Goal: Task Accomplishment & Management: Use online tool/utility

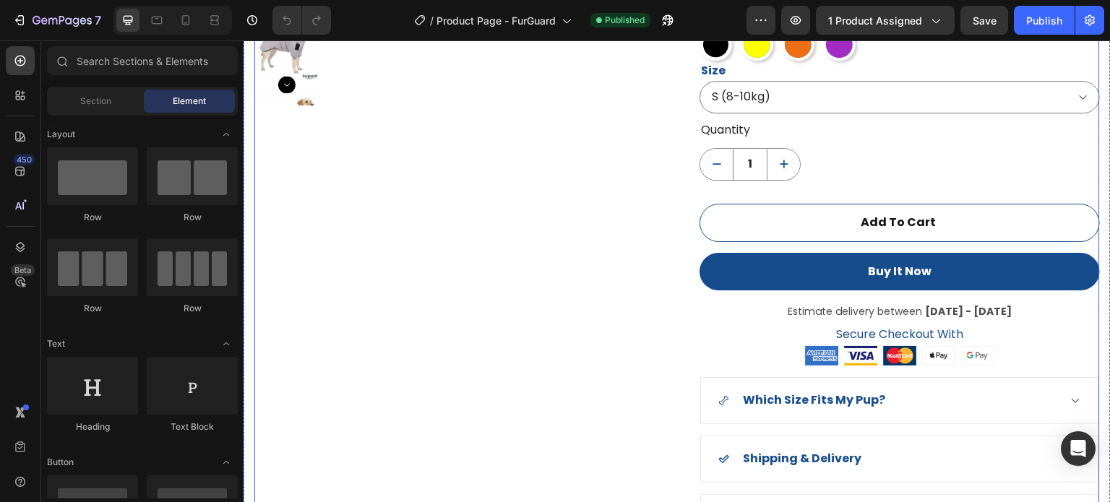
scroll to position [1157, 0]
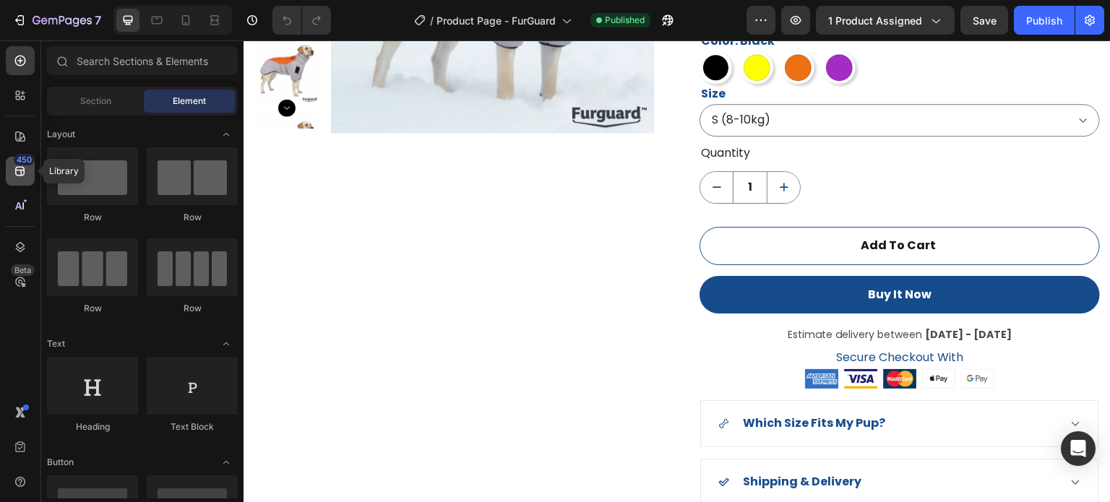
click at [10, 171] on div "450" at bounding box center [20, 171] width 29 height 29
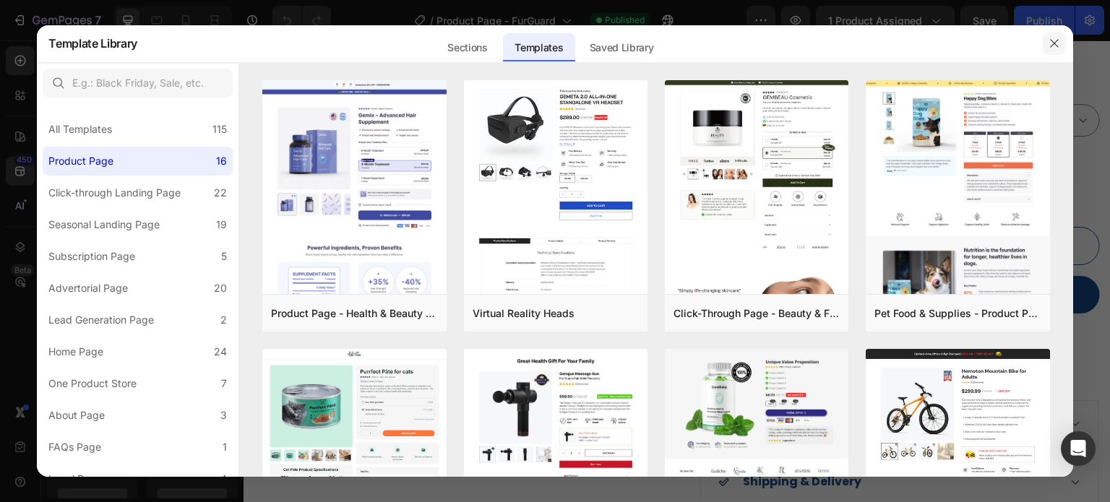
click at [1055, 38] on icon "button" at bounding box center [1055, 44] width 12 height 12
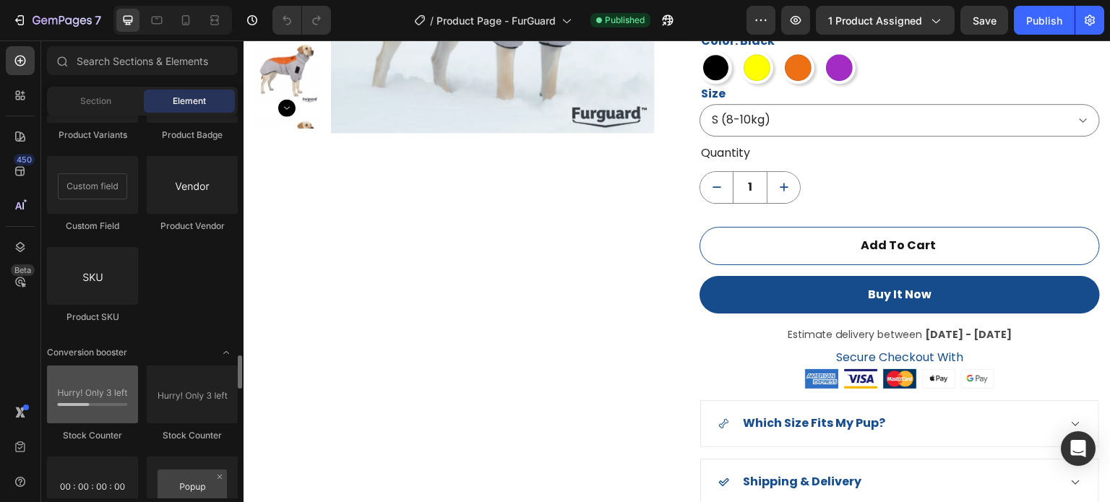
scroll to position [2892, 0]
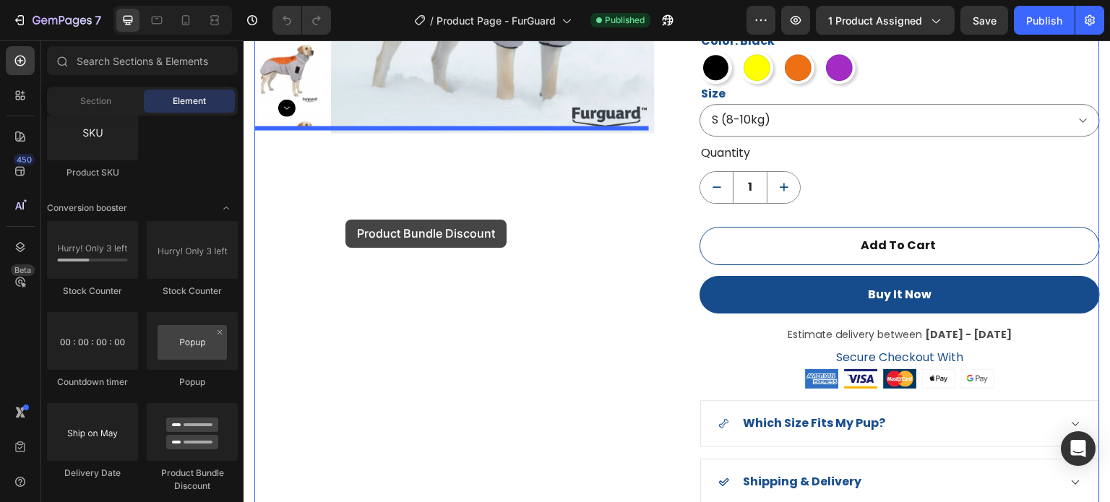
drag, startPoint x: 265, startPoint y: 378, endPoint x: 346, endPoint y: 220, distance: 177.5
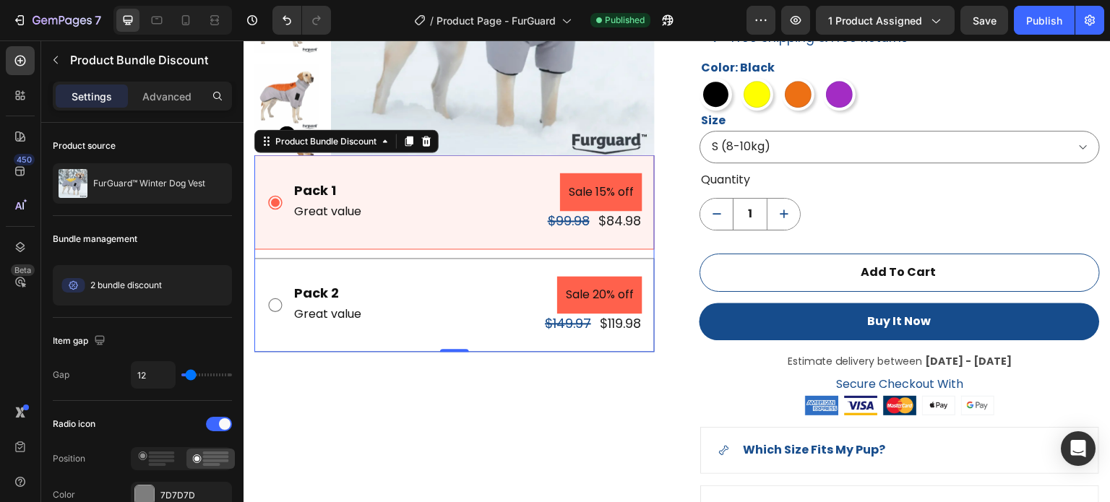
scroll to position [1084, 0]
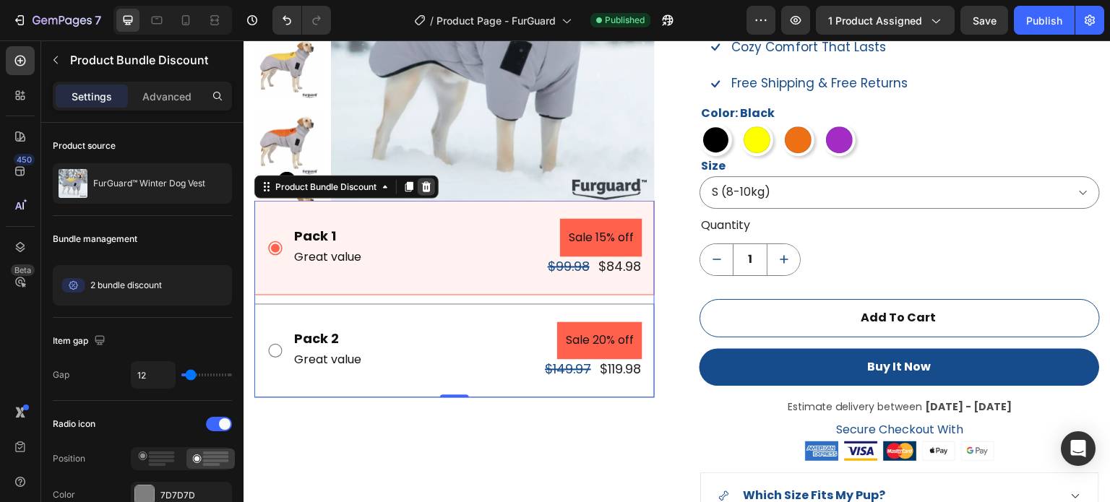
click at [430, 189] on icon at bounding box center [426, 186] width 9 height 10
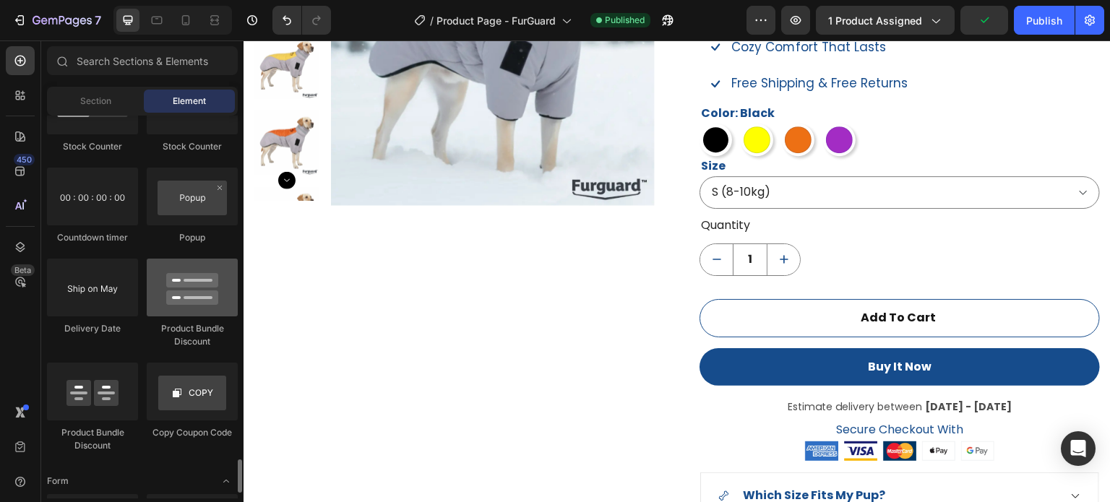
scroll to position [3109, 0]
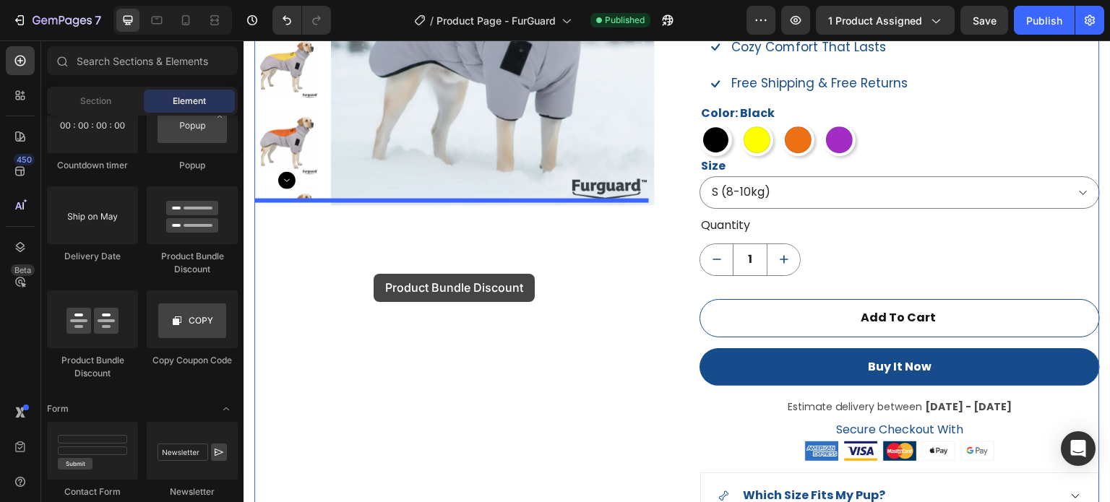
drag, startPoint x: 370, startPoint y: 374, endPoint x: 374, endPoint y: 274, distance: 99.8
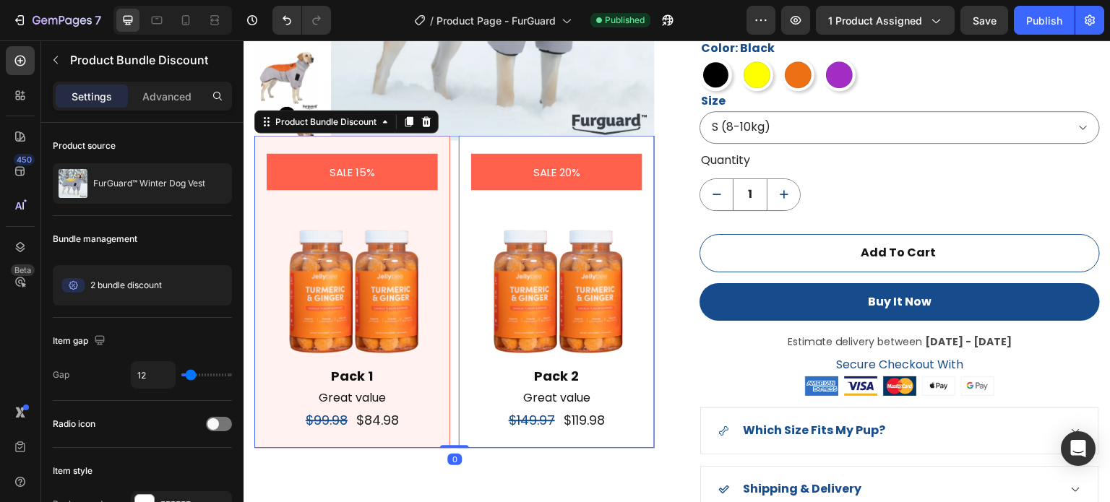
scroll to position [1157, 0]
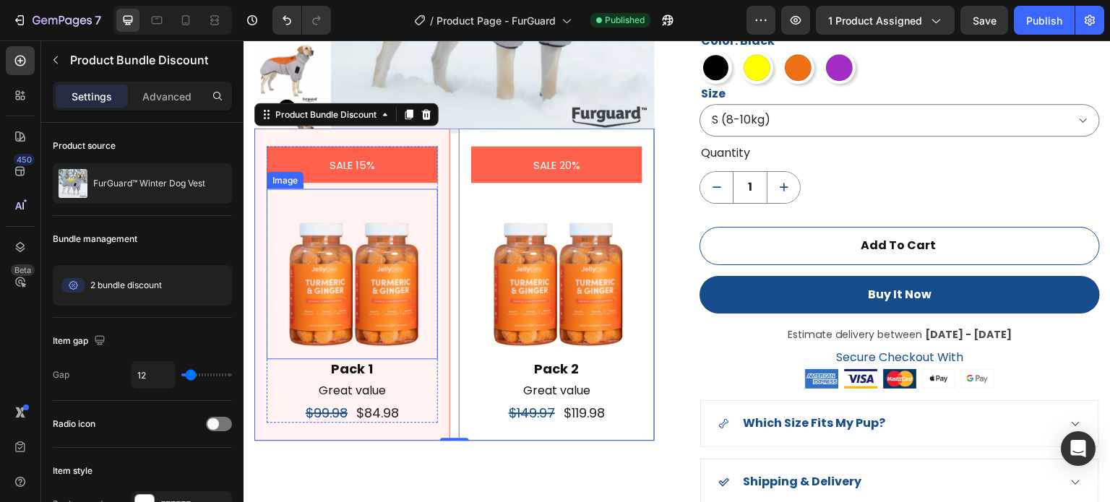
click at [369, 282] on img at bounding box center [352, 274] width 171 height 171
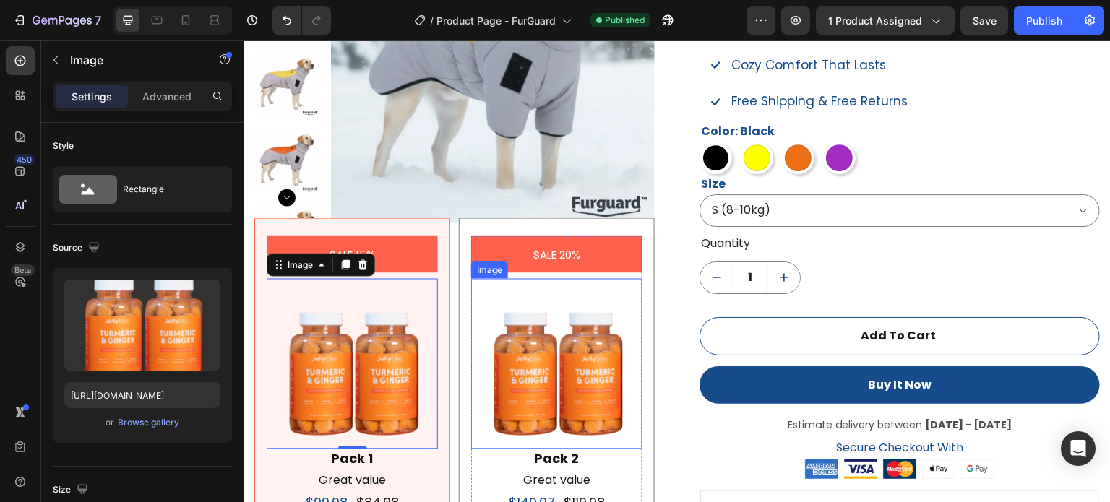
scroll to position [1012, 0]
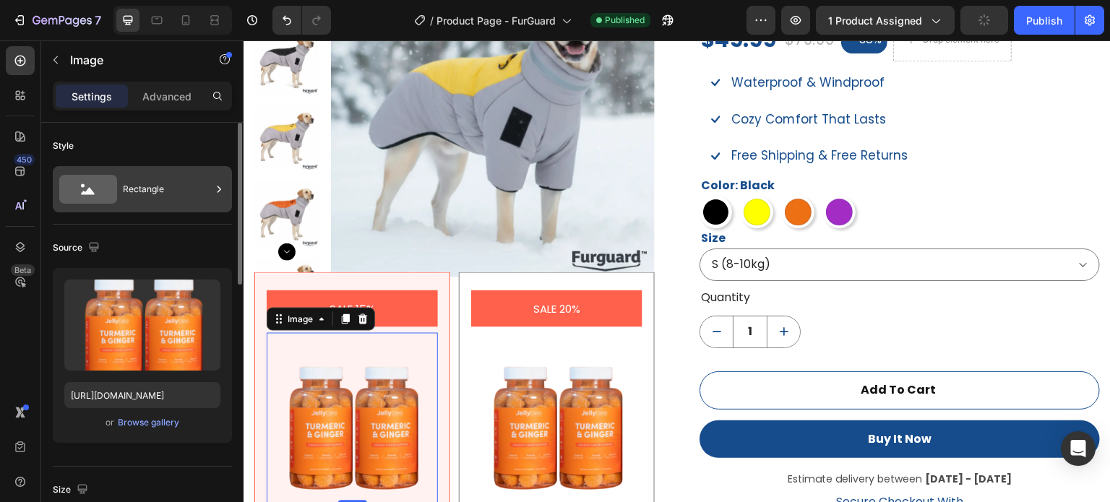
click at [173, 181] on div "Rectangle" at bounding box center [167, 189] width 88 height 33
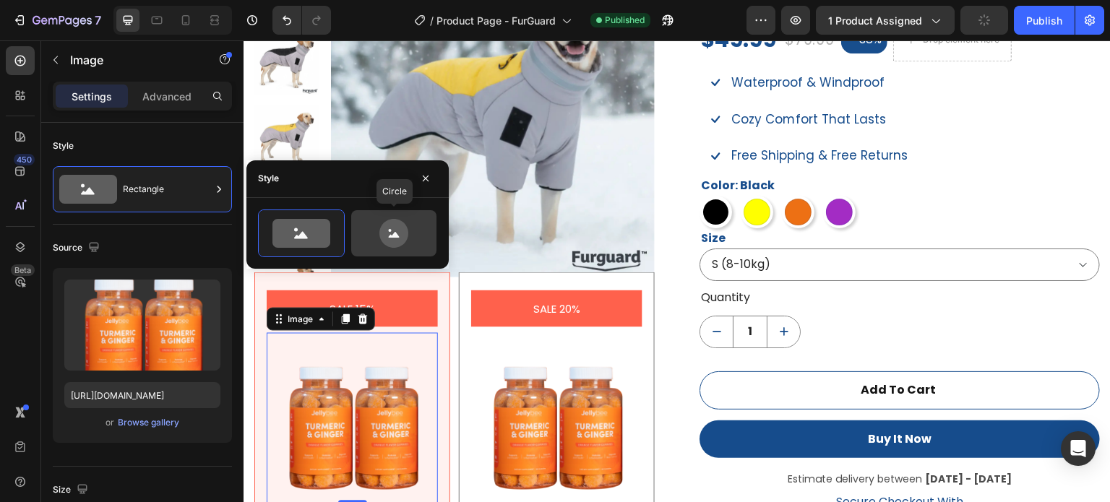
click at [394, 236] on icon at bounding box center [394, 235] width 11 height 6
type input "80"
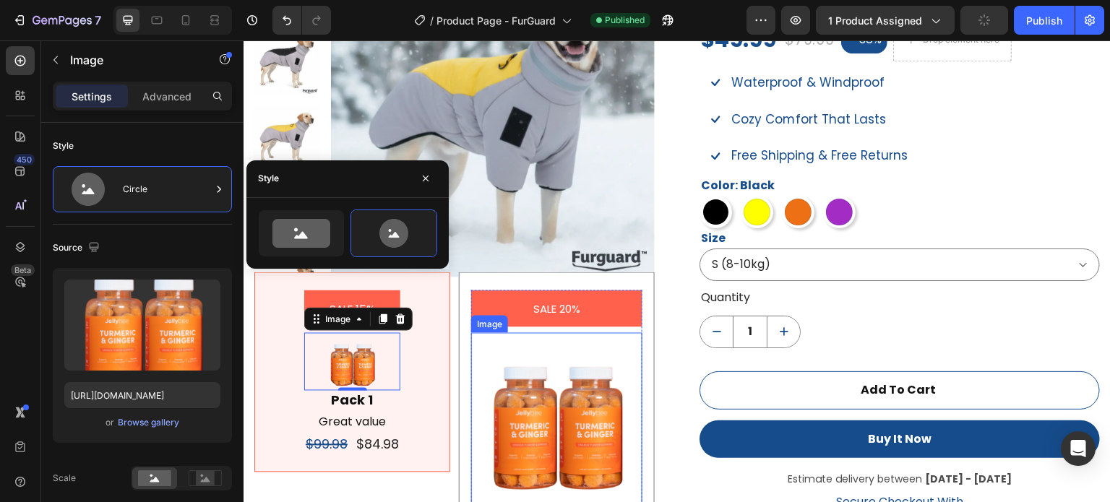
click at [533, 373] on img at bounding box center [556, 418] width 171 height 171
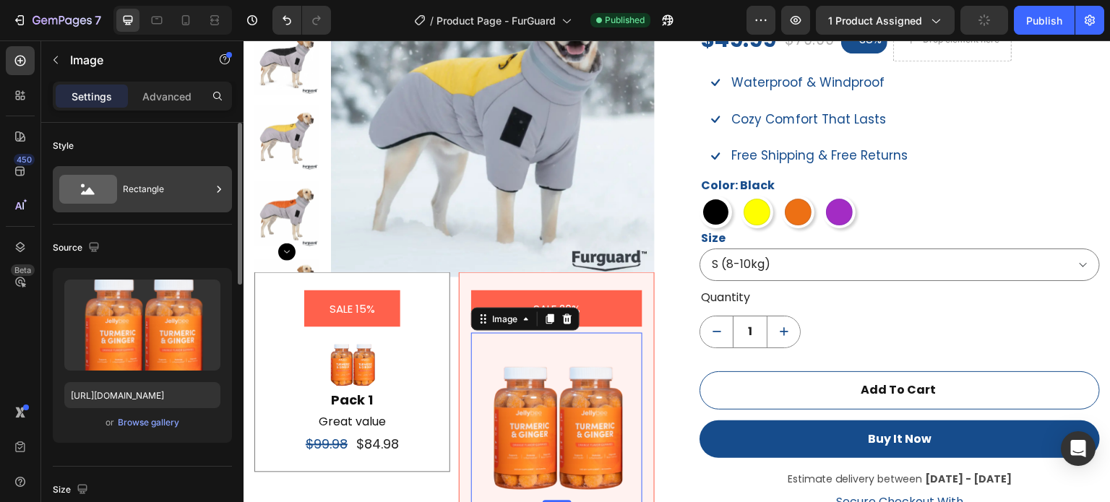
click at [182, 199] on div "Rectangle" at bounding box center [167, 189] width 88 height 33
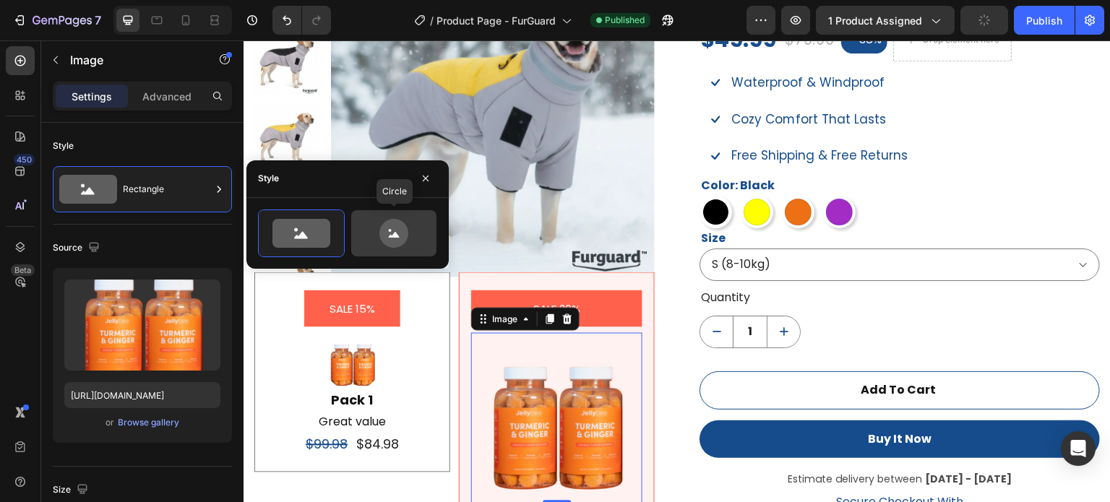
drag, startPoint x: 396, startPoint y: 234, endPoint x: 194, endPoint y: 303, distance: 213.3
click at [396, 234] on icon at bounding box center [394, 235] width 11 height 6
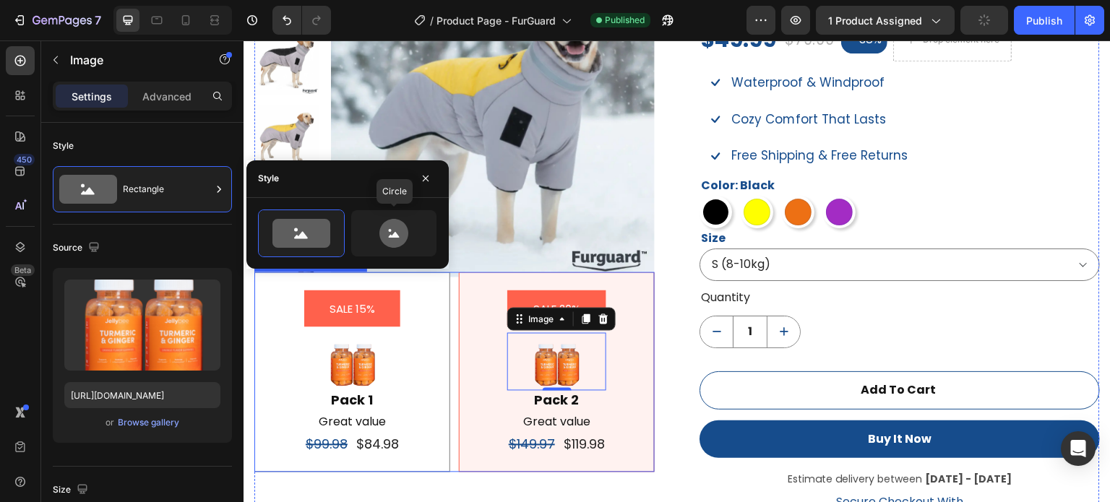
type input "80"
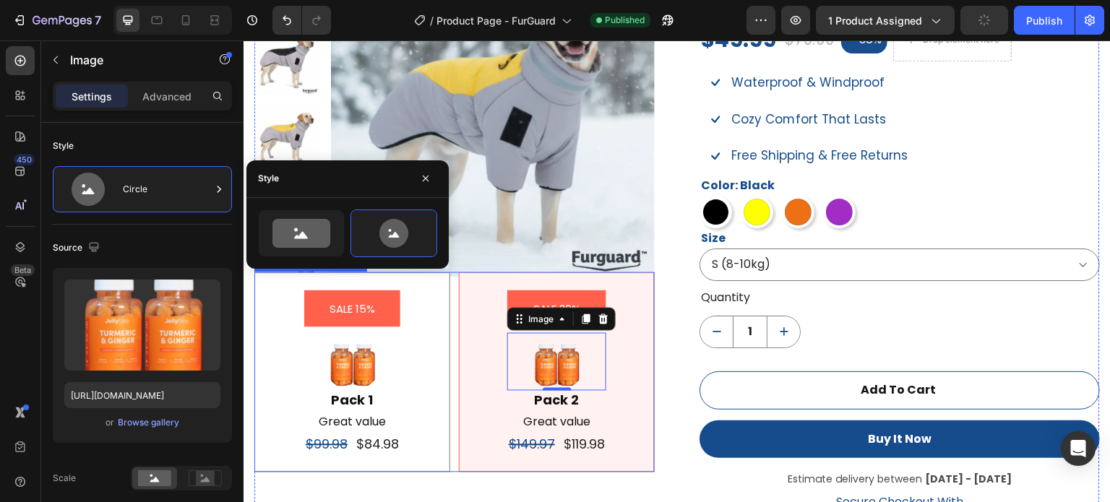
scroll to position [1084, 0]
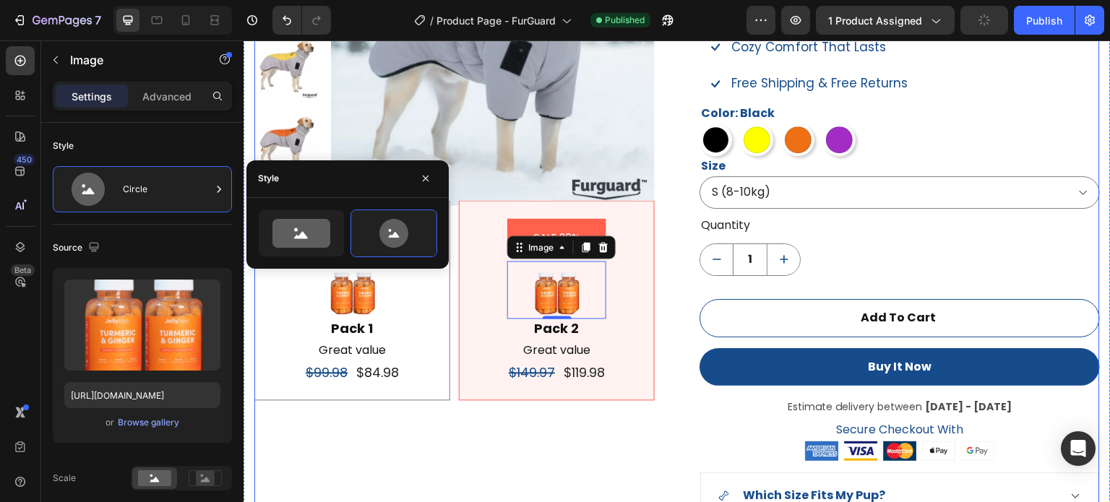
click at [505, 433] on div "Product Images SALE 15% Product Badge Image Pack 1 Text Block Great value Text …" at bounding box center [454, 258] width 401 height 755
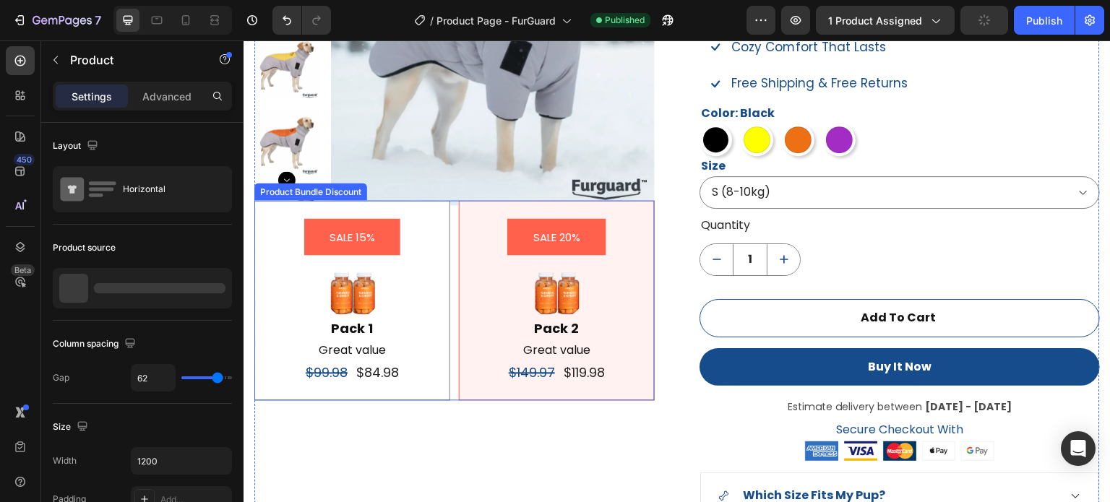
click at [648, 228] on div "SALE 20% Product Badge Image Pack 2 Text Block Great value Text Block $149.97 P…" at bounding box center [557, 300] width 196 height 200
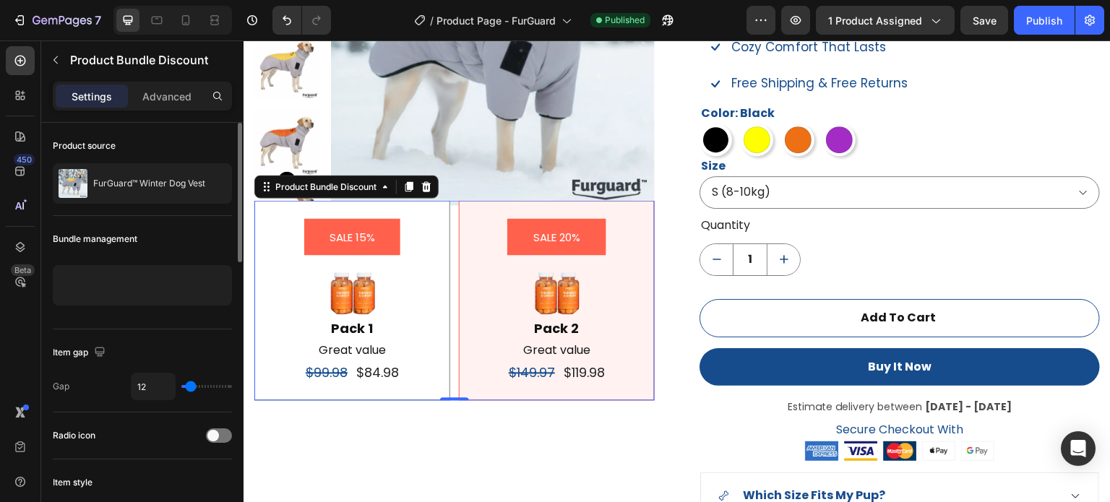
type input "32"
type input "43"
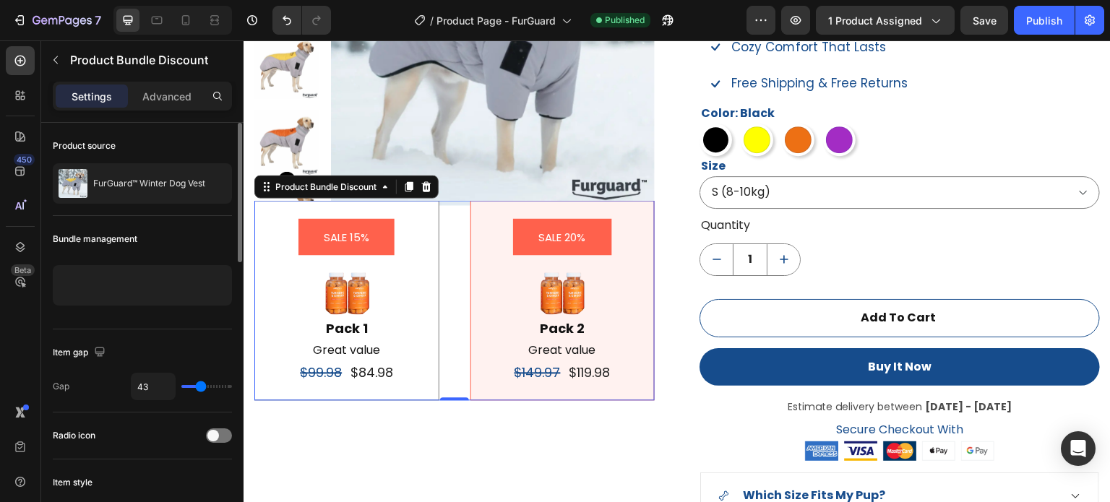
type input "45"
type input "20"
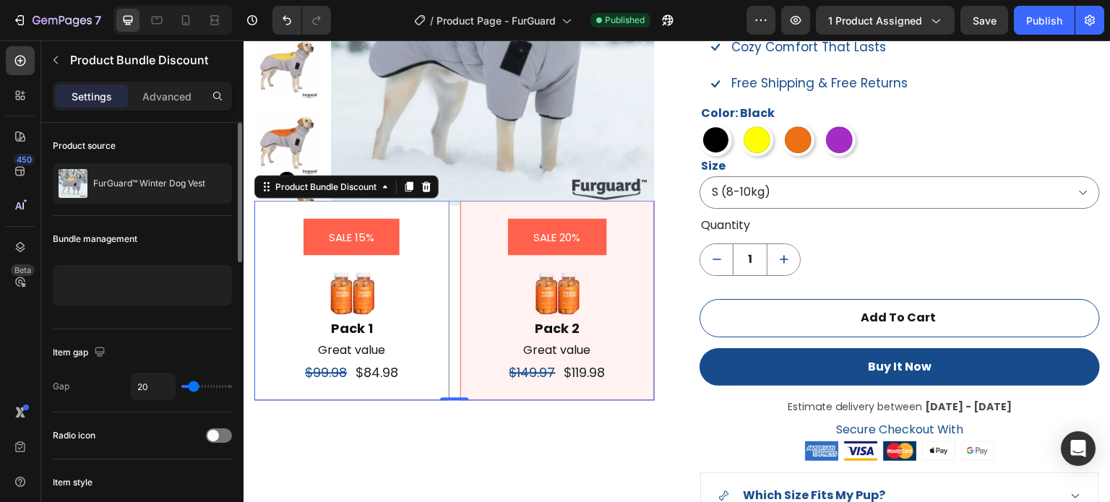
type input "15"
type input "11"
type input "4"
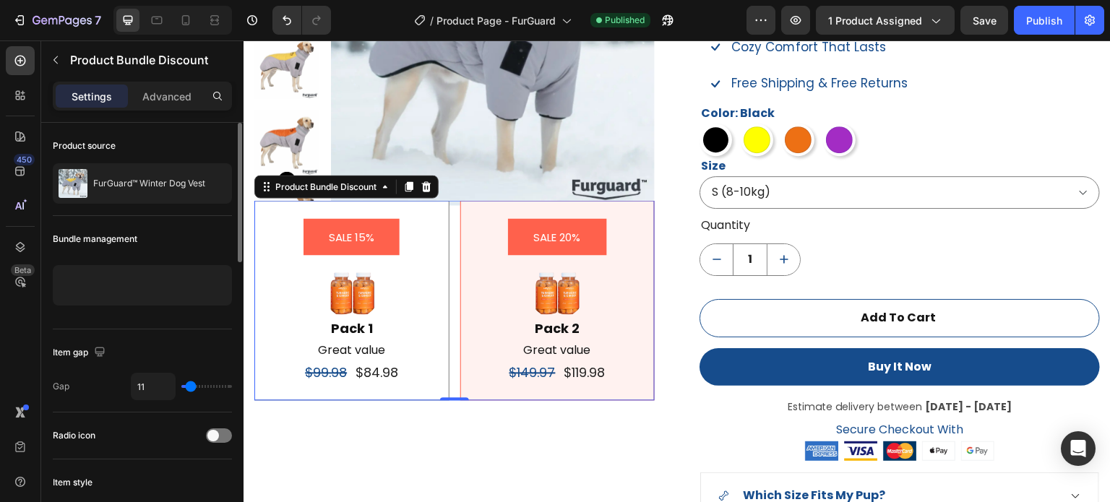
type input "4"
type input "0"
type input "8"
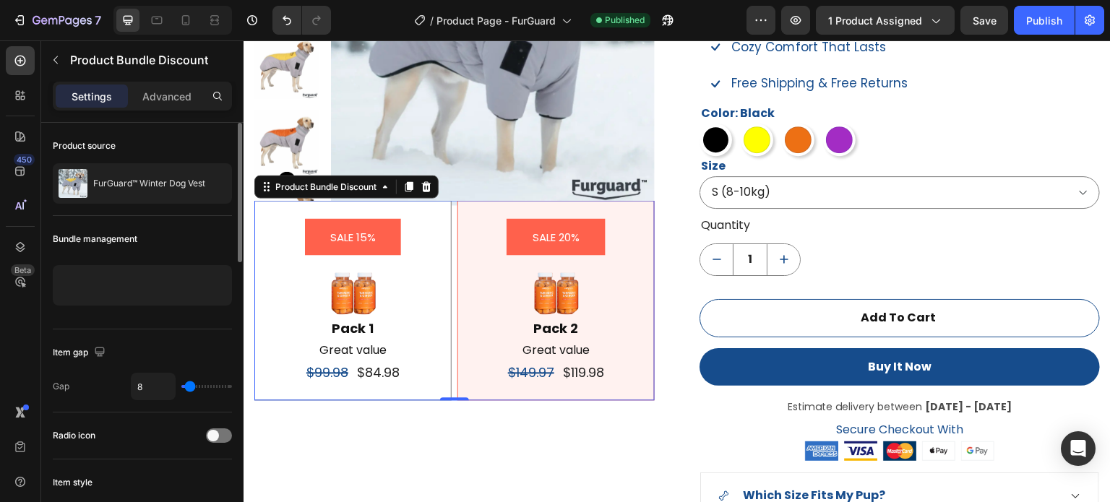
type input "9"
type input "15"
drag, startPoint x: 201, startPoint y: 385, endPoint x: 192, endPoint y: 383, distance: 9.6
type input "15"
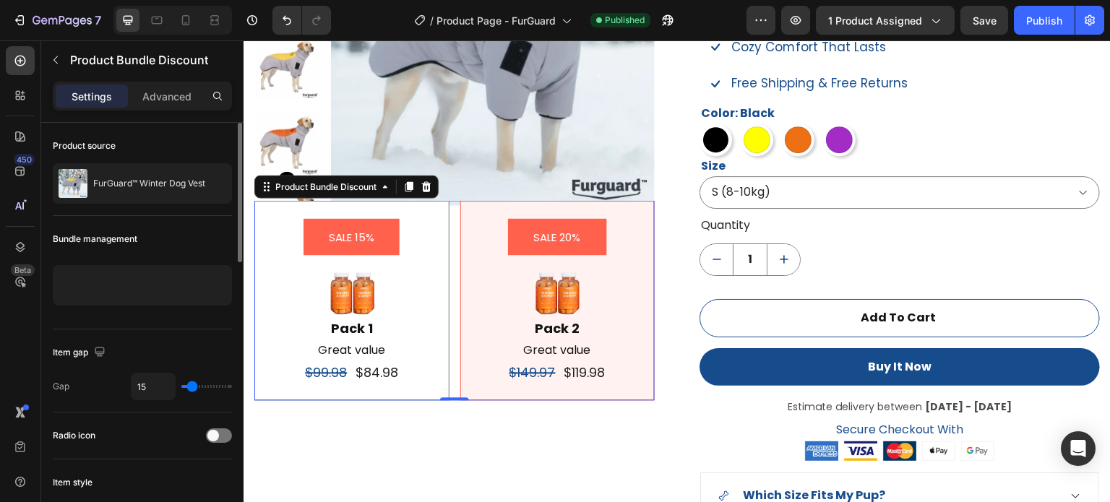
click at [192, 385] on input "range" at bounding box center [206, 386] width 51 height 3
click at [219, 433] on div at bounding box center [219, 436] width 26 height 14
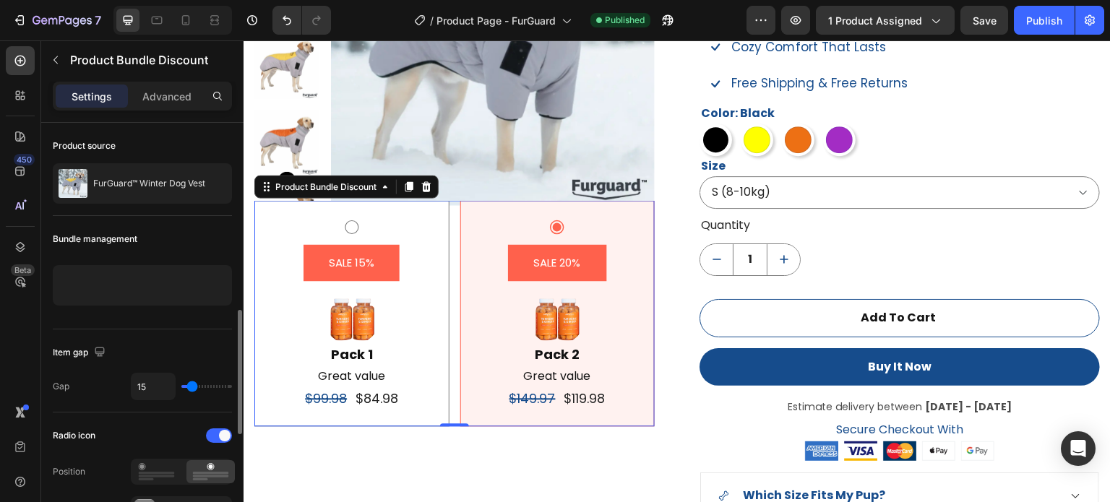
scroll to position [145, 0]
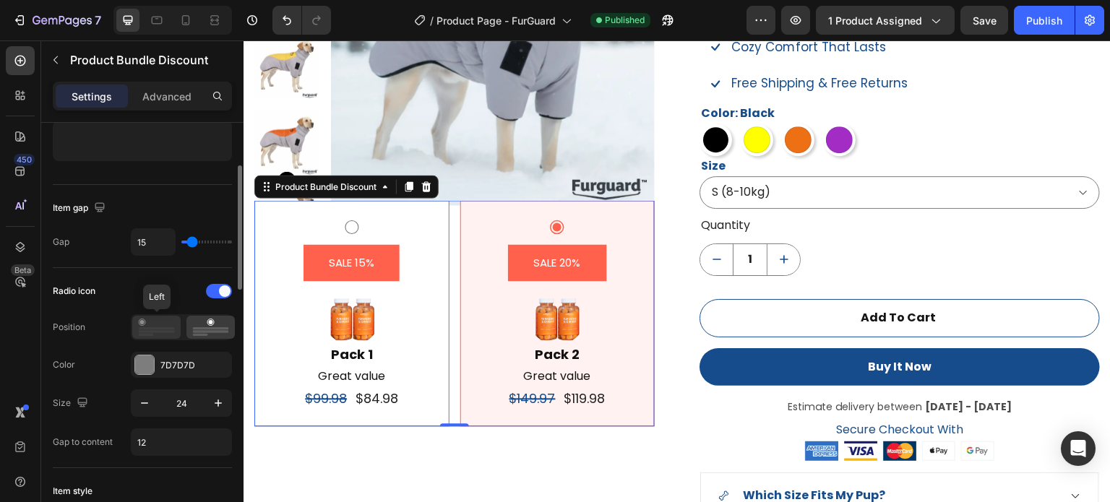
click at [164, 337] on div at bounding box center [156, 327] width 48 height 23
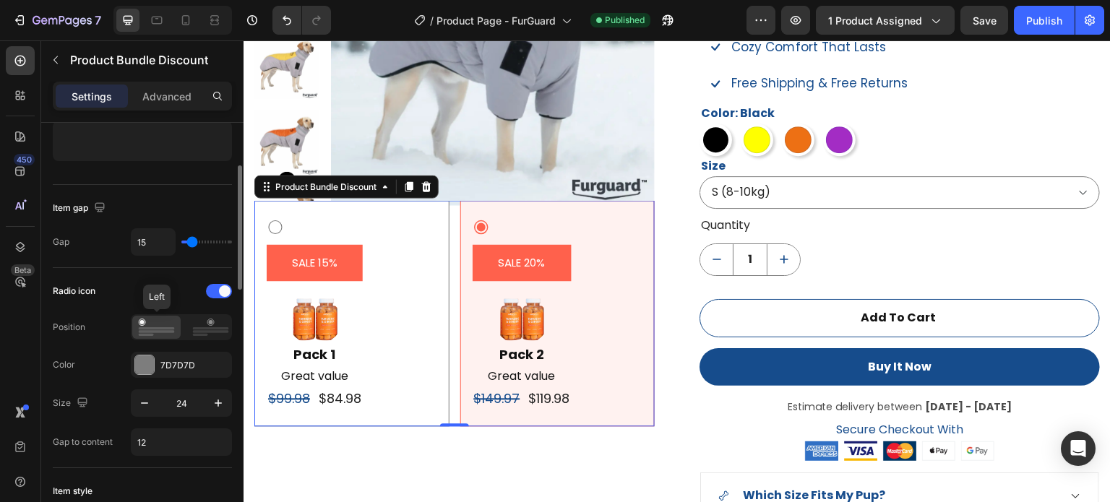
click at [166, 325] on icon at bounding box center [156, 327] width 37 height 17
click at [211, 326] on icon at bounding box center [210, 327] width 37 height 17
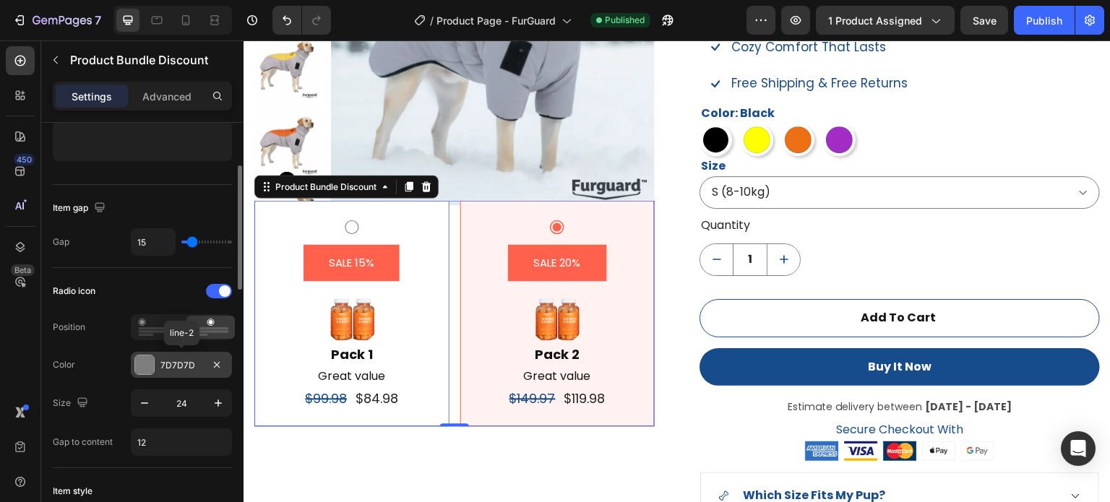
click at [142, 362] on div at bounding box center [144, 365] width 19 height 19
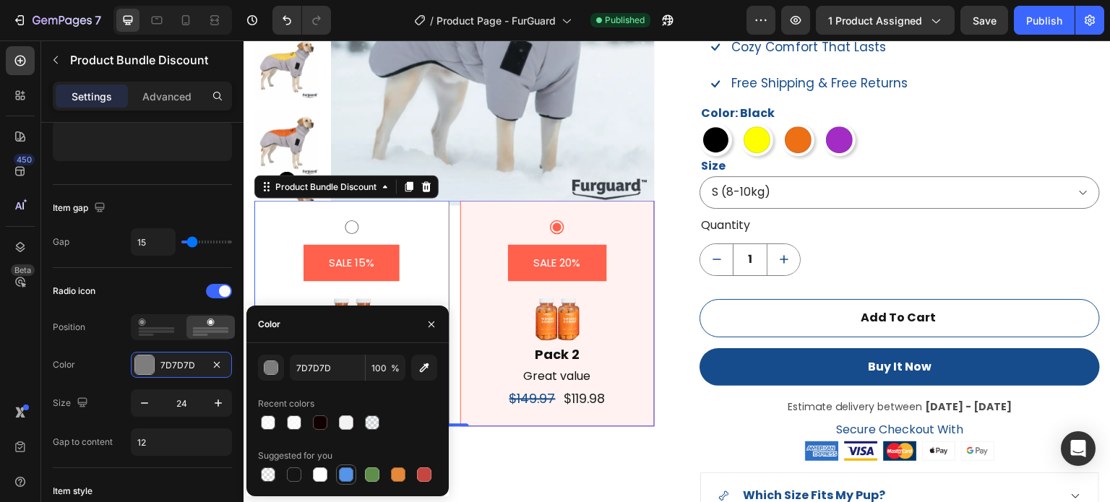
click at [347, 476] on div at bounding box center [346, 475] width 14 height 14
type input "5594E7"
click at [346, 230] on icon at bounding box center [351, 226] width 17 height 17
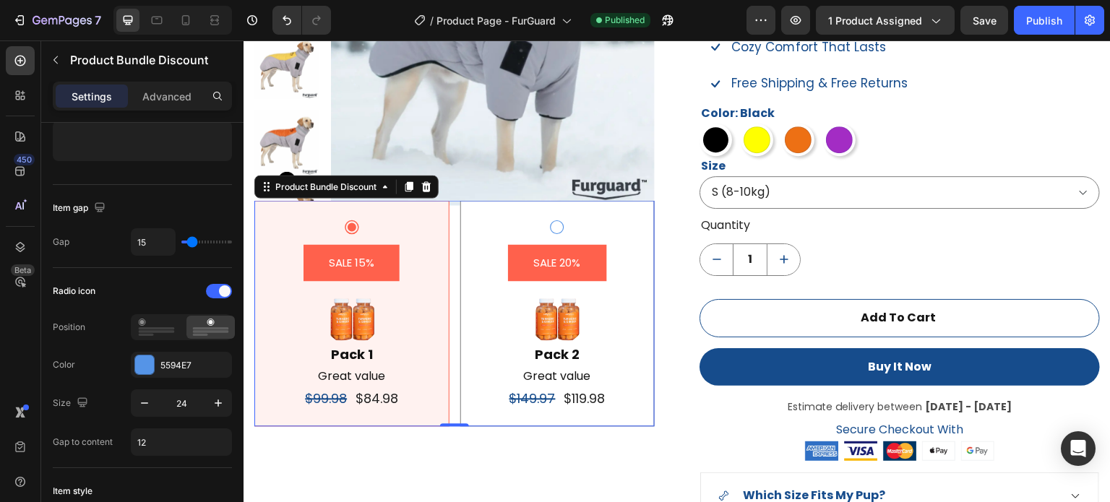
click at [557, 231] on icon at bounding box center [557, 226] width 17 height 17
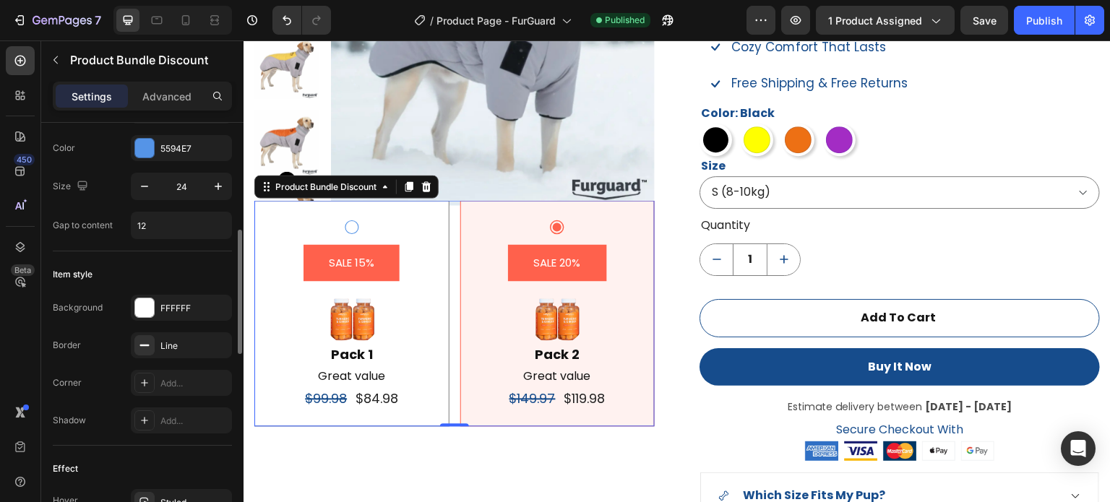
scroll to position [506, 0]
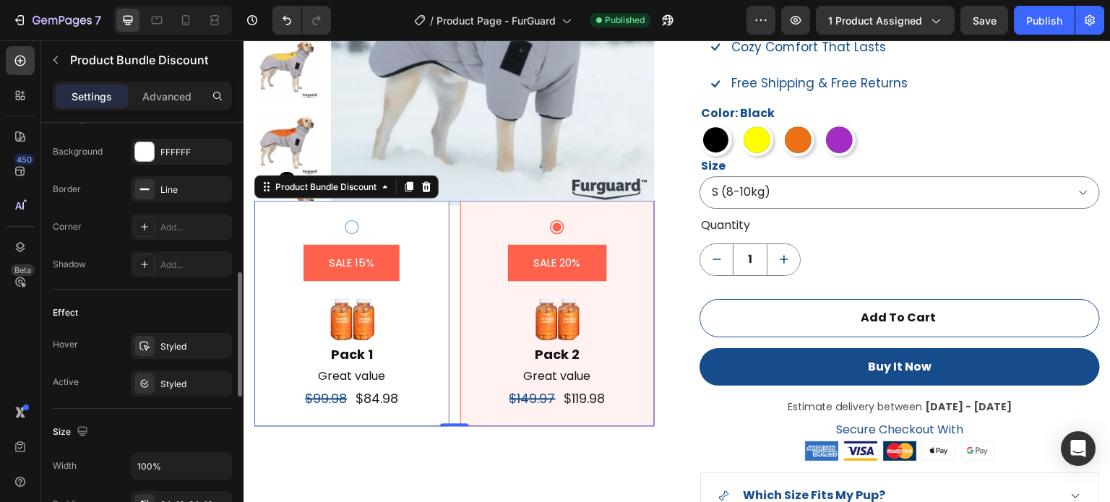
drag, startPoint x: 166, startPoint y: 93, endPoint x: 162, endPoint y: 184, distance: 91.2
click at [166, 94] on p "Advanced" at bounding box center [166, 96] width 49 height 15
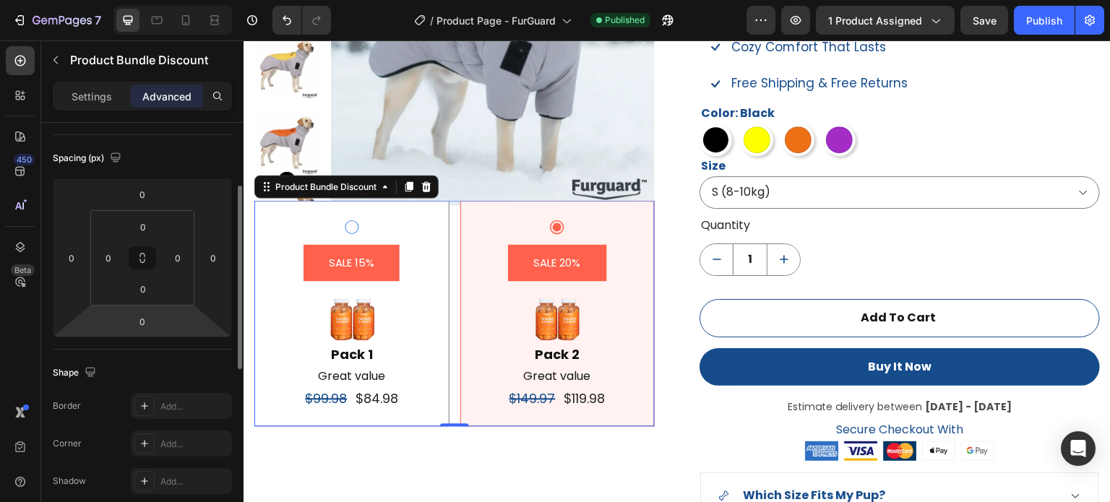
scroll to position [0, 0]
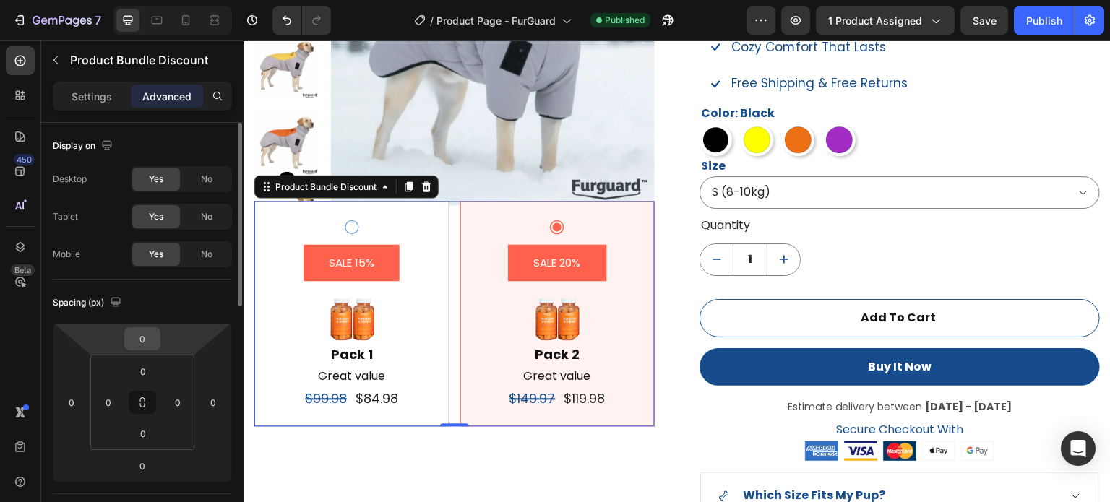
click at [147, 346] on input "0" at bounding box center [142, 339] width 29 height 22
click at [150, 338] on input "0" at bounding box center [142, 339] width 29 height 22
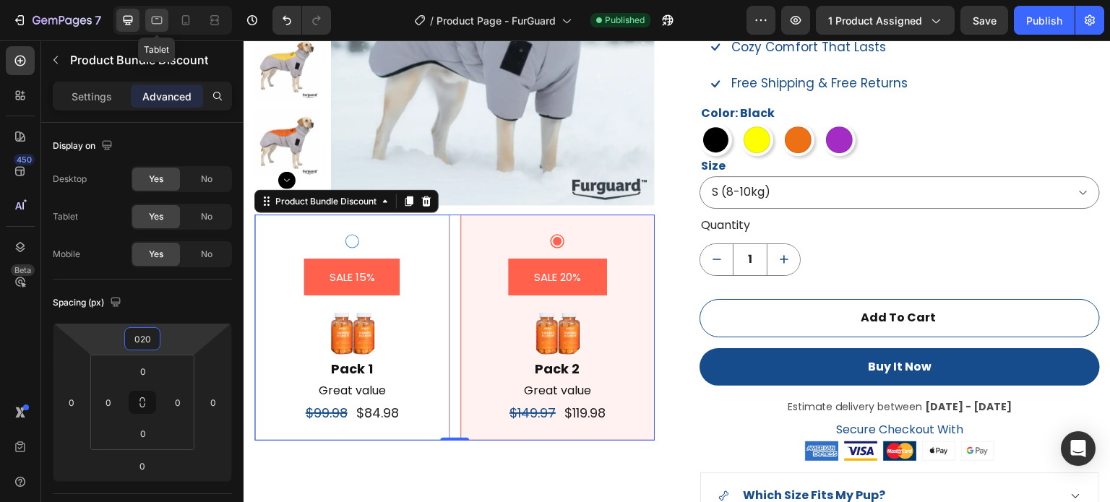
type input "20"
click at [159, 22] on icon at bounding box center [157, 20] width 14 height 14
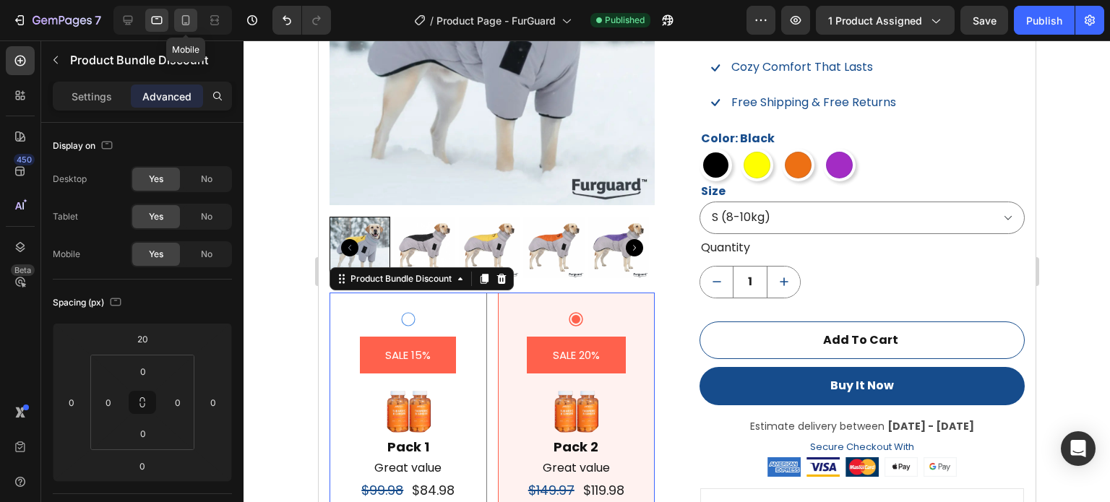
scroll to position [1281, 0]
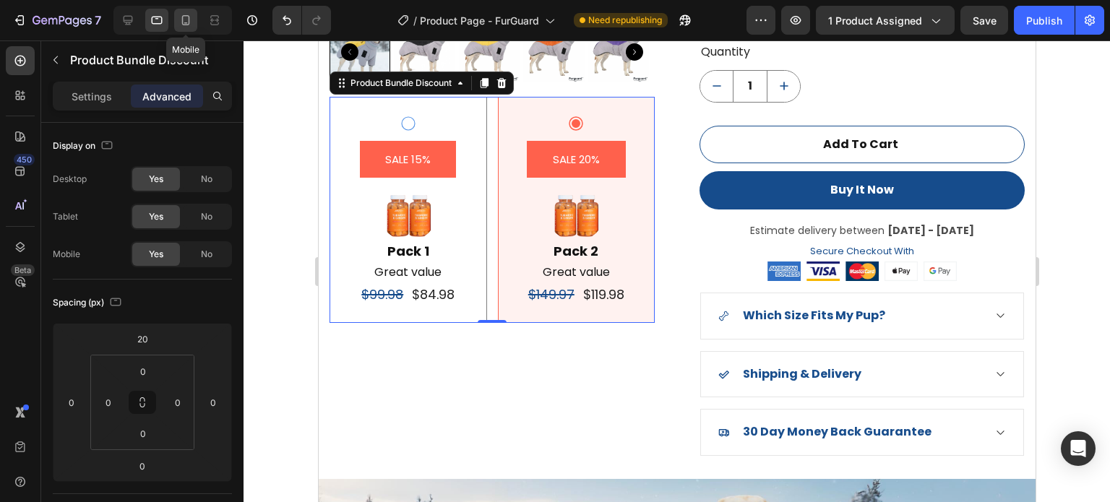
click at [185, 27] on icon at bounding box center [186, 20] width 14 height 14
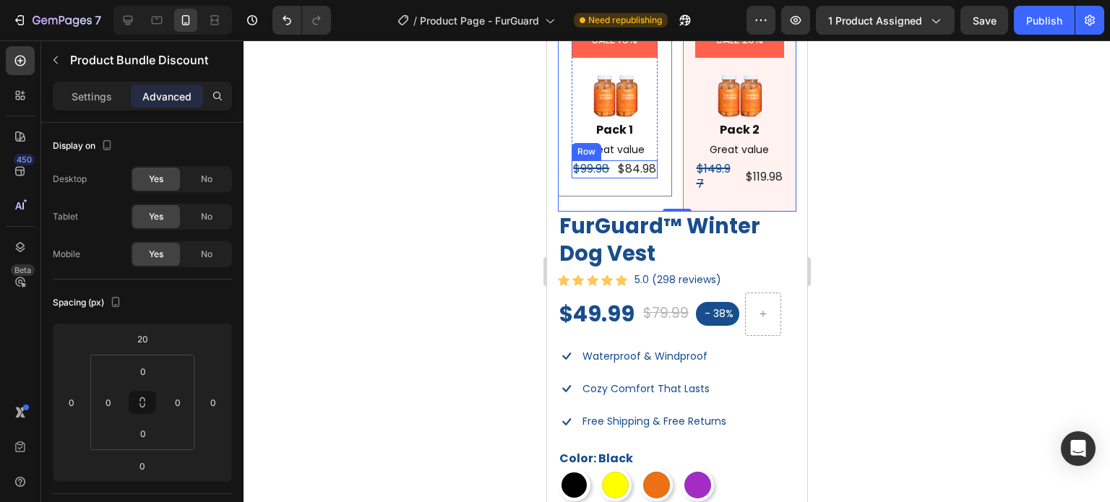
scroll to position [1105, 0]
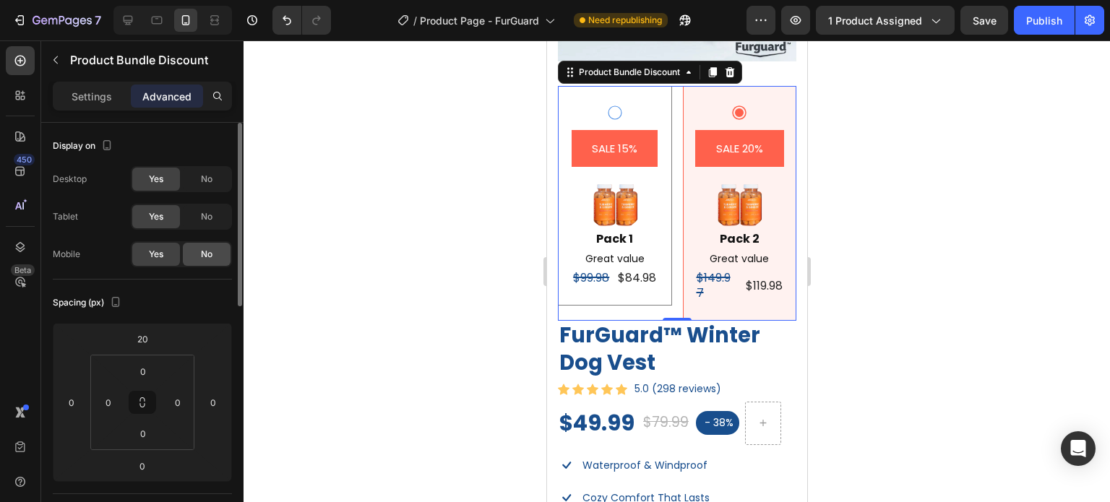
click at [202, 255] on span "No" at bounding box center [207, 254] width 12 height 13
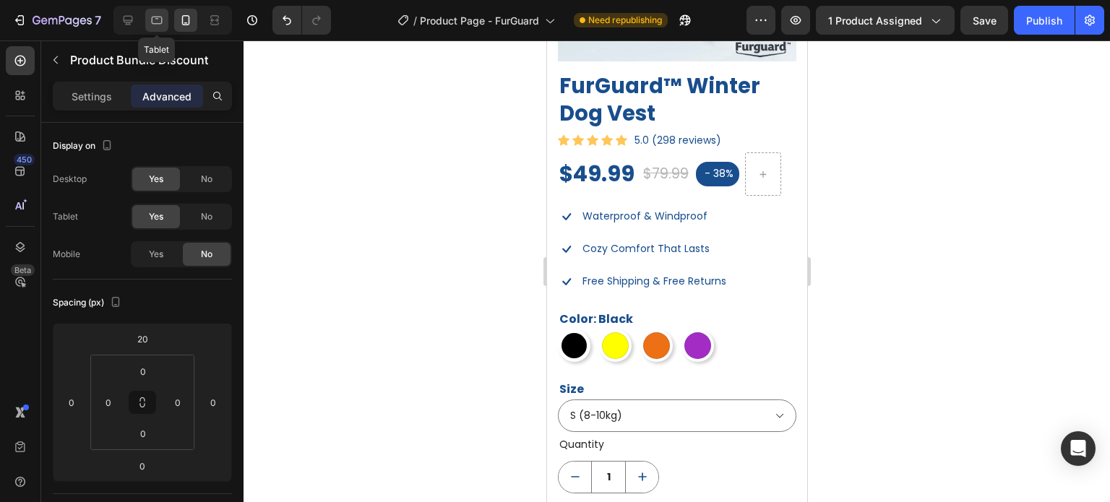
click at [159, 9] on div "Tablet" at bounding box center [173, 20] width 119 height 29
drag, startPoint x: 158, startPoint y: 16, endPoint x: 147, endPoint y: 18, distance: 10.4
click at [158, 17] on icon at bounding box center [157, 20] width 14 height 14
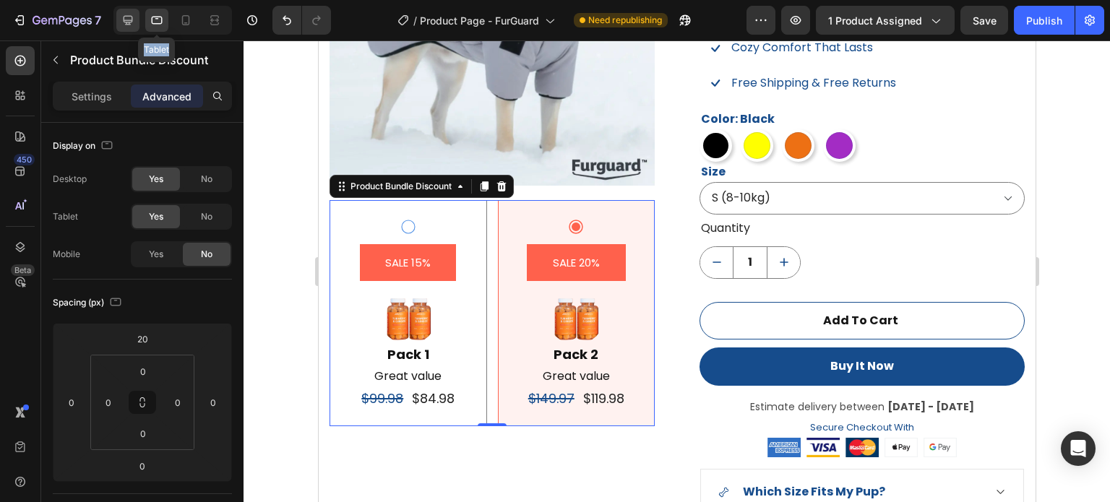
click at [125, 18] on icon at bounding box center [128, 20] width 14 height 14
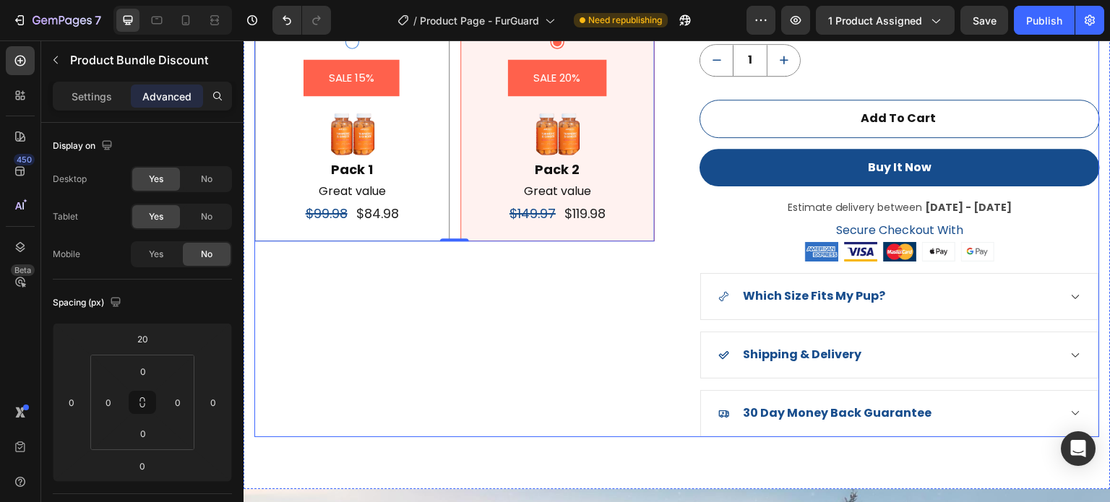
scroll to position [1212, 0]
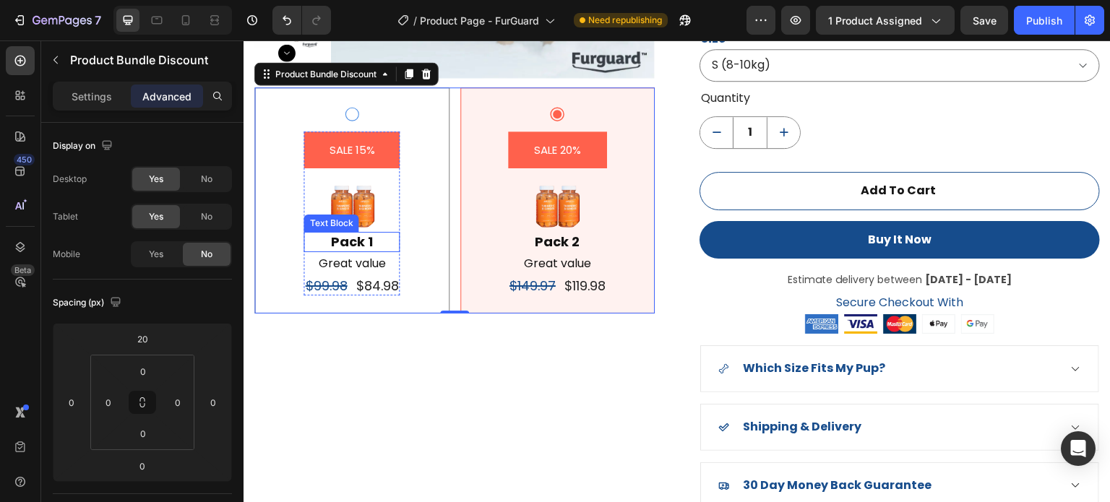
click at [365, 240] on div "Pack 1" at bounding box center [352, 242] width 96 height 20
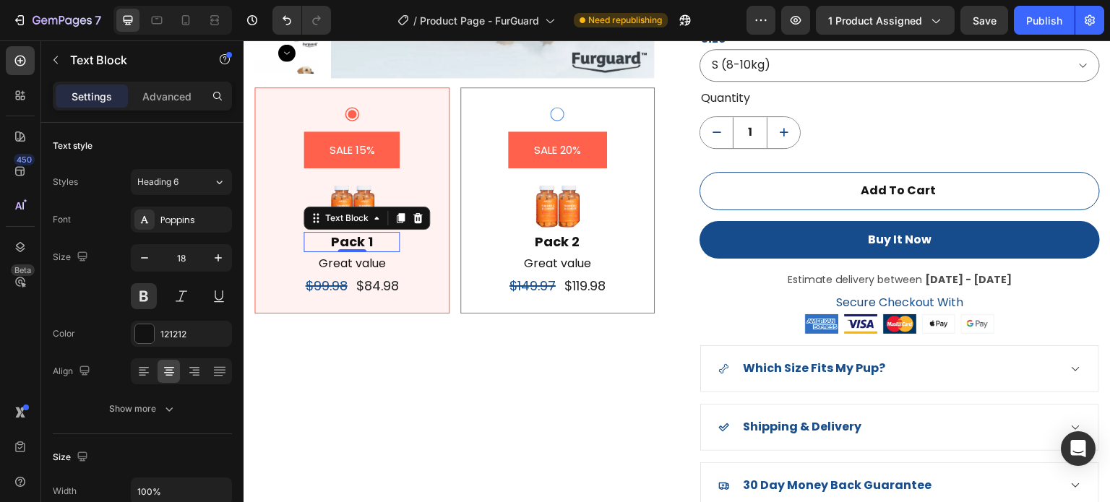
click at [369, 241] on div "Pack 1" at bounding box center [352, 242] width 96 height 20
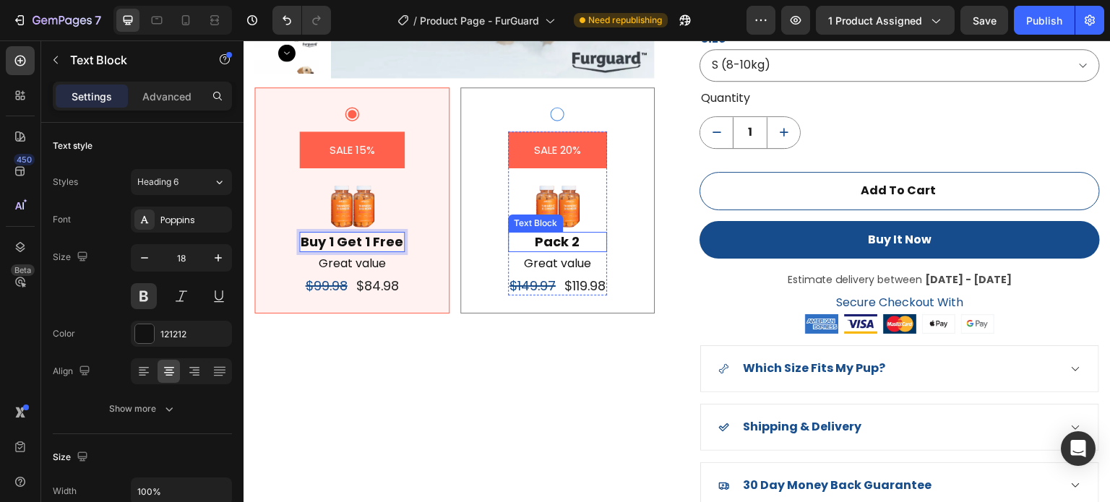
click at [546, 245] on div "Pack 2" at bounding box center [557, 242] width 99 height 20
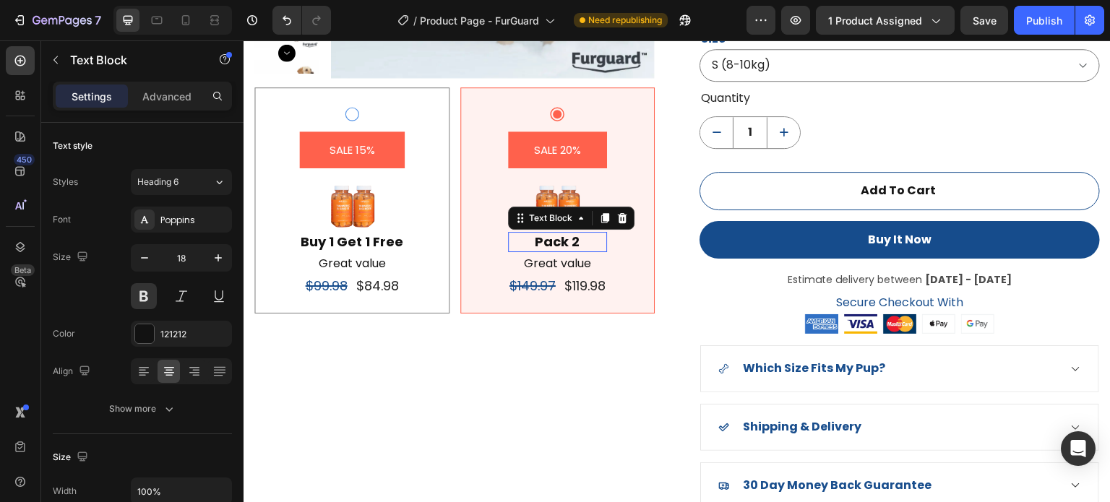
click at [546, 245] on div "Pack 2" at bounding box center [557, 242] width 99 height 20
click at [546, 245] on p "Pack 2" at bounding box center [558, 242] width 96 height 17
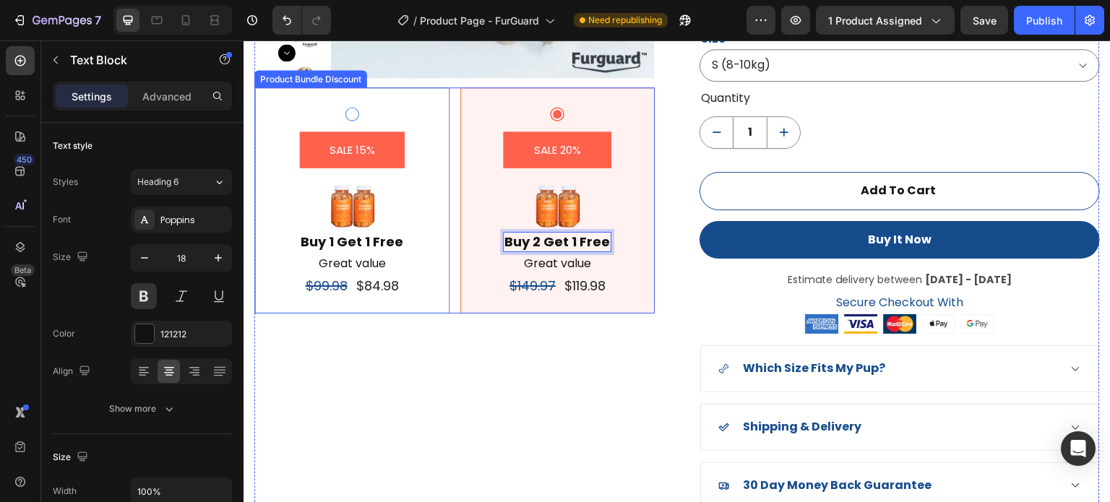
click at [380, 243] on p "Buy 1 Get 1 Free" at bounding box center [352, 242] width 103 height 17
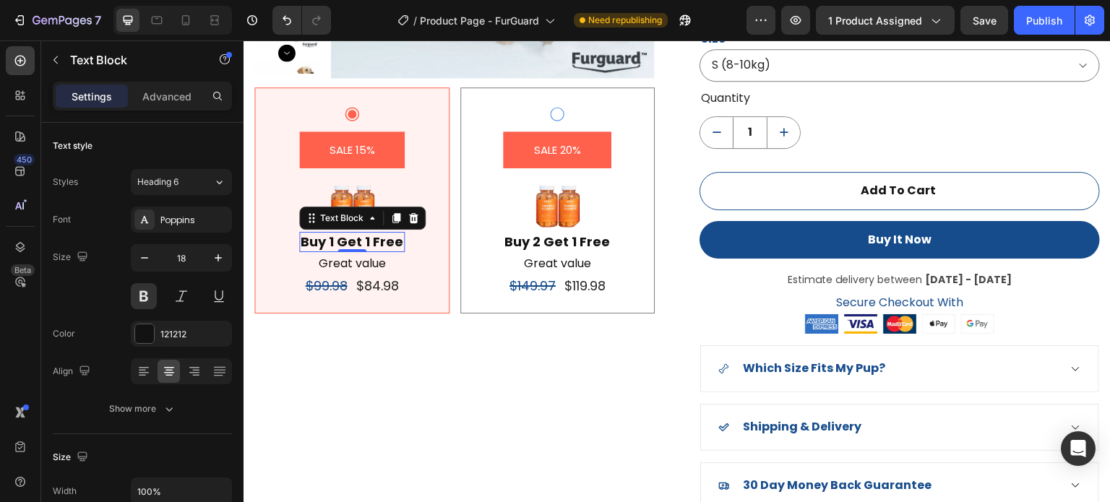
click at [382, 243] on p "Buy 1 Get 1 Free" at bounding box center [352, 242] width 103 height 17
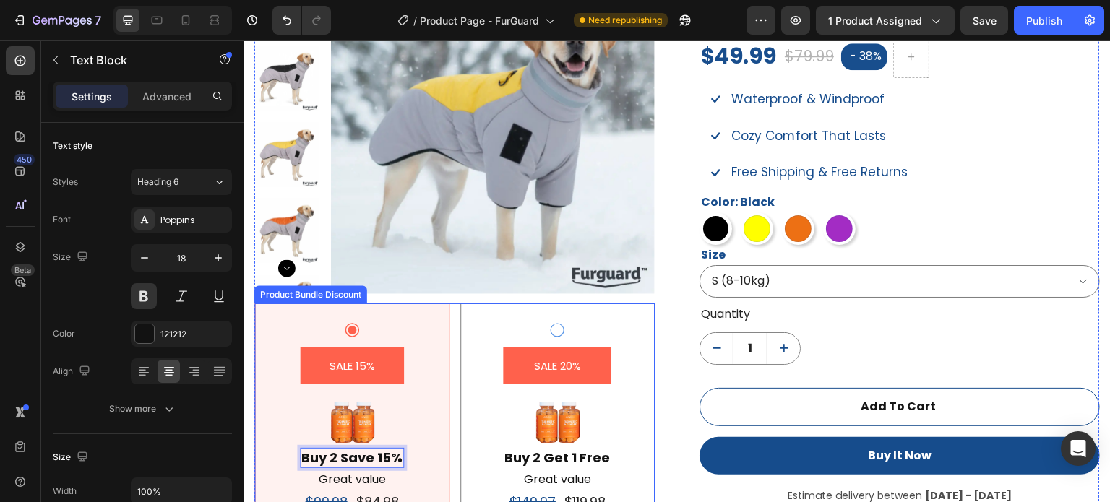
scroll to position [1067, 0]
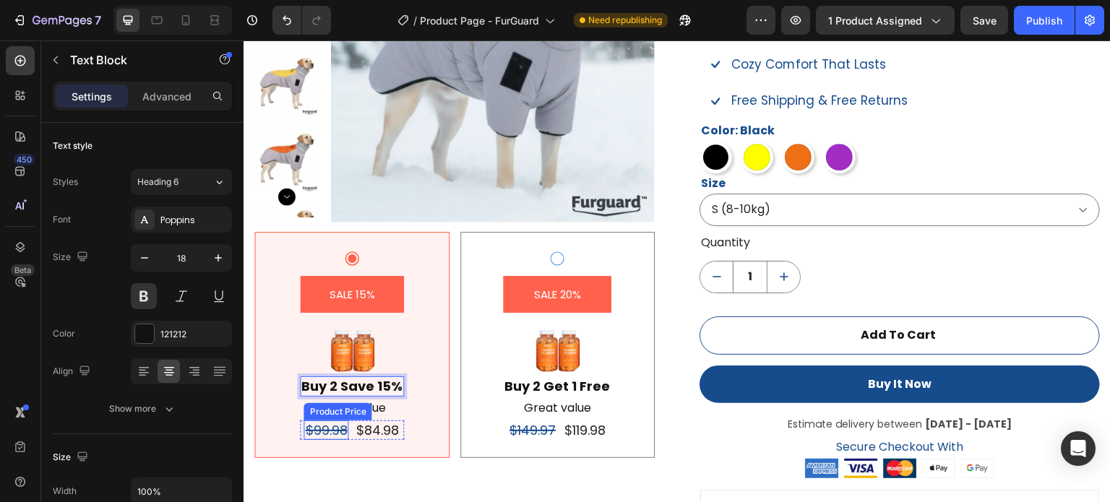
click at [330, 432] on div "$99.98" at bounding box center [326, 431] width 45 height 20
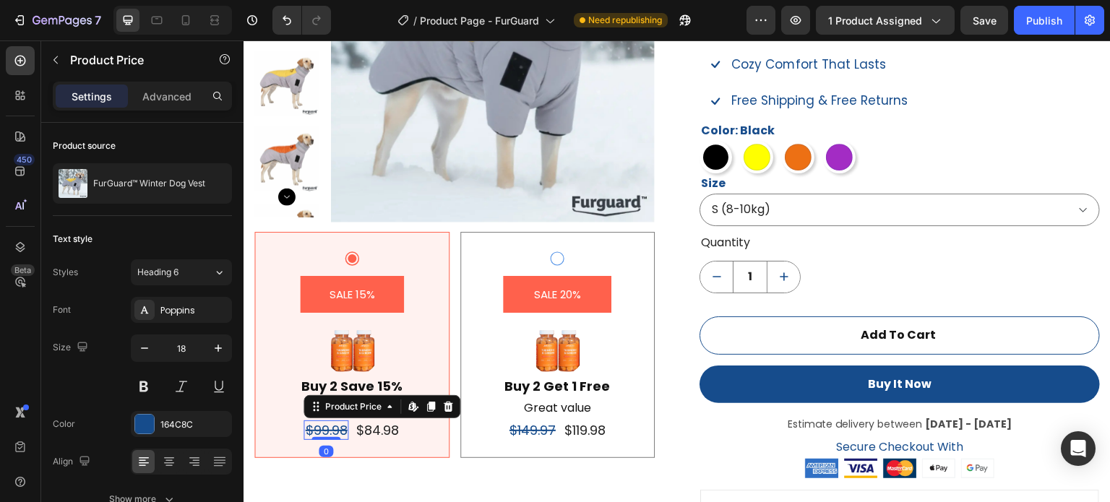
click at [330, 432] on div "$99.98" at bounding box center [326, 431] width 45 height 20
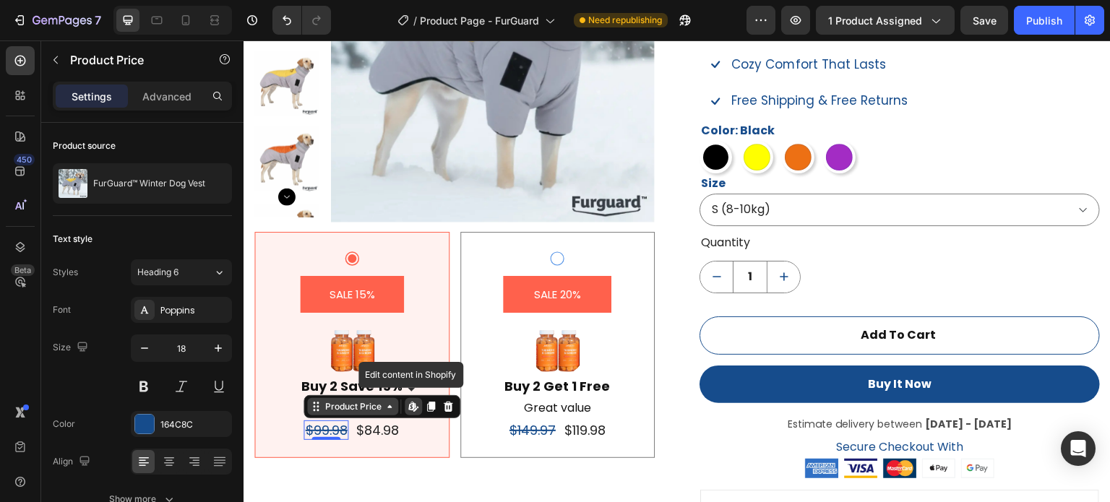
click at [361, 411] on div "Product Price" at bounding box center [353, 407] width 62 height 13
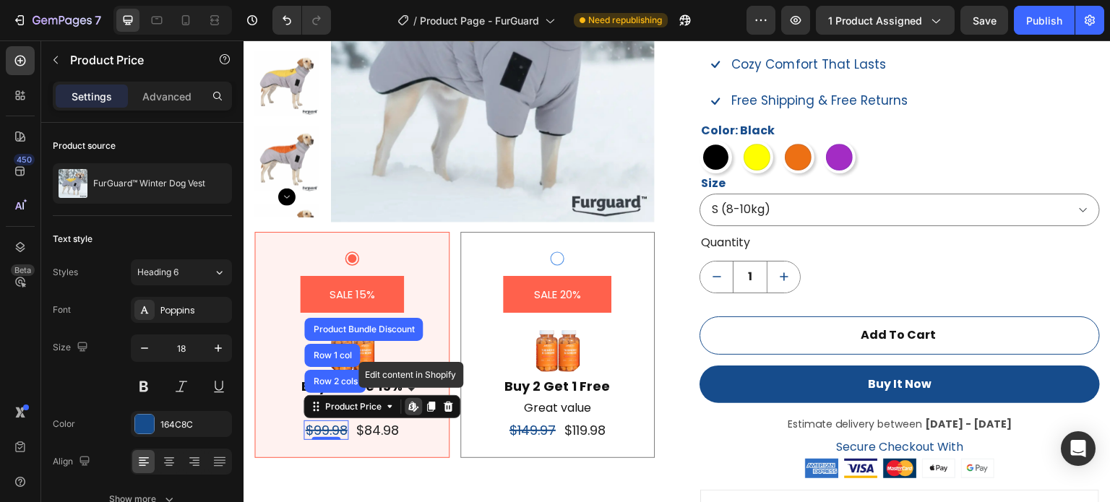
click at [341, 437] on div "$99.98" at bounding box center [326, 431] width 45 height 20
click at [447, 410] on icon at bounding box center [448, 407] width 9 height 10
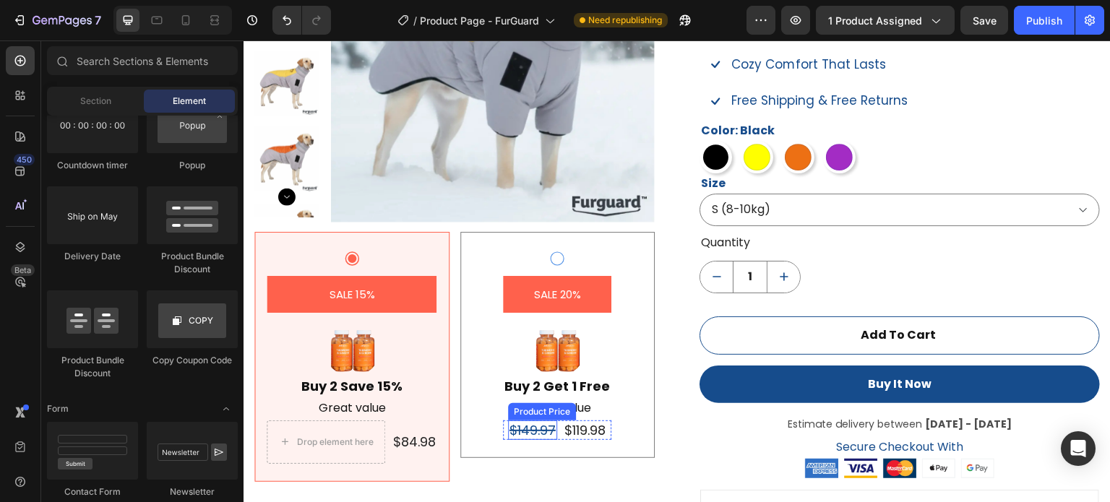
click at [521, 433] on div "$149.97" at bounding box center [532, 431] width 49 height 20
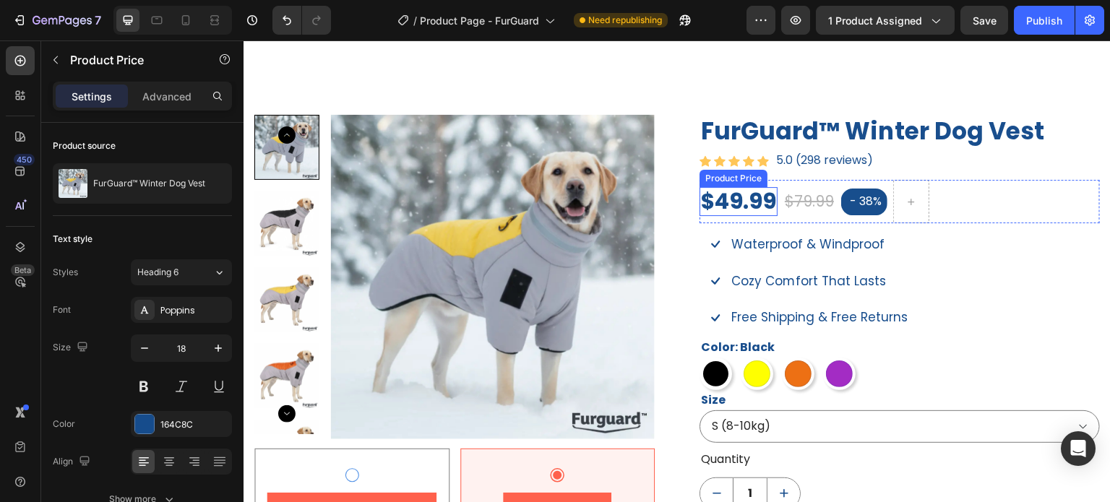
scroll to position [995, 0]
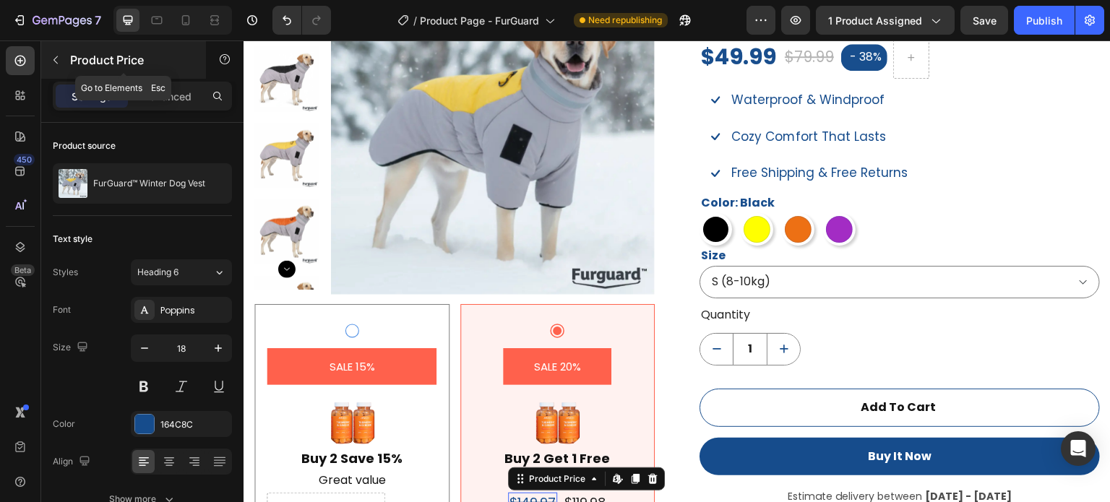
click at [56, 61] on icon "button" at bounding box center [56, 60] width 12 height 12
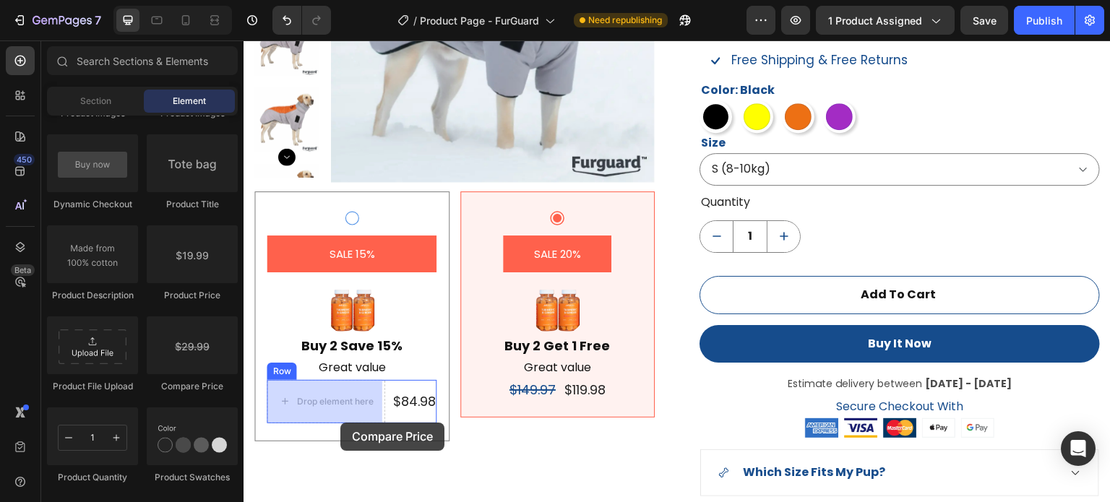
scroll to position [1142, 0]
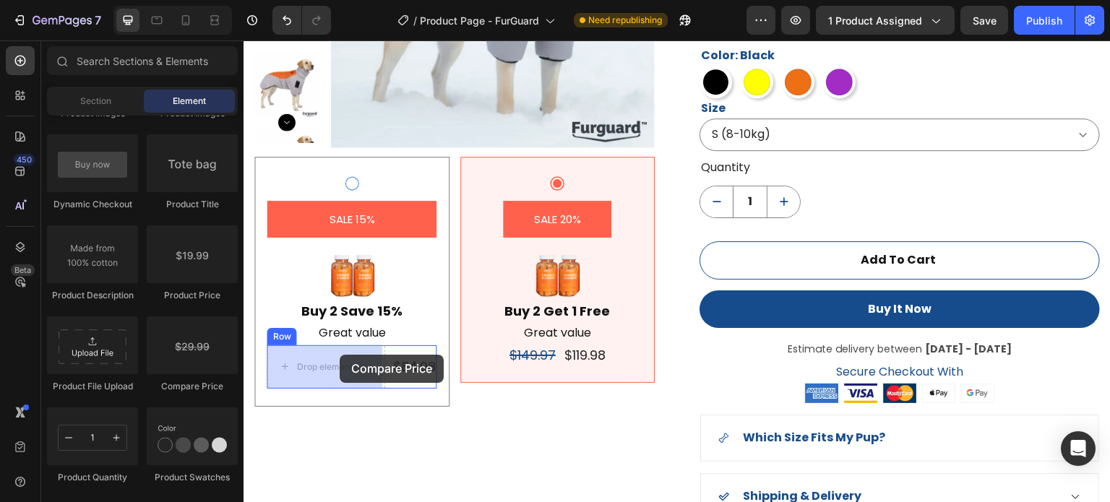
drag, startPoint x: 330, startPoint y: 423, endPoint x: 340, endPoint y: 355, distance: 68.7
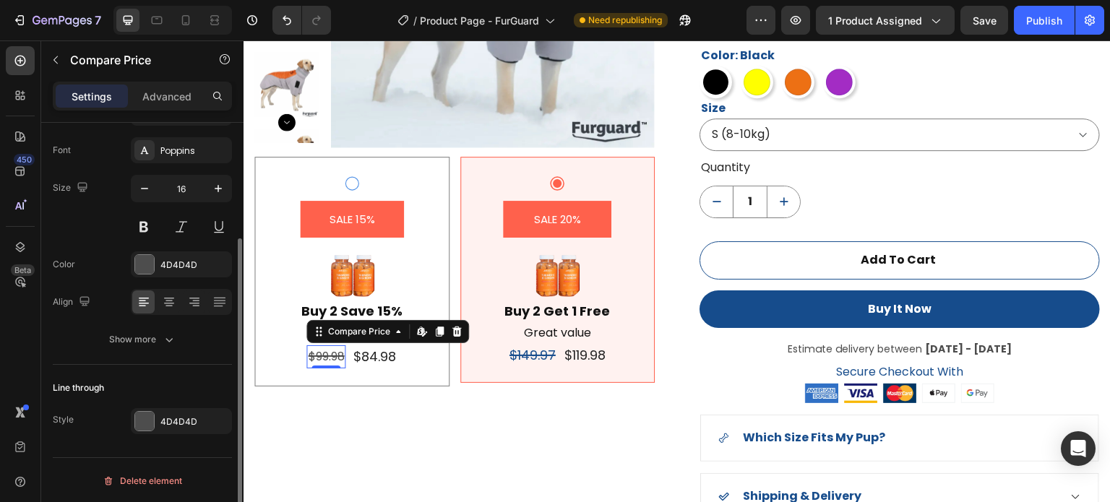
scroll to position [87, 0]
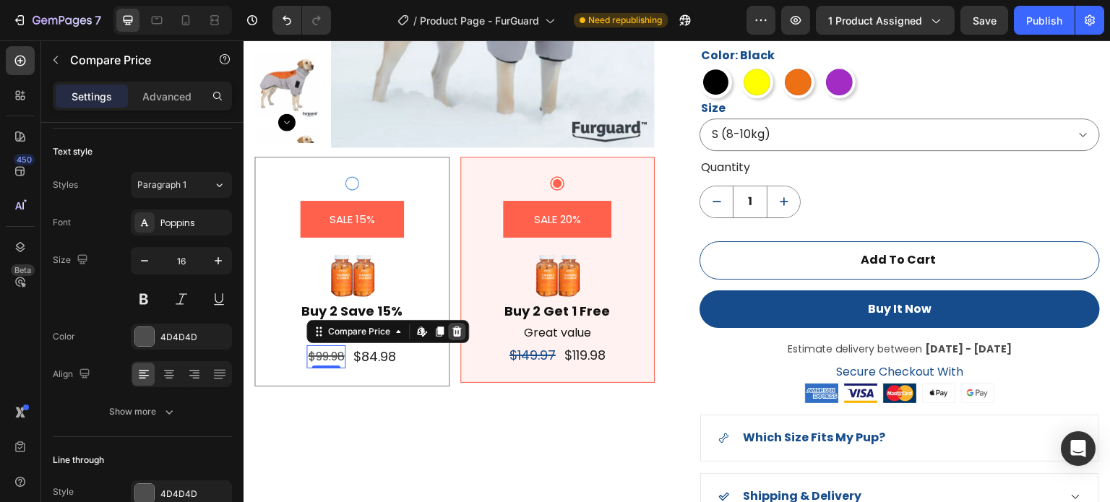
click at [451, 332] on icon at bounding box center [457, 332] width 12 height 12
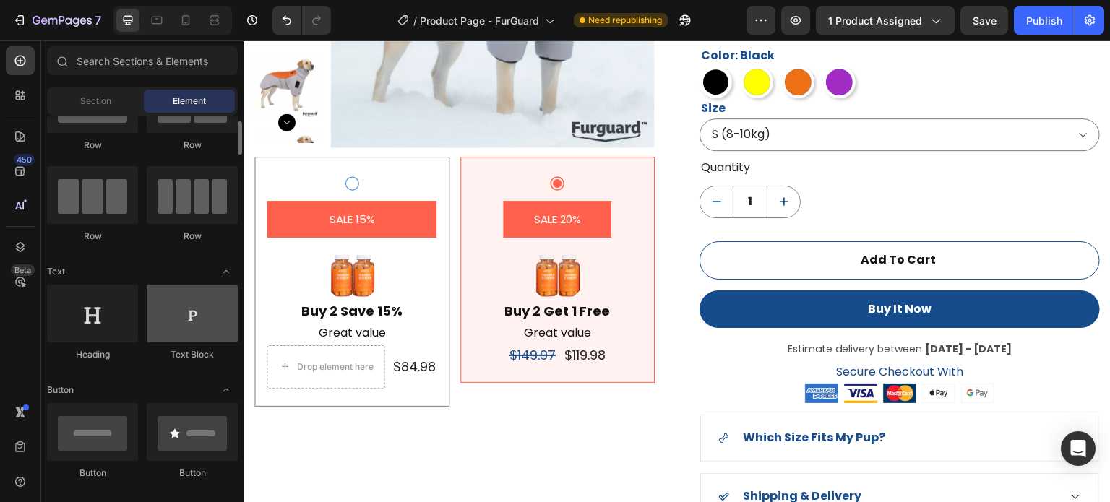
scroll to position [217, 0]
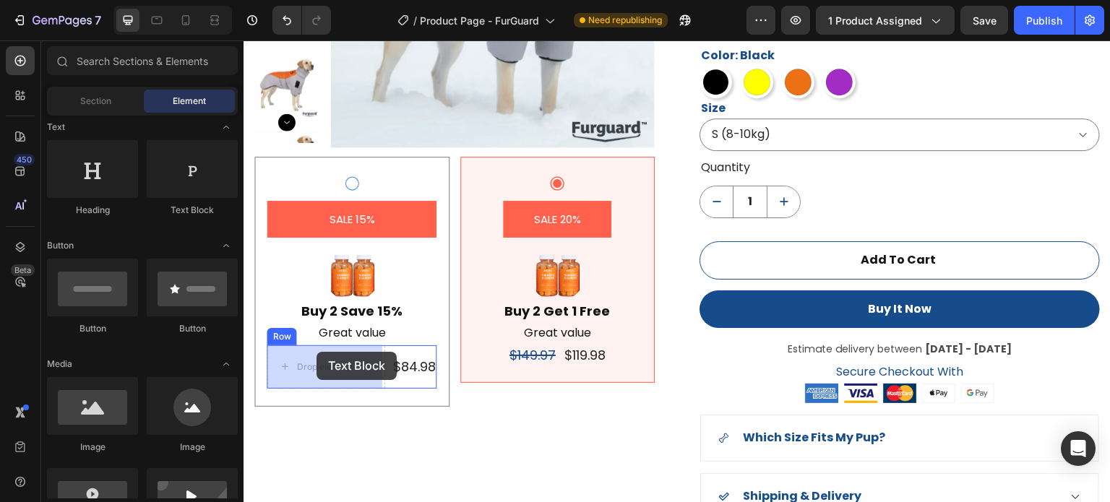
drag, startPoint x: 327, startPoint y: 313, endPoint x: 317, endPoint y: 353, distance: 40.9
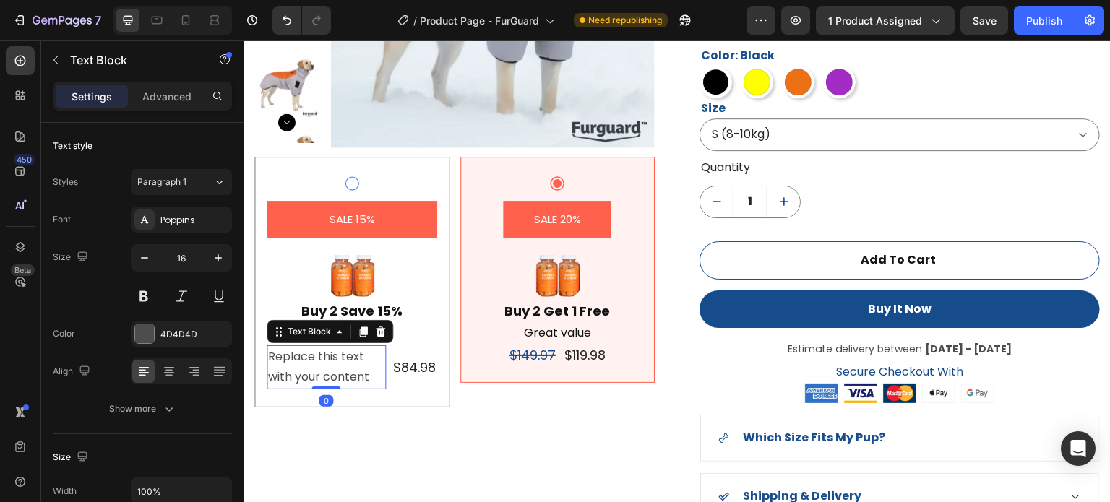
click at [357, 370] on div "Replace this text with your content" at bounding box center [326, 368] width 119 height 45
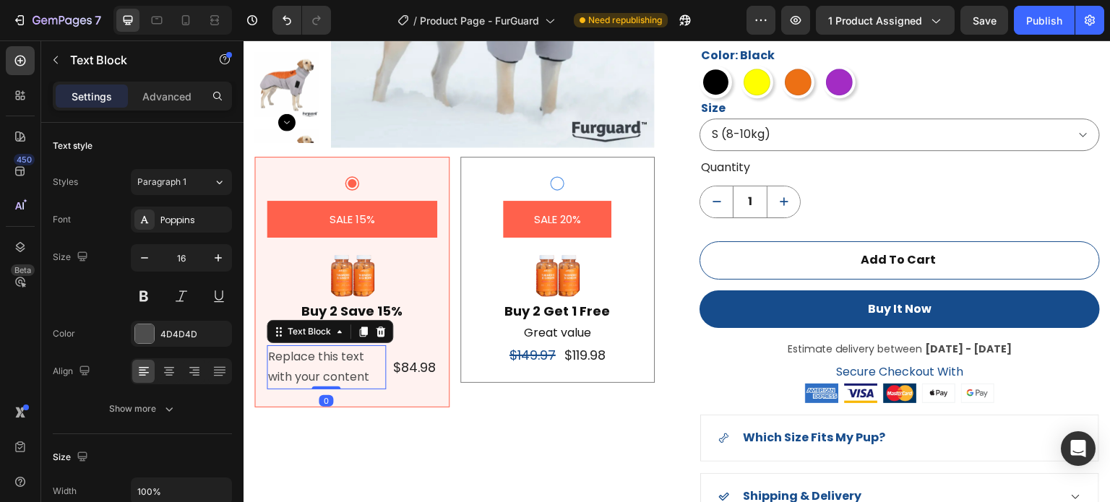
click at [357, 370] on p "Replace this text with your content" at bounding box center [326, 368] width 116 height 42
click at [366, 373] on p "Replace this text with your content" at bounding box center [326, 368] width 116 height 42
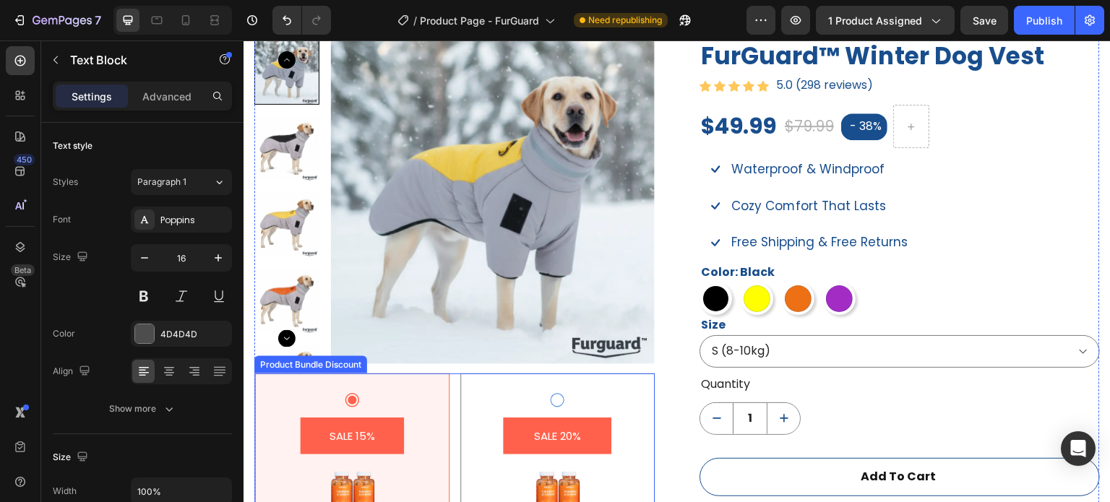
scroll to position [1070, 0]
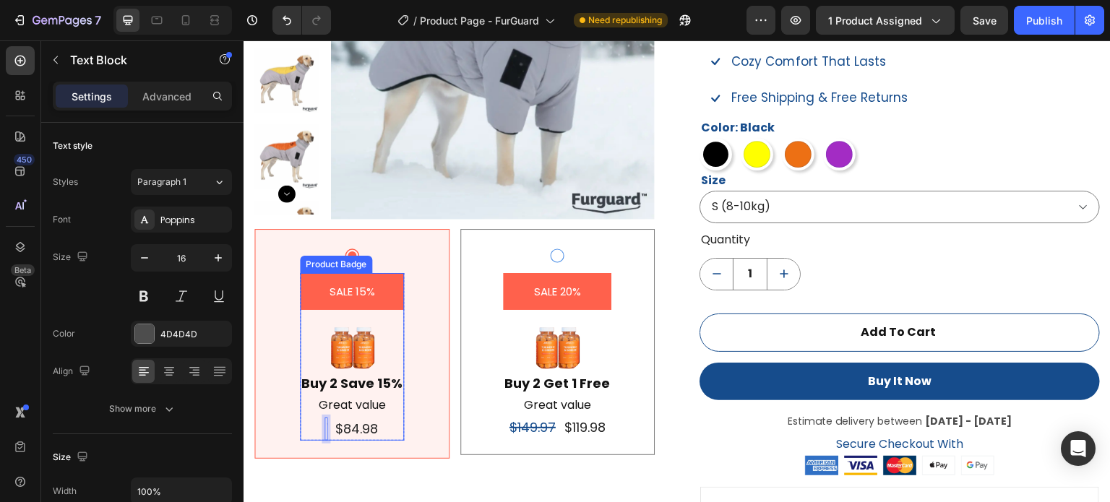
drag, startPoint x: 351, startPoint y: 294, endPoint x: 316, endPoint y: 291, distance: 34.8
click at [350, 296] on pre "SALE 15%" at bounding box center [351, 291] width 63 height 37
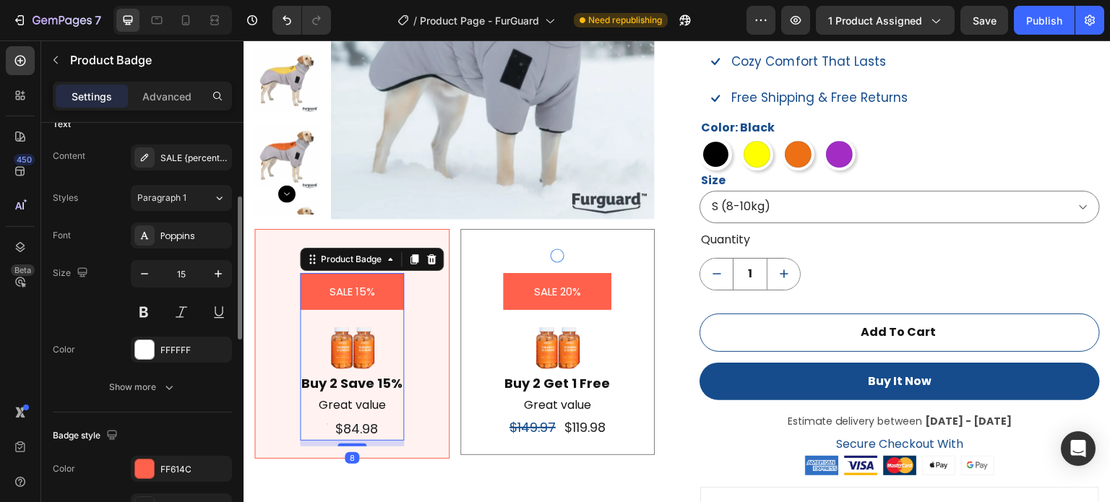
scroll to position [361, 0]
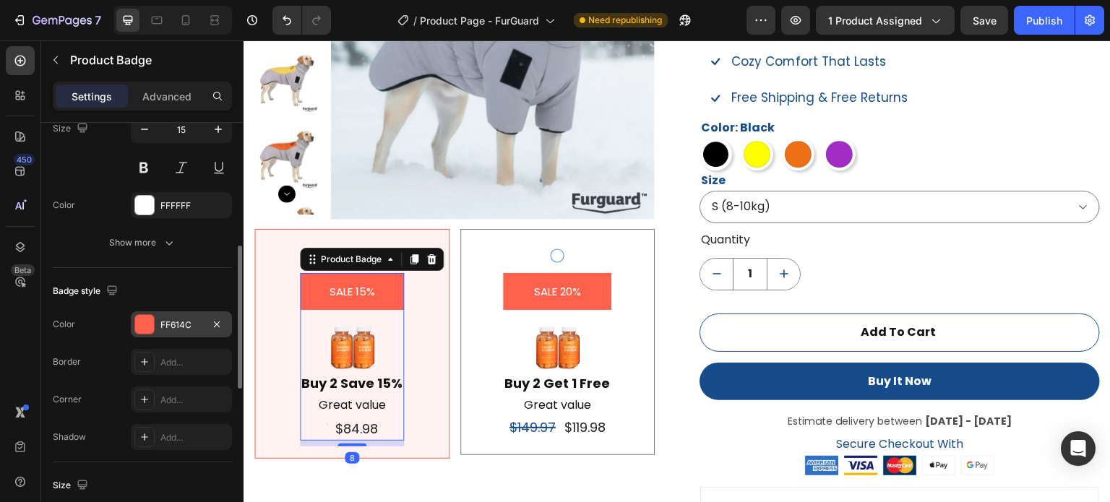
click at [147, 327] on div at bounding box center [144, 324] width 19 height 19
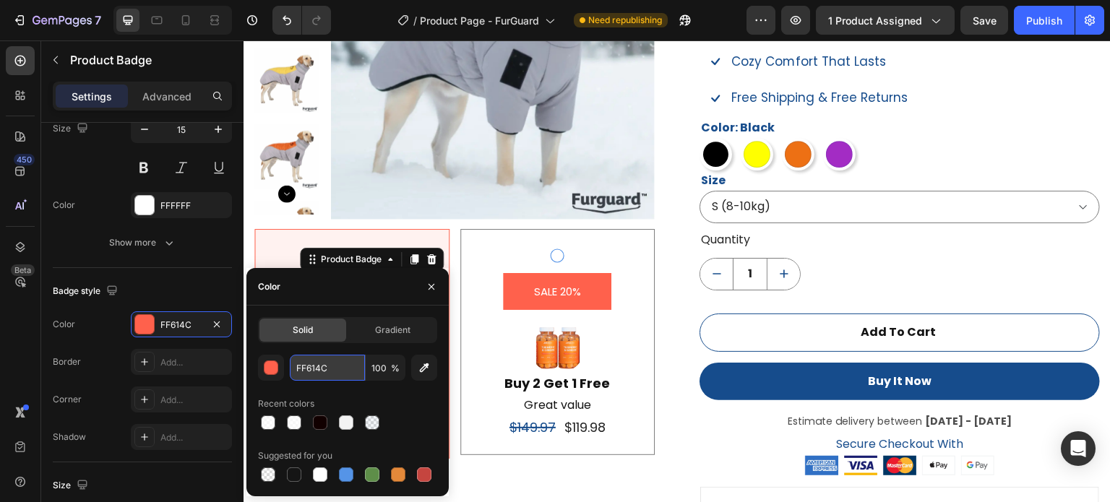
click at [336, 370] on input "FF614C" at bounding box center [327, 368] width 75 height 26
paste input "164C8"
type input "164C8C"
click at [386, 398] on div "Recent colors" at bounding box center [347, 404] width 179 height 23
click at [198, 269] on div "Badge style Color 164C8C Border Add... Corner Add... Shadow Add..." at bounding box center [142, 365] width 179 height 194
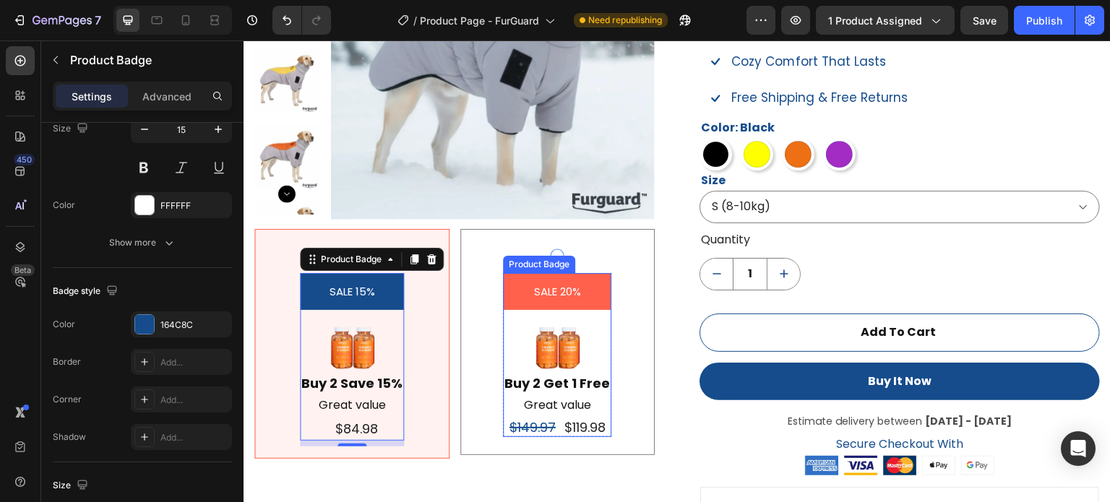
click at [526, 289] on pre "SALE 20%" at bounding box center [558, 291] width 64 height 37
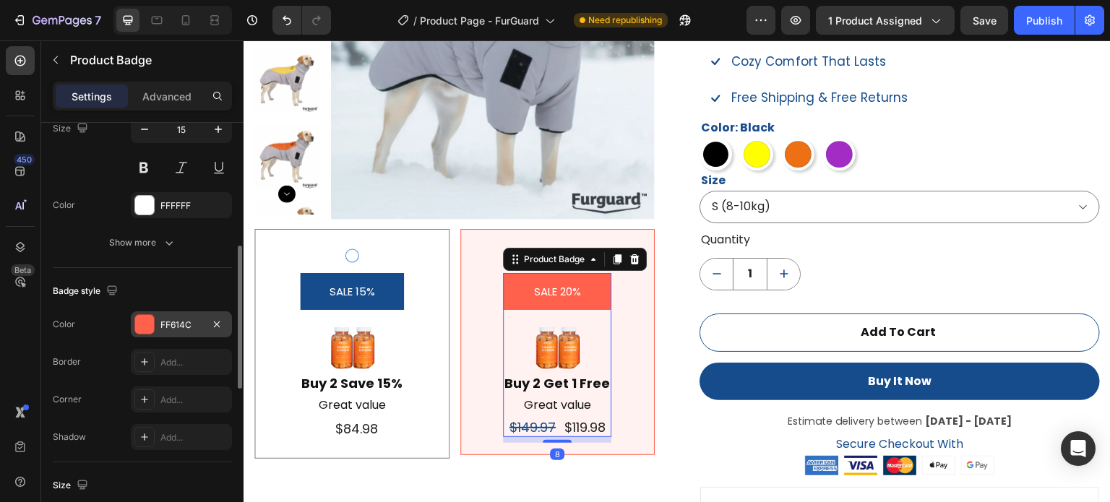
click at [145, 326] on div at bounding box center [144, 324] width 19 height 19
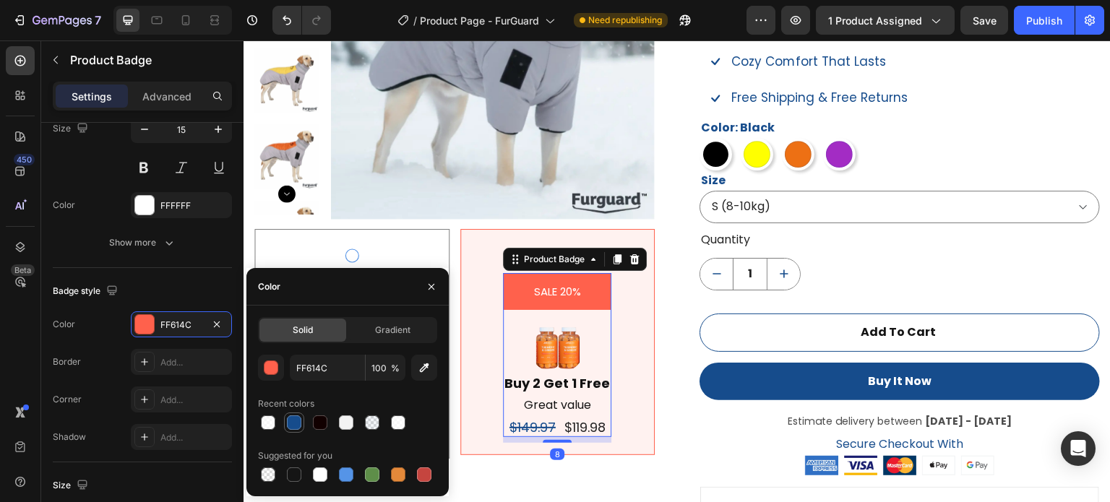
click at [297, 421] on div at bounding box center [294, 423] width 14 height 14
type input "164C8C"
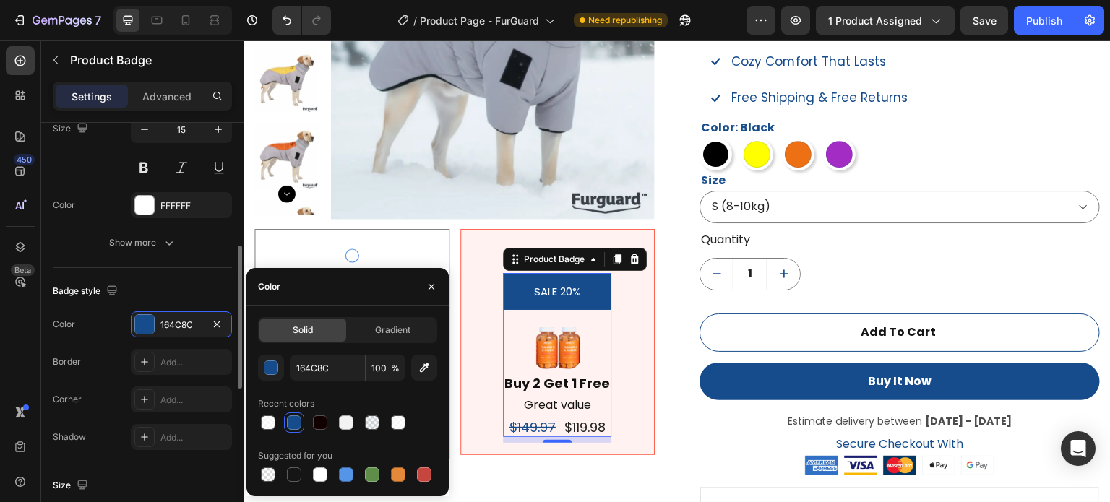
click at [197, 274] on div "Badge style Color 164C8C Border Add... Corner Add... Shadow Add..." at bounding box center [142, 365] width 179 height 194
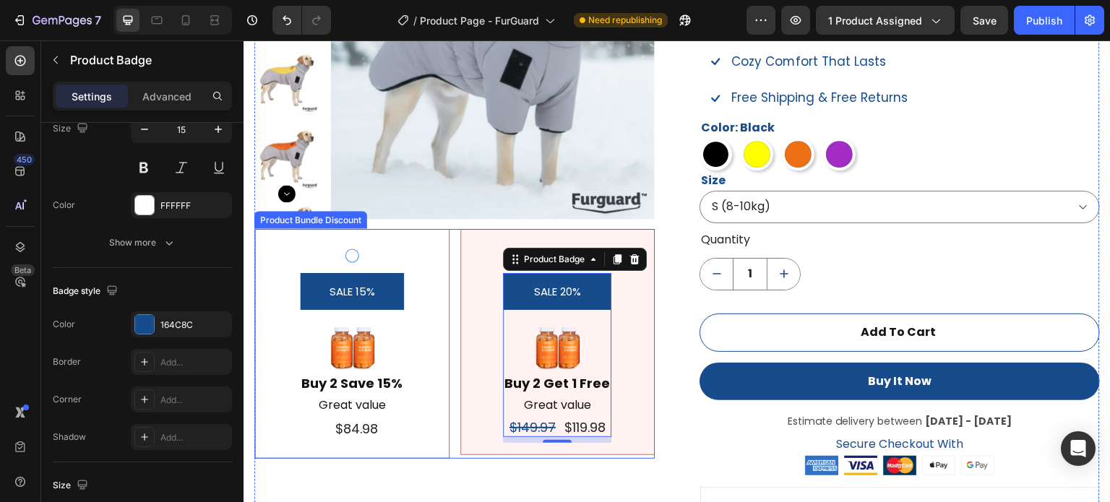
click at [480, 269] on div "SALE 20% Product Badge 8 Image Buy 2 Get 1 Free Text Block Great value Text Blo…" at bounding box center [558, 342] width 171 height 190
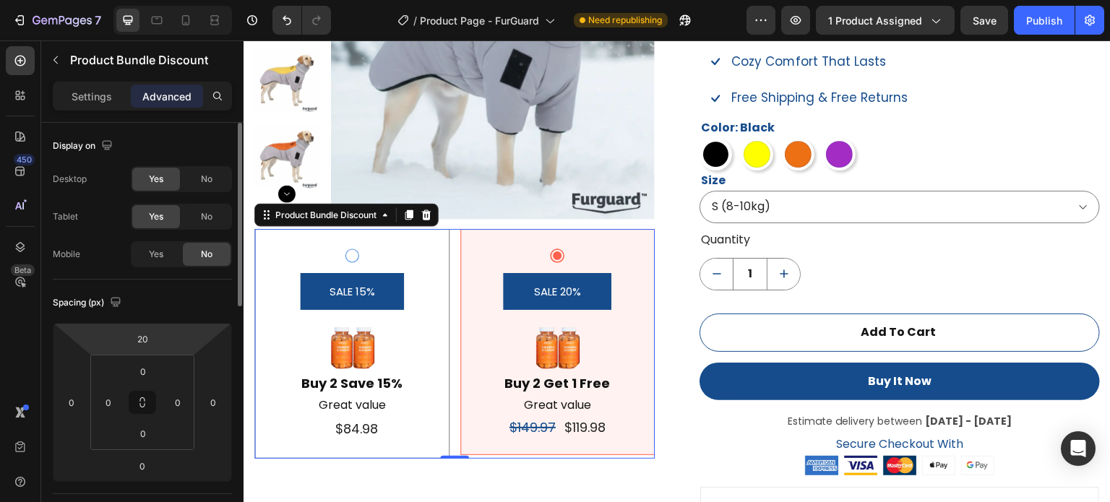
scroll to position [145, 0]
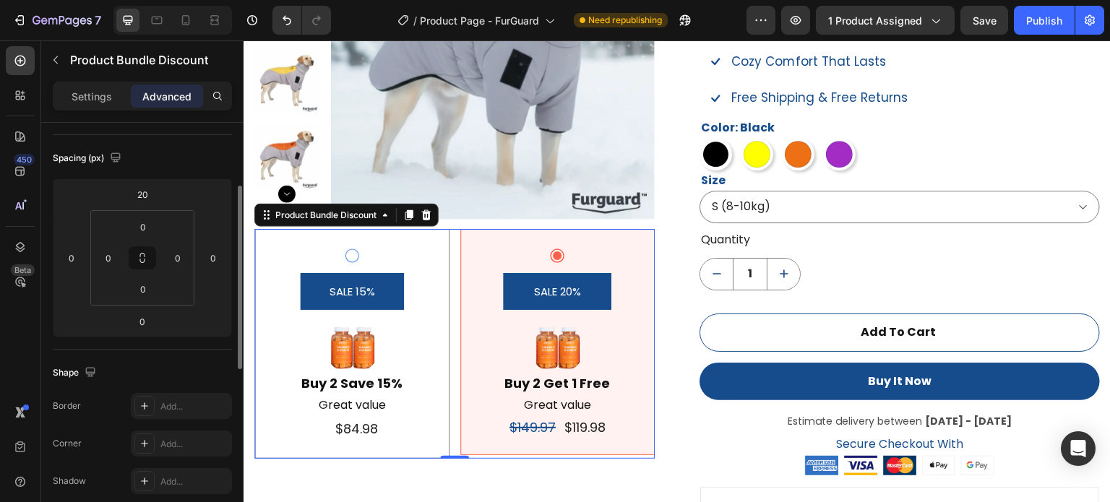
click at [292, 254] on div "SALE 15% Product Badge Image Buy 2 Save 15% Text Block Great value Text Block T…" at bounding box center [352, 344] width 171 height 194
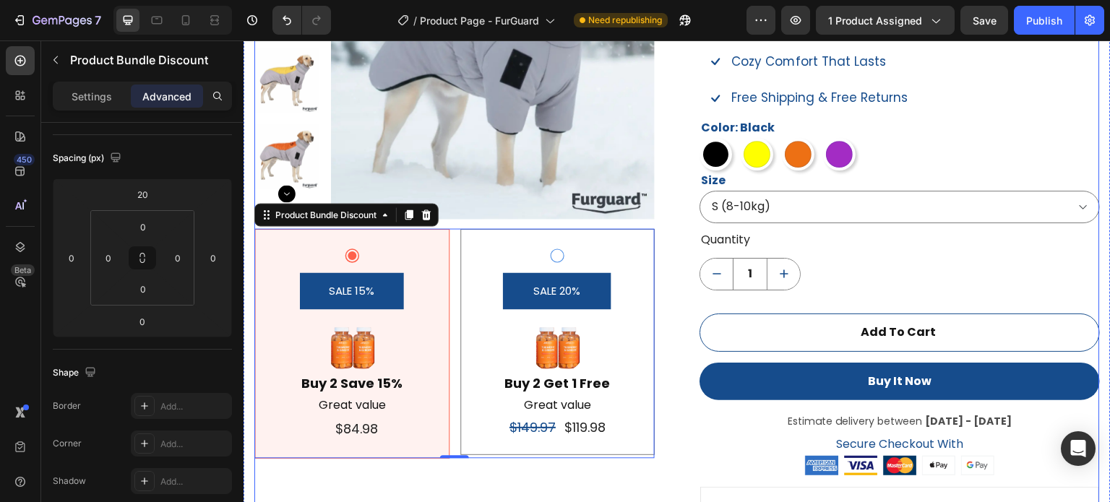
click at [658, 255] on div "Product Images SALE 15% Product Badge Image Buy 2 Save 15% Text Block Great val…" at bounding box center [677, 272] width 846 height 755
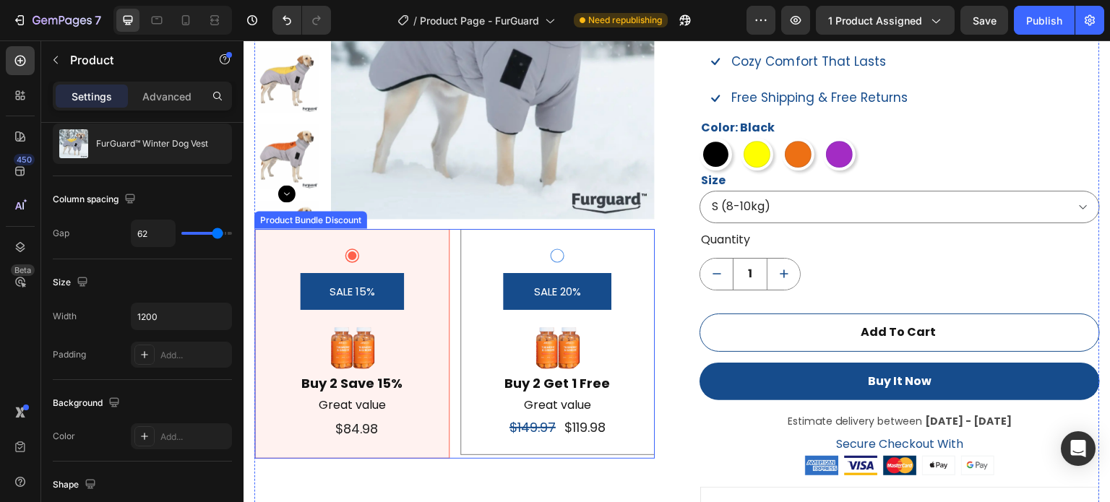
scroll to position [0, 0]
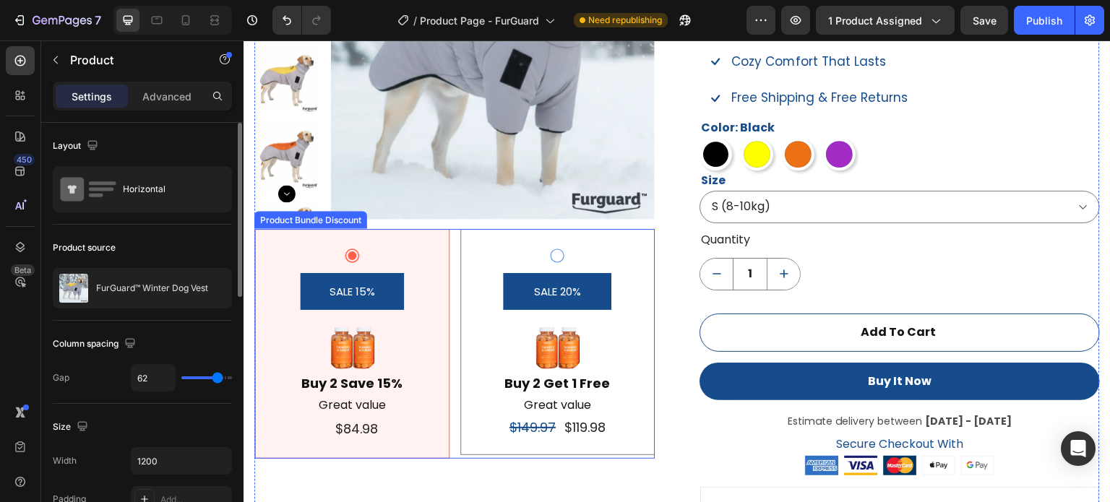
click at [640, 247] on div "SALE 20% Product Badge Image Buy 2 Get 1 Free Text Block Great value Text Block…" at bounding box center [558, 342] width 195 height 226
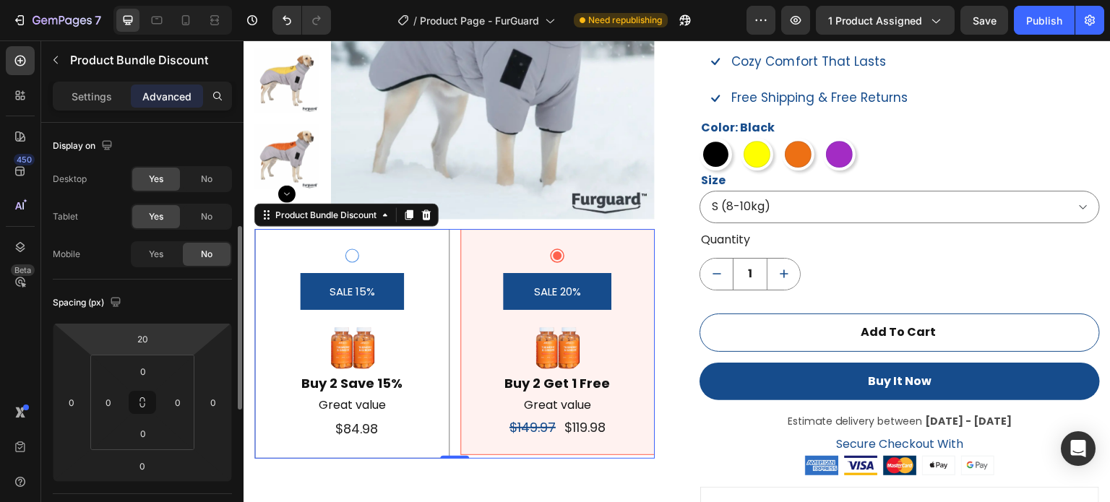
scroll to position [72, 0]
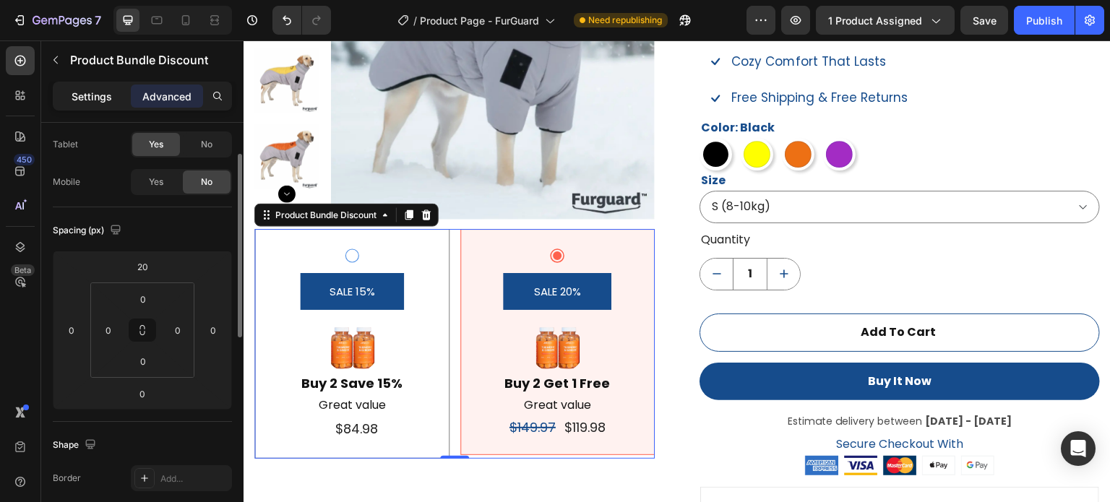
click at [108, 99] on p "Settings" at bounding box center [92, 96] width 40 height 15
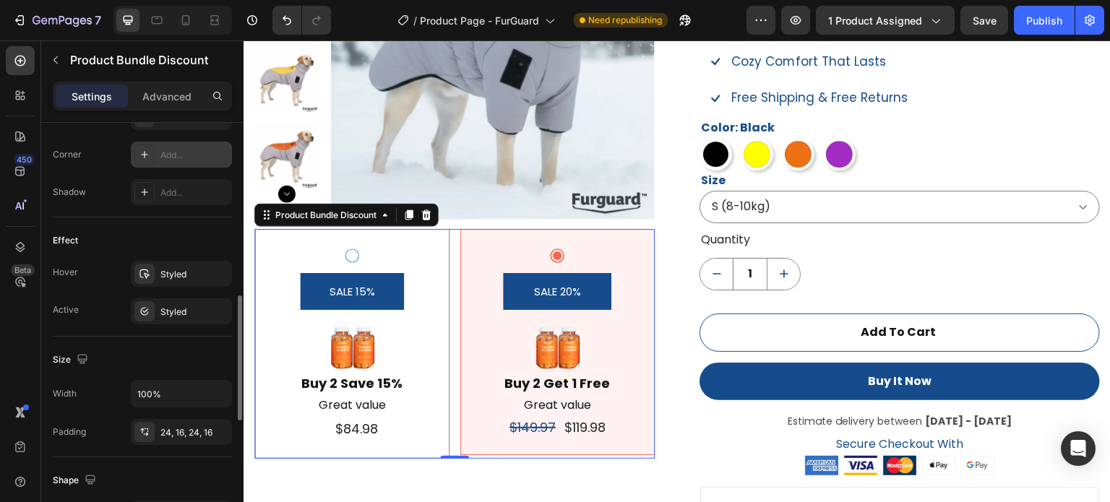
scroll to position [289, 0]
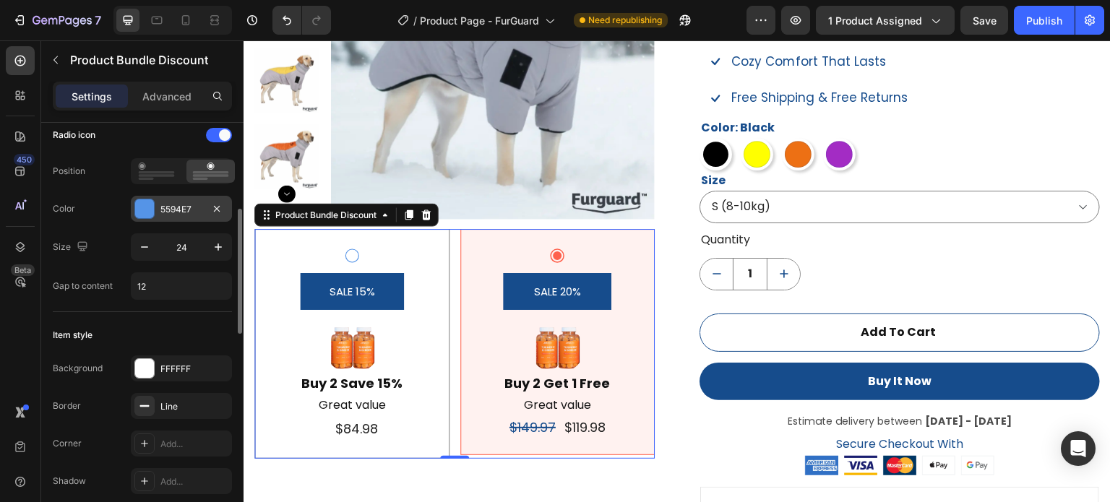
click at [146, 207] on div at bounding box center [144, 209] width 19 height 19
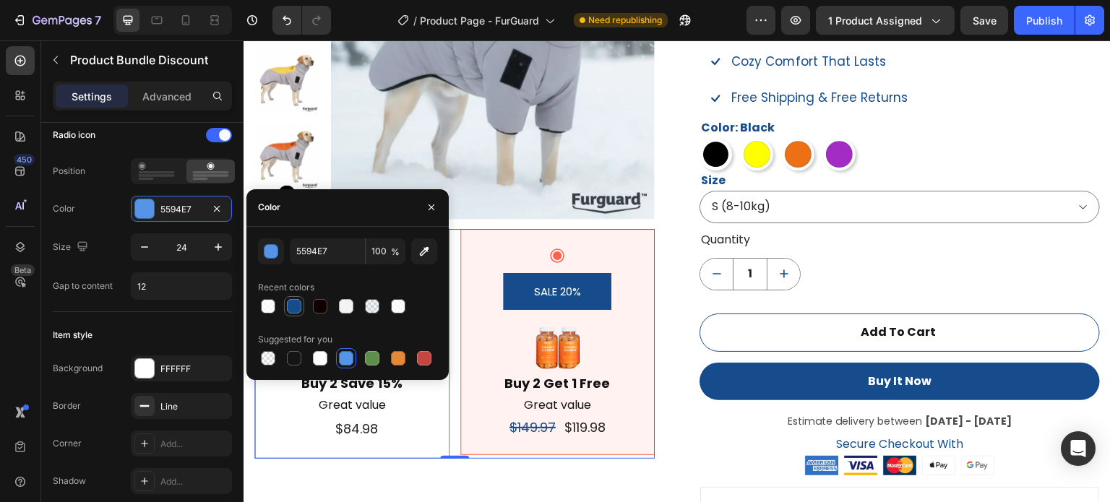
click at [295, 304] on div at bounding box center [294, 306] width 14 height 14
type input "164C8C"
click at [106, 240] on div "Size 24" at bounding box center [142, 247] width 179 height 27
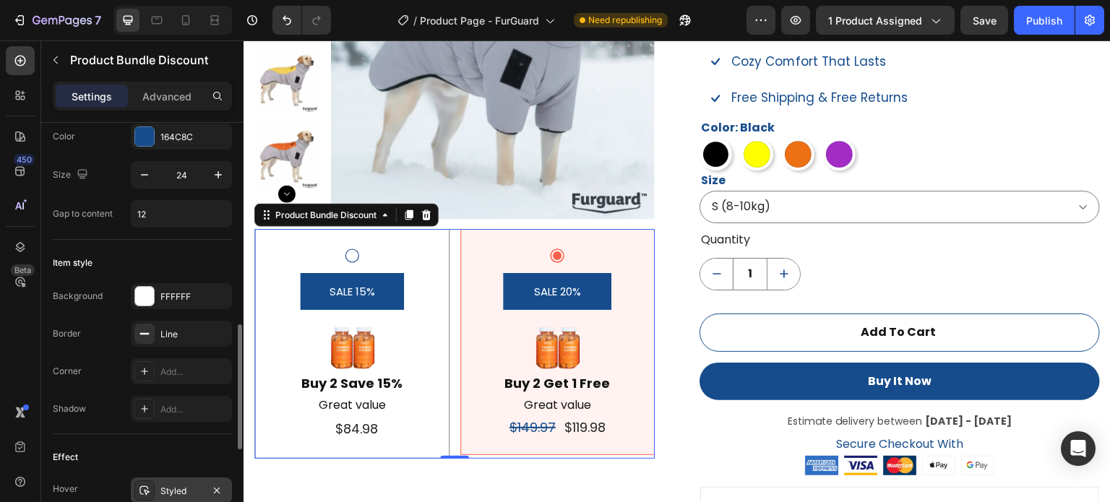
scroll to position [578, 0]
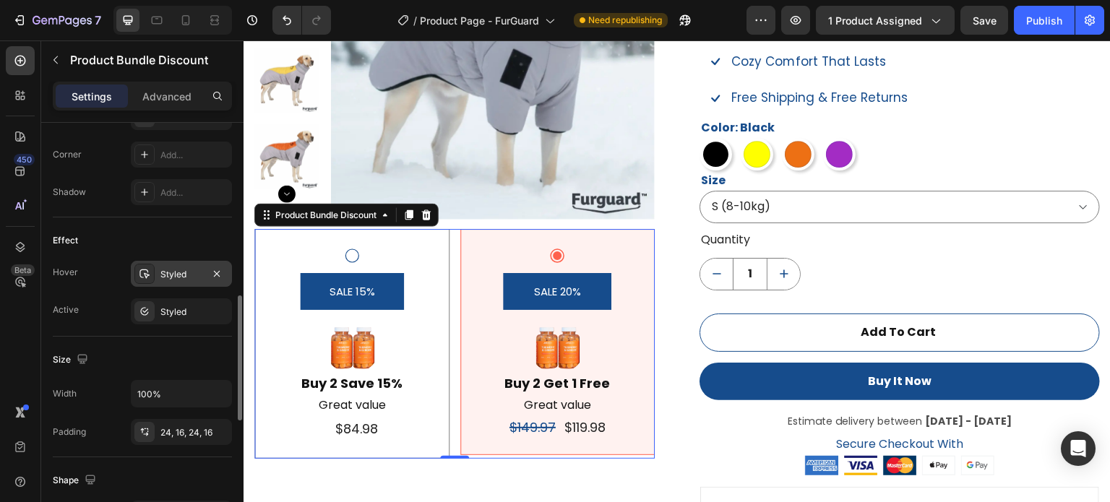
click at [188, 268] on div "Styled" at bounding box center [181, 274] width 42 height 13
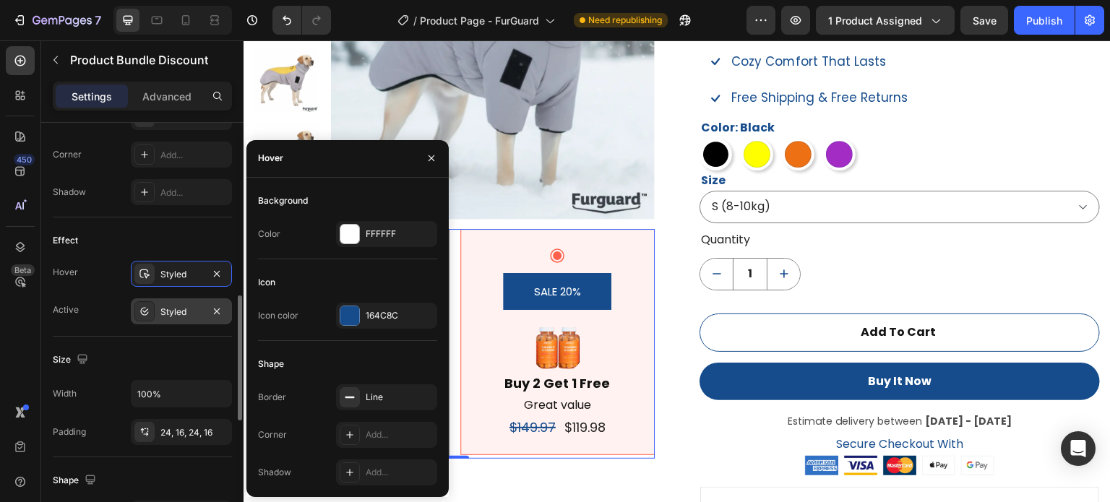
click at [181, 307] on div "Styled" at bounding box center [181, 312] width 42 height 13
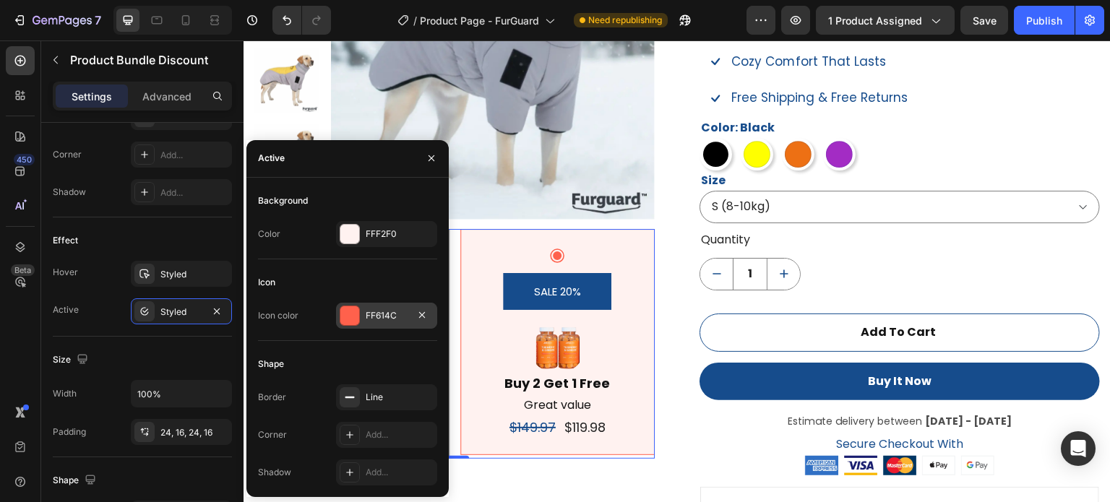
click at [355, 322] on div at bounding box center [350, 316] width 19 height 19
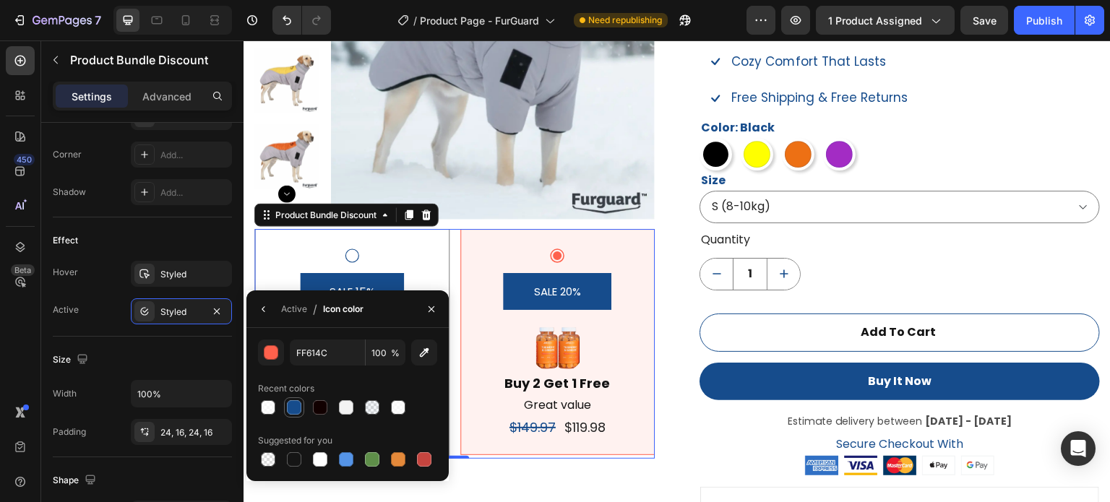
click at [292, 405] on div at bounding box center [294, 408] width 14 height 14
type input "164C8C"
click at [120, 283] on div "Hover Styled" at bounding box center [142, 274] width 179 height 26
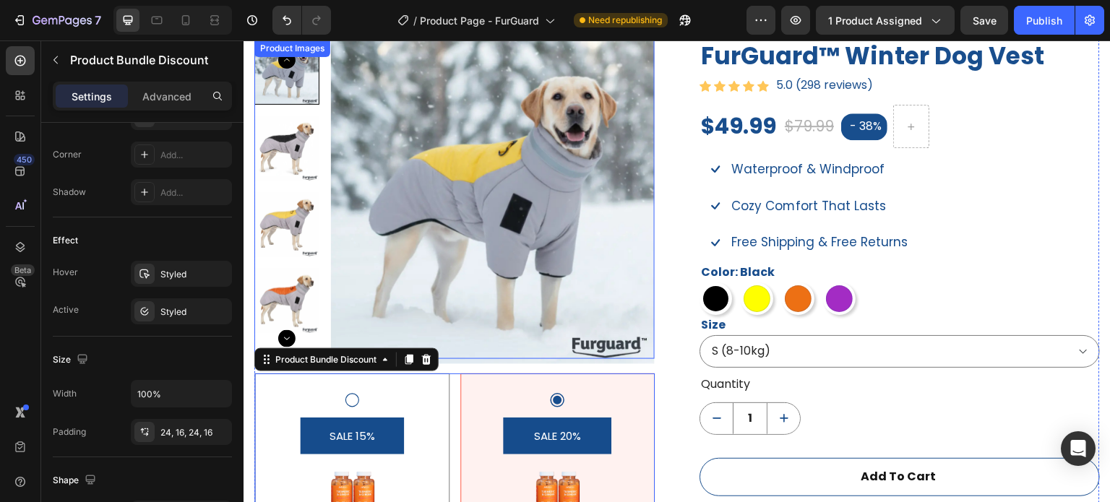
scroll to position [998, 0]
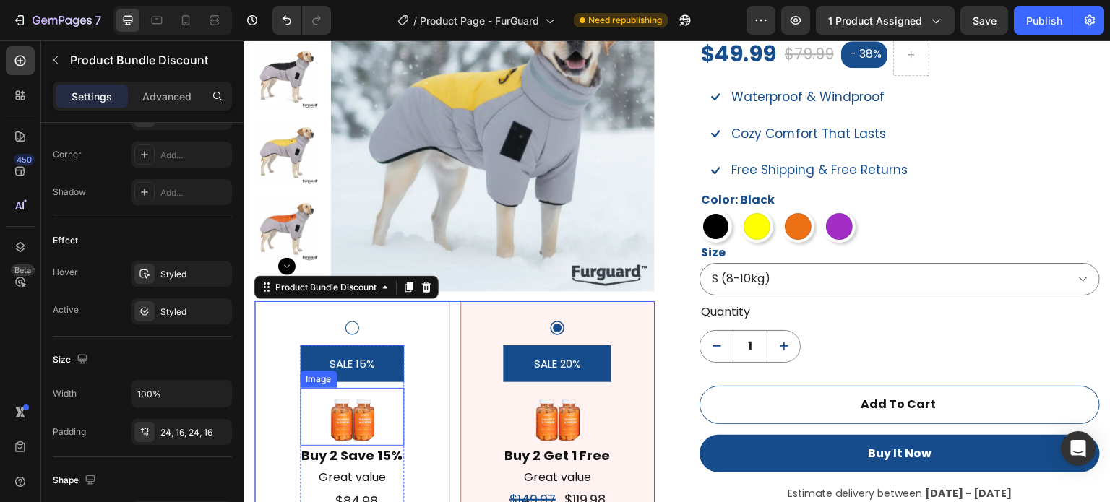
click at [361, 417] on img at bounding box center [352, 417] width 58 height 58
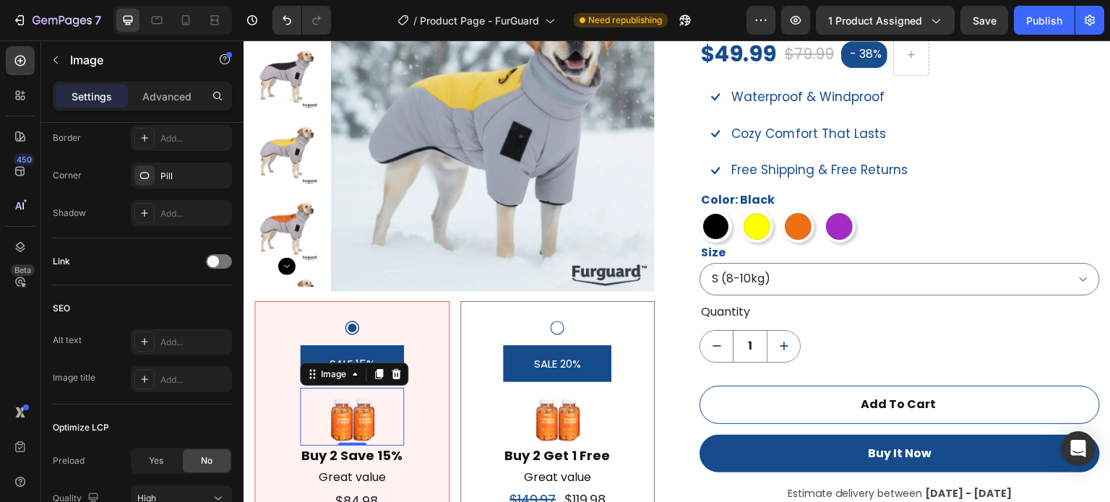
scroll to position [0, 0]
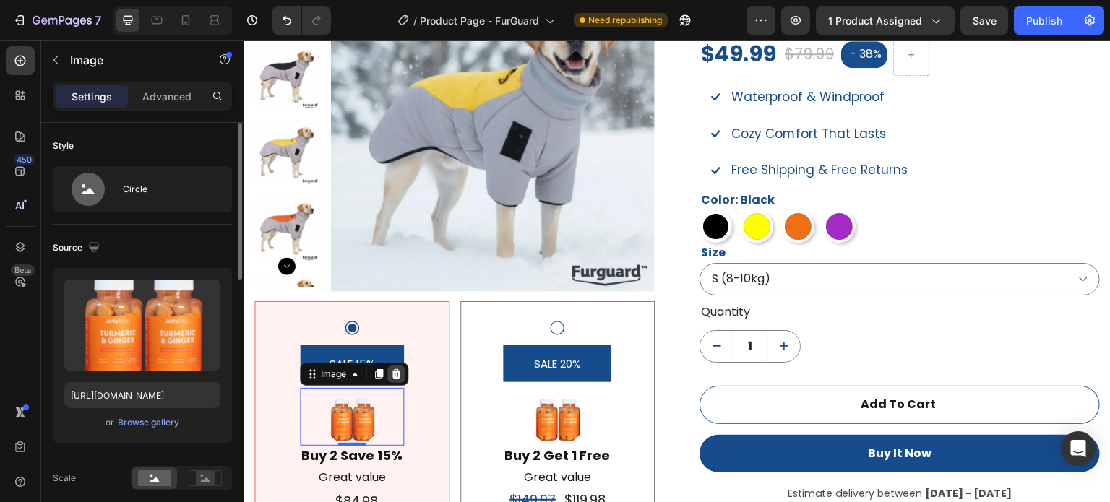
click at [396, 375] on icon at bounding box center [396, 375] width 12 height 12
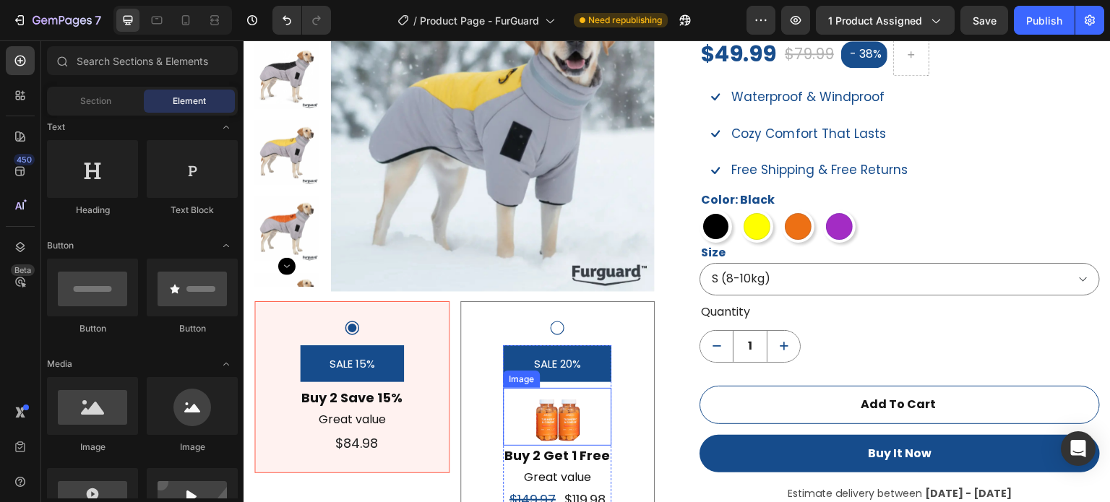
click at [560, 420] on img at bounding box center [557, 417] width 58 height 58
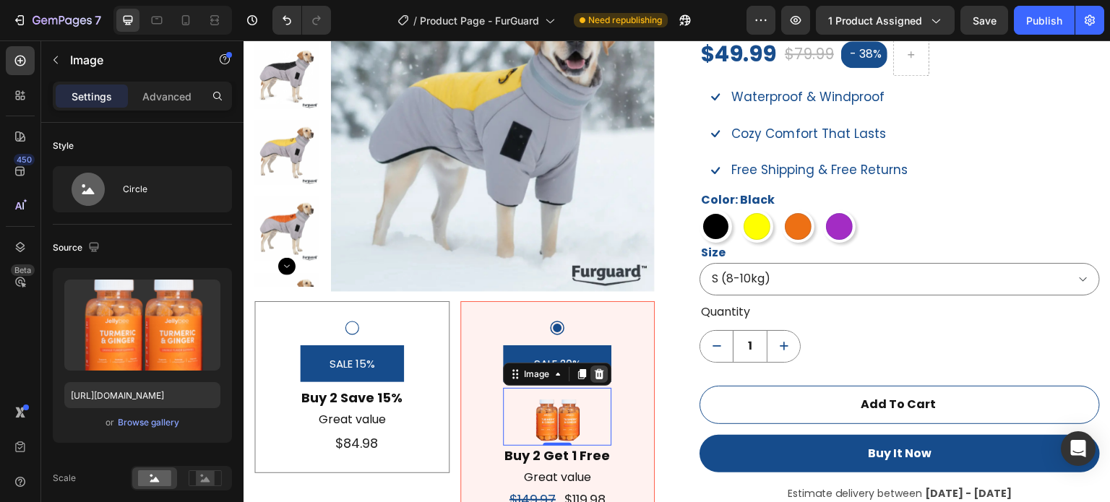
click at [603, 370] on icon at bounding box center [600, 375] width 12 height 12
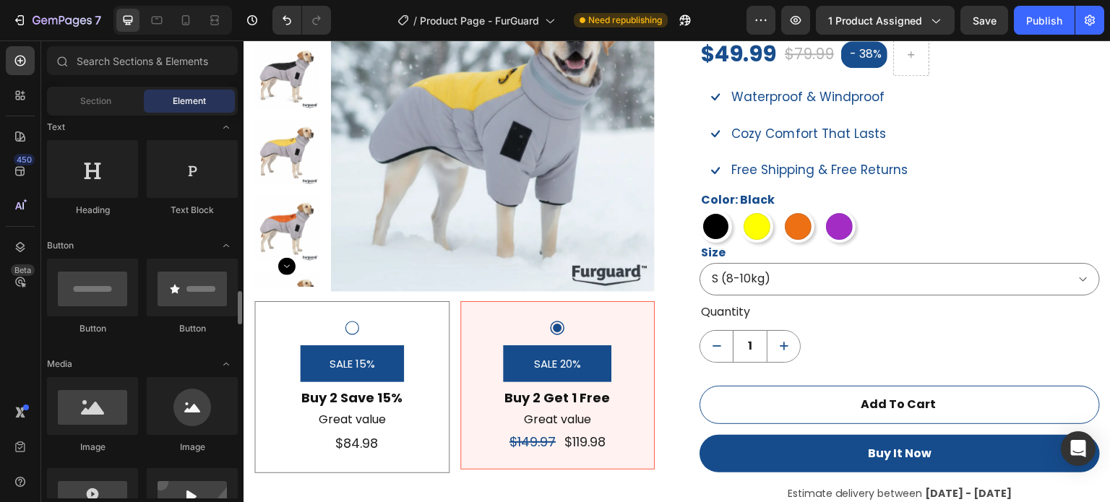
scroll to position [361, 0]
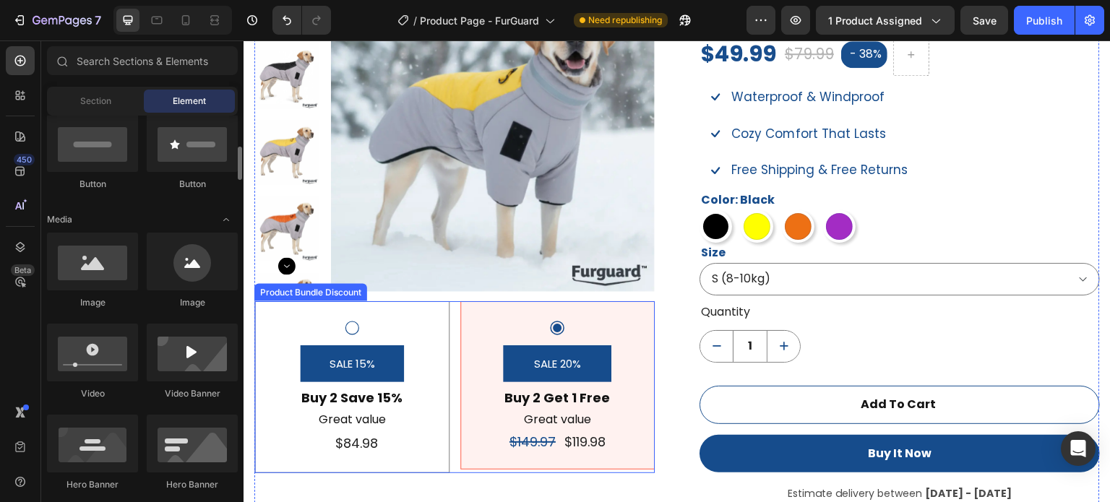
click at [390, 318] on div "SALE 15% Product Badge Buy 2 Save 15% Text Block Great value Text Block Text Bl…" at bounding box center [351, 387] width 195 height 172
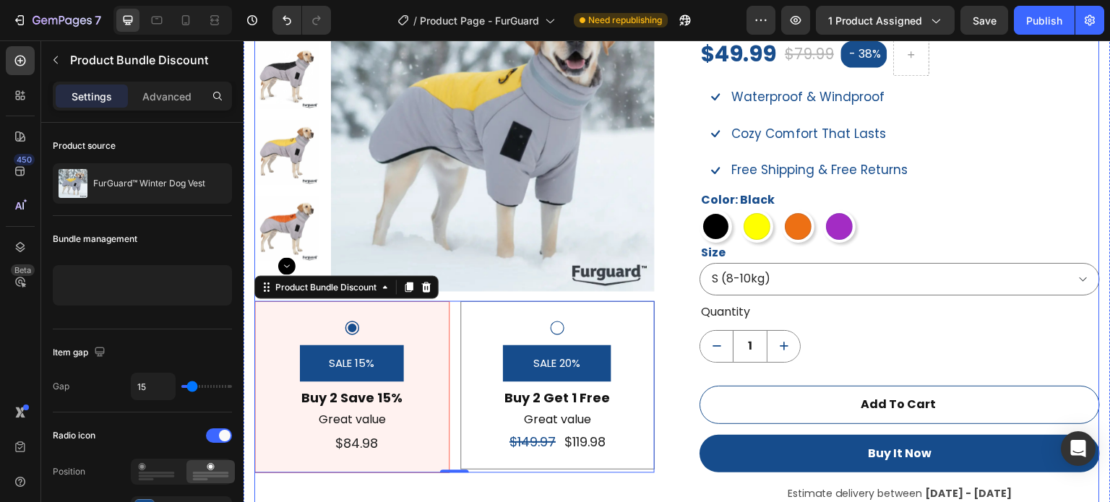
click at [648, 312] on div "SALE 20% Product Badge Buy 2 Get 1 Free Text Block Great value Text Block $149.…" at bounding box center [558, 385] width 195 height 168
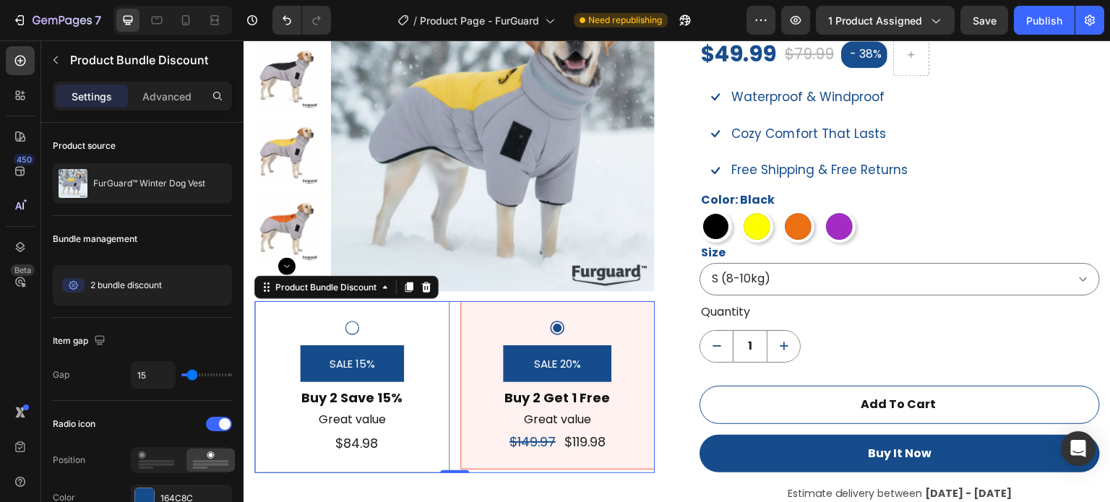
click at [648, 307] on div "SALE 20% Product Badge Buy 2 Get 1 Free Text Block Great value Text Block $149.…" at bounding box center [558, 385] width 195 height 168
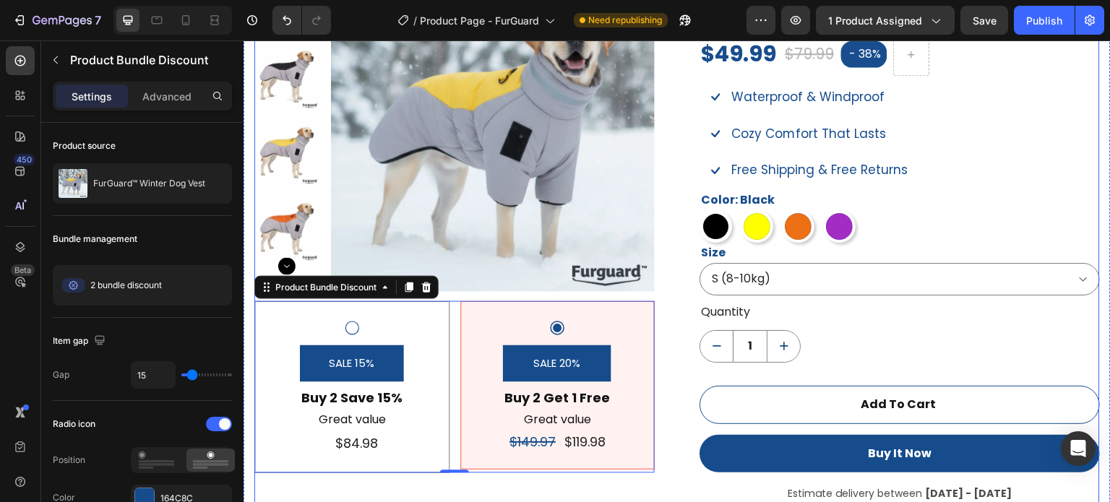
click at [648, 307] on div "SALE 20% Product Badge Buy 2 Get 1 Free Text Block Great value Text Block $149.…" at bounding box center [558, 385] width 195 height 168
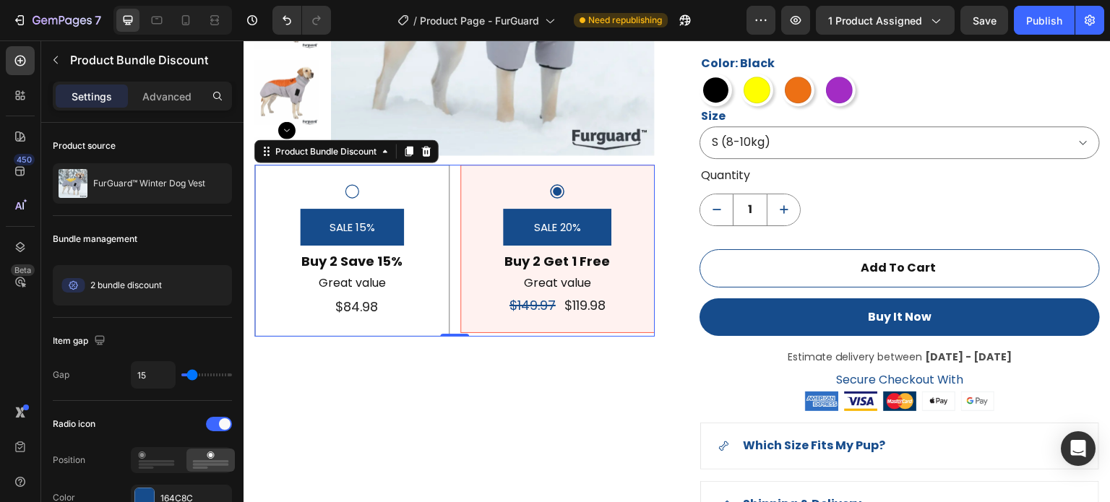
scroll to position [1215, 0]
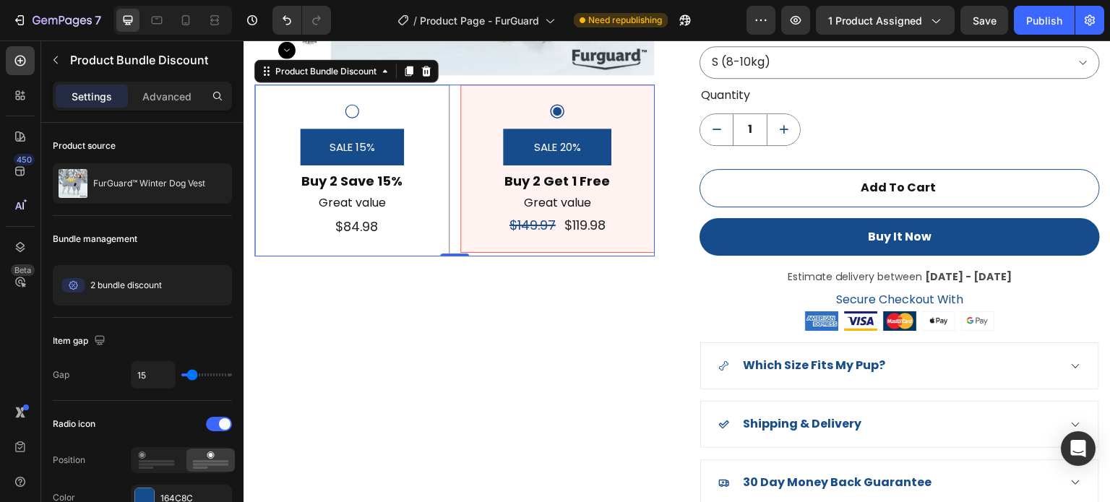
click at [647, 255] on div "SALE 15% Product Badge Buy 2 Save 15% Text Block Great value Text Block Text Bl…" at bounding box center [454, 171] width 401 height 172
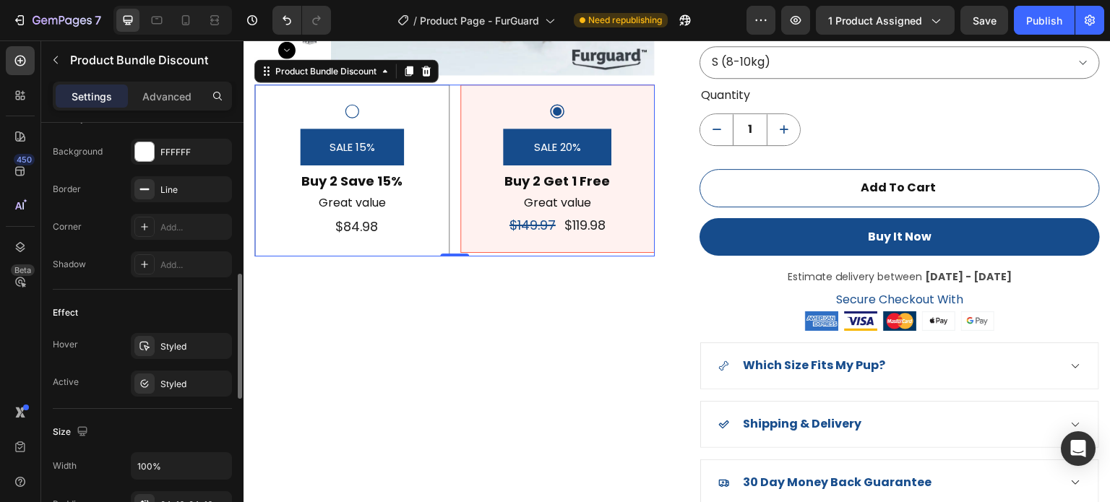
scroll to position [651, 0]
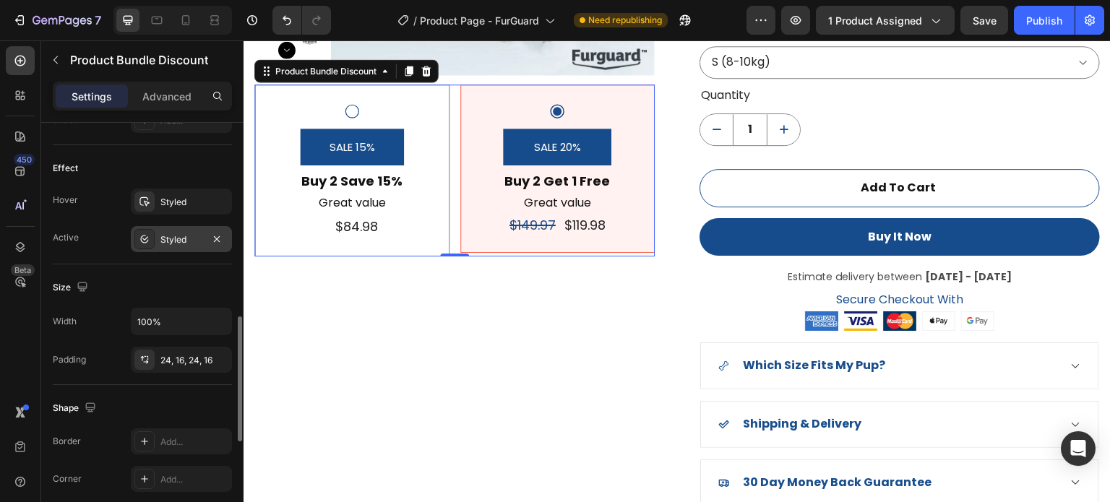
click at [160, 228] on div "Styled" at bounding box center [181, 239] width 101 height 26
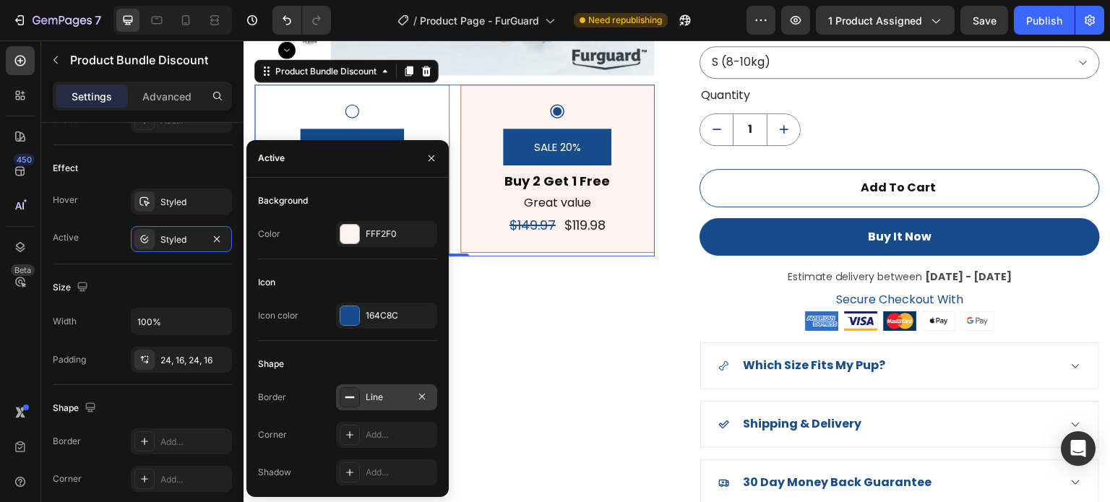
click at [373, 404] on div "Line" at bounding box center [386, 398] width 101 height 26
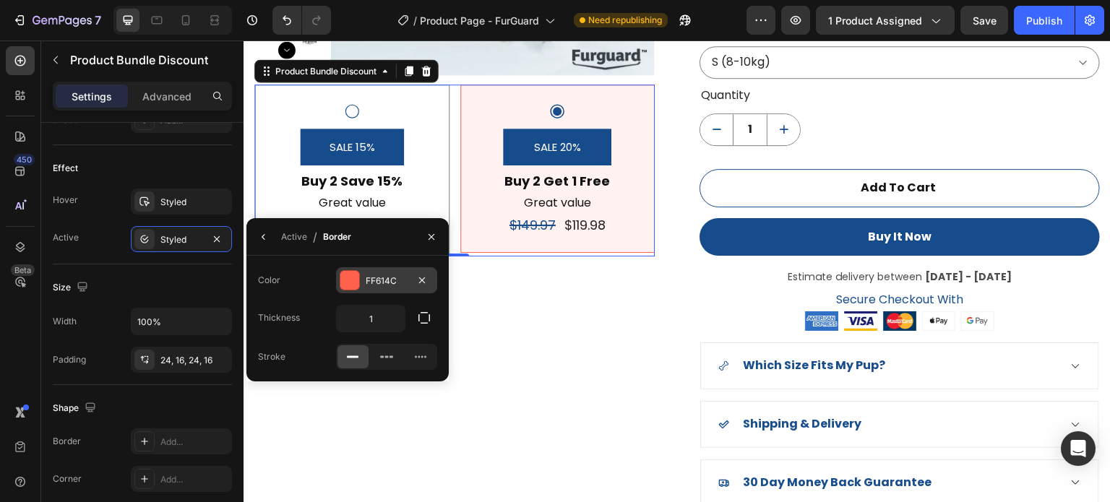
click at [349, 283] on div at bounding box center [350, 280] width 19 height 19
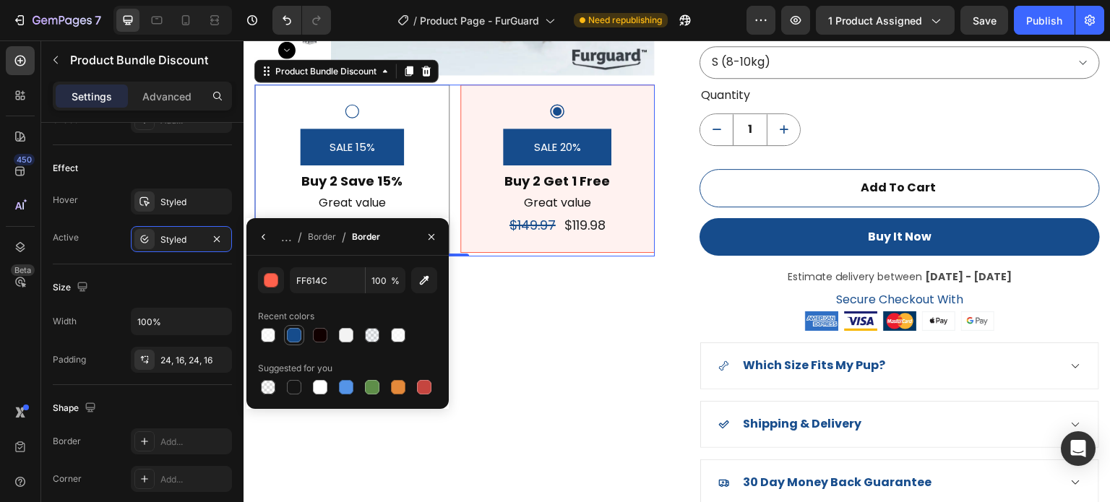
click at [296, 334] on div at bounding box center [294, 335] width 14 height 14
type input "164C8C"
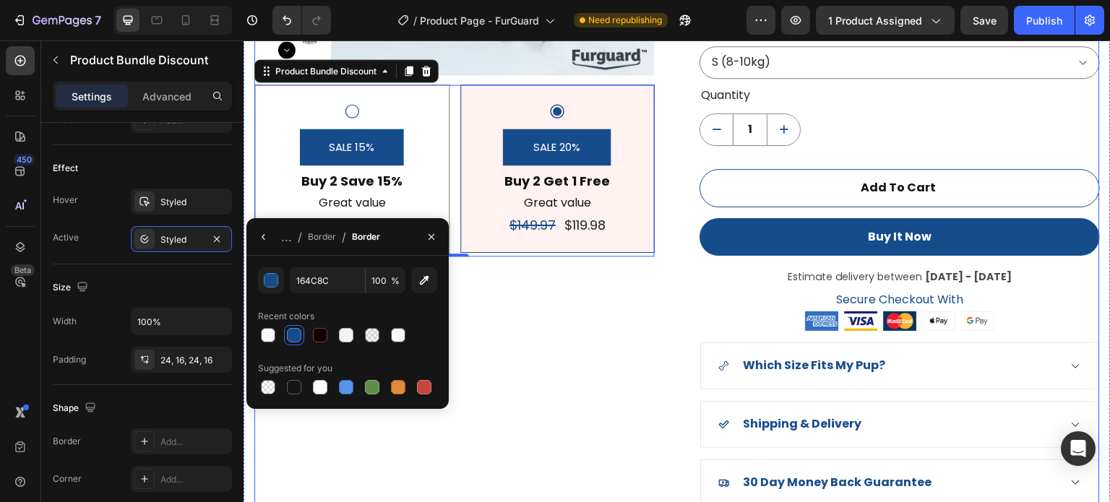
click at [513, 312] on div "Product Images SALE 15% Product Badge Buy 2 Save 15% Text Block Great value Tex…" at bounding box center [454, 128] width 401 height 755
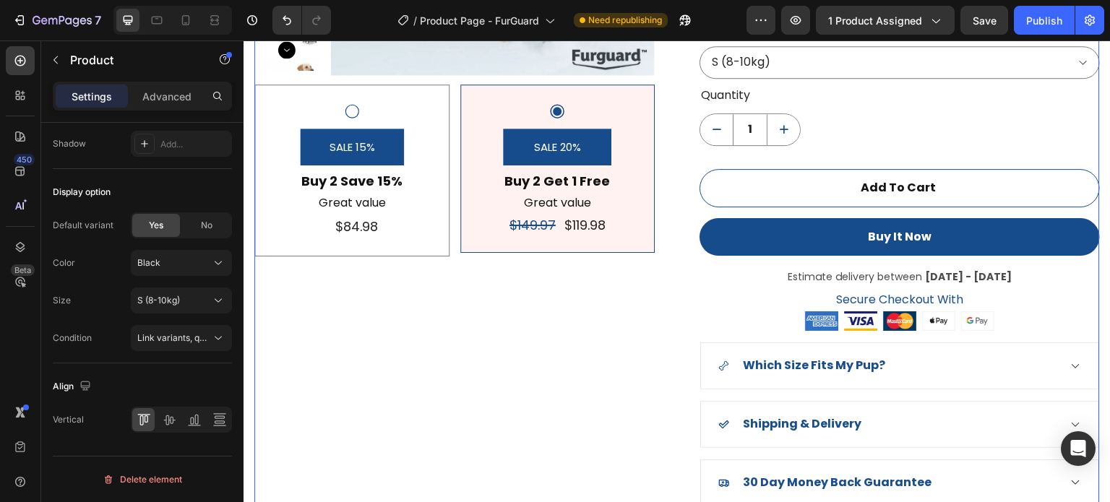
scroll to position [0, 0]
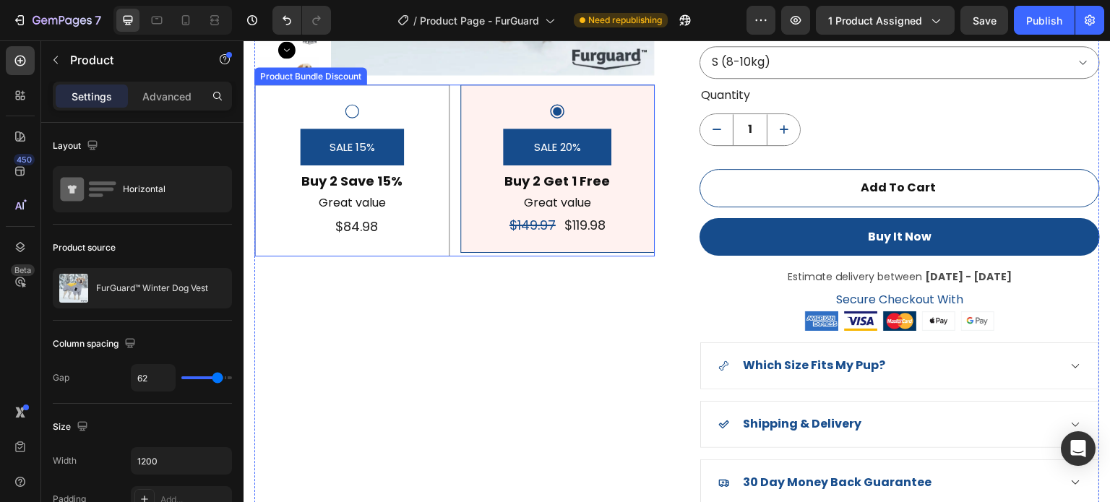
click at [442, 98] on div "SALE 15% Product Badge Buy 2 Save 15% Text Block Great value Text Block Text Bl…" at bounding box center [351, 171] width 195 height 172
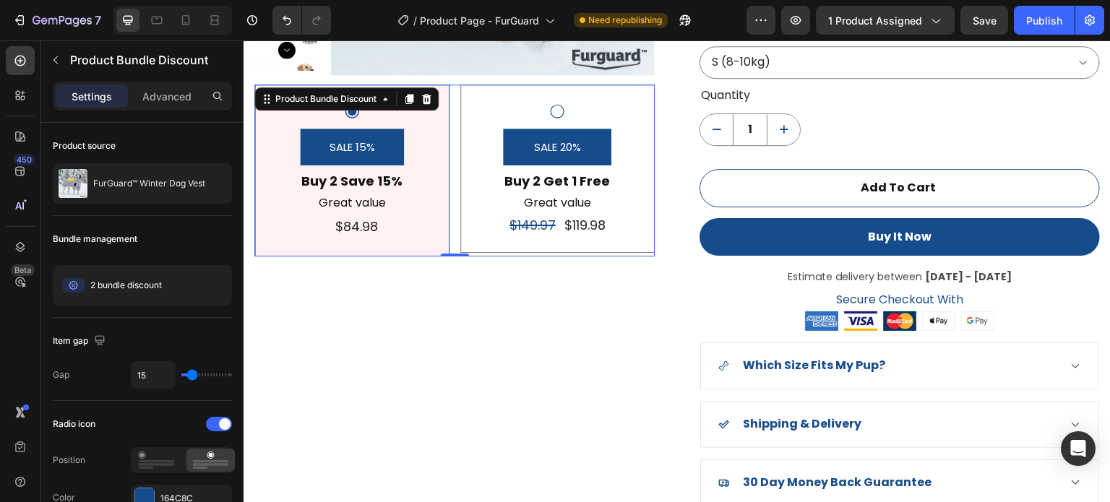
click at [450, 100] on div "SALE 15% Product Badge Buy 2 Save 15% Text Block Great value Text Block Text Bl…" at bounding box center [454, 171] width 401 height 172
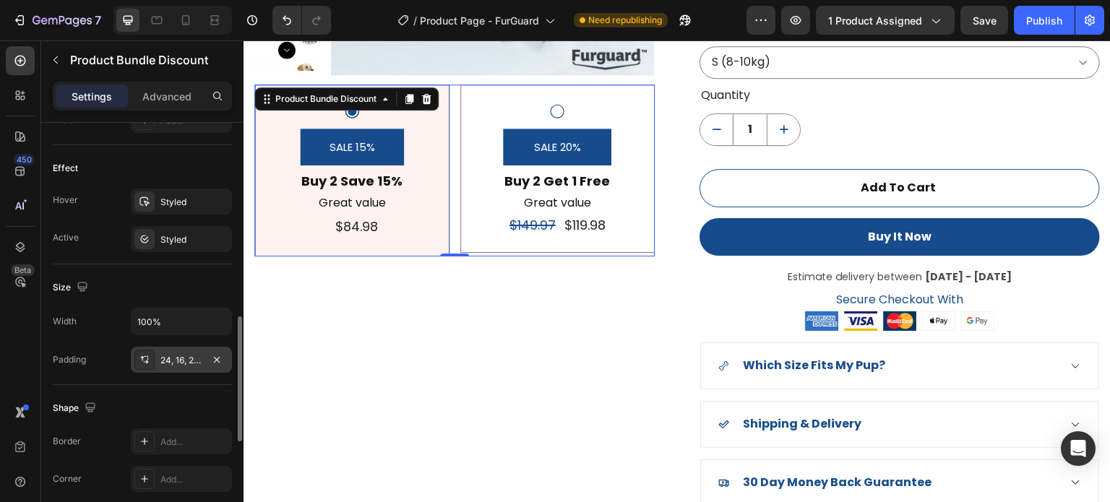
scroll to position [506, 0]
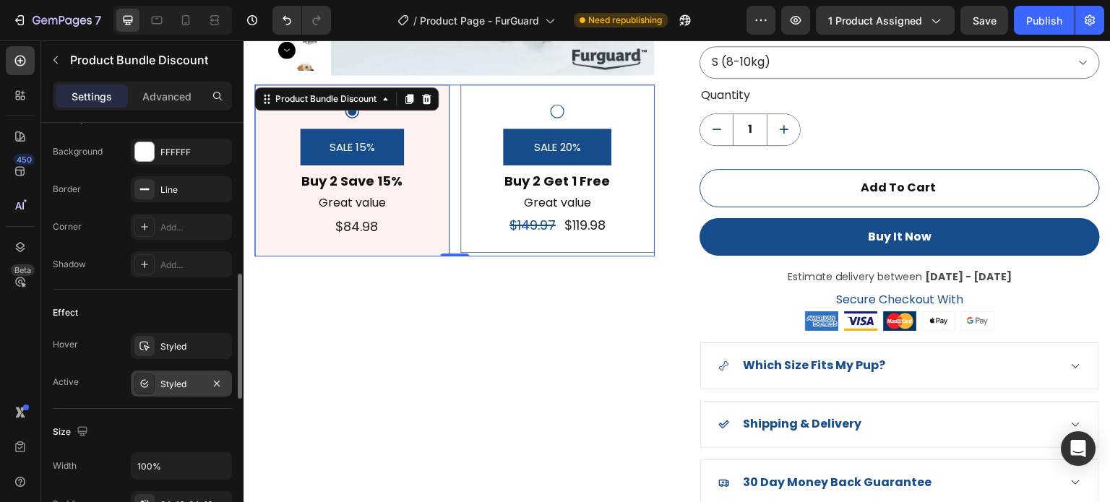
click at [174, 382] on div "Styled" at bounding box center [181, 384] width 42 height 13
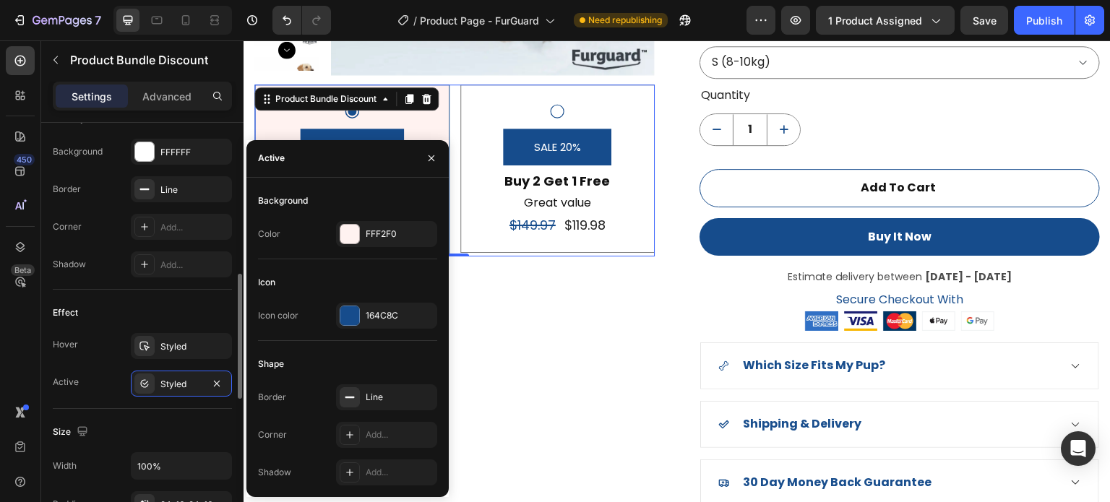
click at [175, 358] on div "Hover Styled Active Styled" at bounding box center [142, 365] width 179 height 64
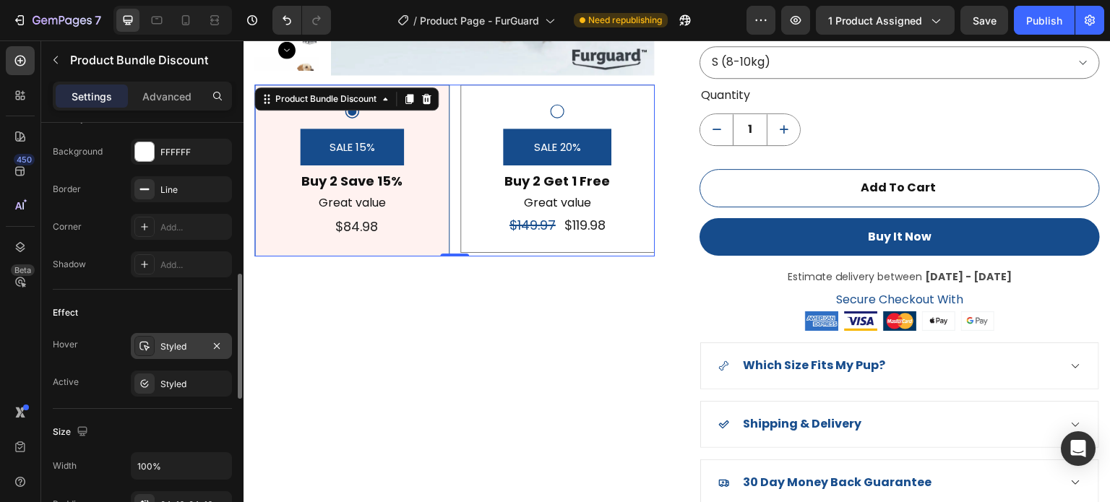
click at [175, 352] on div "Styled" at bounding box center [181, 346] width 101 height 26
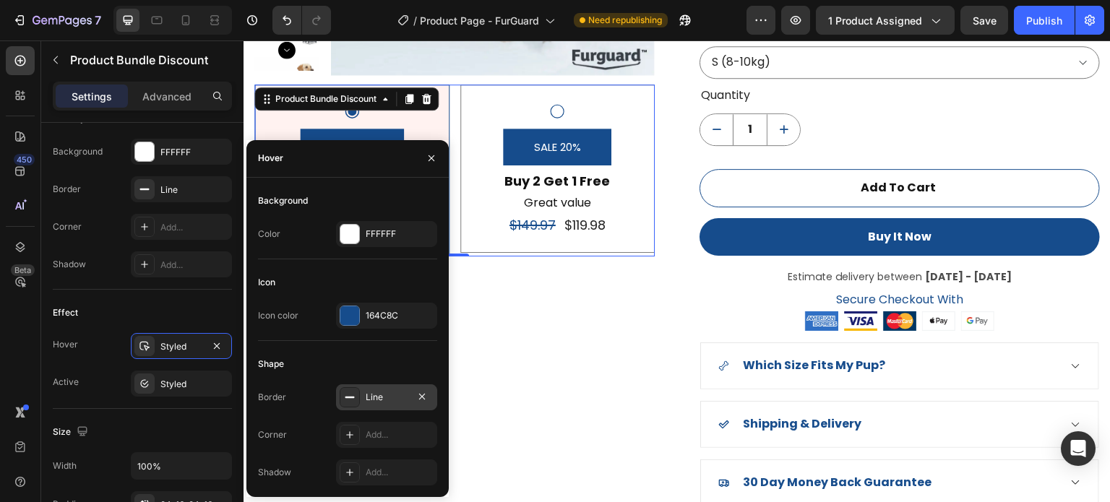
click at [360, 407] on div "Line" at bounding box center [386, 398] width 101 height 26
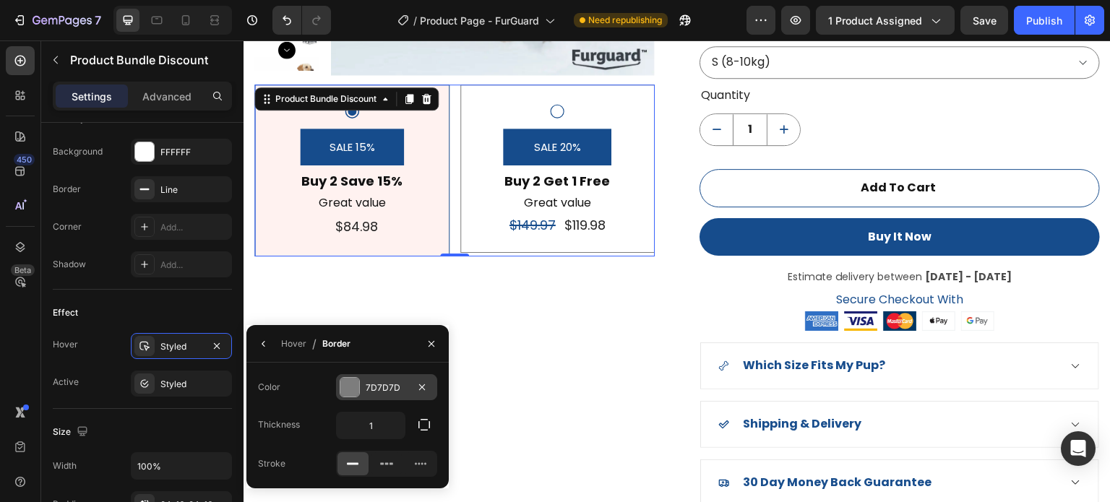
click at [357, 393] on div at bounding box center [350, 387] width 19 height 19
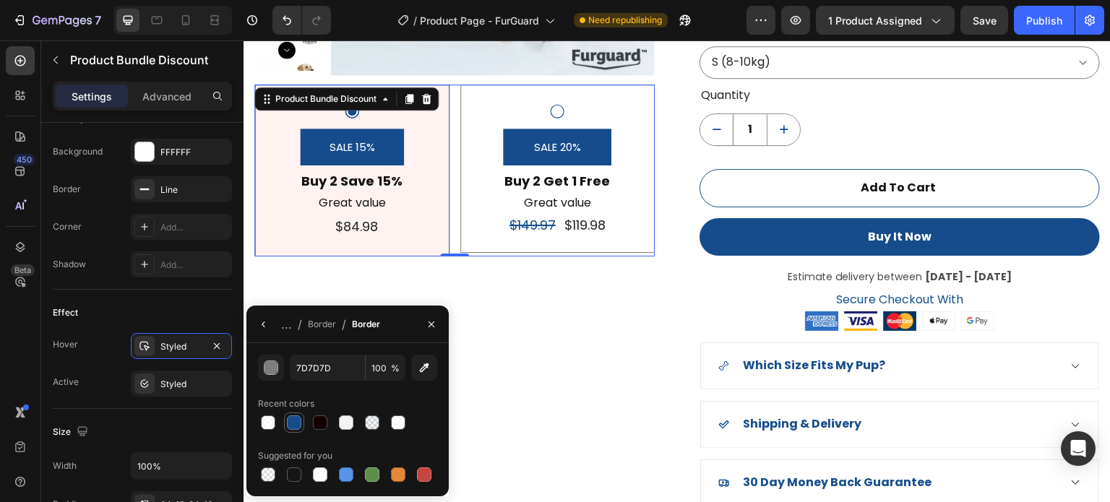
click at [296, 421] on div at bounding box center [294, 423] width 14 height 14
type input "164C8C"
click at [174, 385] on div "Styled" at bounding box center [181, 384] width 42 height 13
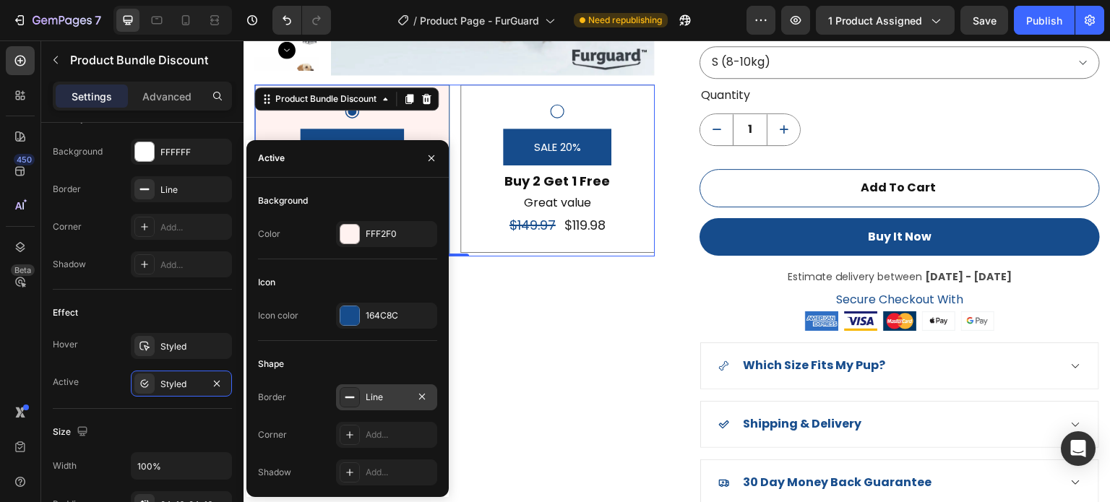
click at [377, 401] on div "Line" at bounding box center [387, 397] width 42 height 13
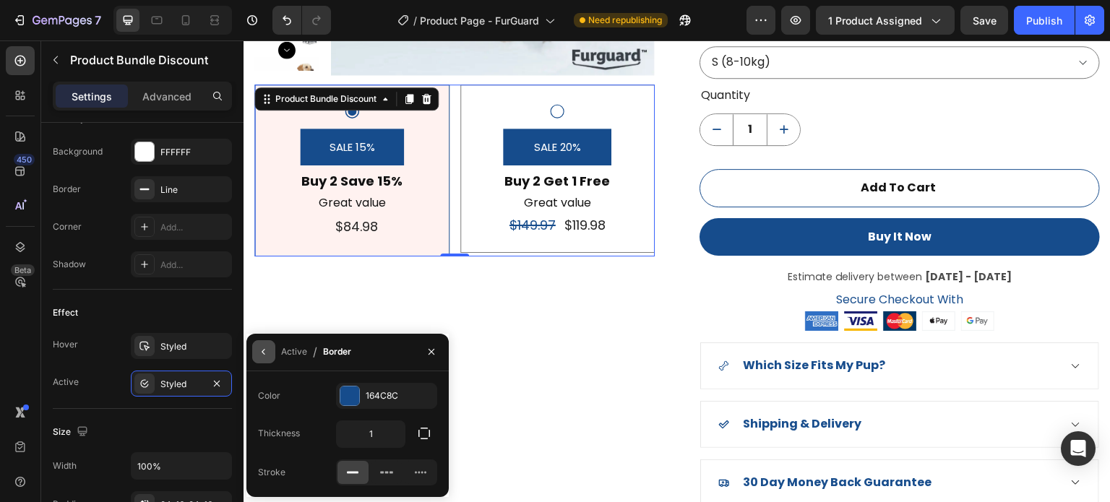
click at [263, 354] on icon "button" at bounding box center [263, 352] width 3 height 6
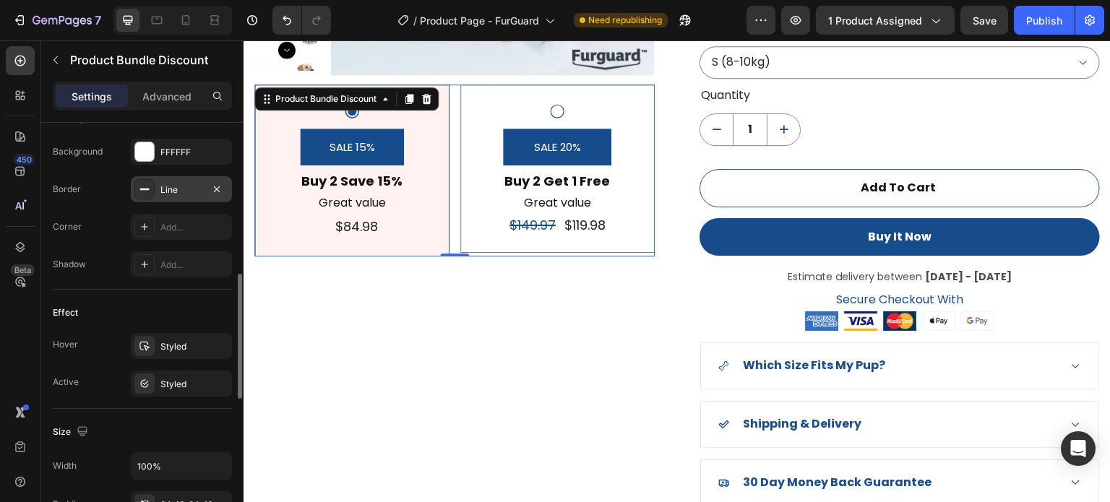
click at [172, 192] on div "Line" at bounding box center [181, 190] width 42 height 13
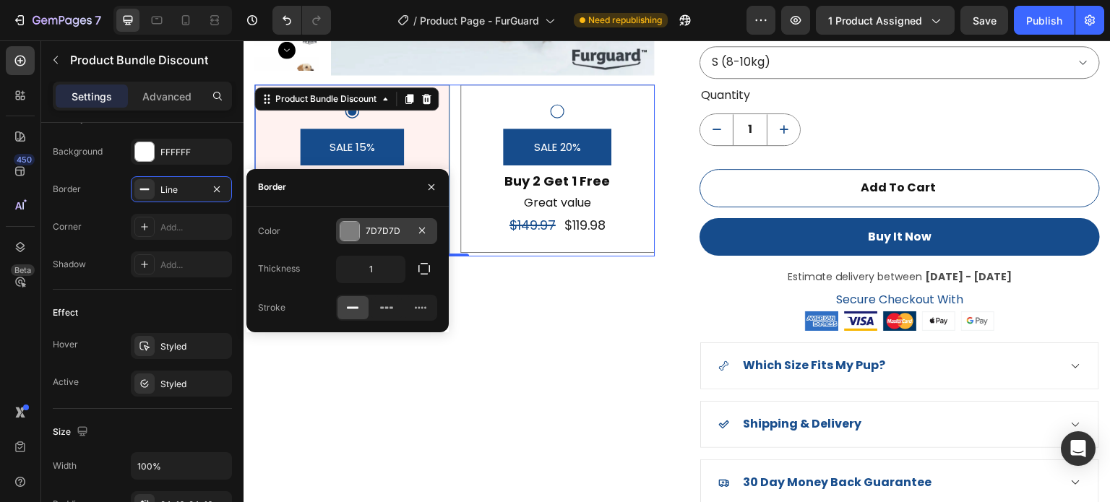
click at [362, 228] on div "7D7D7D" at bounding box center [386, 231] width 101 height 26
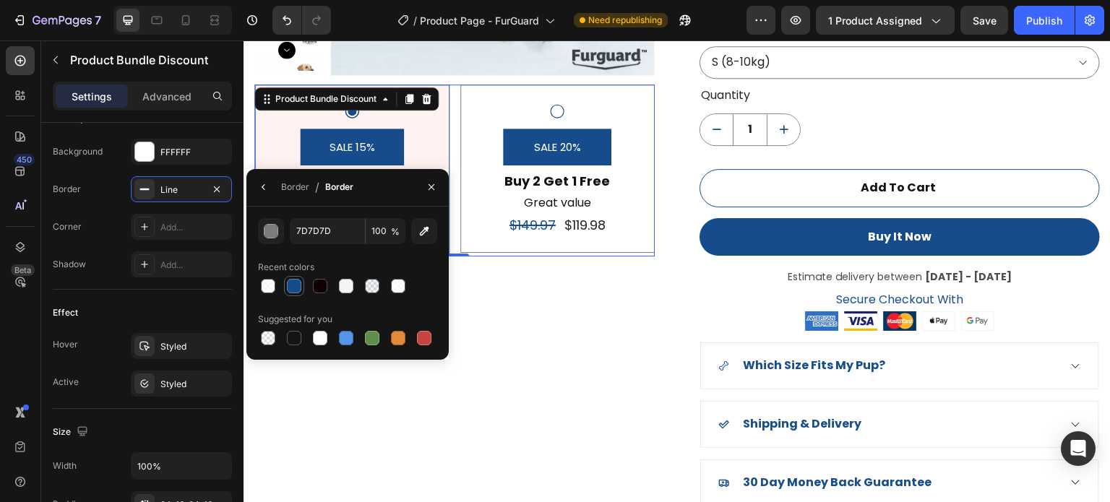
click at [293, 286] on div at bounding box center [294, 286] width 14 height 14
type input "164C8C"
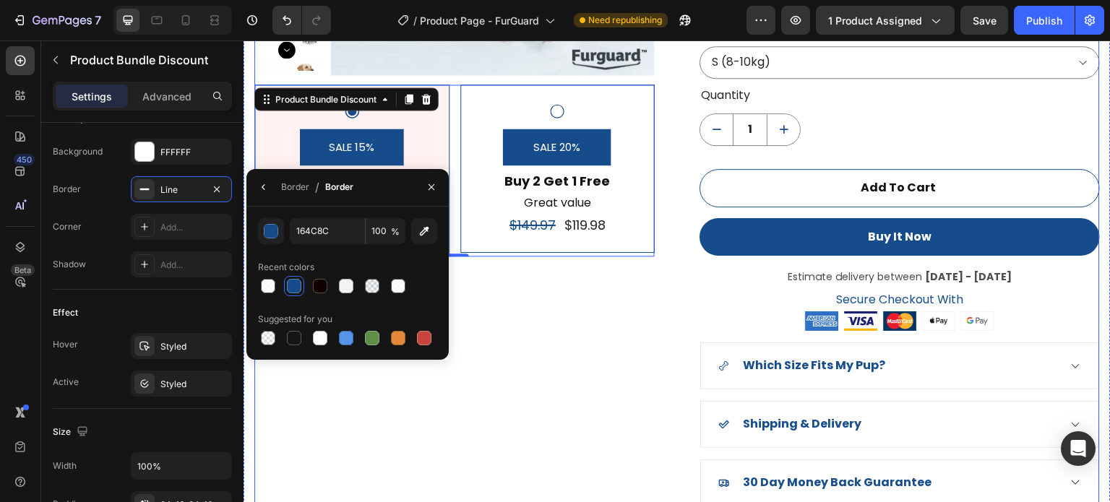
click at [540, 312] on div "Product Images SALE 15% Product Badge Buy 2 Save 15% Text Block Great value Tex…" at bounding box center [454, 128] width 401 height 755
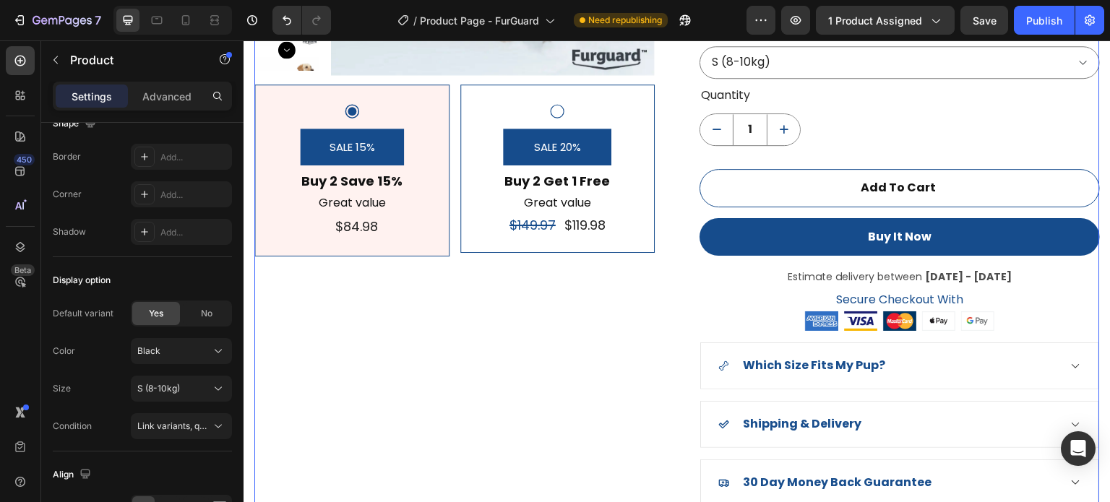
scroll to position [0, 0]
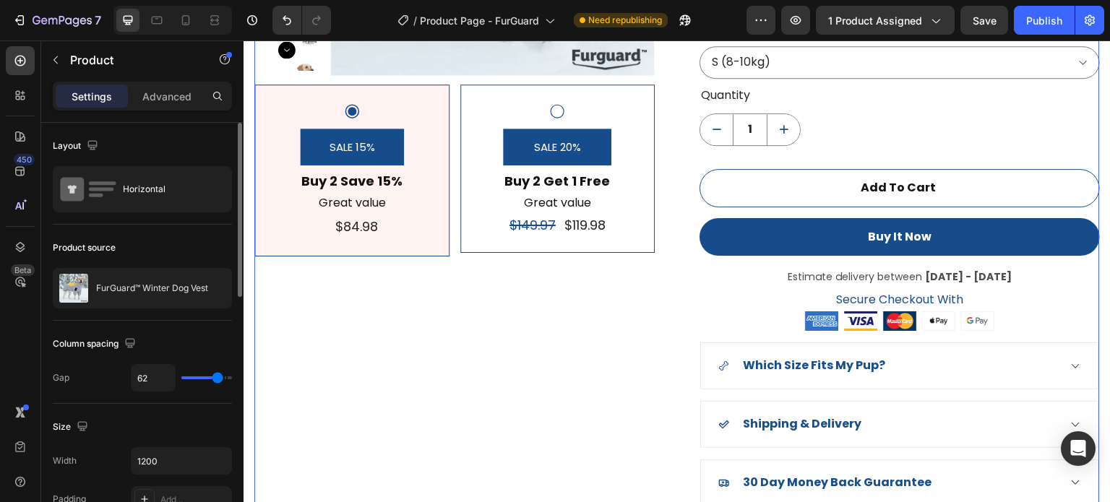
click at [520, 312] on div "Product Images SALE 15% Product Badge Buy 2 Save 15% Text Block Great value Tex…" at bounding box center [454, 128] width 401 height 755
click at [629, 231] on div "SALE 20% Product Badge Buy 2 Get 1 Free Text Block Great value Text Block $149.…" at bounding box center [558, 169] width 171 height 132
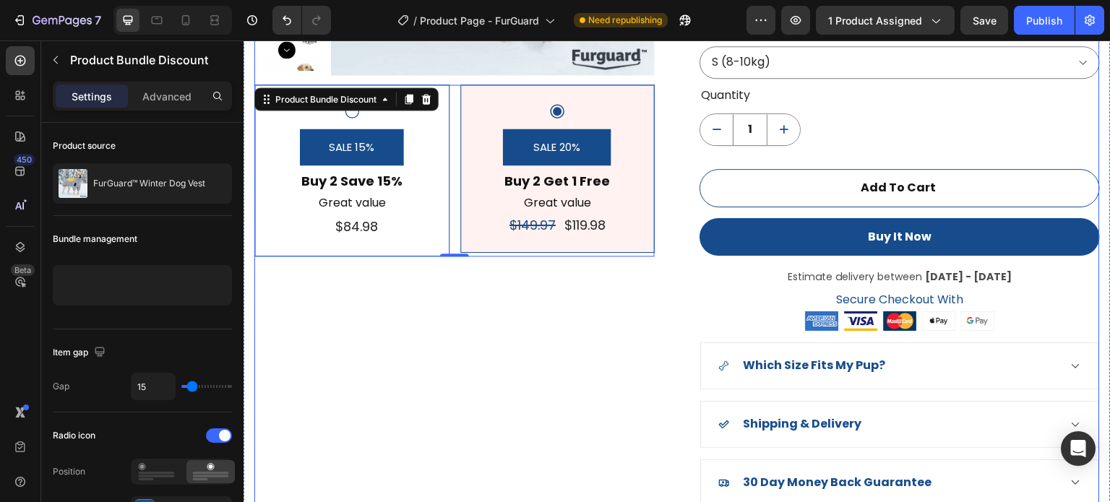
click at [547, 347] on div "Product Images SALE 15% Product Badge Buy 2 Save 15% Text Block Great value Tex…" at bounding box center [454, 128] width 401 height 755
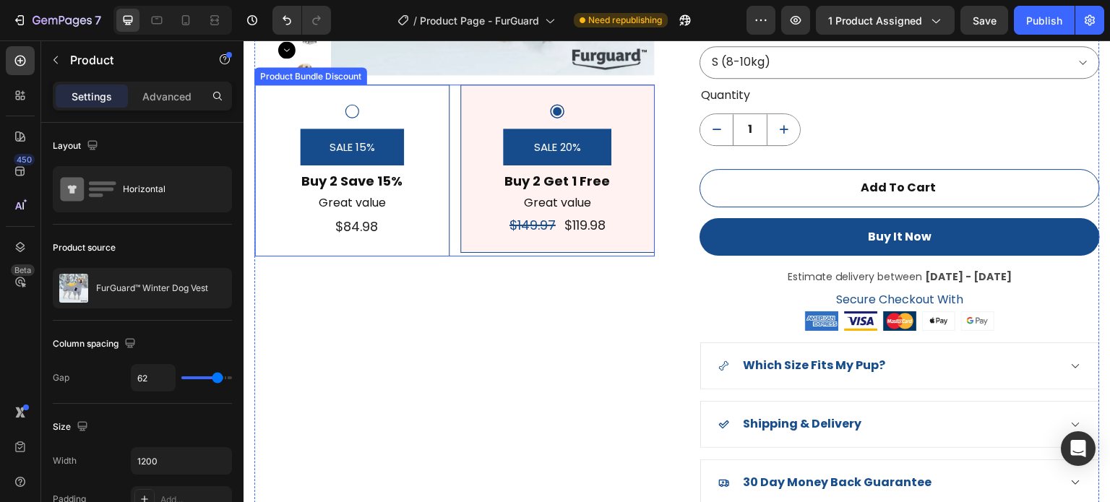
click at [347, 109] on div "SALE 15% Product Badge Buy 2 Save 15% Text Block Great value Text Block Text Bl…" at bounding box center [454, 171] width 401 height 172
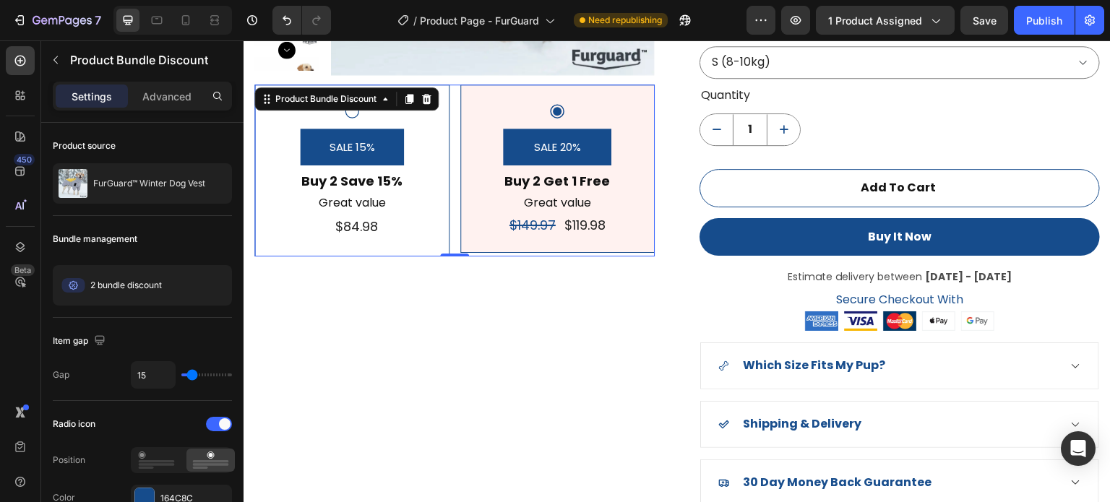
click at [355, 114] on icon at bounding box center [351, 111] width 17 height 17
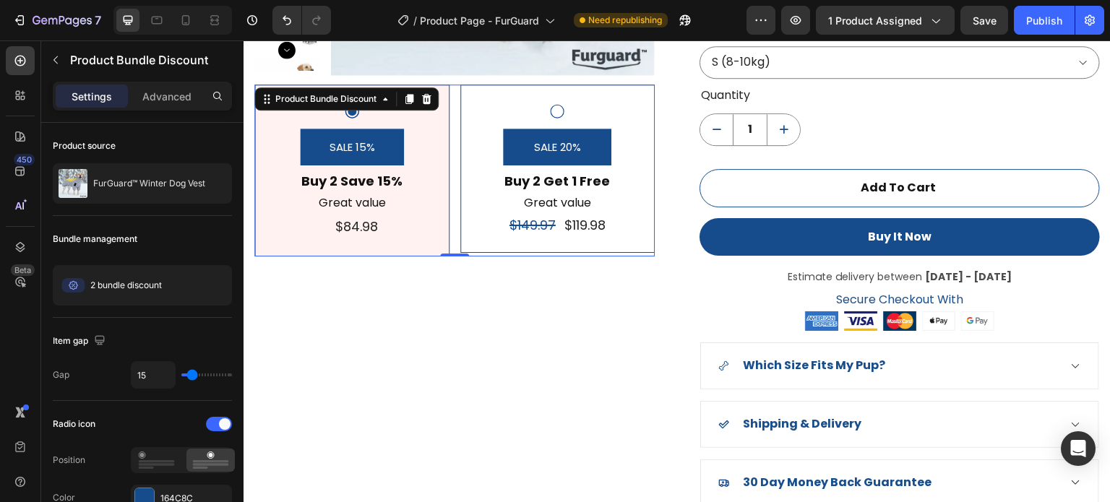
click at [554, 110] on icon at bounding box center [557, 111] width 17 height 17
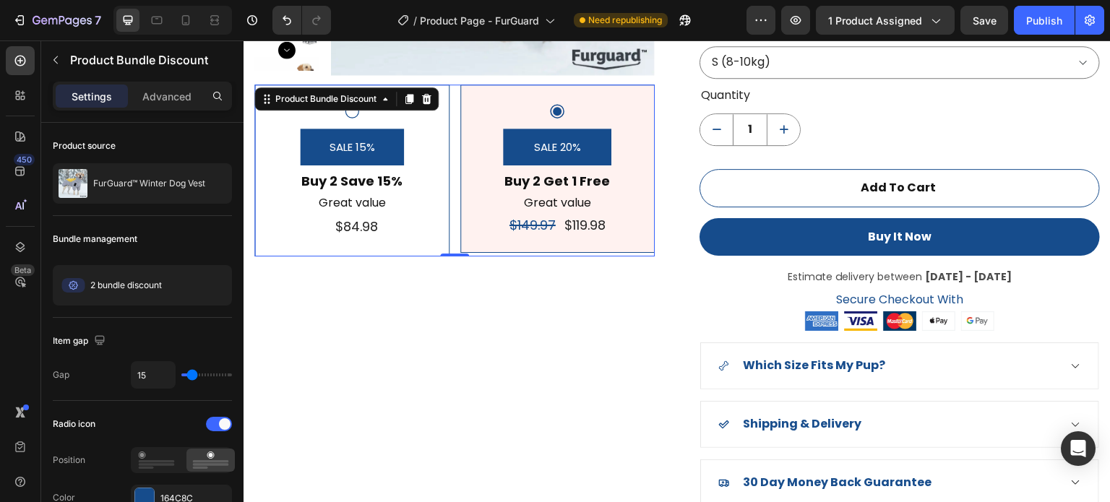
click at [559, 242] on div "SALE 20% Product Badge Buy 2 Get 1 Free Text Block Great value Text Block $149.…" at bounding box center [558, 169] width 195 height 168
click at [168, 92] on p "Advanced" at bounding box center [166, 96] width 49 height 15
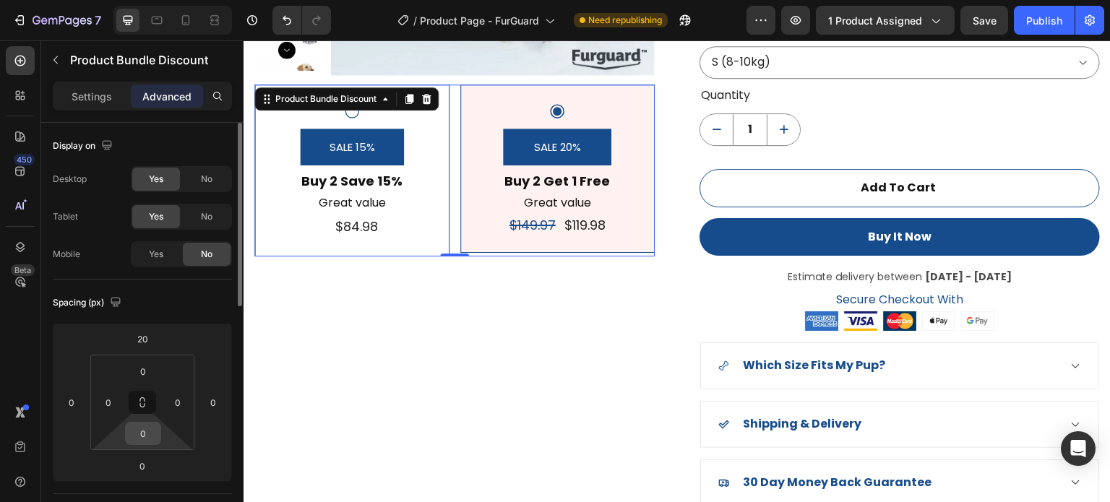
click at [149, 438] on input "0" at bounding box center [143, 434] width 29 height 22
type input "5"
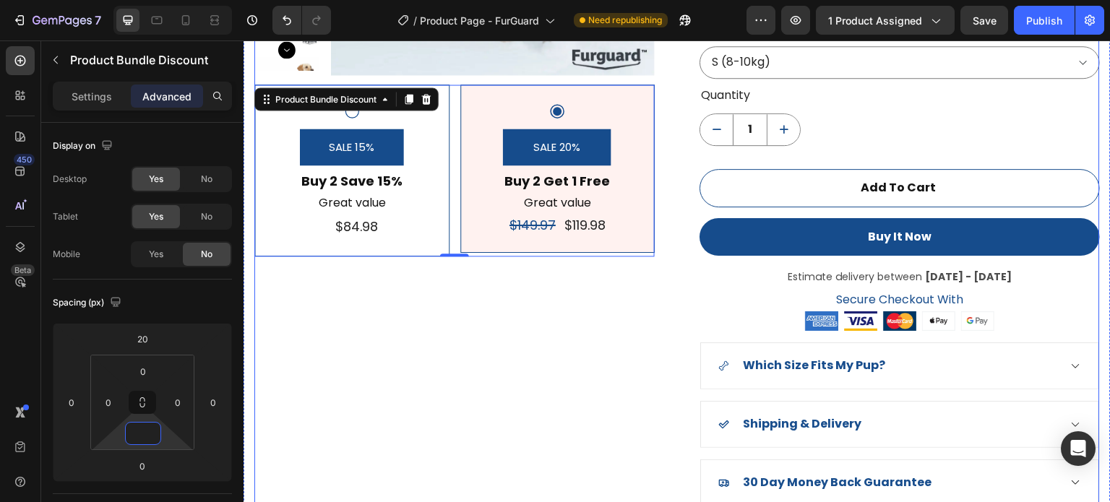
click at [498, 443] on div "Product Images SALE 15% Product Badge Buy 2 Save 15% Text Block Great value Tex…" at bounding box center [454, 128] width 401 height 755
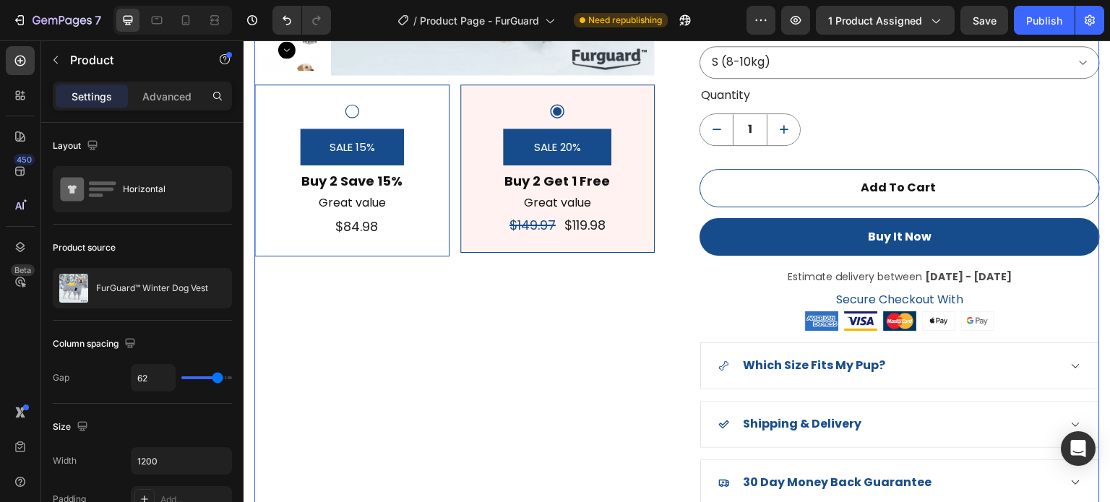
click at [497, 299] on div "Product Images SALE 15% Product Badge Buy 2 Save 15% Text Block Great value Tex…" at bounding box center [454, 128] width 401 height 755
click at [353, 108] on div "SALE 15% Product Badge Buy 2 Save 15% Text Block Great value Text Block Text Bl…" at bounding box center [454, 171] width 401 height 172
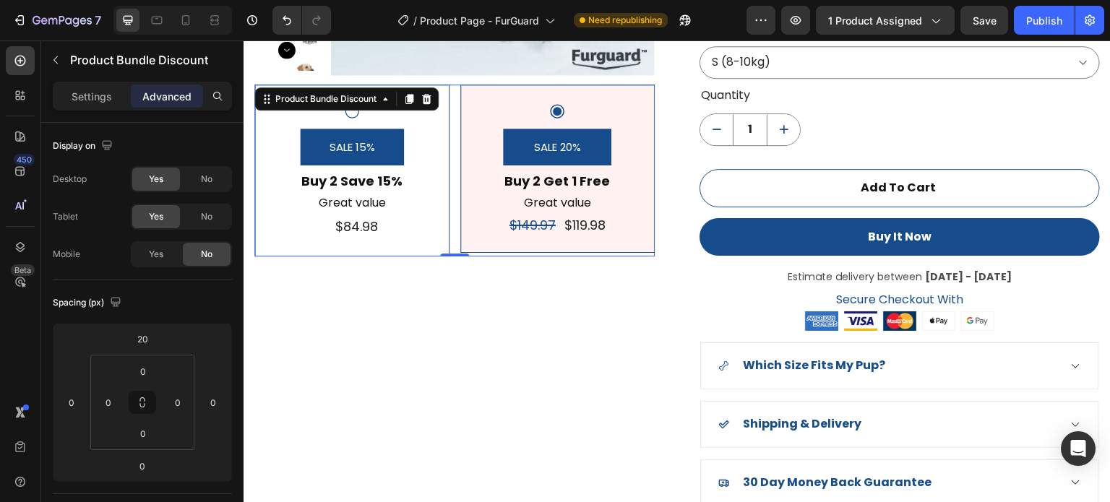
click at [354, 109] on div "Product Bundle Discount" at bounding box center [346, 98] width 184 height 23
click at [372, 192] on div "Great value" at bounding box center [352, 204] width 104 height 24
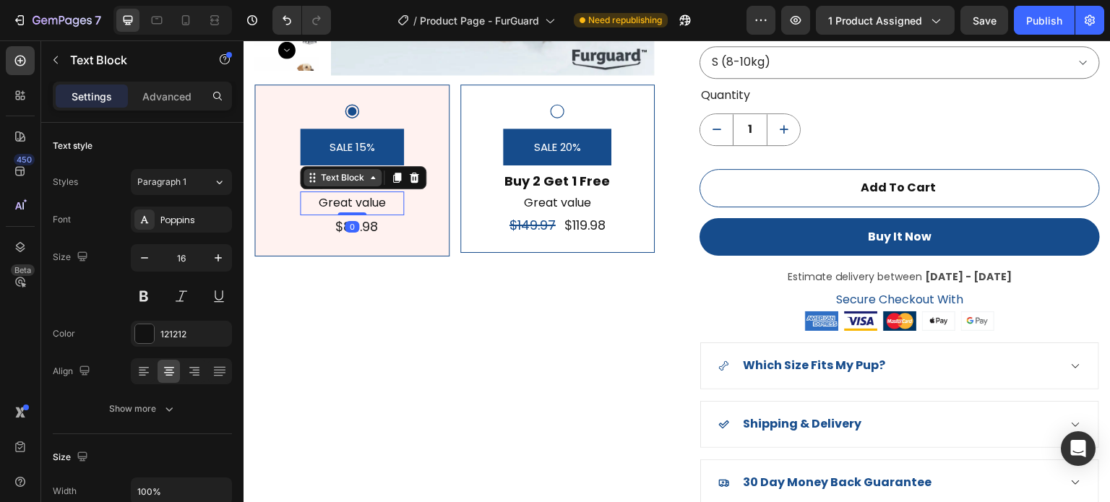
click at [372, 182] on div "Text Block" at bounding box center [343, 177] width 78 height 17
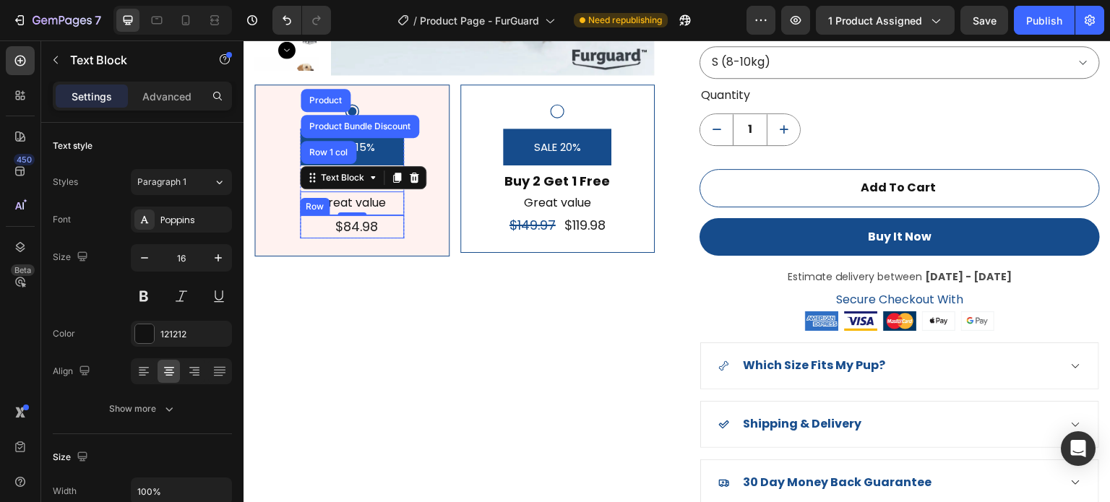
click at [313, 226] on div "Text Block $84.98 Product Price Product Price Row" at bounding box center [352, 227] width 104 height 24
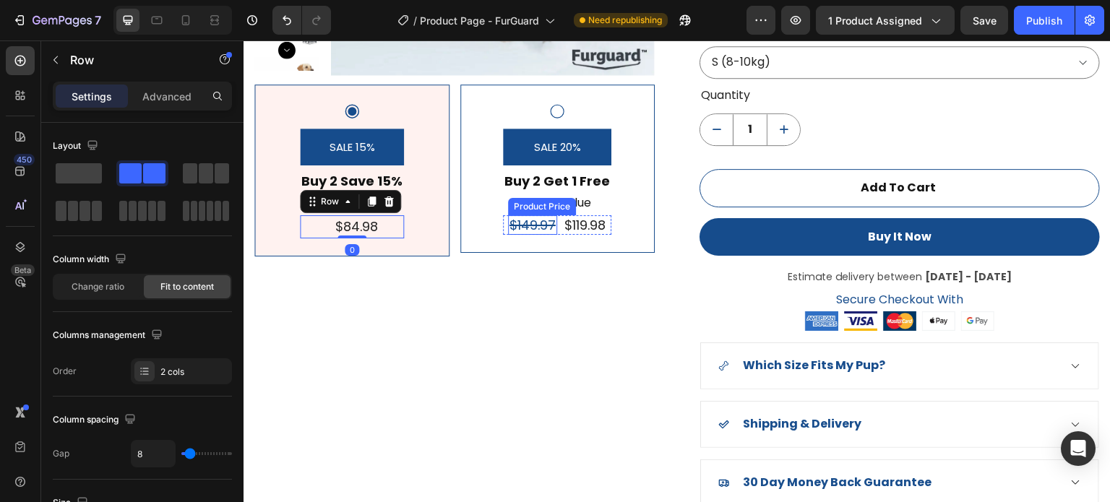
drag, startPoint x: 557, startPoint y: 222, endPoint x: 547, endPoint y: 226, distance: 10.1
click at [556, 223] on div "$149.97 Product Price Product Price $119.98 Product Price Product Price Row" at bounding box center [557, 225] width 108 height 20
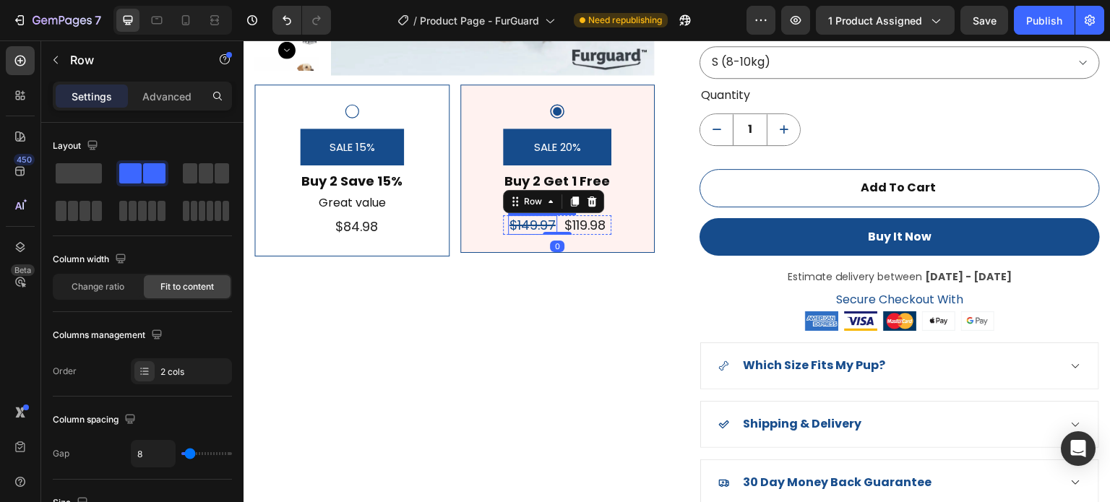
click at [538, 226] on div "$149.97" at bounding box center [532, 225] width 49 height 20
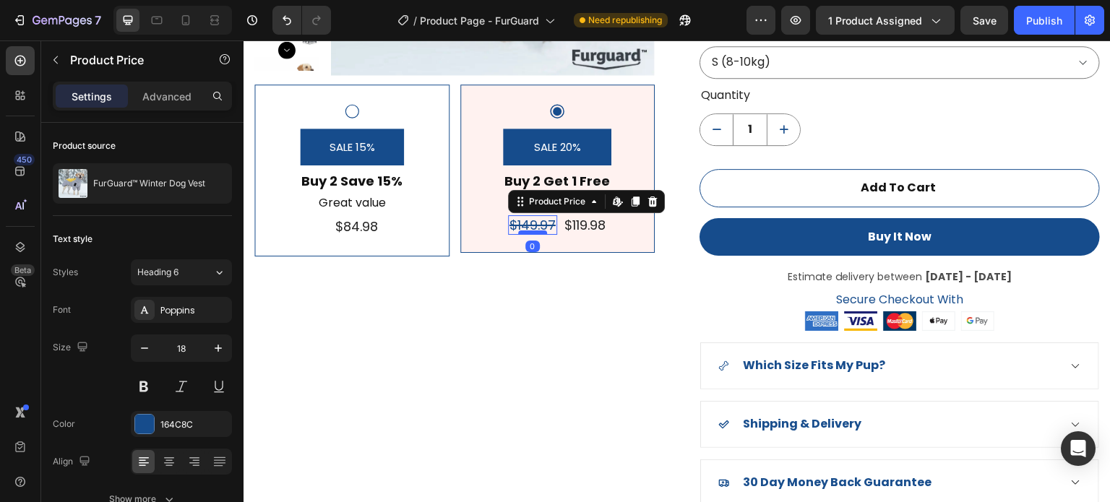
click at [535, 231] on div at bounding box center [532, 233] width 29 height 4
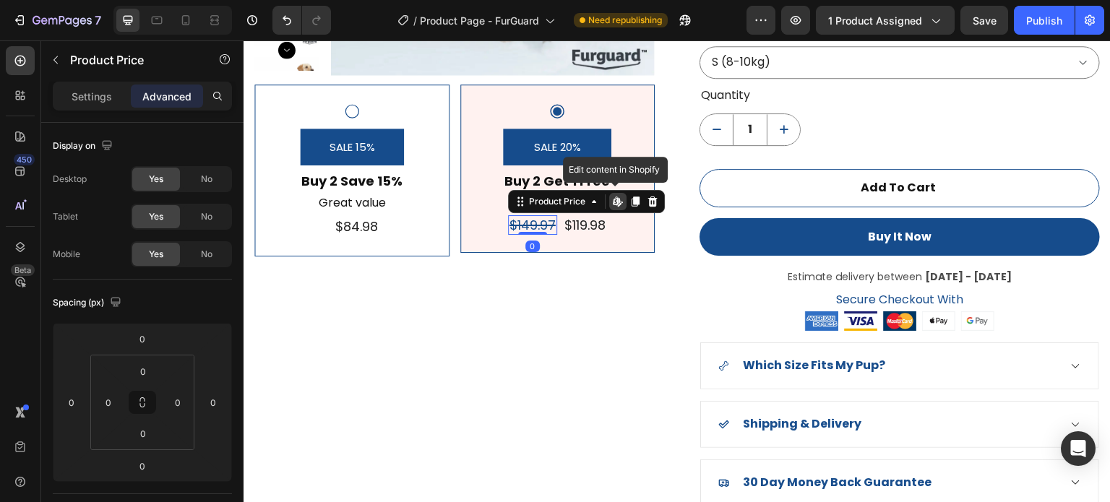
click at [539, 228] on div "$149.97" at bounding box center [532, 225] width 49 height 20
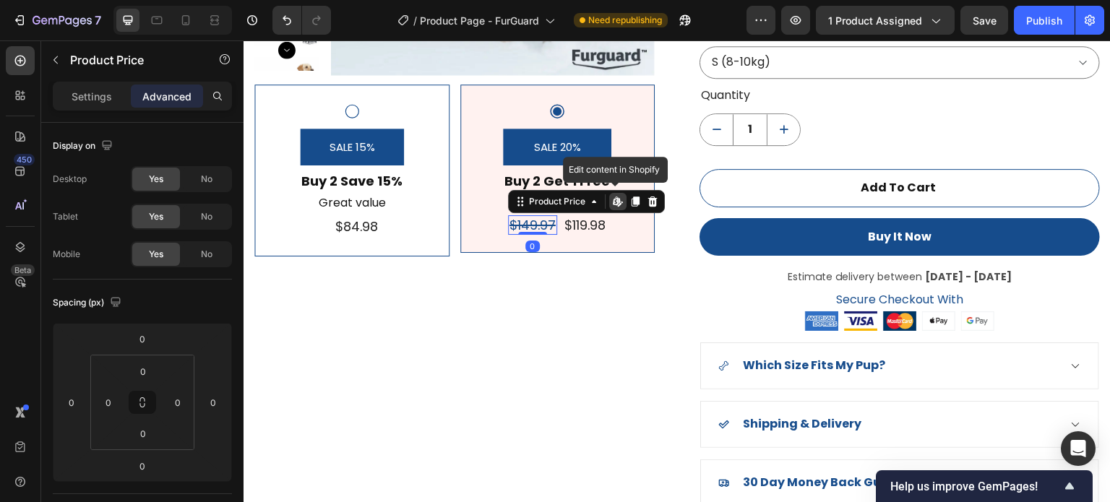
drag, startPoint x: 641, startPoint y: 201, endPoint x: 611, endPoint y: 213, distance: 32.8
click at [647, 202] on icon at bounding box center [653, 202] width 12 height 12
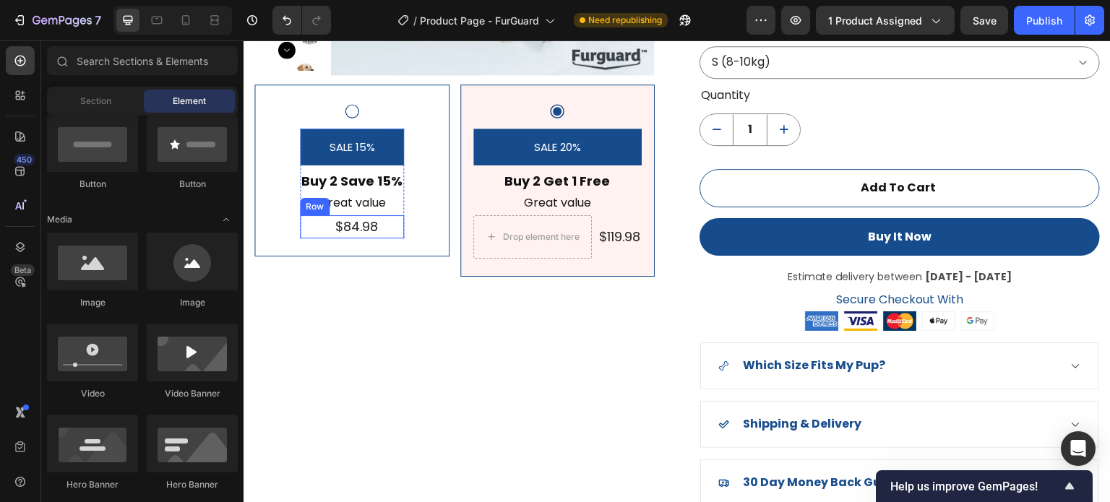
click at [310, 228] on div "Text Block $84.98 Product Price Product Price Row" at bounding box center [352, 227] width 104 height 24
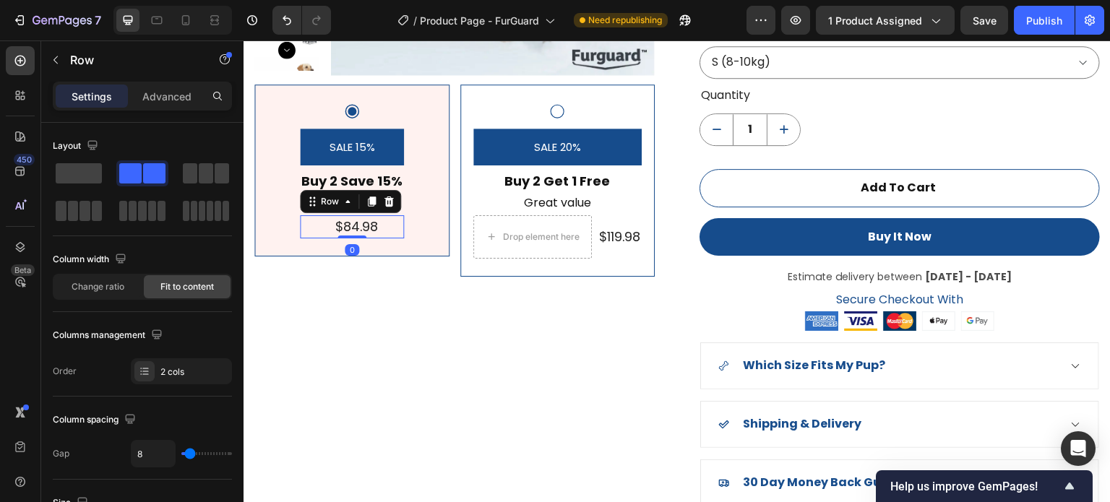
click at [315, 228] on div "Text Block $84.98 Product Price Product Price Row 0" at bounding box center [352, 227] width 104 height 24
click at [321, 228] on div "Text Block $84.98 Product Price Product Price Row 0" at bounding box center [352, 227] width 104 height 24
click at [318, 228] on div "Text Block $84.98 Product Price Product Price Row 0" at bounding box center [352, 227] width 104 height 24
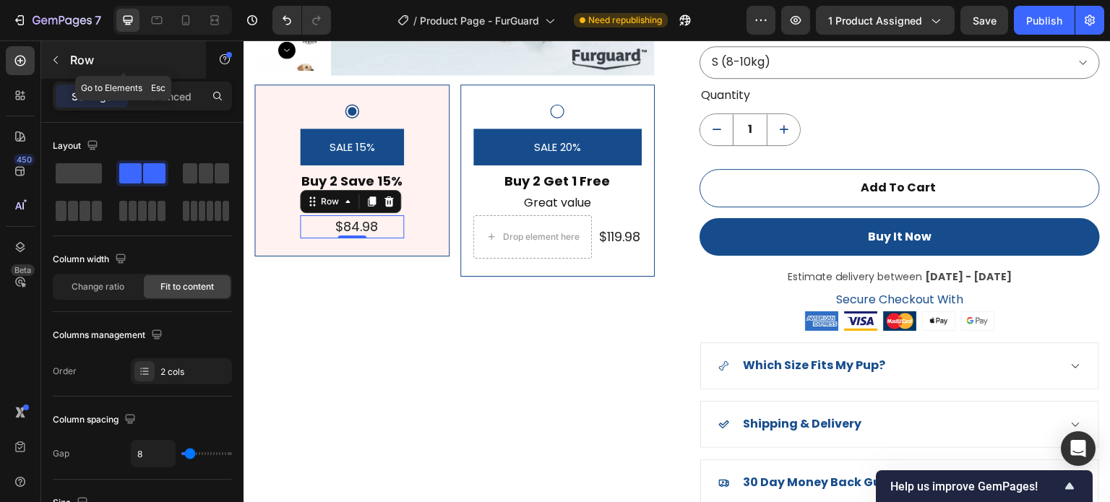
click at [61, 63] on button "button" at bounding box center [55, 59] width 23 height 23
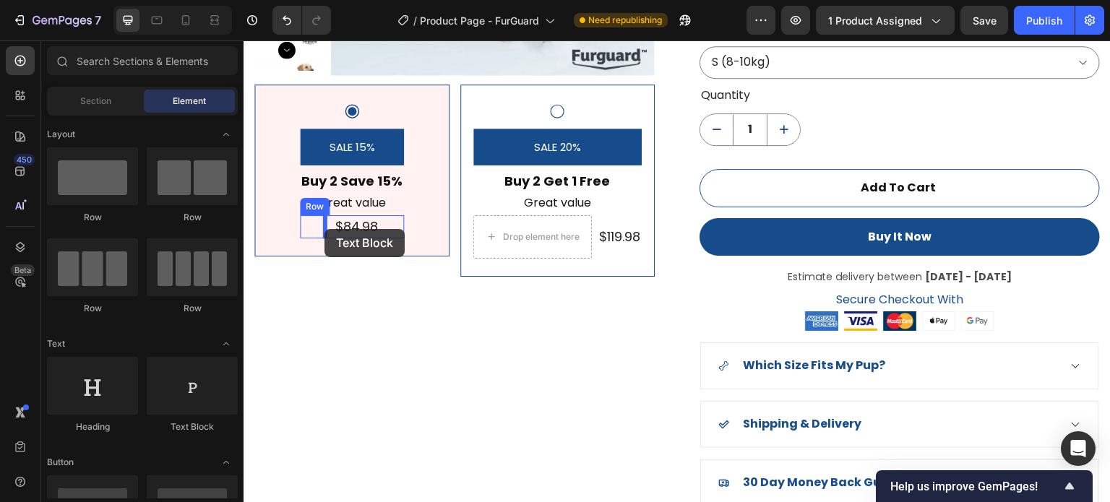
drag, startPoint x: 473, startPoint y: 399, endPoint x: 325, endPoint y: 229, distance: 225.4
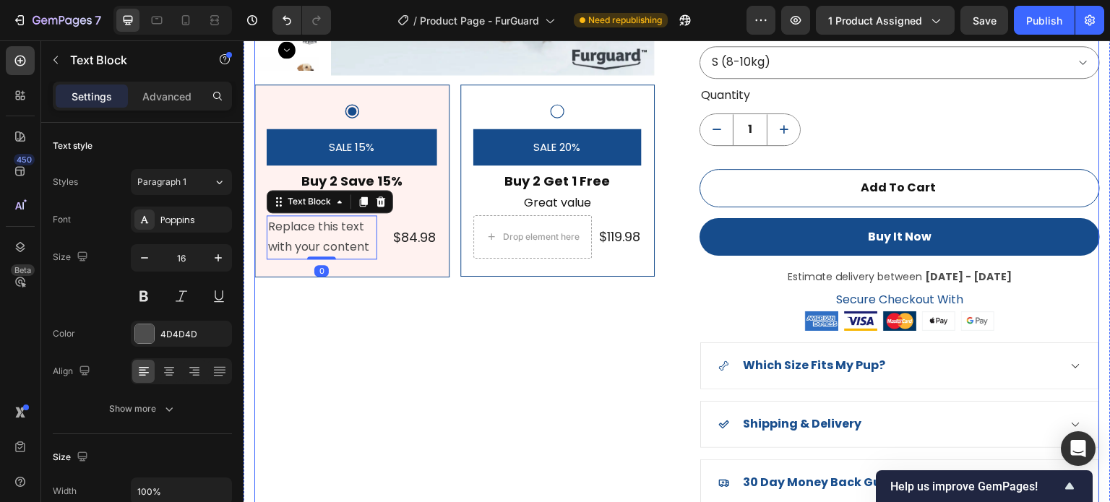
click at [431, 315] on div "Product Images SALE 15% Product Badge Buy 2 Save 15% Text Block Great value Tex…" at bounding box center [454, 128] width 401 height 755
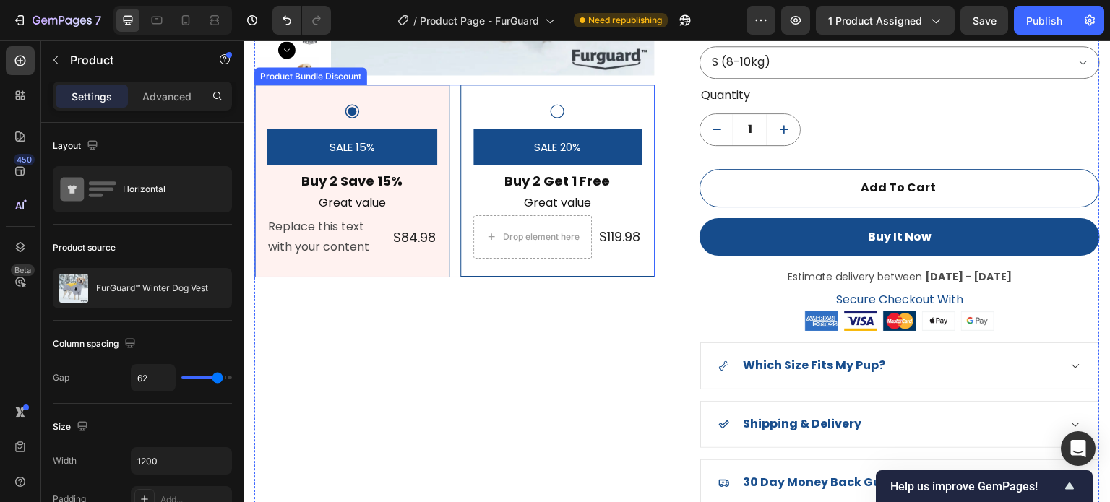
click at [341, 241] on div "Replace this text with your content" at bounding box center [322, 237] width 111 height 45
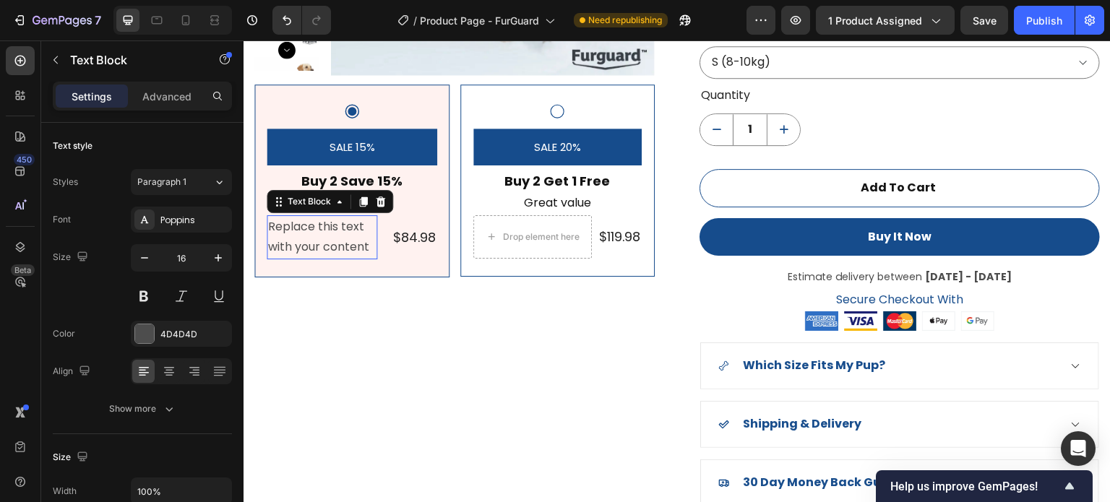
click at [341, 241] on div "Replace this text with your content" at bounding box center [322, 237] width 111 height 45
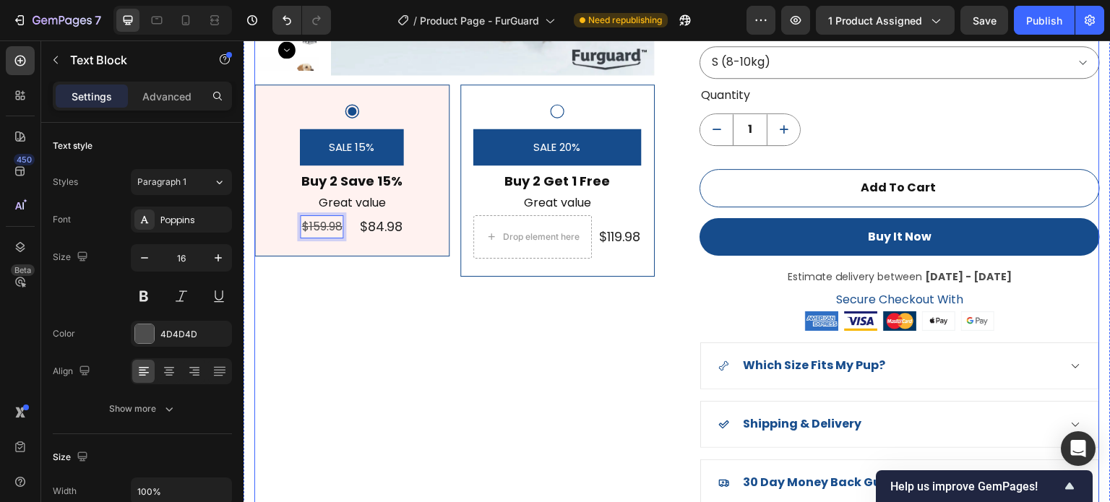
click at [424, 351] on div "Product Images SALE 15% Product Badge Buy 2 Save 15% Text Block Great value Tex…" at bounding box center [454, 128] width 401 height 755
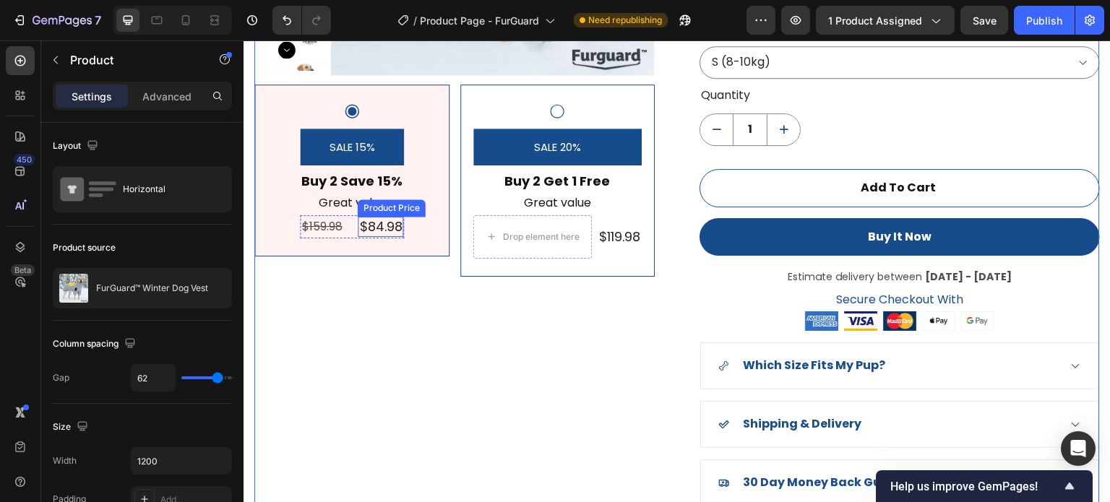
click at [381, 228] on div "$84.98" at bounding box center [381, 227] width 46 height 20
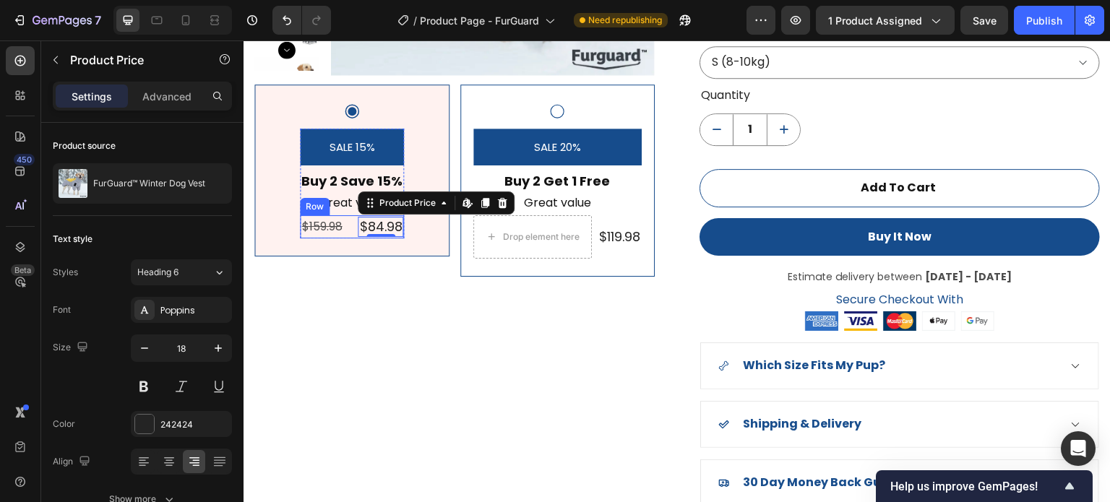
click at [350, 221] on div "Rich Text Editor. Editing area: main" at bounding box center [350, 227] width 3 height 24
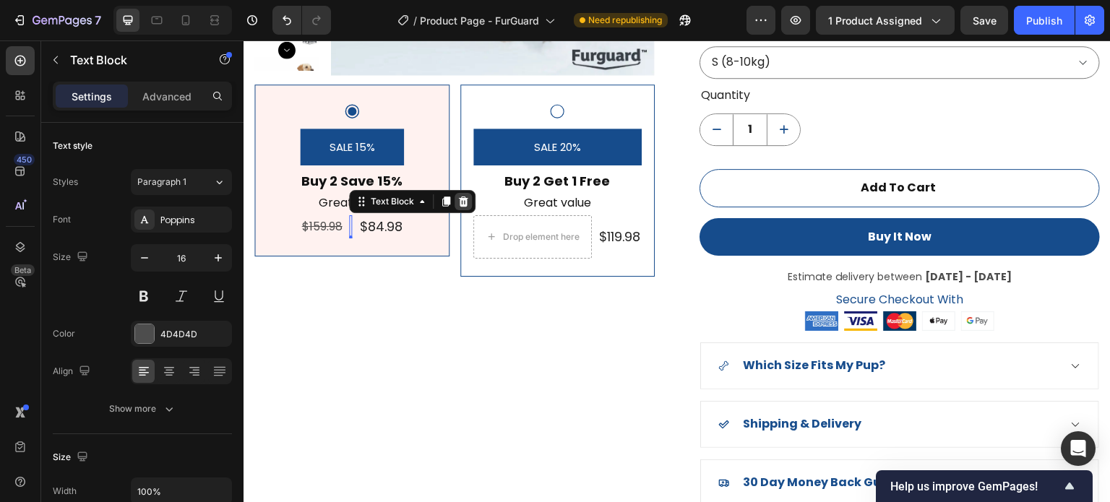
click at [461, 202] on icon at bounding box center [463, 202] width 9 height 10
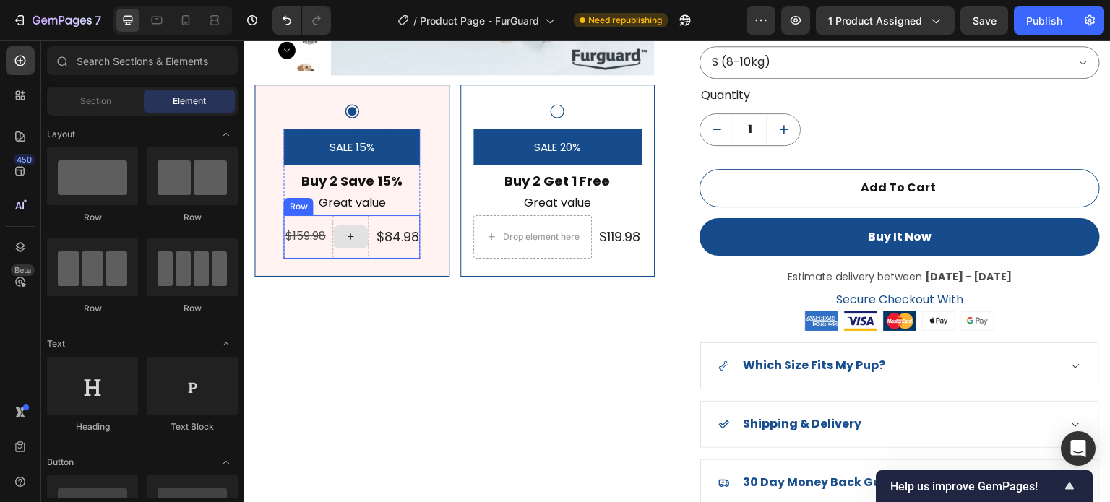
click at [353, 242] on div at bounding box center [350, 237] width 35 height 23
click at [356, 245] on div at bounding box center [350, 237] width 35 height 23
click at [299, 234] on s "$159.98" at bounding box center [305, 236] width 40 height 17
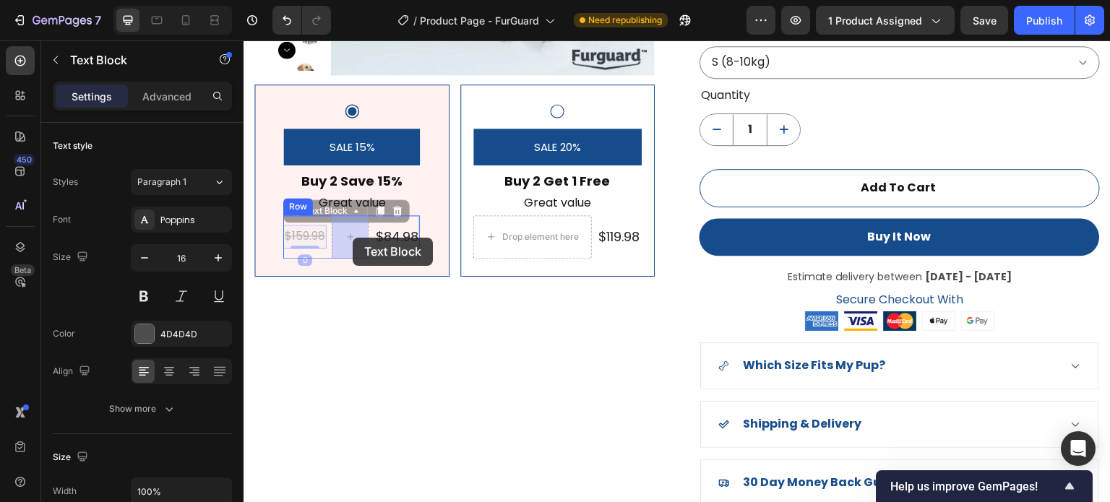
drag, startPoint x: 294, startPoint y: 211, endPoint x: 342, endPoint y: 229, distance: 51.7
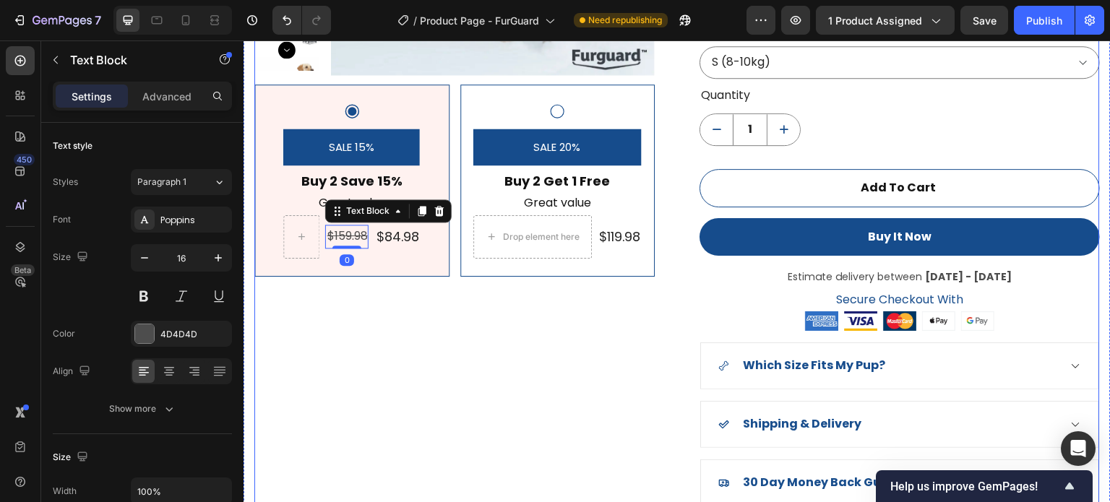
drag, startPoint x: 333, startPoint y: 296, endPoint x: 299, endPoint y: 243, distance: 62.8
click at [333, 295] on div "Product Images SALE 15% Product Badge Buy 2 Save 15% Text Block Great value Tex…" at bounding box center [454, 128] width 401 height 755
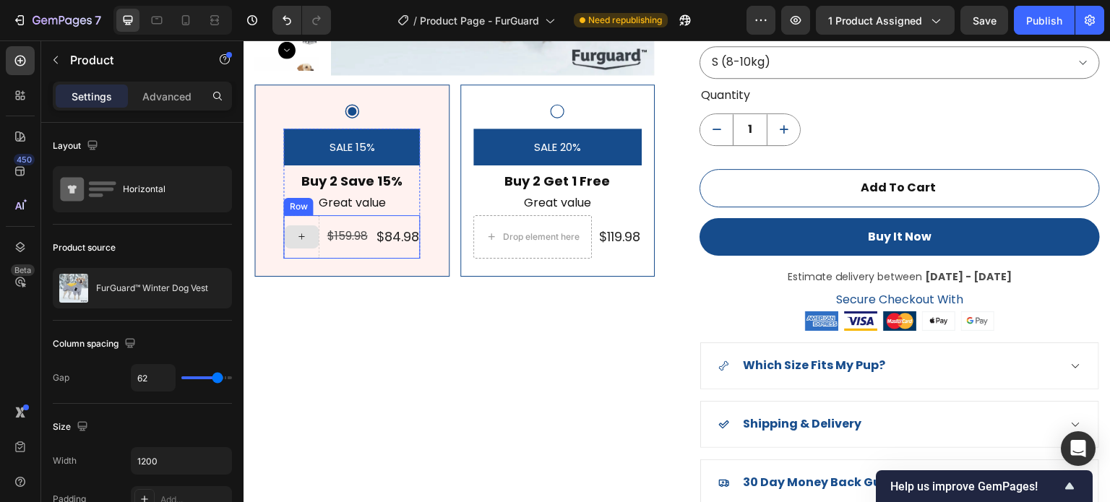
click at [298, 243] on div at bounding box center [301, 237] width 35 height 23
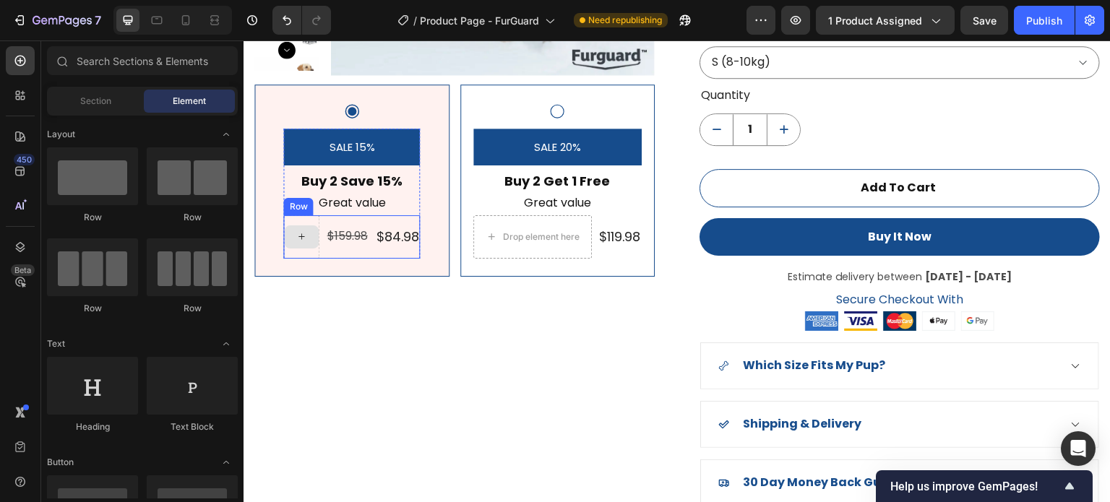
click at [306, 254] on div at bounding box center [301, 236] width 36 height 43
click at [304, 239] on icon at bounding box center [302, 237] width 12 height 12
click at [307, 274] on div "SALE 15% Product Badge Buy 2 Save 15% Text Block Great value Text Block $159.98…" at bounding box center [351, 181] width 195 height 192
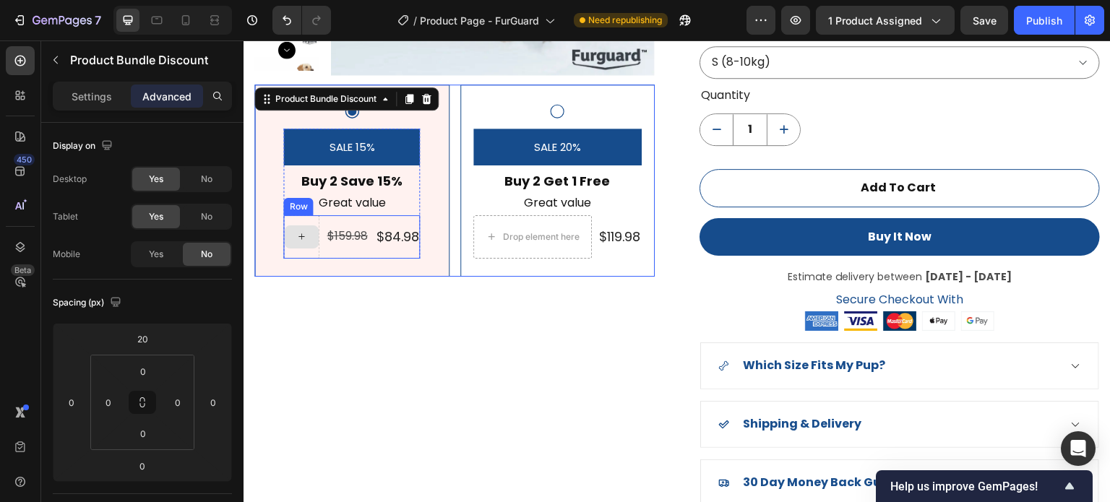
click at [309, 254] on div at bounding box center [301, 236] width 36 height 43
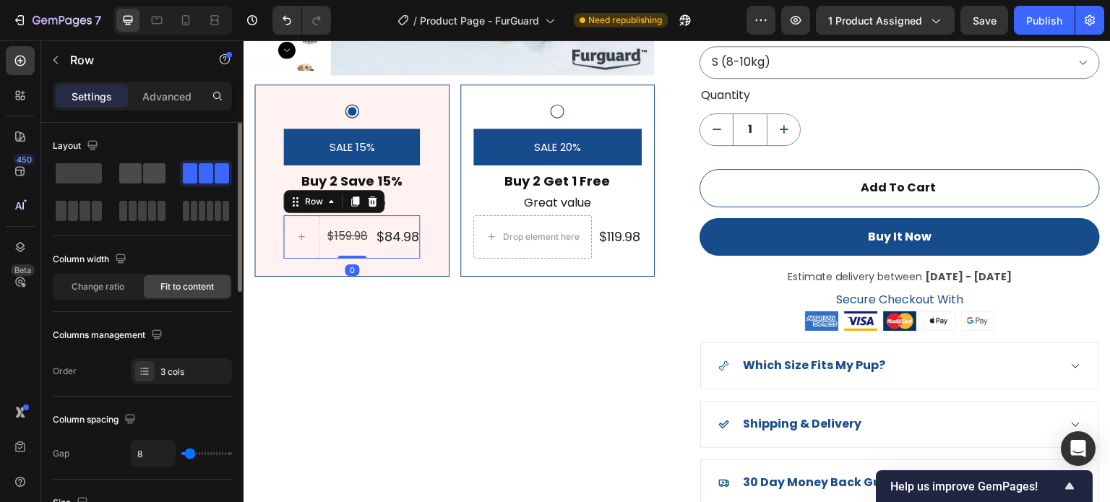
click at [151, 185] on div at bounding box center [142, 173] width 52 height 26
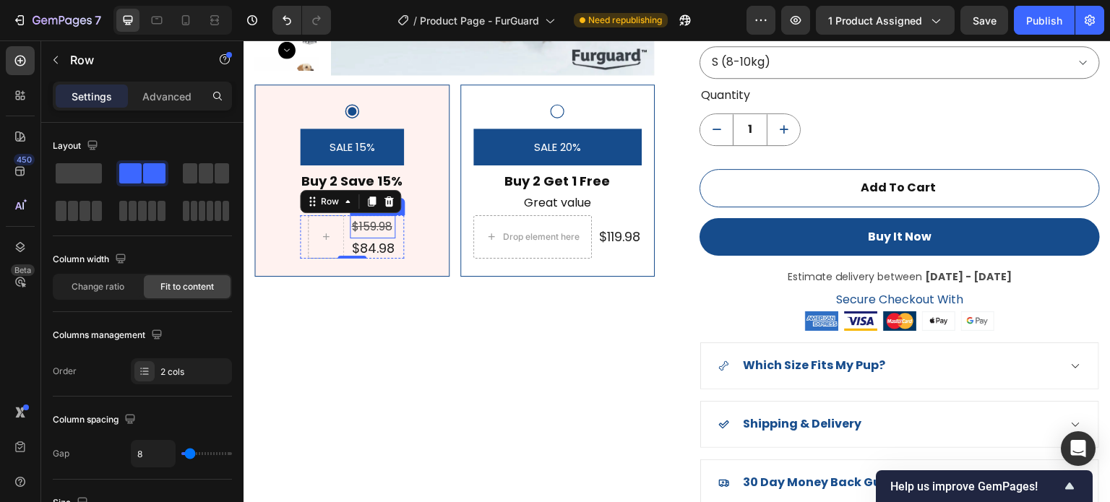
click at [370, 226] on s "$159.98" at bounding box center [371, 226] width 40 height 17
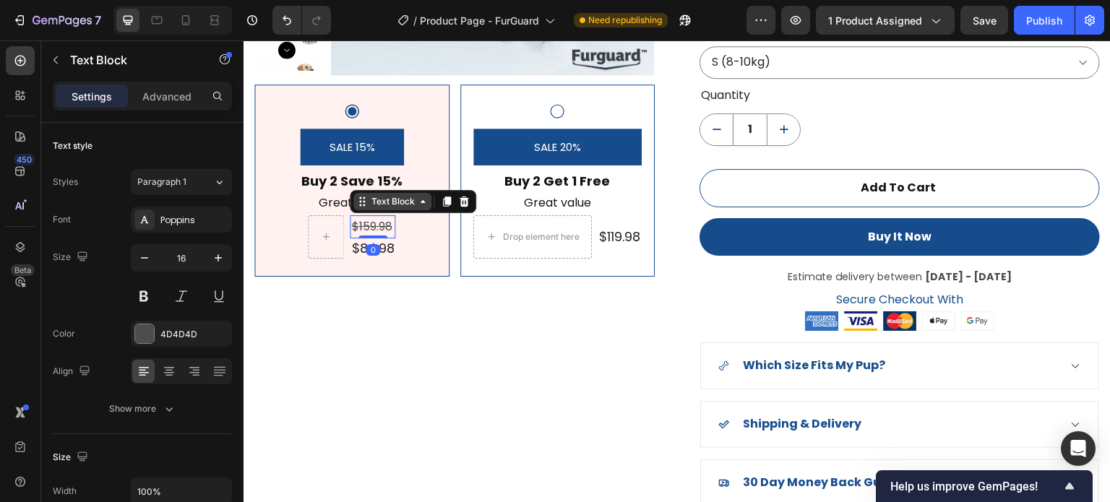
click at [359, 200] on icon at bounding box center [362, 202] width 12 height 12
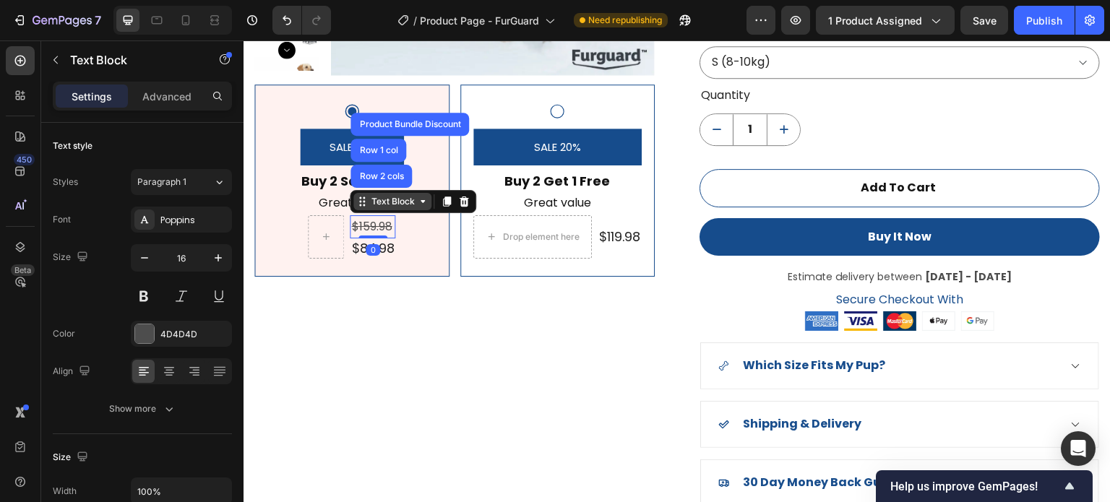
click at [359, 202] on icon at bounding box center [362, 202] width 12 height 12
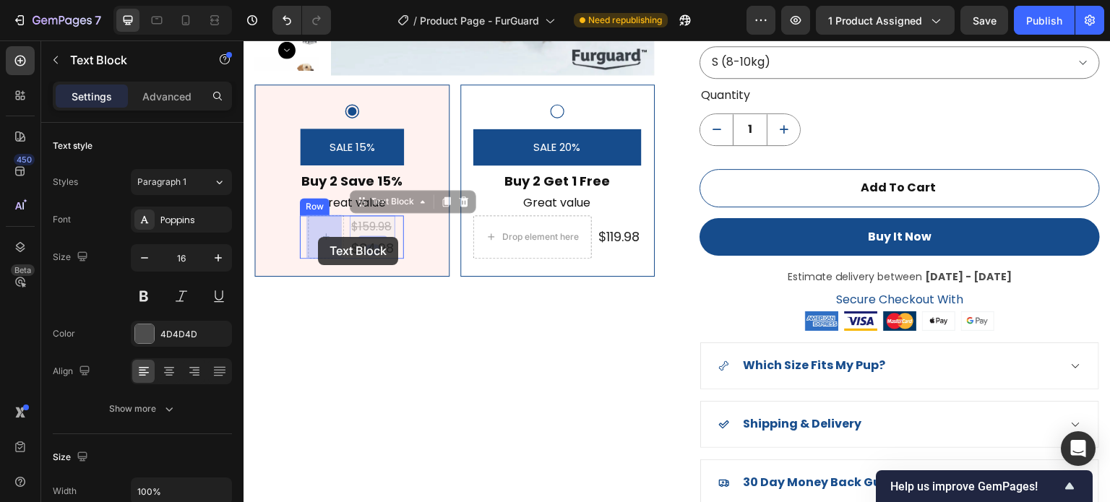
drag, startPoint x: 362, startPoint y: 205, endPoint x: 327, endPoint y: 228, distance: 42.7
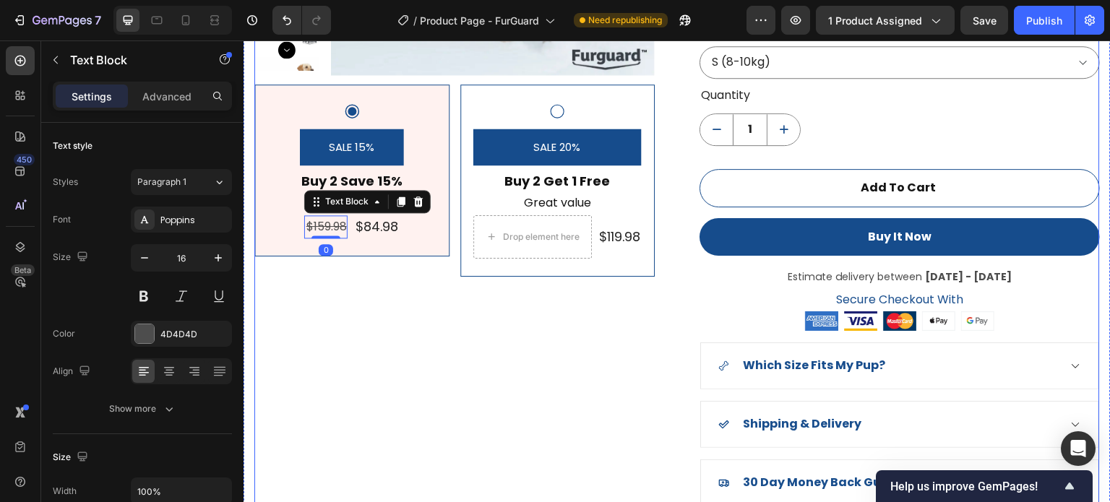
click at [415, 317] on div "Product Images SALE 15% Product Badge Buy 2 Save 15% Text Block Great value Tex…" at bounding box center [454, 128] width 401 height 755
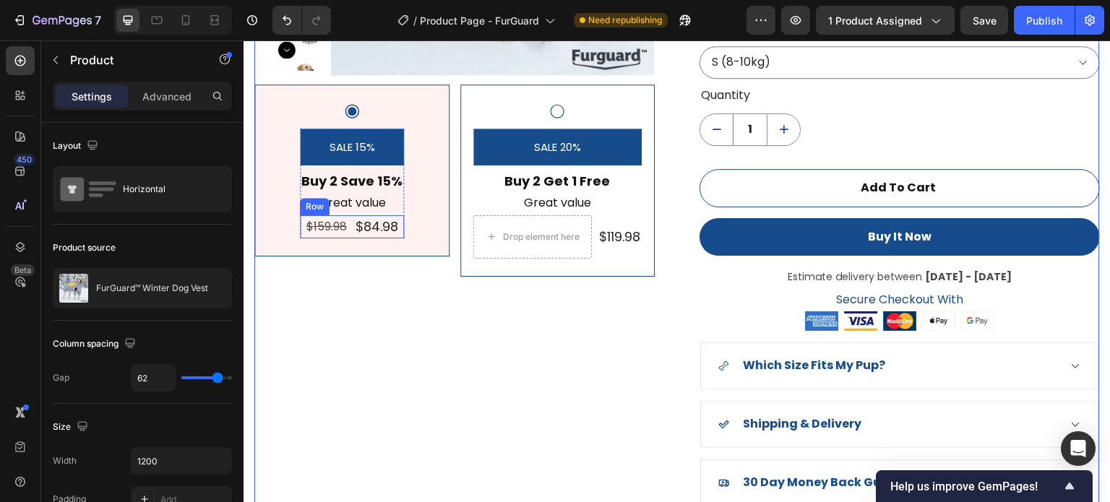
click at [349, 228] on div "$159.98 Text Block $84.98 Product Price Product Price Row" at bounding box center [352, 227] width 104 height 24
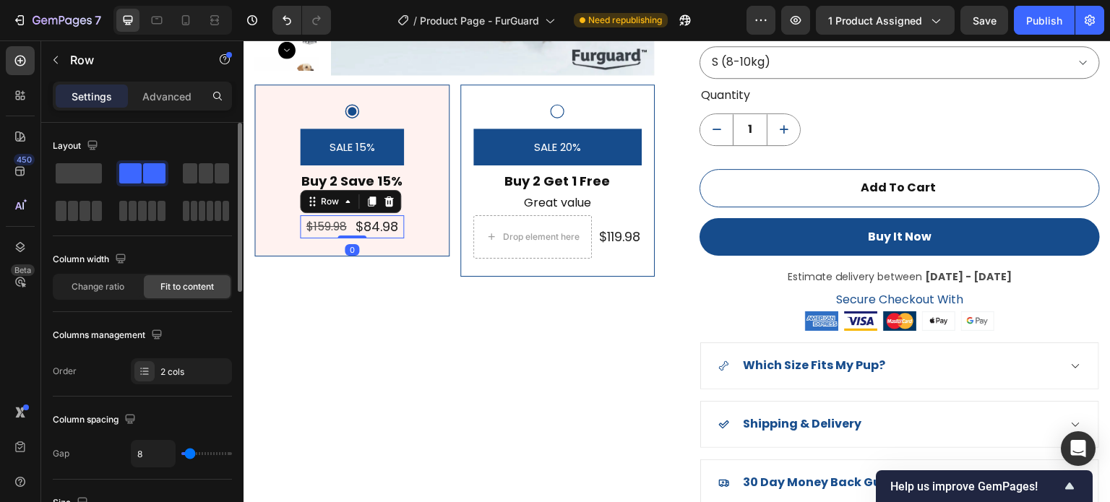
type input "0"
click at [181, 455] on input "range" at bounding box center [206, 454] width 51 height 3
click at [411, 369] on div "Product Images SALE 15% Product Badge Buy 2 Save 15% Text Block Great value Tex…" at bounding box center [454, 128] width 401 height 755
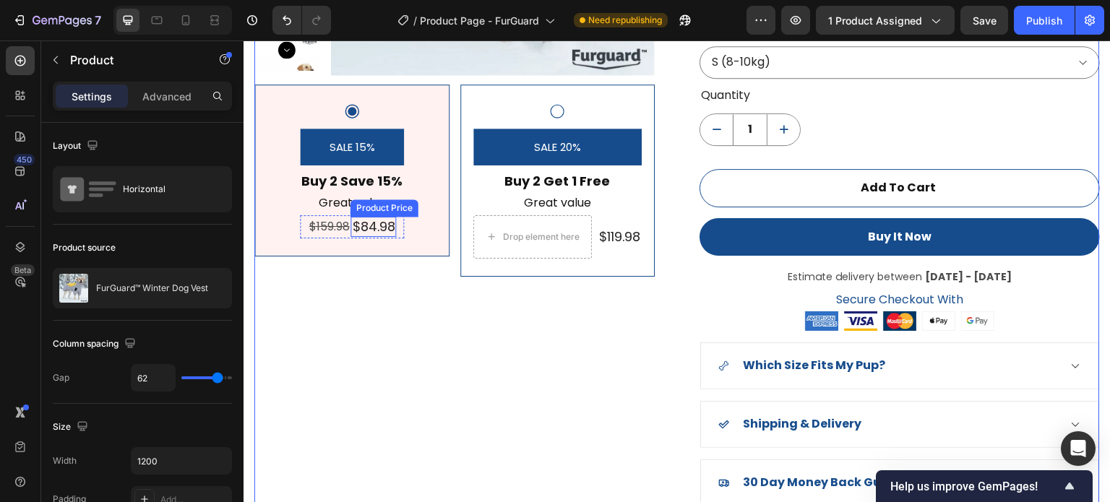
click at [357, 233] on div "$84.98" at bounding box center [374, 227] width 46 height 20
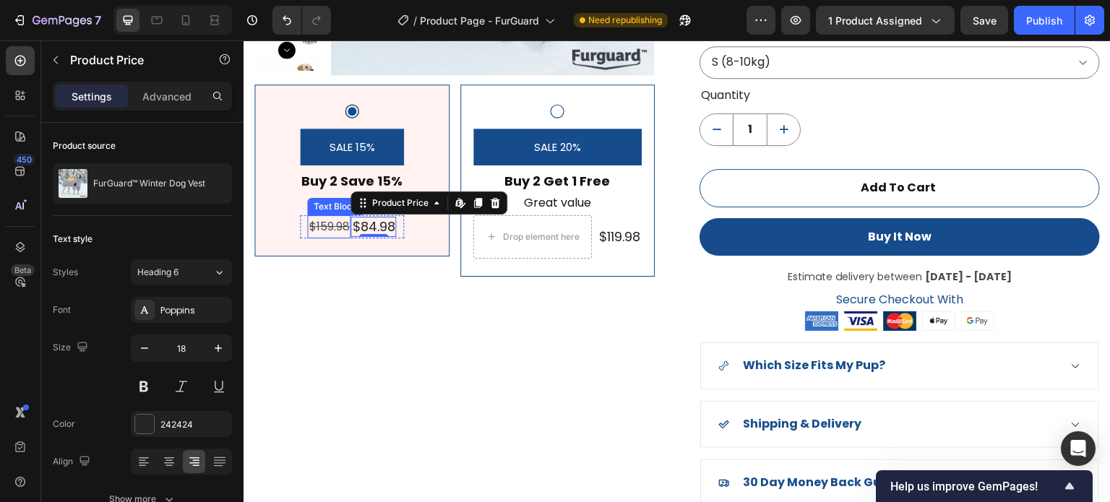
click at [347, 234] on s "$159.98" at bounding box center [329, 226] width 40 height 17
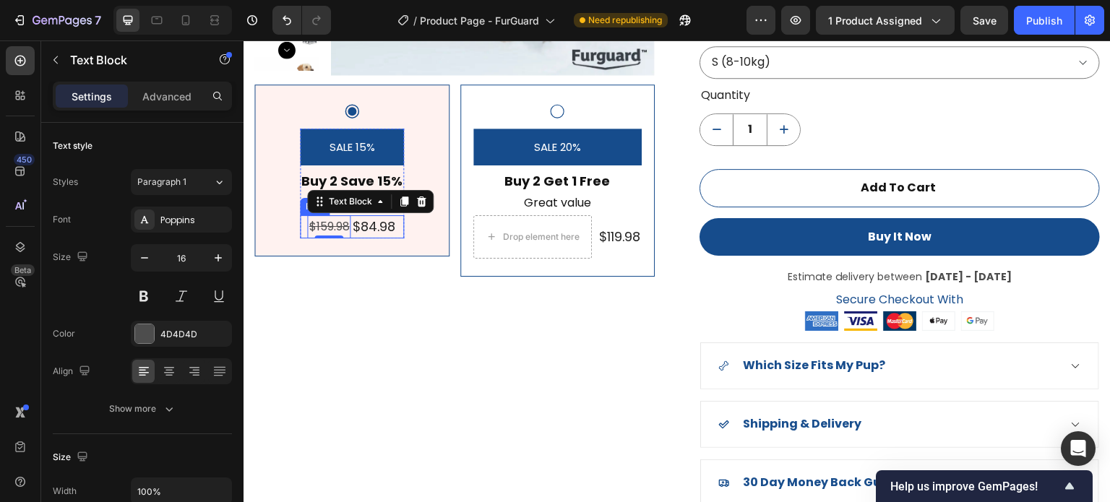
click at [398, 235] on div "$159.98 Text Block 0 $84.98 Product Price Product Price Row" at bounding box center [352, 227] width 104 height 24
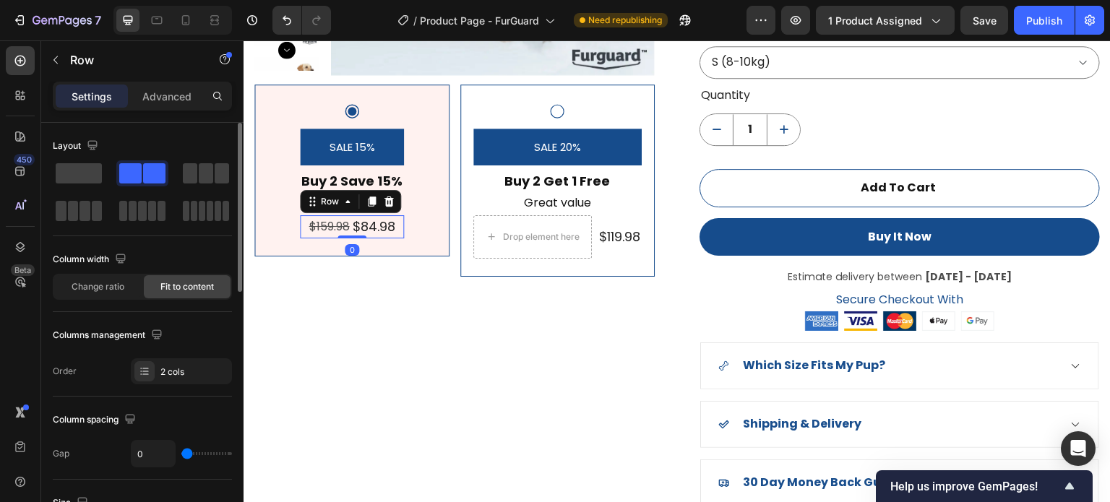
type input "2"
type input "4"
type input "6"
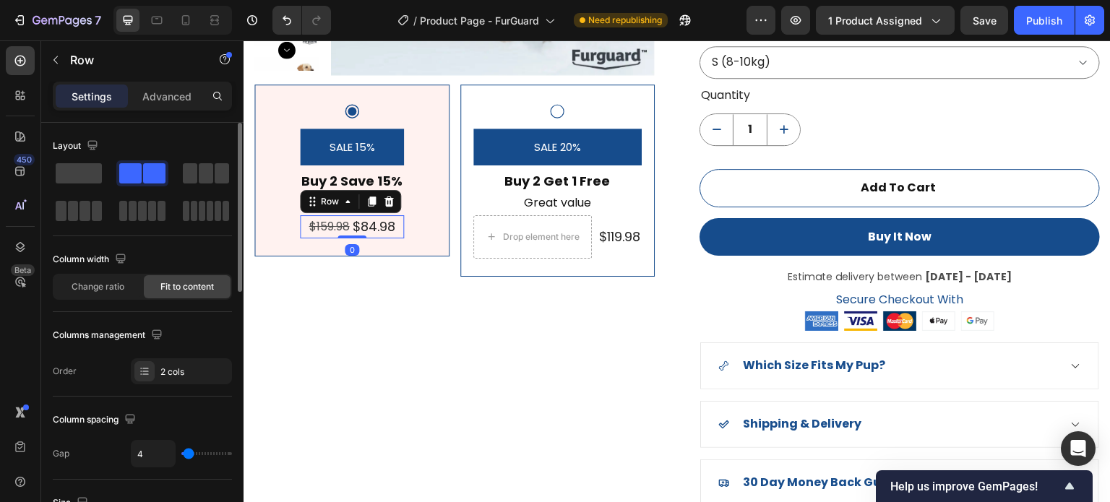
type input "6"
type input "4"
drag, startPoint x: 186, startPoint y: 275, endPoint x: 188, endPoint y: 448, distance: 173.5
click at [188, 453] on input "range" at bounding box center [206, 454] width 51 height 3
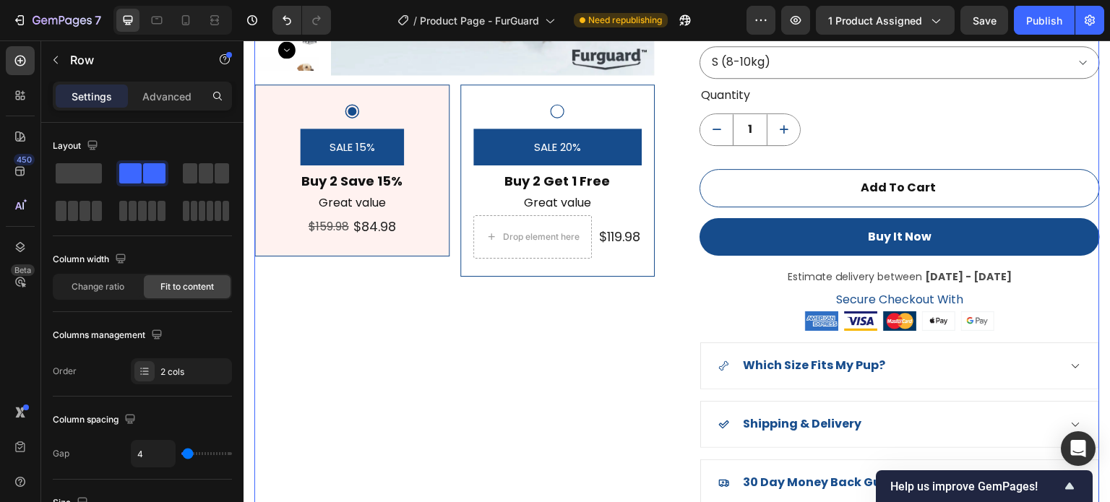
click at [429, 315] on div "Product Images SALE 15% Product Badge Buy 2 Save 15% Text Block Great value Tex…" at bounding box center [454, 128] width 401 height 755
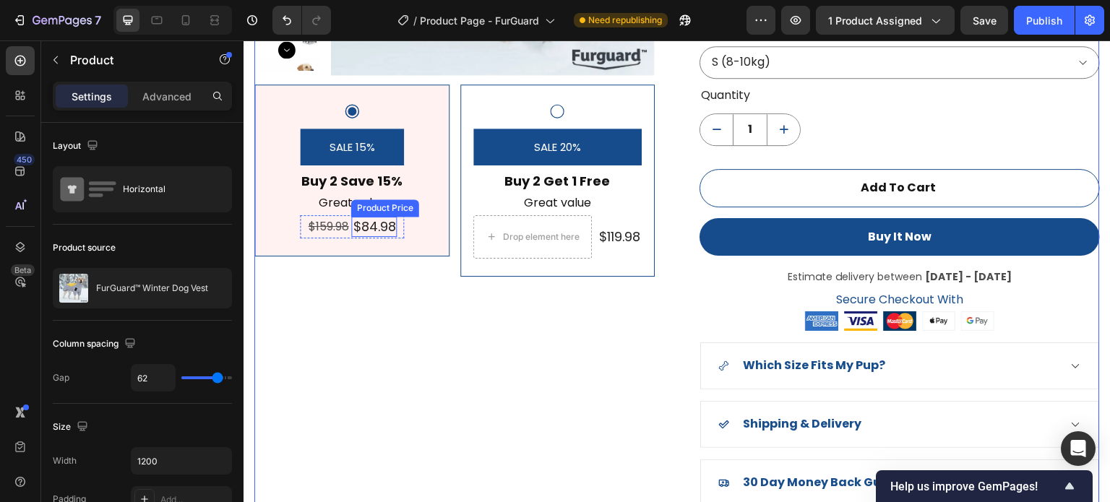
click at [380, 223] on div "$84.98" at bounding box center [374, 227] width 46 height 20
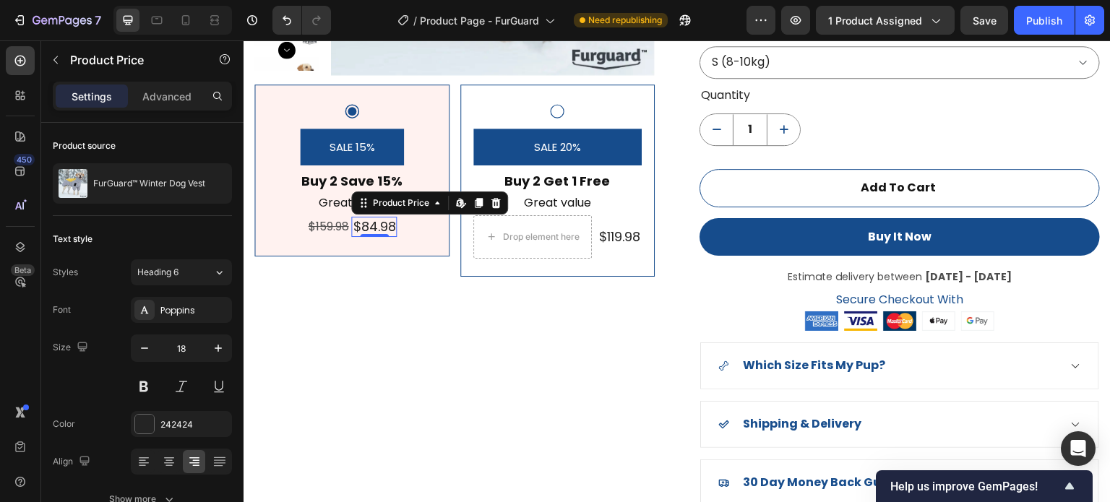
click at [376, 226] on div "$84.98" at bounding box center [374, 227] width 46 height 20
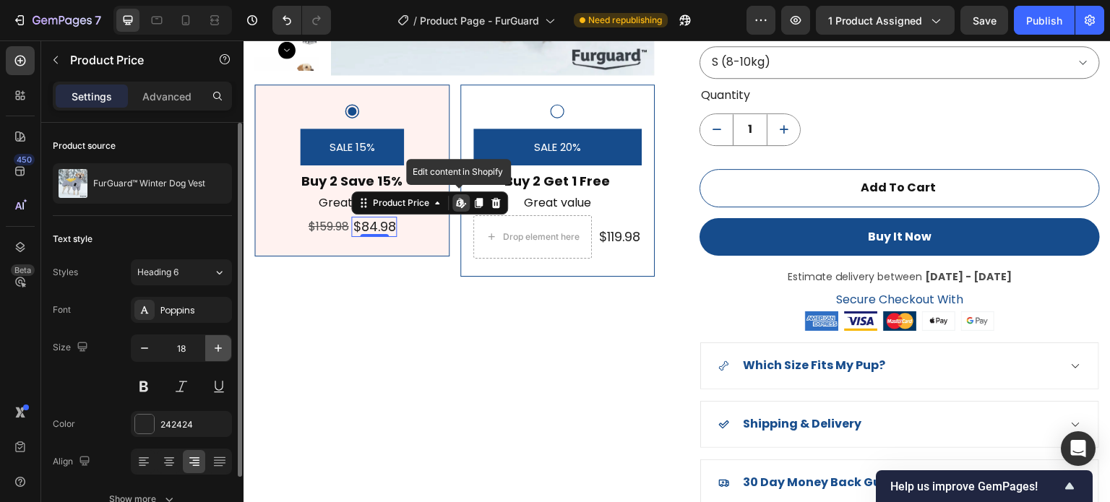
click at [211, 345] on button "button" at bounding box center [218, 348] width 26 height 26
click at [211, 345] on icon "button" at bounding box center [218, 348] width 14 height 14
type input "21"
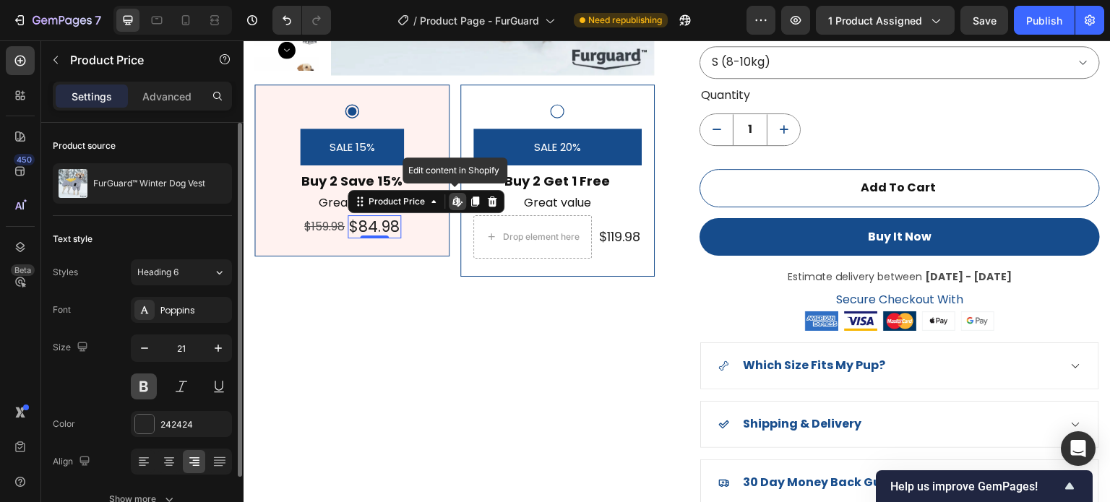
click at [143, 381] on button at bounding box center [144, 387] width 26 height 26
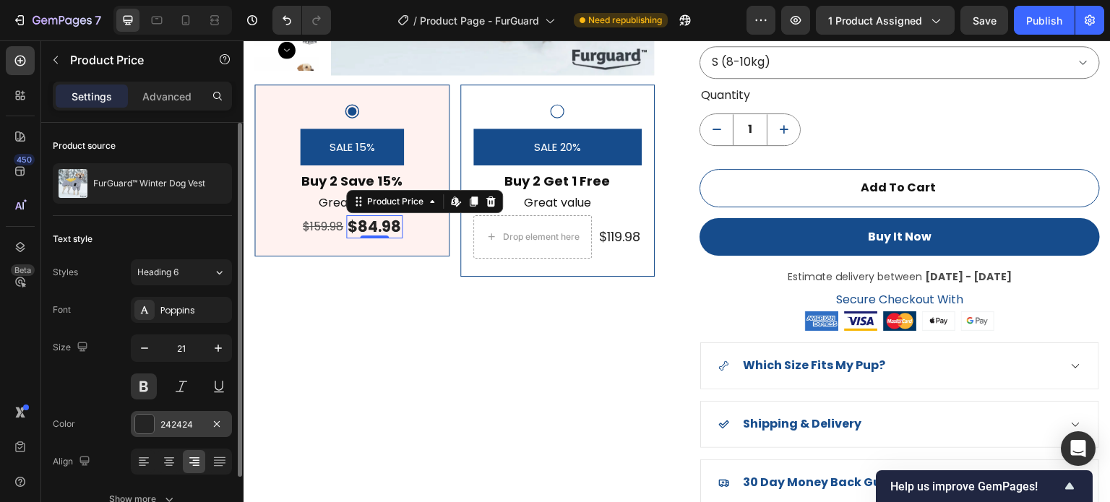
click at [146, 423] on div at bounding box center [144, 424] width 19 height 19
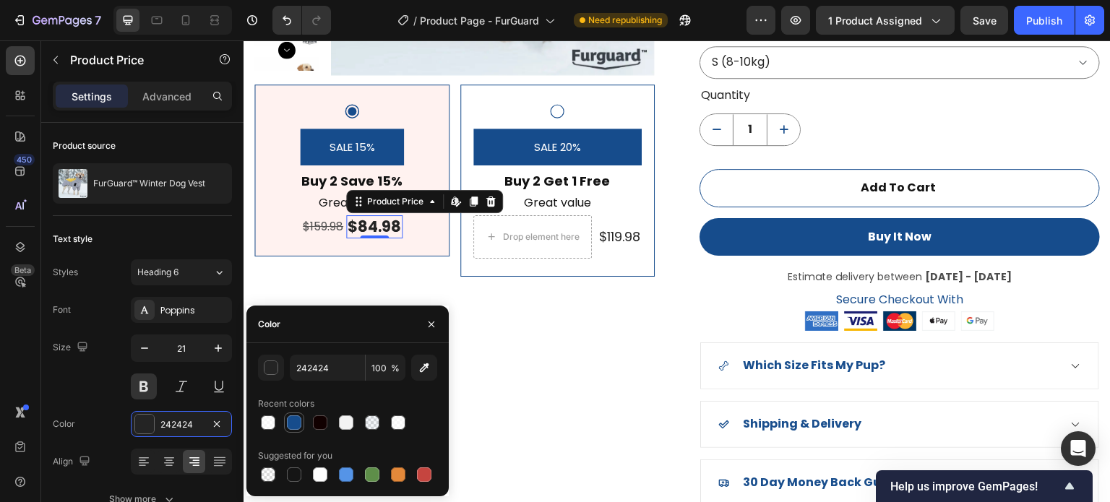
click at [291, 419] on div at bounding box center [294, 423] width 14 height 14
type input "164C8C"
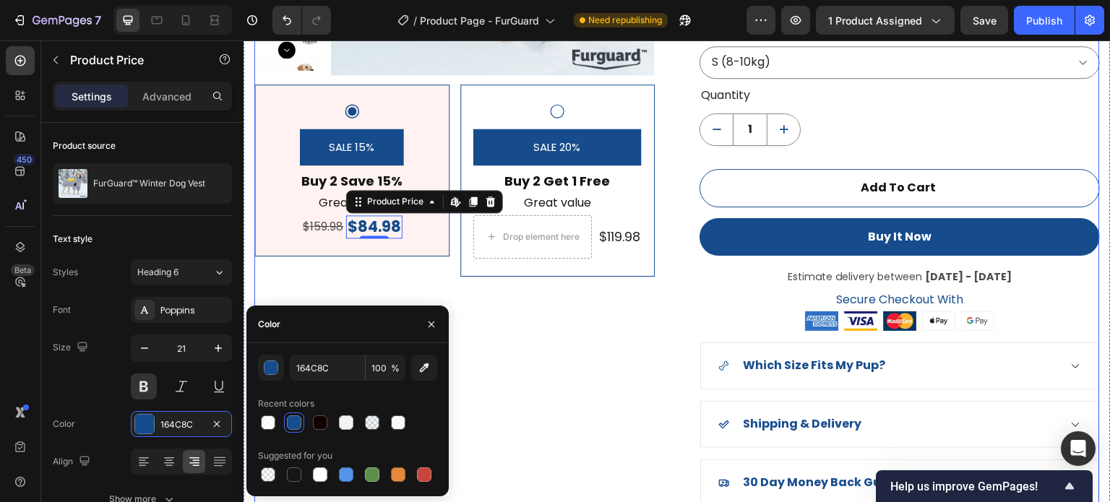
click at [536, 336] on div "Product Images SALE 15% Product Badge Buy 2 Save 15% Text Block Great value Tex…" at bounding box center [454, 128] width 401 height 755
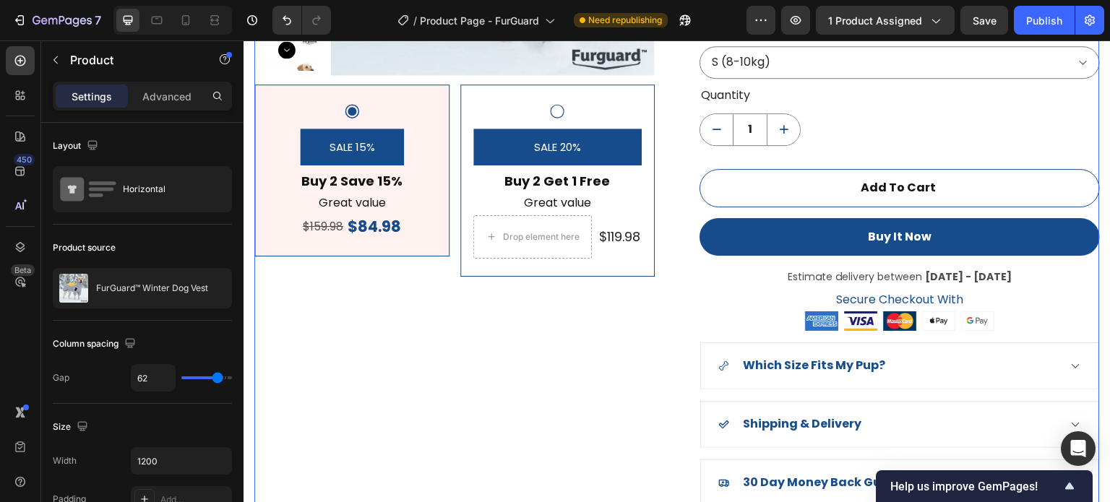
click at [434, 315] on div "Product Images SALE 15% Product Badge Buy 2 Save 15% Text Block Great value Tex…" at bounding box center [454, 128] width 401 height 755
click at [377, 224] on div "$84.98" at bounding box center [374, 226] width 56 height 22
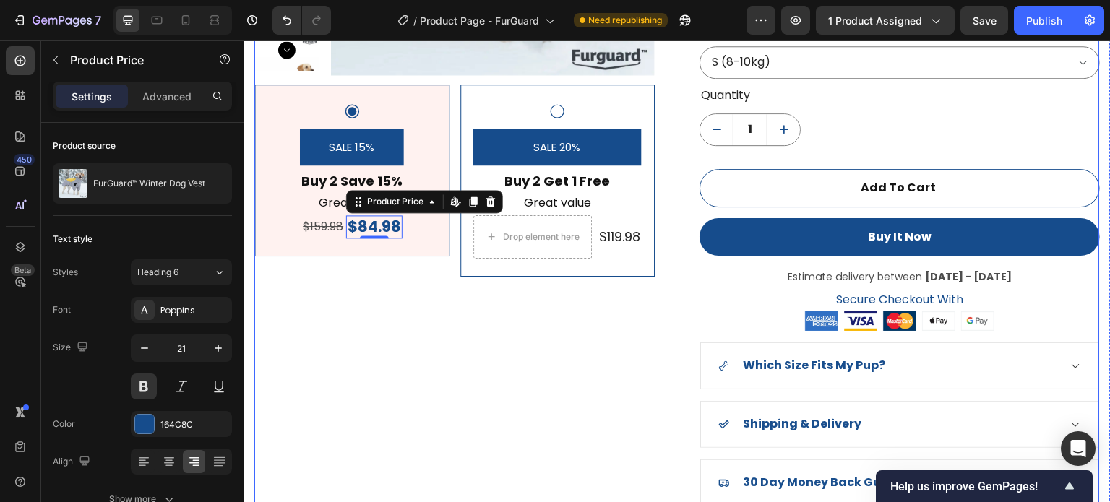
click at [385, 343] on div "Product Images SALE 15% Product Badge Buy 2 Save 15% Text Block Great value Tex…" at bounding box center [454, 128] width 401 height 755
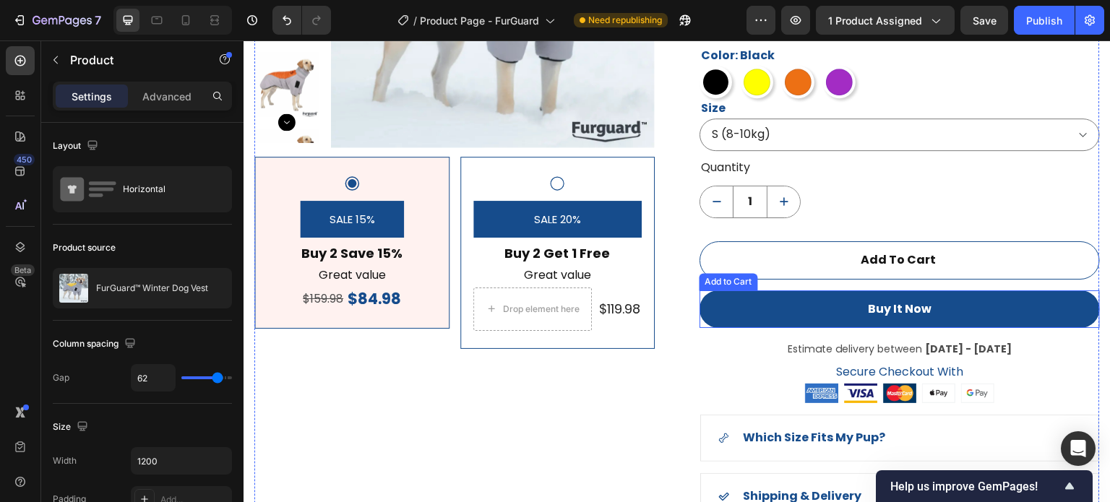
scroll to position [998, 0]
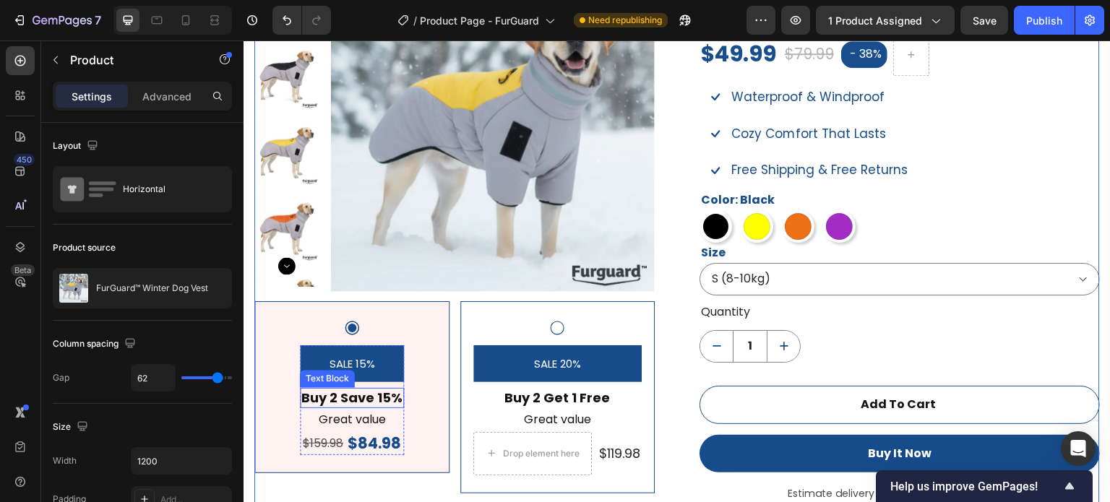
click at [393, 396] on p "Buy 2 Save 15%" at bounding box center [351, 398] width 101 height 17
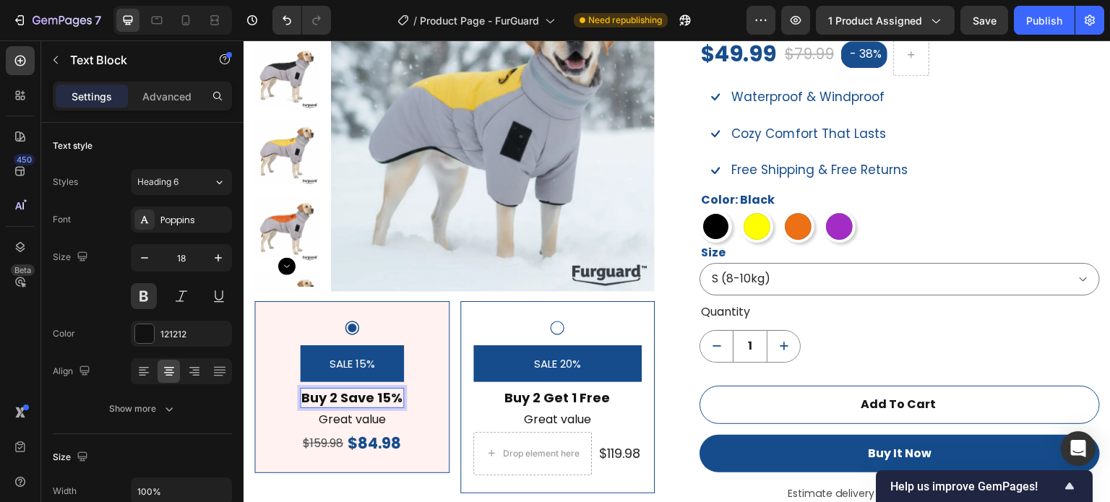
click at [399, 400] on p "Buy 2 Save 15%" at bounding box center [351, 398] width 101 height 17
click at [367, 395] on p "Buy 2 Save 15%" at bounding box center [351, 398] width 101 height 17
click at [376, 397] on p "Buy 2 Save 15%" at bounding box center [351, 398] width 101 height 17
click at [397, 395] on p "Buy 2 Save 15%" at bounding box center [351, 398] width 101 height 17
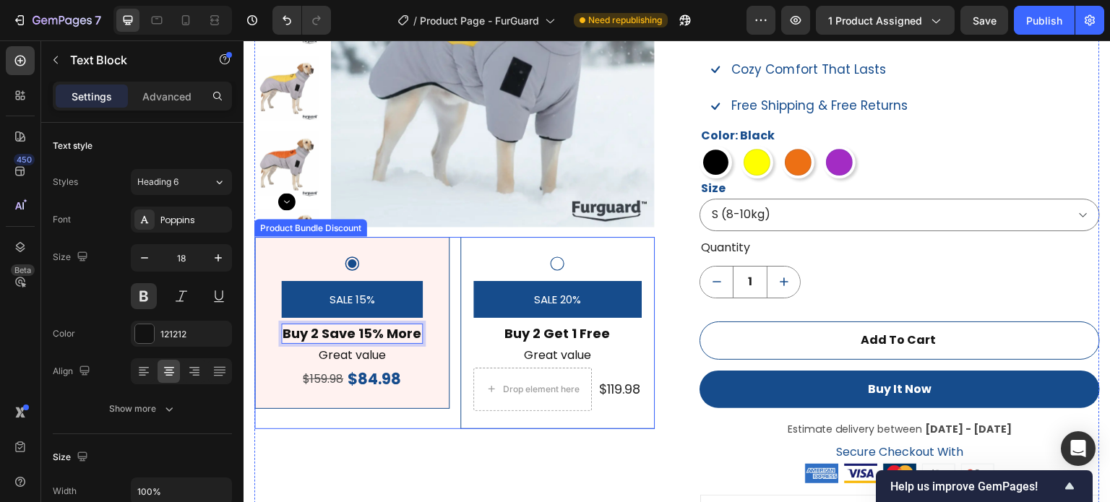
scroll to position [1070, 0]
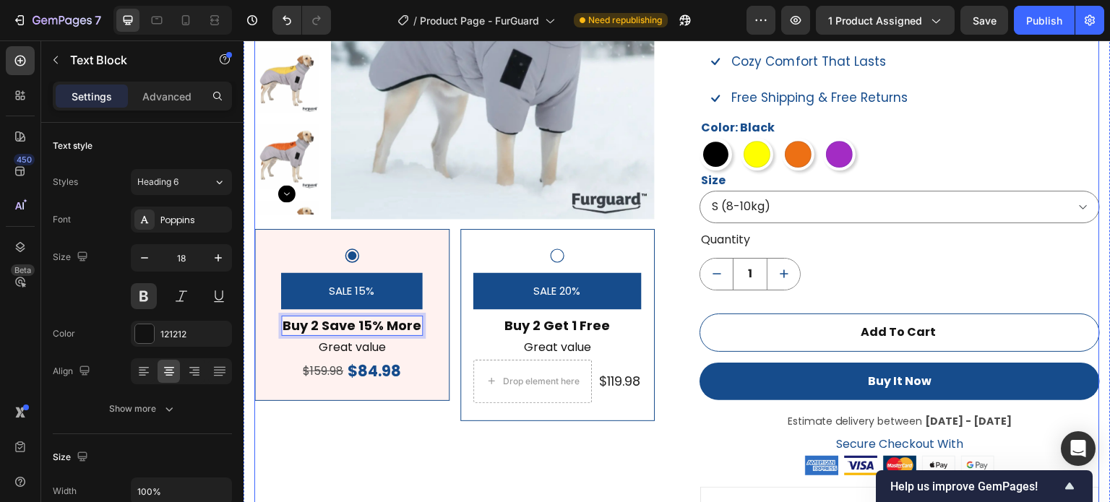
click at [427, 450] on div "Product Images SALE 15% Product Badge Buy 2 Save 15% More Text Block 0 Great va…" at bounding box center [454, 272] width 401 height 755
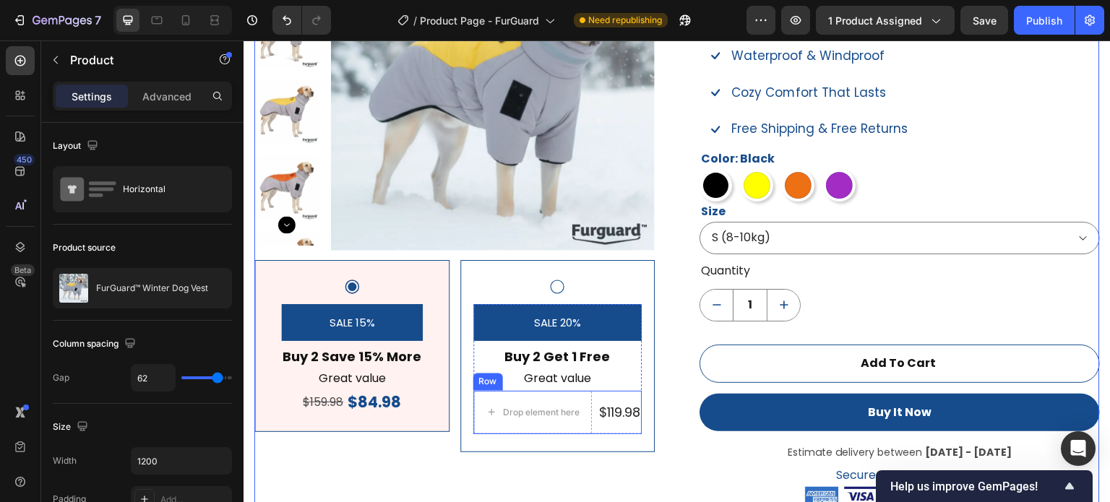
scroll to position [998, 0]
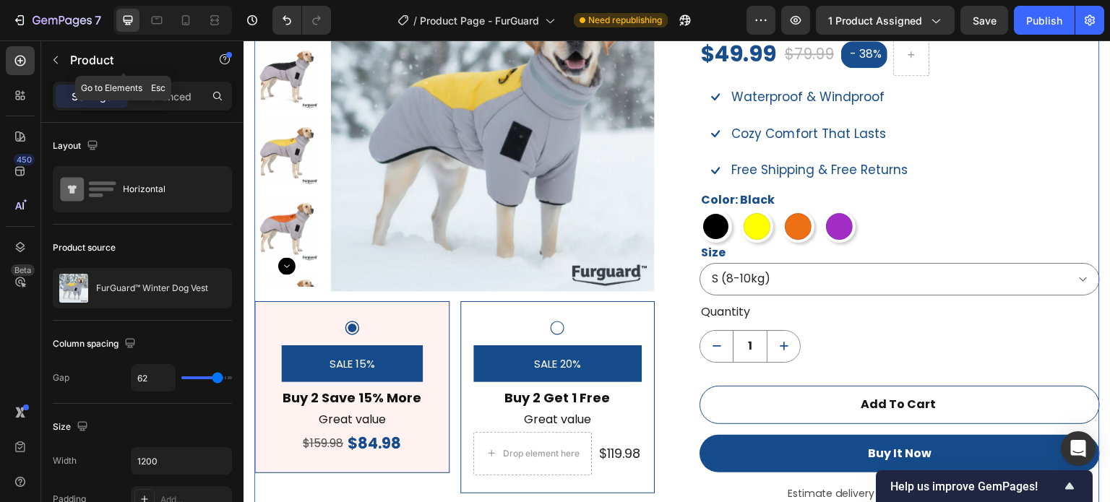
click at [67, 63] on button "button" at bounding box center [55, 59] width 23 height 23
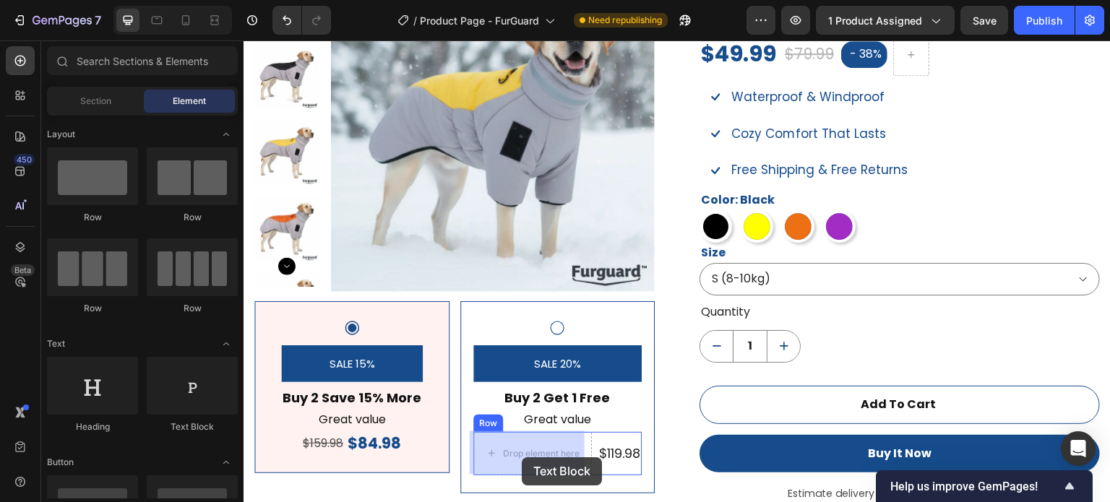
drag, startPoint x: 442, startPoint y: 438, endPoint x: 522, endPoint y: 458, distance: 82.6
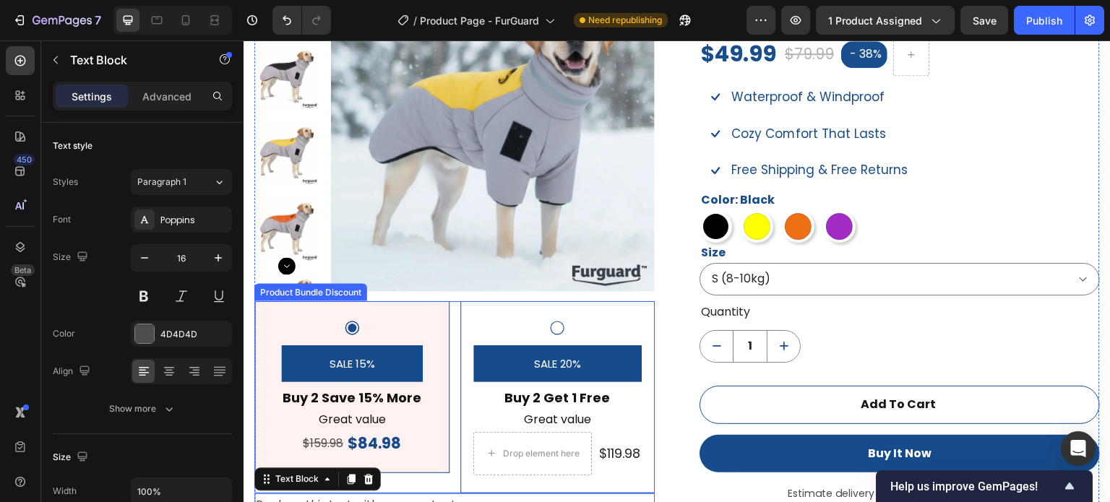
scroll to position [1035, 0]
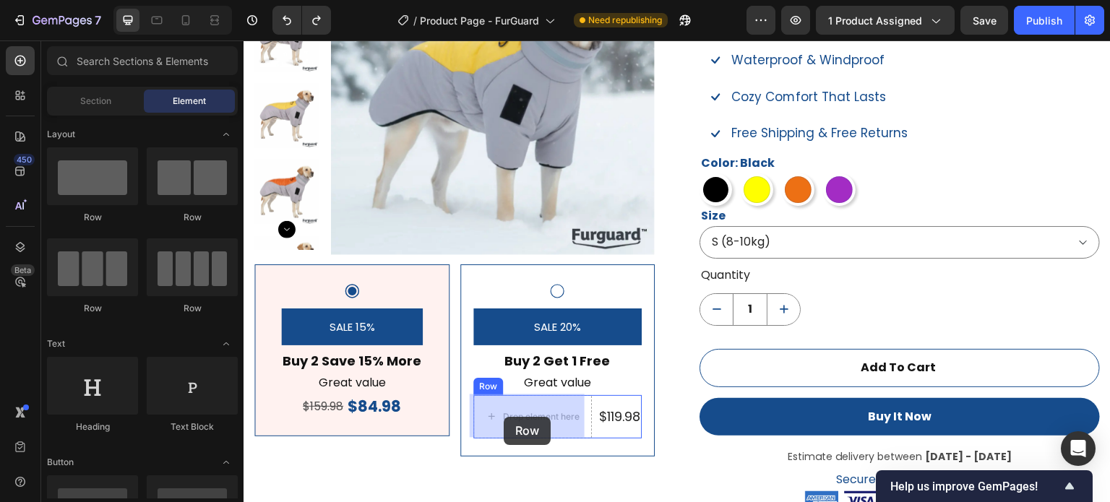
drag, startPoint x: 327, startPoint y: 221, endPoint x: 504, endPoint y: 416, distance: 263.1
drag, startPoint x: 553, startPoint y: 411, endPoint x: 560, endPoint y: 411, distance: 7.3
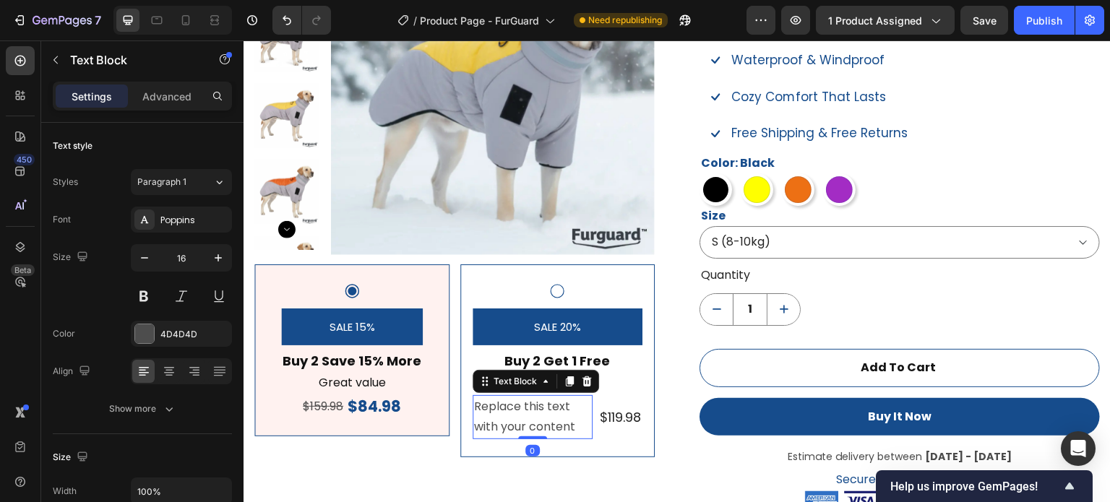
click at [552, 415] on div "Replace this text with your content" at bounding box center [533, 417] width 121 height 45
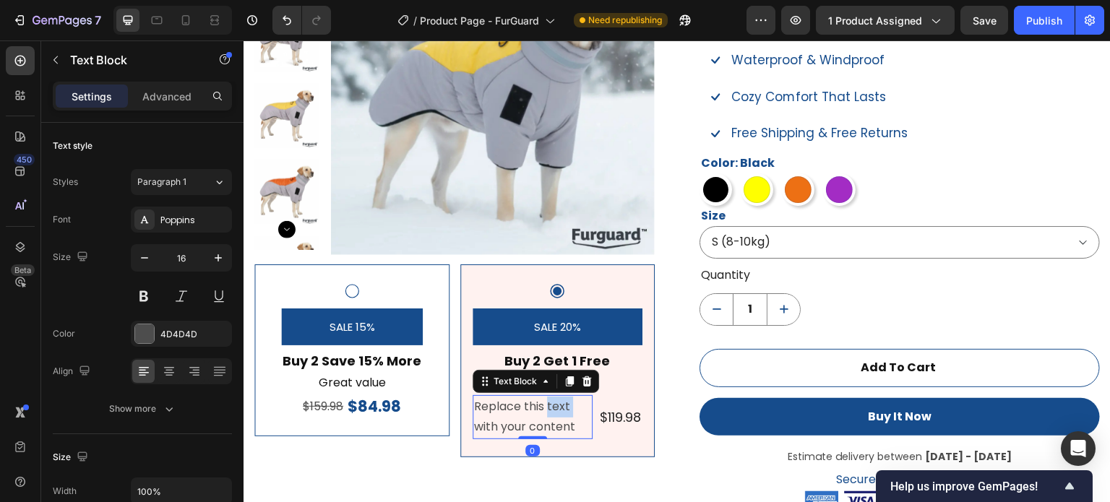
click at [552, 414] on p "Replace this text with your content" at bounding box center [533, 418] width 118 height 42
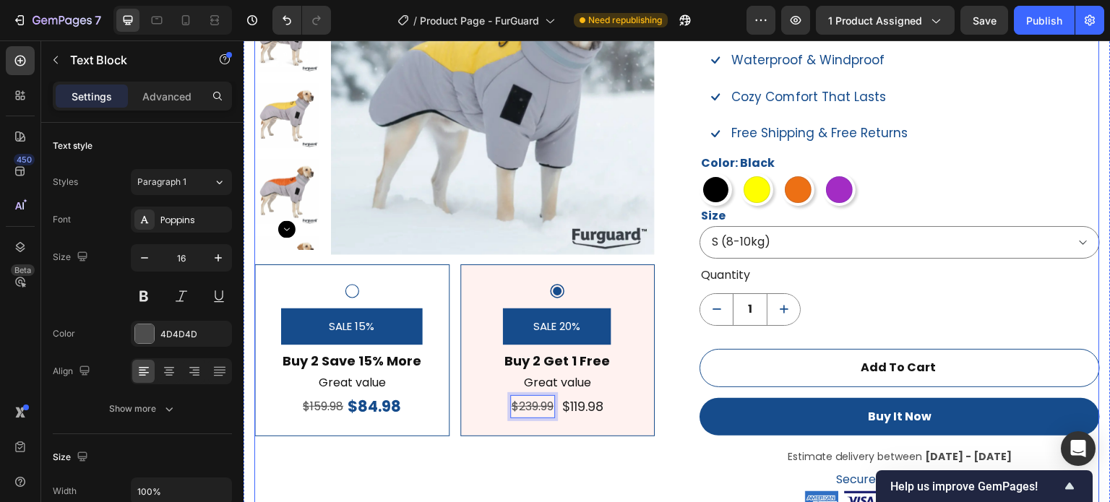
click at [543, 463] on div "Product Images SALE 15% Product Badge Buy 2 Save 15% More Text Block Great valu…" at bounding box center [454, 308] width 401 height 755
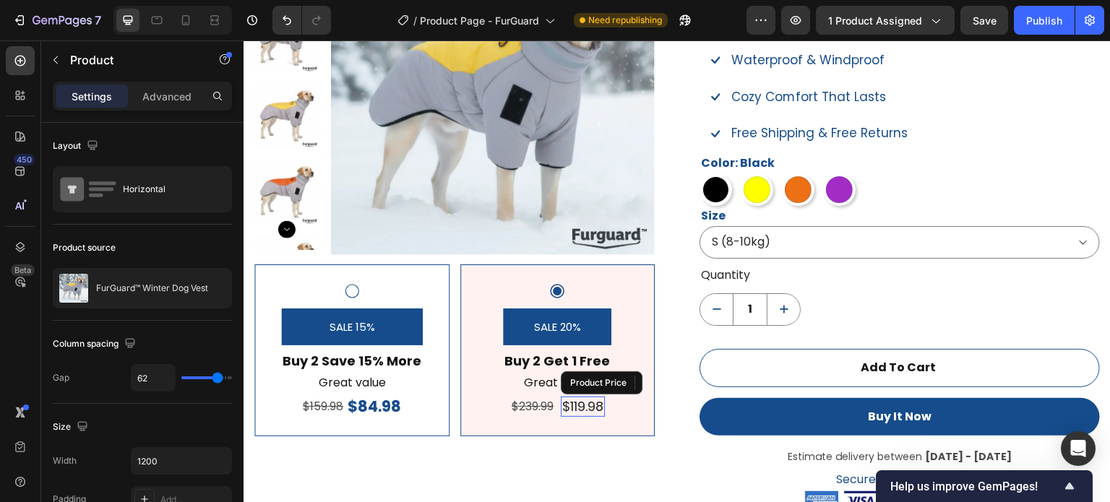
click at [562, 408] on div "$119.98" at bounding box center [583, 407] width 44 height 20
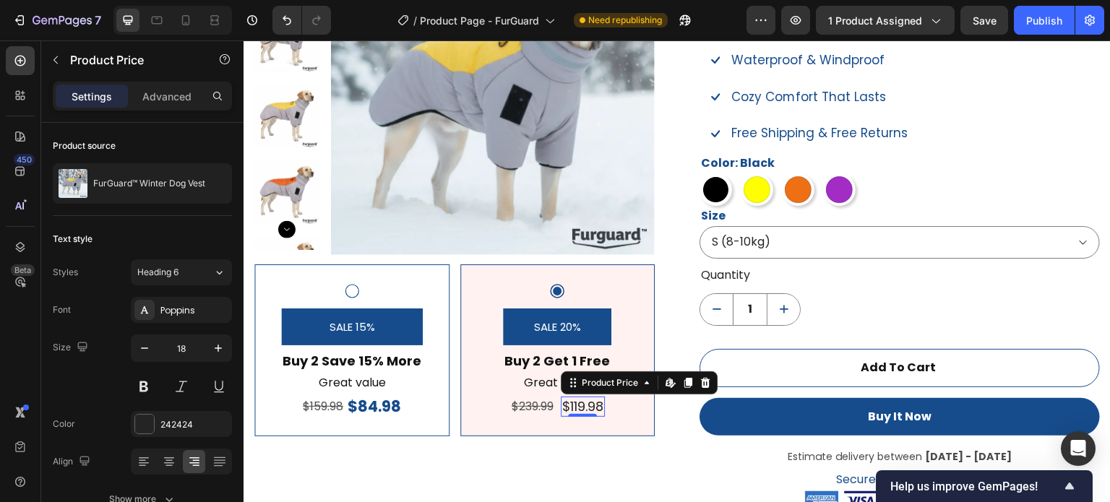
click at [541, 457] on div "Product Images SALE 15% Product Badge Buy 2 Save 15% More Text Block Great valu…" at bounding box center [454, 308] width 401 height 755
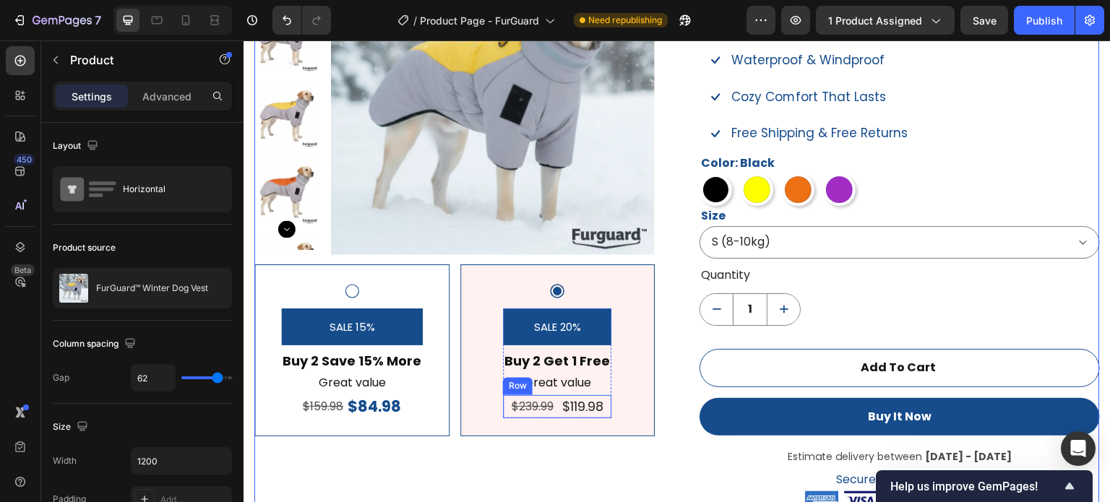
click at [555, 416] on div "$239.99 Text Block $119.98 Product Price Product Price Row" at bounding box center [557, 407] width 108 height 24
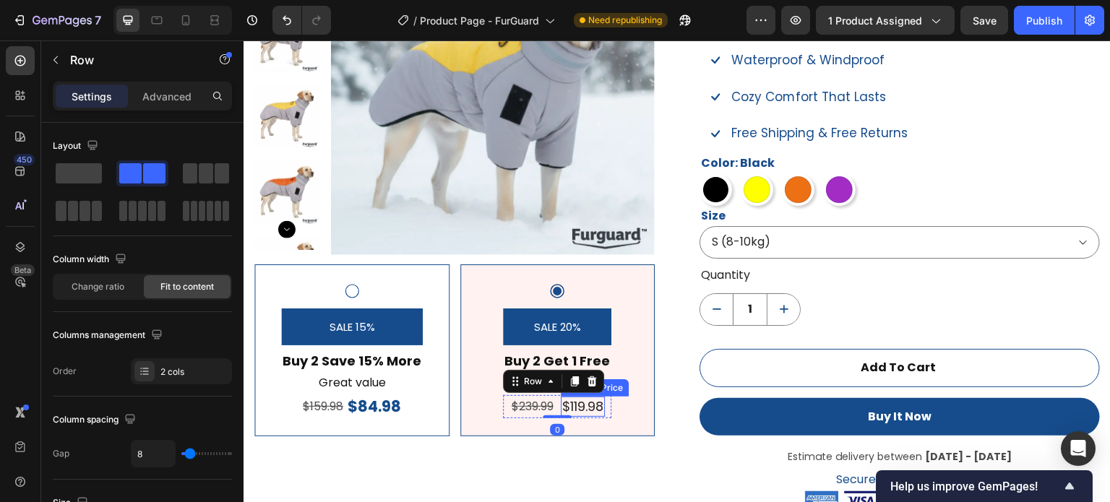
click at [575, 407] on div "$119.98" at bounding box center [583, 407] width 44 height 20
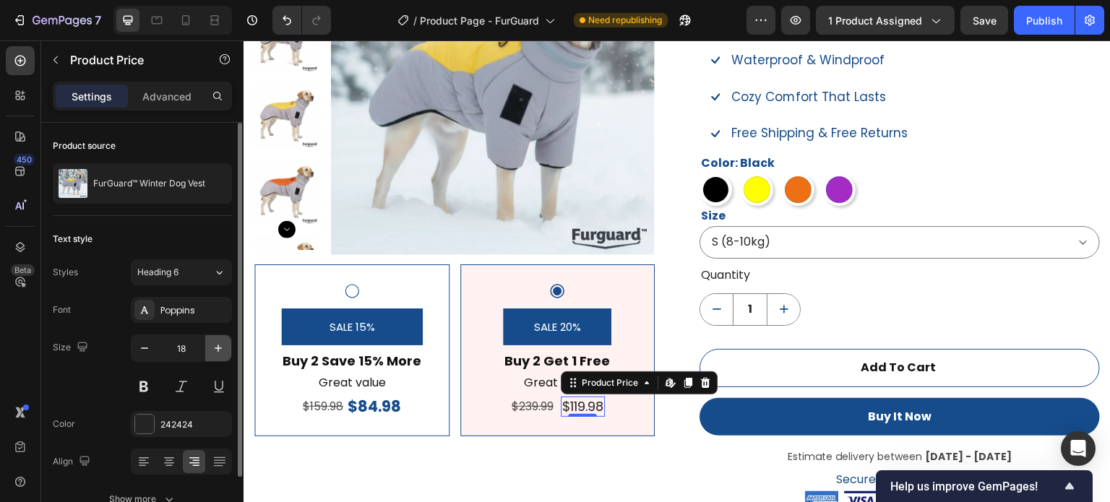
click at [215, 354] on icon "button" at bounding box center [218, 348] width 14 height 14
click at [215, 352] on icon "button" at bounding box center [218, 348] width 14 height 14
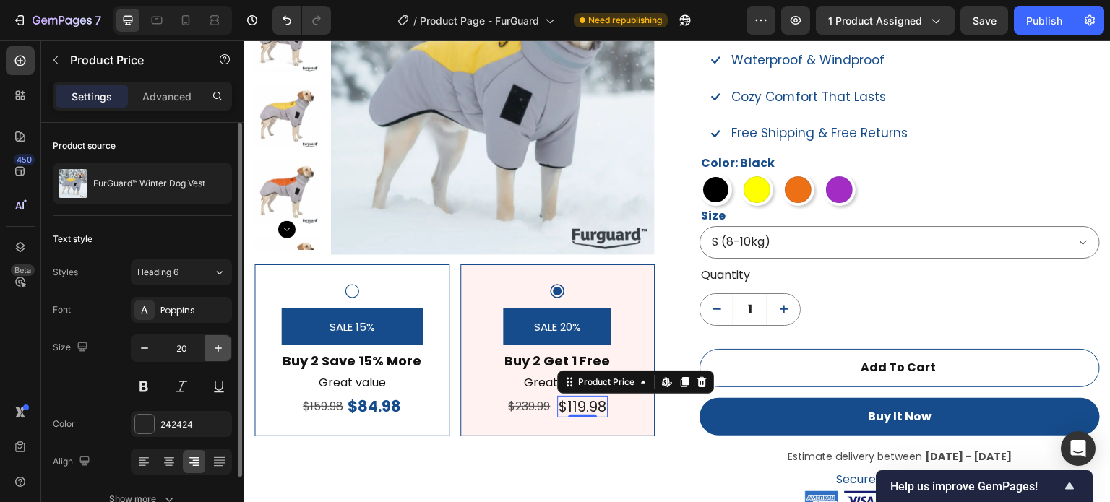
click at [215, 352] on icon "button" at bounding box center [218, 348] width 14 height 14
click at [145, 380] on button at bounding box center [144, 387] width 26 height 26
click at [140, 349] on icon "button" at bounding box center [144, 348] width 14 height 14
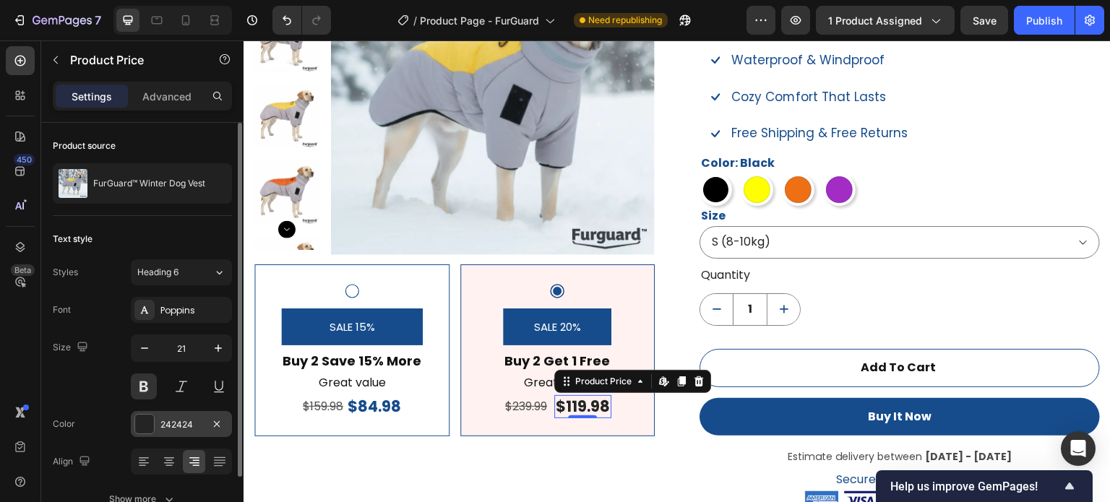
type input "20"
click at [150, 418] on div at bounding box center [144, 424] width 19 height 19
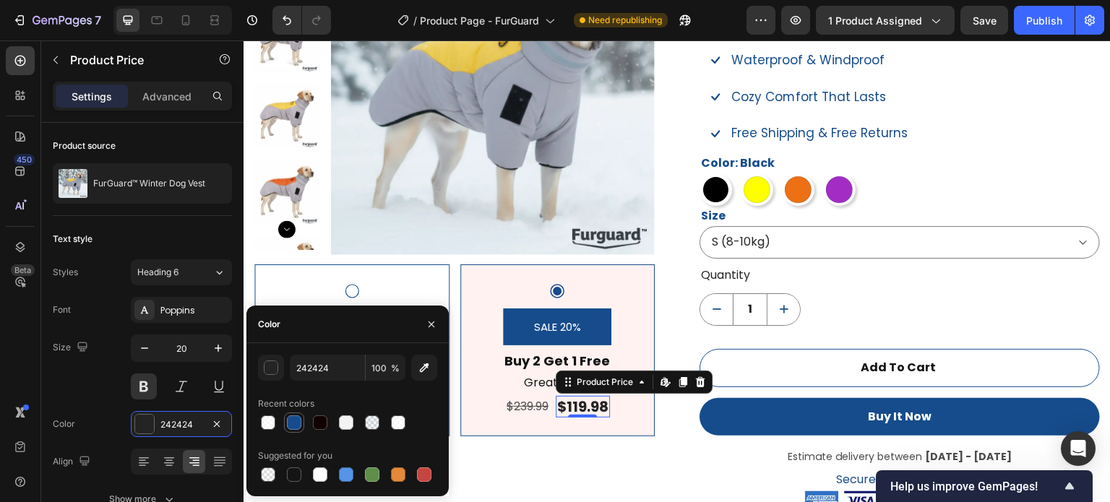
drag, startPoint x: 291, startPoint y: 424, endPoint x: 254, endPoint y: 443, distance: 41.1
click at [291, 424] on div at bounding box center [294, 423] width 14 height 14
type input "164C8C"
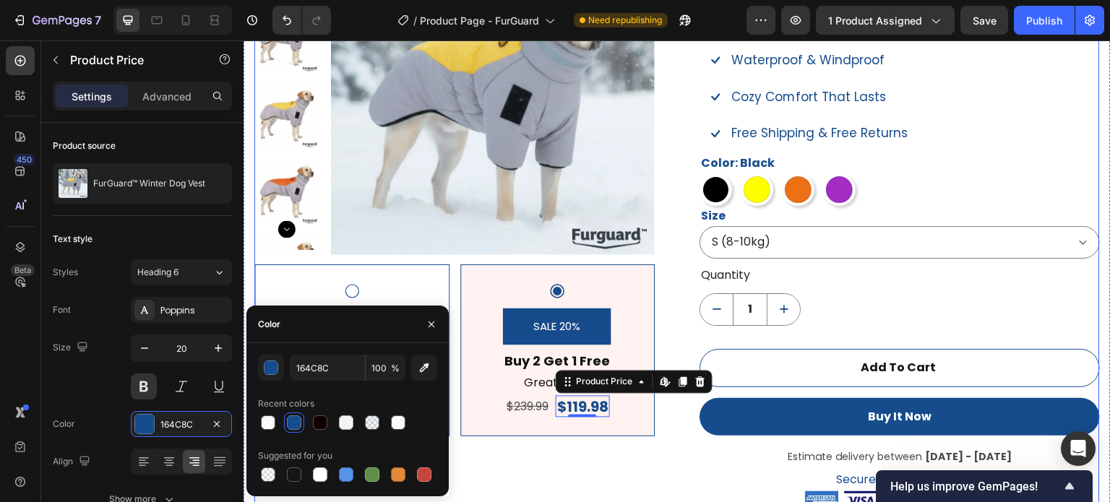
click at [513, 475] on div "Product Images SALE 15% Product Badge Buy 2 Save 15% More Text Block Great valu…" at bounding box center [454, 308] width 401 height 755
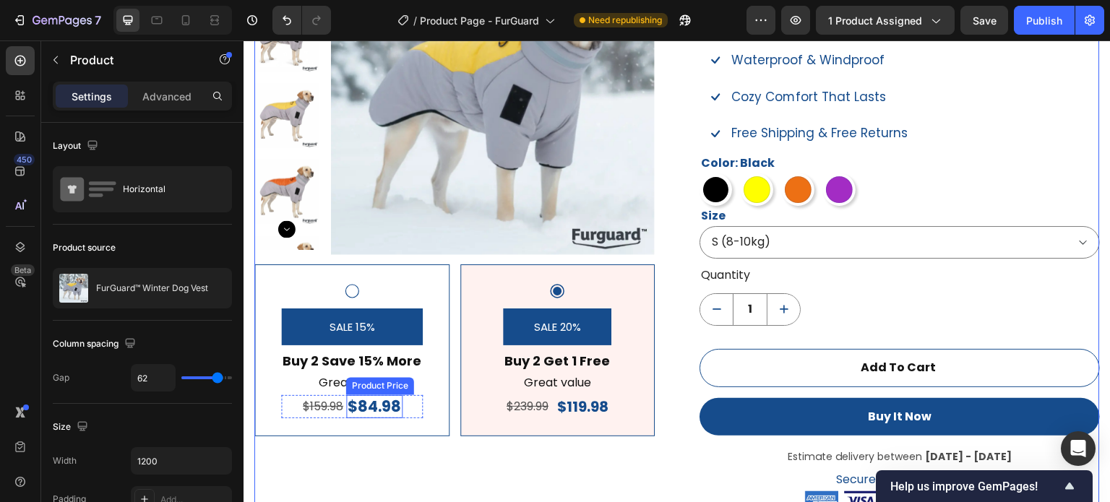
click at [399, 406] on div "$84.98" at bounding box center [374, 406] width 56 height 22
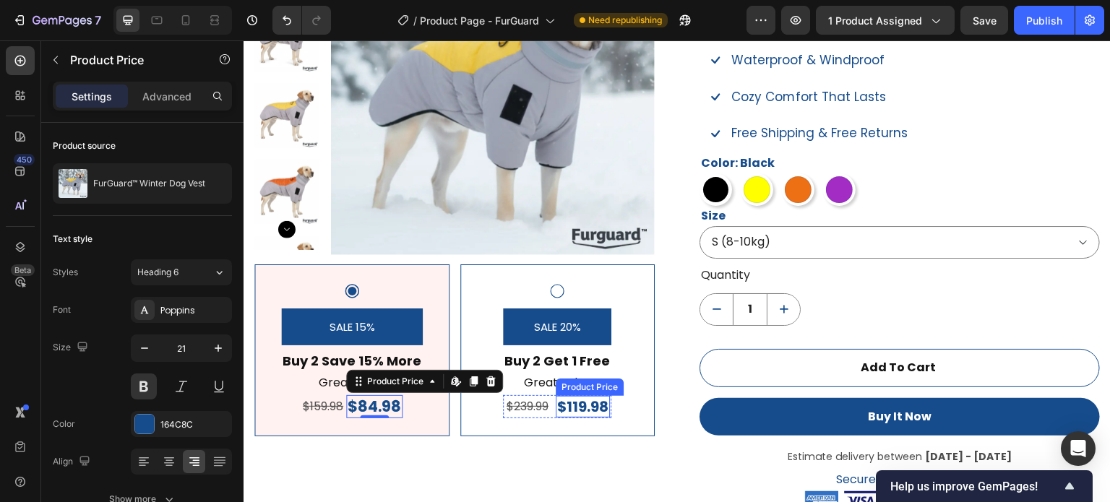
click at [604, 407] on div "$119.98" at bounding box center [583, 407] width 54 height 22
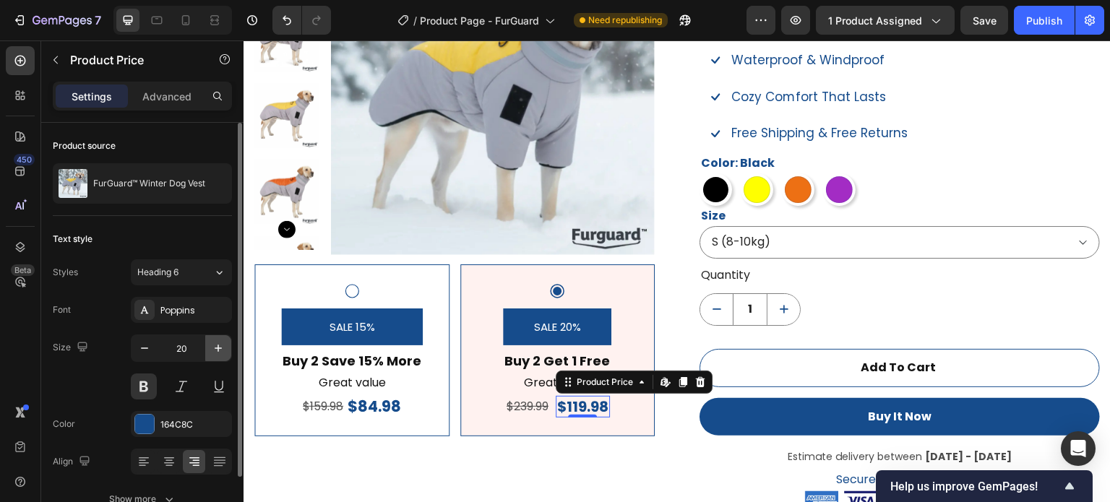
click at [221, 355] on icon "button" at bounding box center [218, 348] width 14 height 14
type input "21"
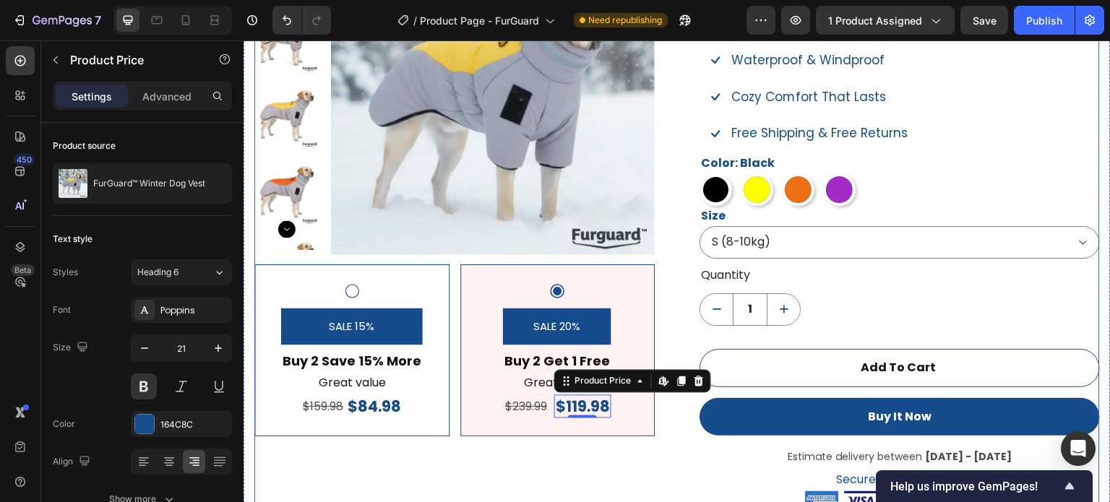
click at [442, 469] on div "Product Images SALE 15% Product Badge Buy 2 Save 15% More Text Block Great valu…" at bounding box center [454, 308] width 401 height 755
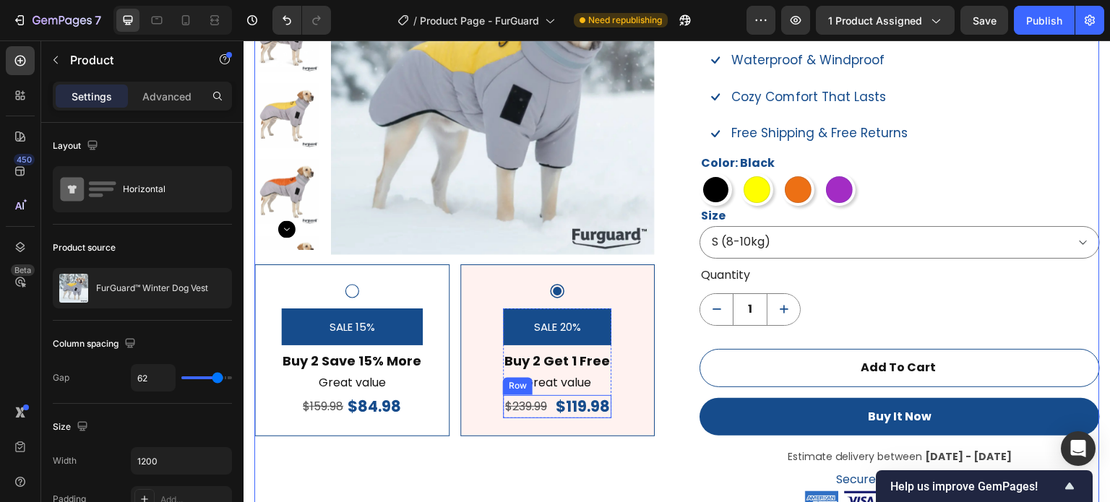
click at [547, 411] on div "$239.99 Text Block $119.98 Product Price Product Price Row" at bounding box center [557, 407] width 108 height 24
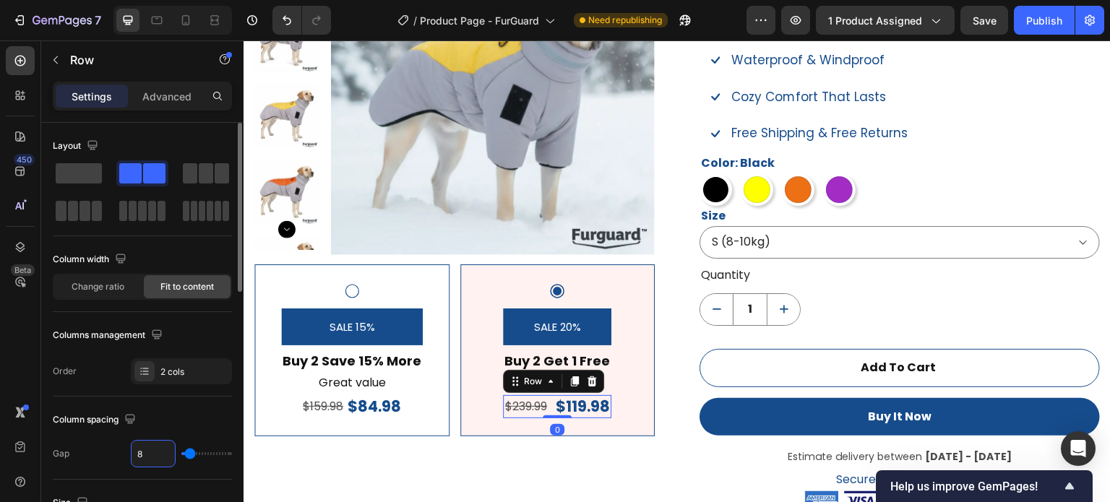
click at [141, 451] on input "8" at bounding box center [153, 454] width 43 height 26
type input "0"
type input "6"
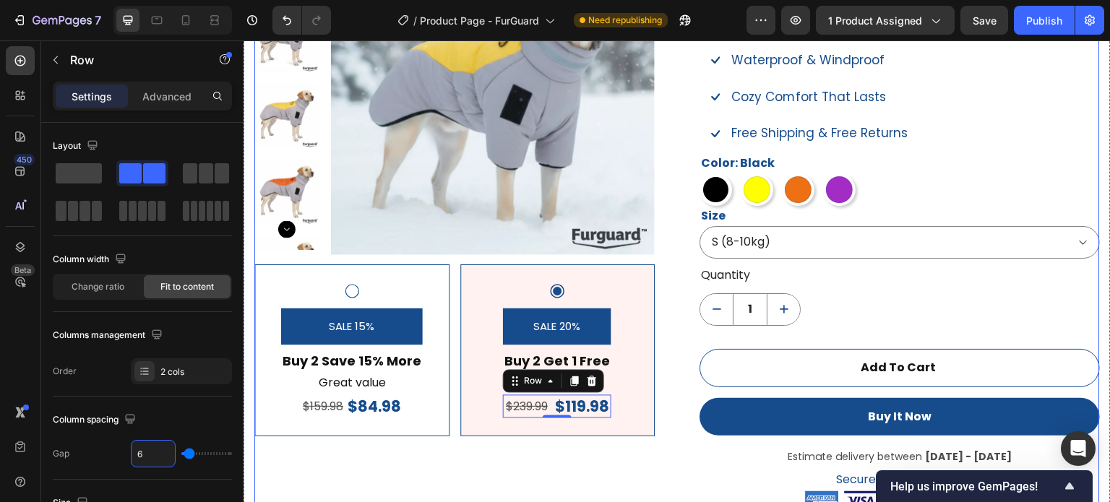
click at [486, 478] on div "Product Images SALE 15% Product Badge Buy 2 Save 15% More Text Block Great valu…" at bounding box center [454, 308] width 401 height 755
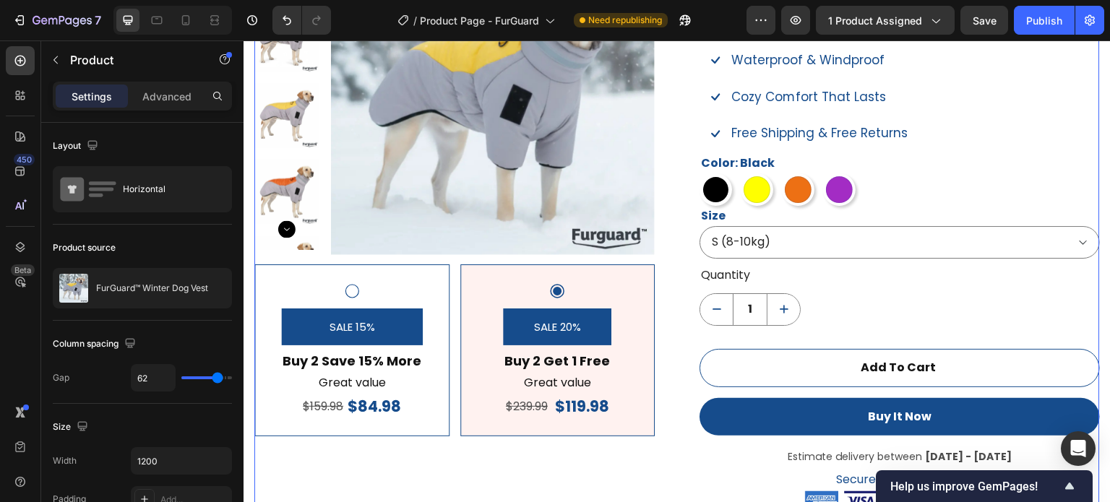
click at [483, 481] on div "Product Images SALE 15% Product Badge Buy 2 Save 15% More Text Block Great valu…" at bounding box center [454, 308] width 401 height 755
click at [367, 385] on p "Great value" at bounding box center [352, 383] width 139 height 21
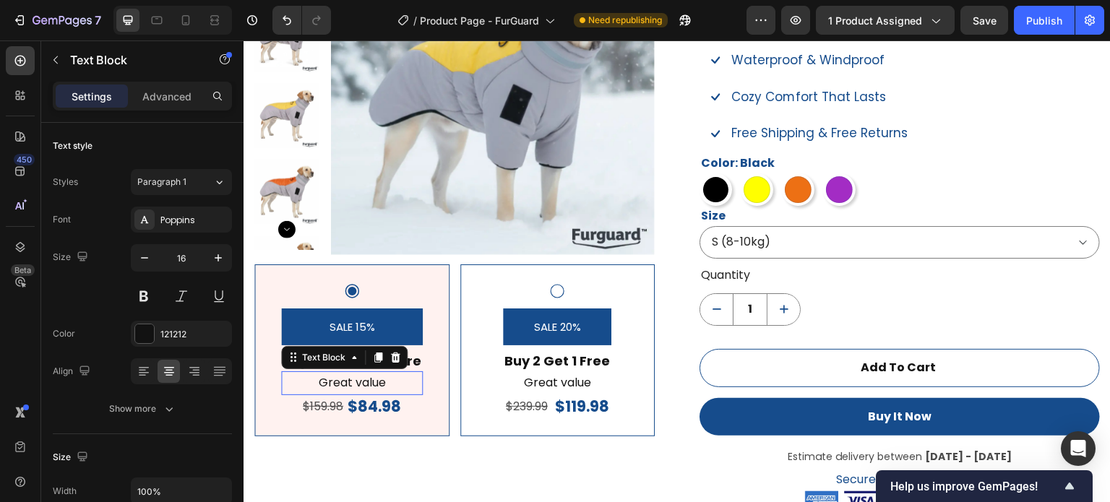
click at [367, 385] on p "Great value" at bounding box center [352, 383] width 139 height 21
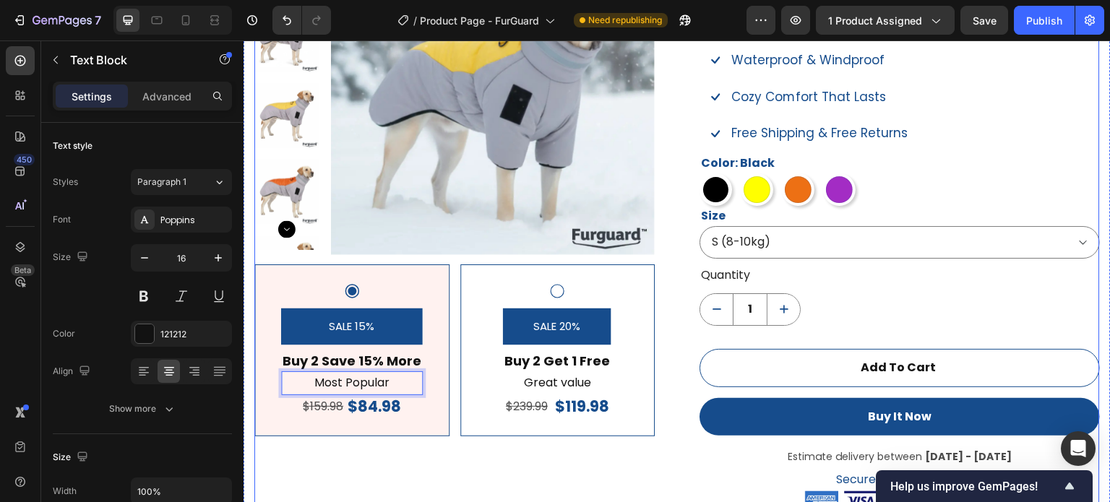
click at [375, 451] on div "Product Images SALE 15% Product Badge Buy 2 Save 15% More Text Block Most Popul…" at bounding box center [454, 308] width 401 height 755
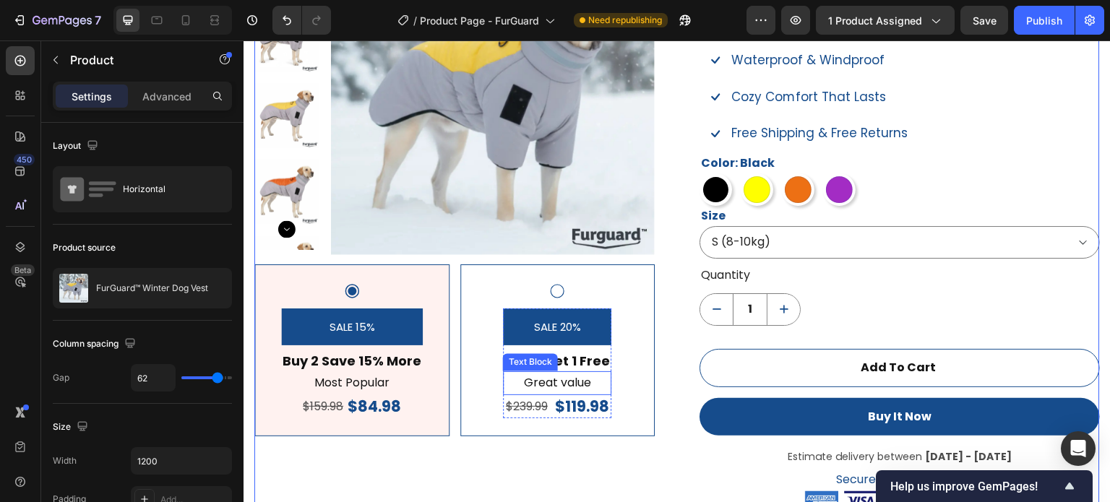
click at [530, 377] on p "Great value" at bounding box center [558, 383] width 106 height 21
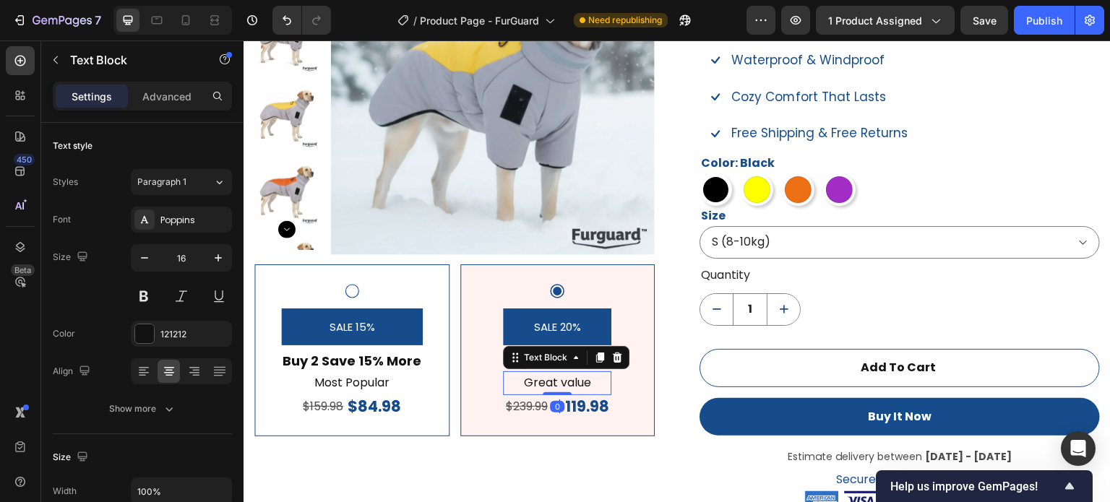
click at [542, 380] on p "Great value" at bounding box center [558, 383] width 106 height 21
click at [550, 384] on p "Great value" at bounding box center [558, 383] width 106 height 21
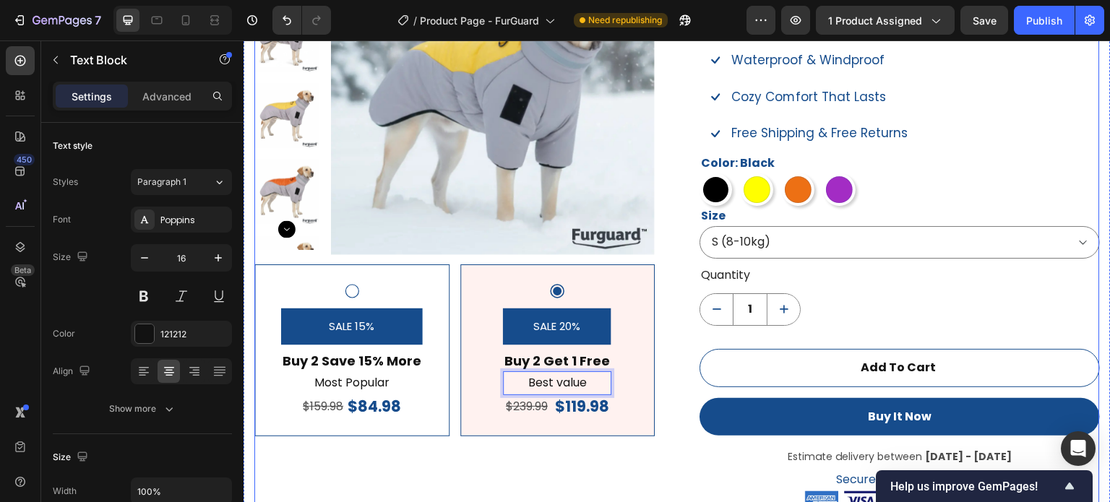
click at [568, 458] on div "Product Images SALE 15% Product Badge Buy 2 Save 15% More Text Block Most Popul…" at bounding box center [454, 308] width 401 height 755
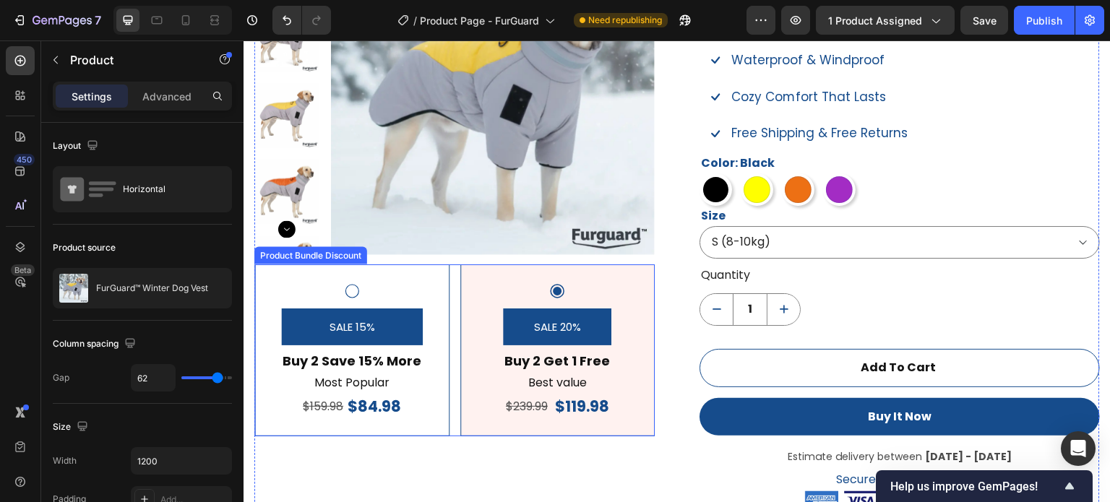
click at [347, 292] on icon at bounding box center [351, 291] width 17 height 17
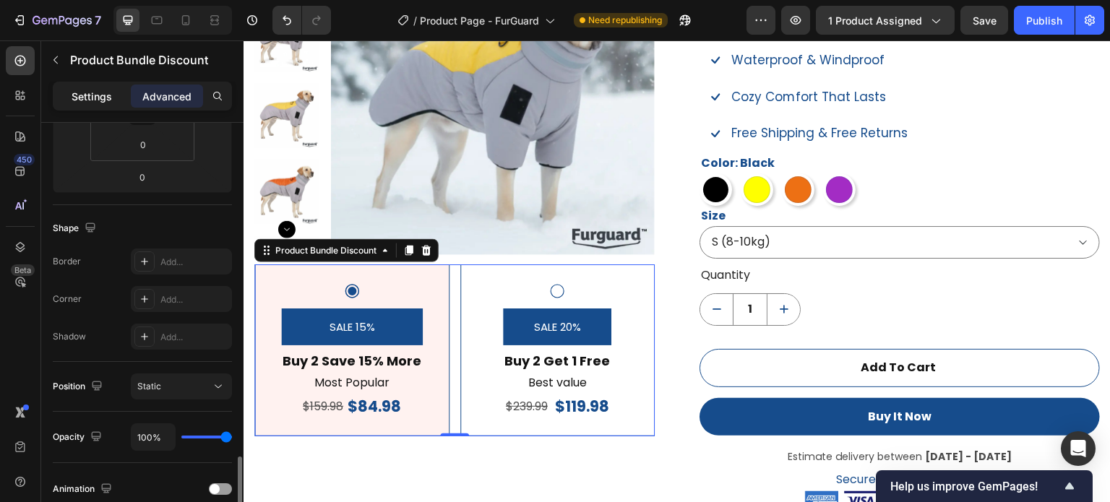
scroll to position [434, 0]
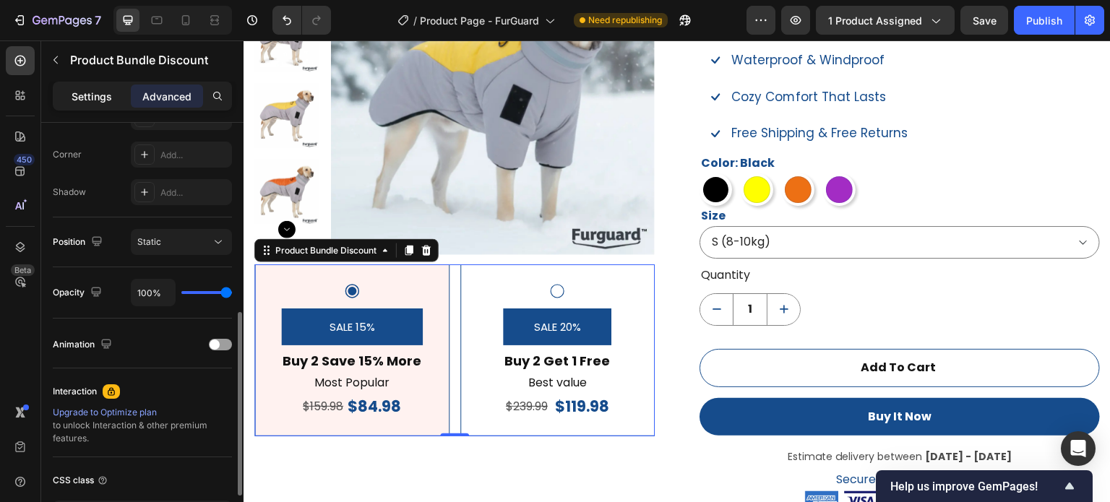
click at [106, 99] on p "Settings" at bounding box center [92, 96] width 40 height 15
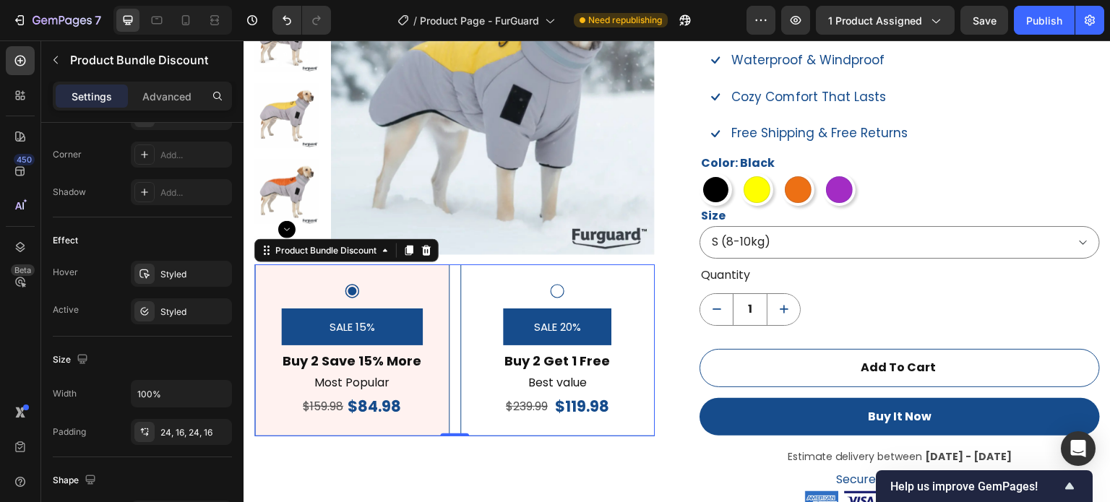
scroll to position [795, 0]
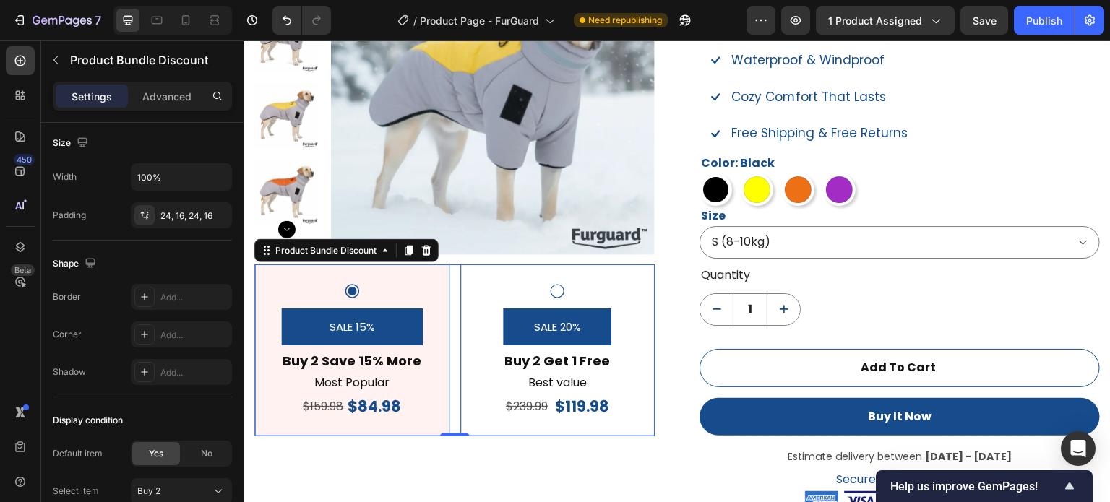
click at [559, 292] on icon at bounding box center [558, 292] width 14 height 14
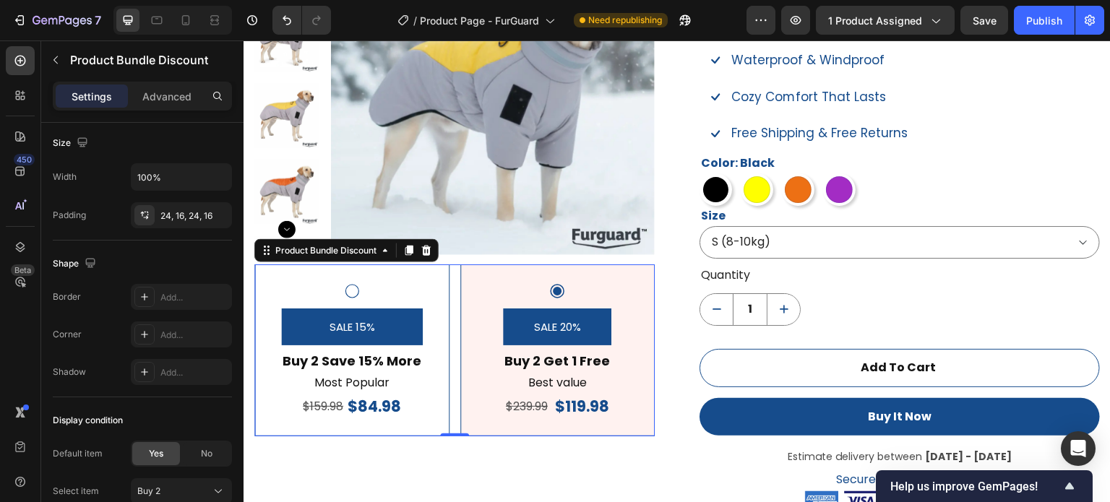
click at [359, 289] on icon at bounding box center [351, 291] width 17 height 17
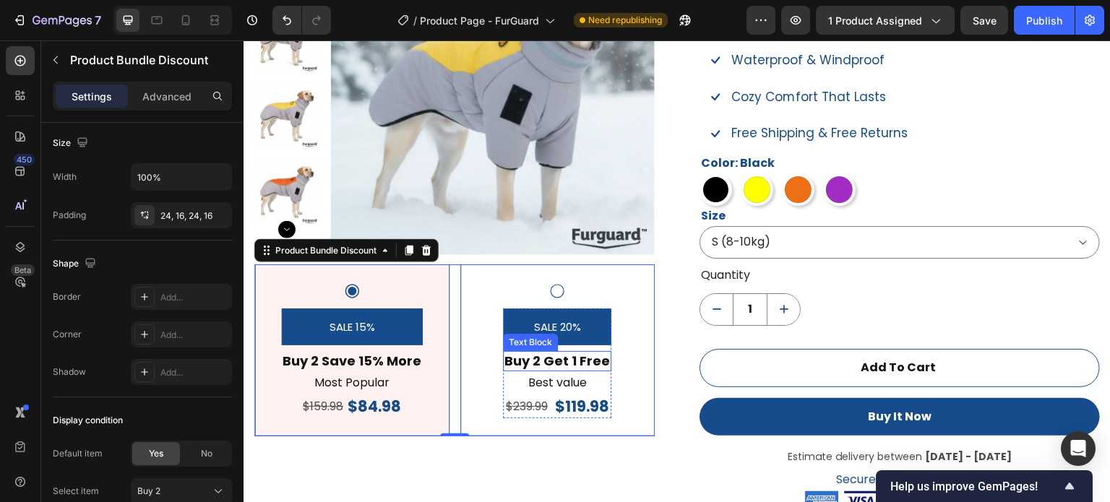
click at [563, 362] on p "Buy 2 Get 1 Free" at bounding box center [558, 361] width 106 height 17
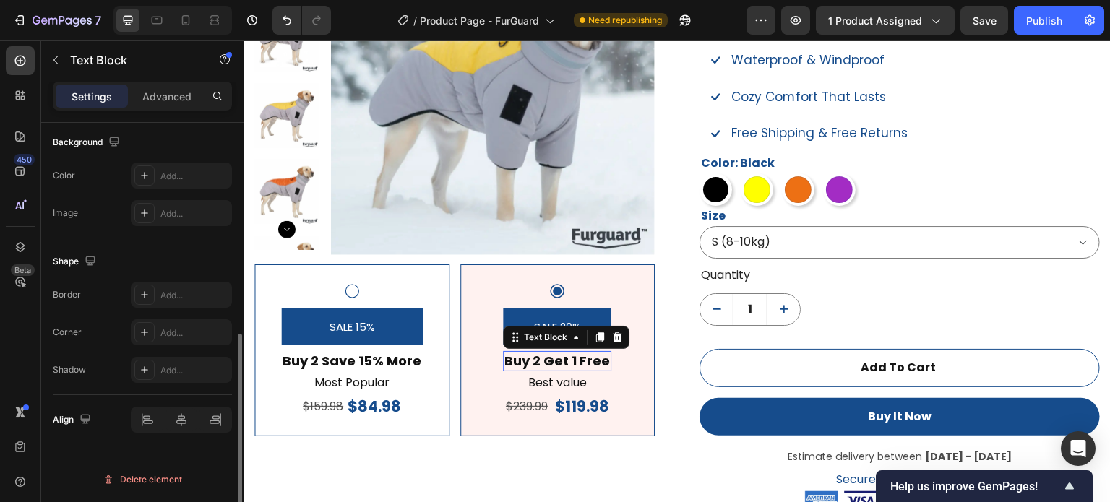
scroll to position [0, 0]
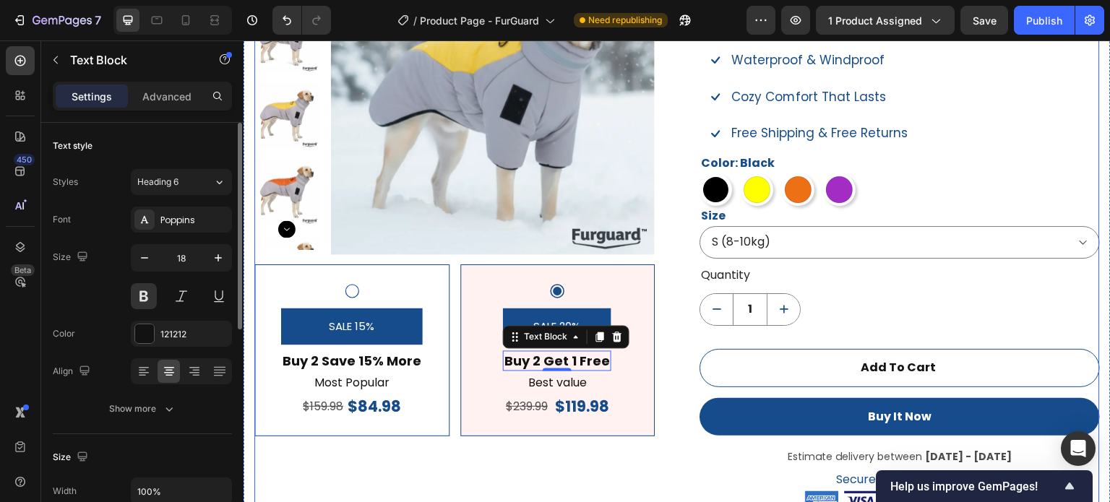
click at [554, 456] on div "Product Images SALE 15% Product Badge Buy 2 Save 15% More Text Block Most Popul…" at bounding box center [454, 308] width 401 height 755
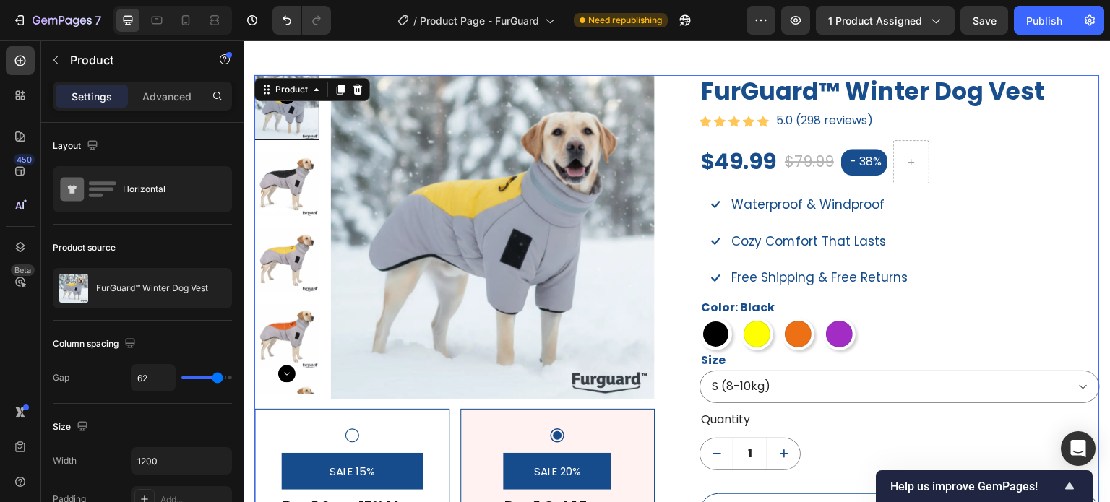
scroll to position [962, 0]
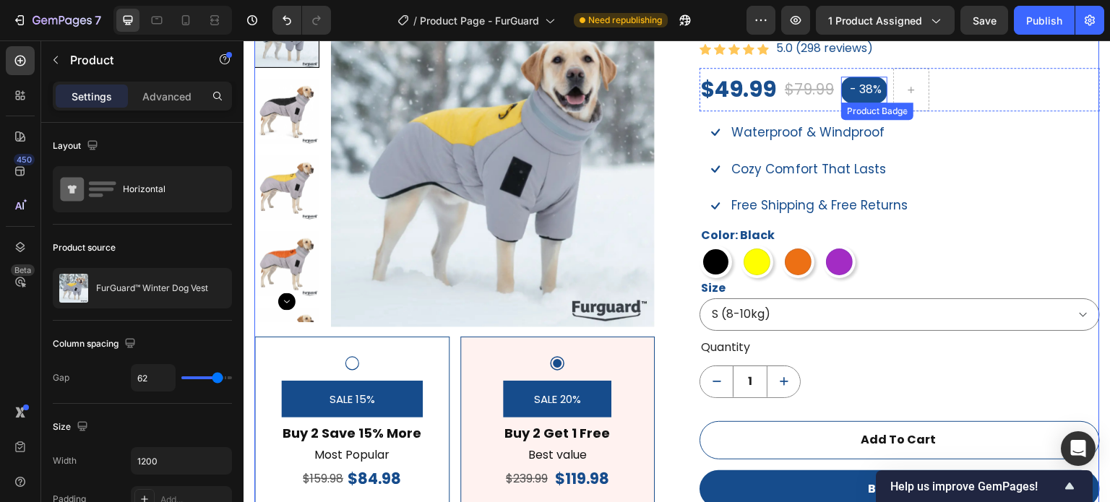
click at [862, 89] on pre "- 38%" at bounding box center [864, 90] width 46 height 27
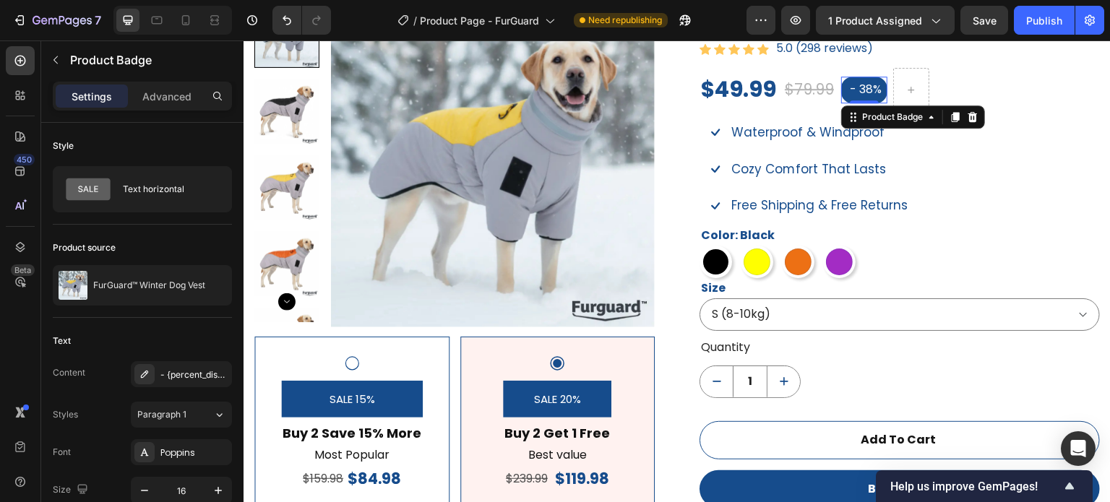
click at [862, 89] on pre "- 38%" at bounding box center [864, 90] width 46 height 27
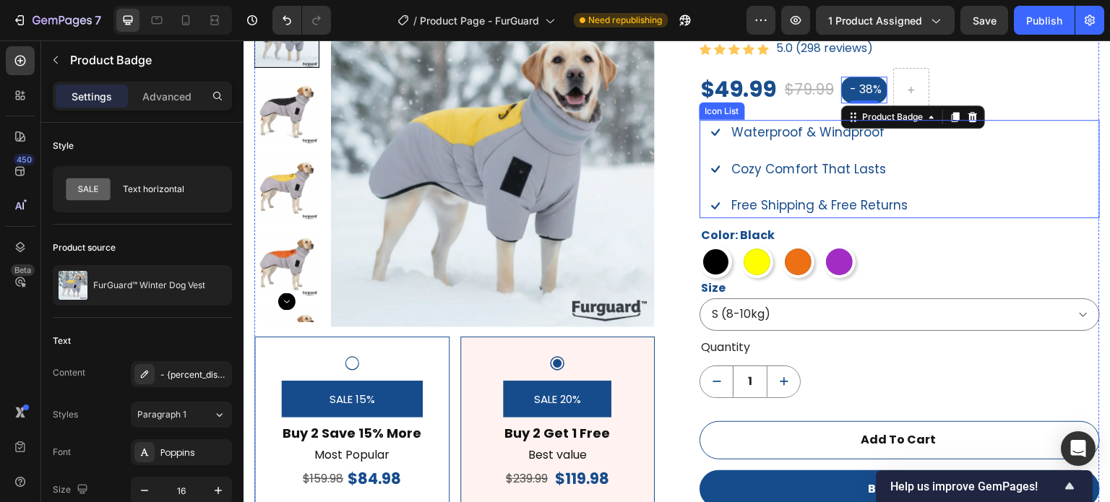
click at [975, 204] on div "Icon Waterproof & Windproof Text block Icon Cozy Comfort That Lasts Text block …" at bounding box center [900, 169] width 401 height 98
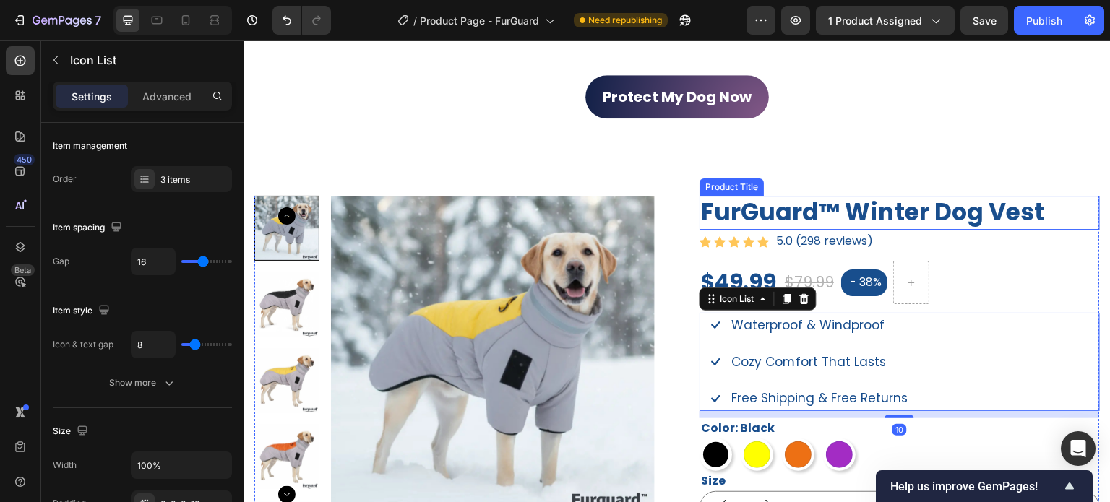
scroll to position [745, 0]
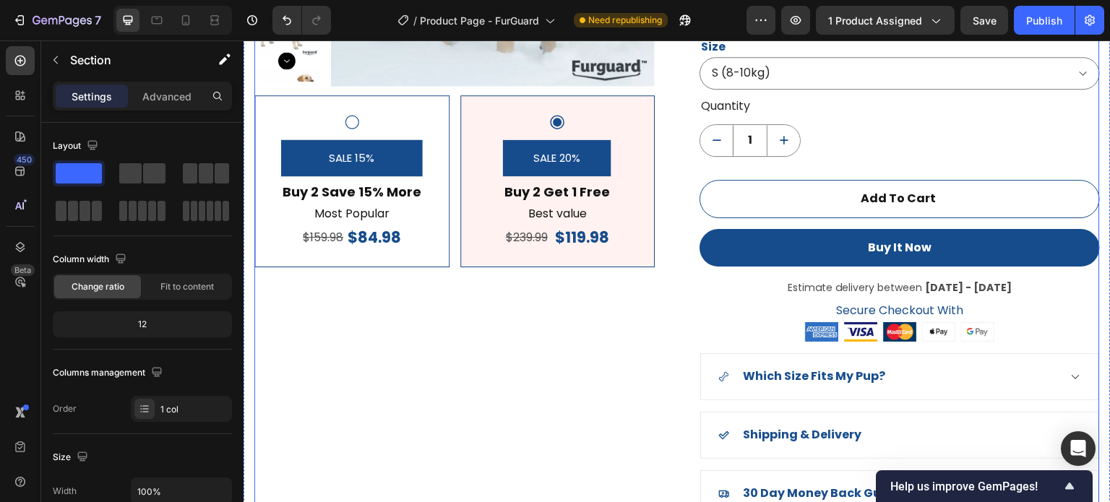
scroll to position [1324, 0]
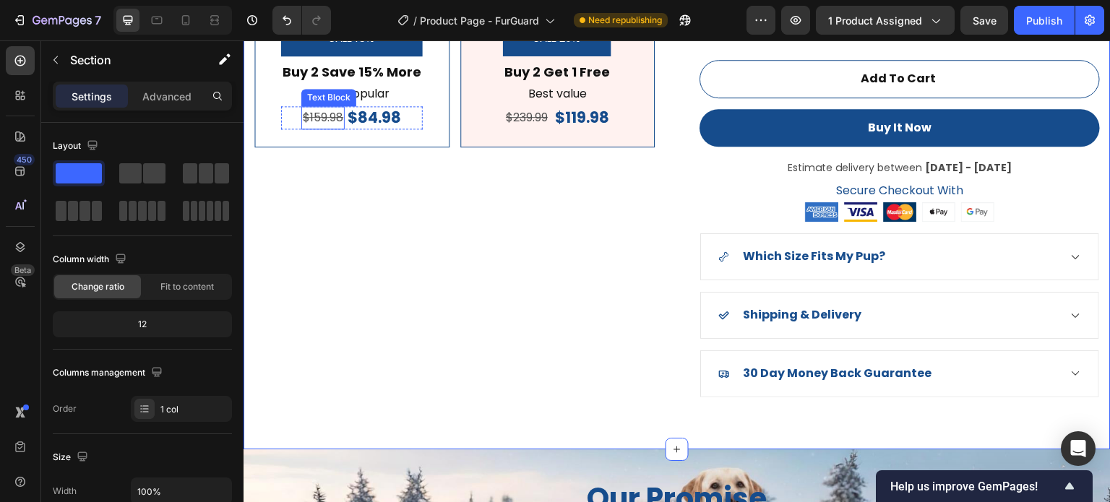
click at [318, 120] on s "$159.98" at bounding box center [323, 117] width 40 height 17
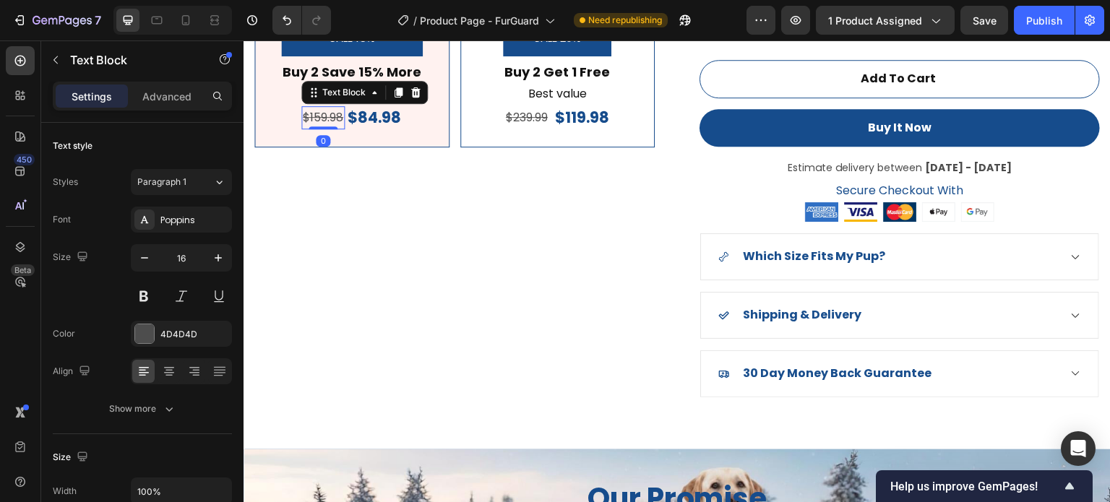
click at [324, 118] on s "$159.98" at bounding box center [323, 117] width 40 height 17
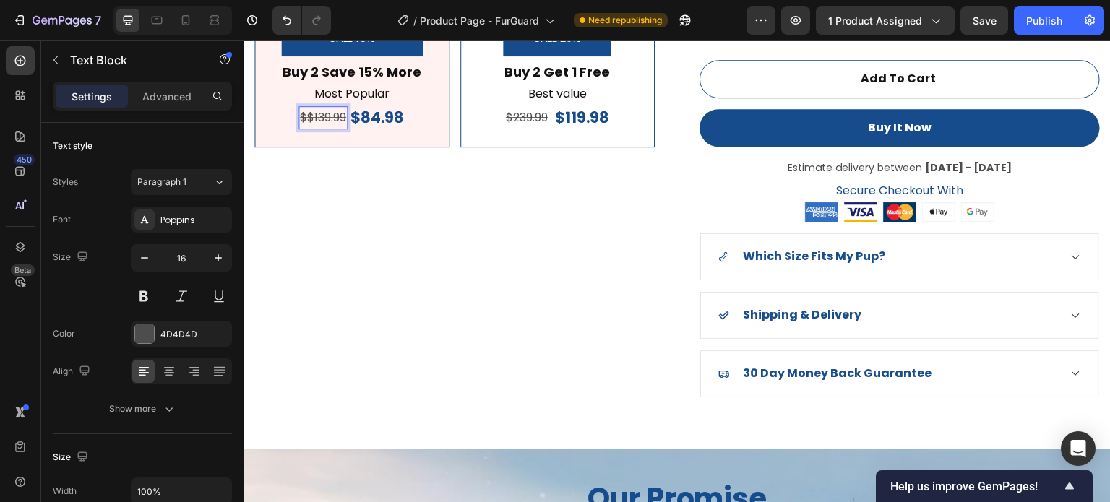
click at [304, 116] on s "$$139.99" at bounding box center [323, 117] width 46 height 17
click at [420, 220] on div "Product Images SALE 15% Product Badge Buy 2 Save 15% More Text Block Most Popul…" at bounding box center [454, 18] width 401 height 755
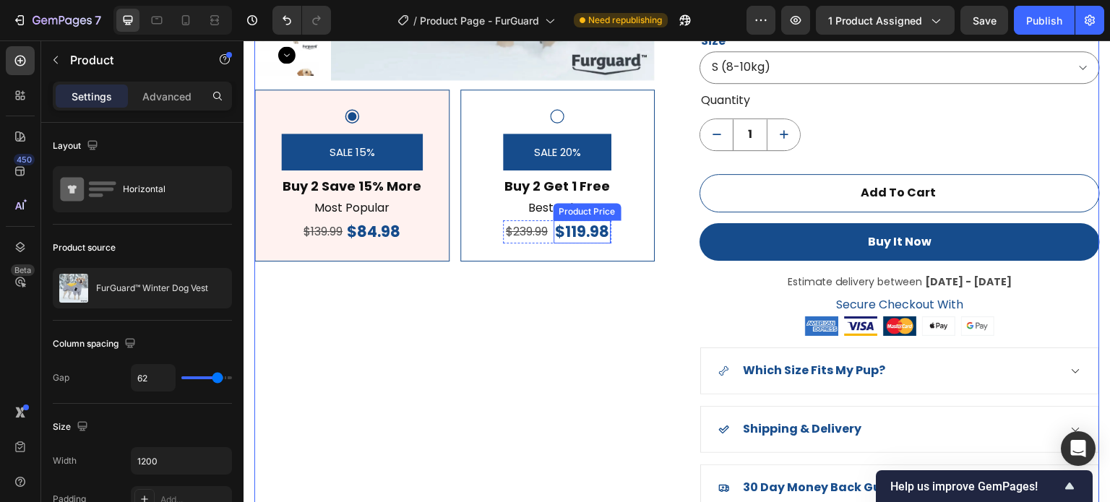
scroll to position [1179, 0]
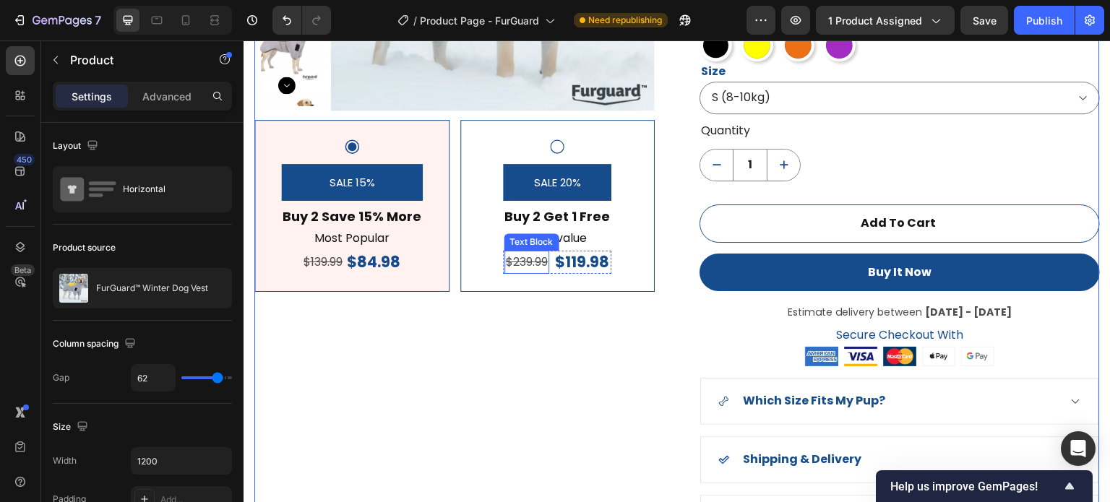
click at [518, 262] on s "$239.99" at bounding box center [527, 262] width 42 height 17
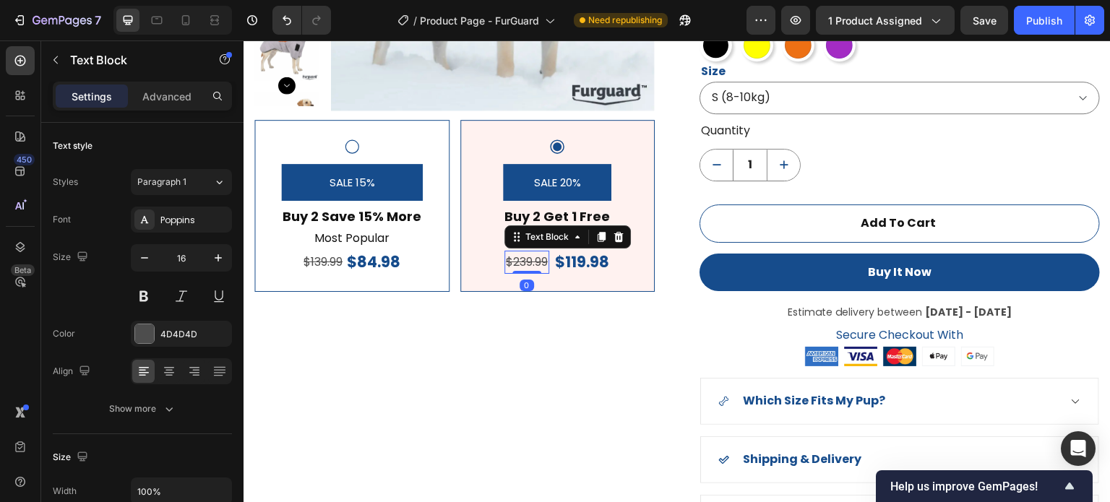
click at [527, 262] on s "$239.99" at bounding box center [527, 262] width 42 height 17
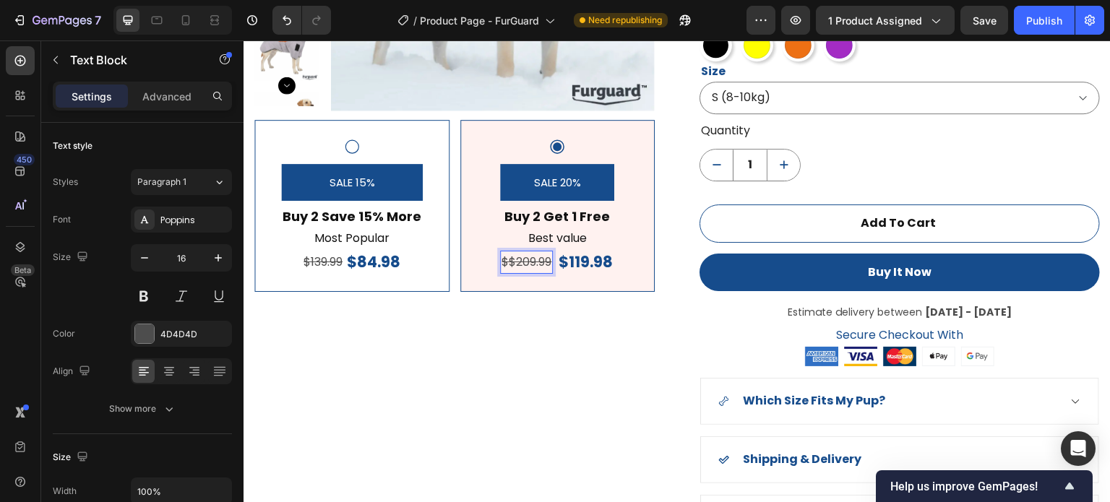
click at [504, 260] on s "$$209.99" at bounding box center [527, 262] width 50 height 17
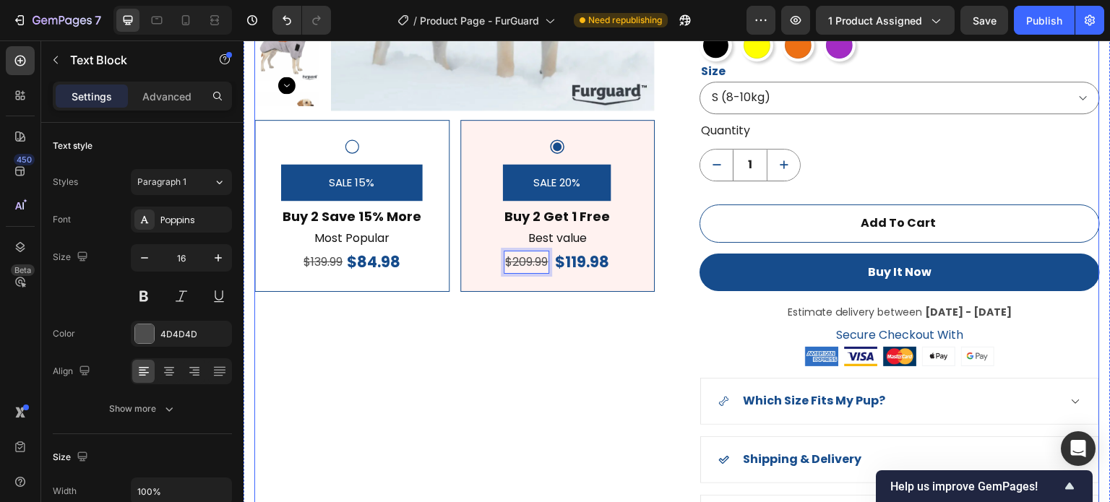
click at [541, 353] on div "Product Images SALE 15% Product Badge Buy 2 Save 15% More Text Block Most Popul…" at bounding box center [454, 163] width 401 height 755
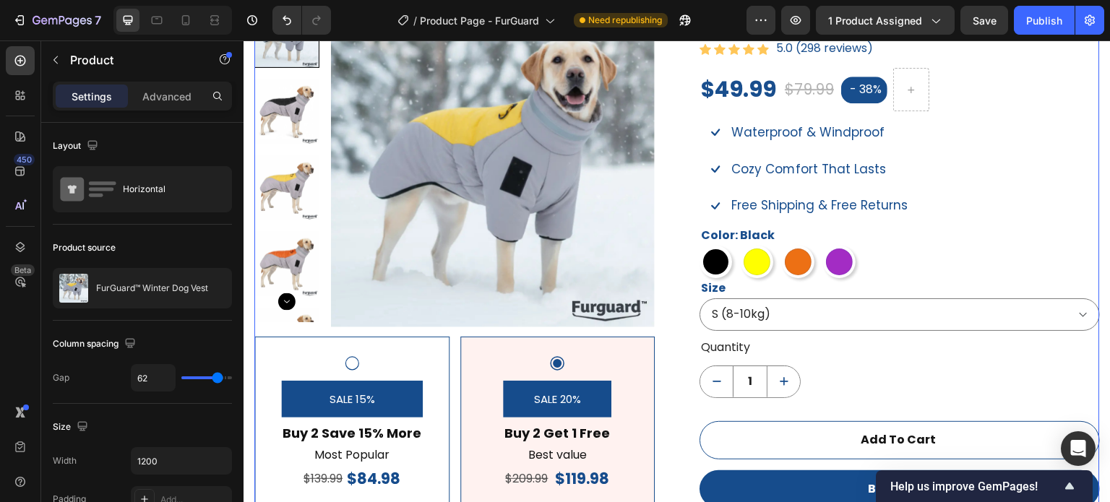
scroll to position [1035, 0]
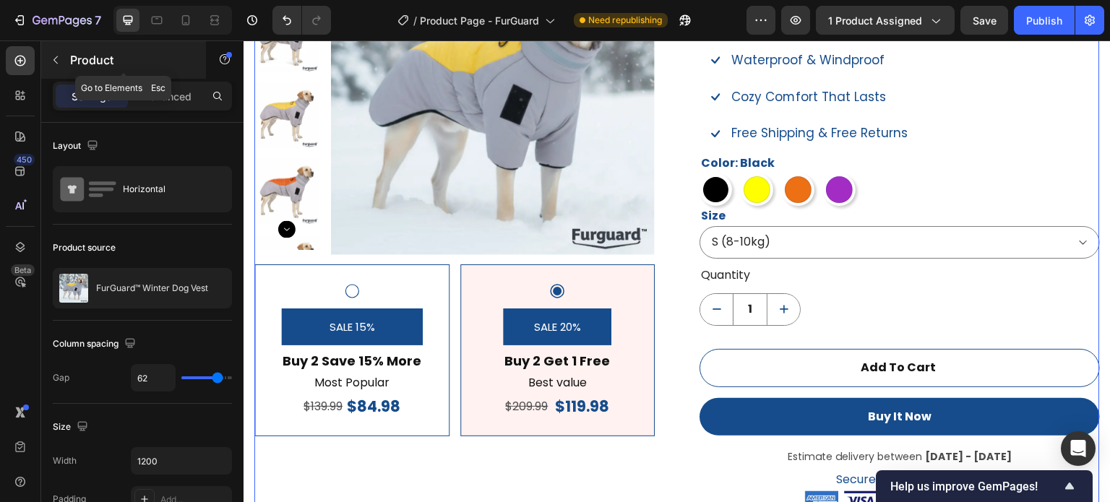
click at [57, 69] on button "button" at bounding box center [55, 59] width 23 height 23
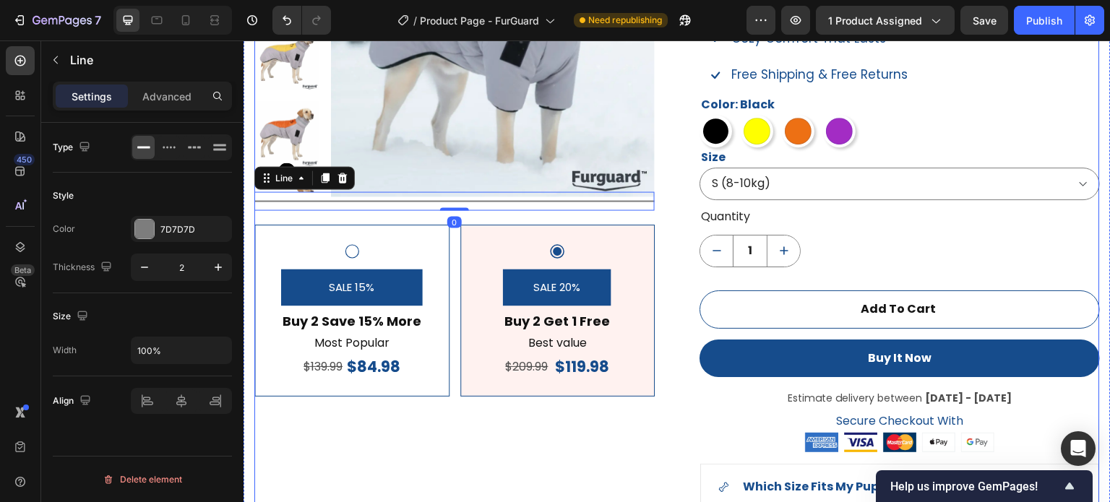
scroll to position [1107, 0]
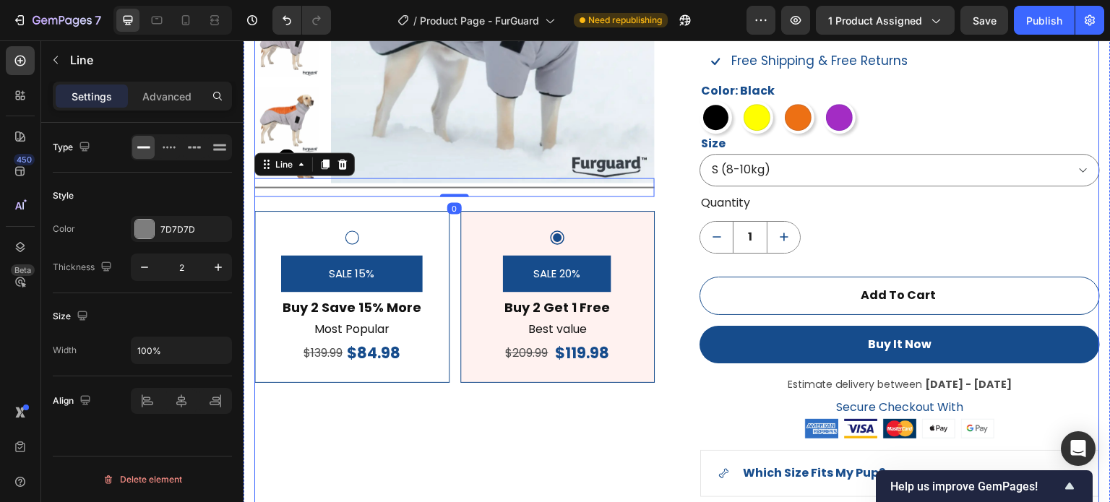
click at [594, 456] on div "Product Images Title Line 0 SALE 15% Product Badge Buy 2 Save 15% More Text Blo…" at bounding box center [454, 235] width 401 height 755
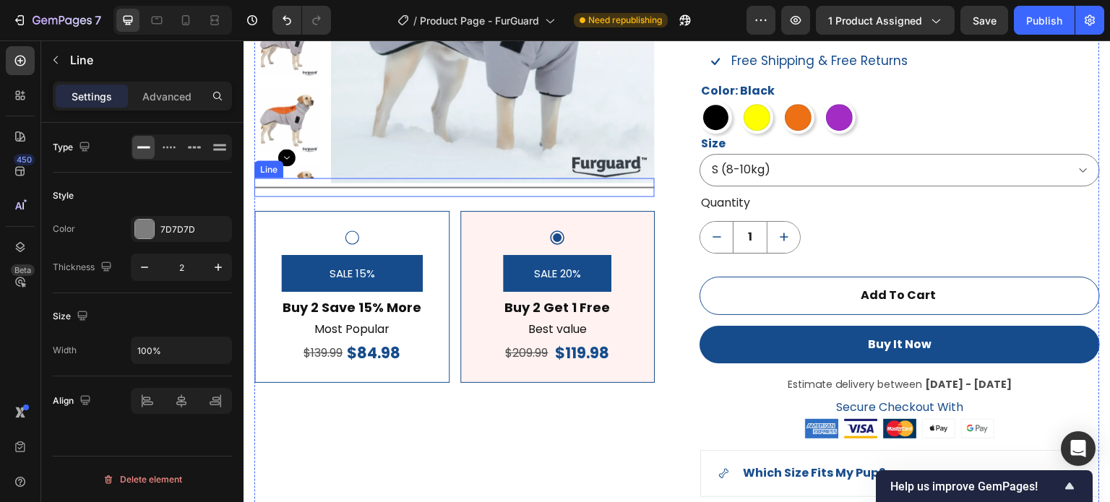
click at [578, 185] on div "Title Line" at bounding box center [454, 187] width 401 height 19
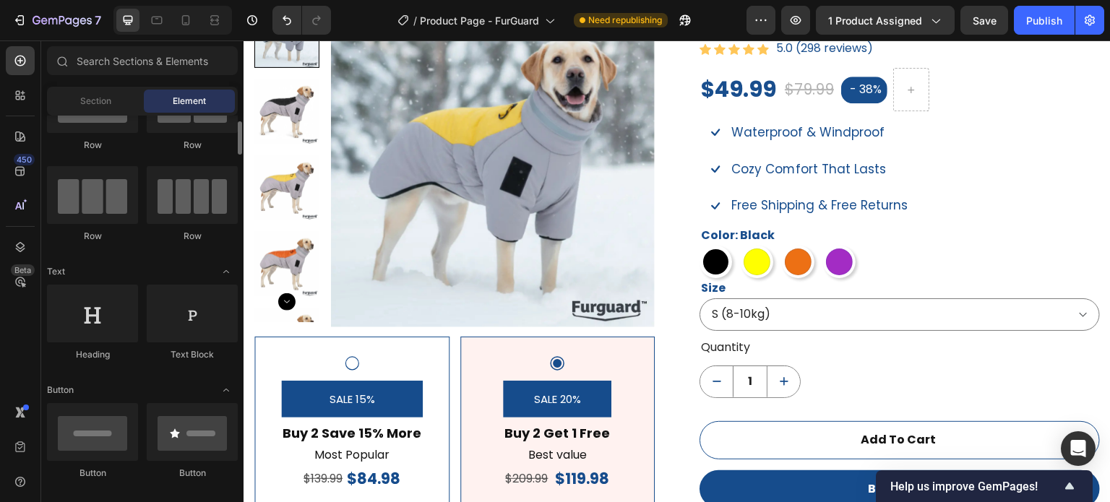
scroll to position [0, 0]
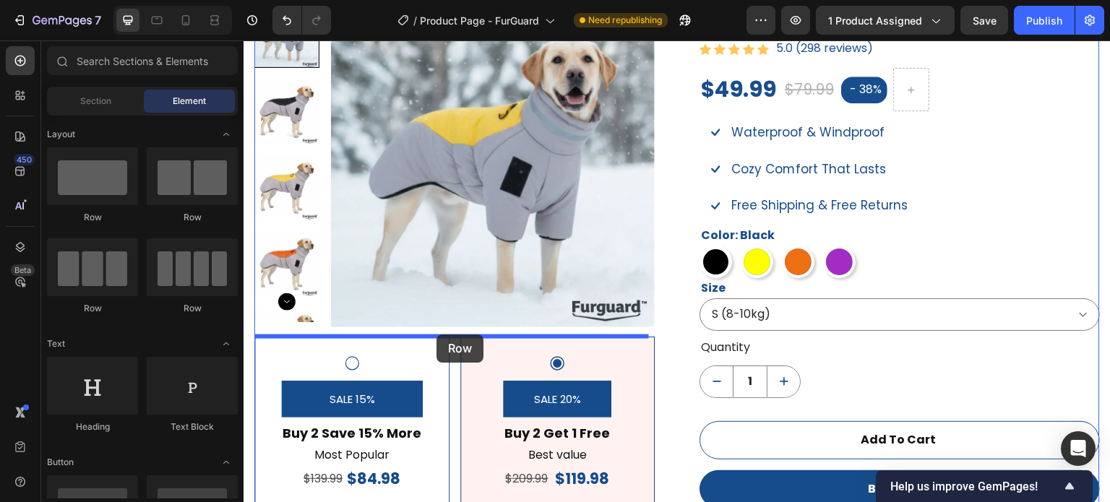
drag, startPoint x: 333, startPoint y: 235, endPoint x: 437, endPoint y: 335, distance: 144.2
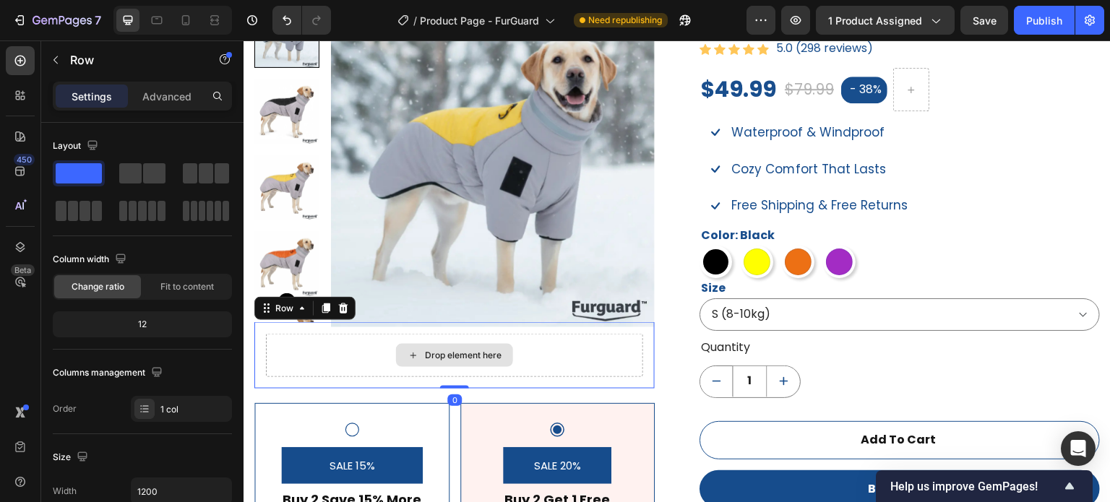
scroll to position [1035, 0]
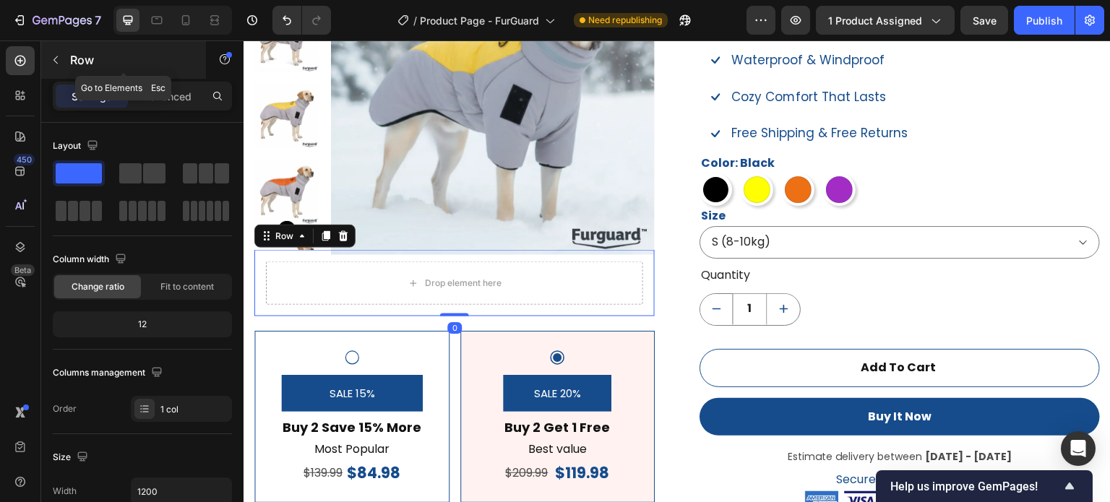
click at [61, 55] on button "button" at bounding box center [55, 59] width 23 height 23
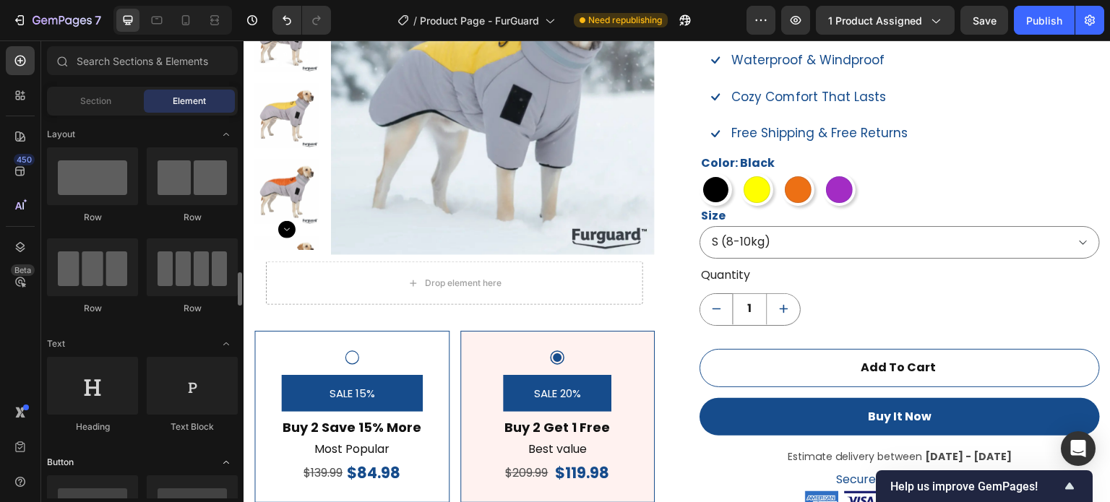
scroll to position [145, 0]
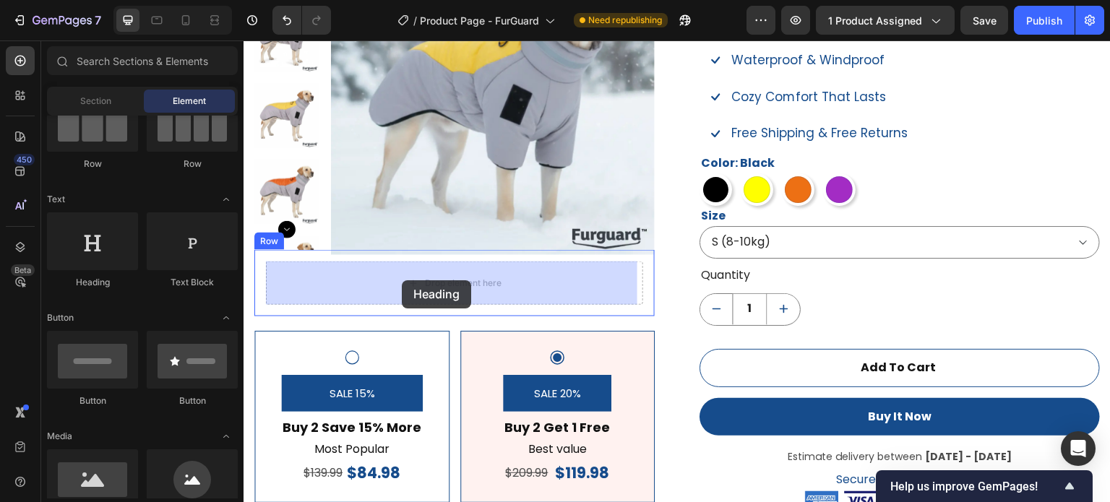
drag, startPoint x: 420, startPoint y: 306, endPoint x: 403, endPoint y: 280, distance: 30.7
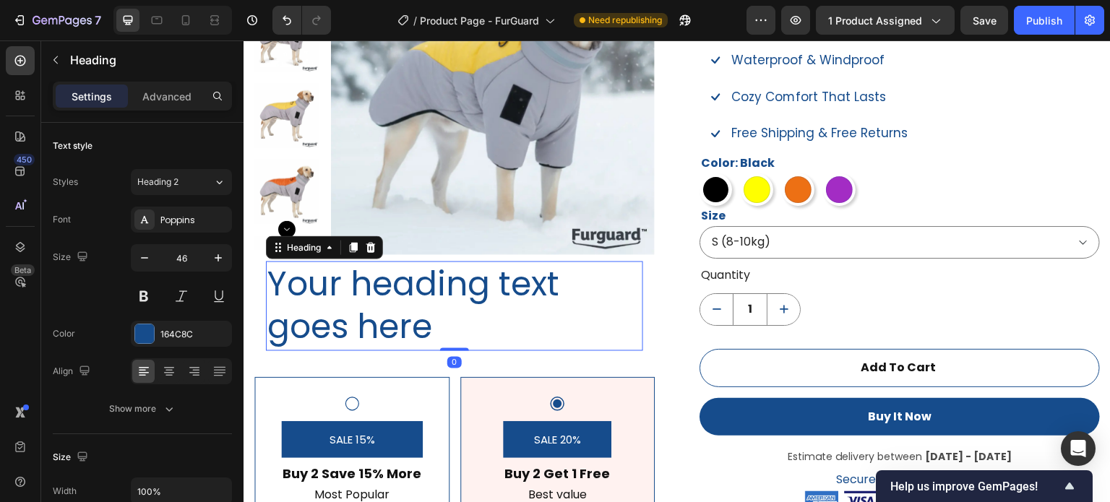
click at [437, 327] on h2 "Your heading text goes here" at bounding box center [454, 307] width 377 height 90
click at [437, 327] on p "Your heading text goes here" at bounding box center [454, 306] width 374 height 87
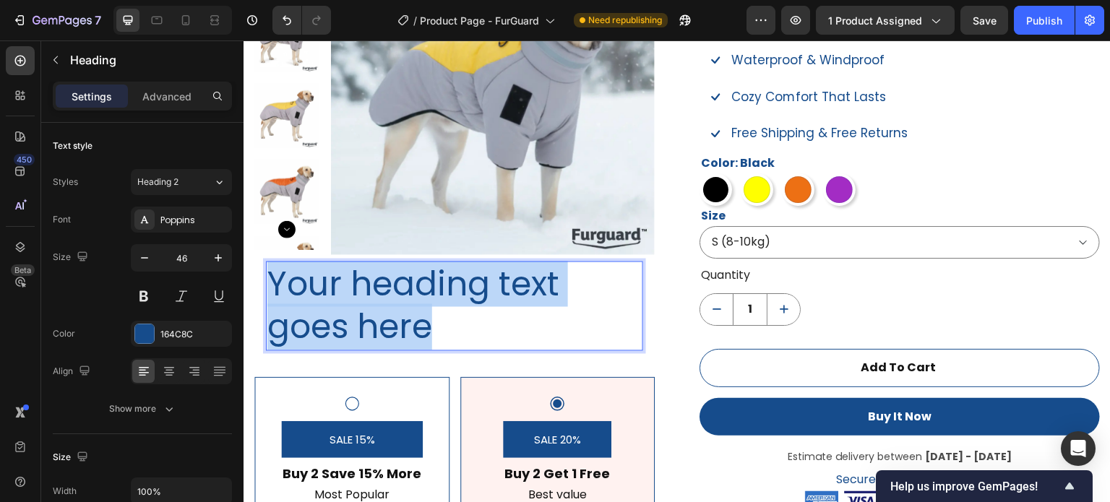
drag, startPoint x: 436, startPoint y: 329, endPoint x: 275, endPoint y: 283, distance: 167.5
click at [275, 283] on p "Your heading text goes here" at bounding box center [454, 306] width 374 height 87
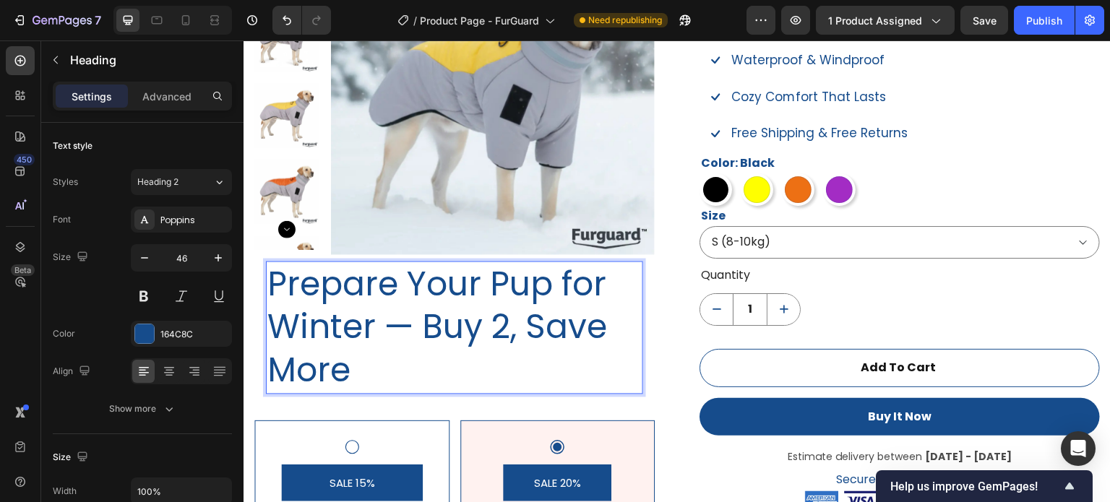
click at [385, 361] on p "Prepare Your Pup for Winter — Buy 2, Save More" at bounding box center [454, 327] width 374 height 129
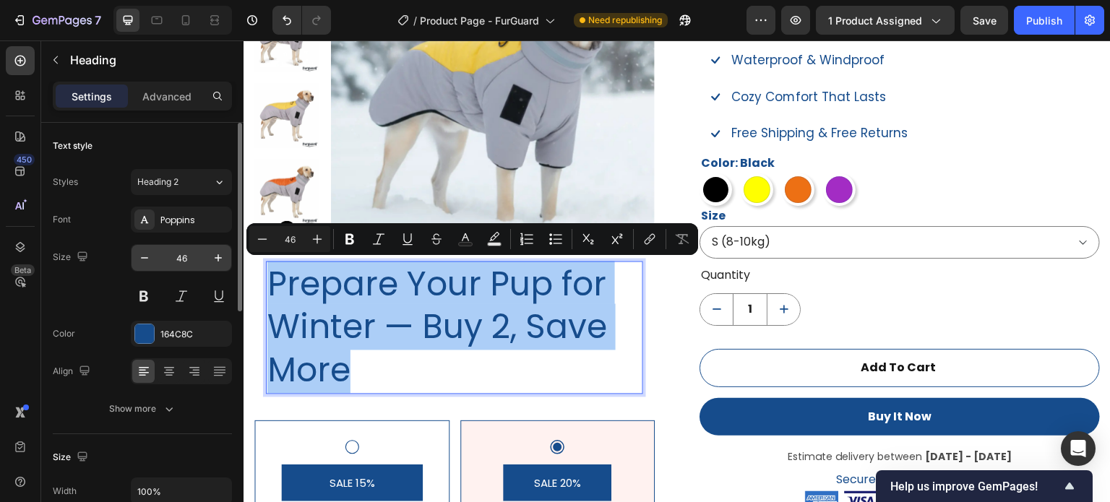
click at [192, 265] on input "46" at bounding box center [182, 258] width 48 height 26
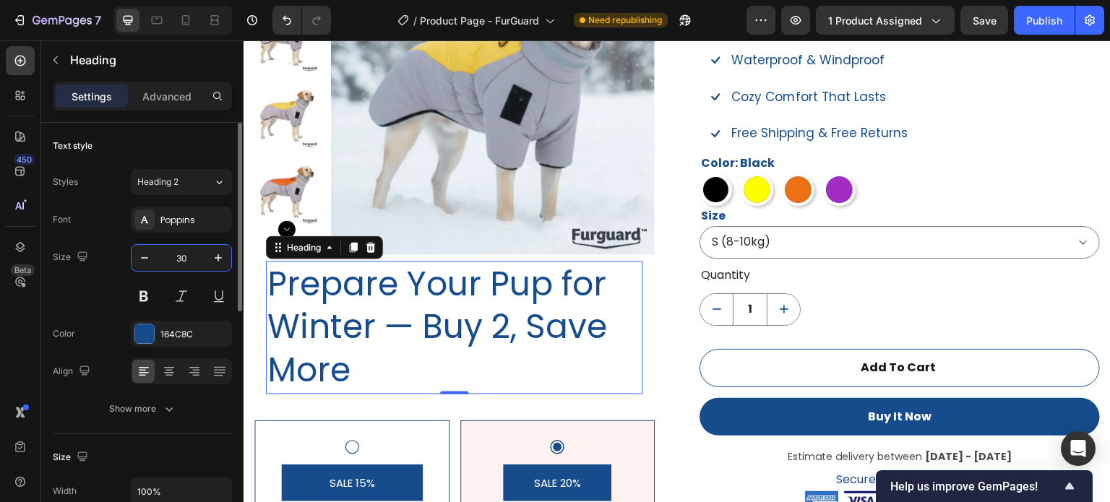
type input "30"
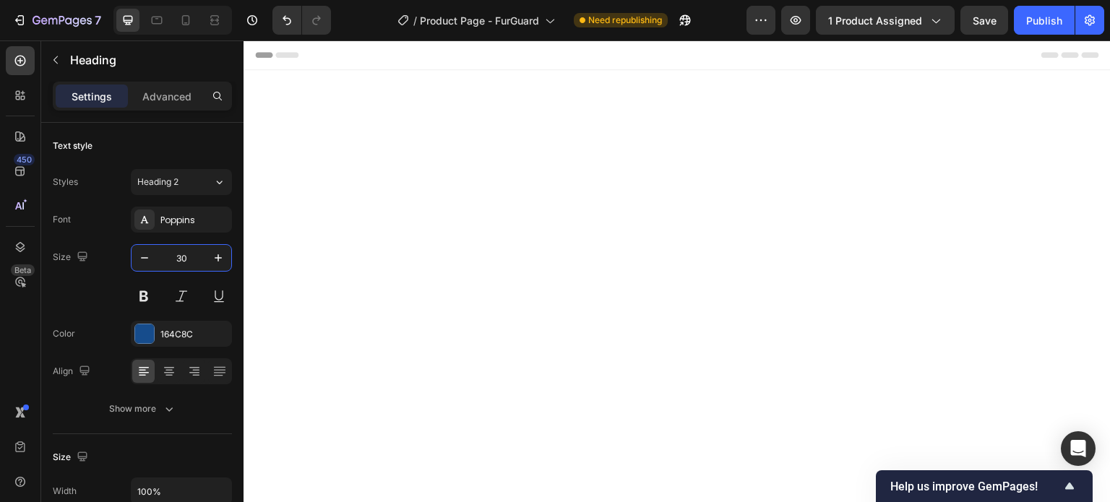
scroll to position [1035, 0]
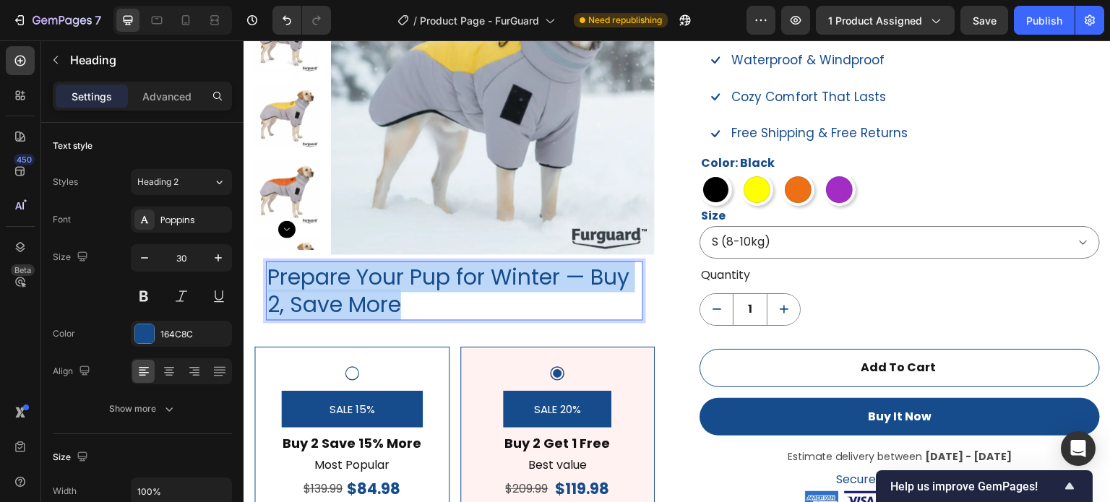
drag, startPoint x: 424, startPoint y: 301, endPoint x: 266, endPoint y: 280, distance: 158.9
click at [266, 280] on h2 "Prepare Your Pup for Winter — Buy 2, Save More" at bounding box center [454, 291] width 377 height 59
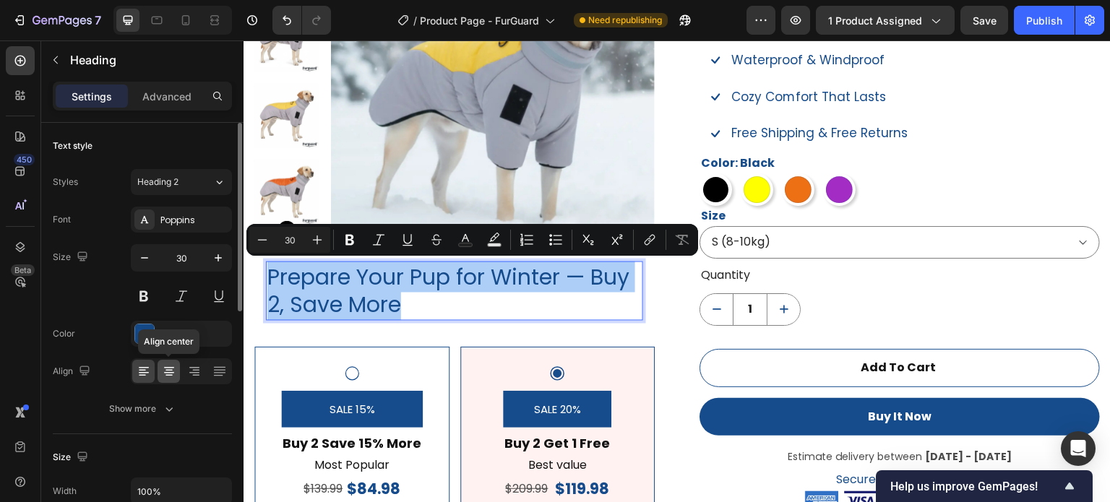
click at [162, 368] on icon at bounding box center [169, 371] width 14 height 14
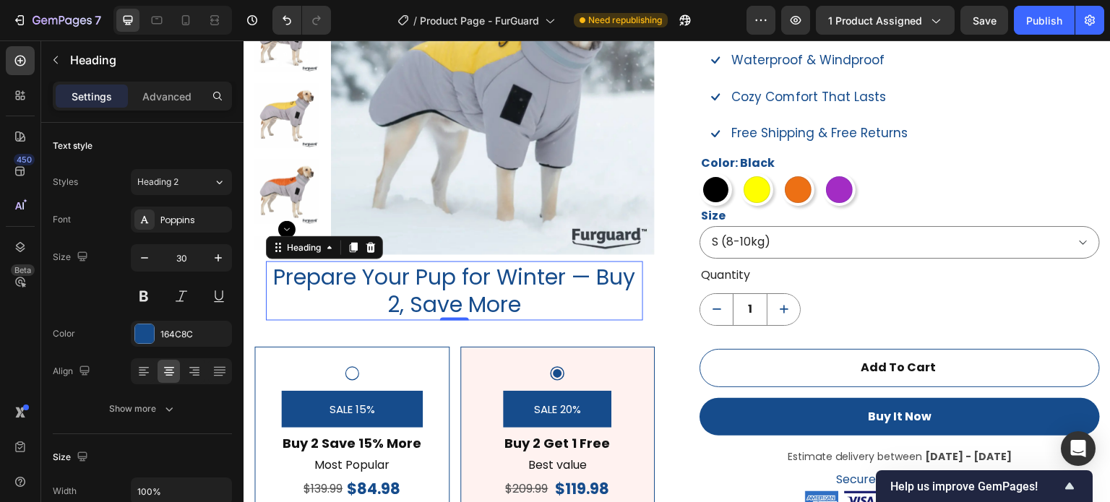
click at [602, 273] on p "Prepare Your Pup for Winter — Buy 2, Save More" at bounding box center [454, 291] width 374 height 56
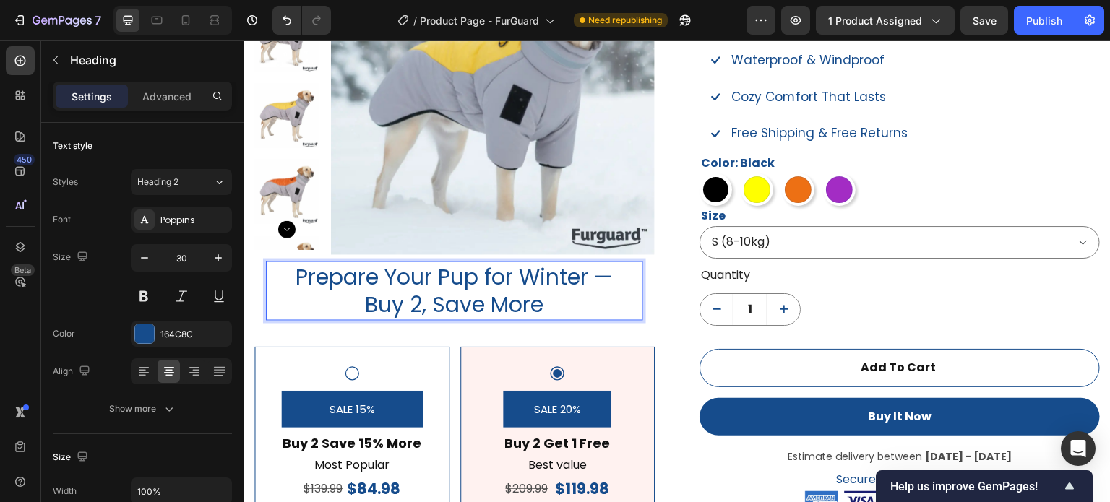
click at [593, 275] on p "Prepare Your Pup for Winter — Buy 2, Save More" at bounding box center [454, 291] width 374 height 56
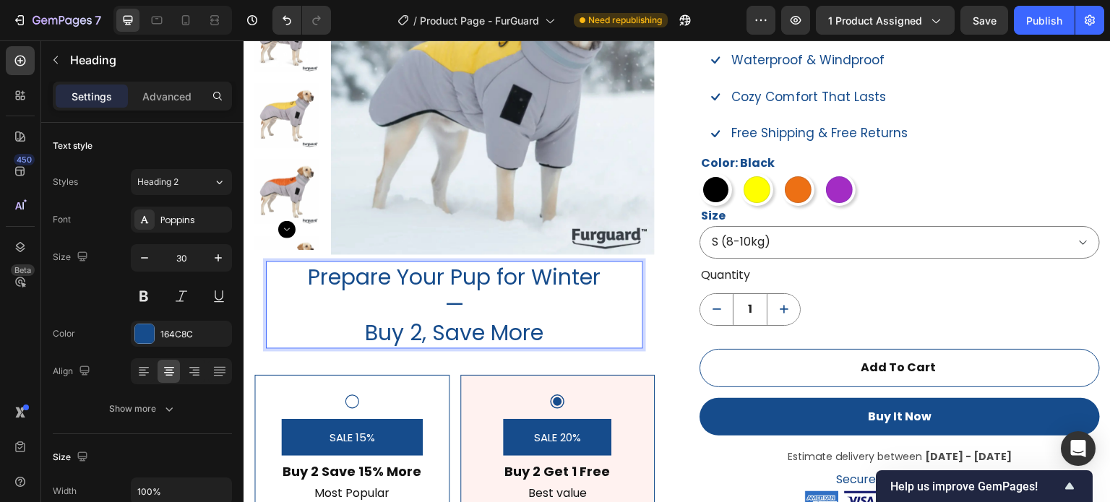
drag, startPoint x: 356, startPoint y: 330, endPoint x: 357, endPoint y: 321, distance: 8.7
click at [356, 329] on p "Prepare Your Pup for Winter — Buy 2, Save More" at bounding box center [454, 305] width 374 height 85
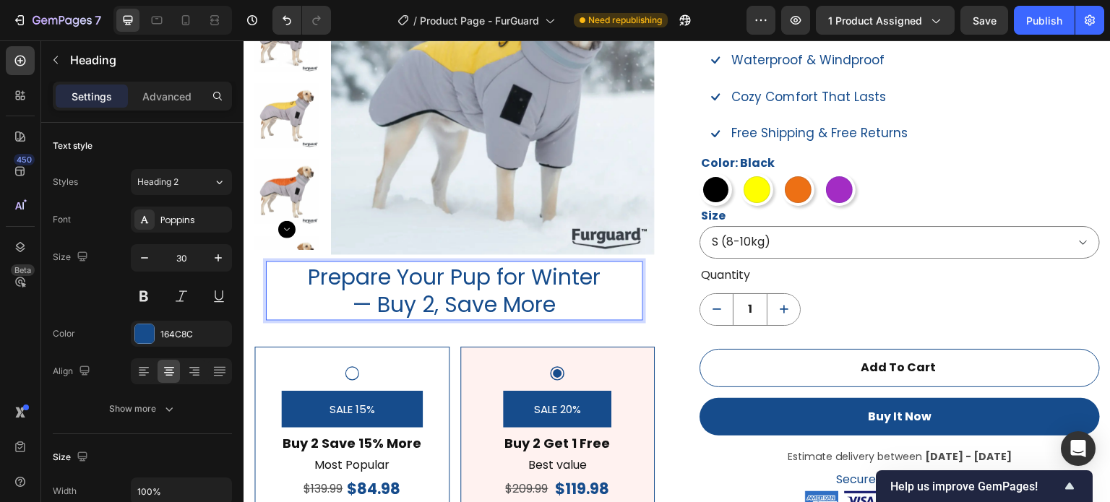
click at [591, 306] on p "Prepare Your Pup for Winter — Buy 2, Save More" at bounding box center [454, 291] width 374 height 56
drag, startPoint x: 365, startPoint y: 306, endPoint x: 332, endPoint y: 306, distance: 33.3
click at [332, 306] on p "Prepare Your Pup for Winter — Buy 2, Save More" at bounding box center [454, 291] width 374 height 56
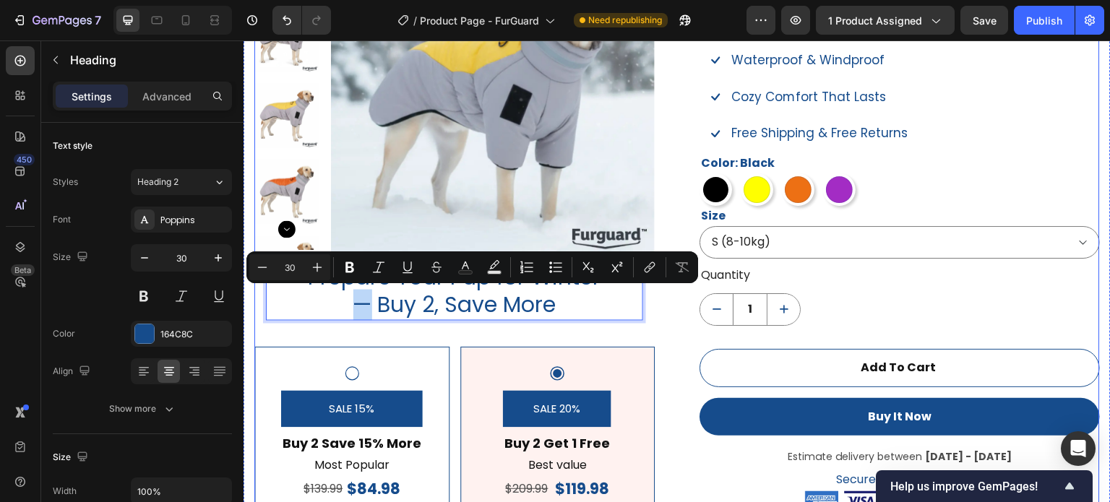
copy p "—"
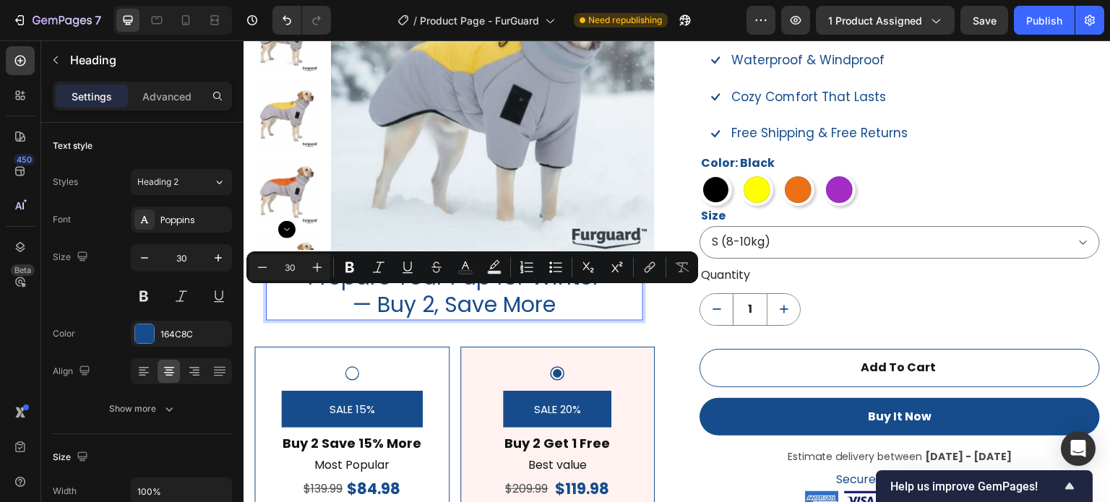
click at [555, 311] on p "Prepare Your Pup for Winter — Buy 2, Save More" at bounding box center [454, 291] width 374 height 56
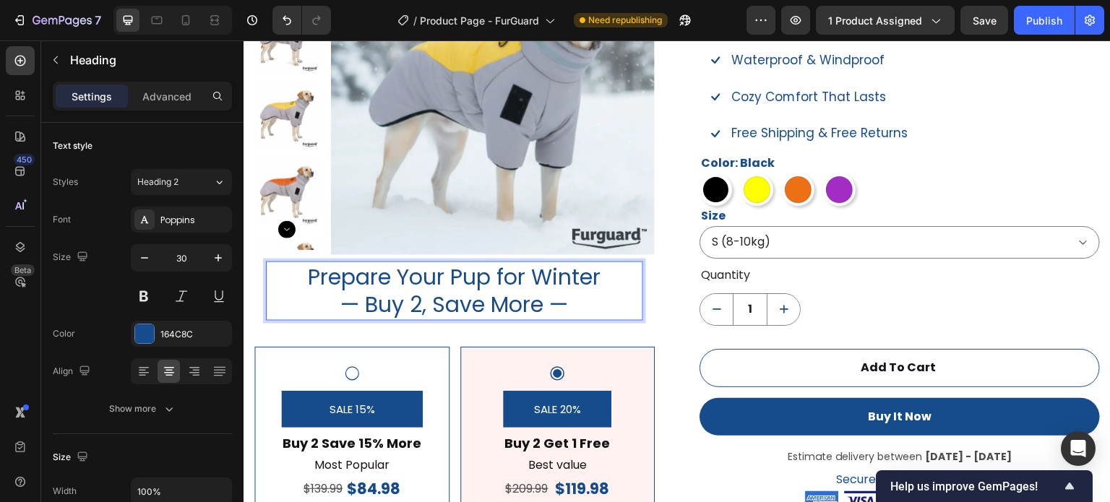
click at [614, 334] on div "Product Images Prepare Your Pup for Winter — Buy 2, Save More — Heading 0 Row S…" at bounding box center [454, 308] width 401 height 755
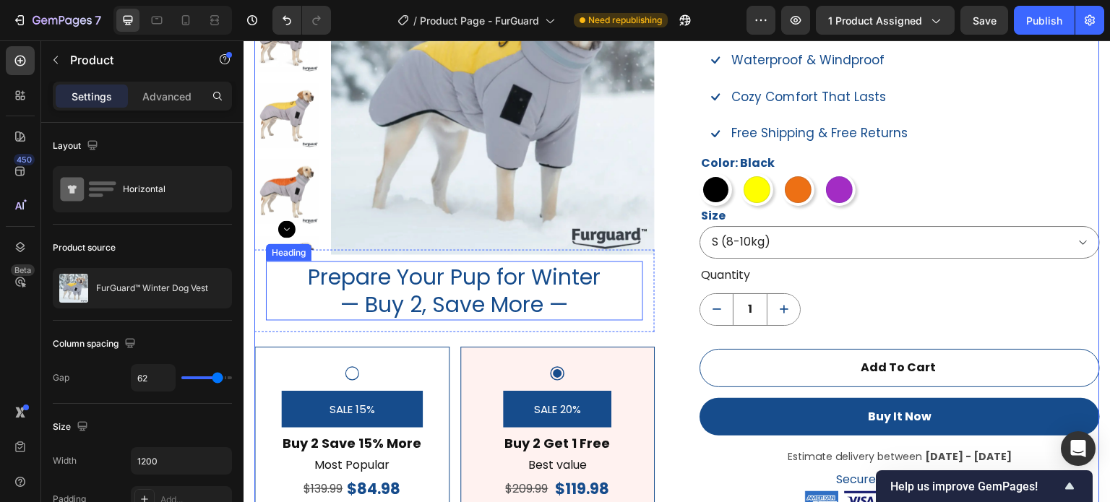
click at [556, 285] on p "Prepare Your Pup for Winter — Buy 2, Save More —" at bounding box center [454, 291] width 374 height 56
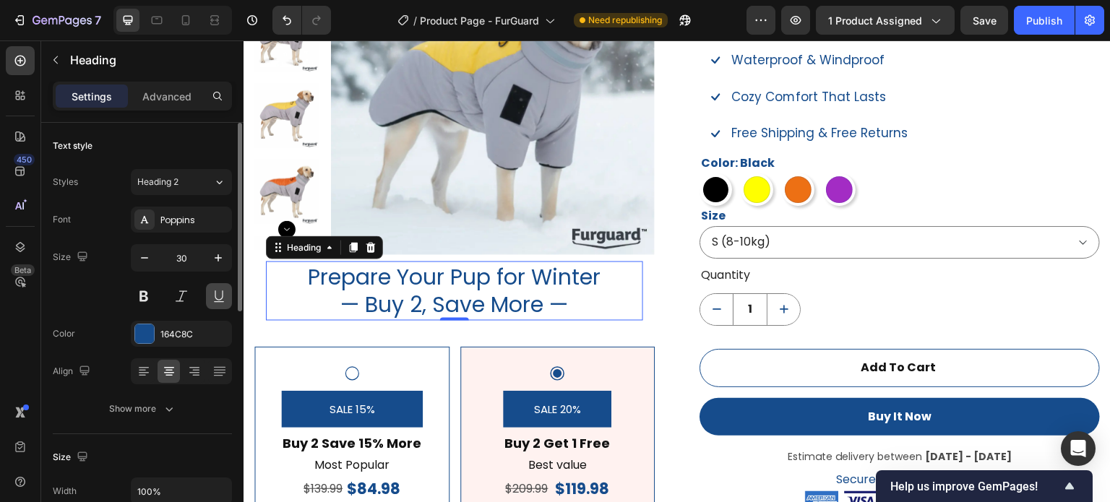
click at [145, 301] on button at bounding box center [144, 296] width 26 height 26
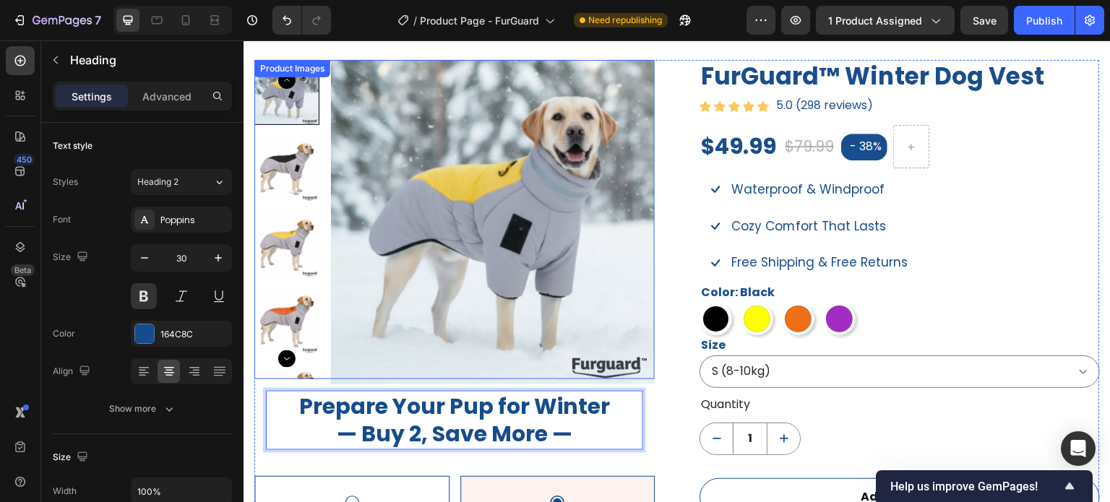
scroll to position [962, 0]
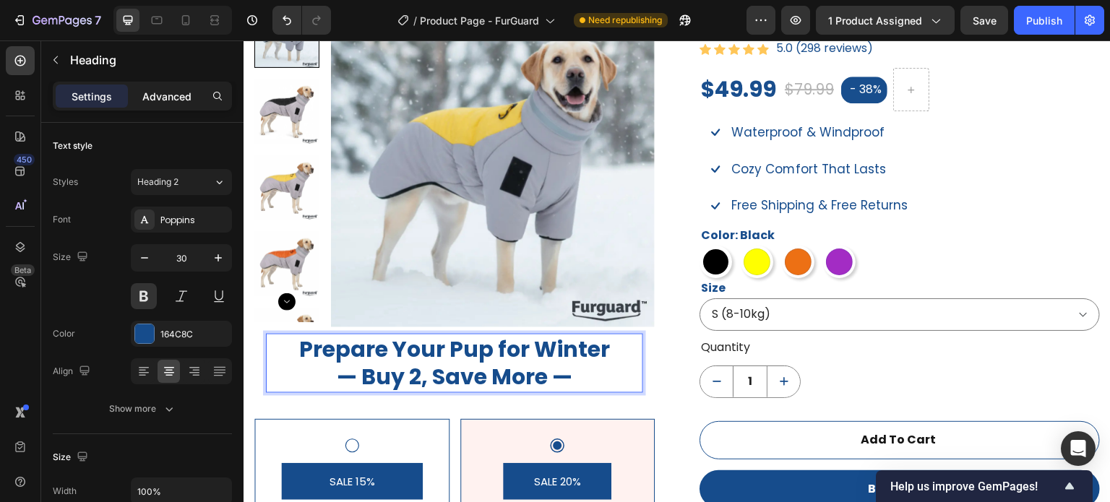
click at [152, 98] on p "Advanced" at bounding box center [166, 96] width 49 height 15
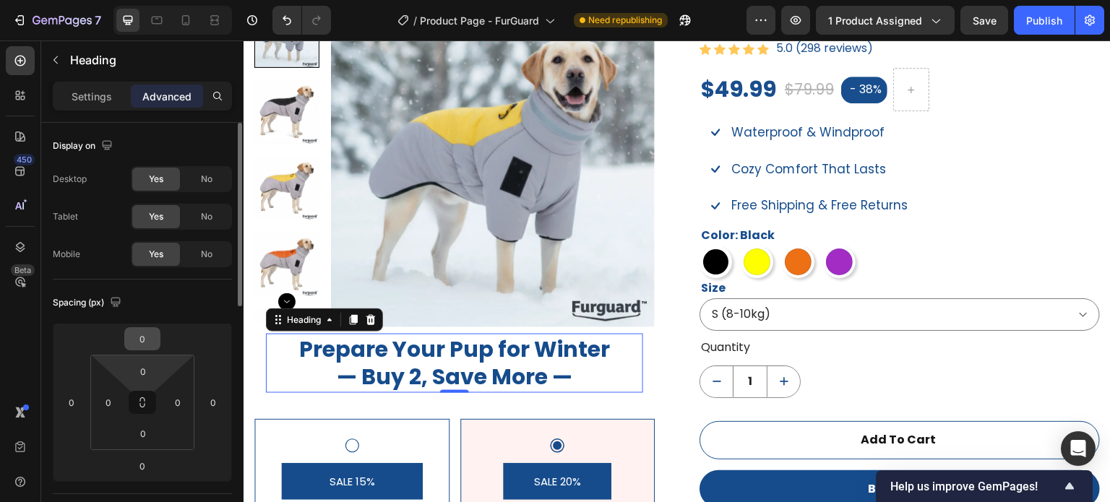
click at [142, 346] on input "0" at bounding box center [142, 339] width 29 height 22
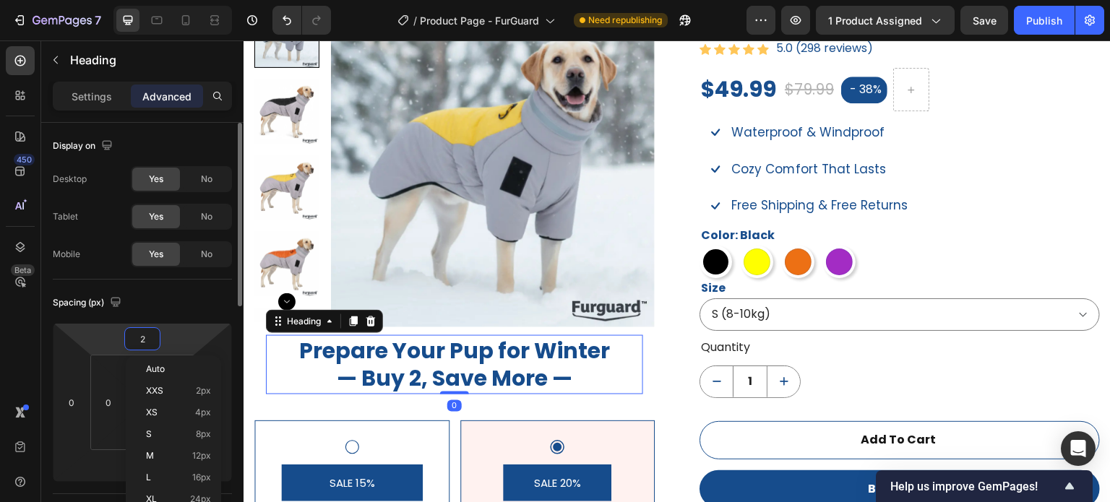
type input "20"
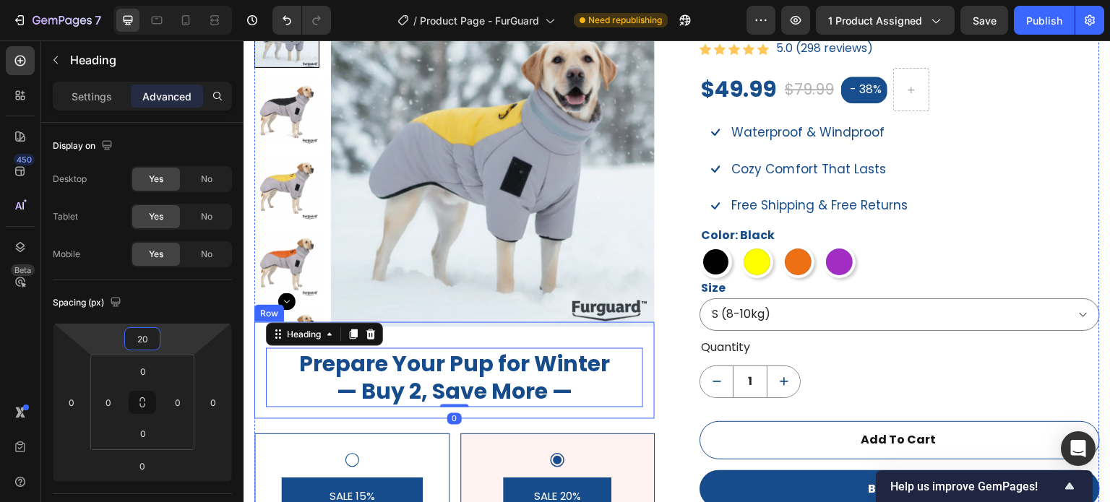
click at [654, 375] on div "Product Images Prepare Your Pup for Winter — Buy 2, Save More — Heading 0 Row S…" at bounding box center [677, 380] width 846 height 755
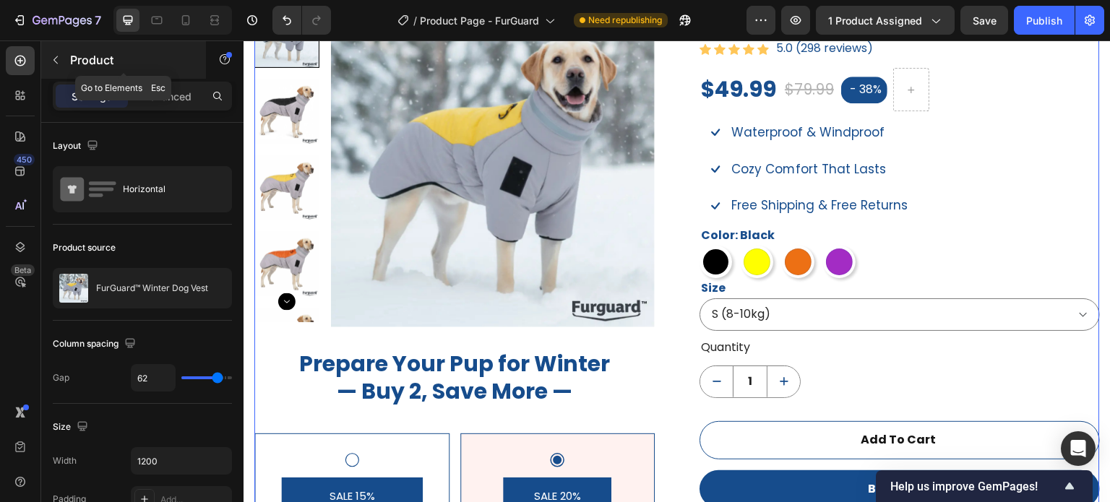
click at [58, 58] on icon "button" at bounding box center [56, 60] width 12 height 12
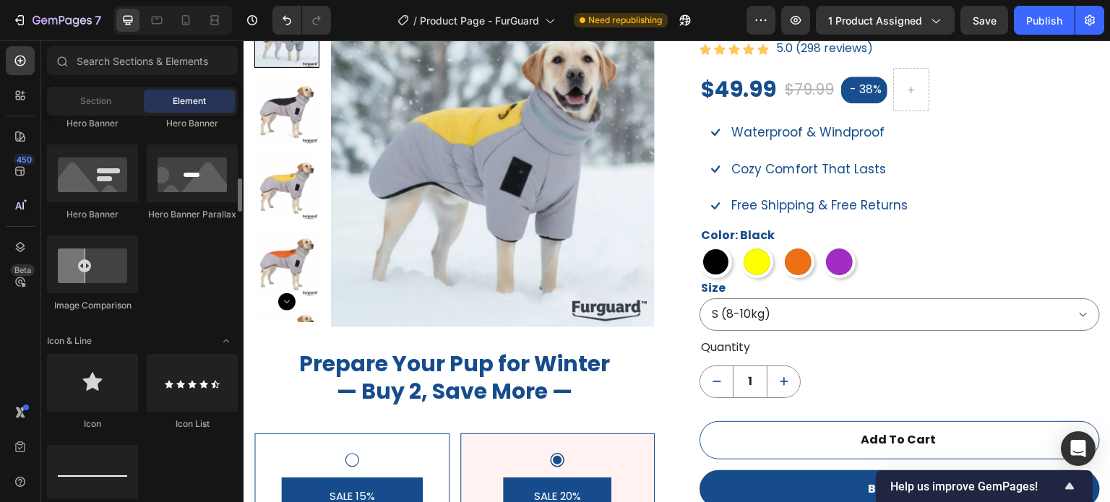
scroll to position [868, 0]
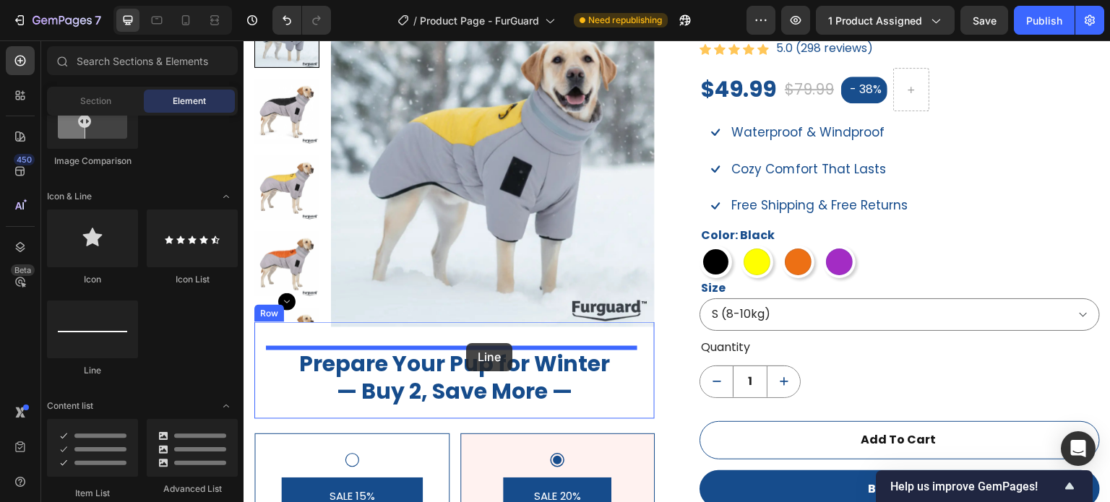
drag, startPoint x: 360, startPoint y: 374, endPoint x: 466, endPoint y: 343, distance: 110.5
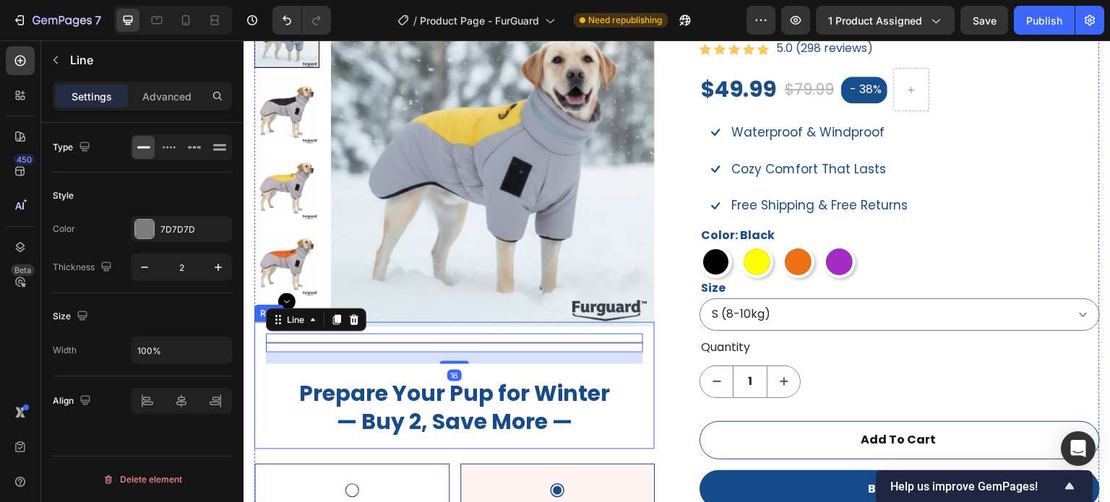
click at [459, 367] on div "Title Line 16 Prepare Your Pup for Winter — Buy 2, Save More — Heading" at bounding box center [454, 386] width 377 height 104
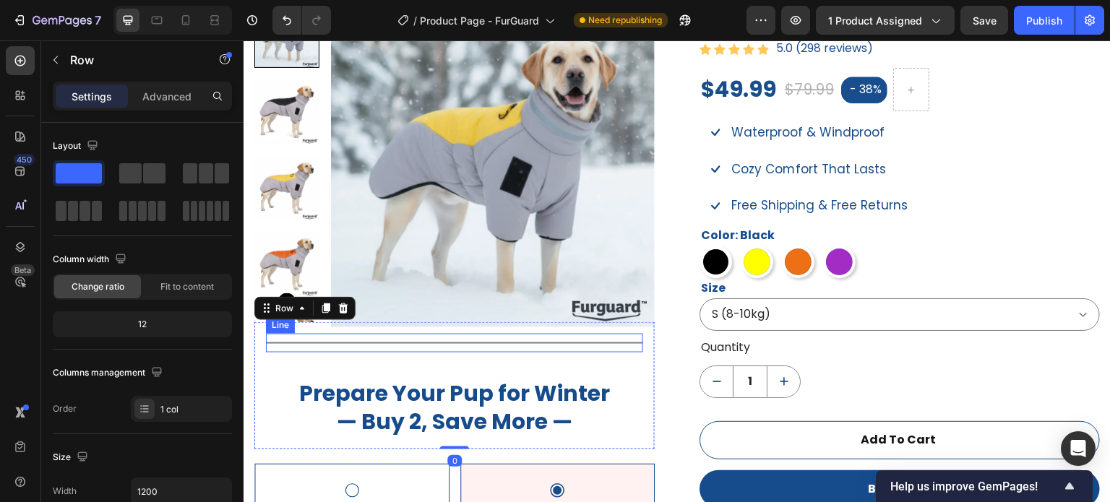
click at [482, 346] on div "Title Line" at bounding box center [454, 343] width 377 height 19
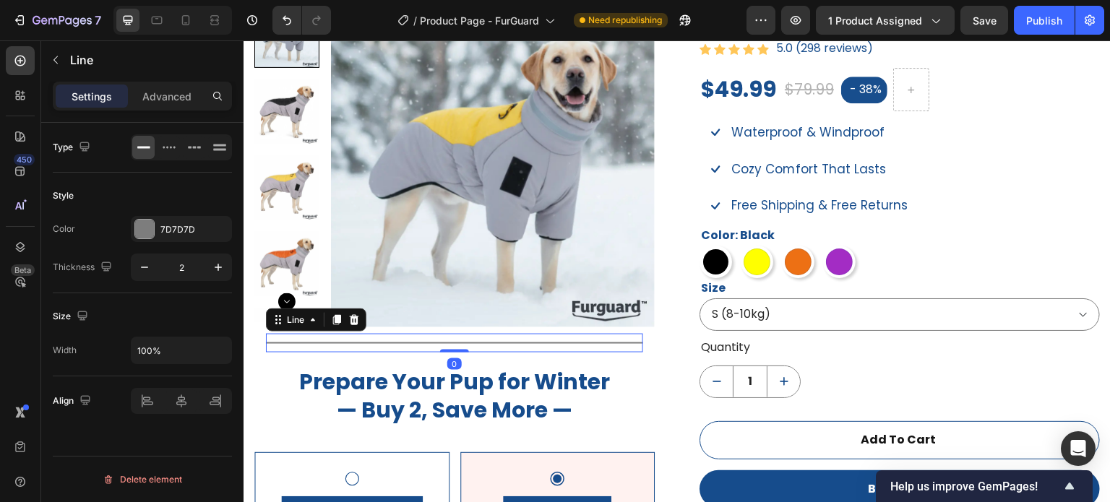
drag, startPoint x: 464, startPoint y: 362, endPoint x: 596, endPoint y: 391, distance: 134.7
click at [471, 343] on div "Title Line 0" at bounding box center [454, 343] width 377 height 19
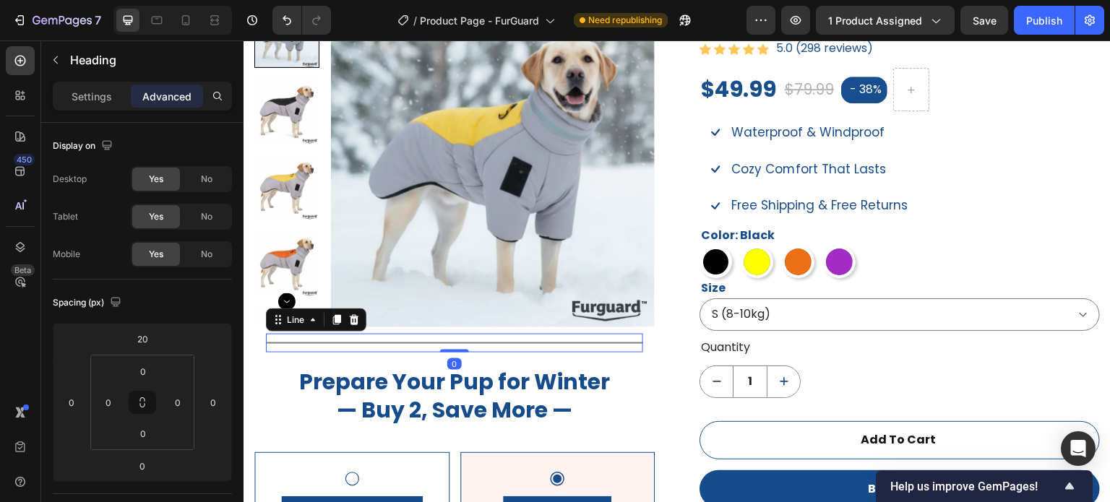
click at [596, 391] on p "Prepare Your Pup for Winter — Buy 2, Save More —" at bounding box center [454, 397] width 374 height 56
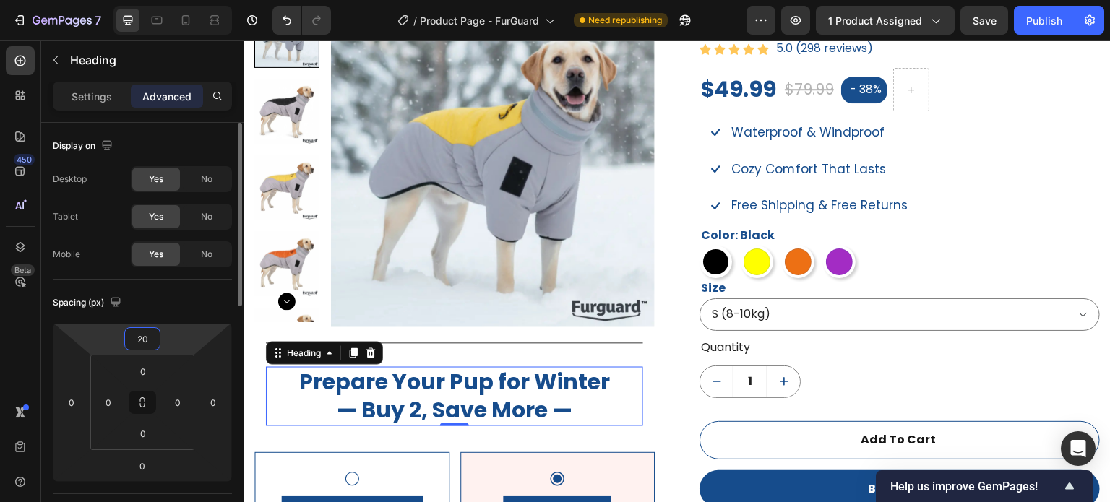
click at [150, 335] on input "20" at bounding box center [142, 339] width 29 height 22
type input "0"
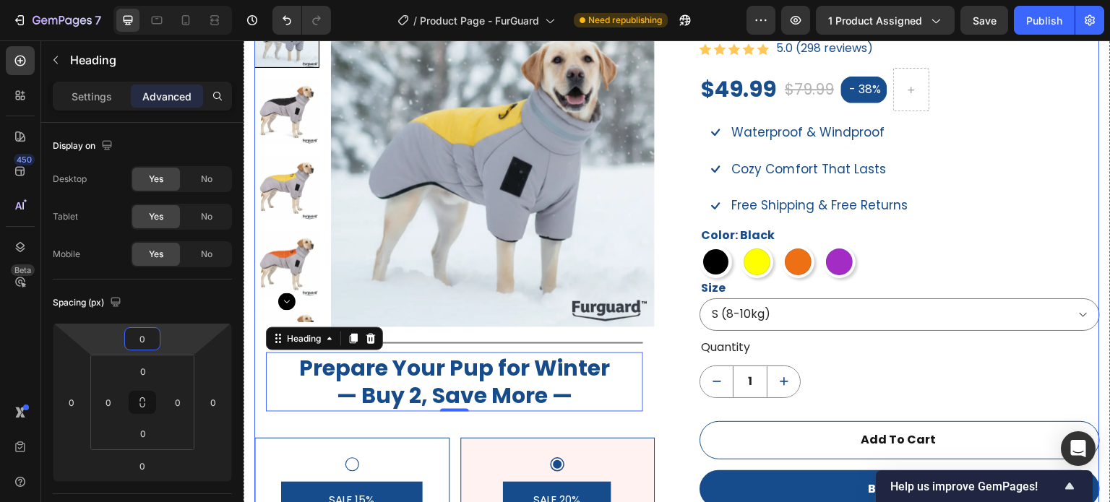
click at [664, 341] on div "Product Images Title Line Prepare Your Pup for Winter — Buy 2, Save More — Head…" at bounding box center [677, 380] width 846 height 755
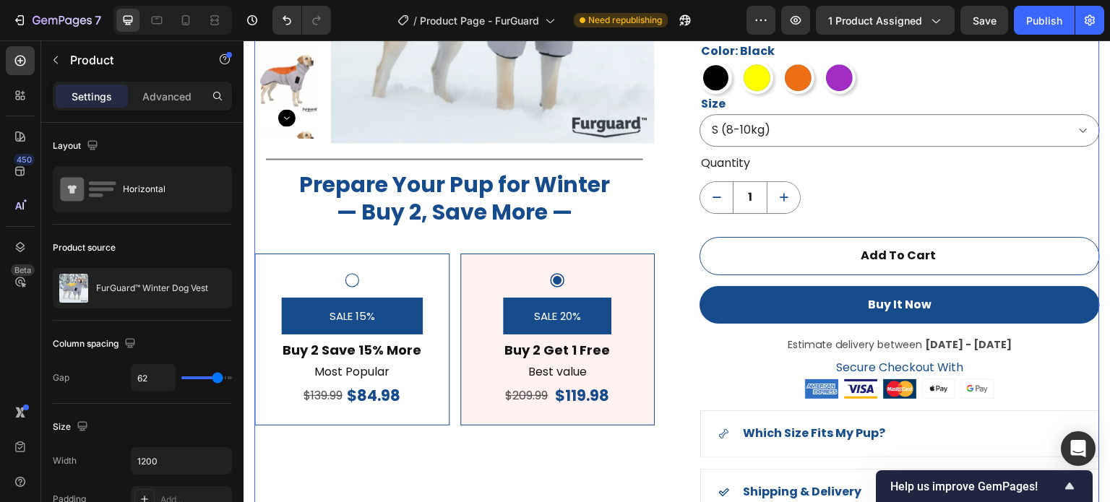
scroll to position [1179, 0]
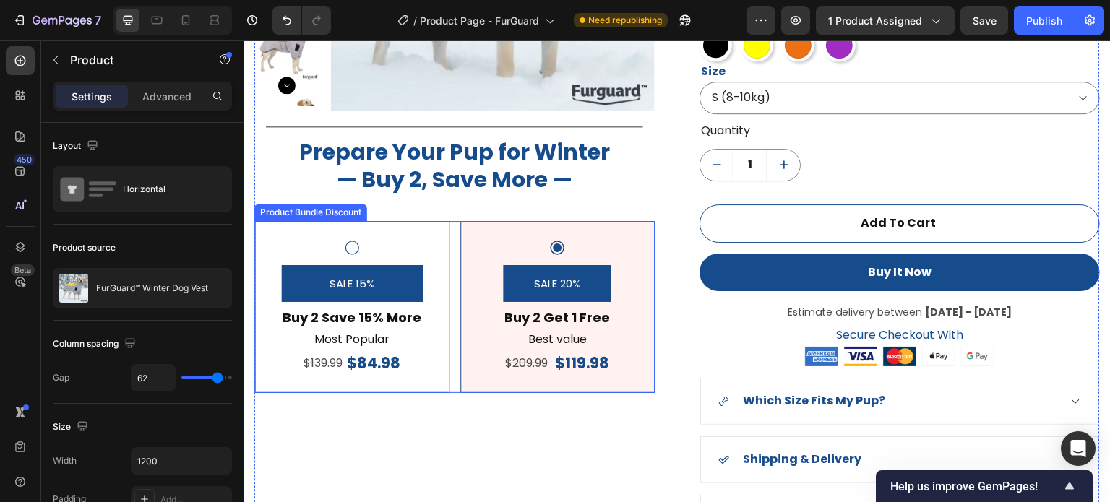
click at [351, 245] on icon at bounding box center [351, 247] width 17 height 17
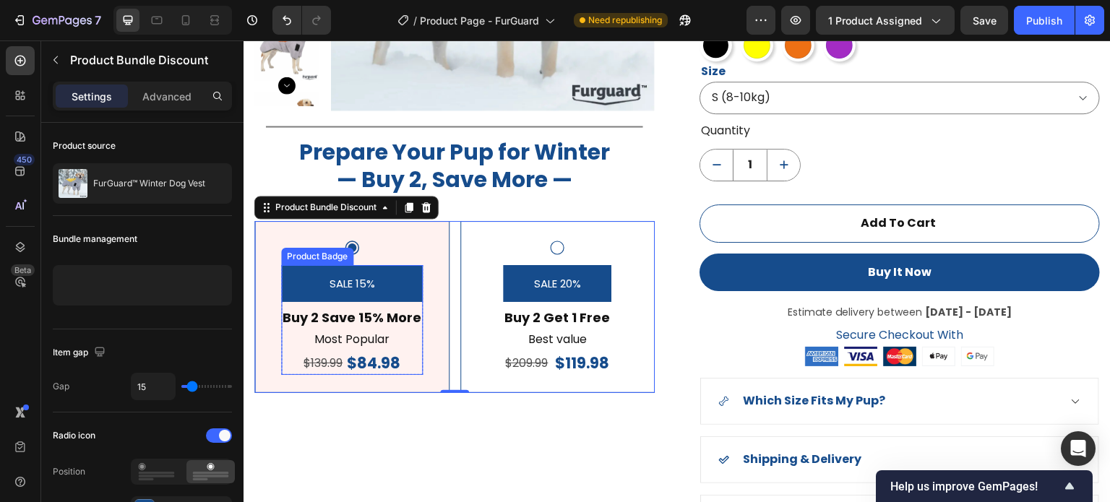
click at [411, 283] on div "SALE 15%" at bounding box center [352, 283] width 142 height 37
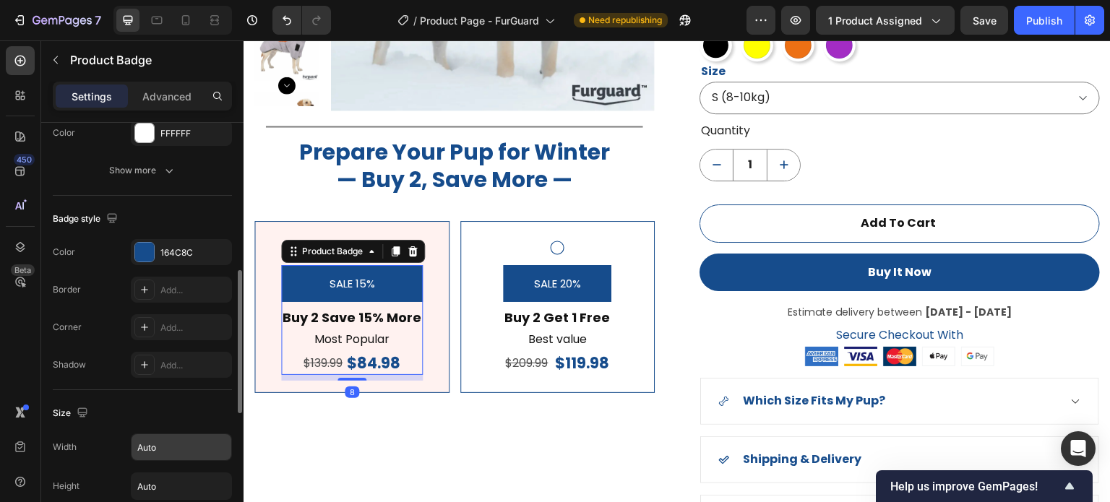
scroll to position [434, 0]
click at [149, 312] on div "Color 164C8C Border Add... Corner Add... Shadow Add..." at bounding box center [142, 308] width 179 height 139
click at [149, 322] on icon at bounding box center [145, 328] width 12 height 12
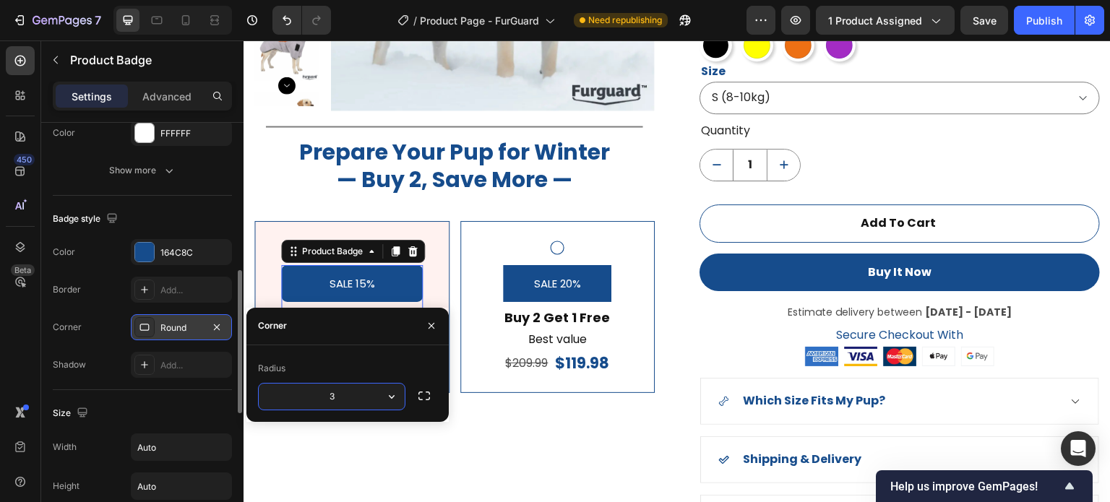
type input "30"
click at [596, 283] on div "SALE 20%" at bounding box center [557, 283] width 108 height 37
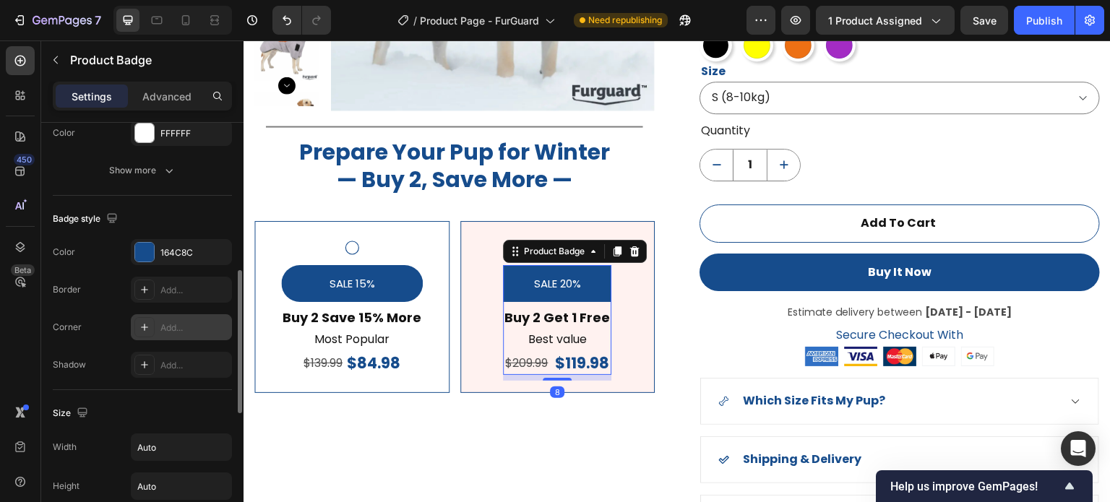
click at [144, 330] on icon at bounding box center [145, 328] width 12 height 12
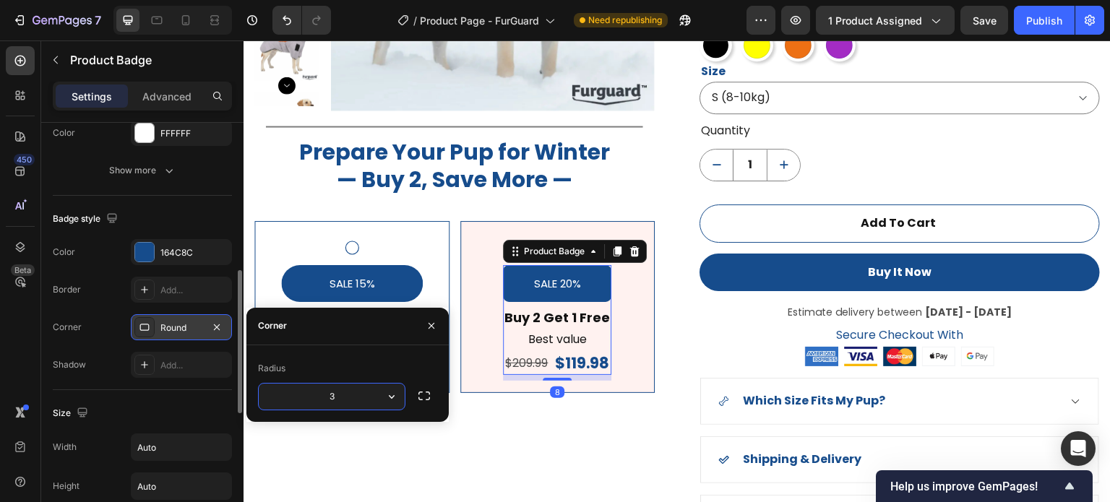
type input "30"
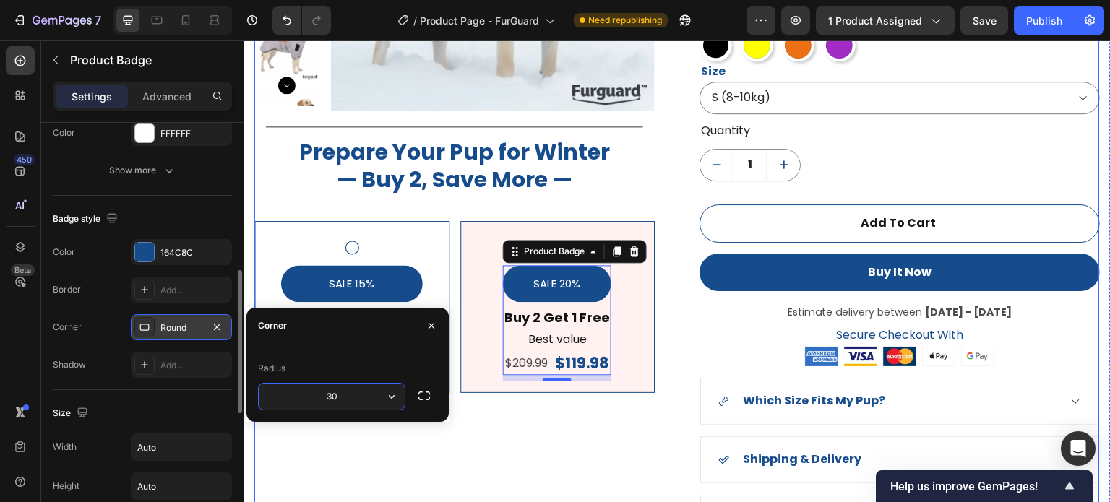
click at [576, 453] on div "Product Images Title Line Prepare Your Pup for Winter — Buy 2, Save More — Head…" at bounding box center [454, 163] width 401 height 755
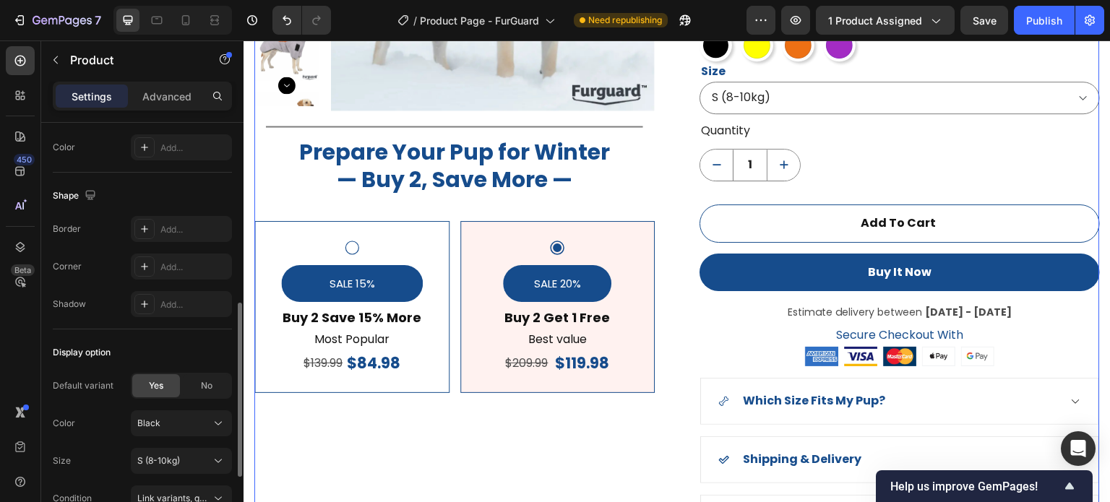
scroll to position [0, 0]
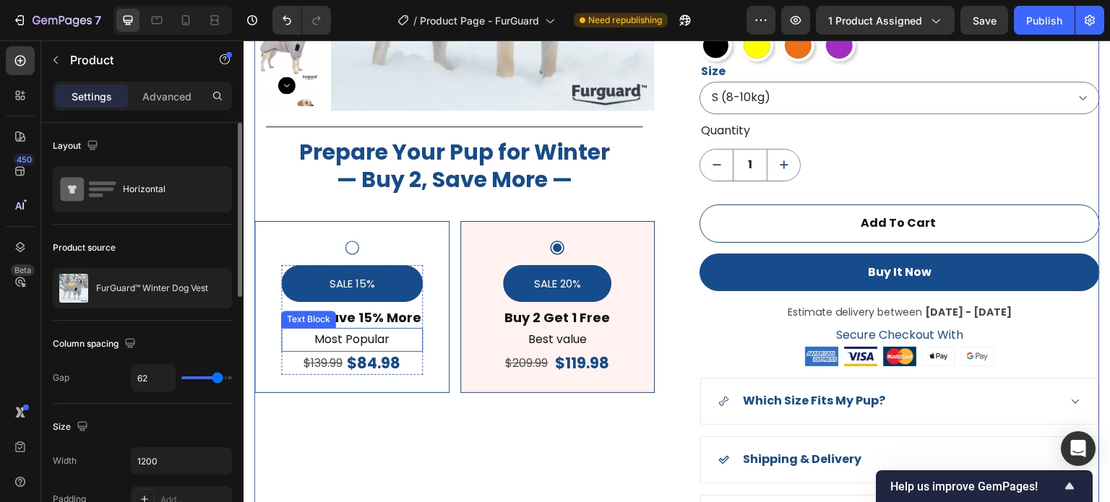
click at [380, 342] on p "Most Popular" at bounding box center [352, 340] width 139 height 21
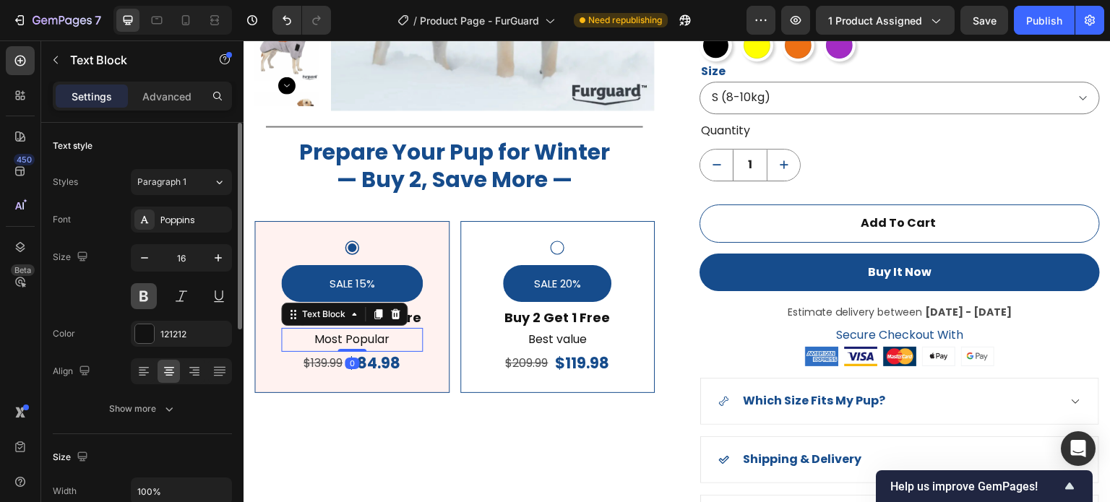
click at [137, 304] on button at bounding box center [144, 296] width 26 height 26
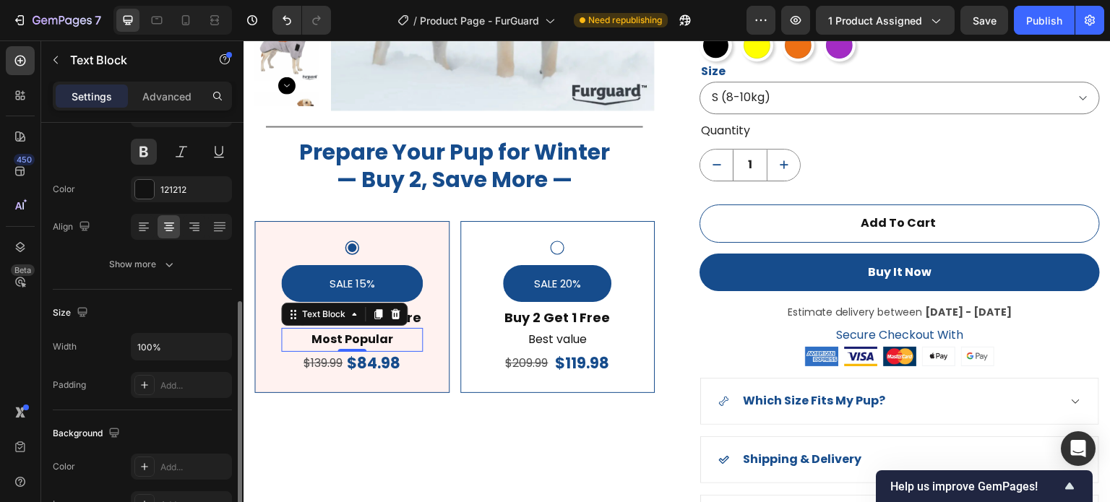
scroll to position [217, 0]
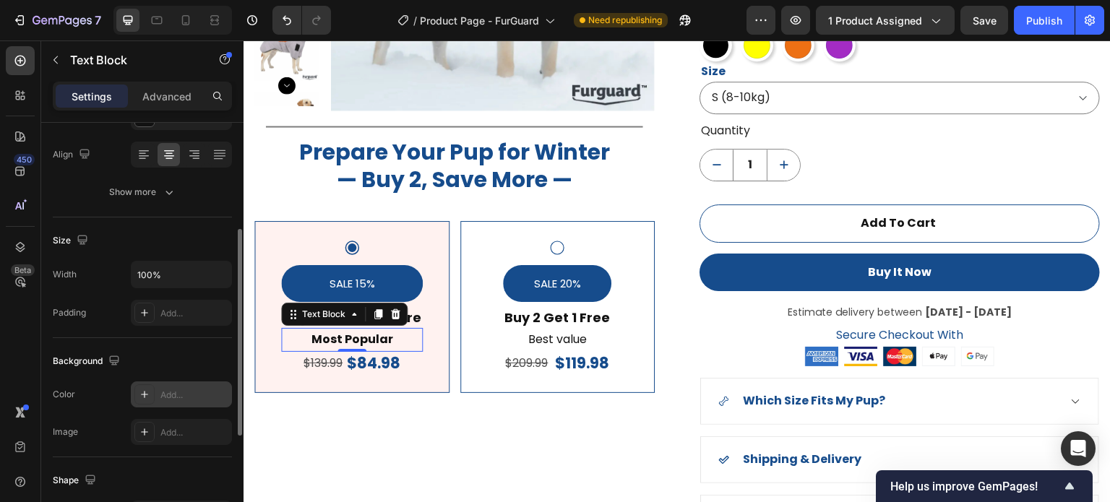
click at [144, 396] on icon at bounding box center [144, 394] width 7 height 7
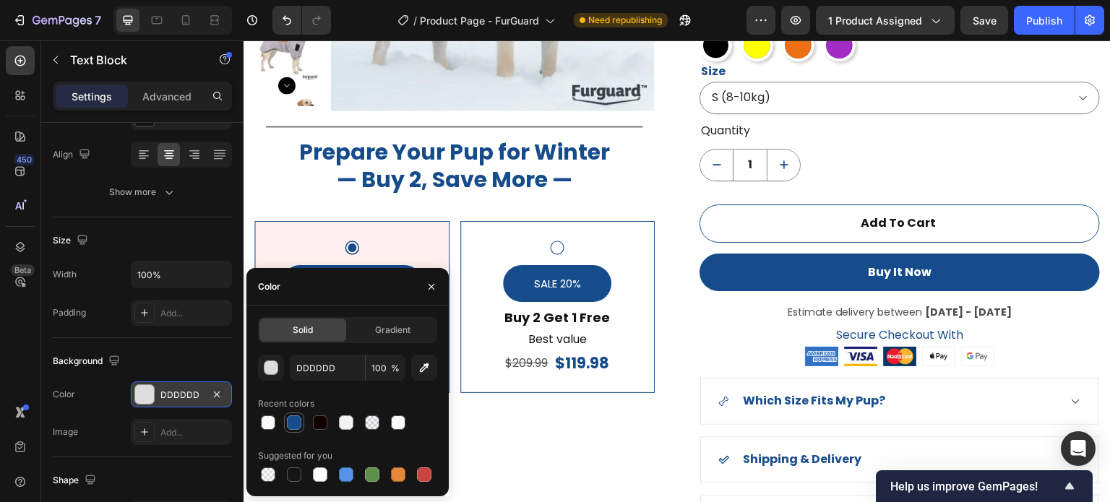
click at [299, 424] on div at bounding box center [294, 423] width 14 height 14
type input "164C8C"
click at [390, 372] on input "100" at bounding box center [386, 368] width 40 height 26
type input "10"
click at [434, 283] on icon "button" at bounding box center [432, 287] width 12 height 12
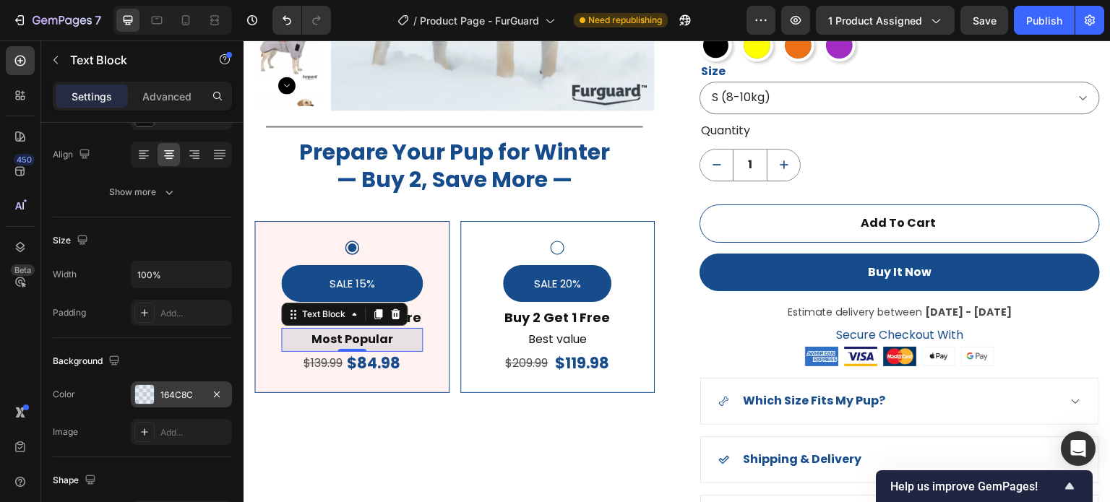
click at [142, 390] on div at bounding box center [144, 394] width 19 height 19
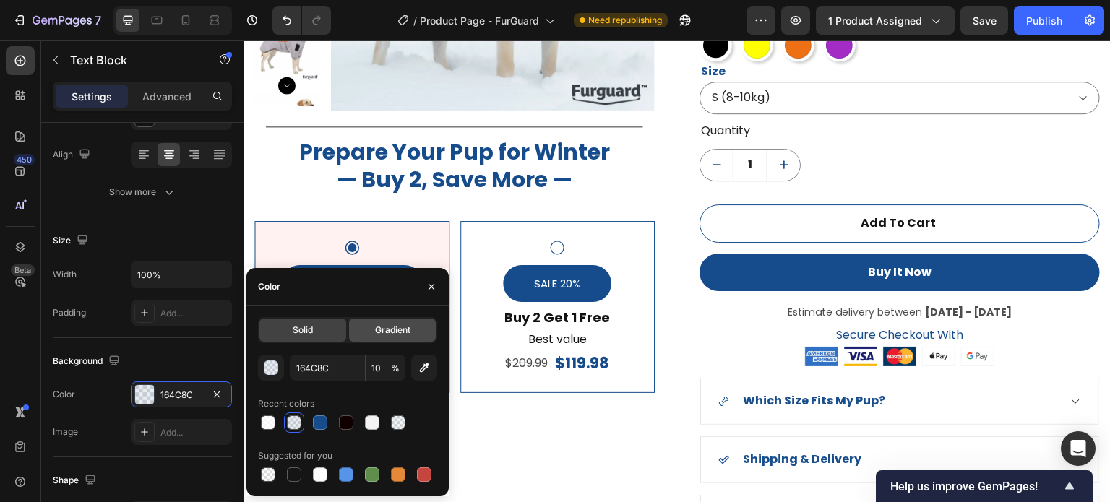
click at [377, 327] on span "Gradient" at bounding box center [392, 330] width 35 height 13
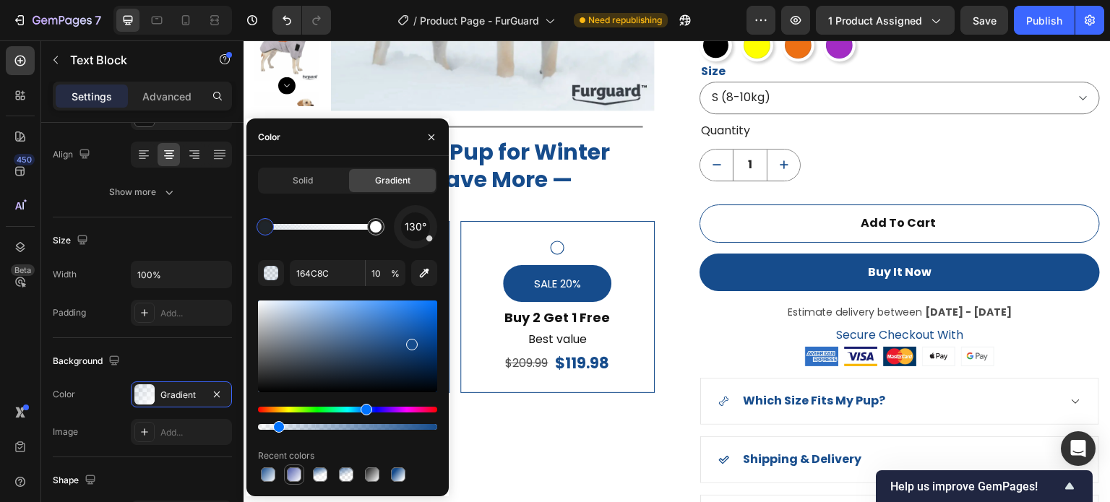
click at [295, 474] on div at bounding box center [294, 475] width 14 height 14
type input "3B4AA4"
type input "91"
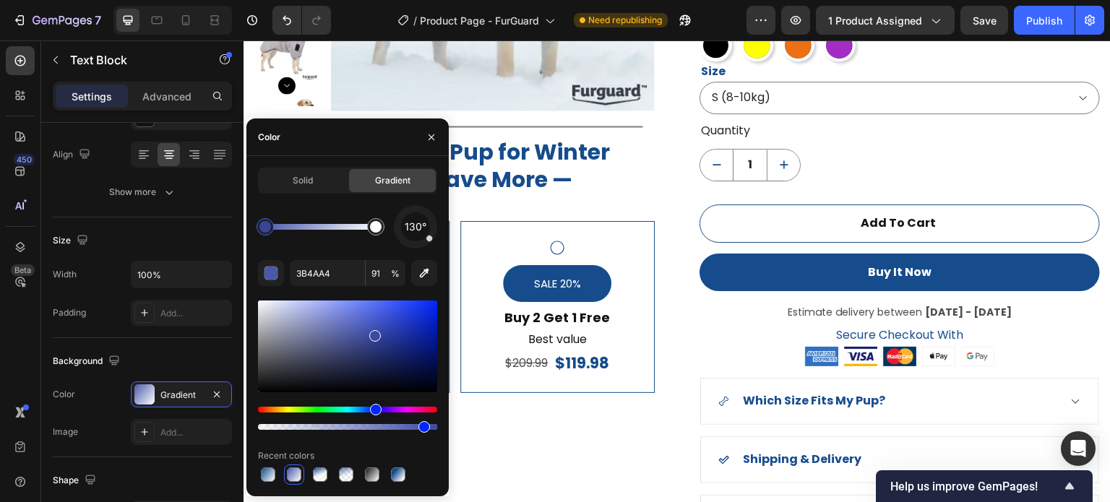
click at [463, 470] on div "Product Images Title Line Prepare Your Pup for Winter — Buy 2, Save More — Head…" at bounding box center [454, 163] width 401 height 755
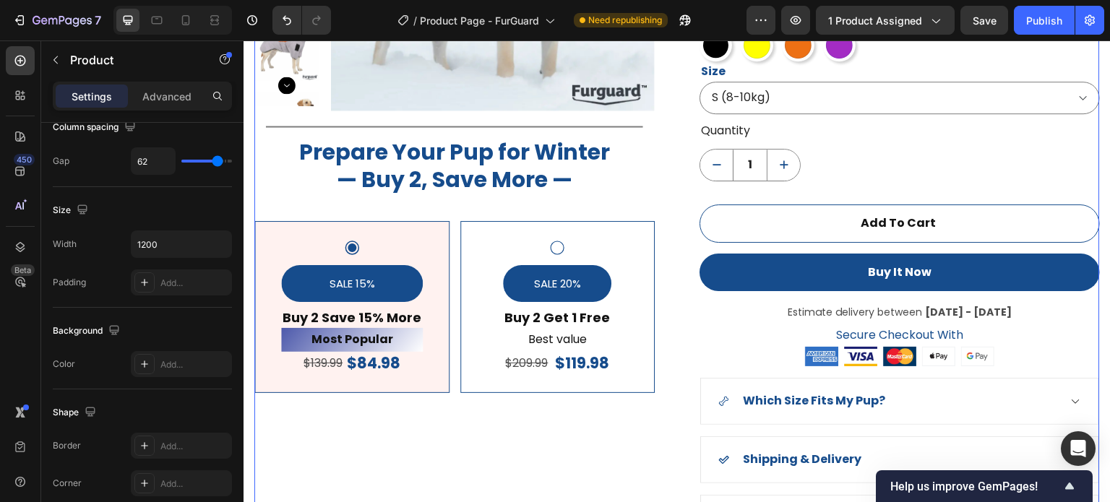
scroll to position [0, 0]
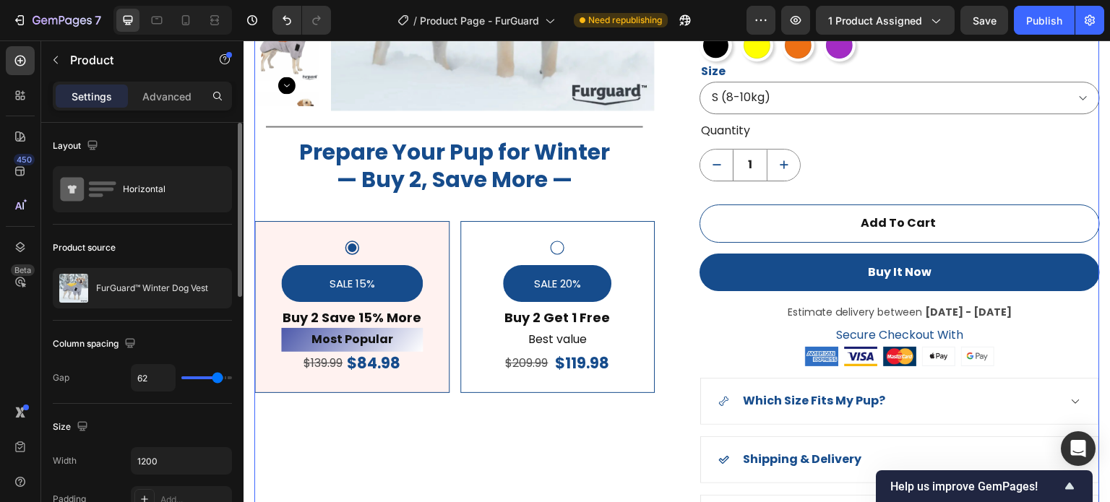
click at [495, 450] on div "Product Images Title Line Prepare Your Pup for Winter — Buy 2, Save More — Head…" at bounding box center [454, 163] width 401 height 755
click at [408, 343] on p "Most Popular" at bounding box center [352, 340] width 139 height 21
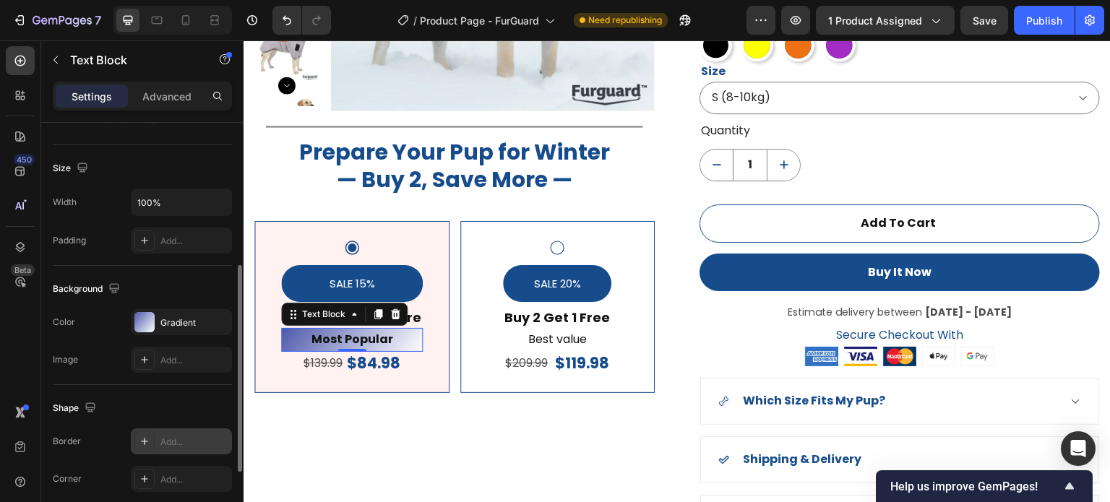
scroll to position [361, 0]
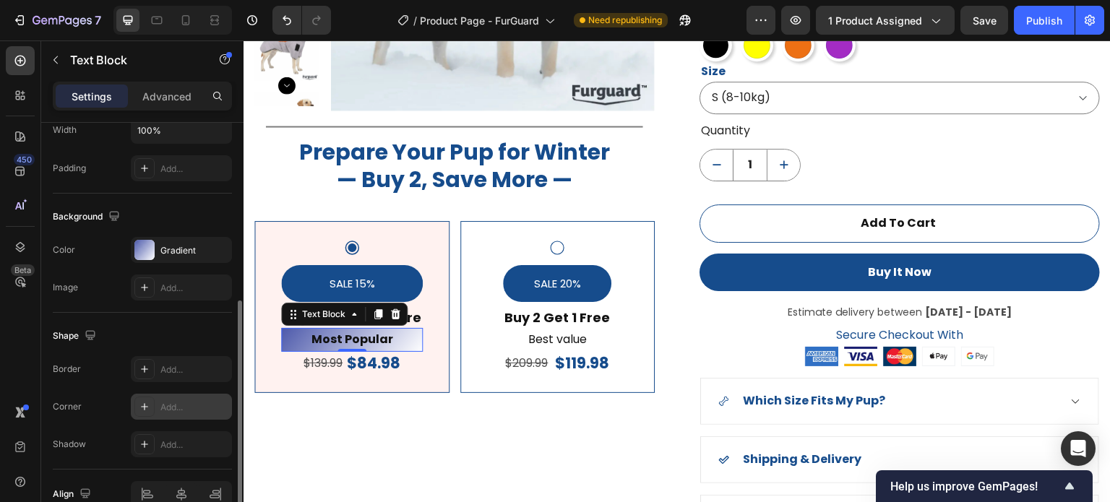
click at [162, 406] on div "Add..." at bounding box center [194, 407] width 68 height 13
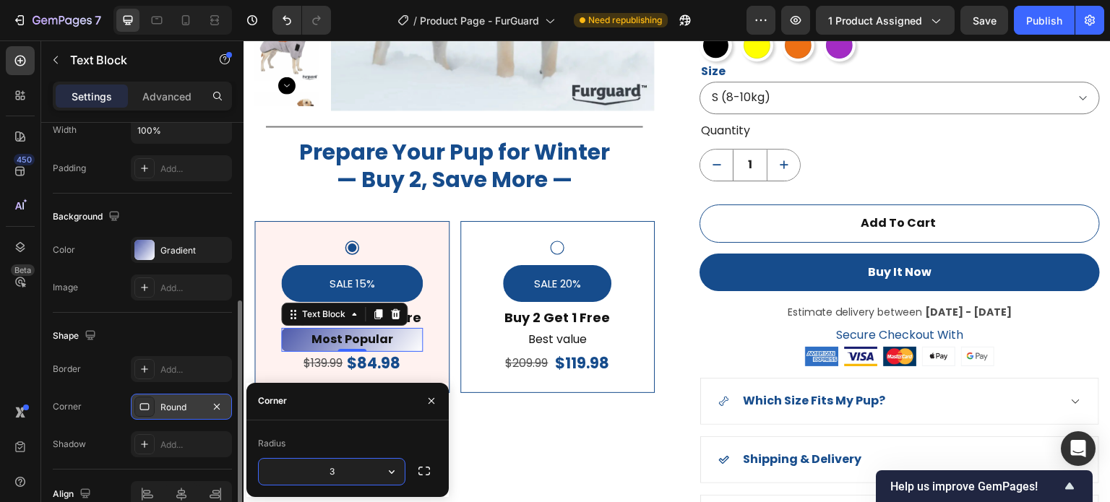
type input "30"
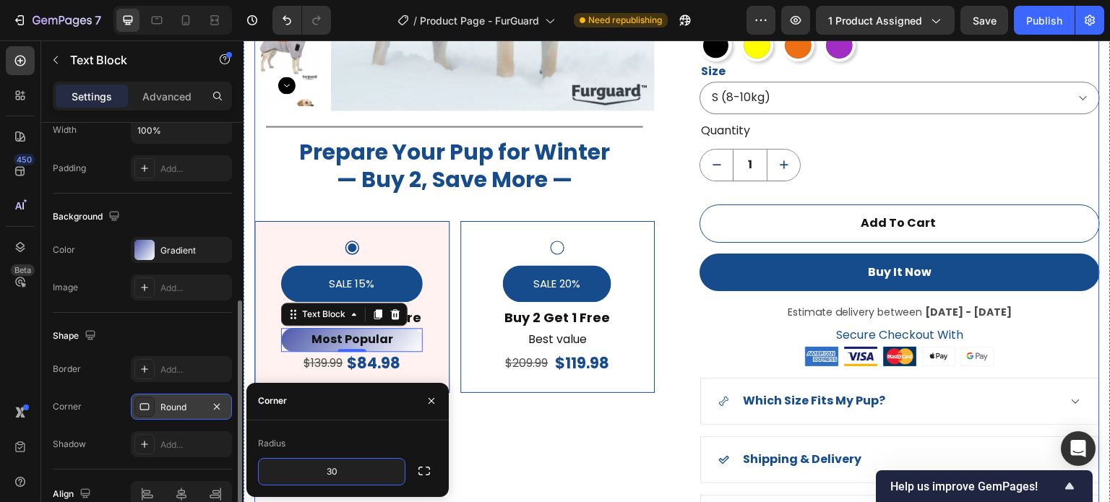
click at [541, 426] on div "Product Images Title Line Prepare Your Pup for Winter — Buy 2, Save More — Head…" at bounding box center [454, 163] width 401 height 755
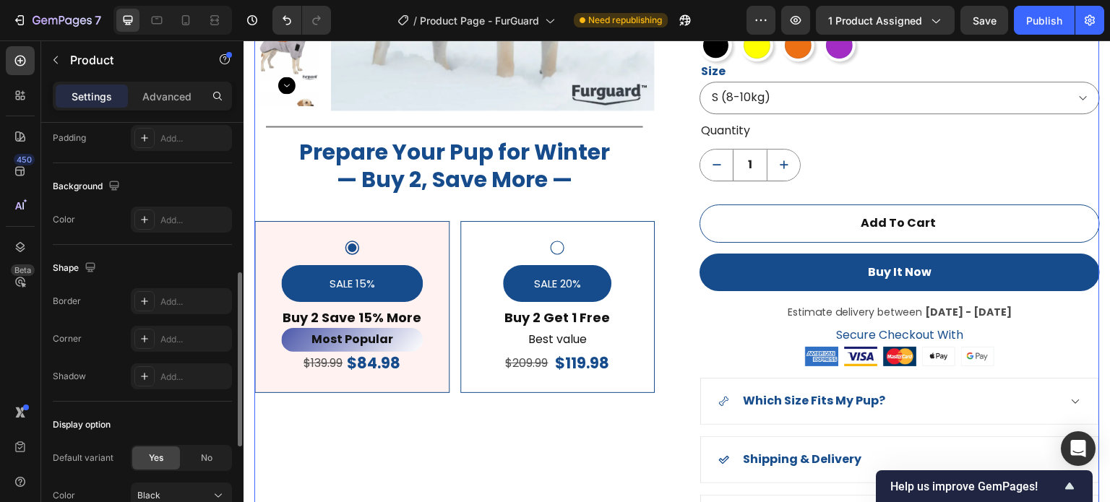
click at [538, 446] on div "Product Images Title Line Prepare Your Pup for Winter — Buy 2, Save More — Head…" at bounding box center [454, 163] width 401 height 755
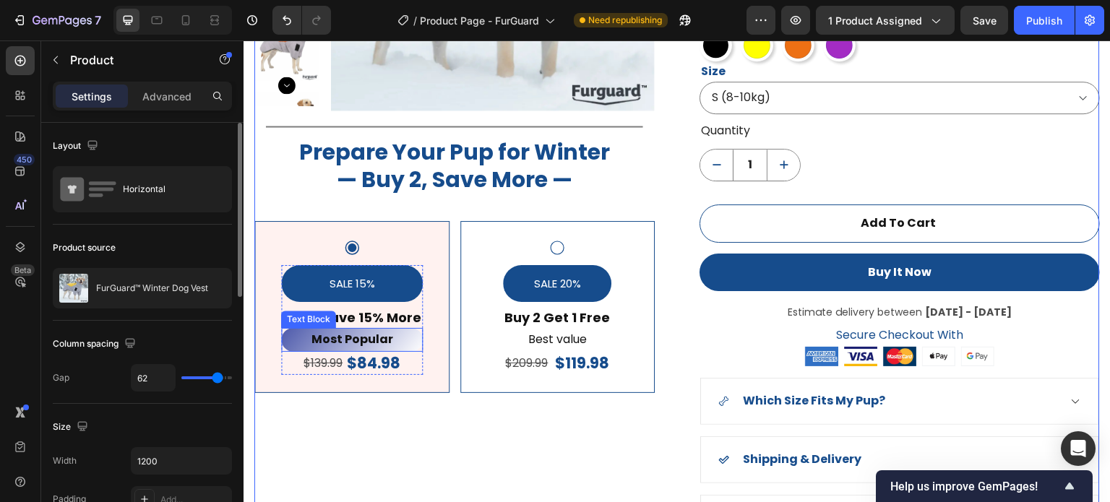
click at [301, 342] on p "Most Popular" at bounding box center [352, 340] width 139 height 21
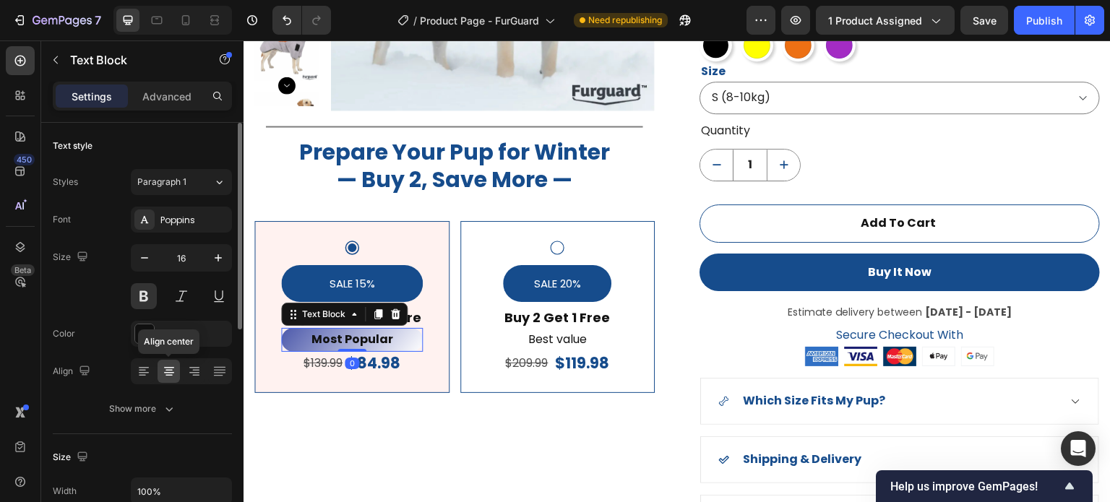
scroll to position [217, 0]
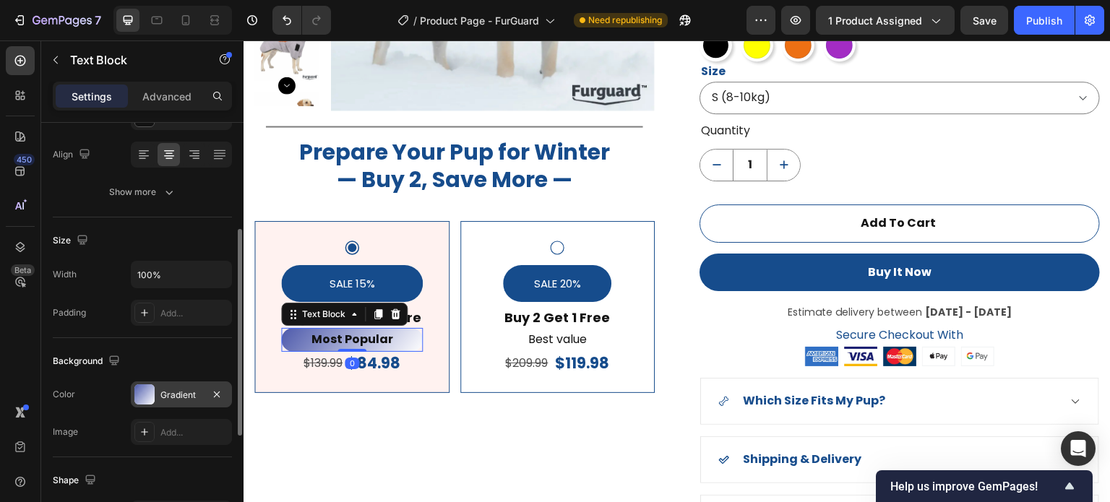
click at [155, 390] on div "Gradient" at bounding box center [181, 395] width 101 height 26
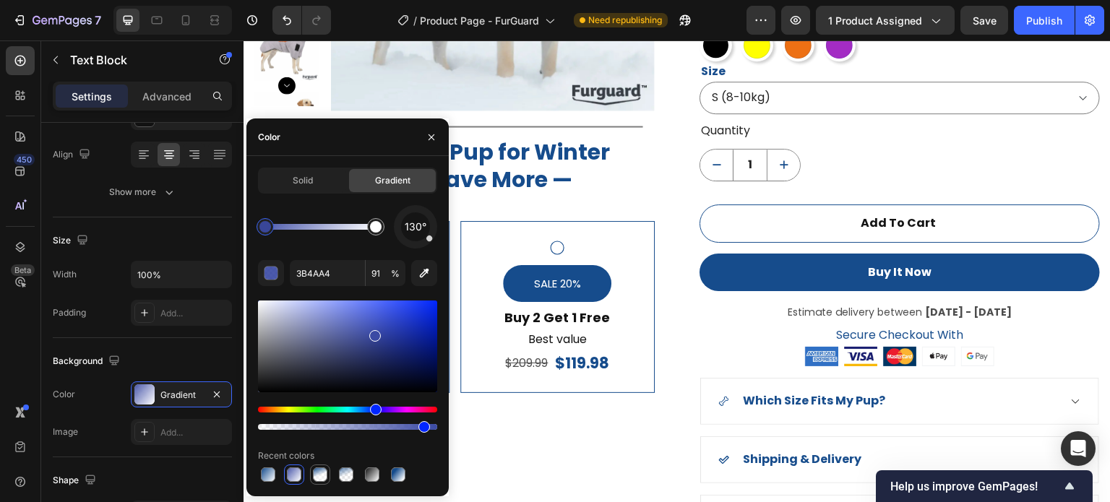
click at [324, 471] on div at bounding box center [320, 475] width 14 height 14
type input "164C8C"
type input "100"
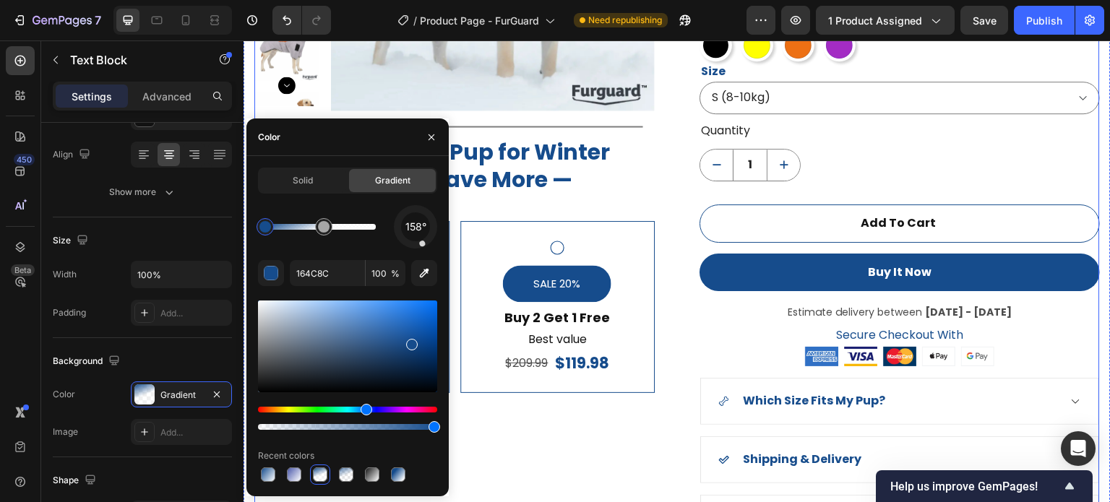
click at [502, 452] on div "Product Images Title Line Prepare Your Pup for Winter — Buy 2, Save More — Head…" at bounding box center [454, 163] width 401 height 755
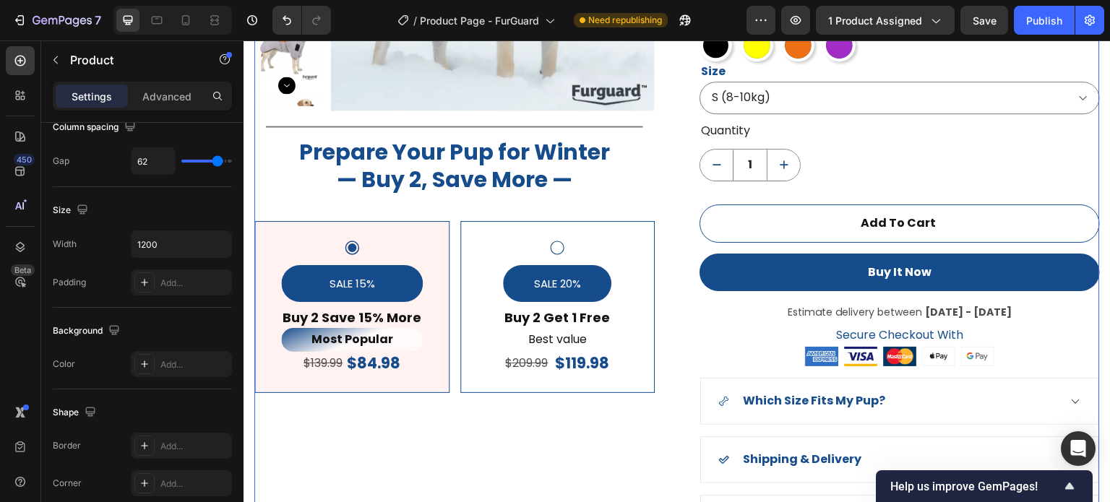
scroll to position [0, 0]
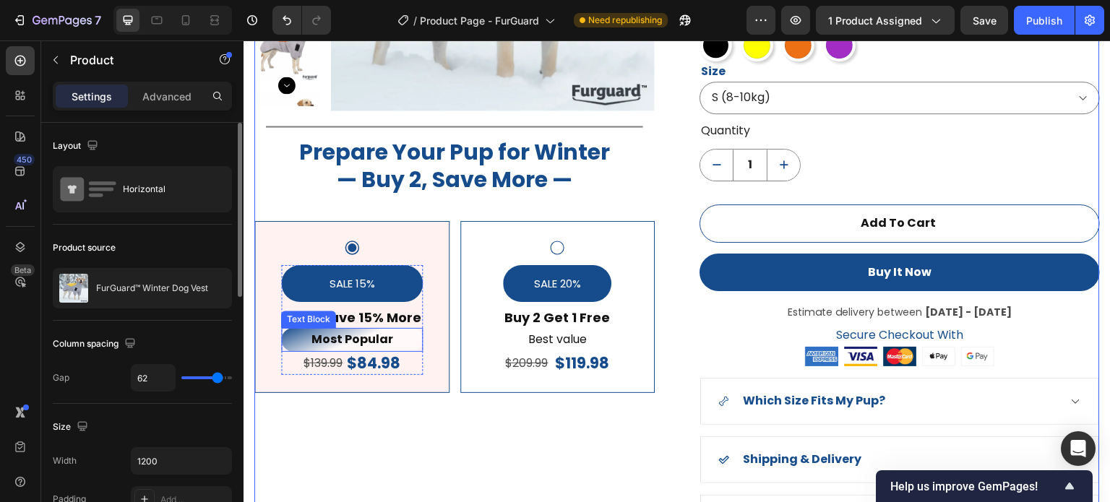
click at [283, 341] on p "Most Popular" at bounding box center [352, 340] width 139 height 21
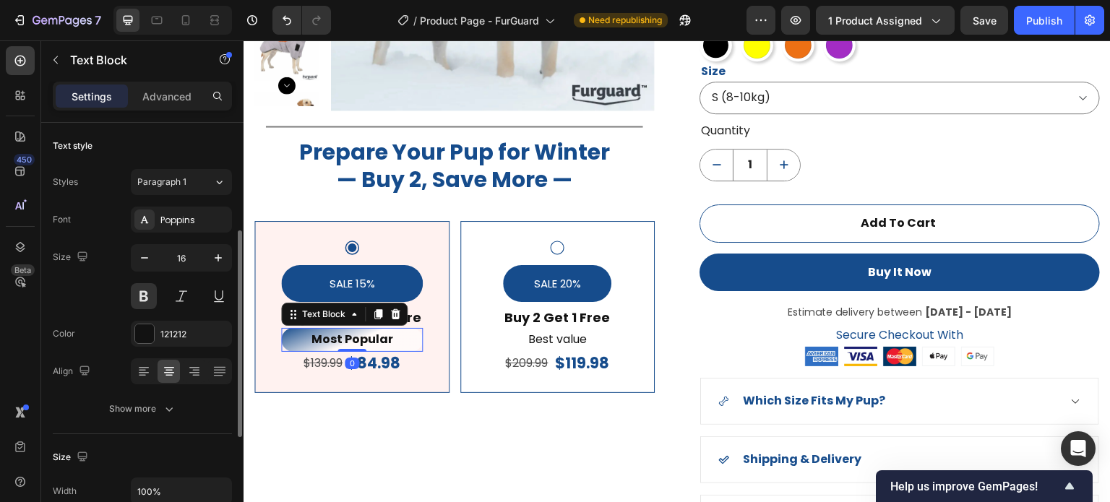
scroll to position [217, 0]
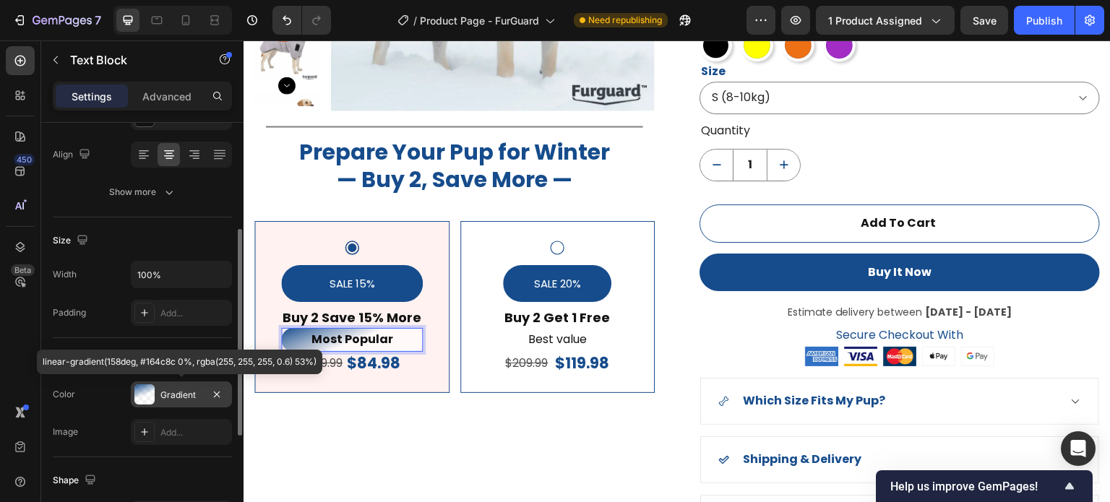
click at [168, 397] on div "Gradient" at bounding box center [181, 395] width 42 height 13
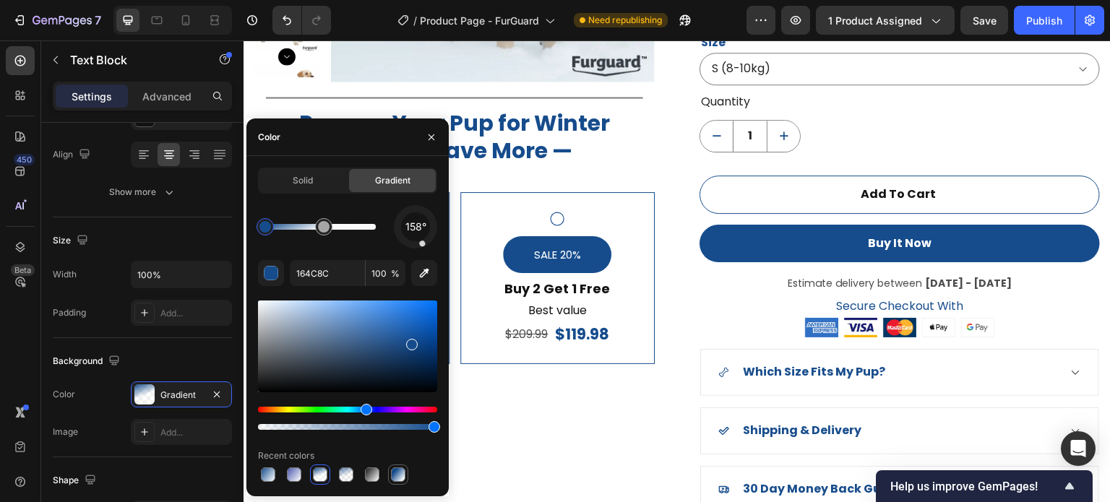
scroll to position [1324, 0]
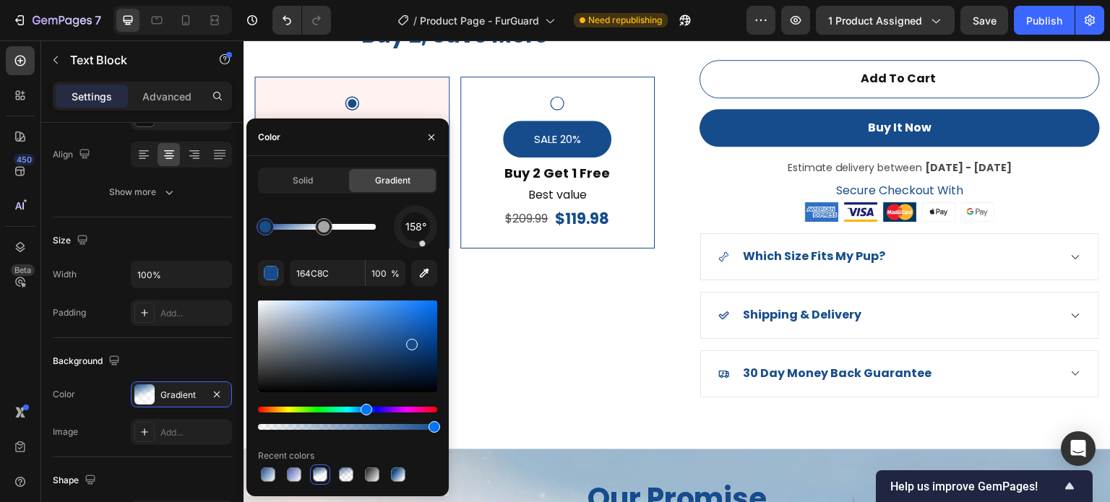
click at [401, 474] on div at bounding box center [398, 475] width 14 height 14
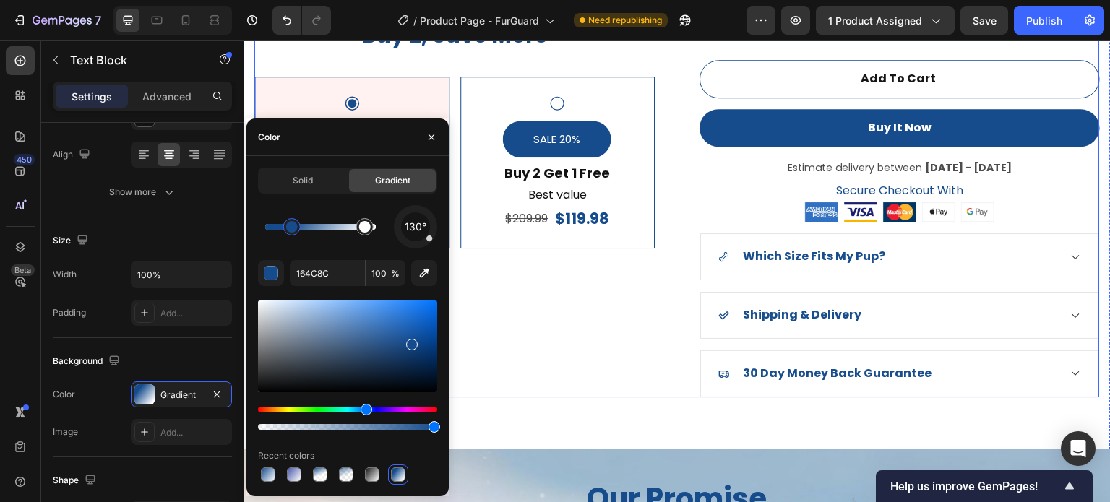
click at [550, 325] on div "Product Images Title Line Prepare Your Pup for Winter — Buy 2, Save More — Head…" at bounding box center [454, 18] width 401 height 755
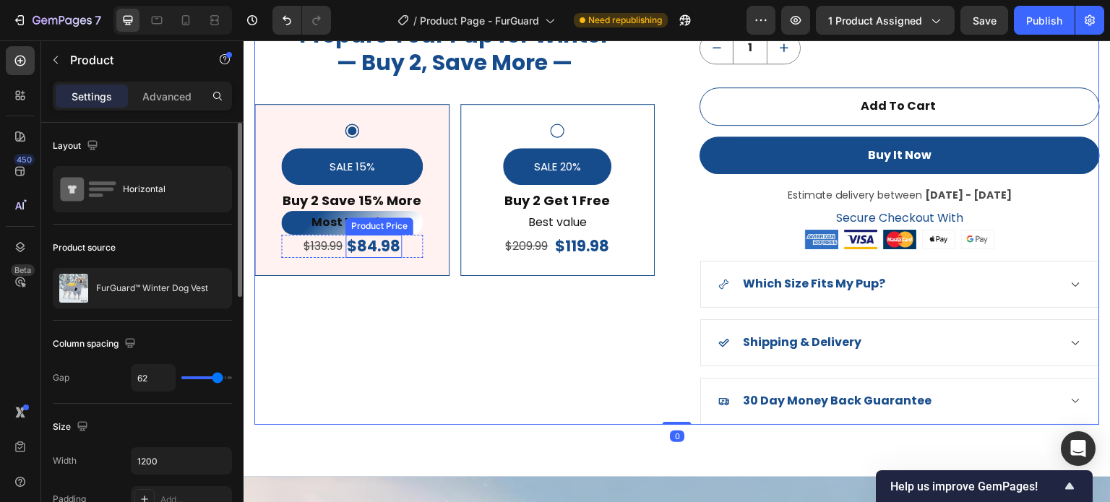
scroll to position [1251, 0]
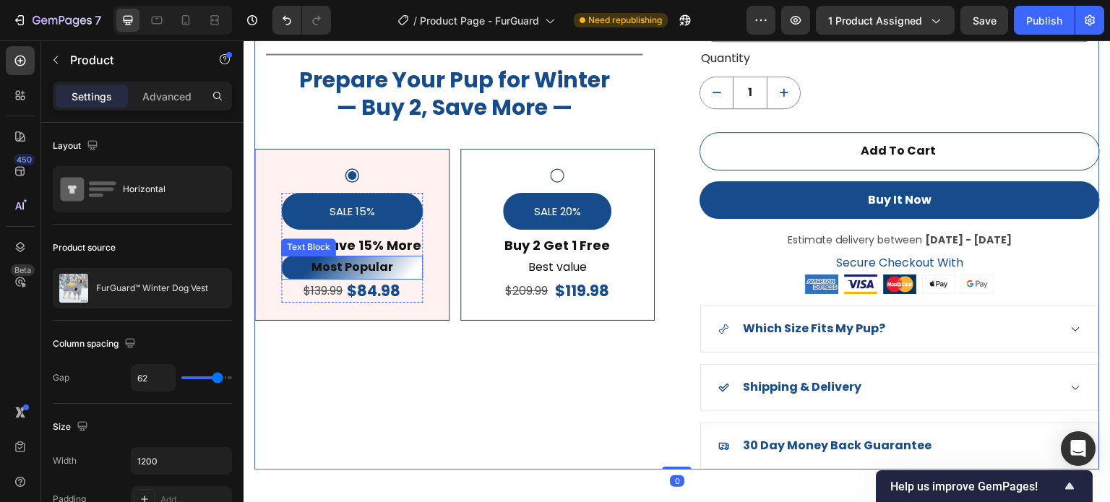
click at [297, 266] on p "Most Popular" at bounding box center [352, 267] width 139 height 21
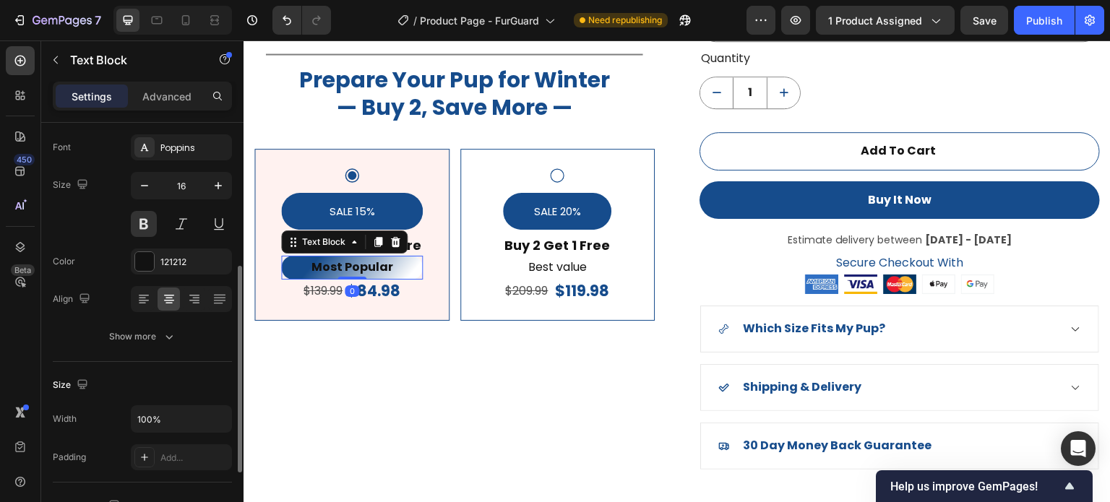
scroll to position [145, 0]
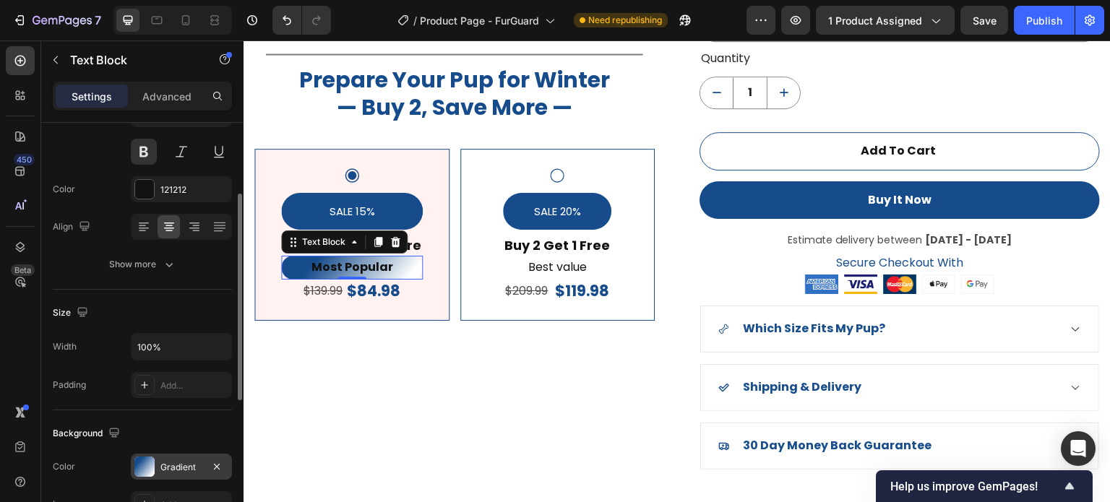
click at [168, 461] on div "Gradient" at bounding box center [181, 467] width 42 height 13
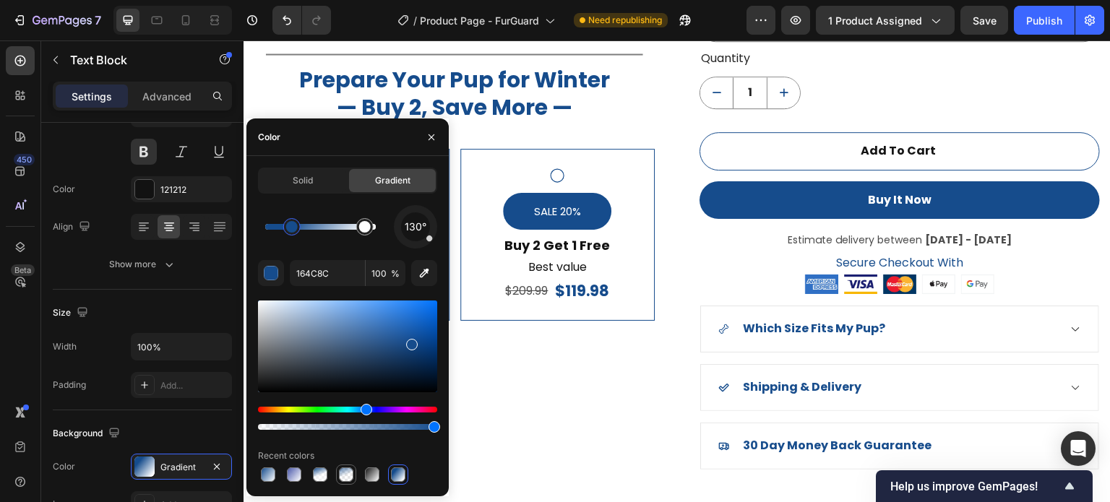
click at [339, 476] on div at bounding box center [346, 475] width 14 height 14
click at [326, 476] on div at bounding box center [320, 475] width 14 height 14
type input "100"
type input "FFFFFF"
type input "60"
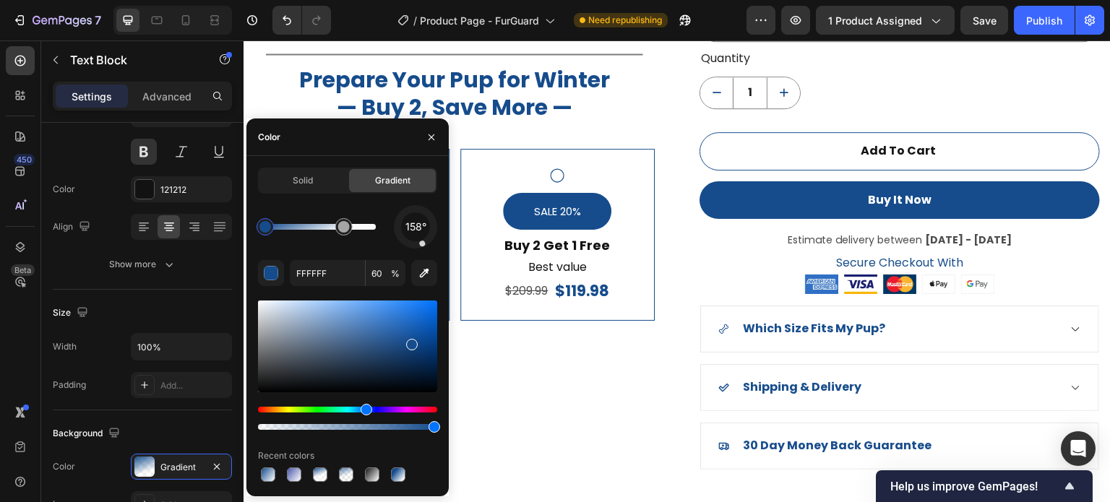
type input "164C8C"
type input "100"
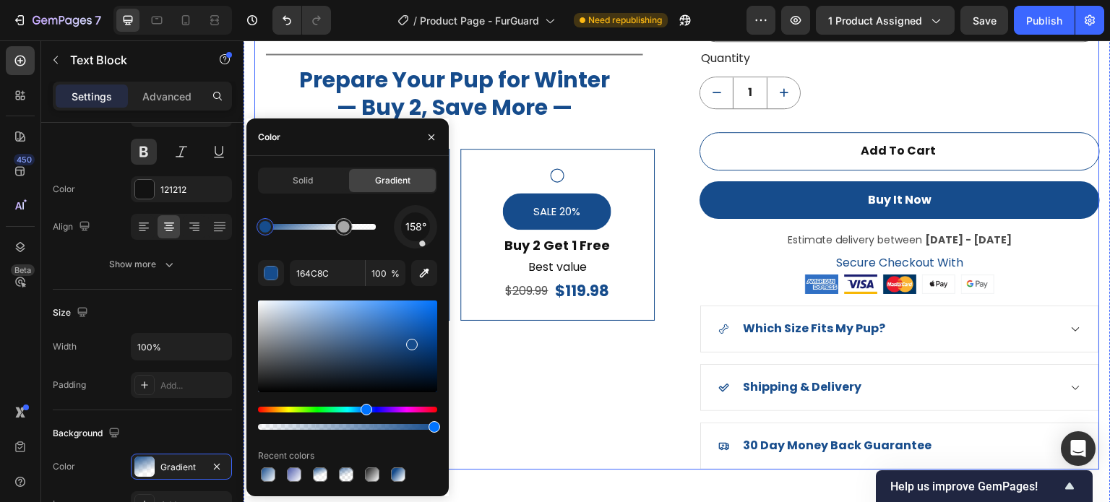
click at [554, 390] on div "Product Images Title Line Prepare Your Pup for Winter — Buy 2, Save More — Head…" at bounding box center [454, 91] width 401 height 755
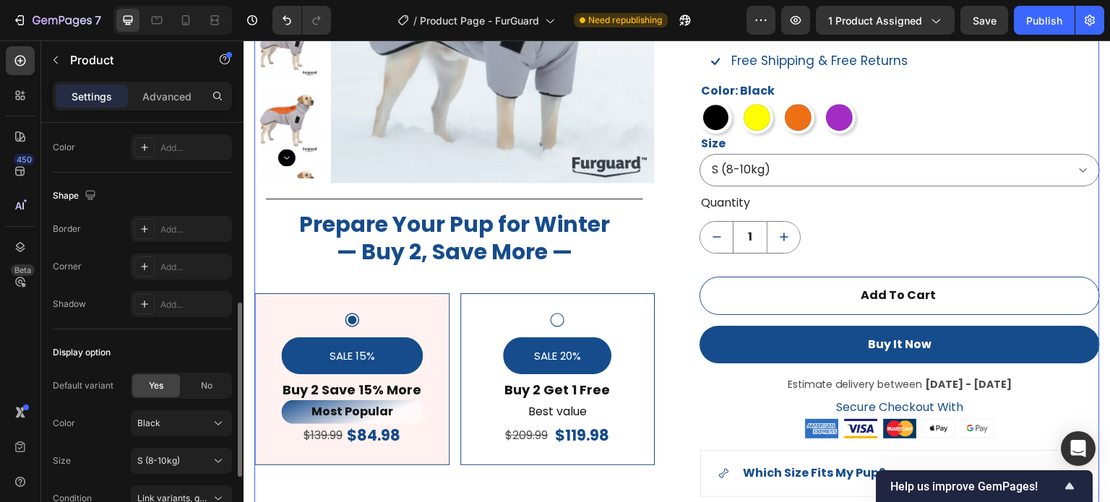
scroll to position [578, 0]
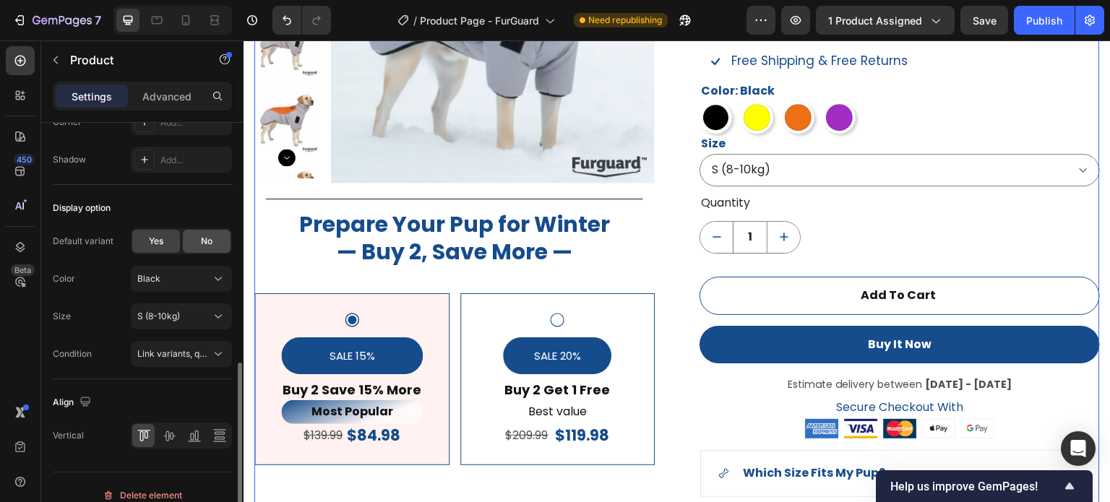
click at [200, 244] on div "No" at bounding box center [207, 241] width 48 height 23
radio input "false"
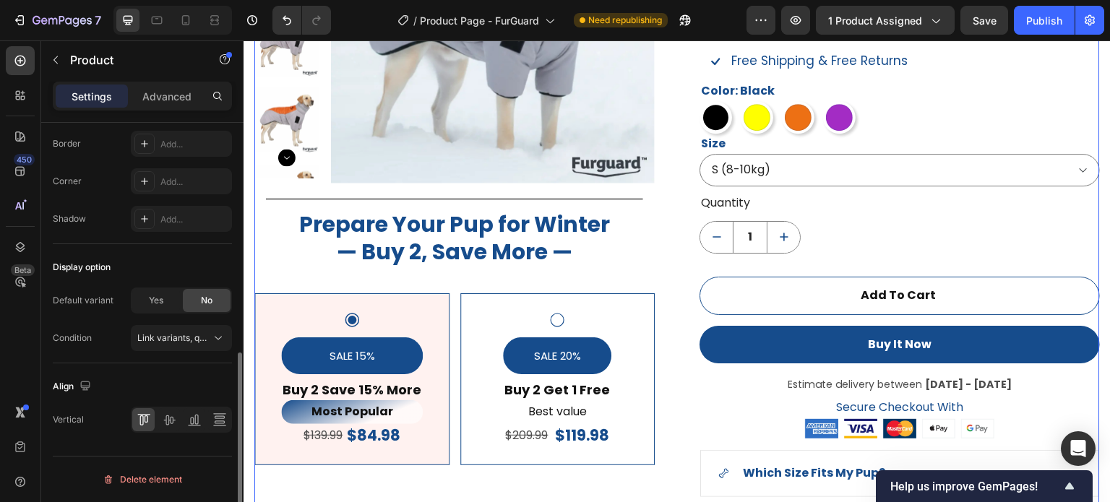
select select "blank"
click at [171, 341] on span "Link variants, quantity <br> between same products" at bounding box center [243, 340] width 213 height 11
click at [154, 301] on span "Yes" at bounding box center [156, 302] width 14 height 13
radio input "true"
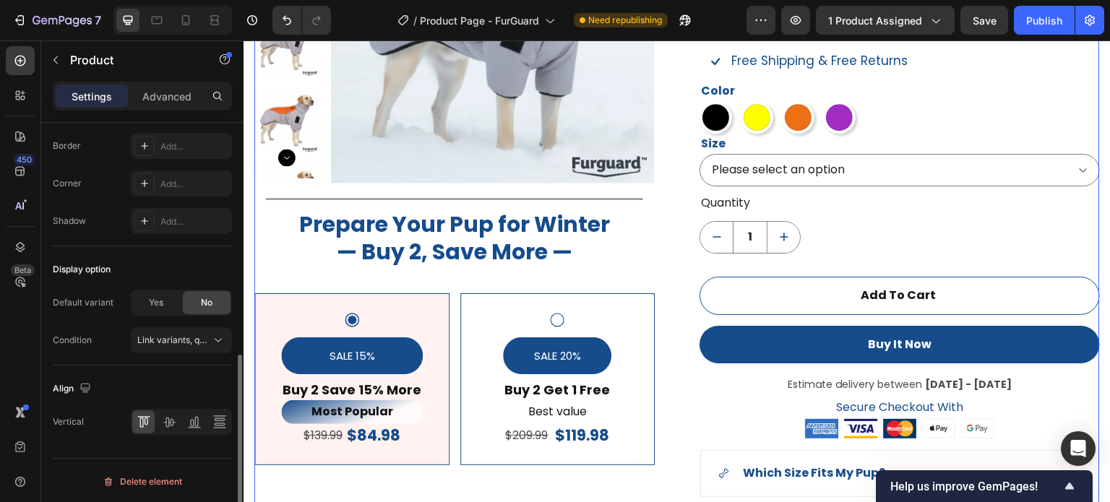
select select "S (8-10kg)"
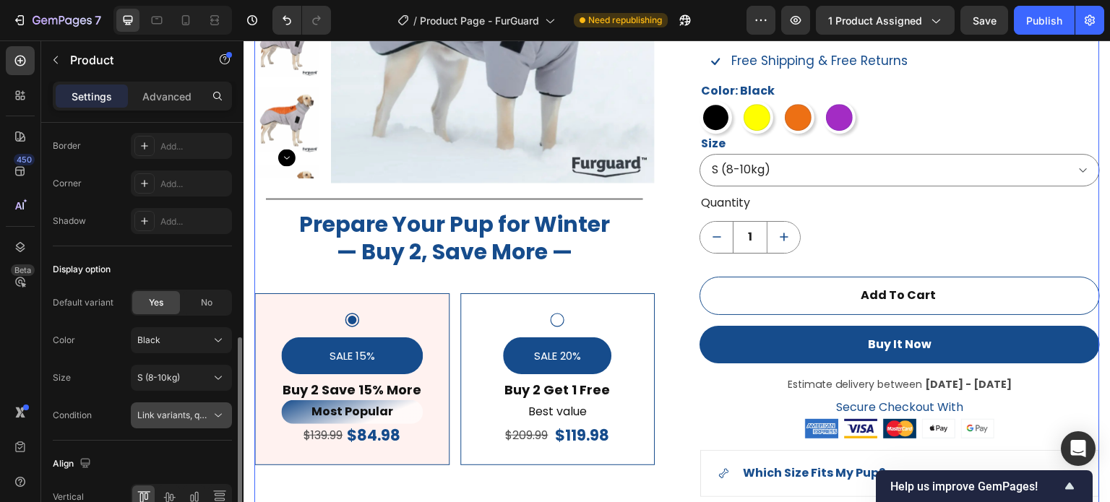
click at [188, 419] on span "Link variants, quantity <br> between same products" at bounding box center [174, 415] width 74 height 13
click at [187, 432] on div "Display option Default variant Yes No Color Black Size S (8-10kg) Condition Lin…" at bounding box center [142, 344] width 179 height 194
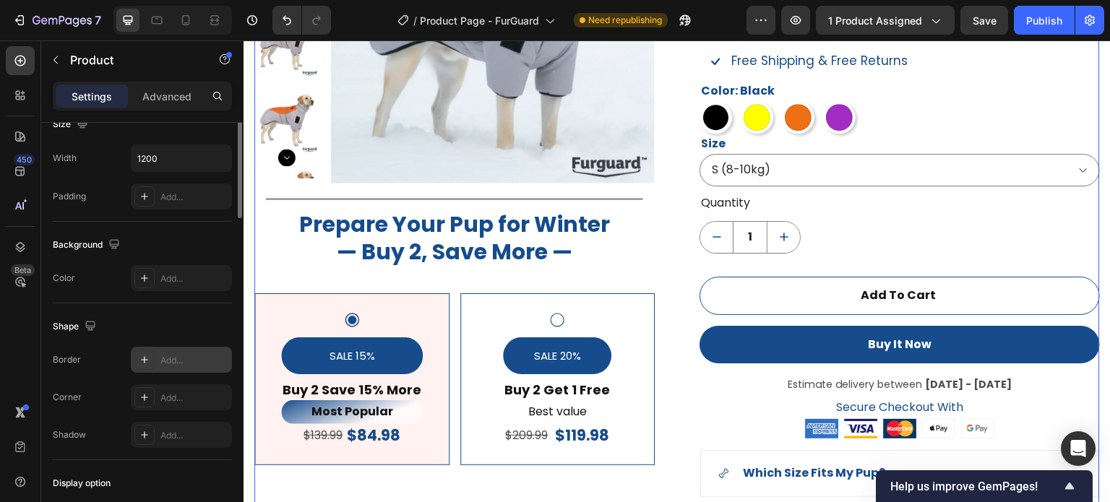
scroll to position [158, 0]
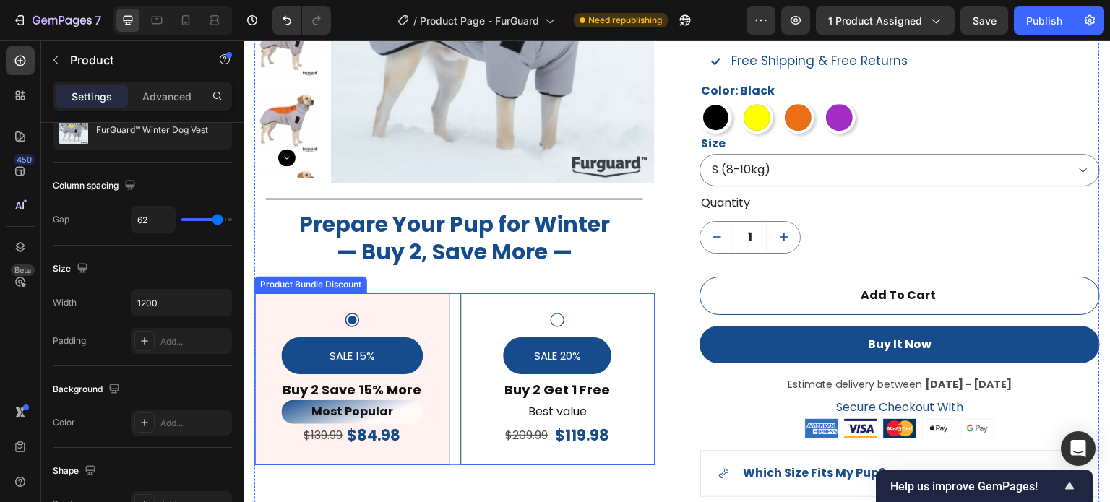
click at [555, 324] on icon at bounding box center [557, 320] width 17 height 17
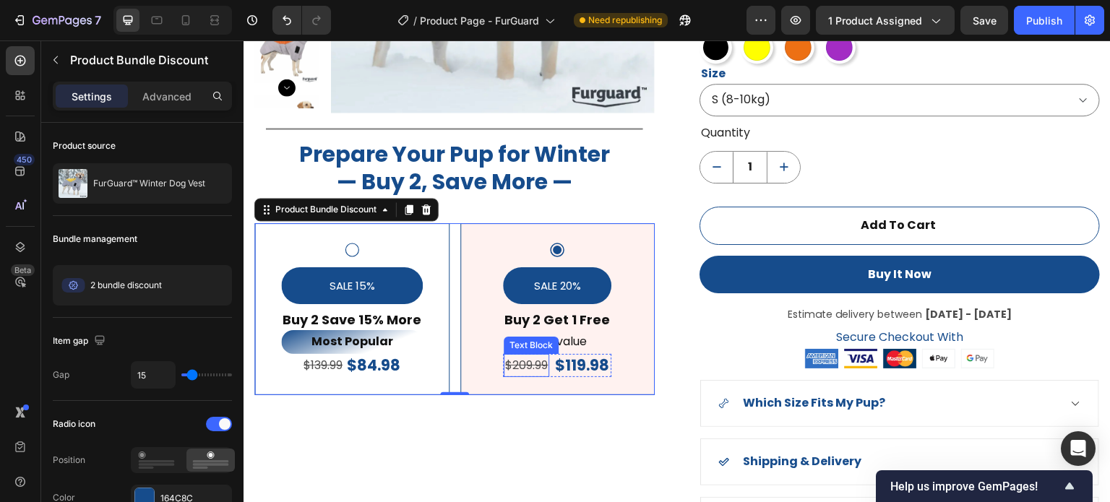
scroll to position [1179, 0]
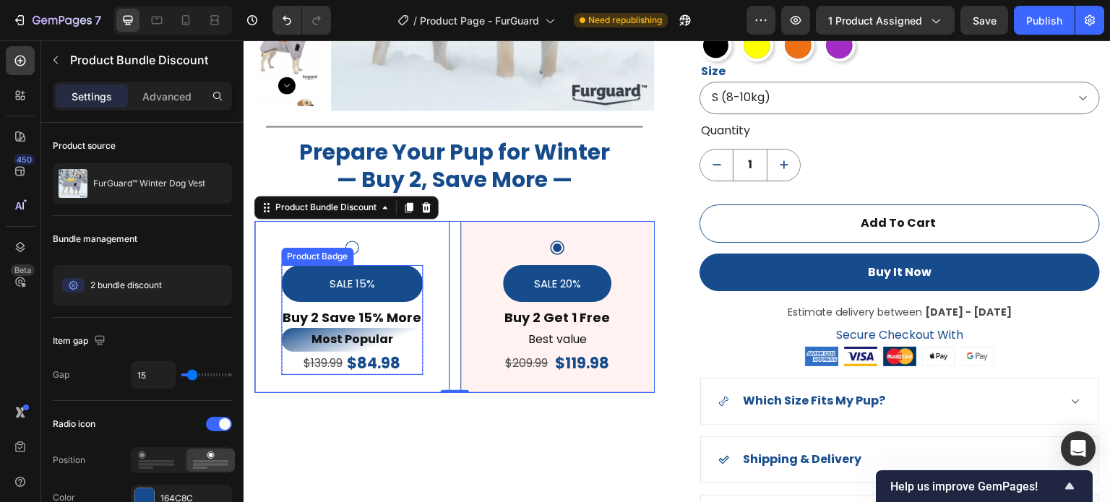
click at [364, 289] on pre "SALE 15%" at bounding box center [351, 283] width 63 height 37
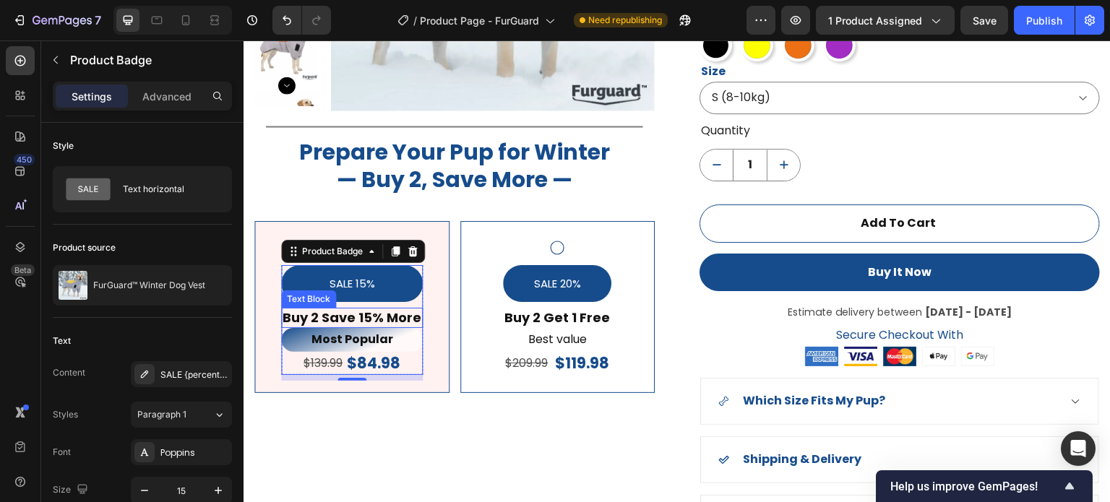
click at [365, 320] on p "Buy 2 Save 15% More" at bounding box center [352, 317] width 139 height 17
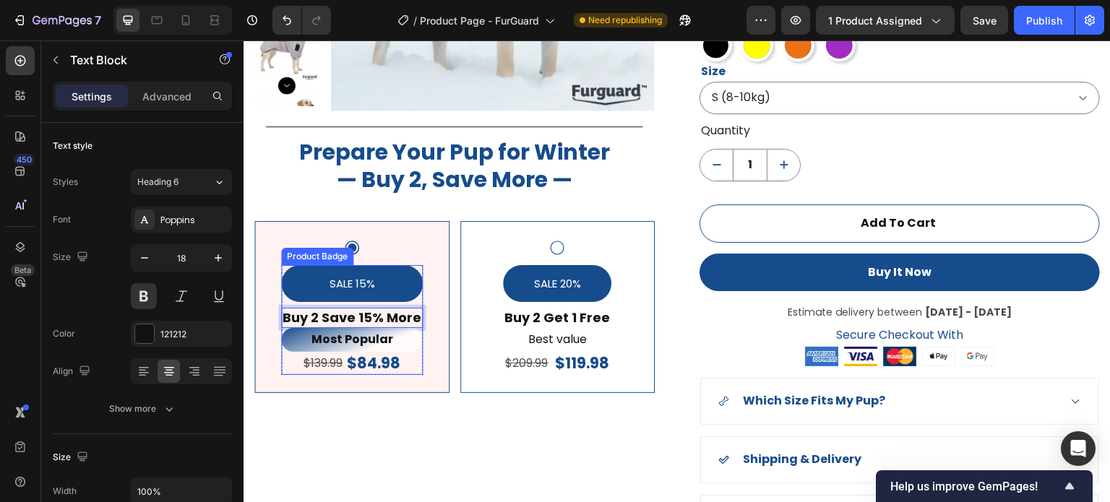
click at [368, 281] on pre "SALE 15%" at bounding box center [351, 283] width 63 height 37
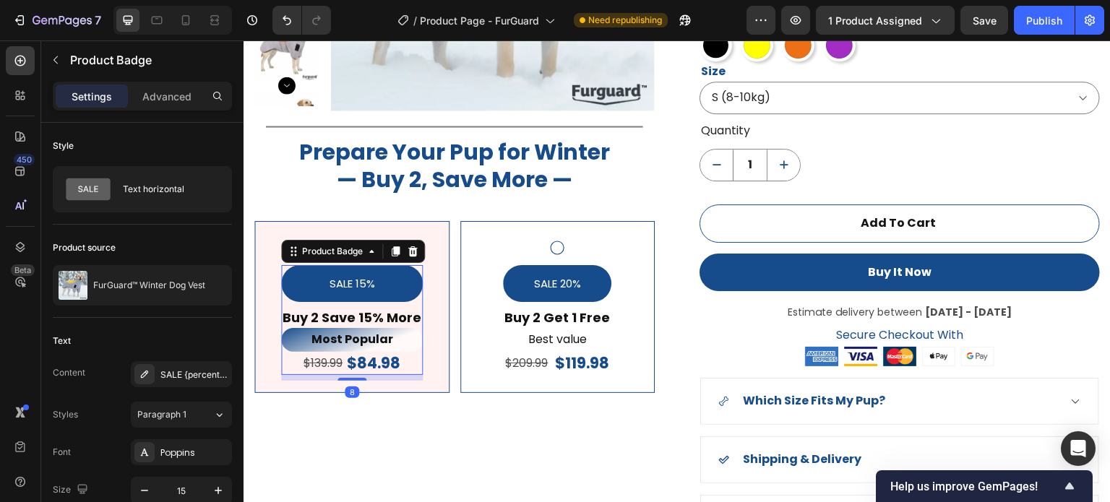
click at [368, 280] on pre "SALE 15%" at bounding box center [351, 283] width 63 height 37
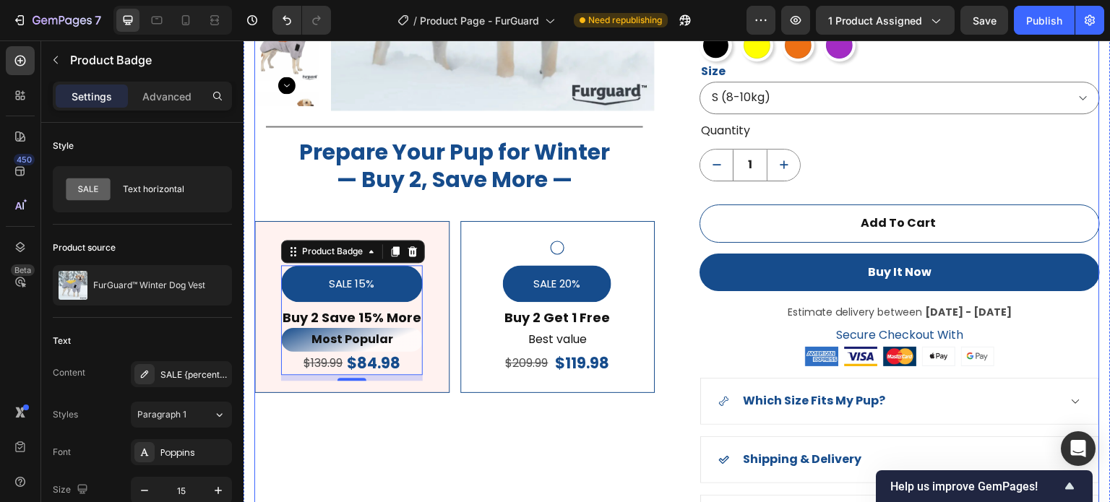
click at [376, 397] on div "Product Images Title Line Prepare Your Pup for Winter — Buy 2, Save More — Head…" at bounding box center [454, 163] width 401 height 755
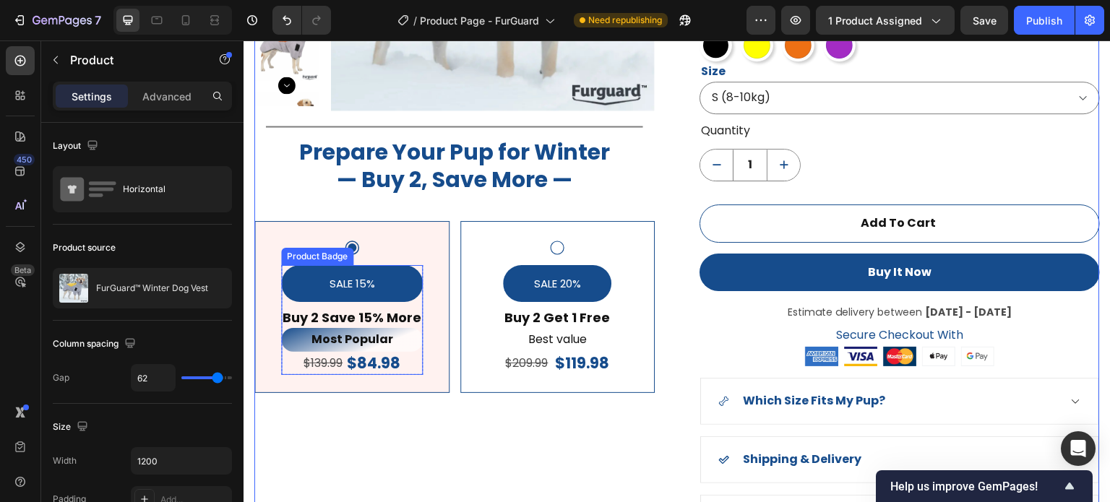
click at [336, 277] on pre "SALE 15%" at bounding box center [351, 283] width 63 height 37
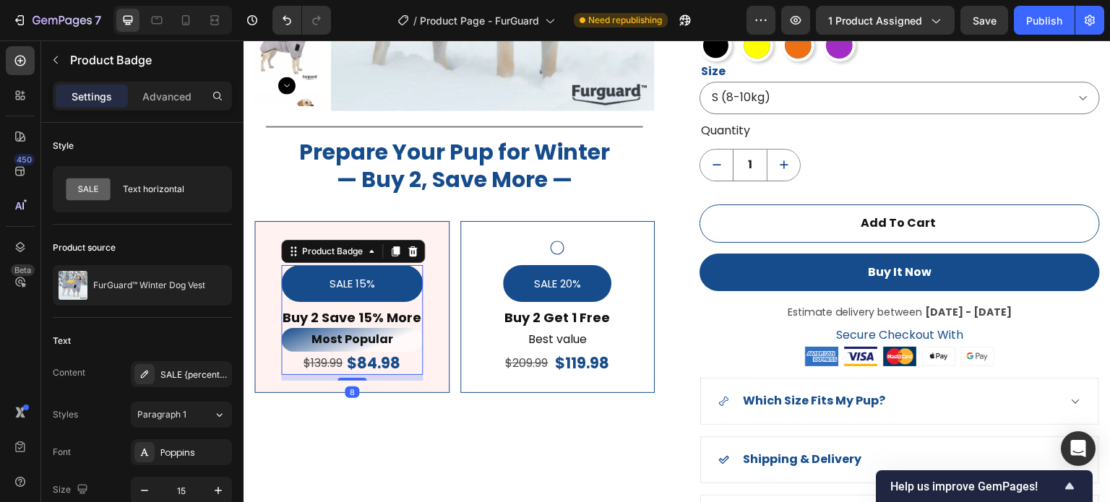
click at [338, 282] on pre "SALE 15%" at bounding box center [351, 283] width 63 height 37
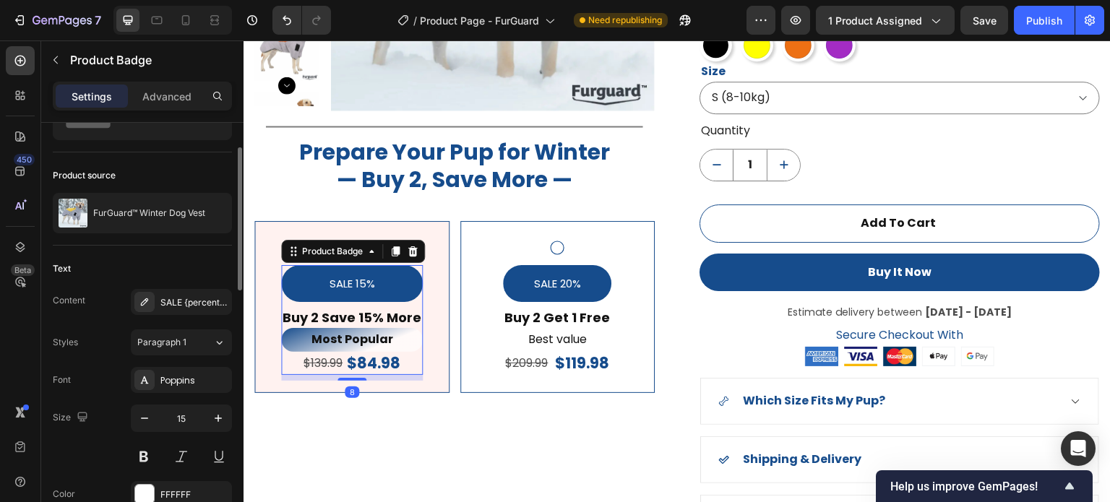
scroll to position [0, 0]
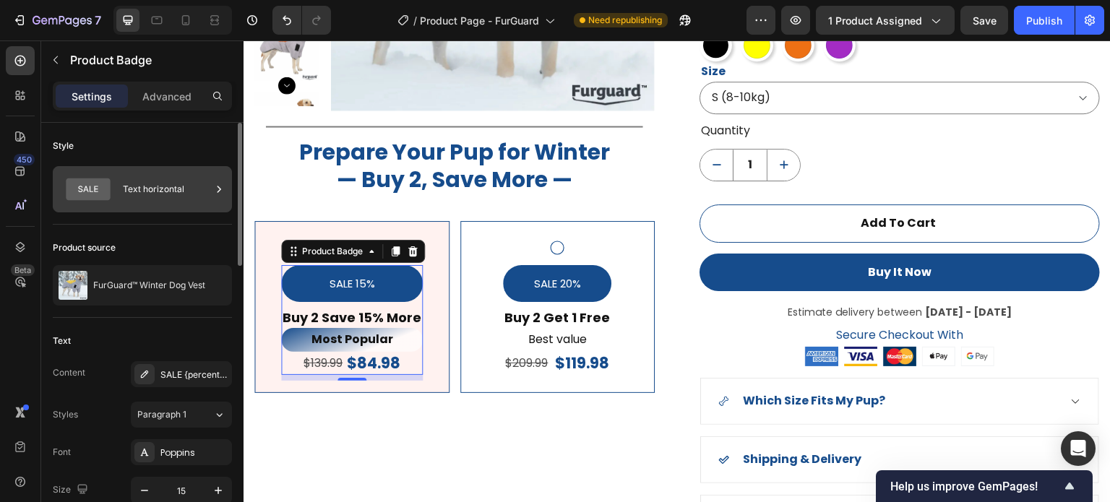
click at [179, 188] on div "Text horizontal" at bounding box center [167, 189] width 88 height 33
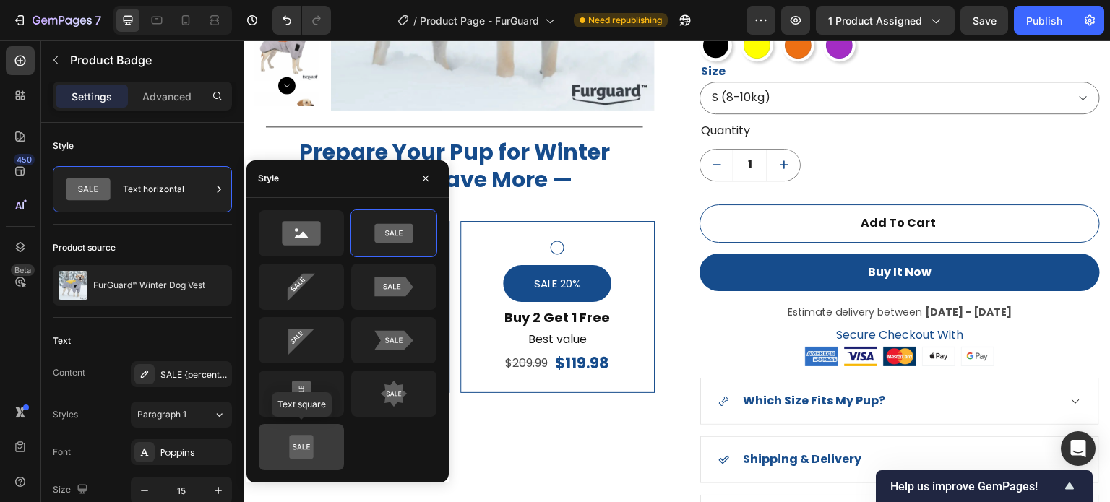
click at [321, 452] on icon at bounding box center [301, 447] width 68 height 29
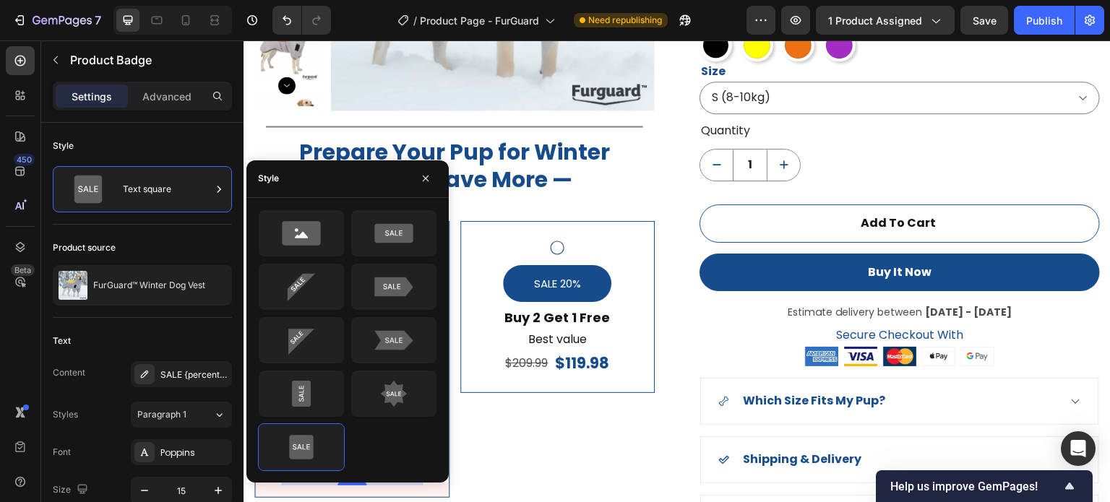
click at [506, 456] on div "SALE 15% Product Badge 8 Buy 2 Save 15% More Text Block Most Popular Text Block…" at bounding box center [454, 359] width 401 height 277
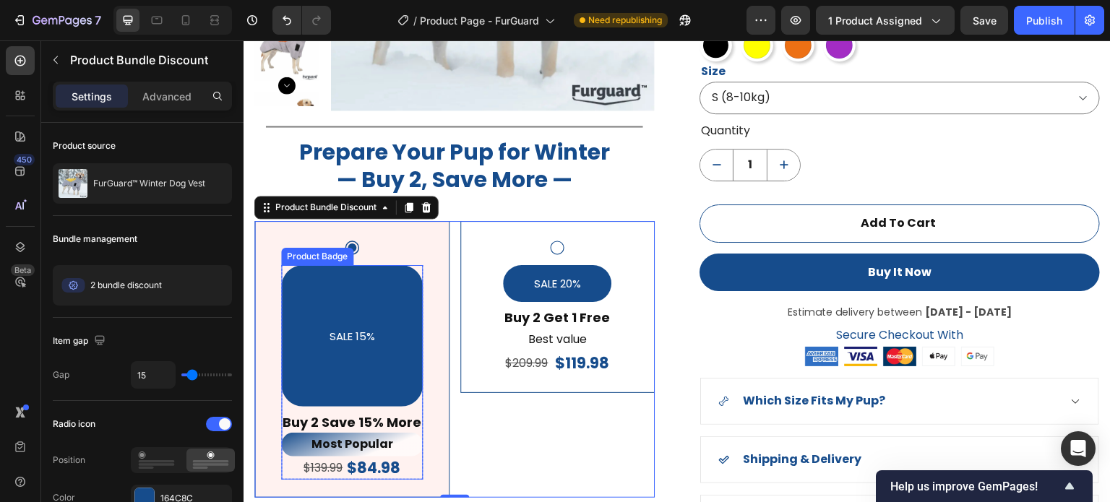
drag, startPoint x: 357, startPoint y: 319, endPoint x: 333, endPoint y: 314, distance: 25.0
click at [358, 320] on pre "SALE 15%" at bounding box center [351, 336] width 63 height 37
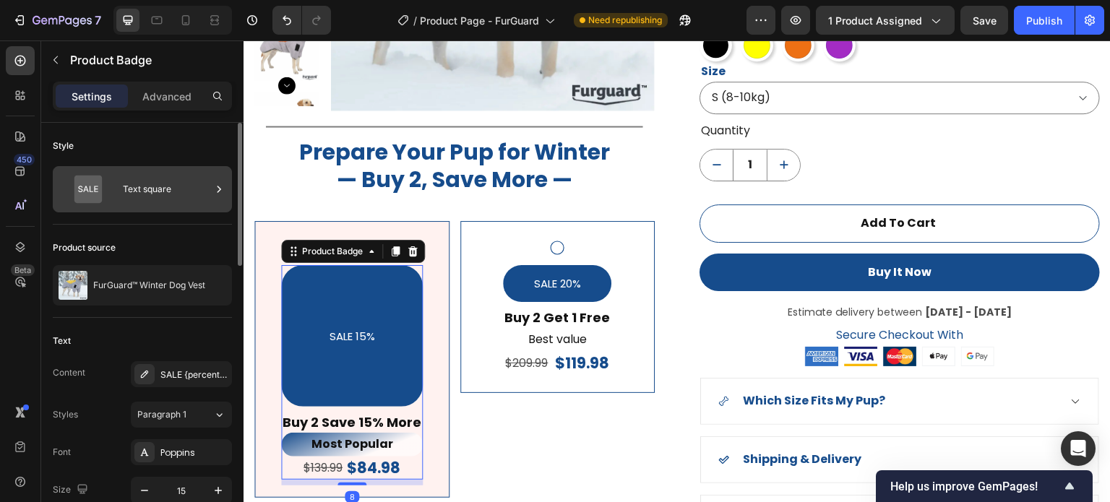
click at [136, 185] on div "Text square" at bounding box center [167, 189] width 88 height 33
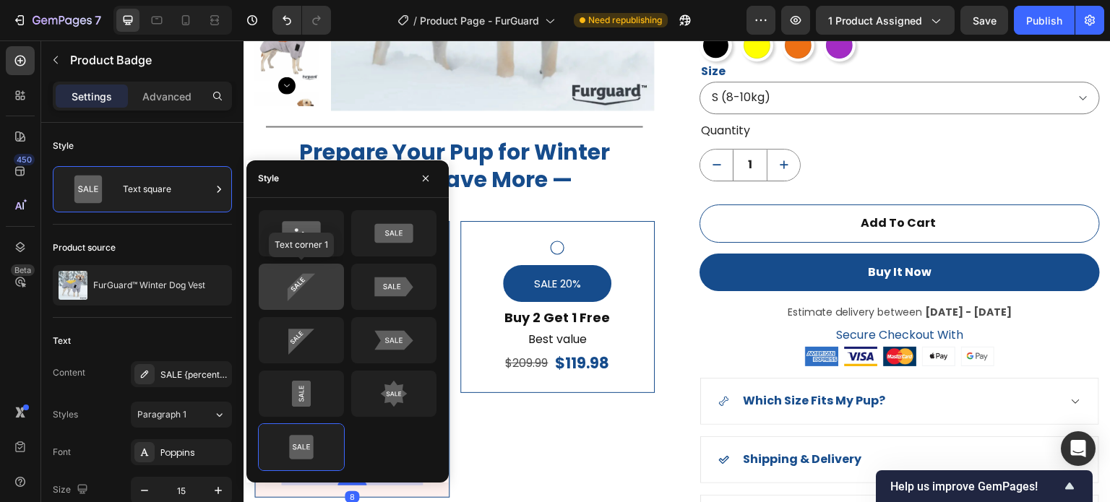
drag, startPoint x: 314, startPoint y: 286, endPoint x: 273, endPoint y: 392, distance: 113.6
click at [314, 286] on icon at bounding box center [301, 287] width 68 height 29
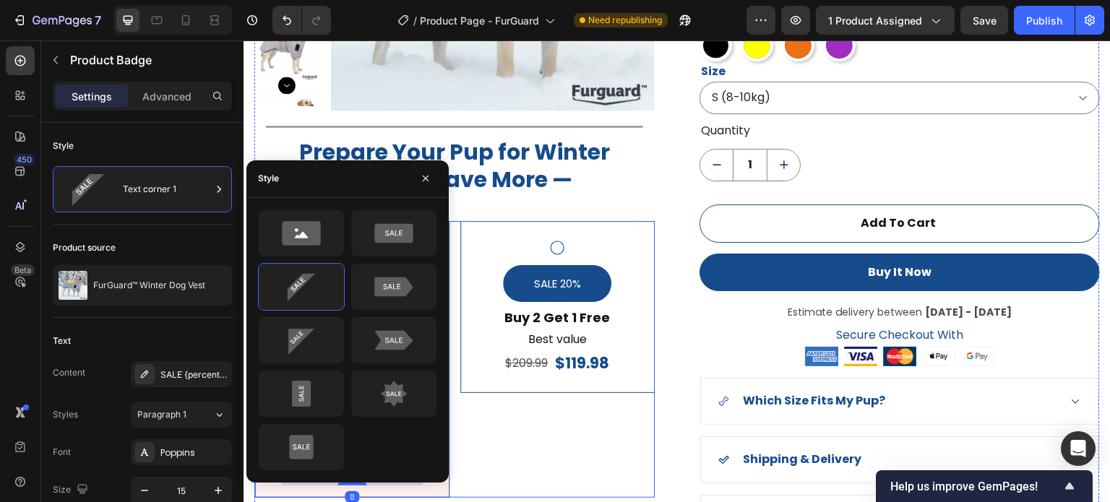
click at [519, 440] on div "SALE 15% Product Badge 8 Buy 2 Save 15% More Text Block Most Popular Text Block…" at bounding box center [454, 359] width 401 height 277
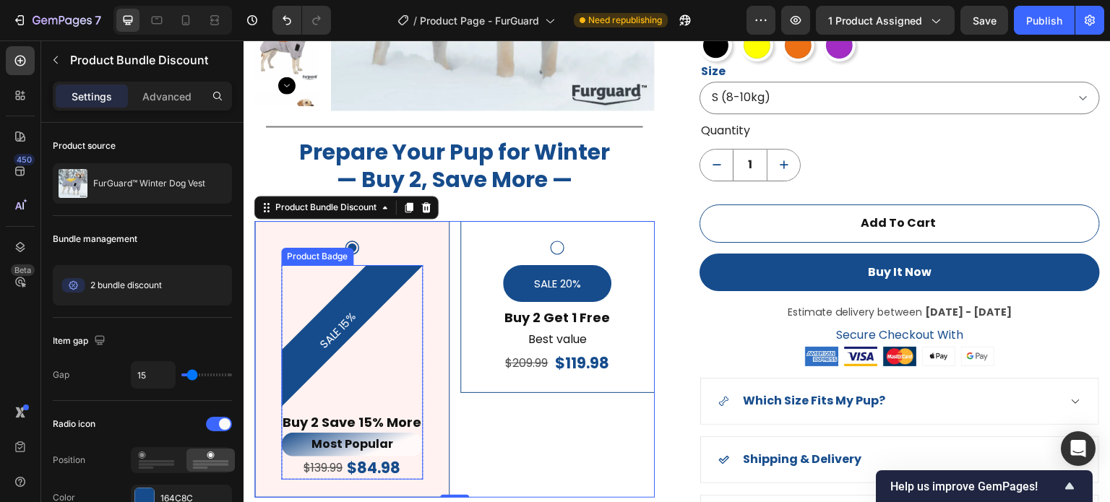
click at [313, 310] on div "SALE 15%" at bounding box center [352, 336] width 142 height 142
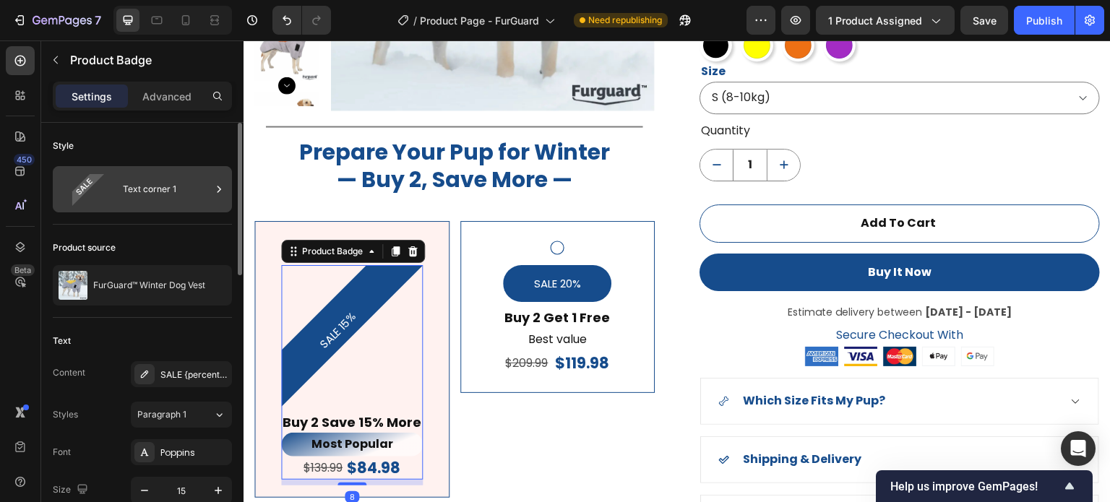
click at [155, 193] on div "Text corner 1" at bounding box center [167, 189] width 88 height 33
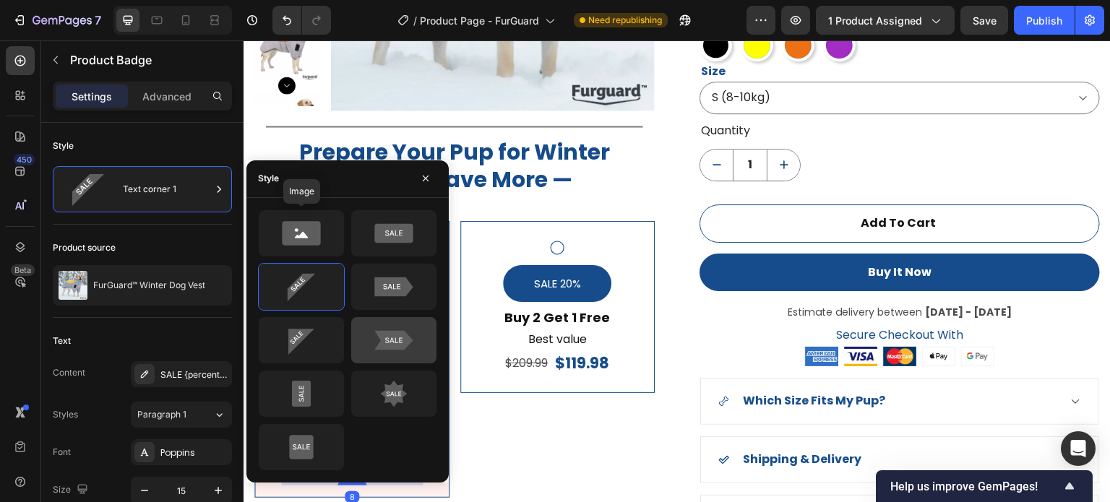
click at [312, 242] on icon at bounding box center [301, 233] width 38 height 24
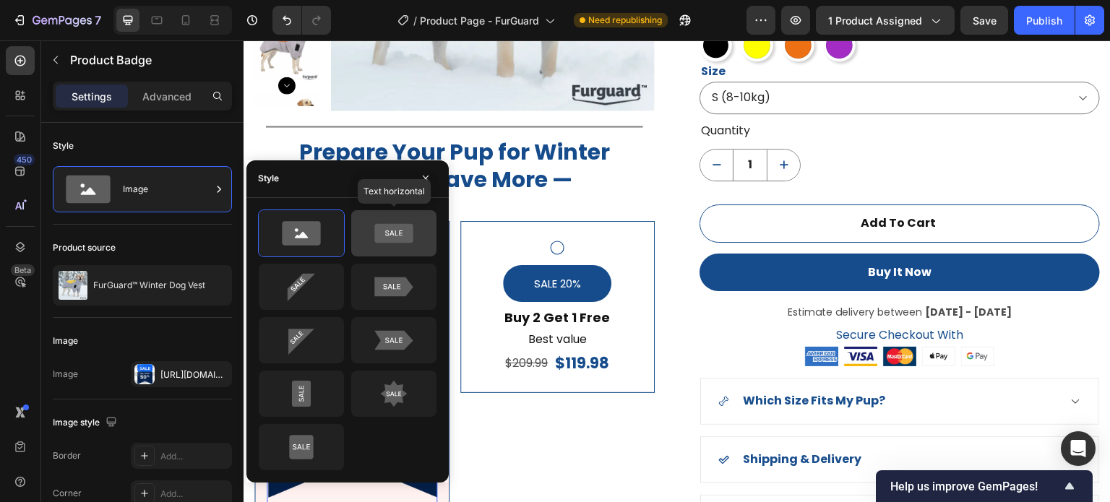
drag, startPoint x: 399, startPoint y: 245, endPoint x: 255, endPoint y: 334, distance: 169.1
click at [399, 245] on icon at bounding box center [394, 233] width 68 height 29
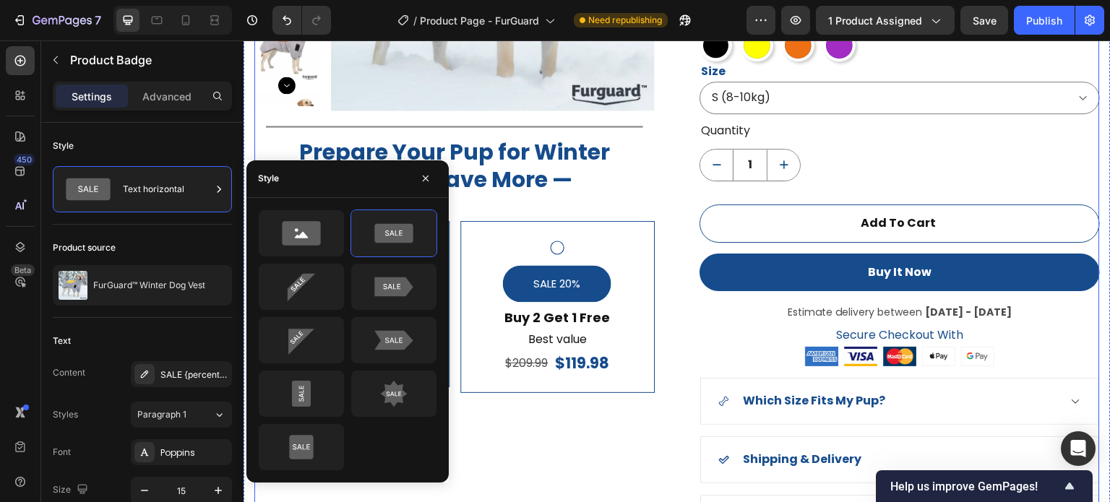
click at [538, 440] on div "Product Images Title Line Prepare Your Pup for Winter — Buy 2, Save More — Head…" at bounding box center [454, 163] width 401 height 755
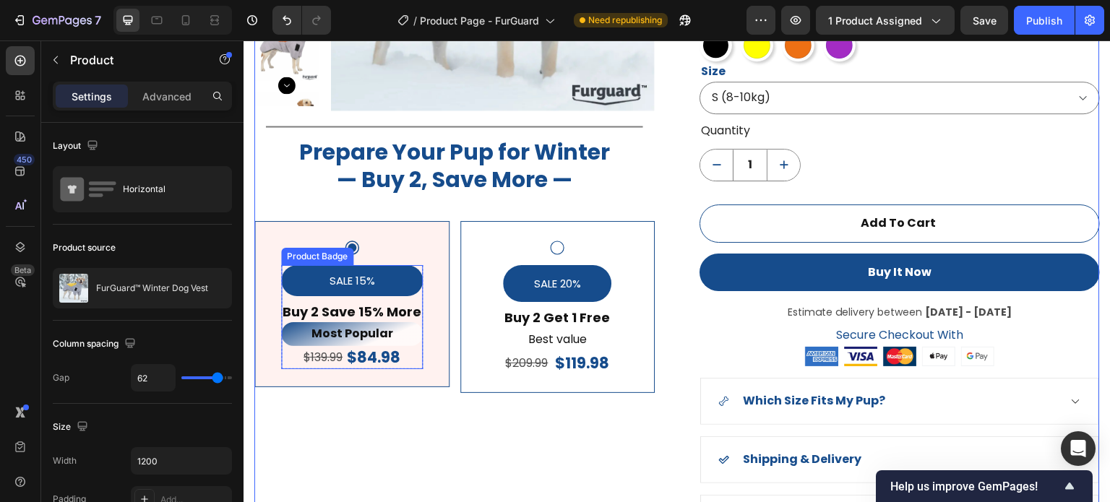
click at [381, 275] on pre "SALE 15%" at bounding box center [351, 280] width 63 height 31
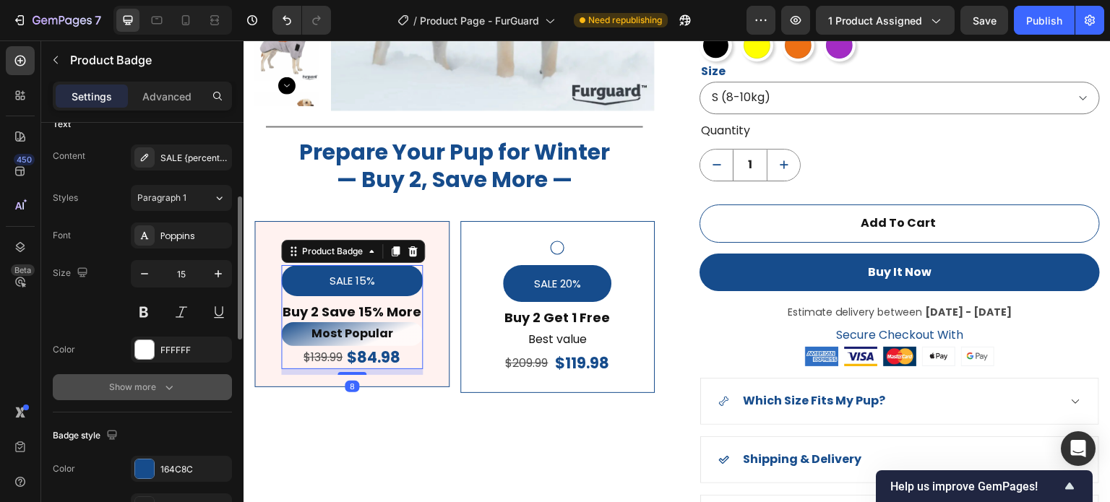
scroll to position [289, 0]
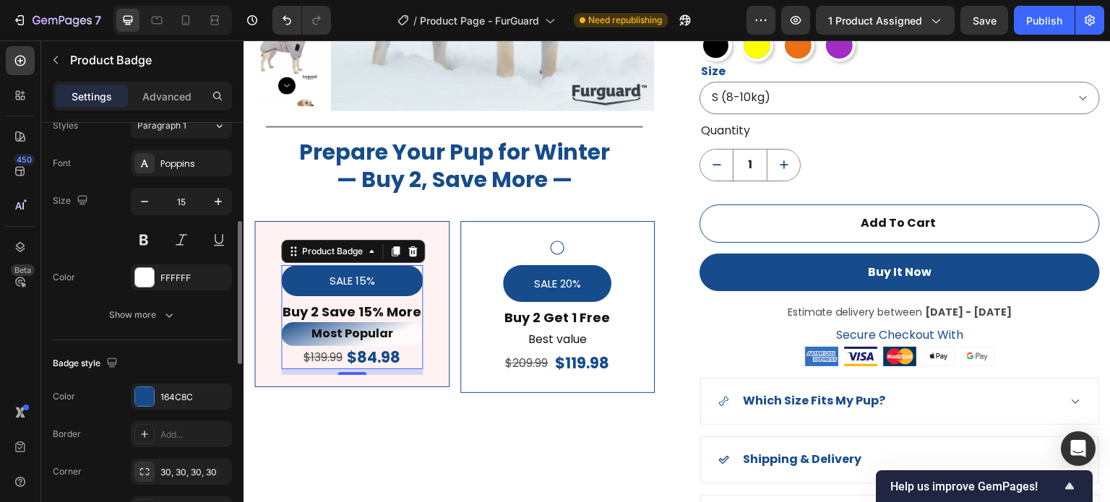
click at [344, 282] on pre "SALE 15%" at bounding box center [351, 280] width 63 height 31
click at [166, 308] on icon "button" at bounding box center [169, 315] width 14 height 14
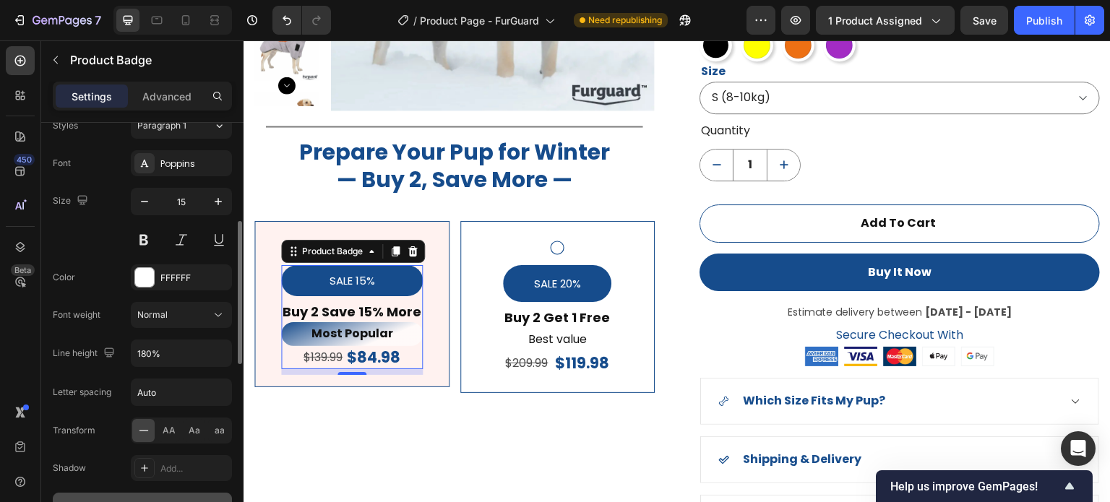
click at [367, 275] on pre "SALE 15%" at bounding box center [351, 280] width 63 height 31
click at [364, 275] on pre "SALE 15%" at bounding box center [351, 280] width 63 height 31
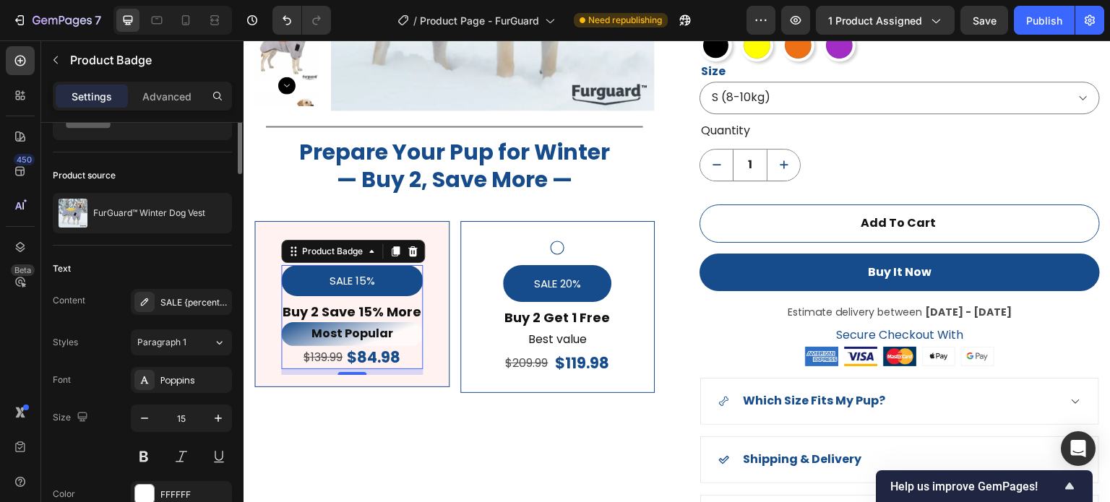
scroll to position [0, 0]
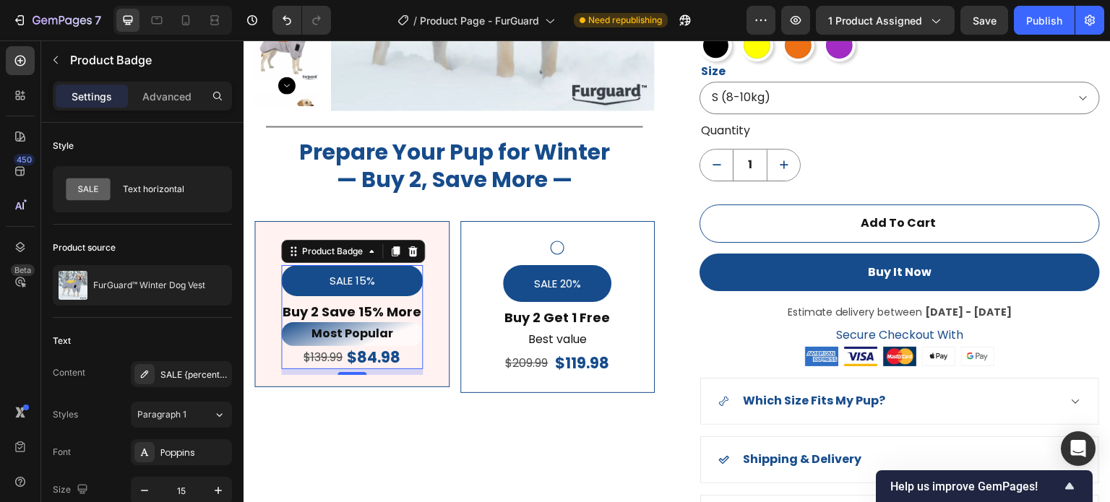
click at [350, 287] on pre "SALE 15%" at bounding box center [351, 280] width 63 height 31
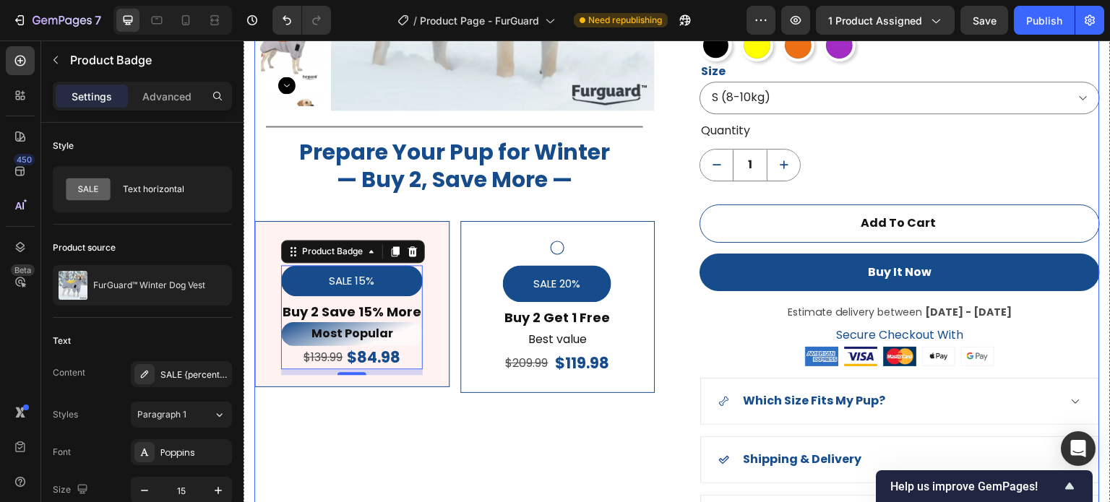
click at [424, 421] on div "Product Images Title Line Prepare Your Pup for Winter — Buy 2, Save More — Head…" at bounding box center [454, 163] width 401 height 755
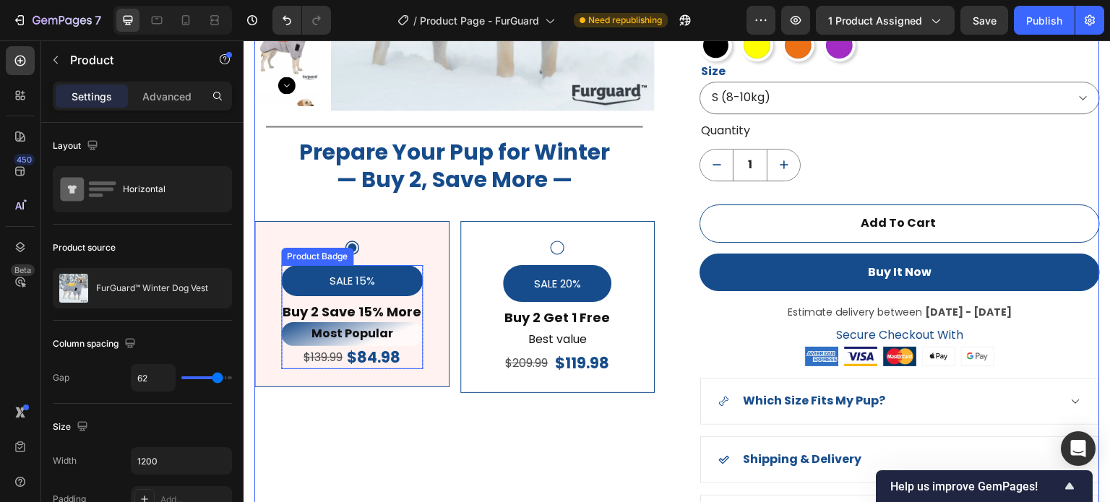
click at [393, 292] on div "SALE 15%" at bounding box center [352, 280] width 142 height 31
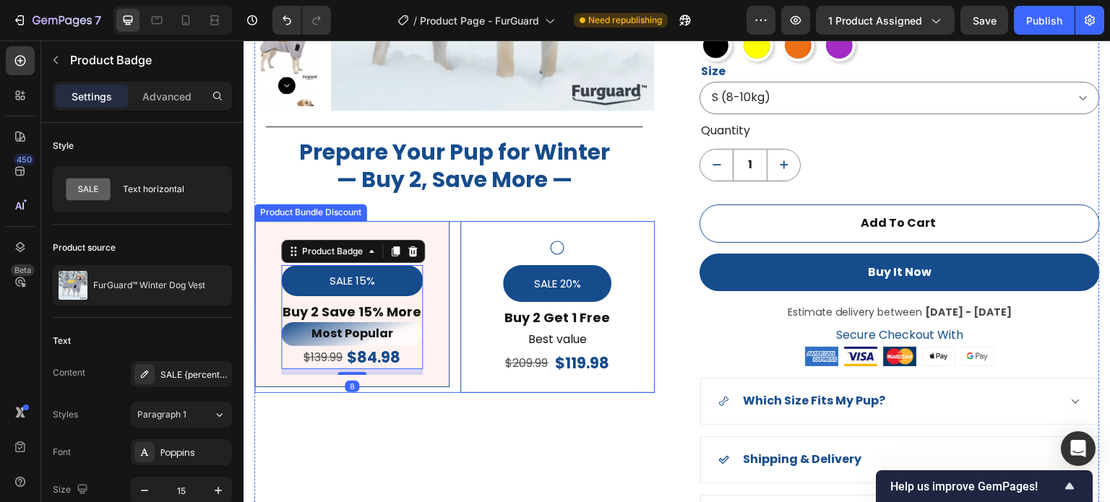
click at [476, 445] on div "Product Images Title Line Prepare Your Pup for Winter — Buy 2, Save More — Head…" at bounding box center [454, 163] width 401 height 755
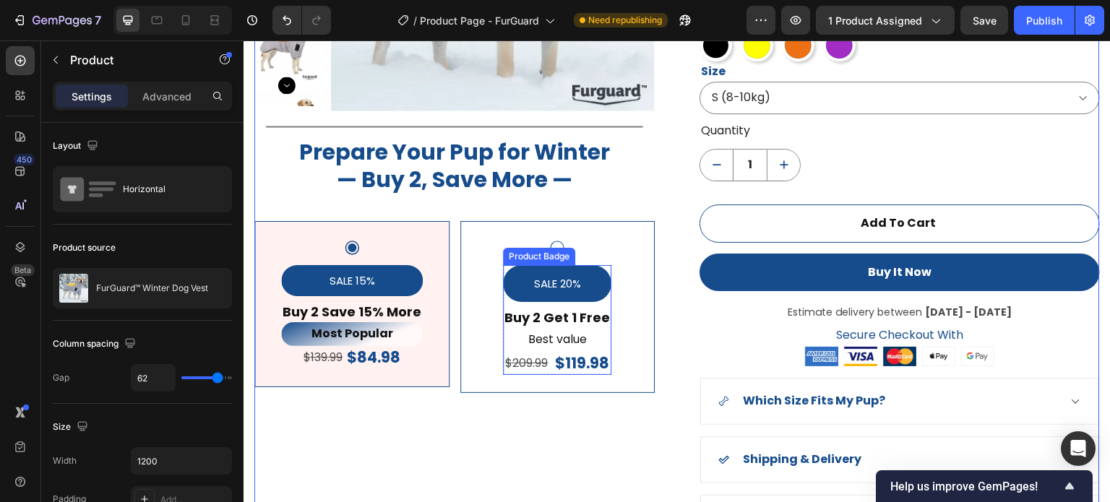
click at [582, 286] on pre "SALE 20%" at bounding box center [558, 283] width 64 height 37
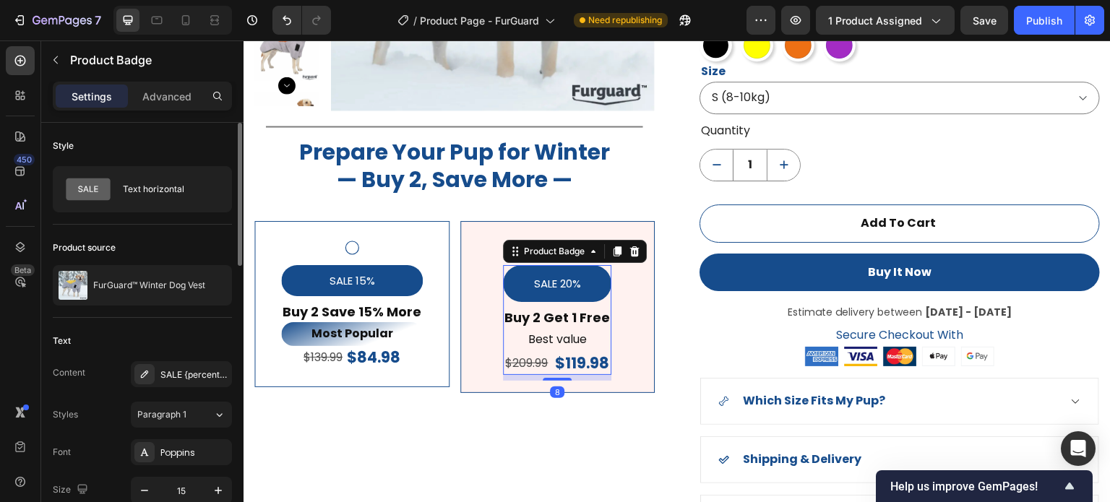
scroll to position [217, 0]
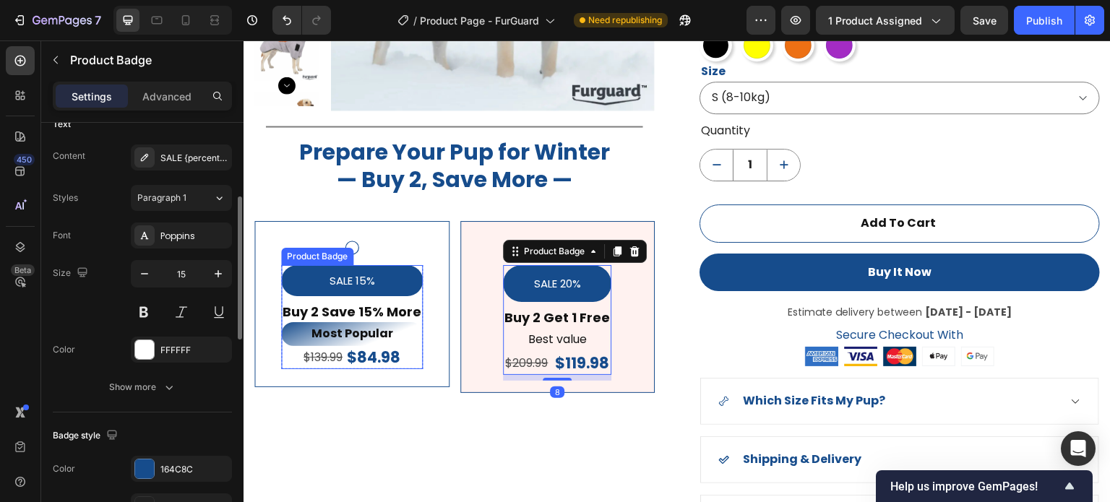
click at [387, 280] on div "SALE 15%" at bounding box center [352, 280] width 142 height 31
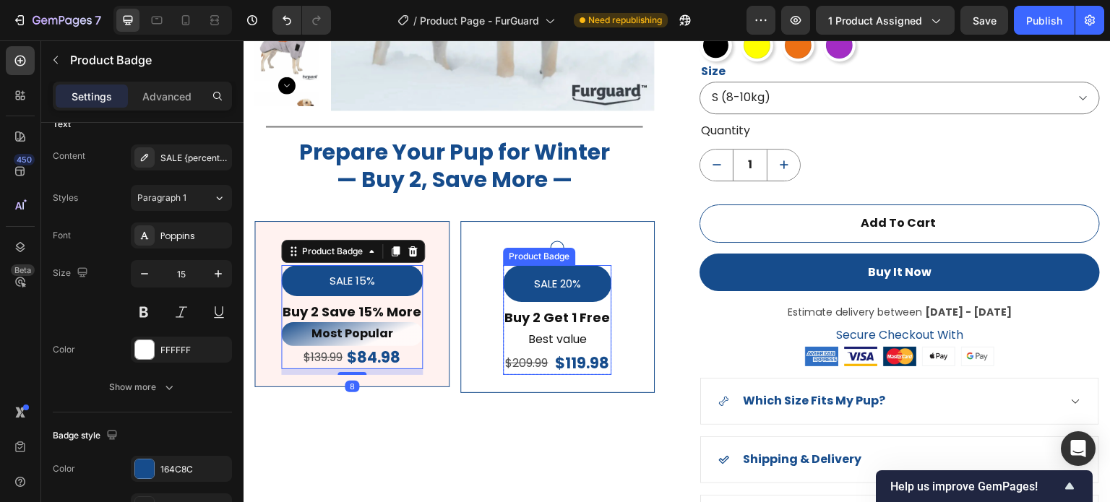
click at [591, 288] on div "SALE 20%" at bounding box center [557, 283] width 108 height 37
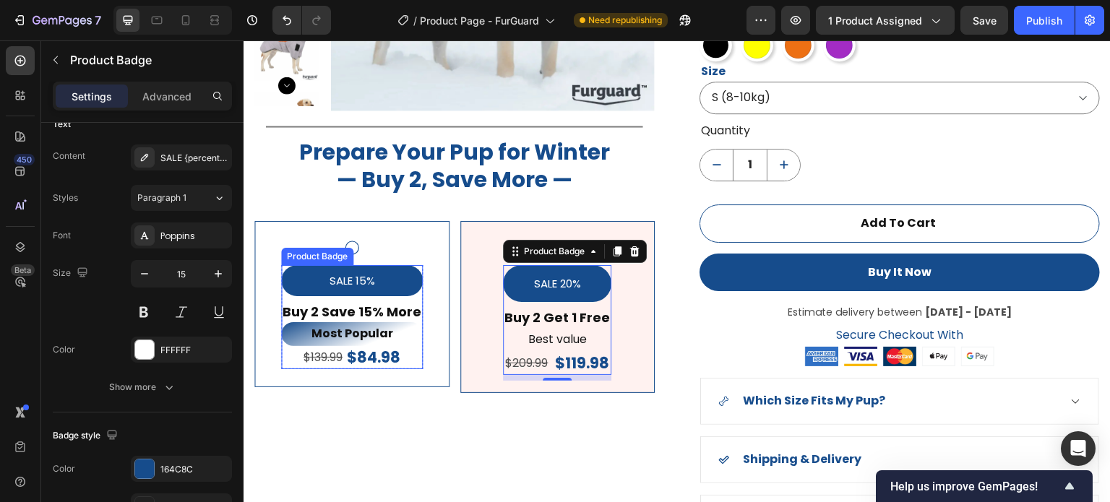
click at [369, 277] on pre "SALE 15%" at bounding box center [351, 280] width 63 height 31
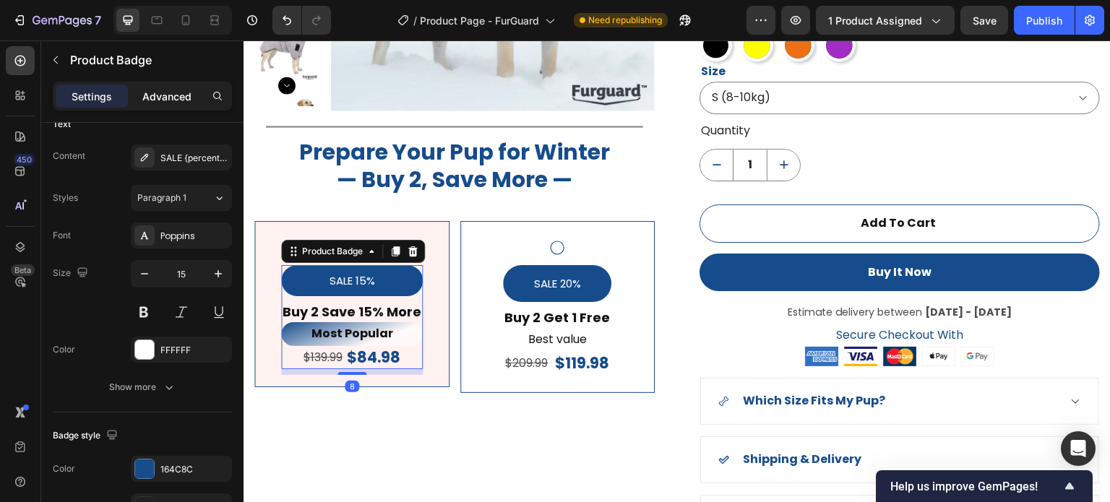
click at [166, 100] on p "Advanced" at bounding box center [166, 96] width 49 height 15
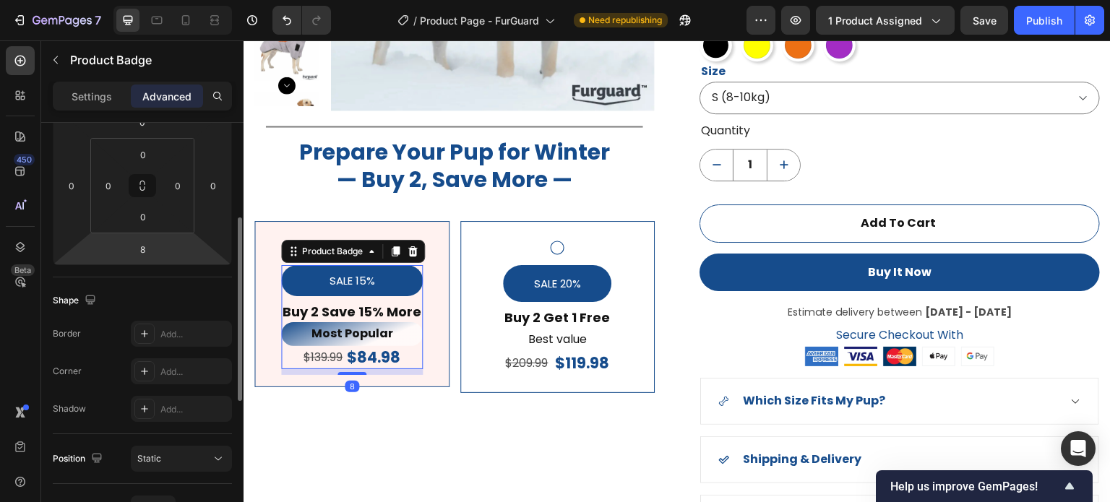
scroll to position [72, 0]
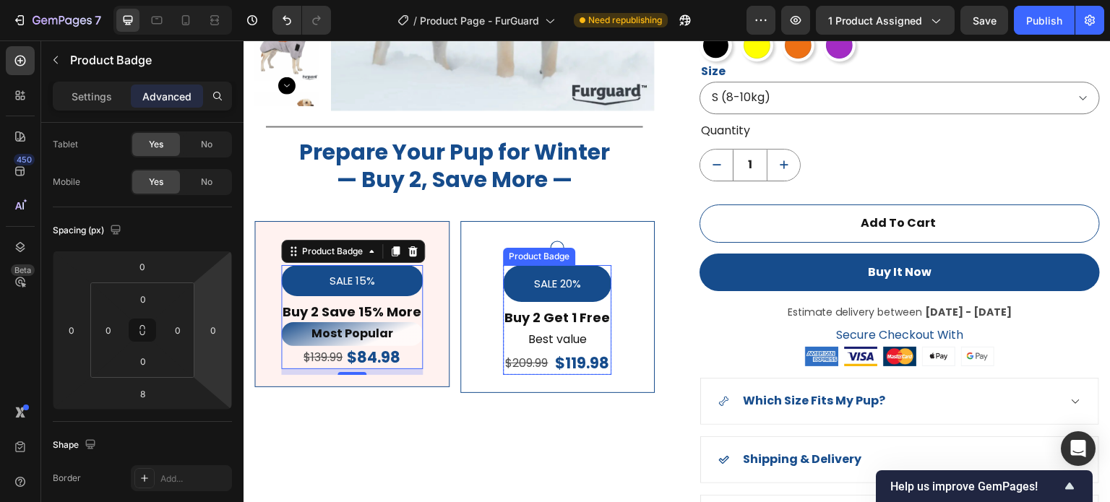
click at [606, 270] on div "SALE 20%" at bounding box center [557, 283] width 108 height 37
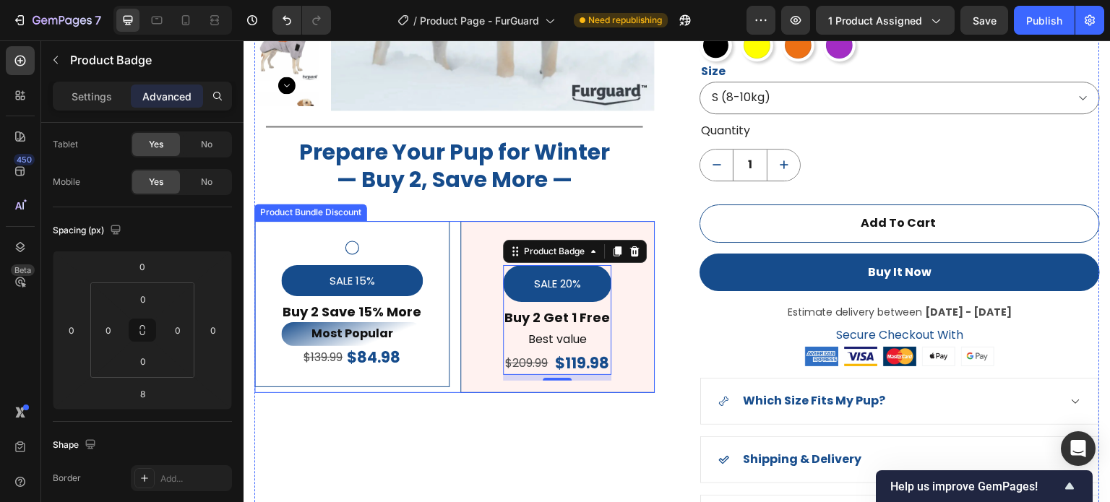
click at [395, 382] on div "SALE 15% Product Badge Buy 2 Save 15% More Text Block Most Popular Text Block $…" at bounding box center [351, 304] width 195 height 166
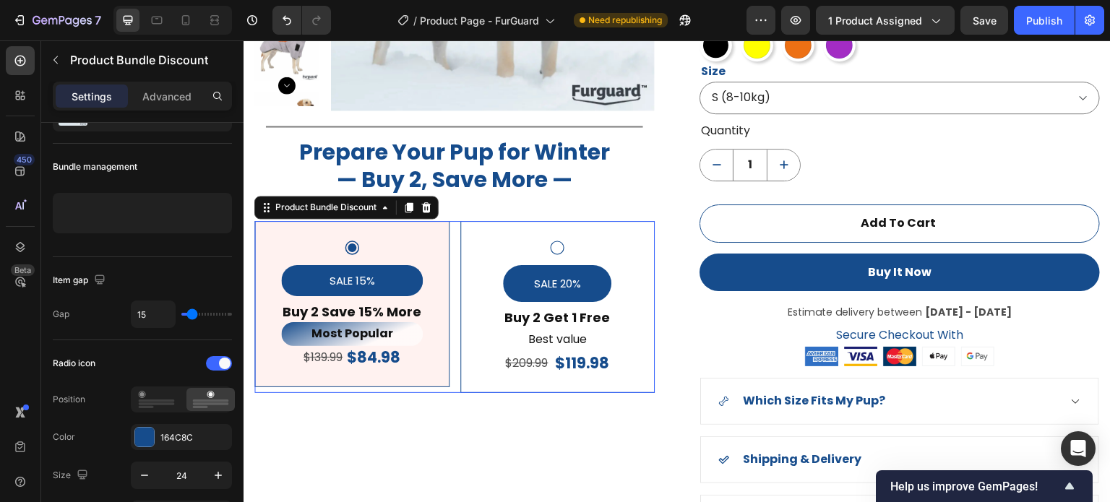
scroll to position [0, 0]
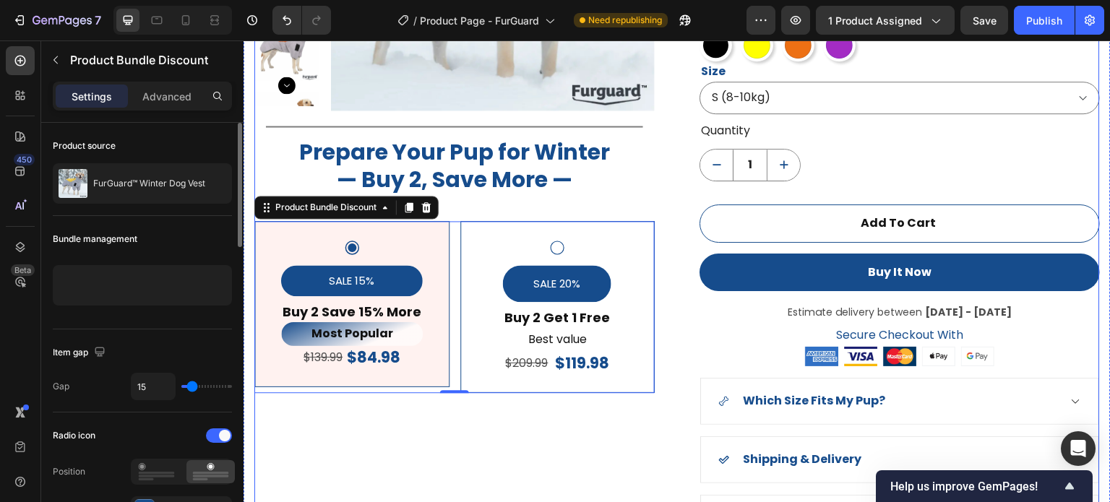
click at [509, 415] on div "Product Images Title Line Prepare Your Pup for Winter — Buy 2, Save More — Head…" at bounding box center [454, 163] width 401 height 755
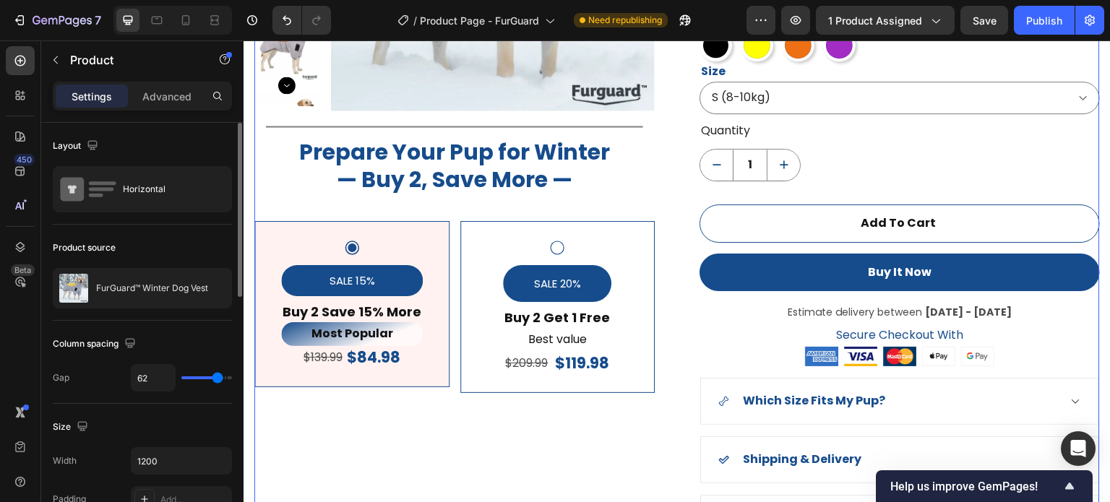
scroll to position [145, 0]
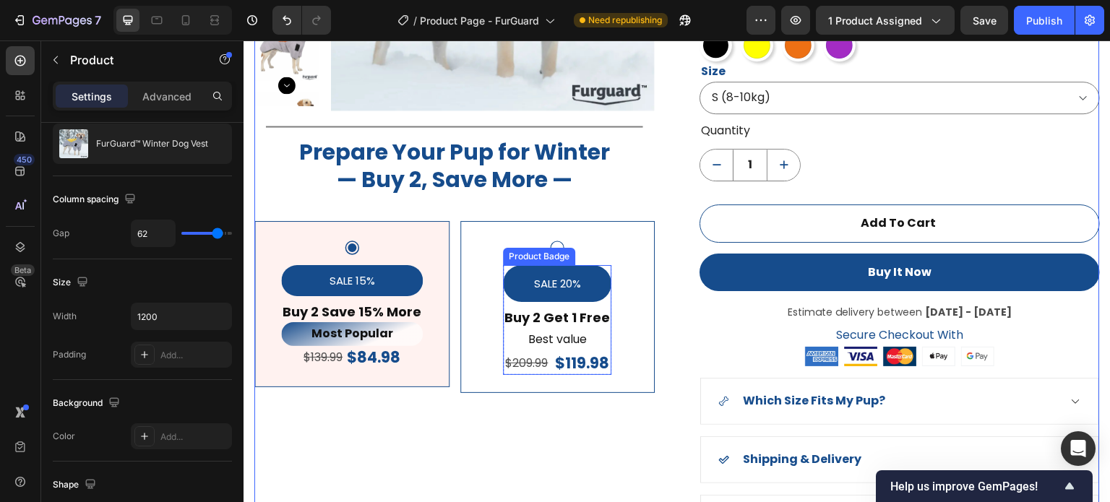
click at [582, 283] on pre "SALE 20%" at bounding box center [558, 283] width 64 height 37
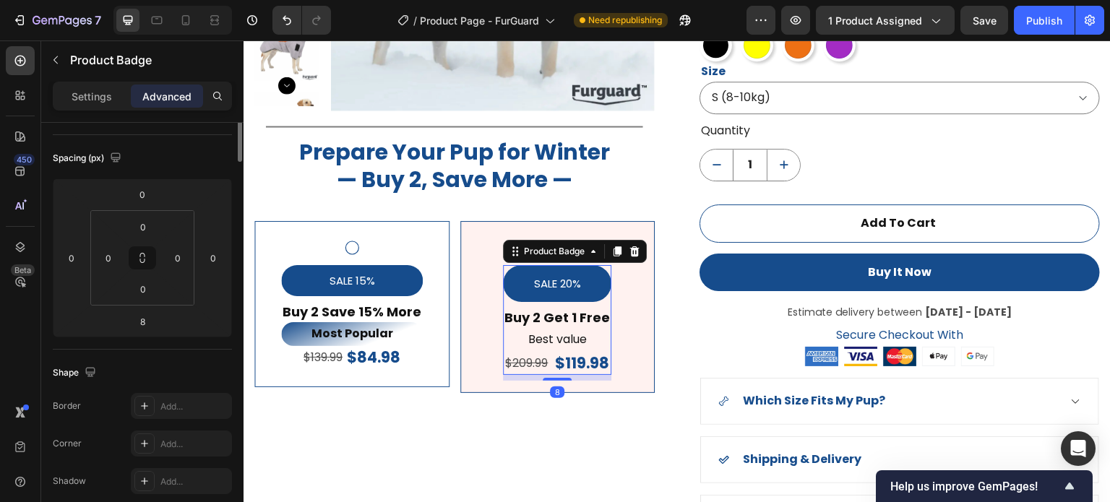
scroll to position [0, 0]
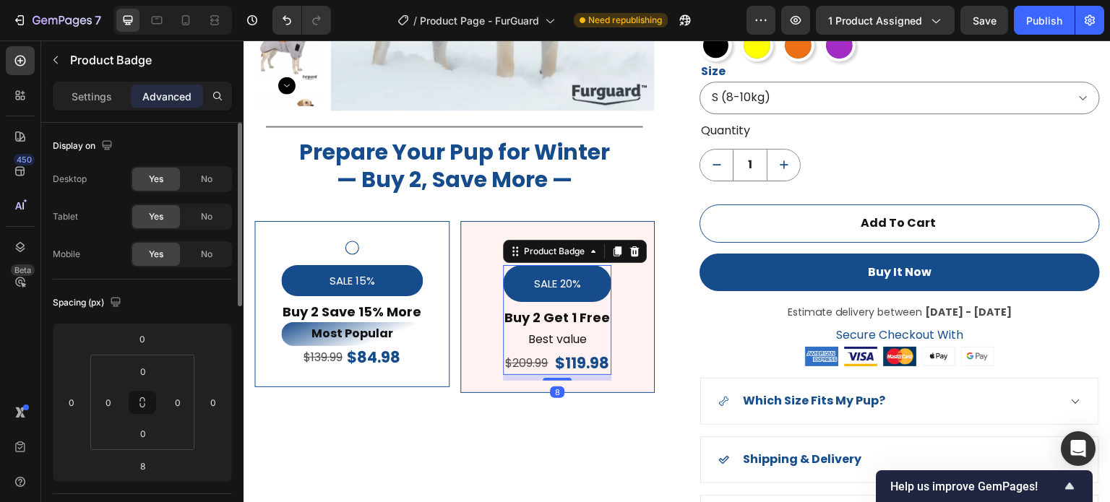
click at [576, 286] on pre "SALE 20%" at bounding box center [558, 283] width 64 height 37
click at [576, 288] on pre "SALE 20%" at bounding box center [558, 283] width 64 height 37
click at [72, 95] on p "Settings" at bounding box center [92, 96] width 40 height 15
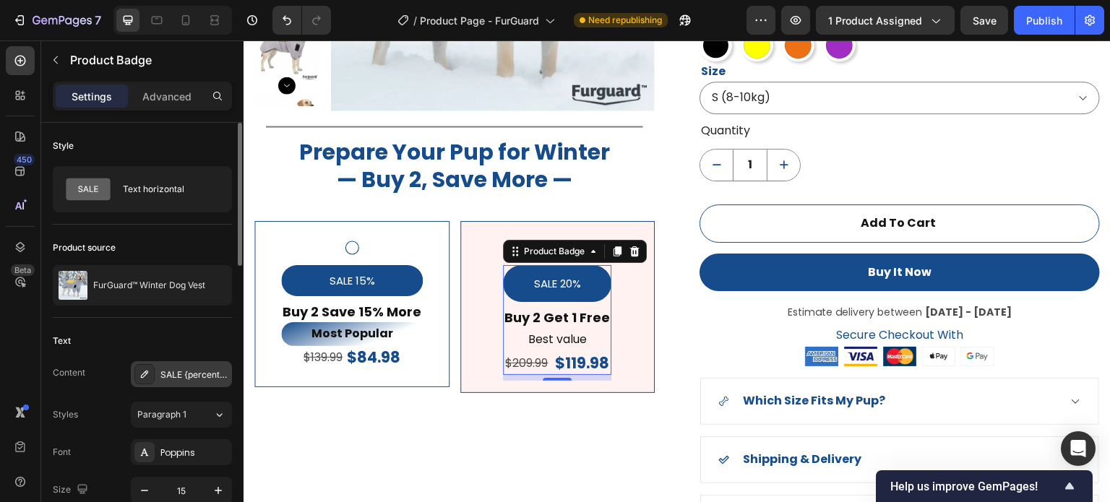
click at [182, 376] on div "SALE {percent_discount}" at bounding box center [194, 375] width 68 height 13
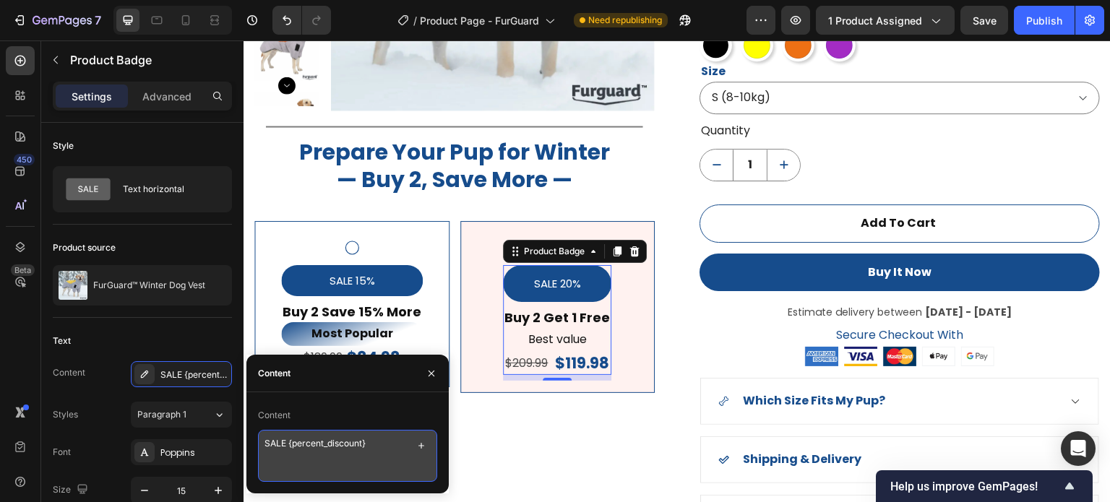
click at [379, 452] on textarea "SALE {percent_discount}" at bounding box center [347, 456] width 179 height 52
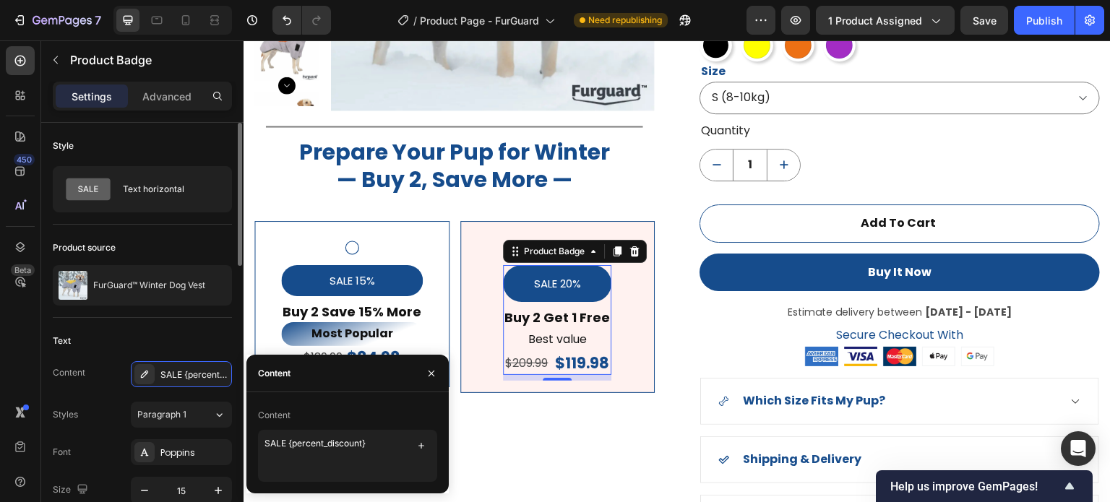
click at [106, 369] on div "Content SALE {percent_discount}" at bounding box center [142, 374] width 179 height 26
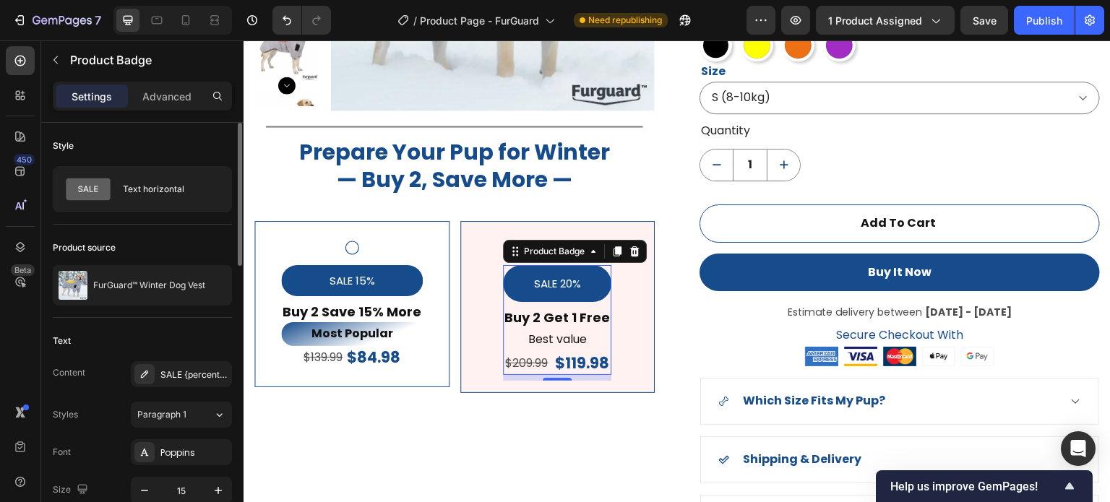
scroll to position [145, 0]
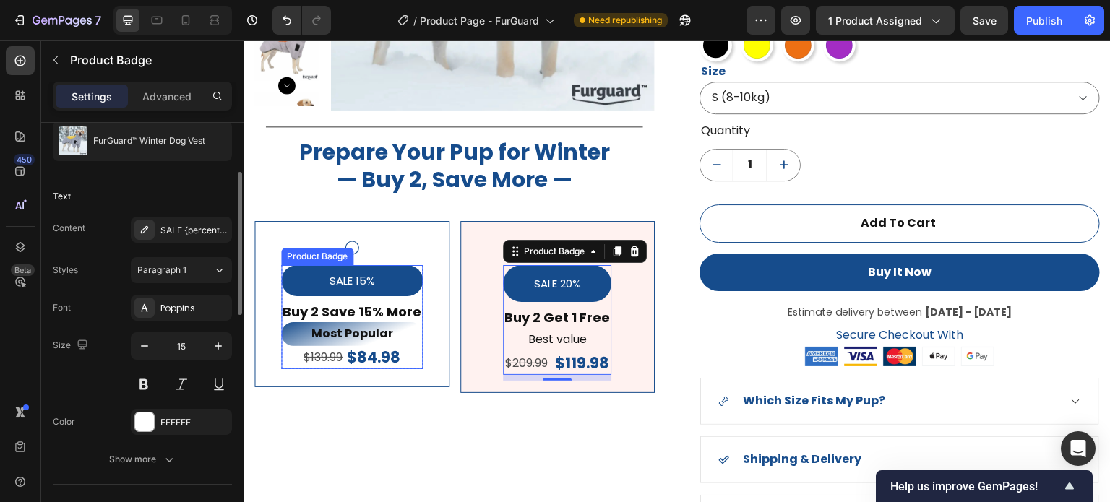
click at [390, 275] on div "SALE 15%" at bounding box center [352, 280] width 142 height 31
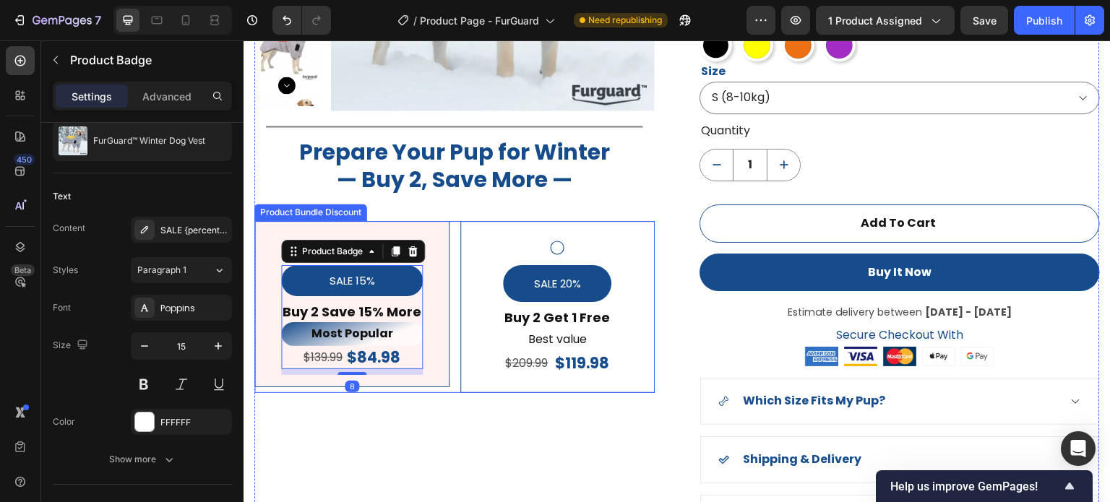
click at [503, 278] on div "SALE 20%" at bounding box center [557, 283] width 108 height 37
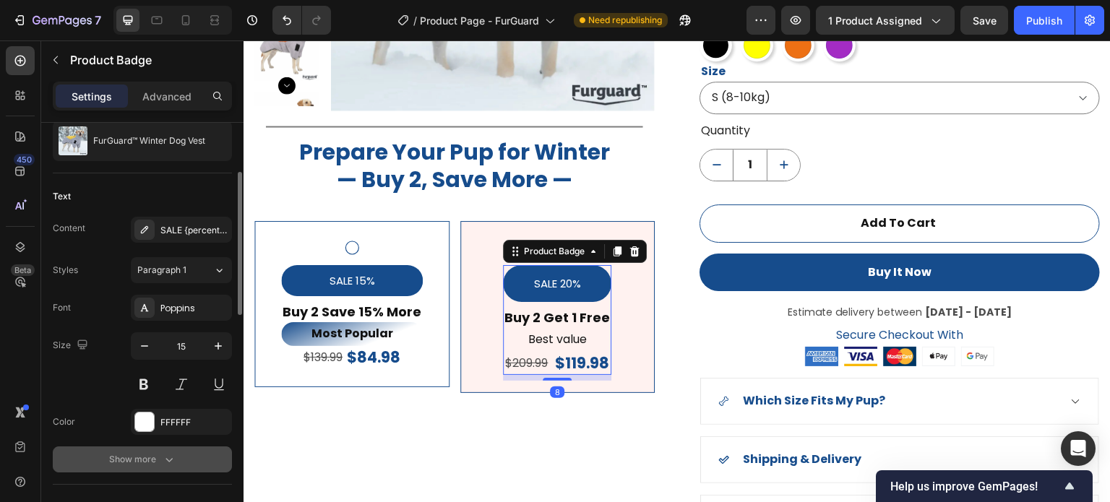
click at [153, 456] on div "Show more" at bounding box center [142, 460] width 67 height 14
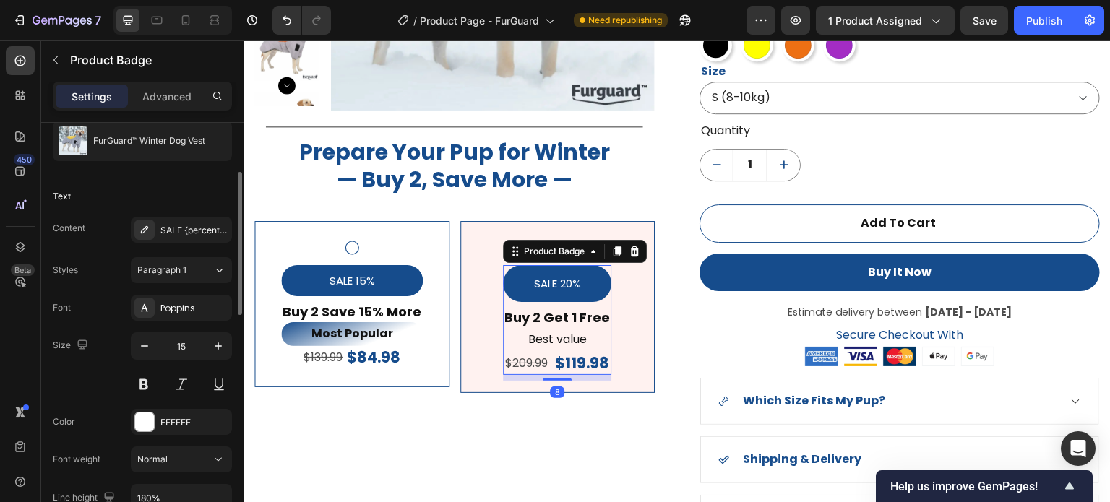
scroll to position [289, 0]
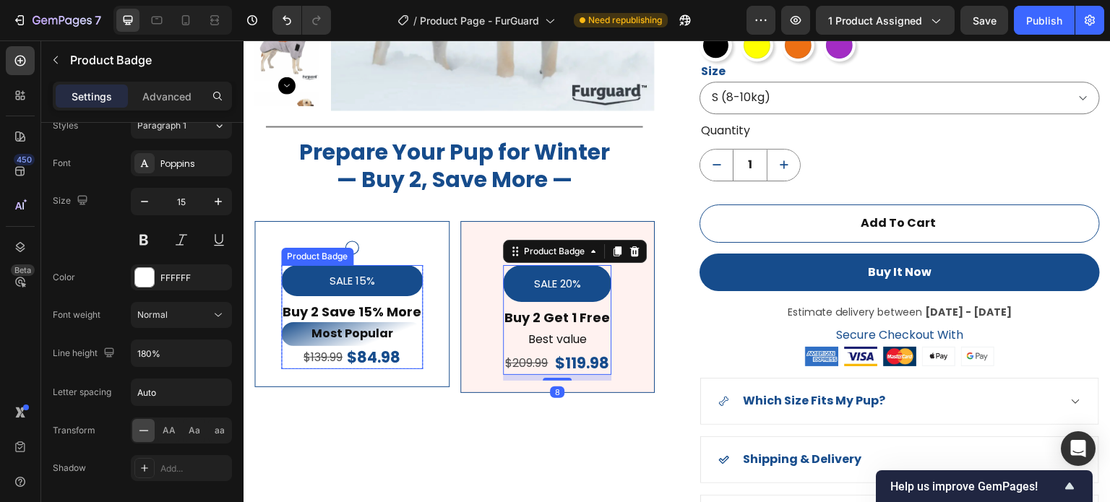
click at [407, 284] on div "SALE 15%" at bounding box center [352, 280] width 142 height 31
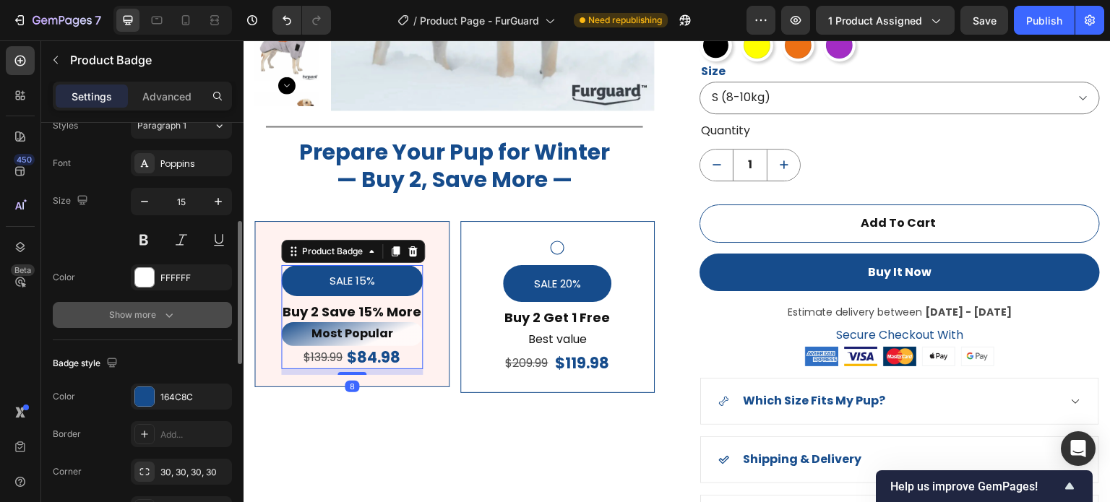
click at [147, 312] on div "Show more" at bounding box center [142, 315] width 67 height 14
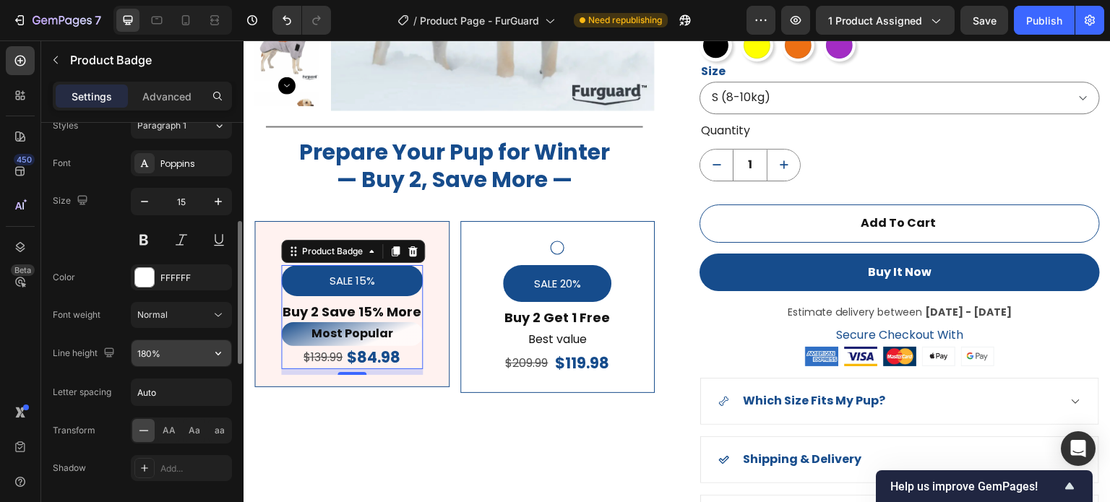
click at [175, 357] on input "180%" at bounding box center [182, 354] width 100 height 26
click at [223, 363] on button "button" at bounding box center [218, 354] width 26 height 26
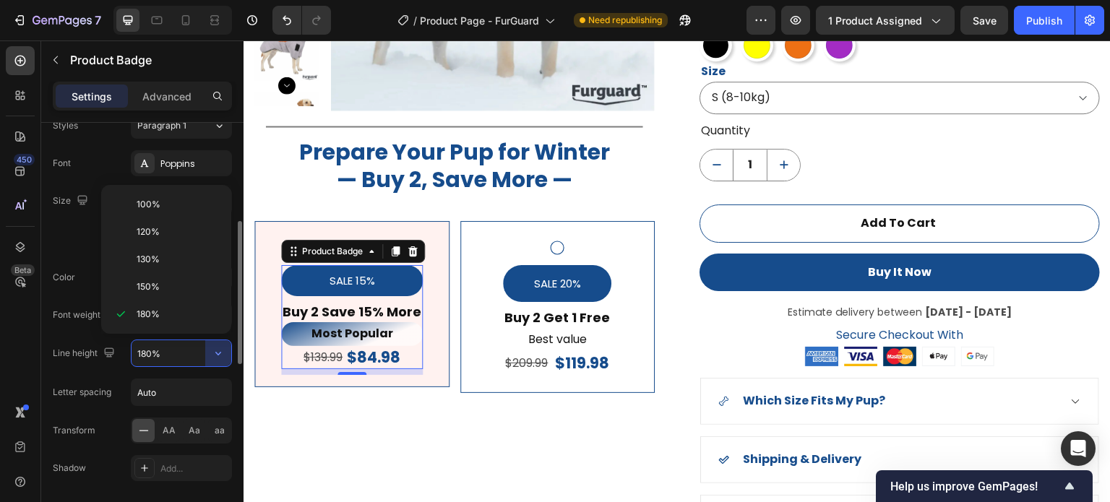
click at [182, 259] on p "130%" at bounding box center [178, 259] width 82 height 13
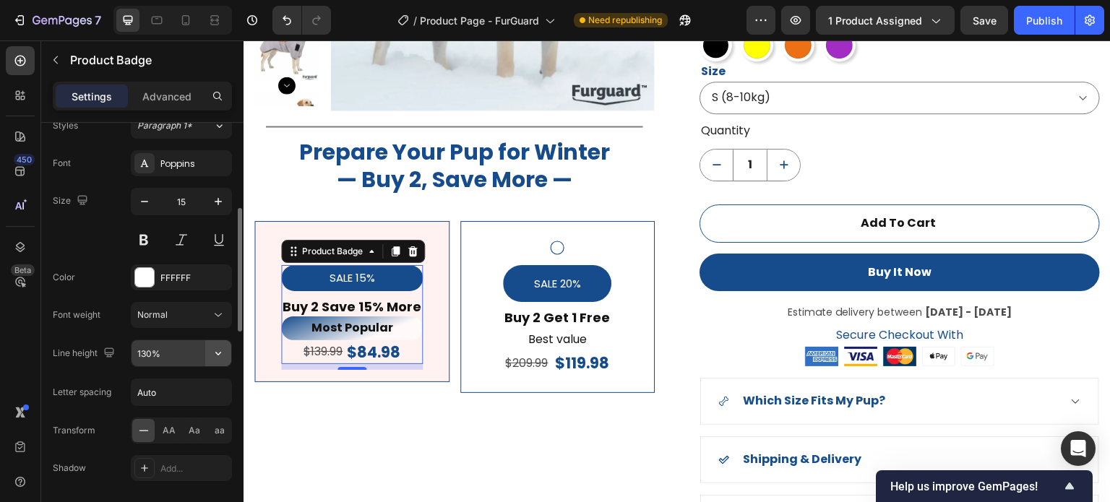
click at [215, 352] on icon "button" at bounding box center [218, 354] width 6 height 4
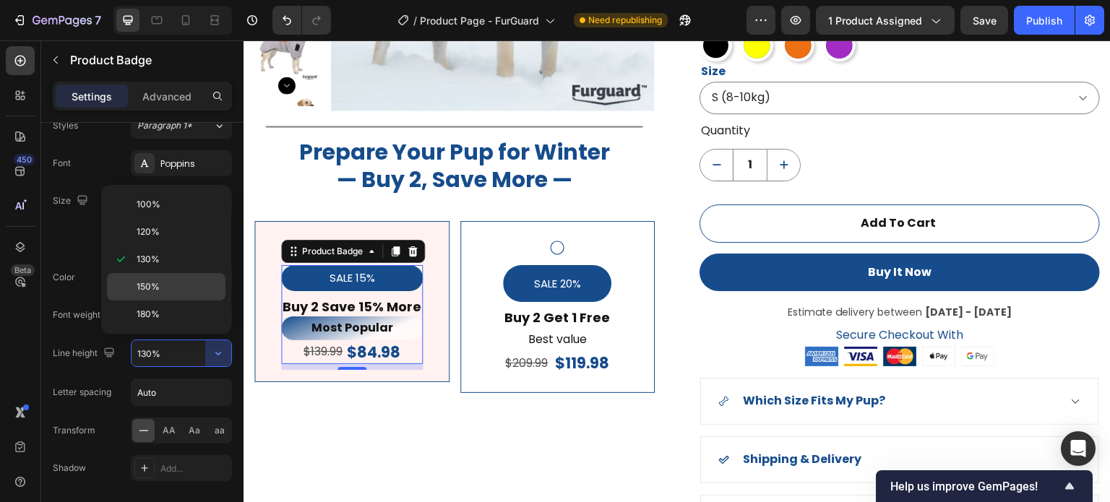
click at [171, 283] on p "150%" at bounding box center [178, 286] width 82 height 13
type input "150%"
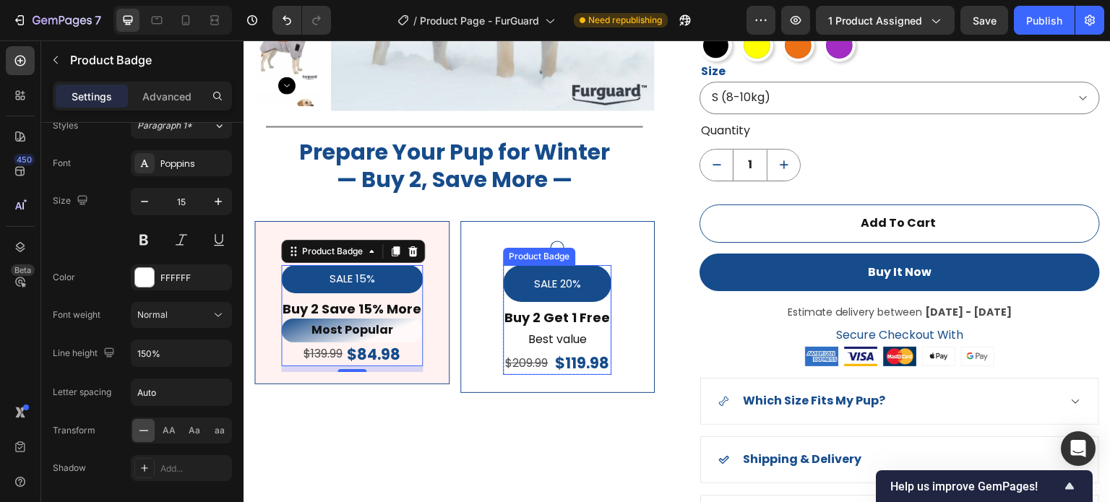
click at [504, 266] on div "SALE 20%" at bounding box center [557, 283] width 108 height 37
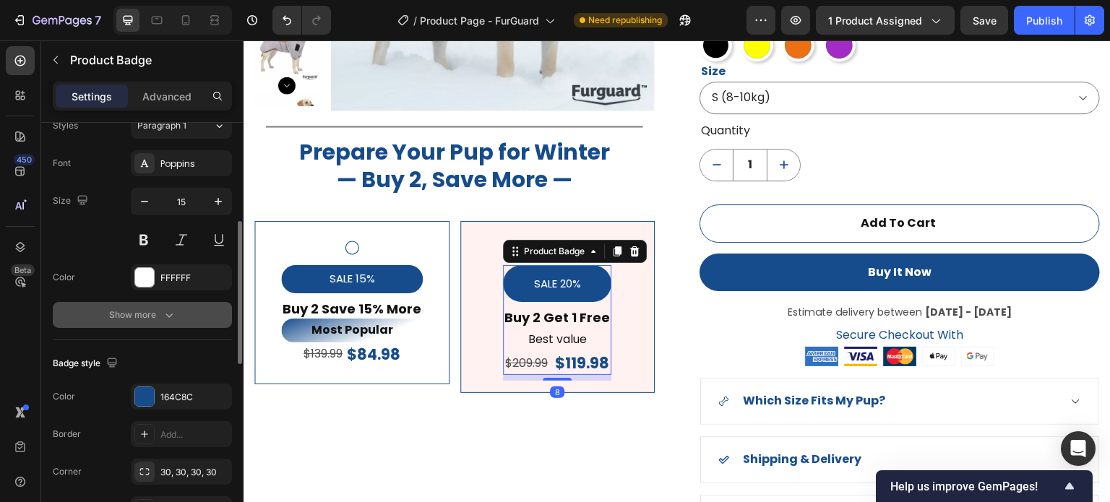
click at [165, 318] on icon "button" at bounding box center [169, 315] width 14 height 14
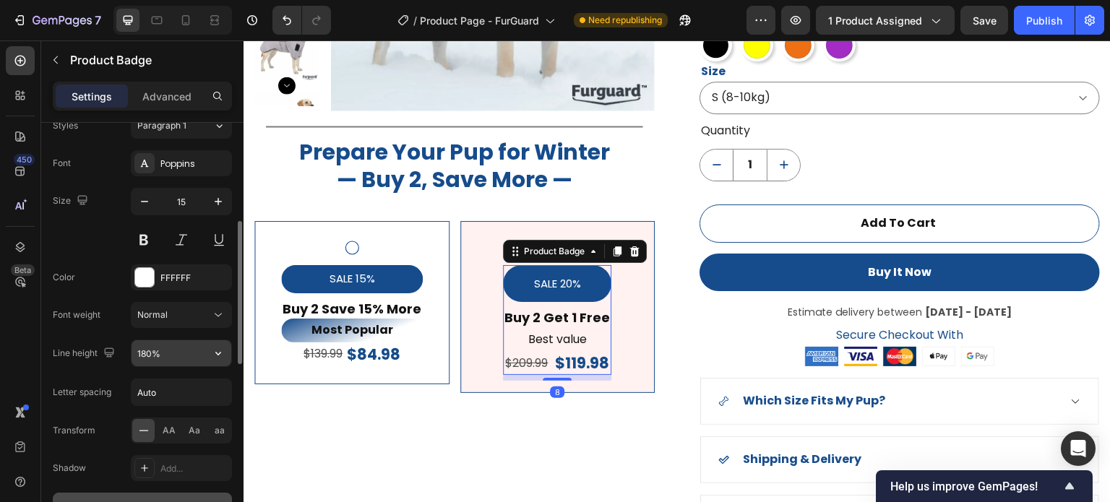
click at [186, 359] on input "180%" at bounding box center [182, 354] width 100 height 26
click at [217, 358] on icon "button" at bounding box center [218, 353] width 14 height 14
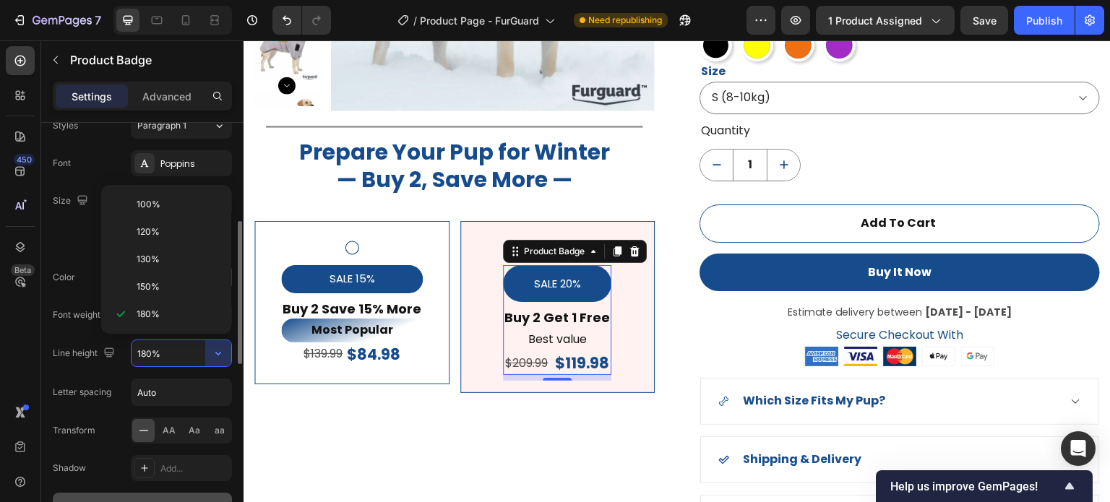
click at [188, 288] on p "150%" at bounding box center [178, 286] width 82 height 13
type input "150%"
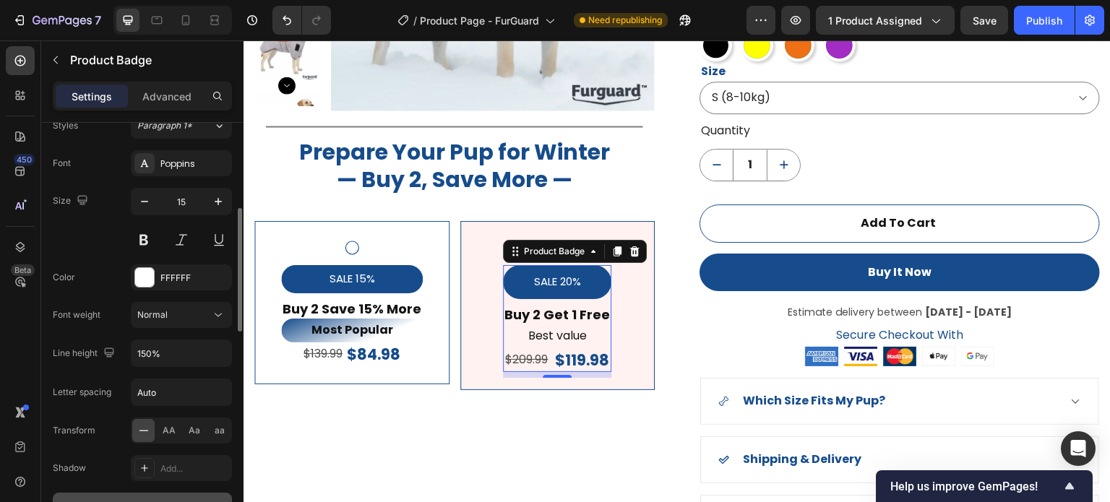
click at [78, 329] on div "Font Poppins Size 15 Color FFFFFF Font weight Normal Line height 150% Letter sp…" at bounding box center [142, 334] width 179 height 369
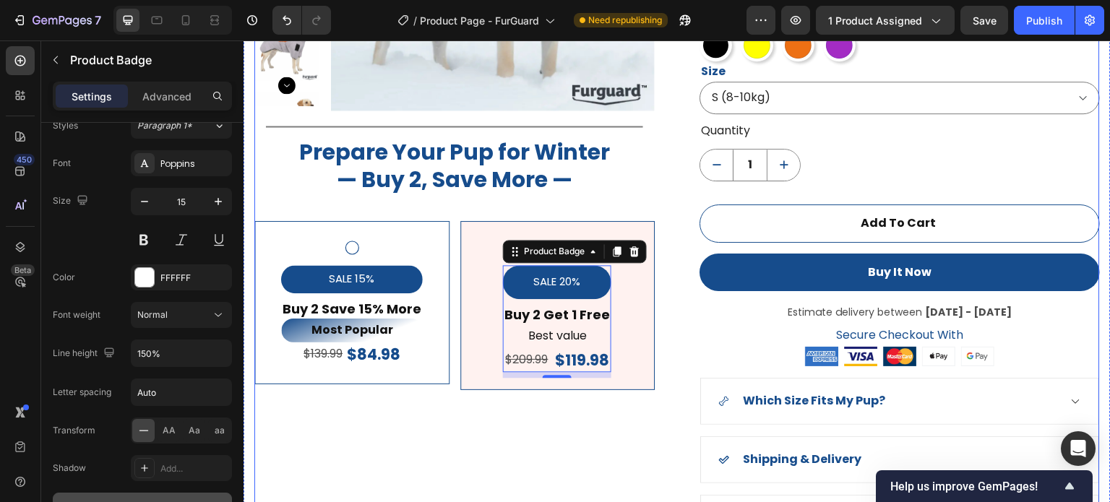
click at [506, 432] on div "Product Images Title Line Prepare Your Pup for Winter — Buy 2, Save More — Head…" at bounding box center [454, 163] width 401 height 755
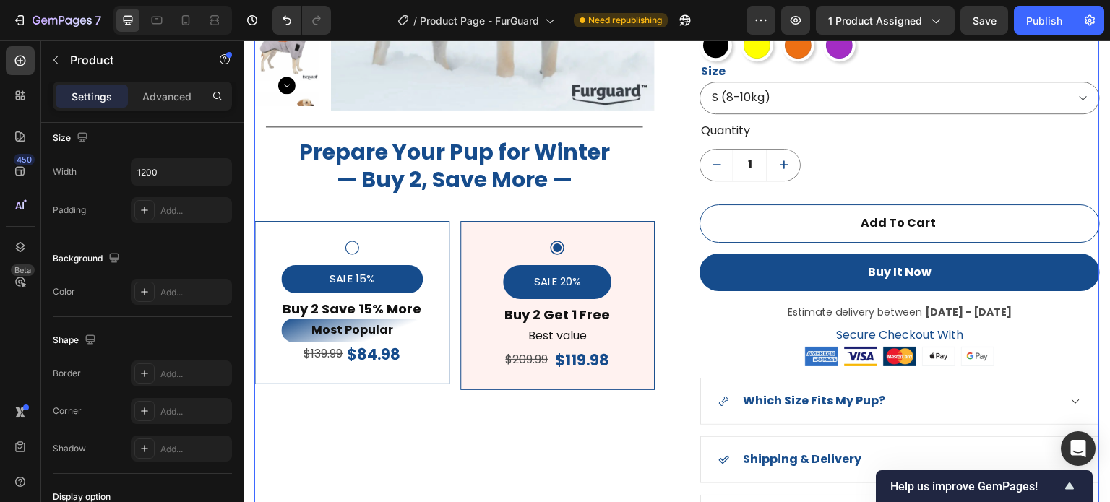
scroll to position [0, 0]
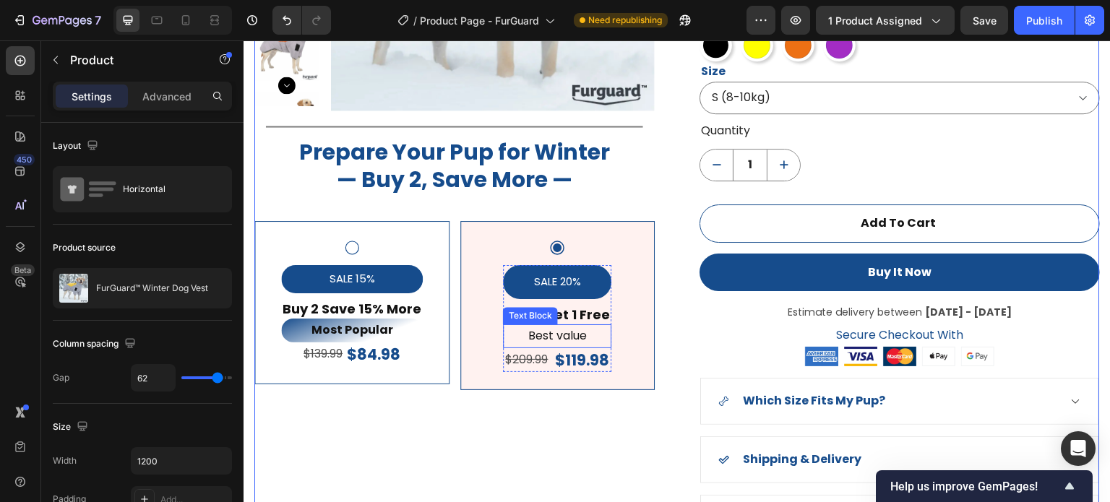
click at [570, 335] on p "Best value" at bounding box center [558, 336] width 106 height 21
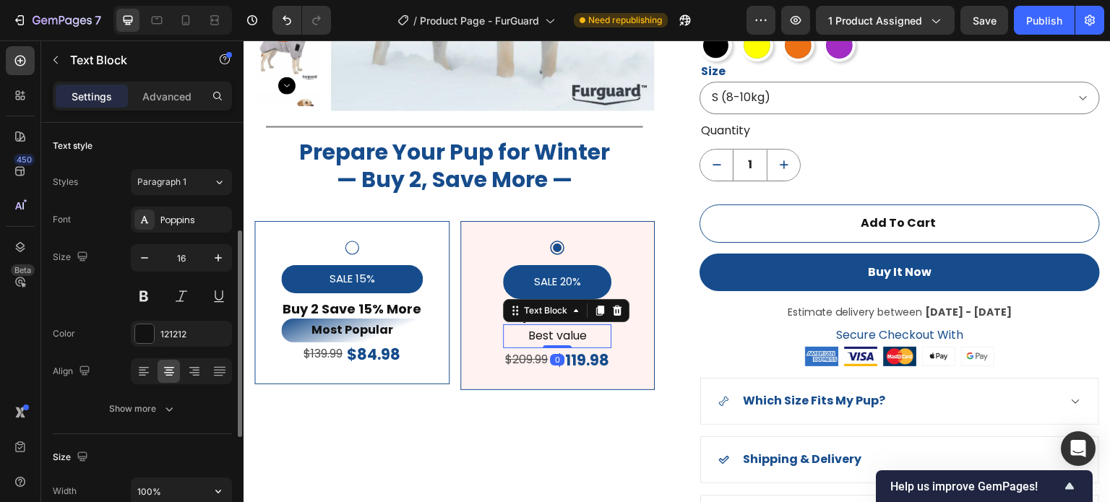
scroll to position [145, 0]
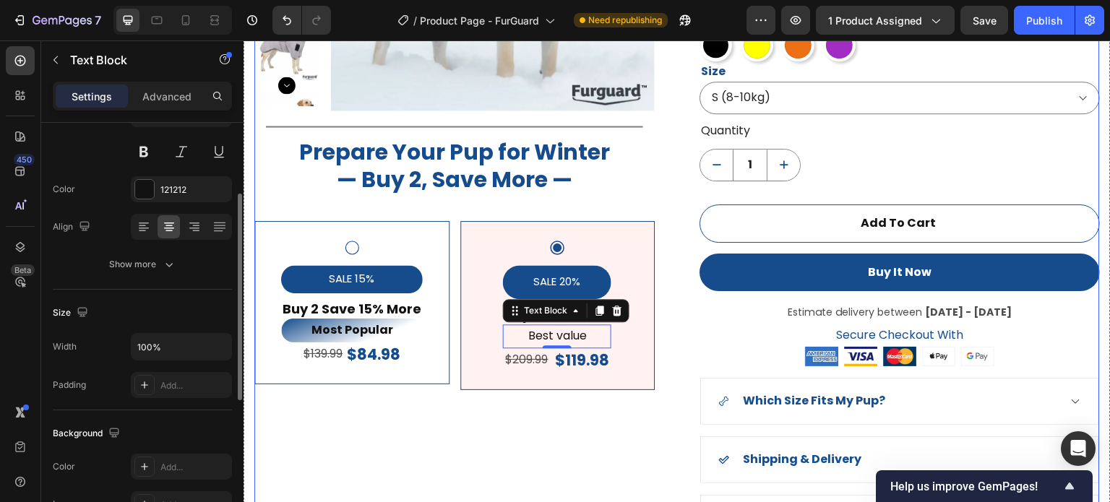
click at [469, 426] on div "Product Images Title Line Prepare Your Pup for Winter — Buy 2, Save More — Head…" at bounding box center [454, 163] width 401 height 755
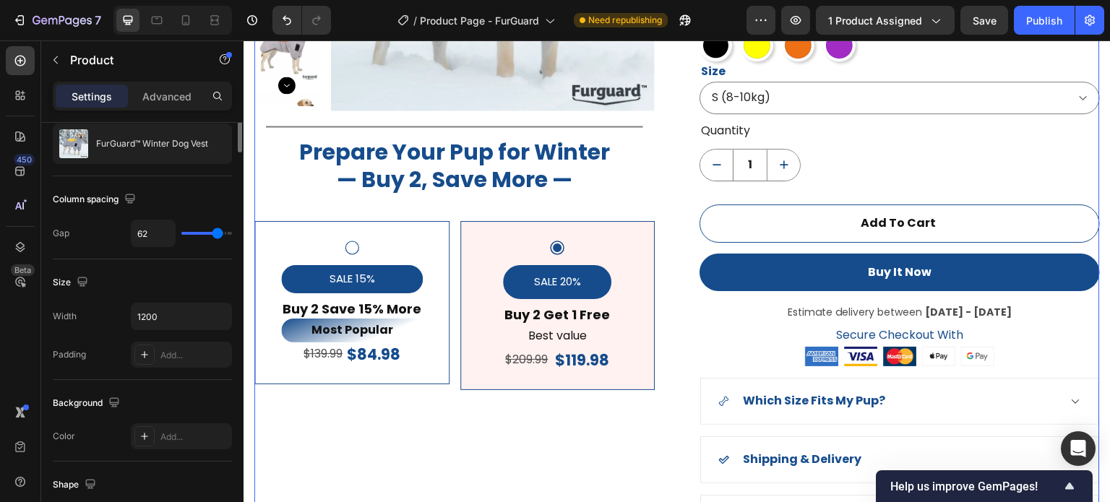
scroll to position [0, 0]
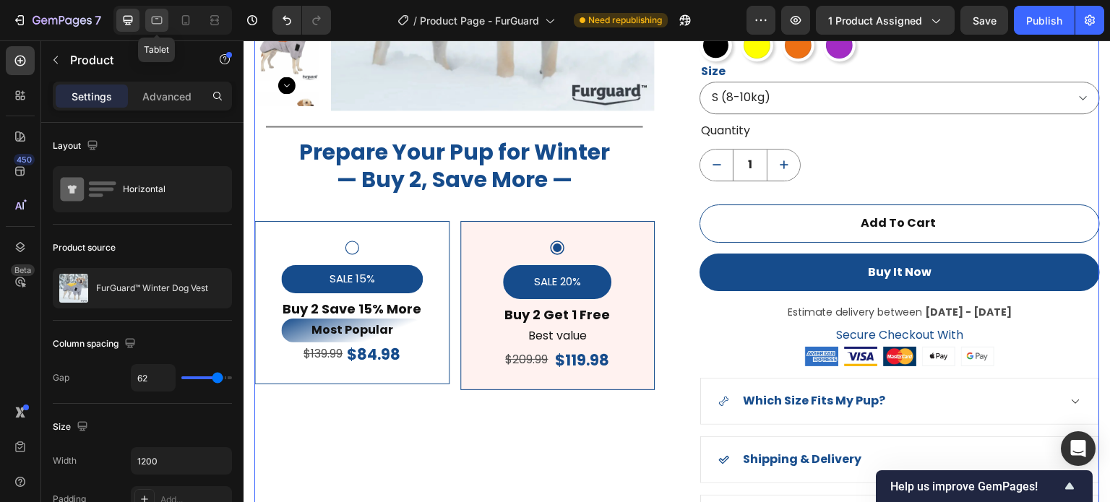
click at [150, 20] on icon at bounding box center [157, 20] width 14 height 14
type input "100%"
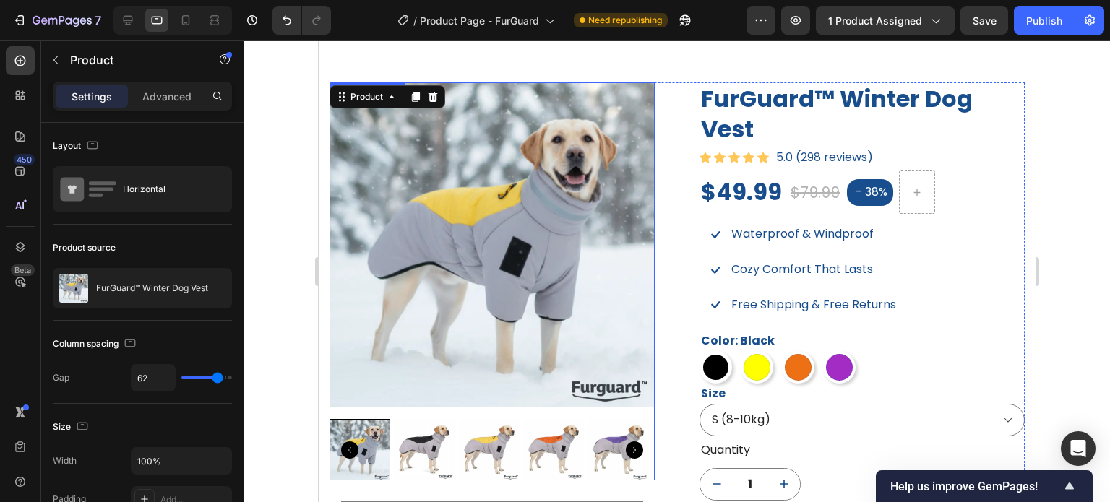
scroll to position [1100, 0]
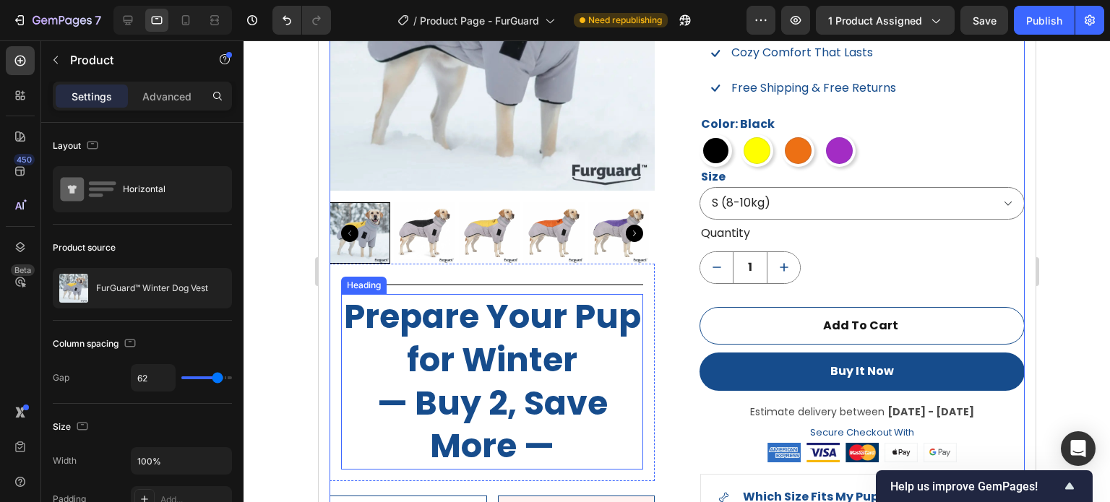
drag, startPoint x: 500, startPoint y: 381, endPoint x: 498, endPoint y: 358, distance: 23.2
click at [498, 358] on p "Prepare Your Pup for Winter — Buy 2, Save More —" at bounding box center [491, 382] width 299 height 173
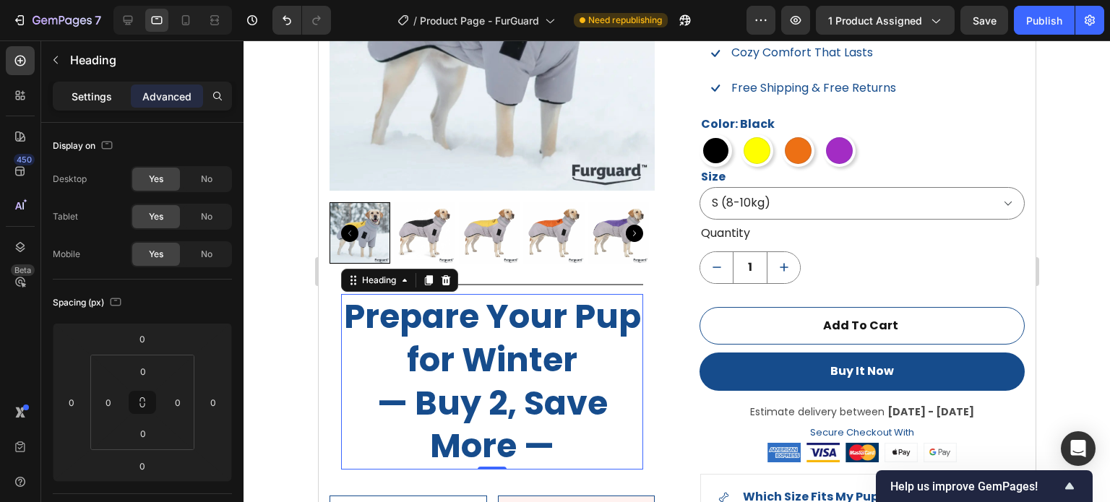
click at [93, 89] on p "Settings" at bounding box center [92, 96] width 40 height 15
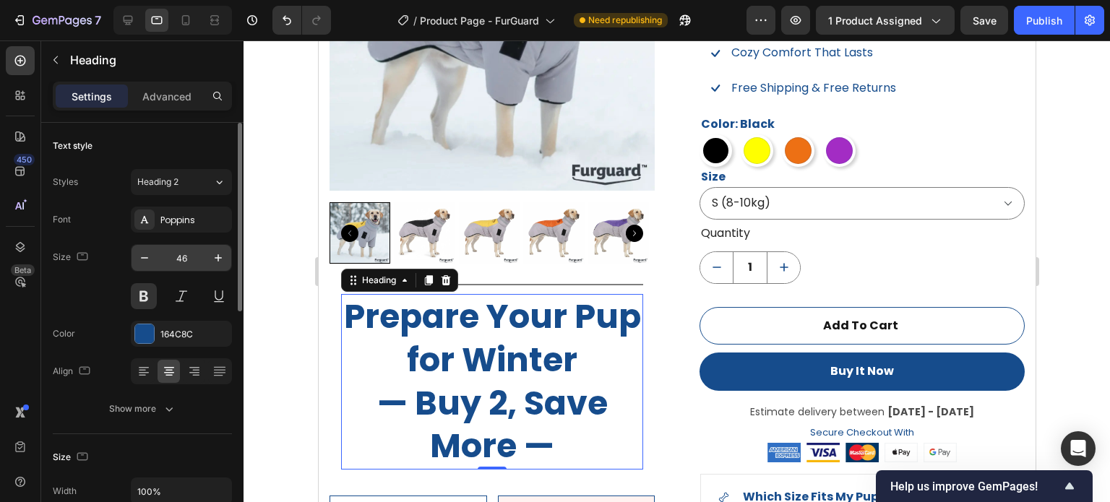
click at [192, 262] on input "46" at bounding box center [182, 258] width 48 height 26
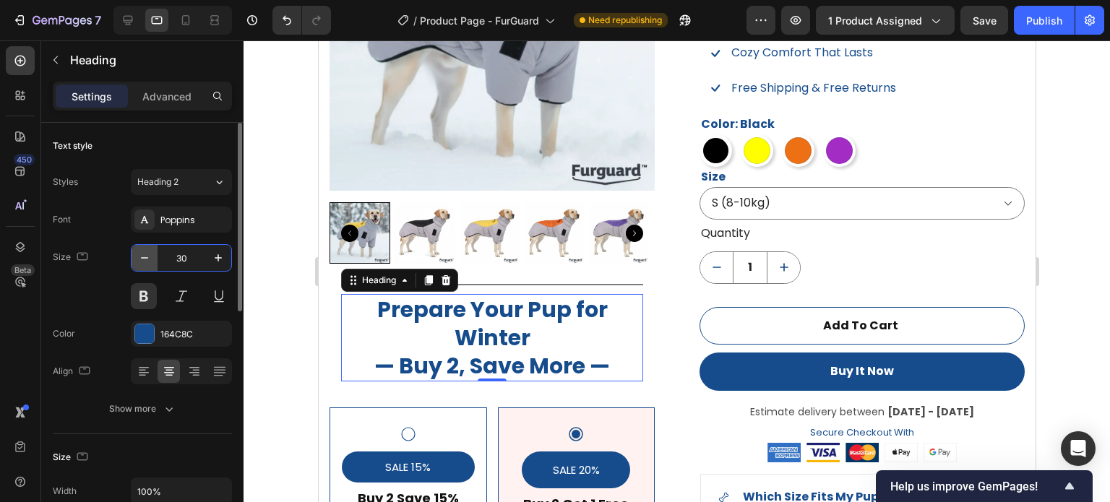
drag, startPoint x: 186, startPoint y: 254, endPoint x: 156, endPoint y: 257, distance: 29.9
click at [156, 257] on div "30" at bounding box center [182, 258] width 100 height 26
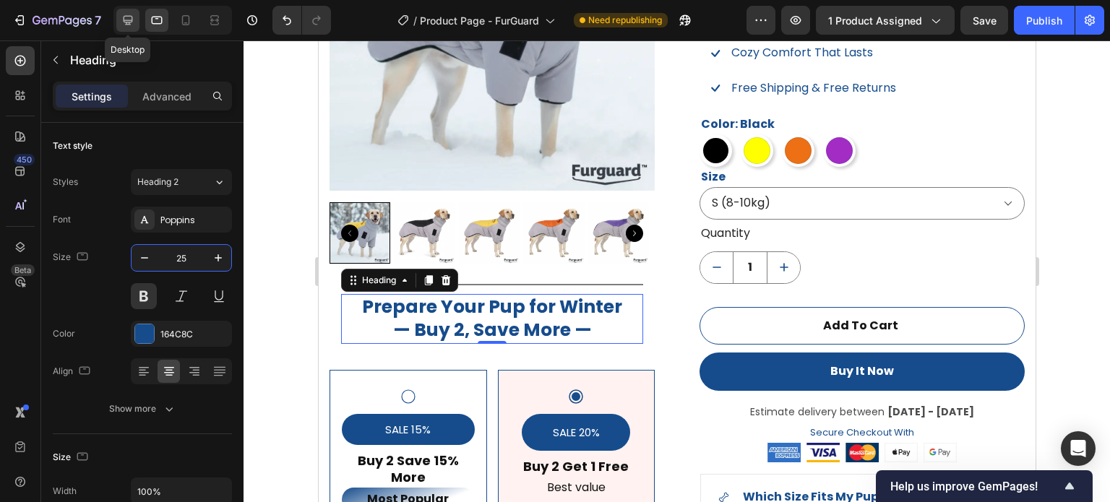
click at [134, 20] on icon at bounding box center [128, 20] width 14 height 14
type input "30"
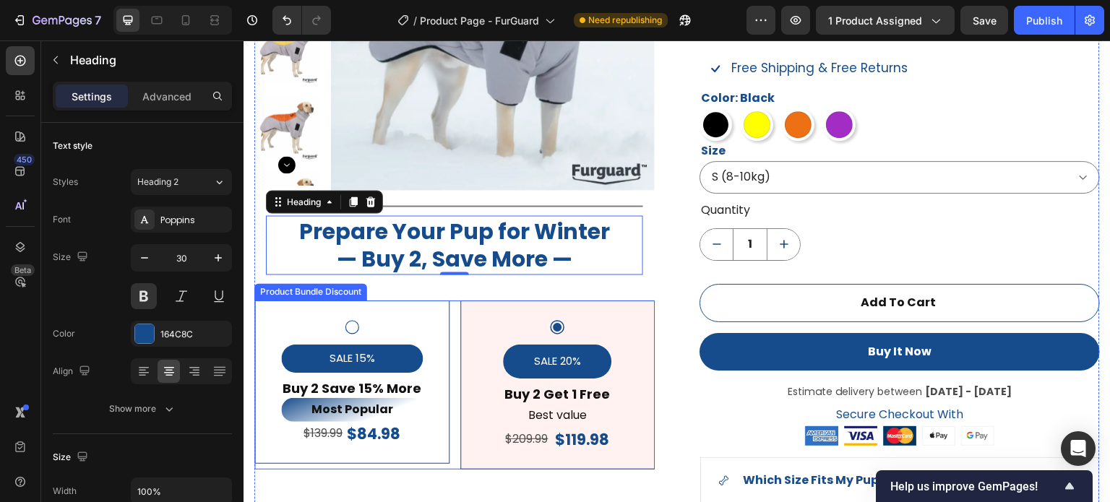
scroll to position [1223, 0]
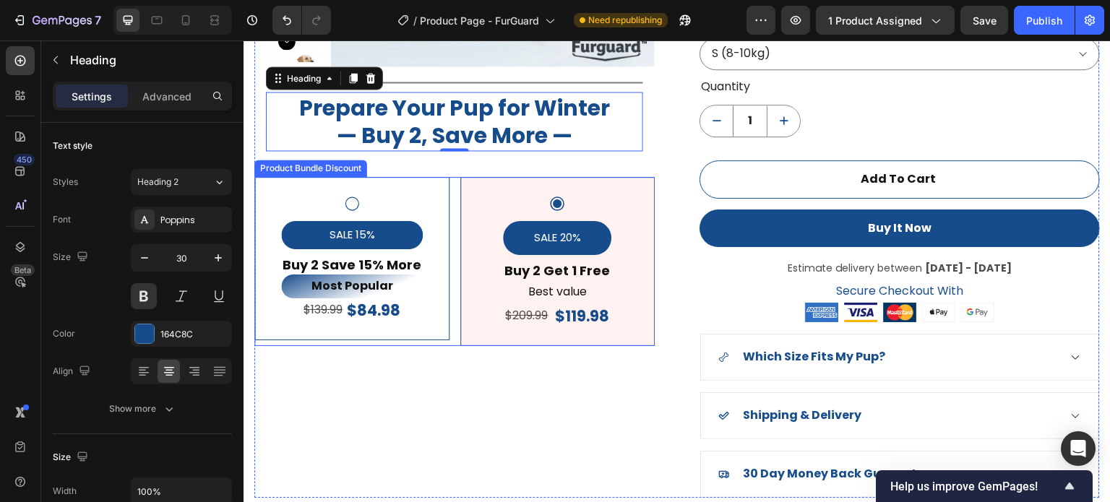
click at [453, 179] on div "SALE 15% Product Badge Buy 2 Save 15% More Text Block Most Popular Text Block $…" at bounding box center [454, 261] width 401 height 169
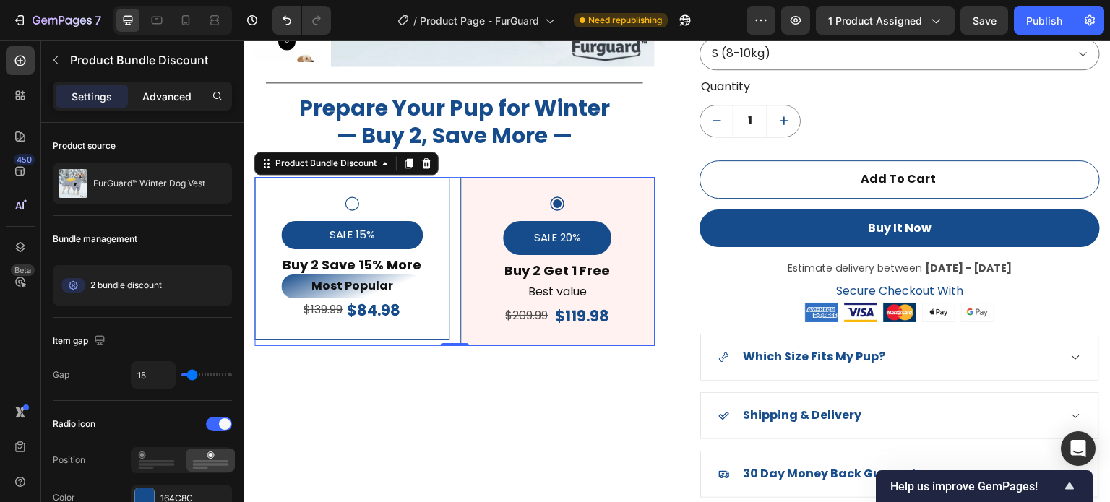
click at [170, 103] on p "Advanced" at bounding box center [166, 96] width 49 height 15
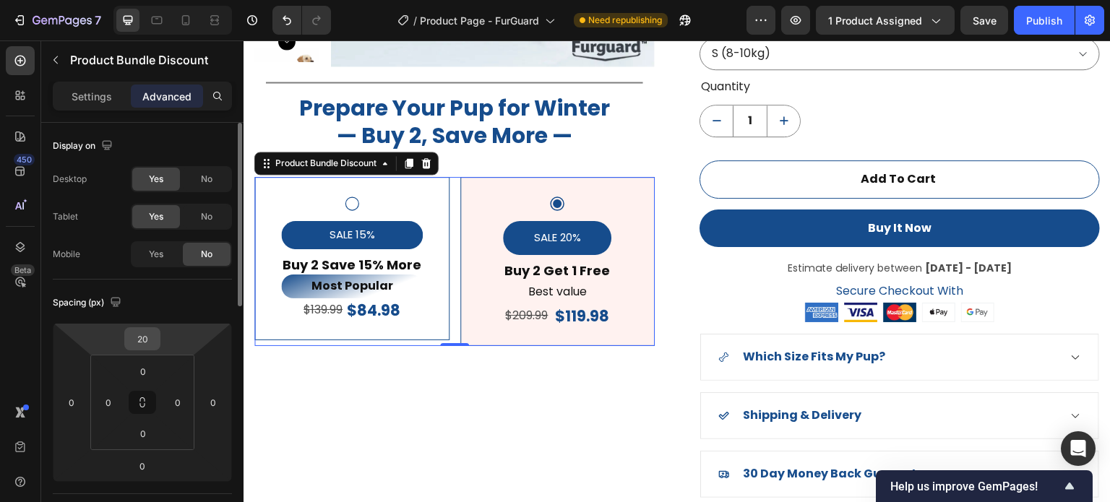
click at [139, 341] on input "20" at bounding box center [142, 339] width 29 height 22
type input "10"
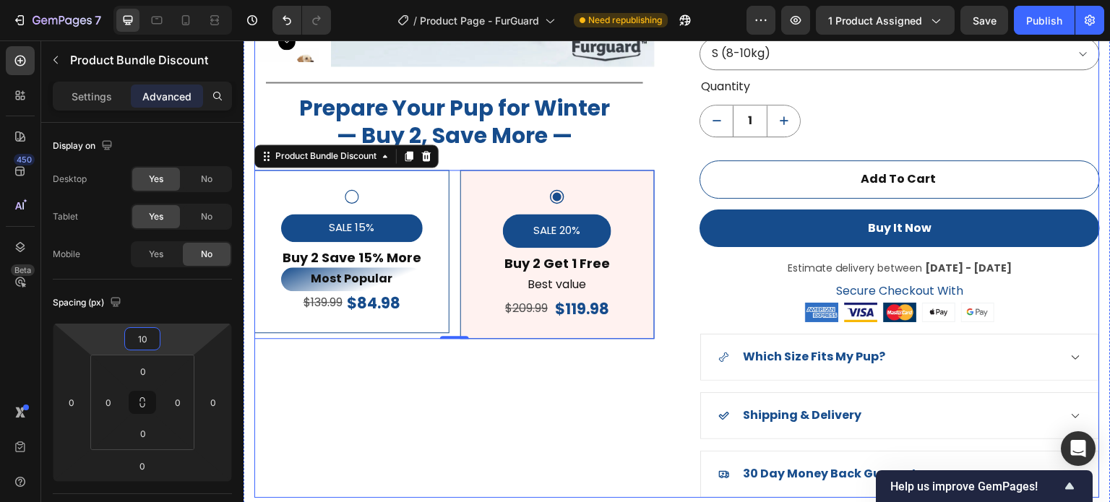
click at [587, 437] on div "Product Images Title Line Prepare Your Pup for Winter — Buy 2, Save More — Head…" at bounding box center [454, 119] width 401 height 755
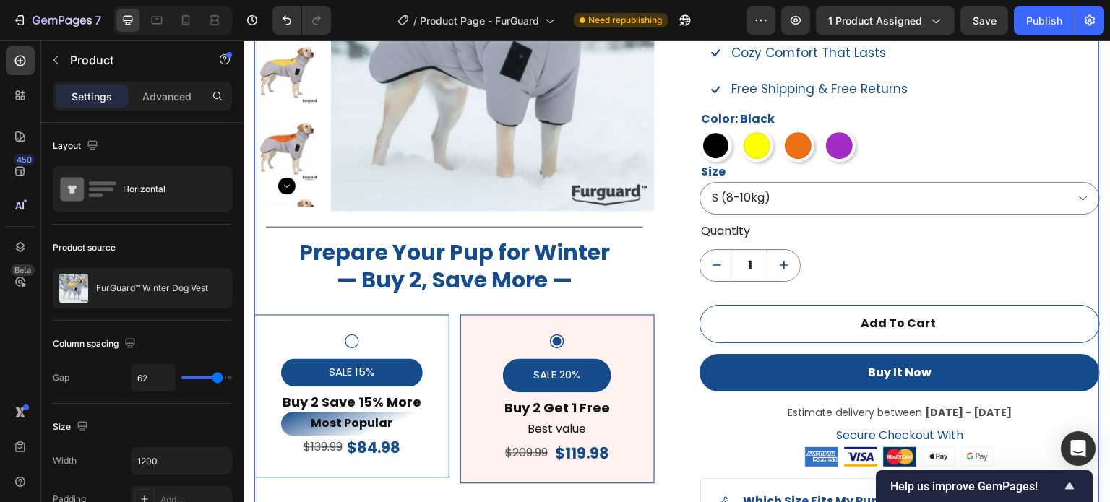
scroll to position [1006, 0]
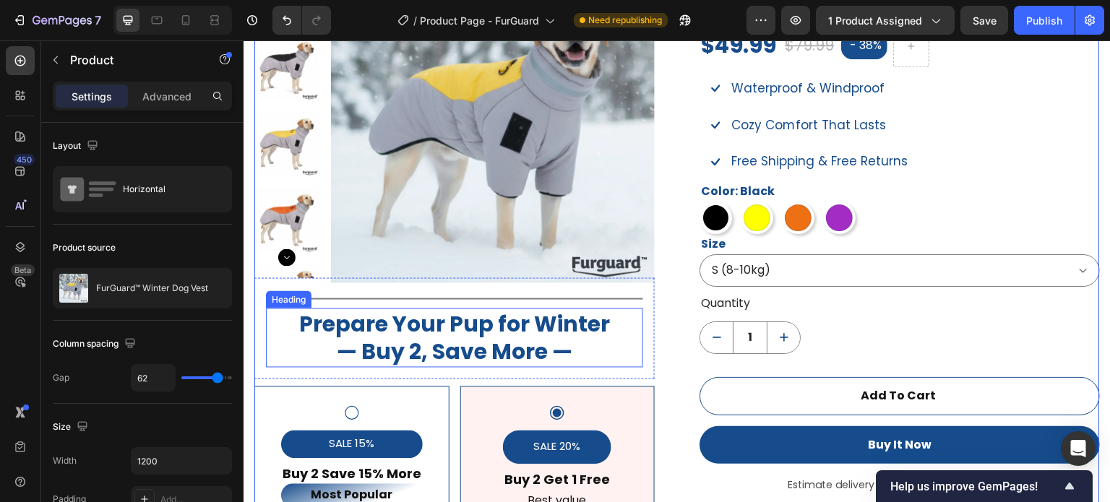
click at [607, 353] on p "Prepare Your Pup for Winter — Buy 2, Save More —" at bounding box center [454, 338] width 374 height 56
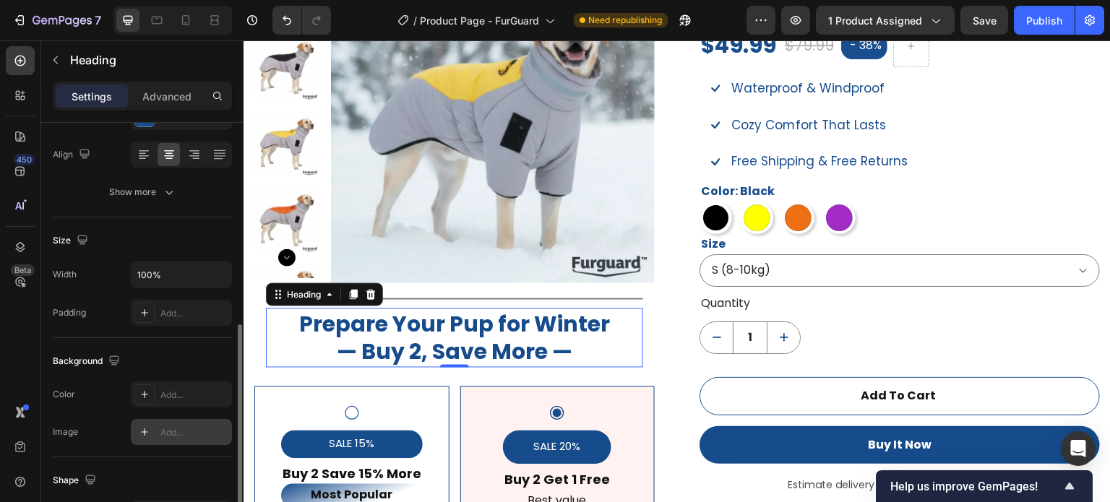
scroll to position [289, 0]
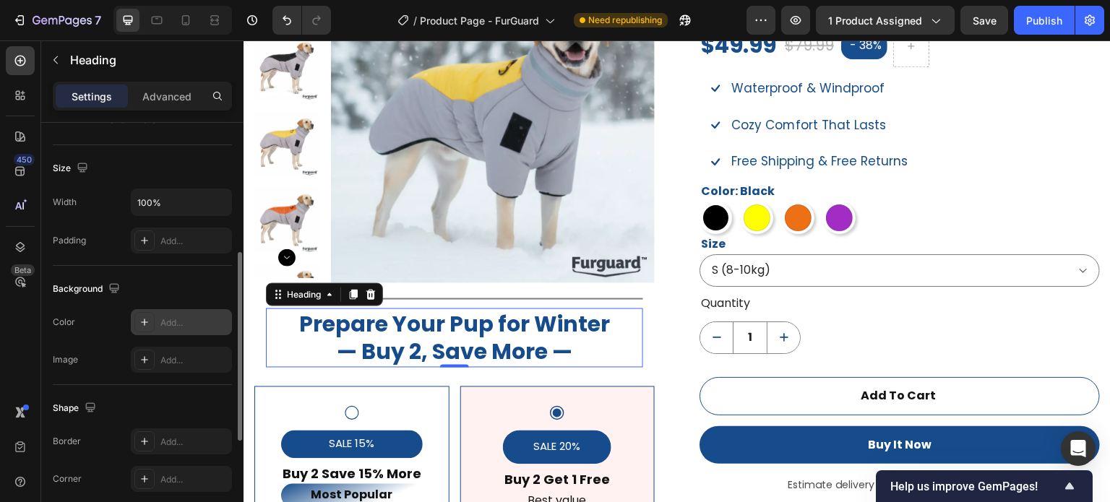
click at [160, 323] on div "Add..." at bounding box center [194, 323] width 68 height 13
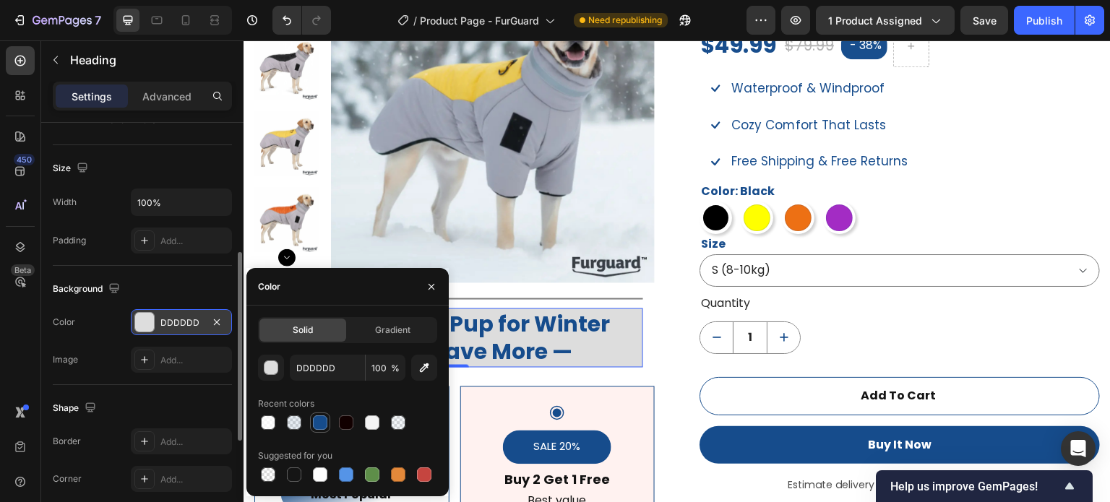
click at [321, 421] on div at bounding box center [320, 423] width 14 height 14
type input "164C8C"
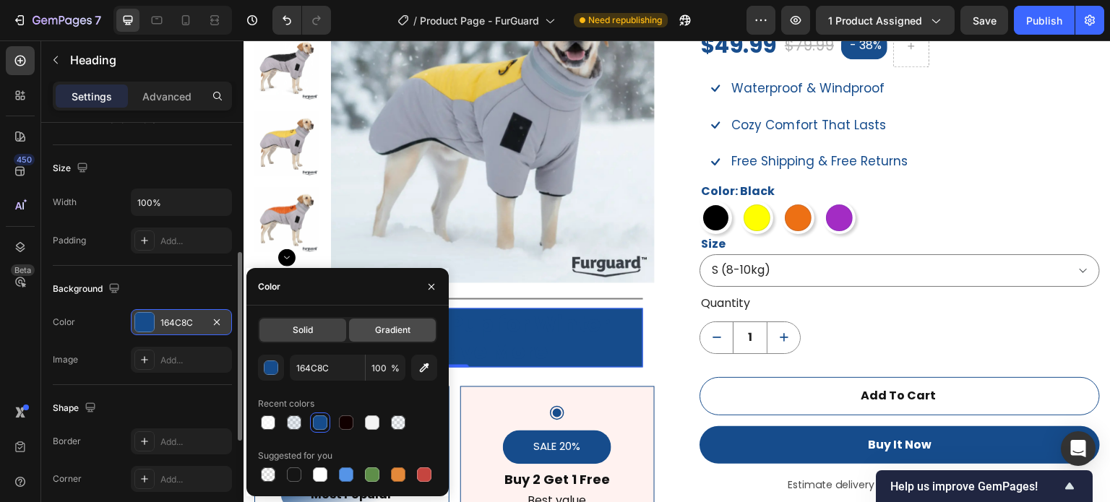
click at [383, 338] on div "Gradient" at bounding box center [392, 330] width 87 height 23
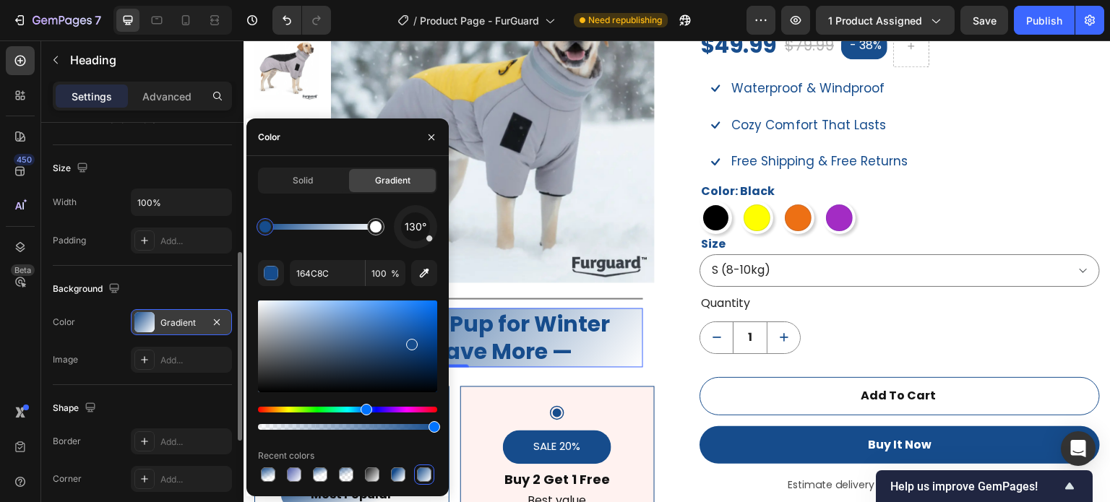
drag, startPoint x: 341, startPoint y: 476, endPoint x: 330, endPoint y: 475, distance: 10.2
click at [340, 476] on div at bounding box center [346, 475] width 14 height 14
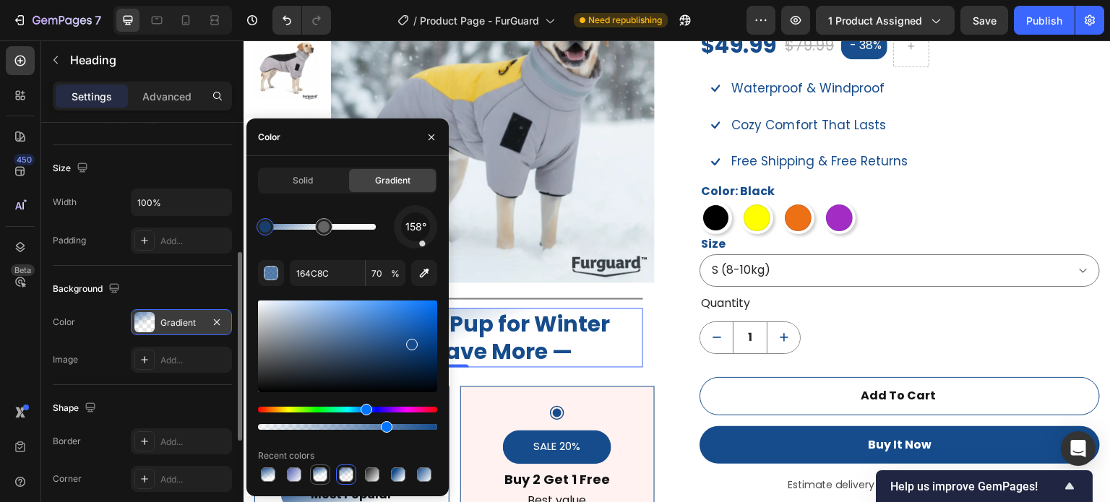
click at [325, 475] on div at bounding box center [320, 475] width 14 height 14
type input "100"
click at [304, 475] on div at bounding box center [294, 475] width 20 height 20
type input "3B4AA4"
type input "91"
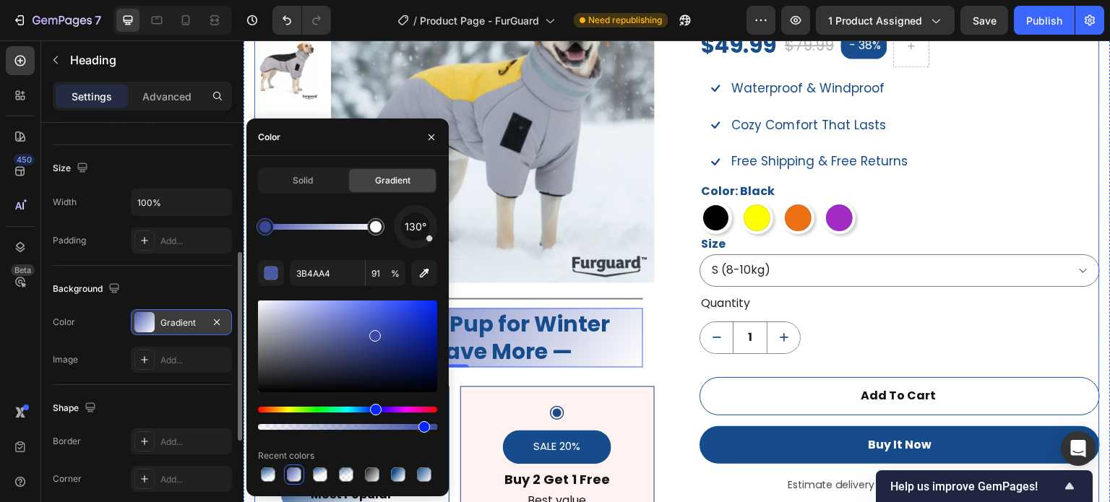
click at [682, 346] on div "Product Images Title Line Prepare Your Pup for Winter — Buy 2, Save More — Head…" at bounding box center [677, 336] width 846 height 755
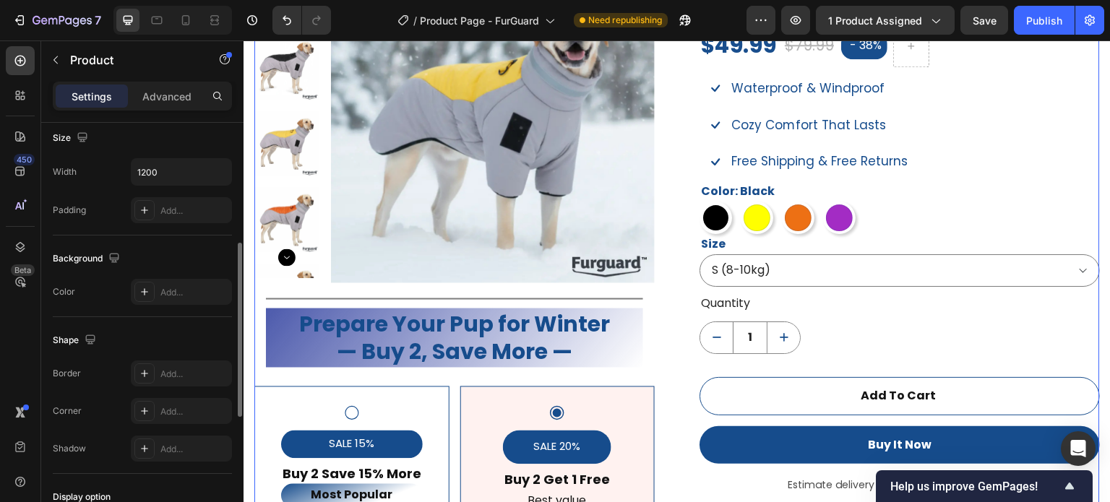
scroll to position [0, 0]
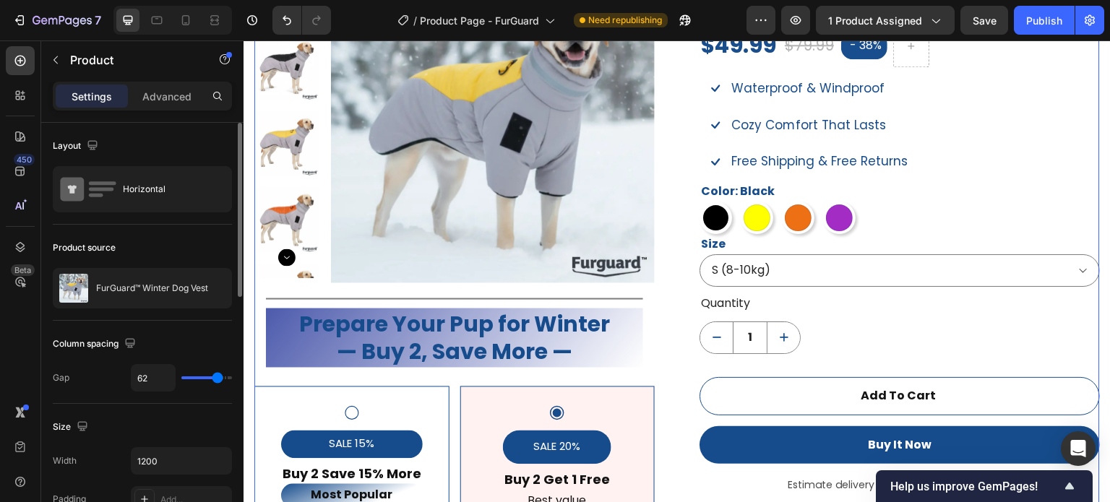
click at [682, 347] on div "Product Images Title Line Prepare Your Pup for Winter — Buy 2, Save More — Head…" at bounding box center [677, 336] width 846 height 755
click at [638, 346] on div "Title Line Prepare Your Pup for Winter — Buy 2, Save More — Heading Row" at bounding box center [454, 328] width 401 height 101
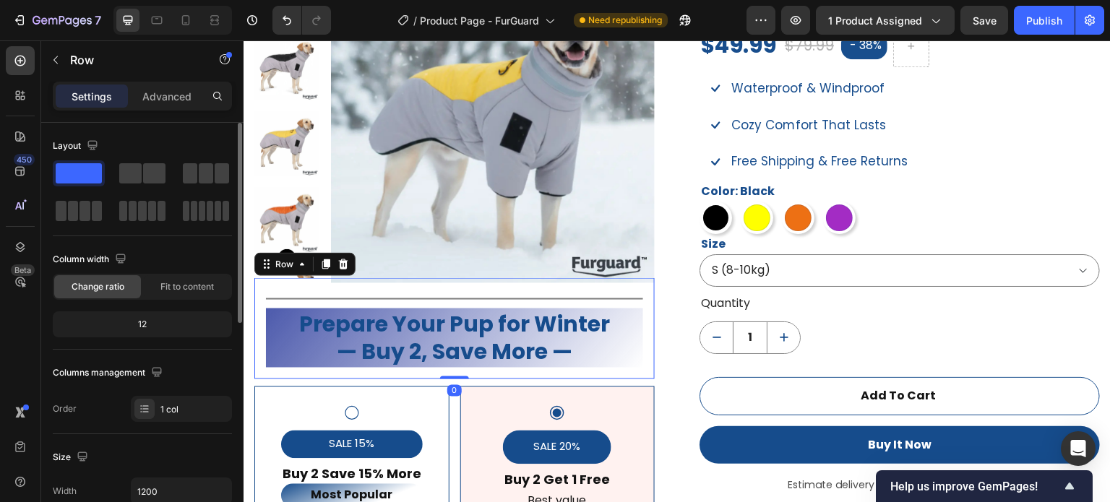
click at [638, 346] on div "Title Line Prepare Your Pup for Winter — Buy 2, Save More — Heading Row 0" at bounding box center [454, 328] width 401 height 101
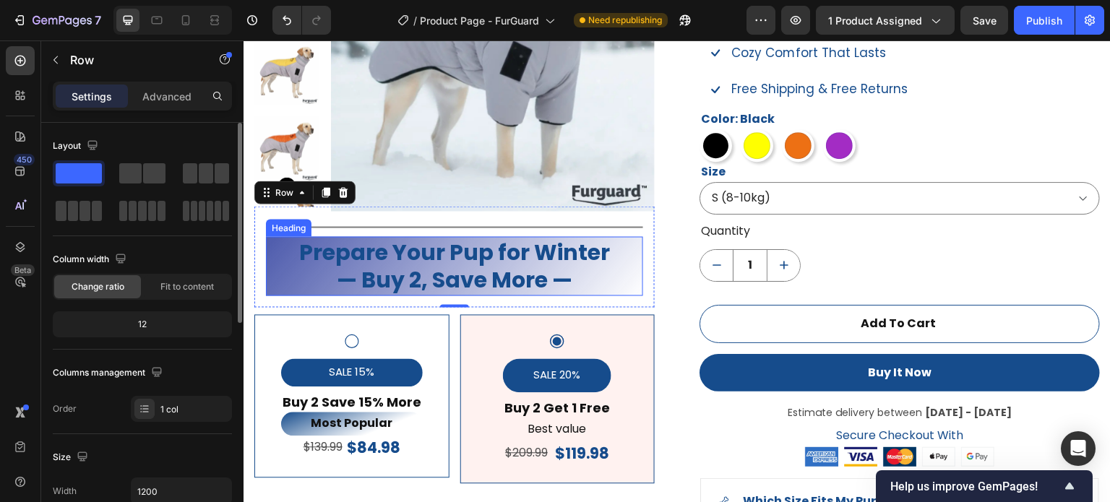
click at [279, 283] on p "Prepare Your Pup for Winter — Buy 2, Save More —" at bounding box center [454, 266] width 374 height 56
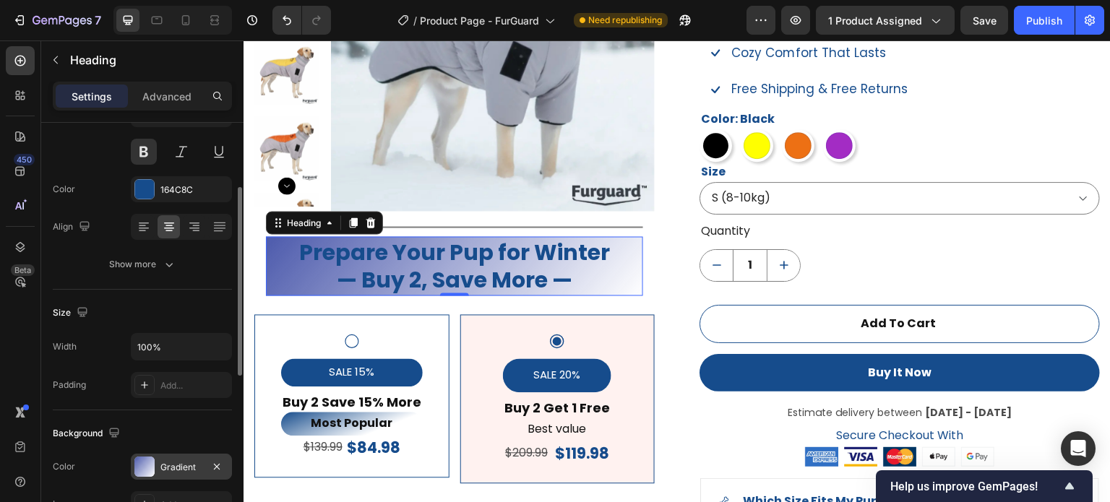
scroll to position [217, 0]
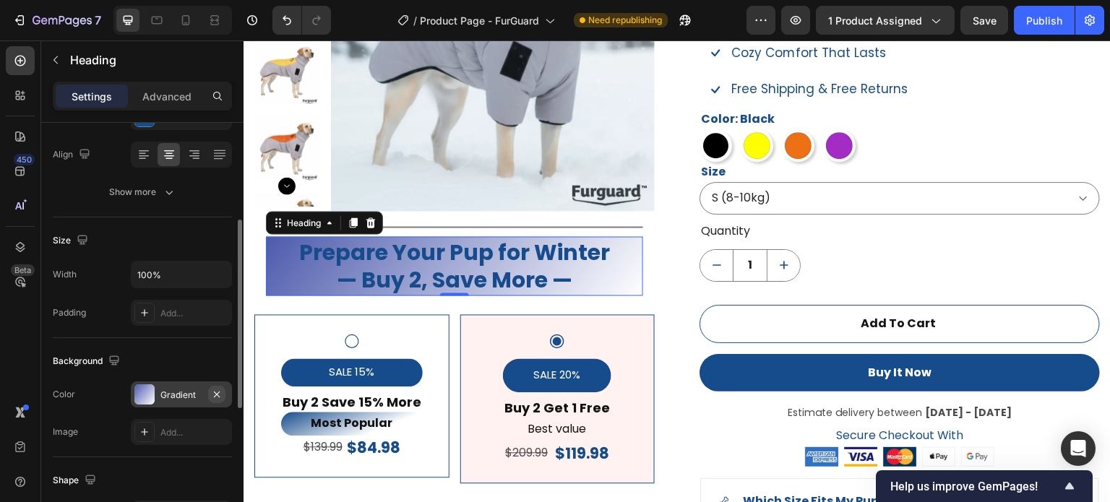
click at [217, 393] on icon "button" at bounding box center [217, 394] width 6 height 6
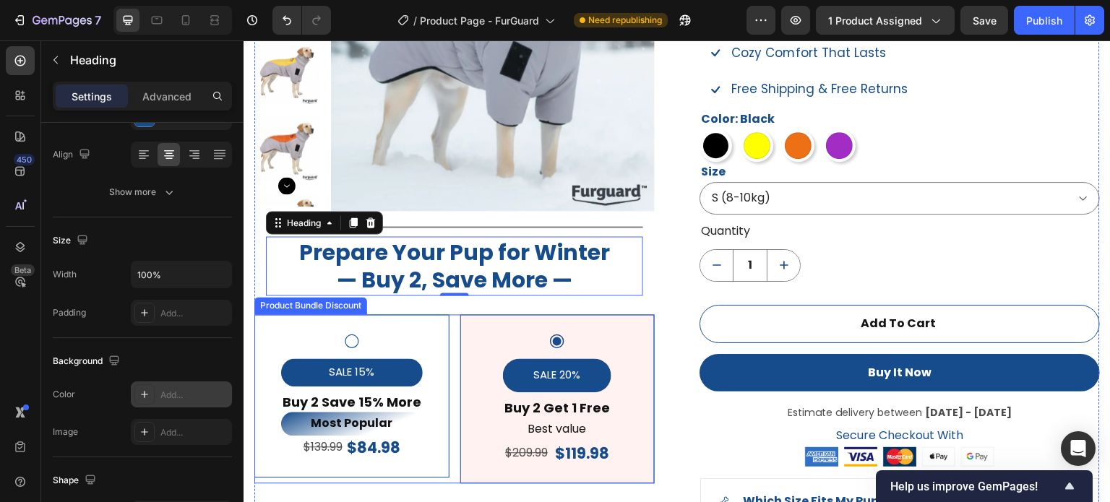
click at [677, 341] on div "Product Images Title Line Prepare Your Pup for Winter — Buy 2, Save More — Head…" at bounding box center [677, 263] width 846 height 755
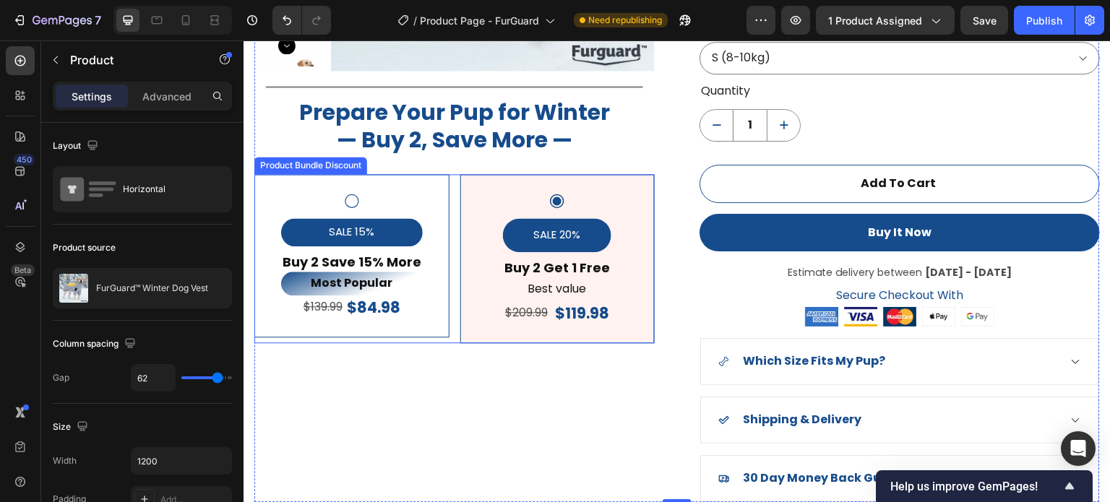
scroll to position [1223, 0]
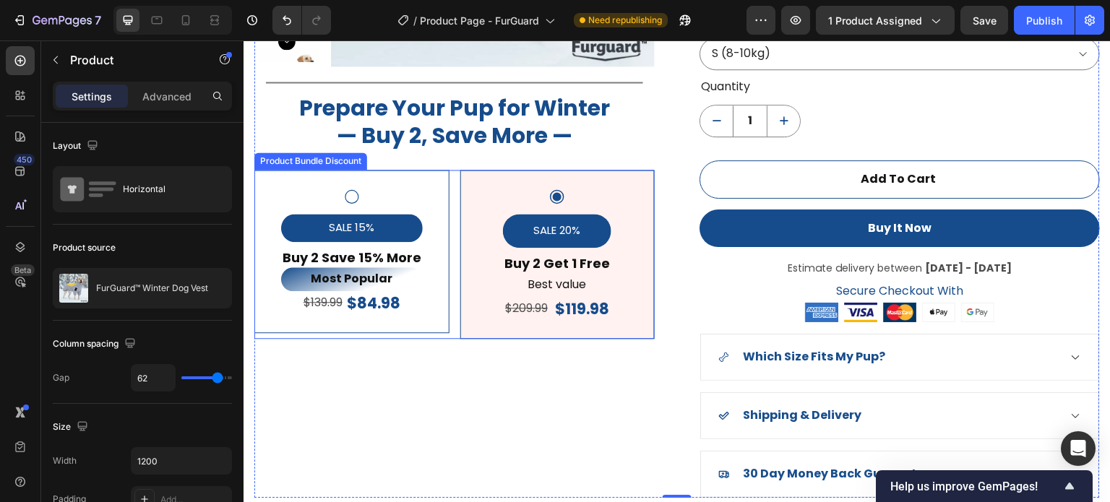
click at [414, 182] on div "SALE 15% Product Badge Buy 2 Save 15% More Text Block Most Popular Text Block $…" at bounding box center [351, 251] width 195 height 163
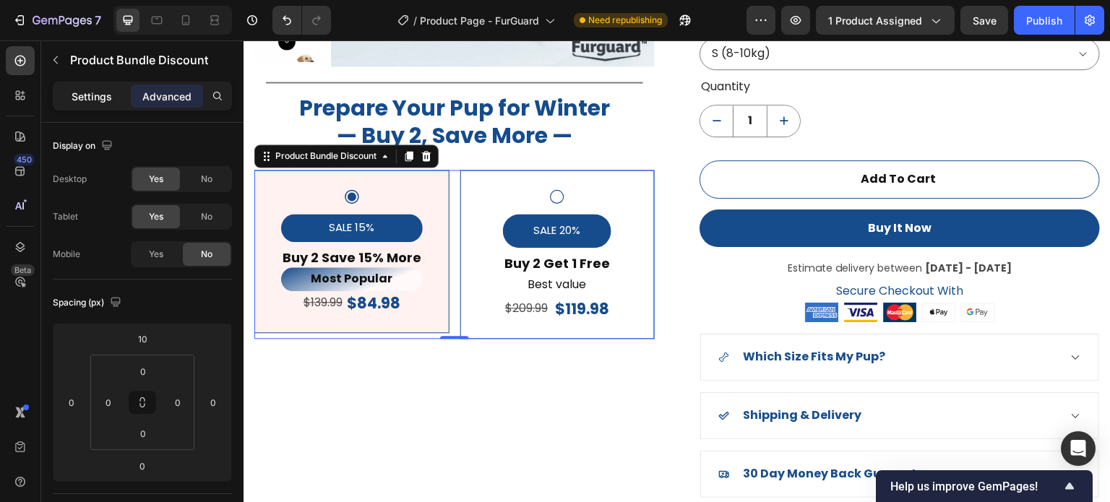
click at [84, 92] on p "Settings" at bounding box center [92, 96] width 40 height 15
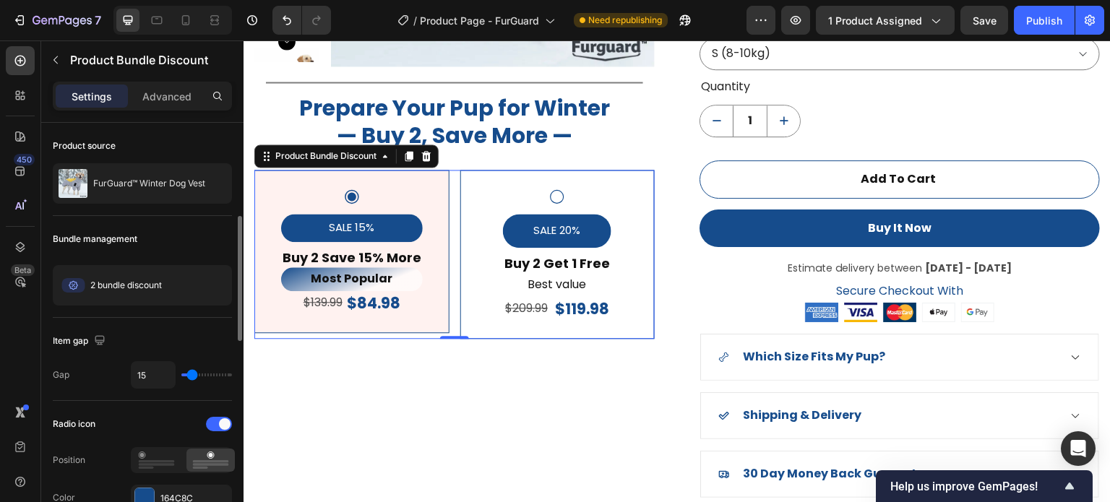
scroll to position [72, 0]
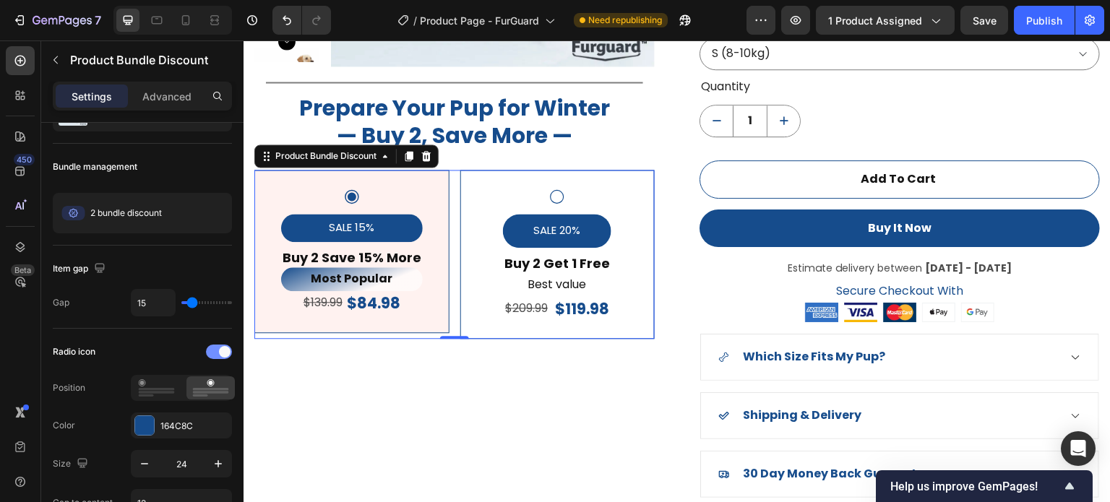
click at [223, 348] on span at bounding box center [225, 352] width 12 height 12
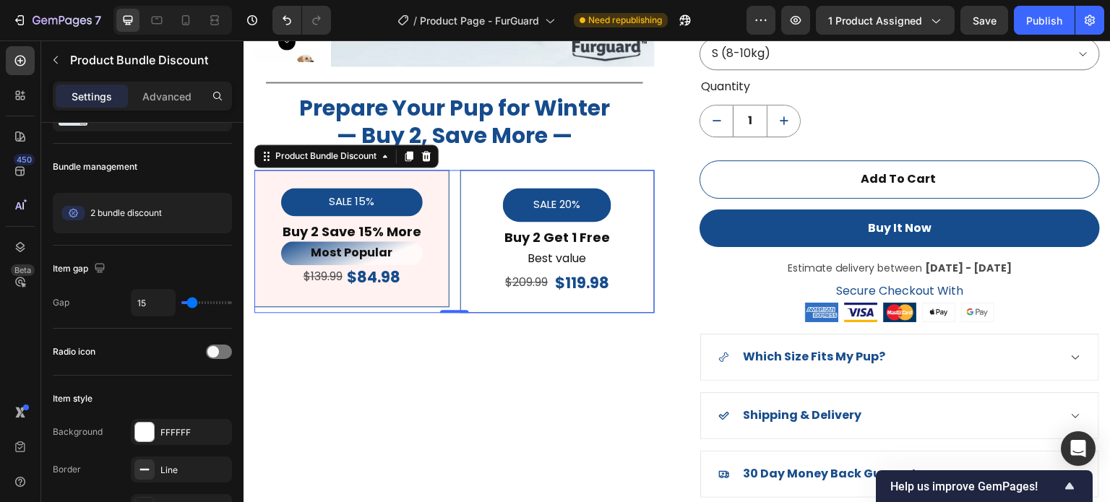
click at [612, 188] on div "SALE 20% Product Badge Buy 2 Get 1 Free Text Block Best value Text Block $209.9…" at bounding box center [558, 241] width 171 height 107
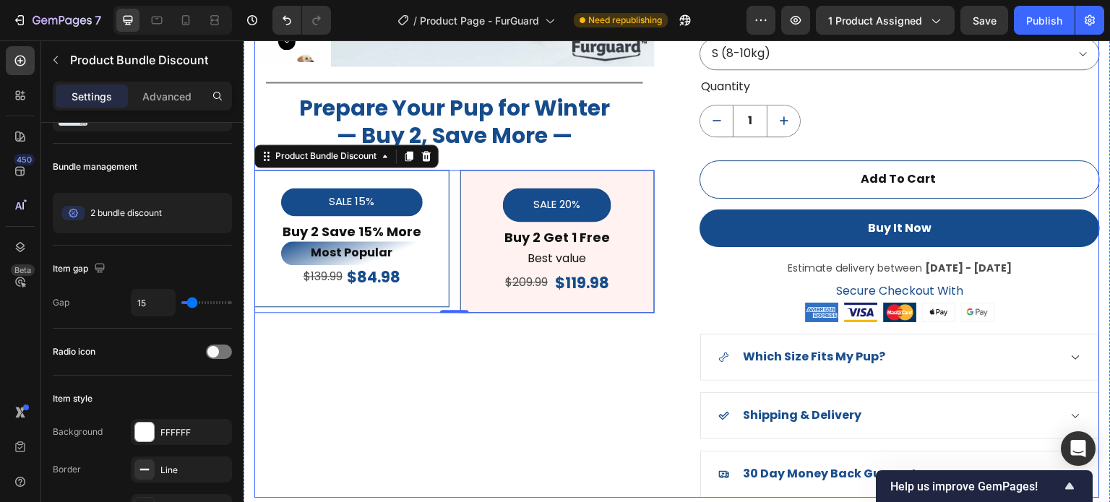
click at [600, 364] on div "Product Images Title Line Prepare Your Pup for Winter — Buy 2, Save More — Head…" at bounding box center [454, 119] width 401 height 755
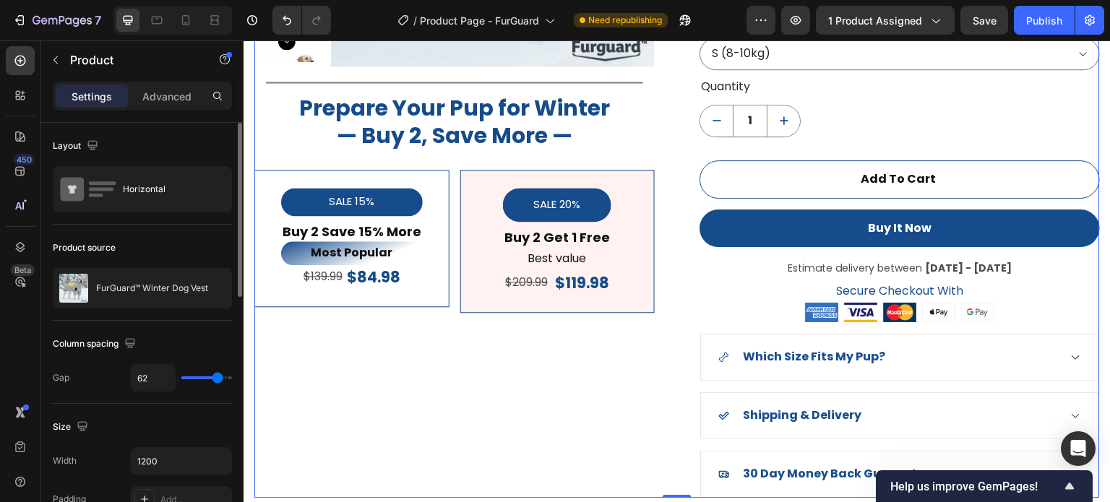
scroll to position [1151, 0]
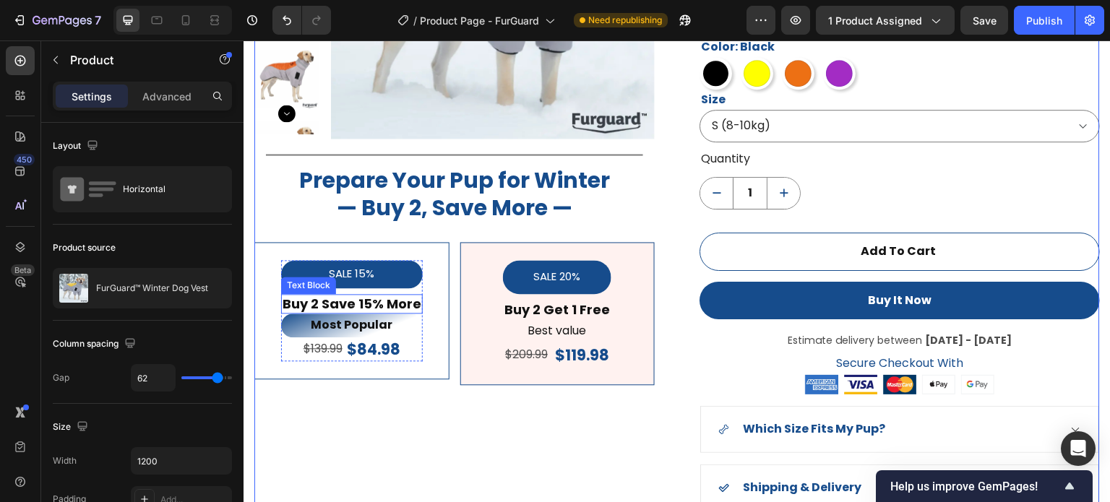
click at [276, 262] on div "SALE 15% Product Badge Buy 2 Save 15% More Text Block Most Popular Text Block $…" at bounding box center [352, 310] width 171 height 101
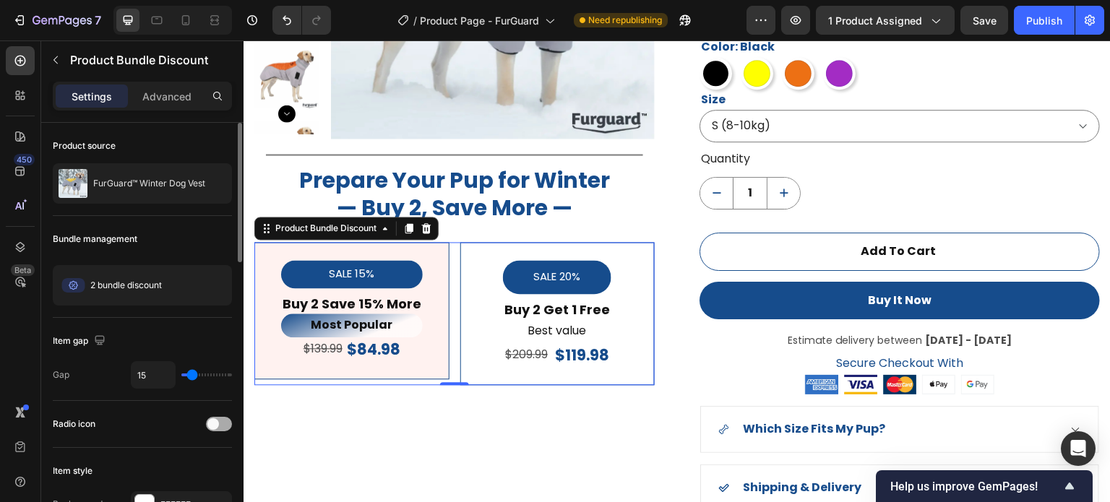
click at [223, 422] on div at bounding box center [219, 424] width 26 height 14
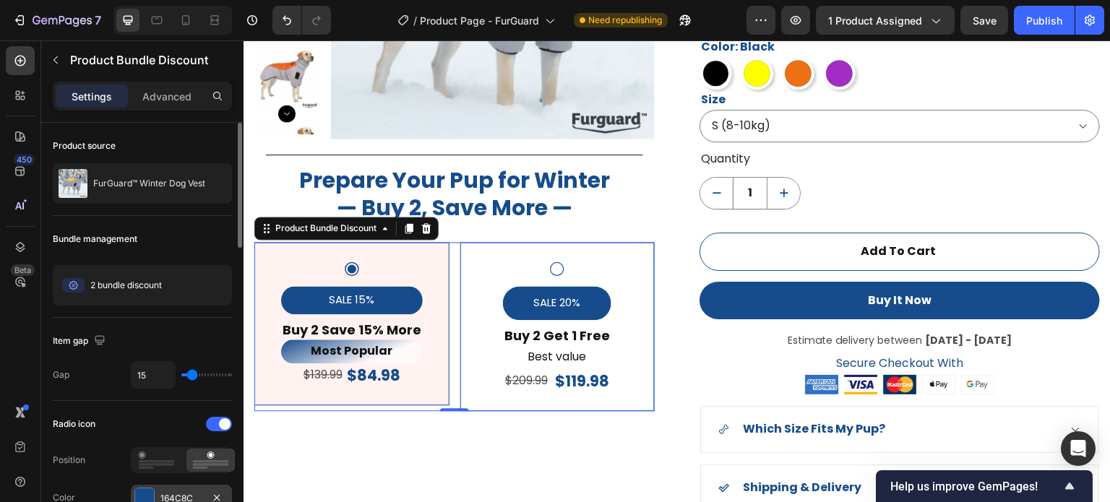
scroll to position [72, 0]
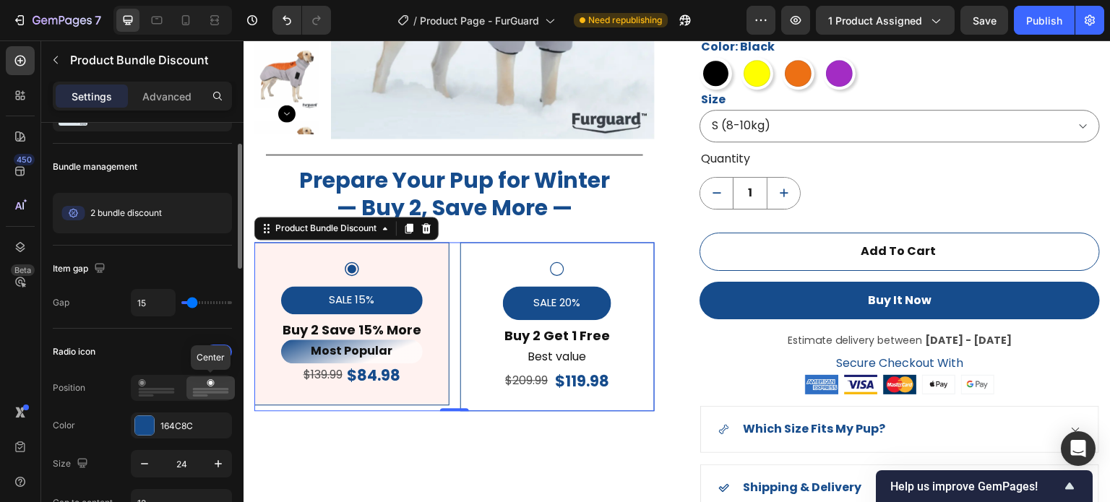
click at [202, 390] on icon at bounding box center [210, 388] width 37 height 17
click at [165, 388] on rect at bounding box center [157, 389] width 36 height 2
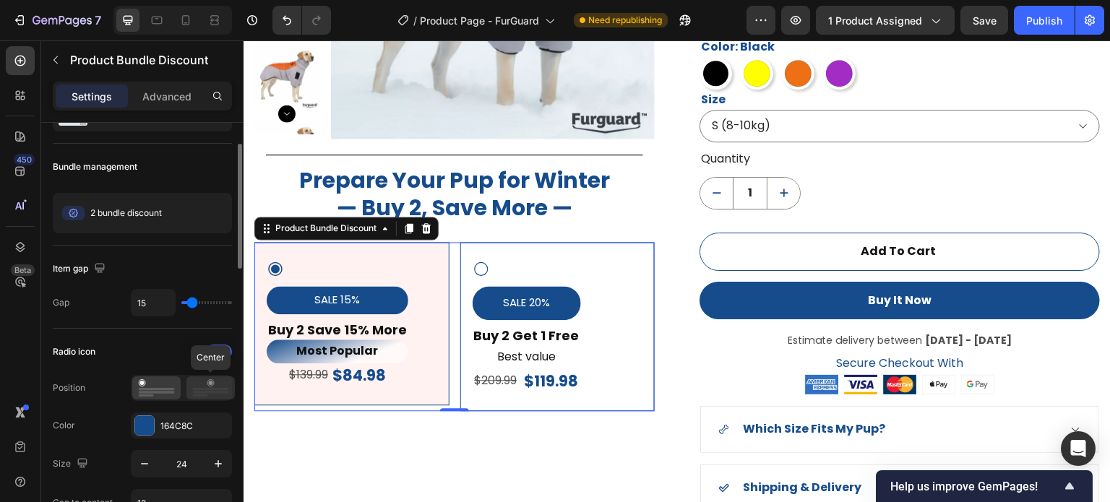
click at [205, 390] on icon at bounding box center [210, 388] width 37 height 17
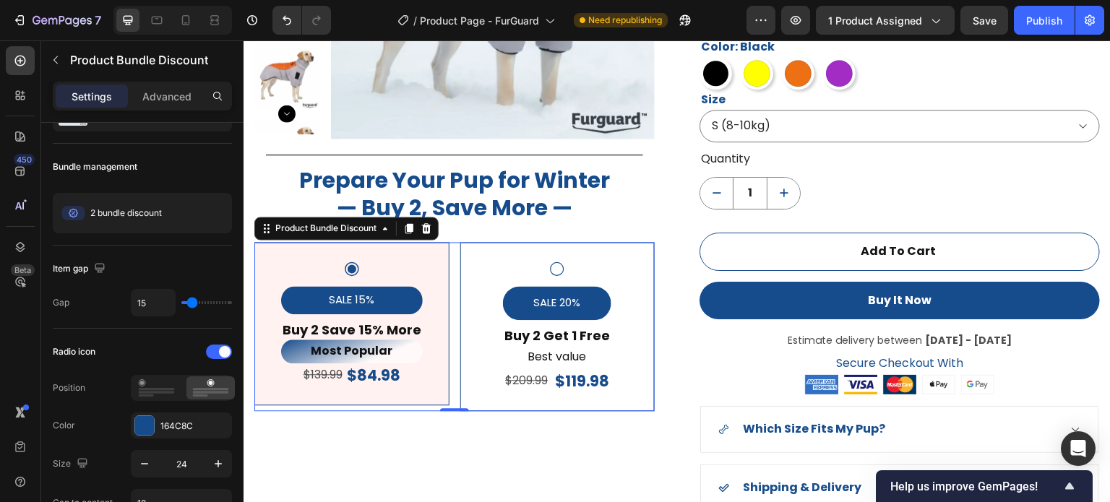
click at [471, 402] on div "SALE 20% Product Badge Buy 2 Get 1 Free Text Block Best value Text Block $209.9…" at bounding box center [558, 326] width 195 height 169
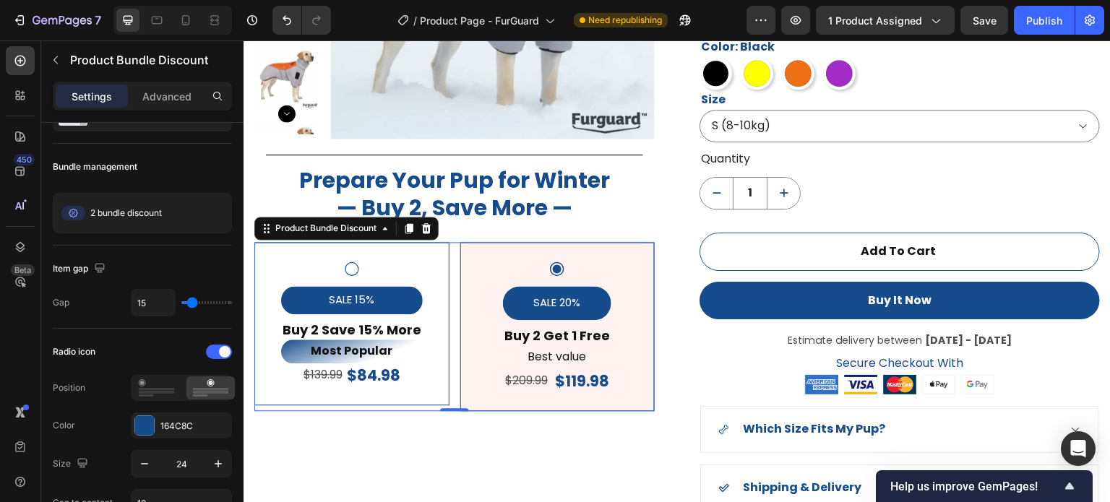
click at [493, 405] on div "SALE 20% Product Badge Buy 2 Get 1 Free Text Block Best value Text Block $209.9…" at bounding box center [558, 326] width 195 height 169
click at [174, 92] on p "Advanced" at bounding box center [166, 96] width 49 height 15
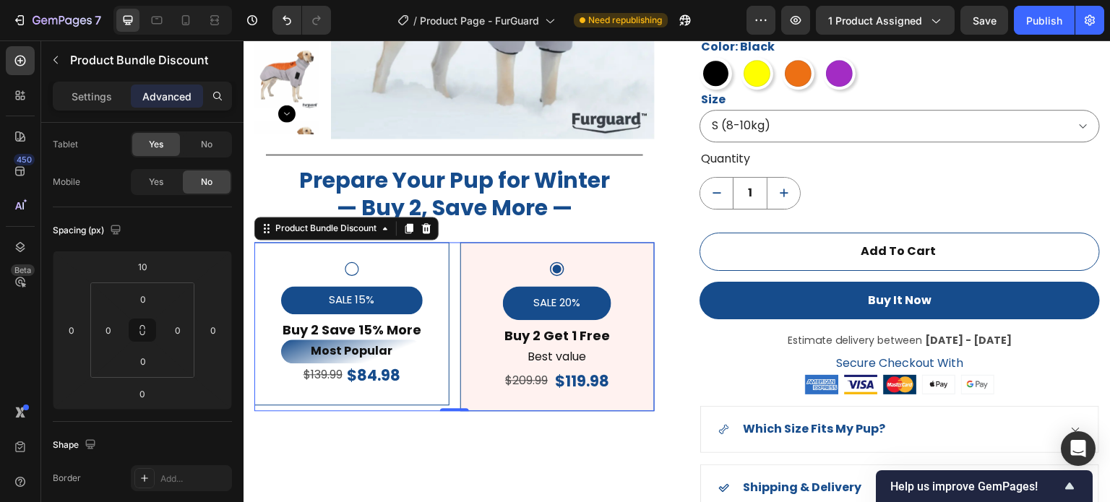
click at [427, 397] on div "SALE 15% Product Badge Buy 2 Save 15% More Text Block Most Popular Text Block $…" at bounding box center [351, 323] width 195 height 163
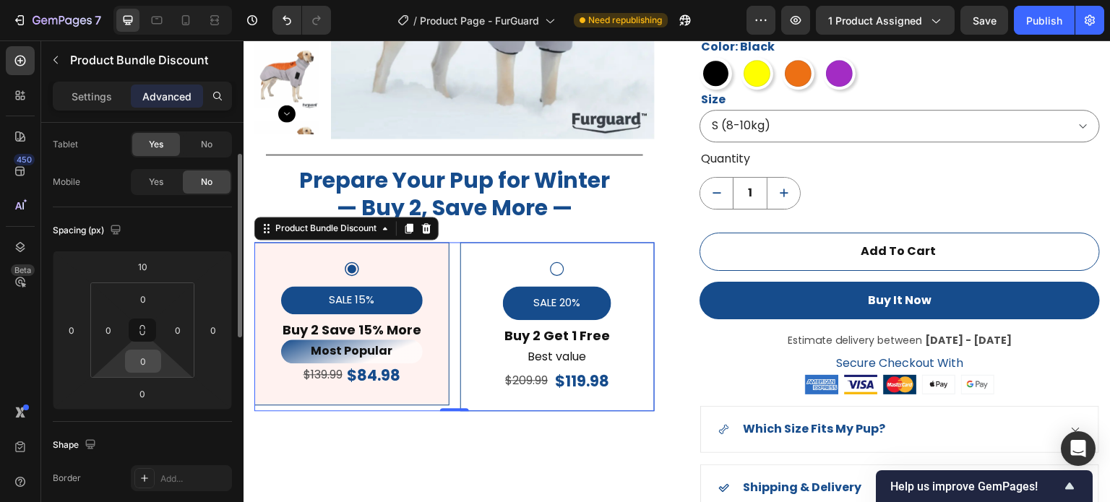
click at [150, 366] on input "0" at bounding box center [143, 362] width 29 height 22
type input "1"
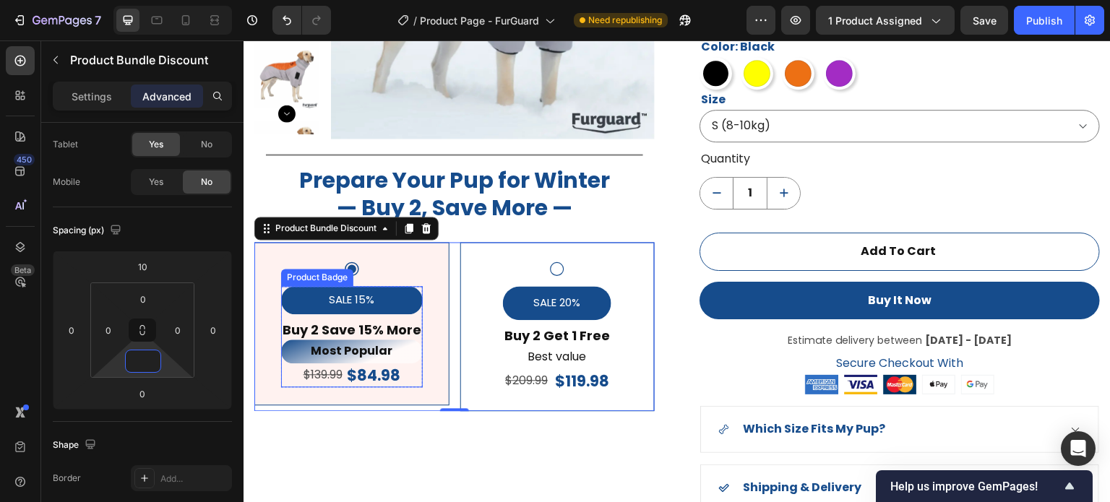
click at [281, 291] on div "SALE 15%" at bounding box center [352, 300] width 142 height 28
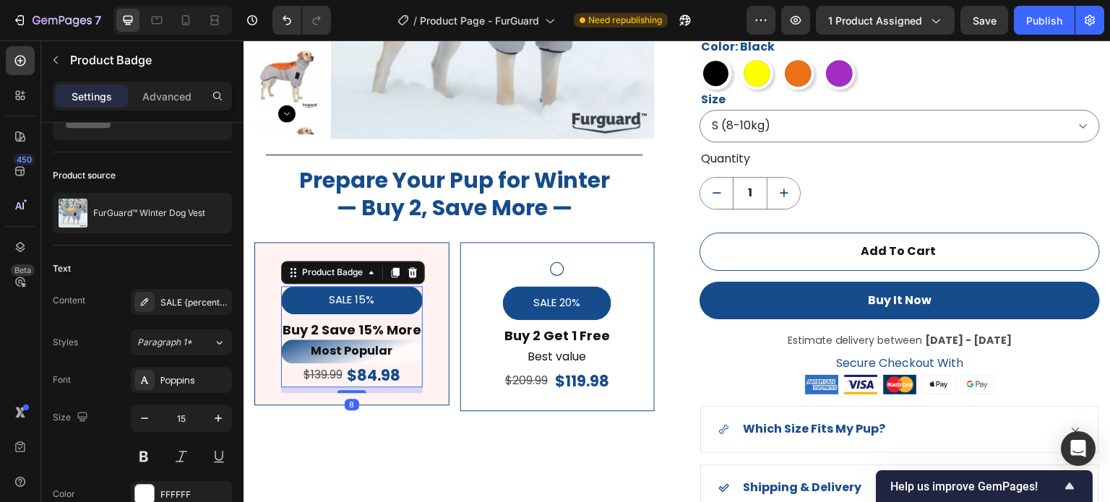
scroll to position [0, 0]
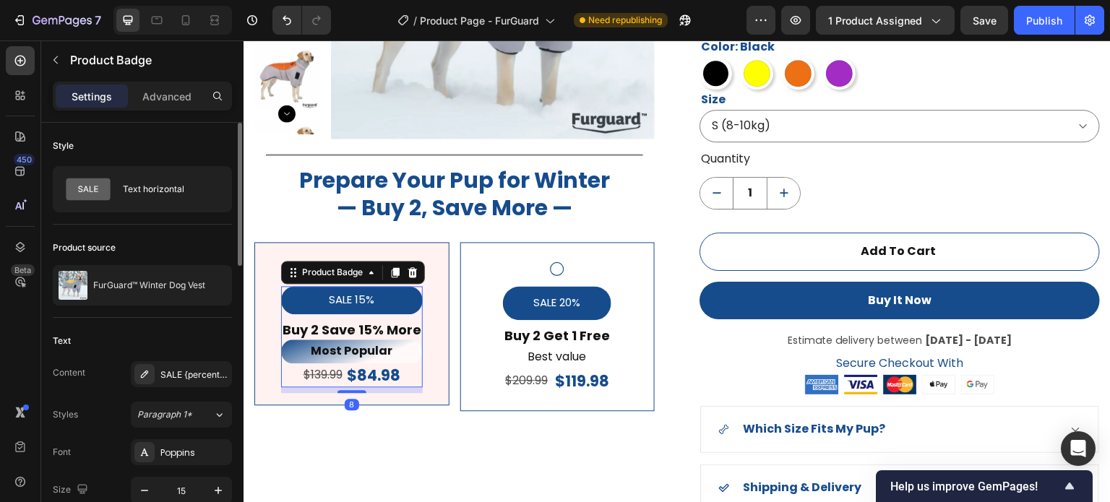
click at [166, 83] on div "Settings Advanced" at bounding box center [142, 96] width 179 height 29
click at [170, 100] on p "Advanced" at bounding box center [166, 96] width 49 height 15
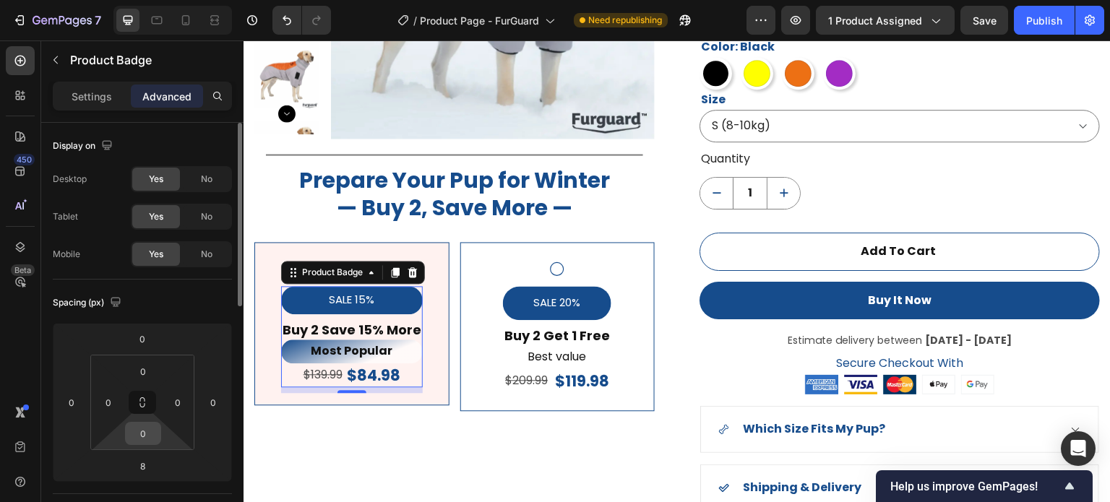
click at [147, 436] on input "0" at bounding box center [143, 434] width 29 height 22
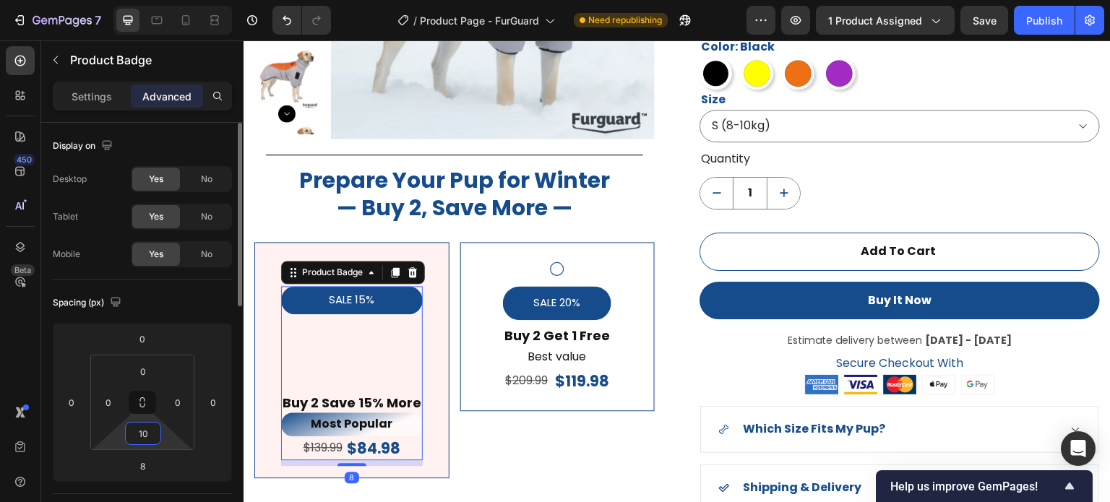
type input "1"
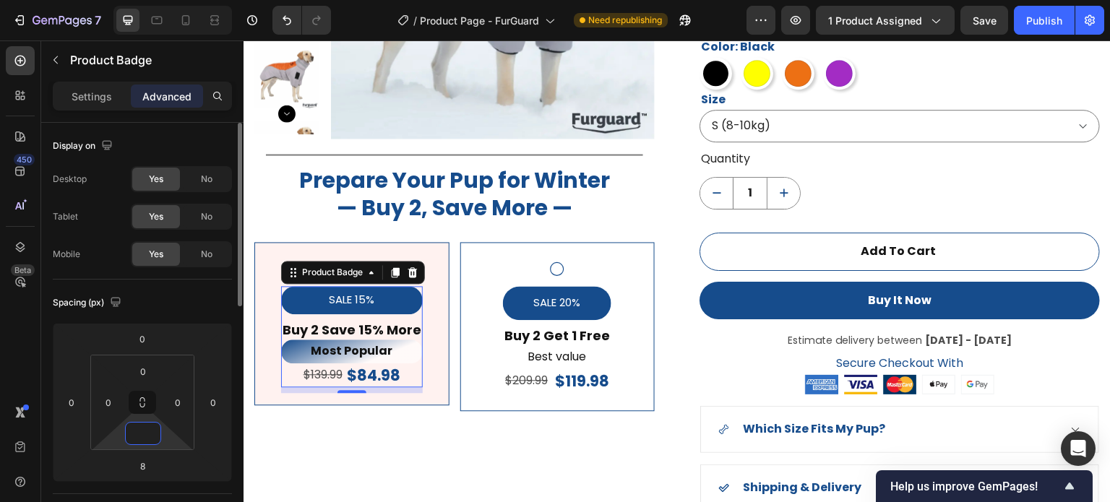
type input "1"
type input "3"
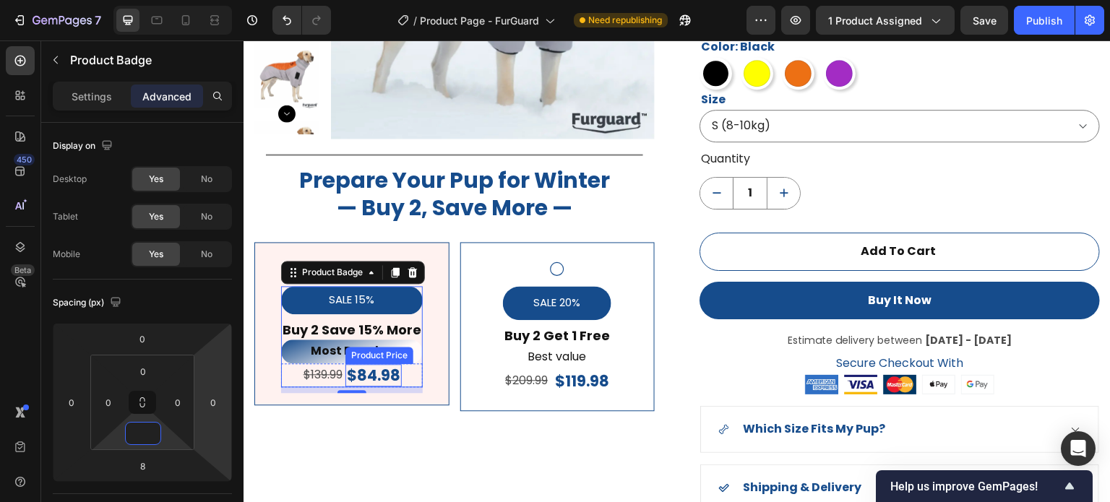
click at [399, 380] on div "$84.98" at bounding box center [374, 375] width 56 height 22
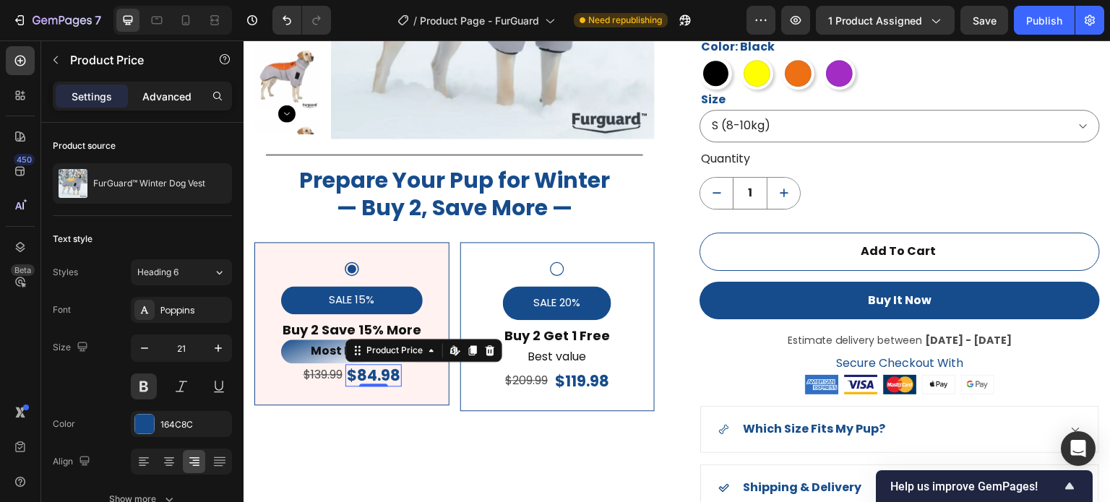
click at [158, 90] on p "Advanced" at bounding box center [166, 96] width 49 height 15
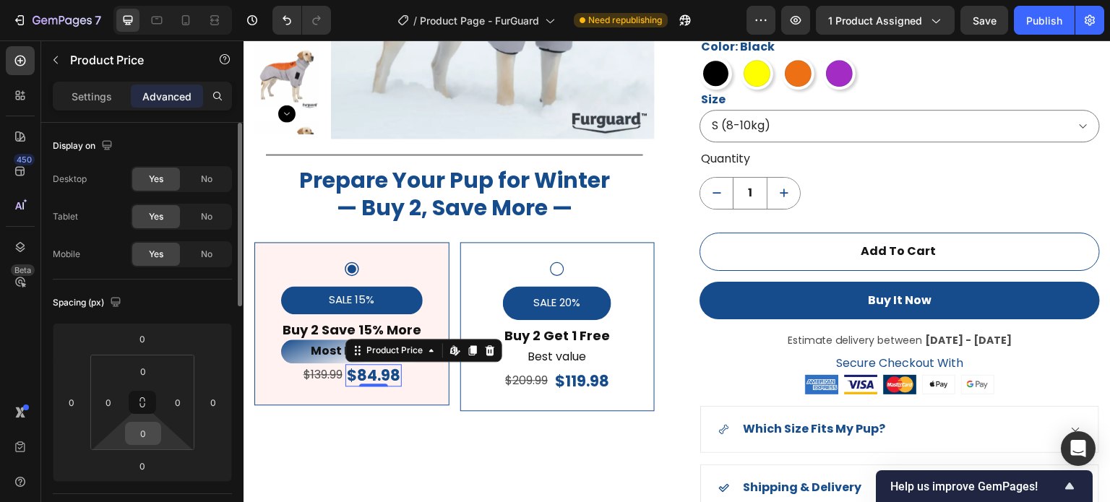
click at [150, 440] on input "0" at bounding box center [143, 434] width 29 height 22
type input "2"
type input "1"
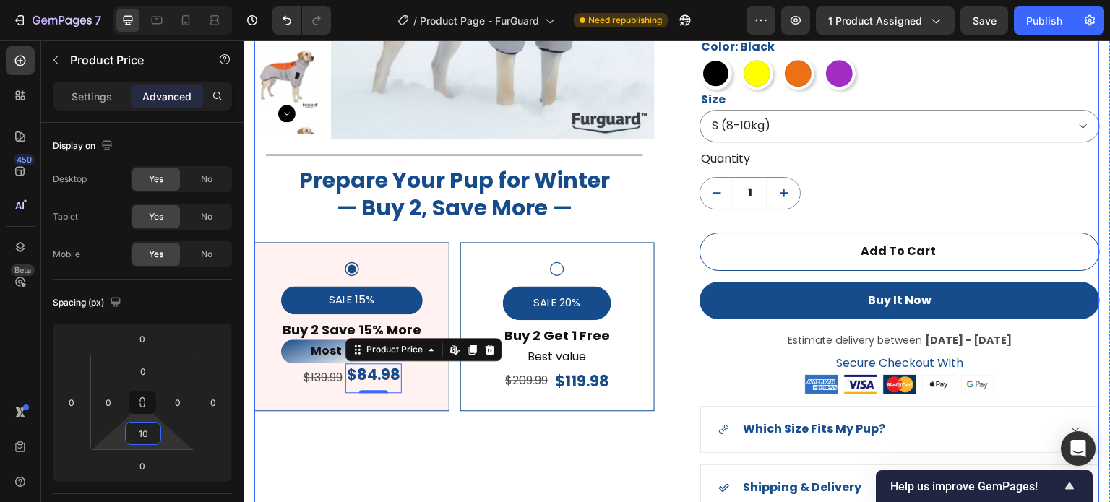
type input "1"
type input "9"
click at [467, 445] on div "Product Images Title Line Prepare Your Pup for Winter — Buy 2, Save More — Head…" at bounding box center [454, 191] width 401 height 755
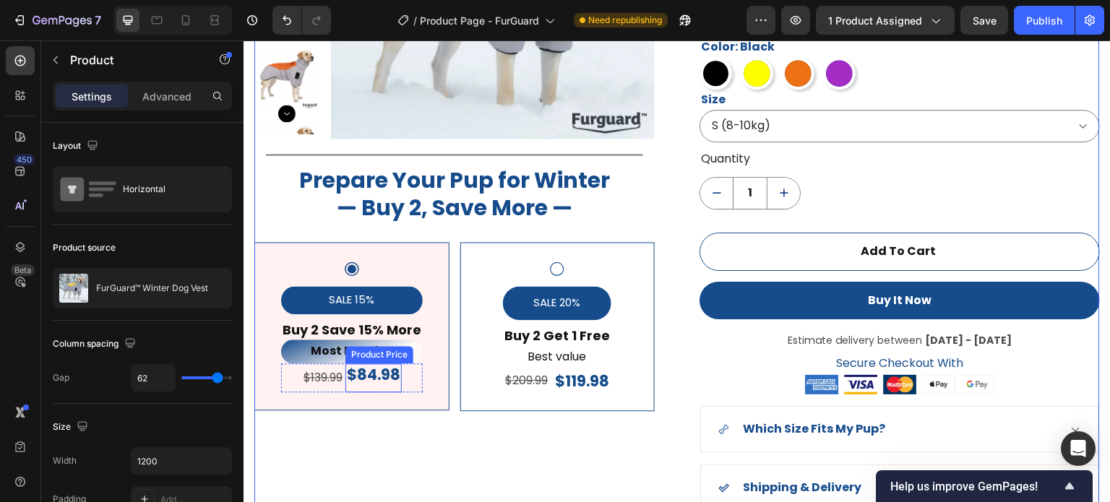
click at [376, 380] on div "$84.98" at bounding box center [374, 375] width 56 height 22
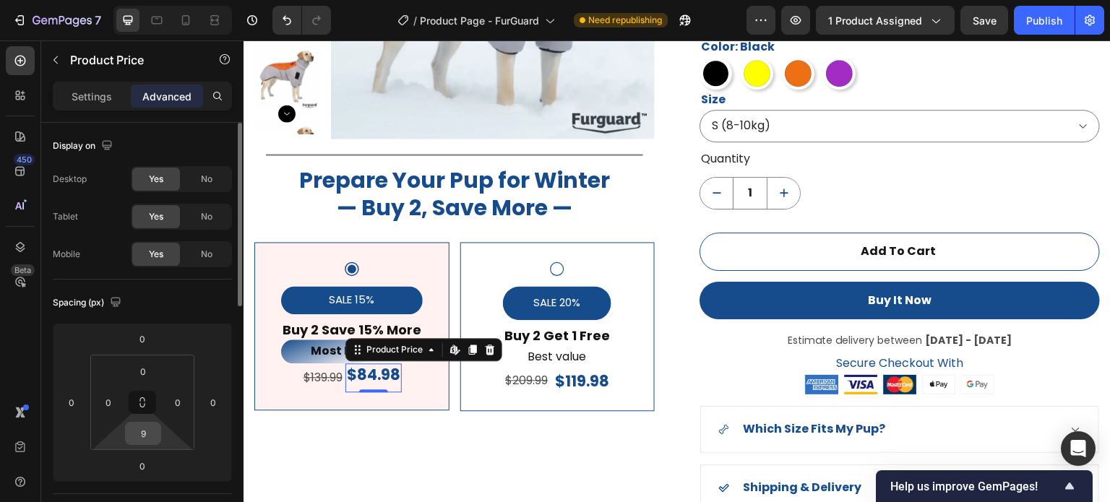
click at [147, 438] on input "9" at bounding box center [143, 434] width 29 height 22
type input "0"
click at [568, 373] on div "$119.98" at bounding box center [582, 381] width 57 height 22
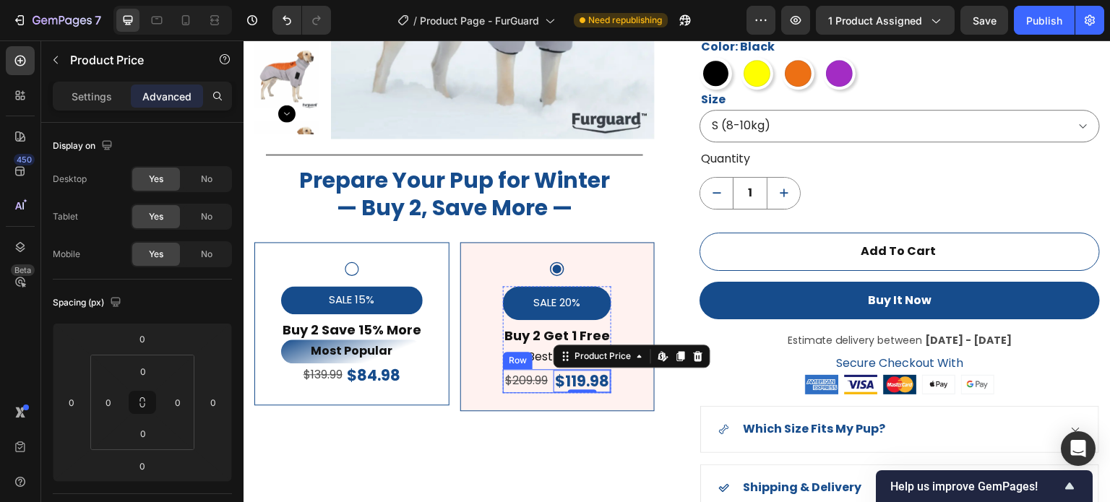
click at [549, 374] on div "$209.99 Text Block $119.98 Product Price Edit content in Shopify 0 Product Pric…" at bounding box center [557, 381] width 108 height 24
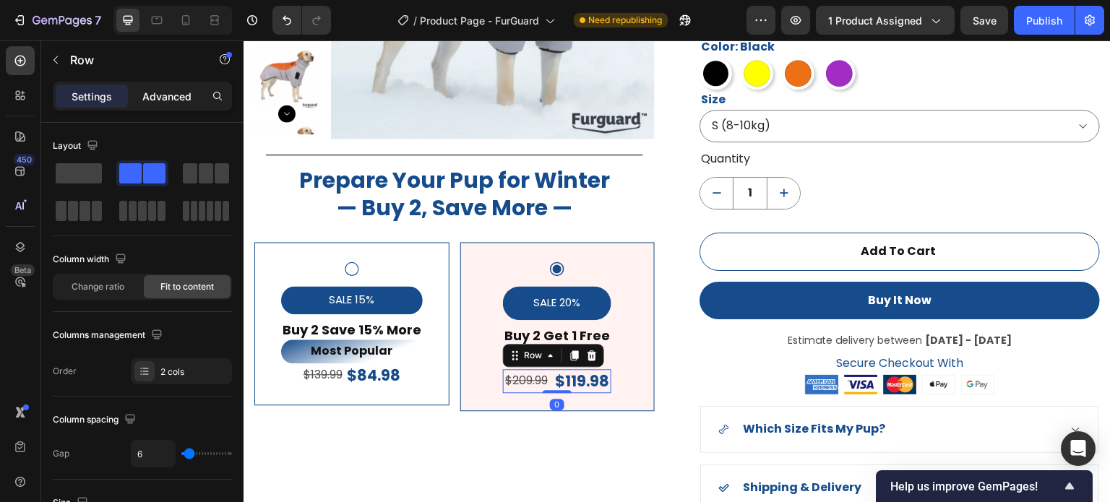
click at [174, 95] on p "Advanced" at bounding box center [166, 96] width 49 height 15
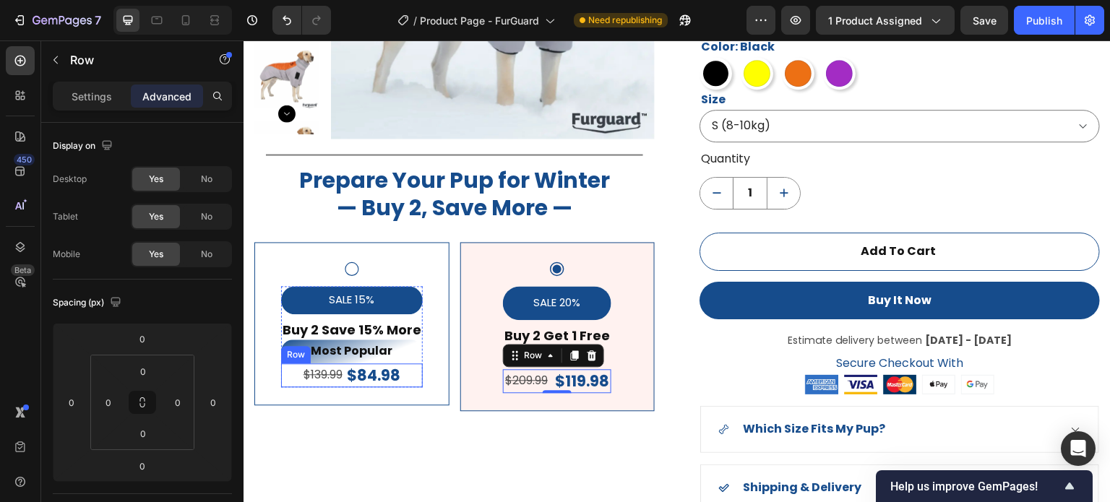
click at [290, 370] on div "$139.99 Text Block $84.98 Product Price Product Price Row" at bounding box center [352, 376] width 142 height 24
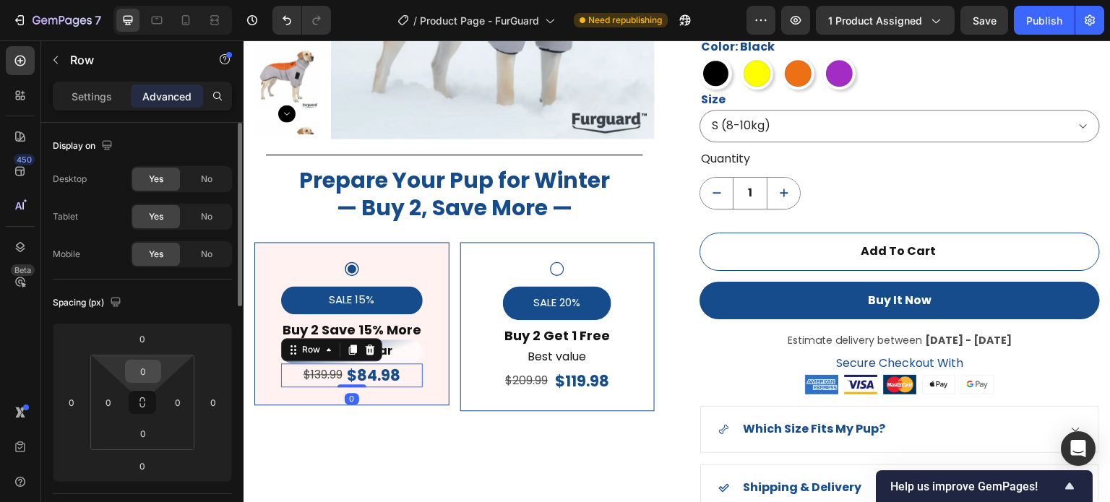
click at [142, 375] on input "0" at bounding box center [143, 372] width 29 height 22
type input "5"
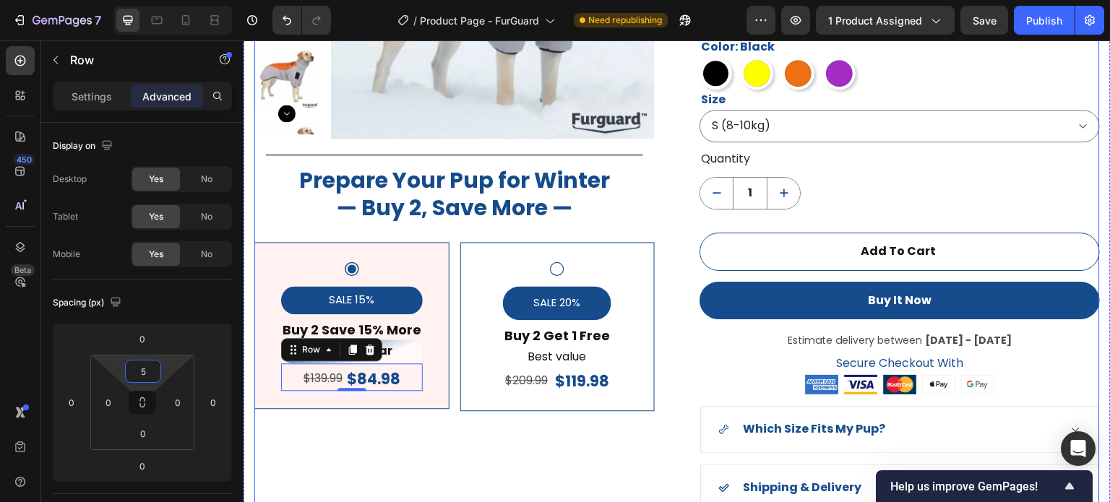
click at [417, 468] on div "Product Images Title Line Prepare Your Pup for Winter — Buy 2, Save More — Head…" at bounding box center [454, 191] width 401 height 755
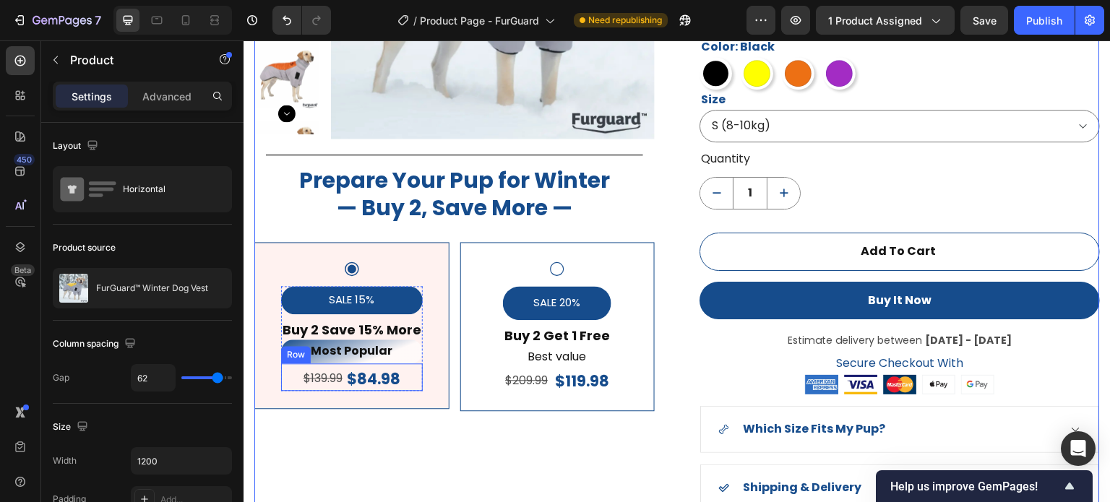
click at [287, 377] on div "$139.99 Text Block $84.98 Product Price Product Price Row" at bounding box center [352, 377] width 142 height 27
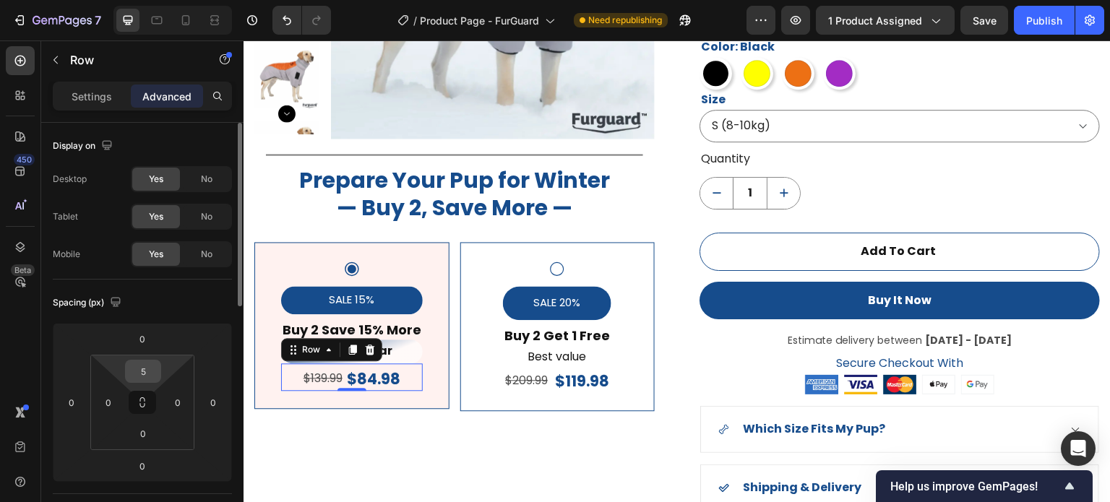
click at [152, 372] on input "5" at bounding box center [143, 372] width 29 height 22
type input "9"
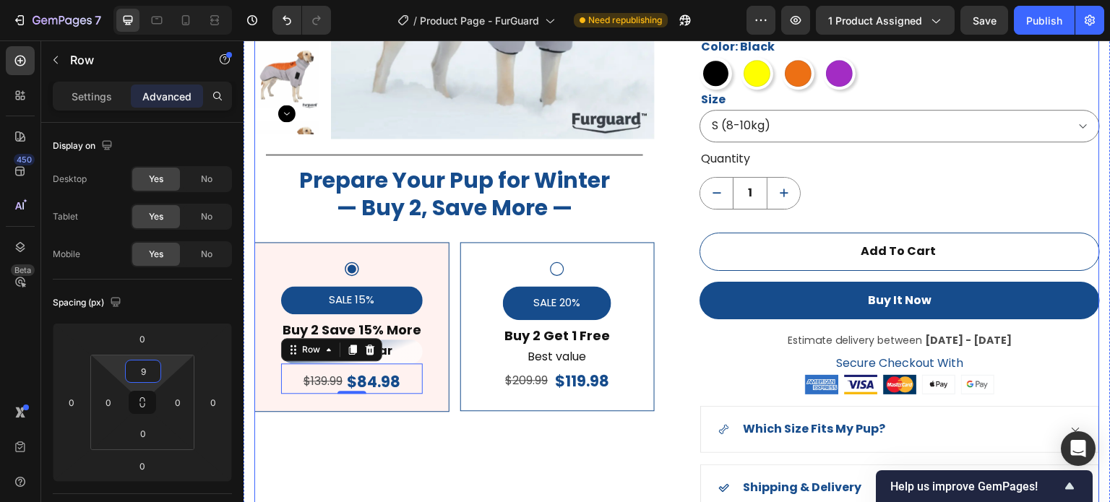
click at [465, 437] on div "Product Images Title Line Prepare Your Pup for Winter — Buy 2, Save More — Head…" at bounding box center [454, 191] width 401 height 755
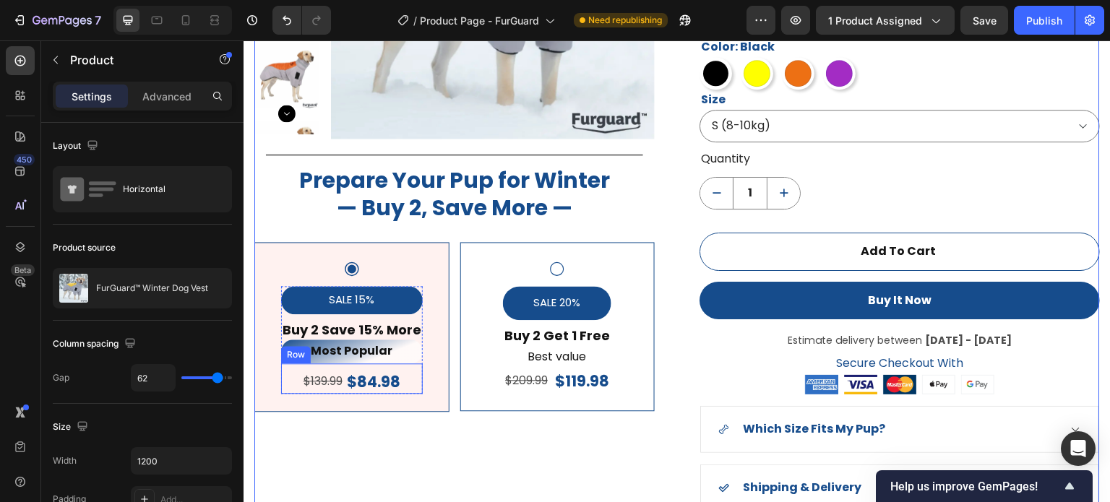
click at [292, 372] on div "$139.99 Text Block $84.98 Product Price Product Price Row" at bounding box center [352, 379] width 142 height 30
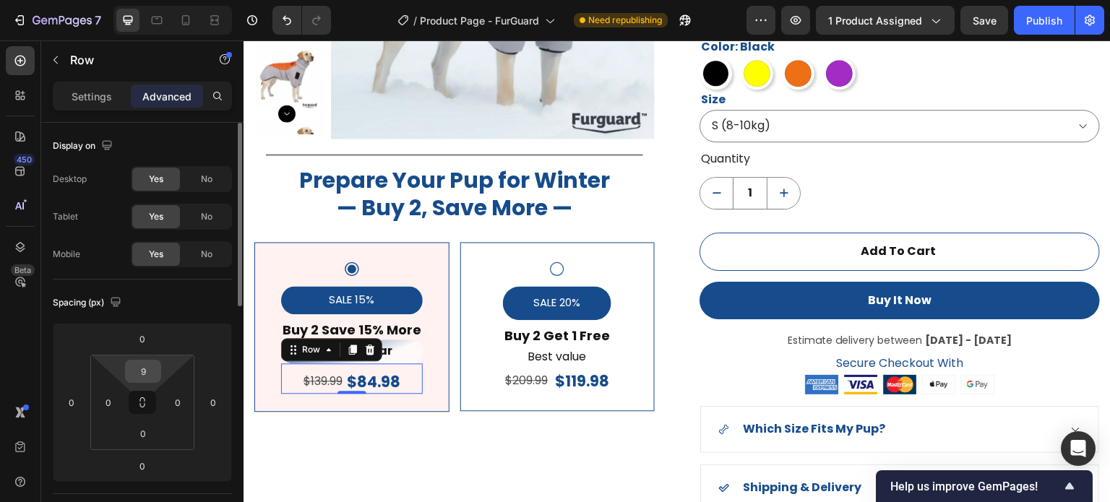
click at [146, 373] on input "9" at bounding box center [143, 372] width 29 height 22
type input "5"
click at [402, 348] on p "Most Popular" at bounding box center [352, 351] width 139 height 21
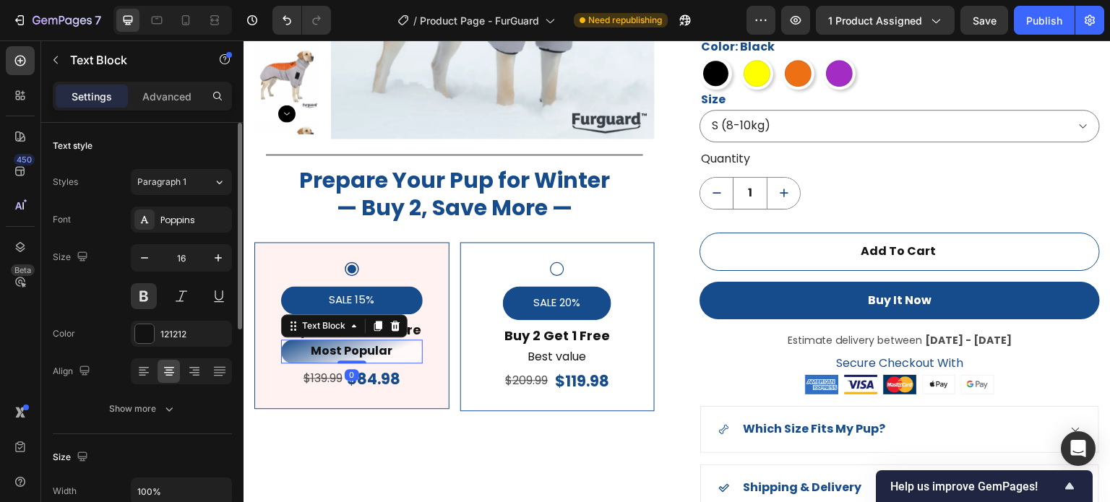
click at [179, 92] on p "Advanced" at bounding box center [166, 96] width 49 height 15
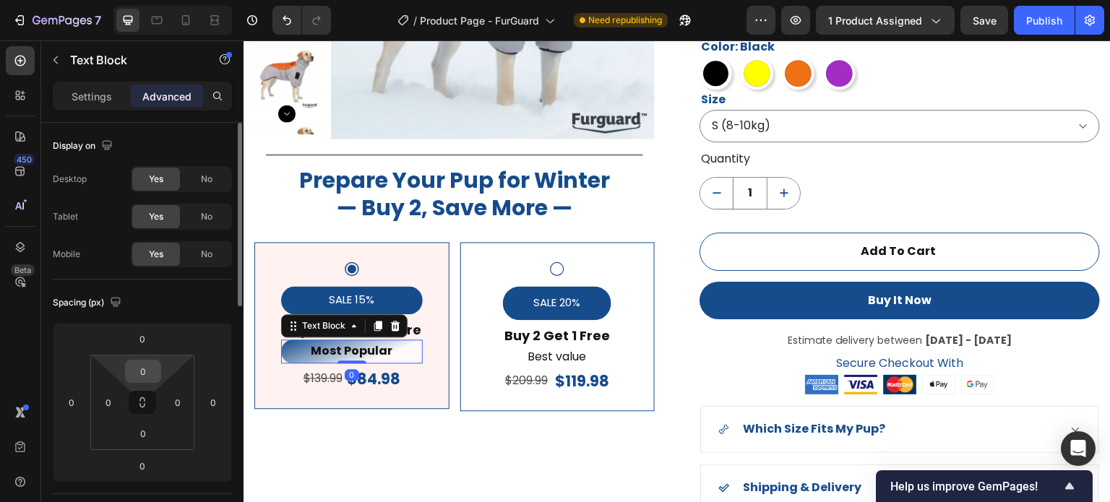
click at [147, 372] on input "0" at bounding box center [143, 372] width 29 height 22
type input "4"
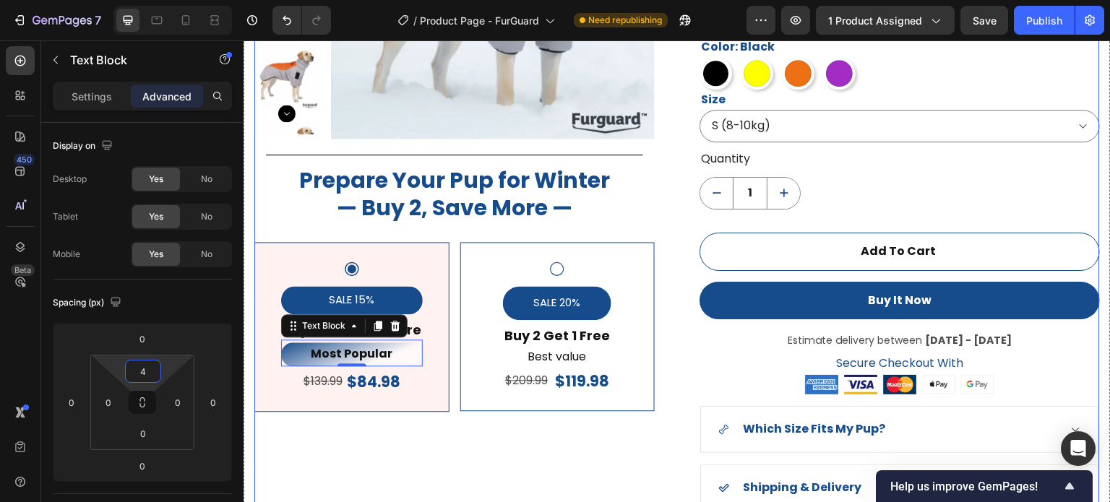
click at [393, 464] on div "Product Images Title Line Prepare Your Pup for Winter — Buy 2, Save More — Head…" at bounding box center [454, 191] width 401 height 755
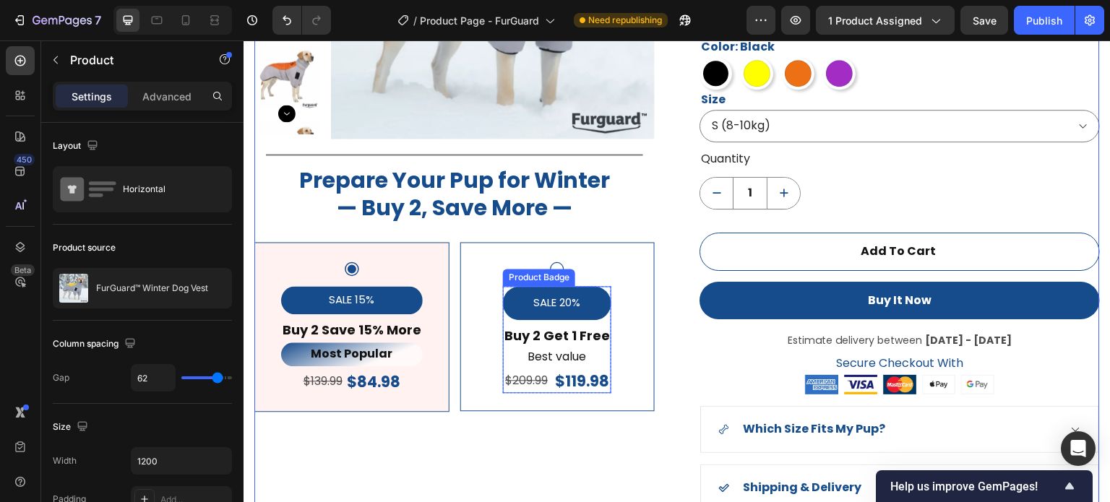
click at [597, 301] on div "SALE 20%" at bounding box center [557, 303] width 108 height 34
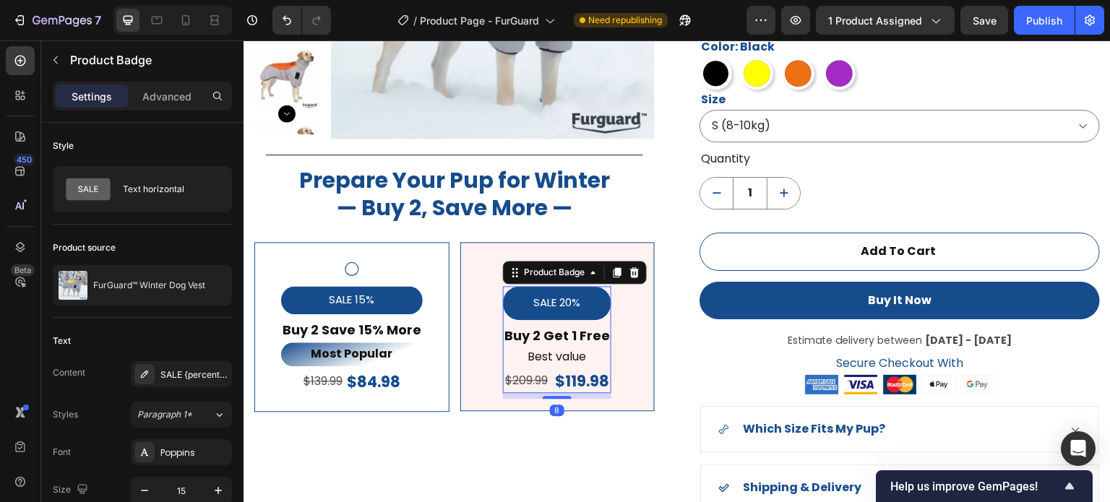
click at [597, 301] on div "SALE 20%" at bounding box center [557, 303] width 108 height 34
click at [184, 408] on span "Paragraph 1*" at bounding box center [164, 414] width 55 height 13
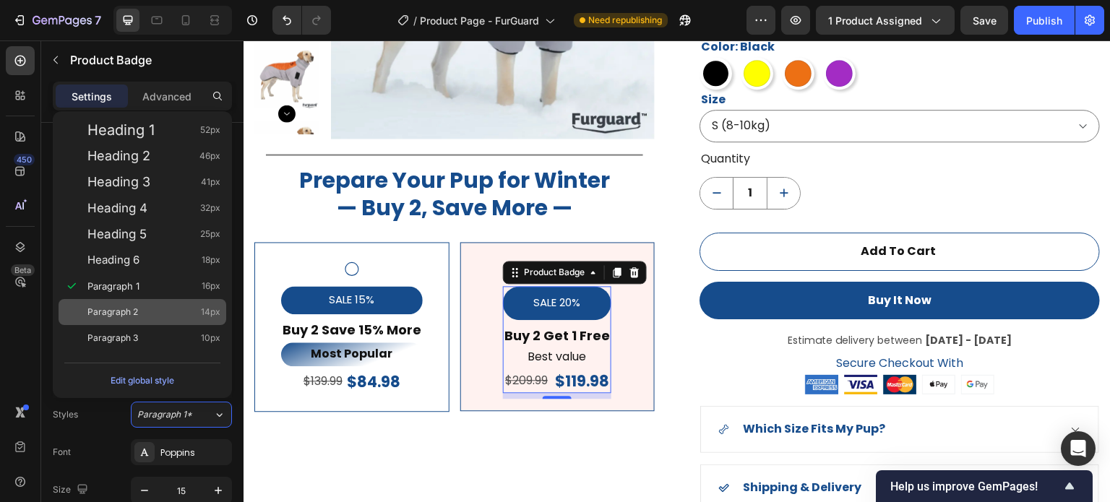
click at [155, 313] on div "Paragraph 2 14px" at bounding box center [153, 312] width 133 height 14
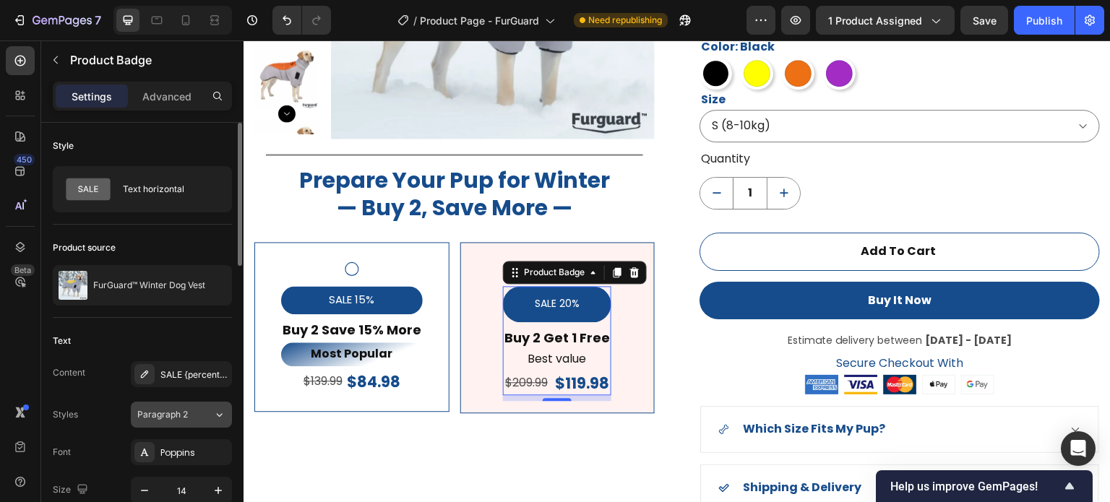
click at [168, 416] on span "Paragraph 2" at bounding box center [162, 414] width 51 height 13
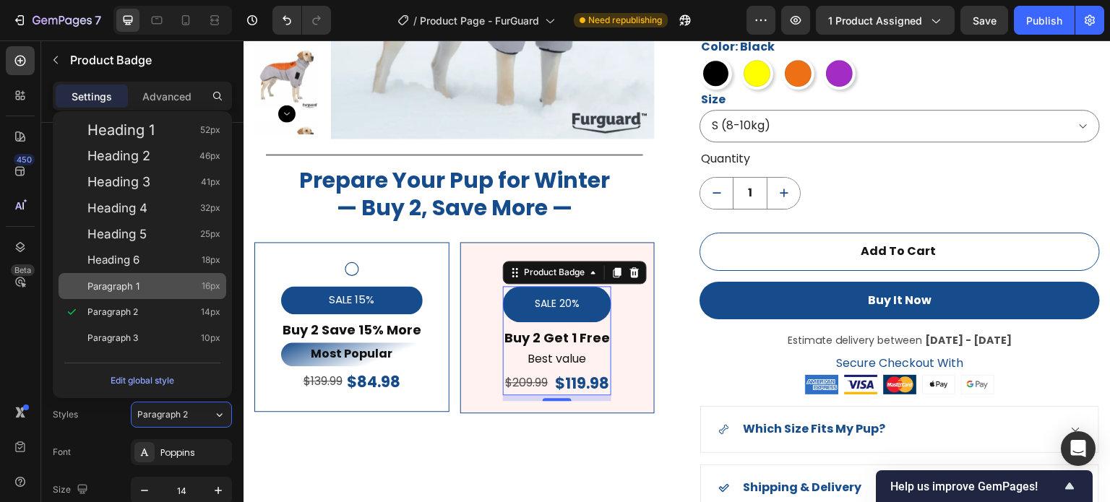
click at [165, 275] on div "Paragraph 1 16px" at bounding box center [143, 286] width 168 height 26
type input "16"
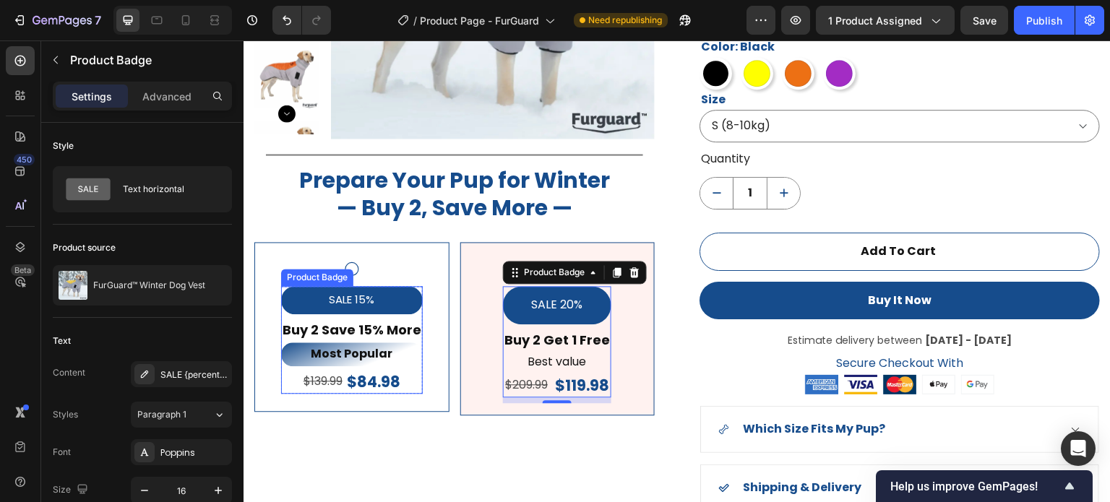
click at [368, 299] on pre "SALE 15%" at bounding box center [351, 300] width 63 height 28
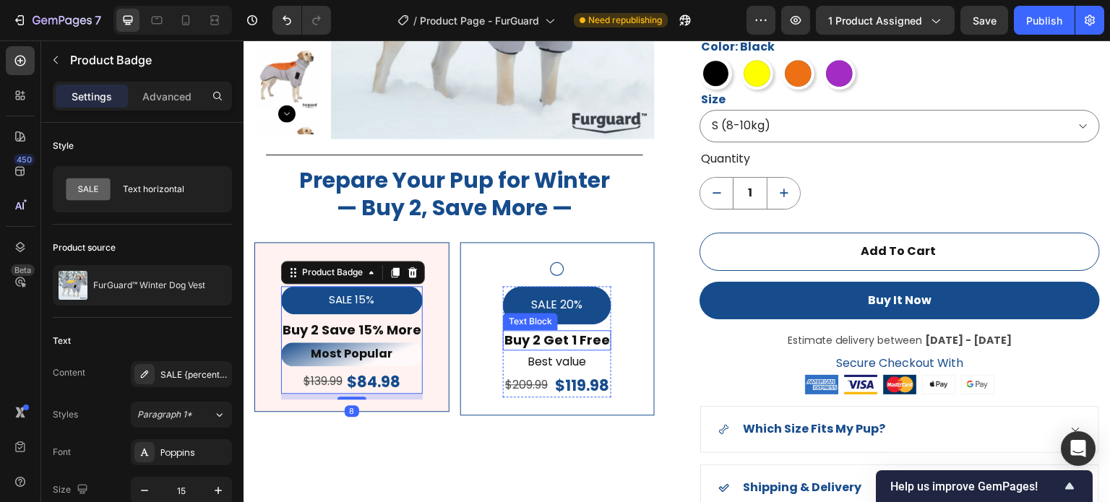
click at [539, 309] on pre "SALE 20%" at bounding box center [557, 305] width 69 height 38
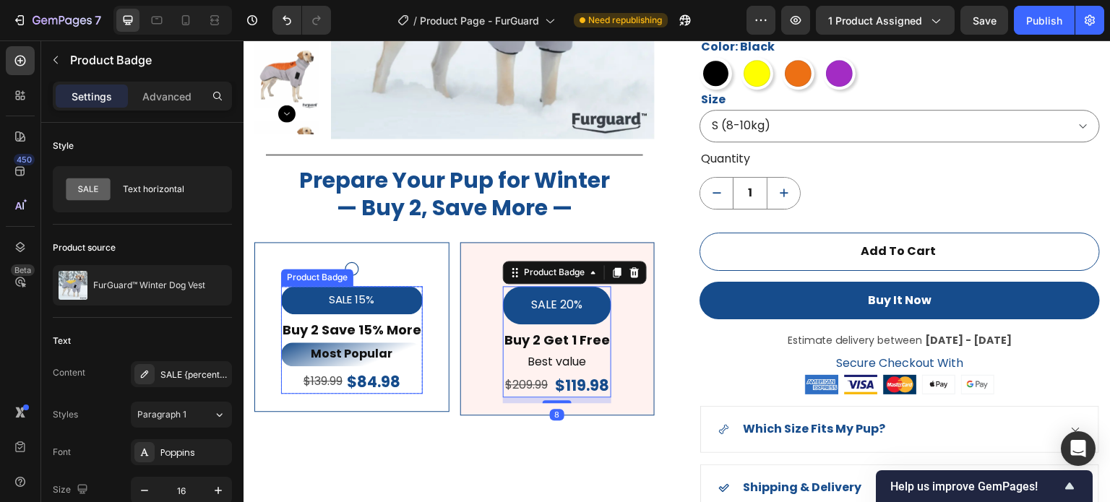
click at [399, 297] on div "SALE 15%" at bounding box center [352, 300] width 142 height 28
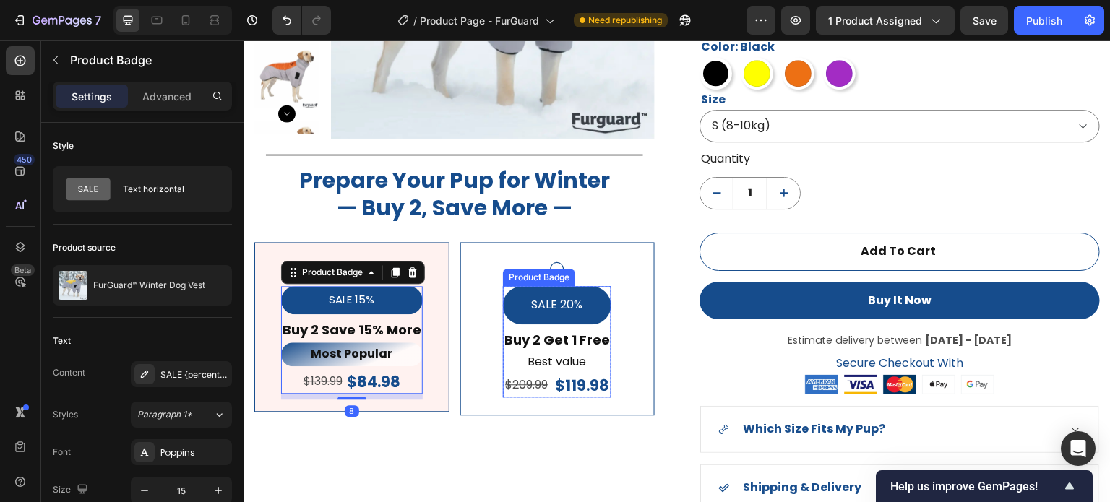
click at [509, 311] on div "SALE 20%" at bounding box center [557, 305] width 108 height 38
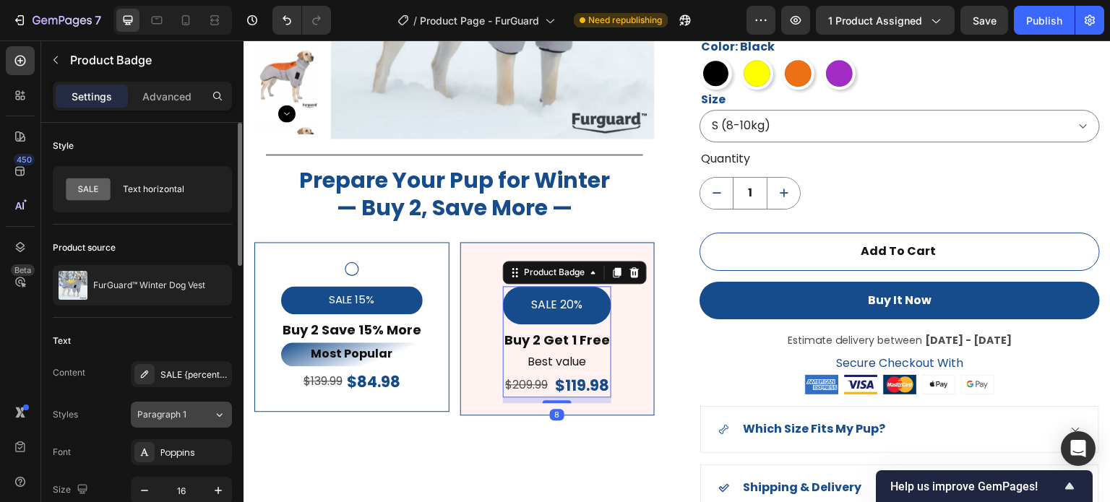
click at [201, 410] on div "Paragraph 1" at bounding box center [175, 414] width 76 height 13
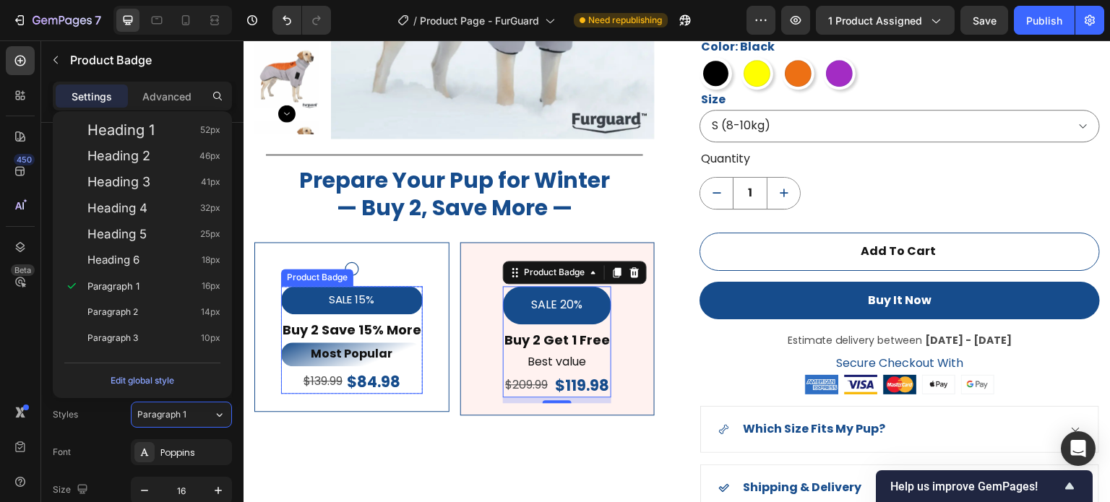
click at [395, 292] on div "SALE 15%" at bounding box center [352, 300] width 142 height 28
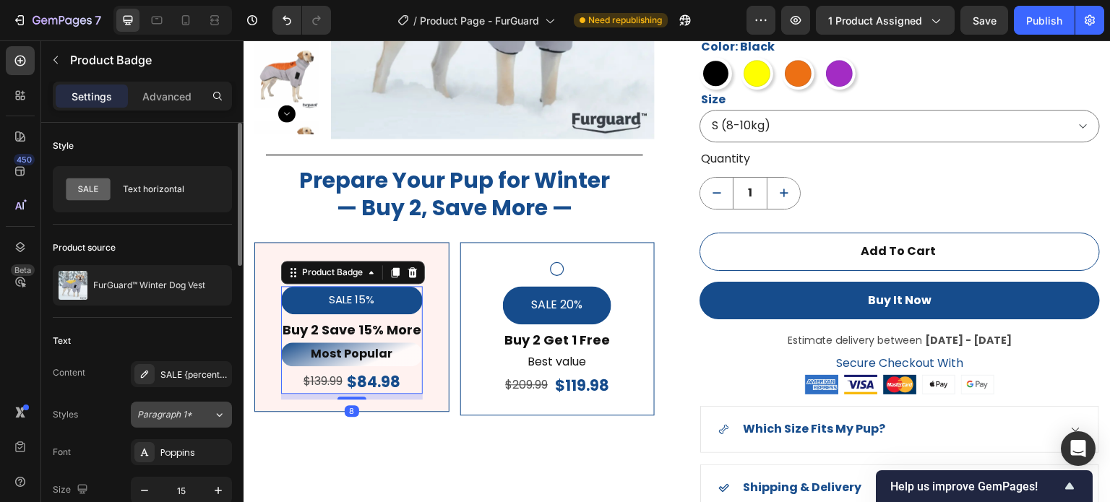
click at [187, 402] on button "Paragraph 1*" at bounding box center [181, 415] width 101 height 26
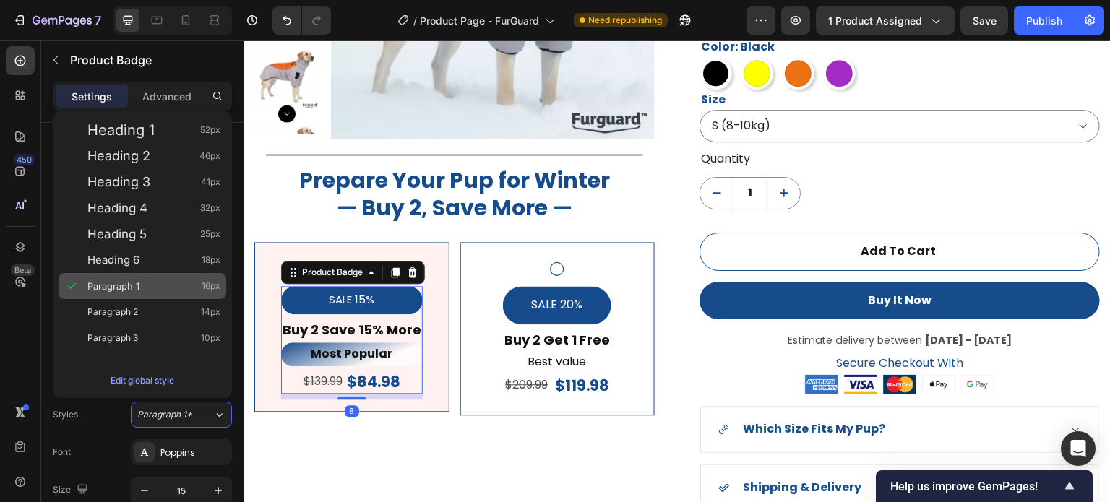
click at [155, 286] on div "Paragraph 1 16px" at bounding box center [153, 286] width 133 height 14
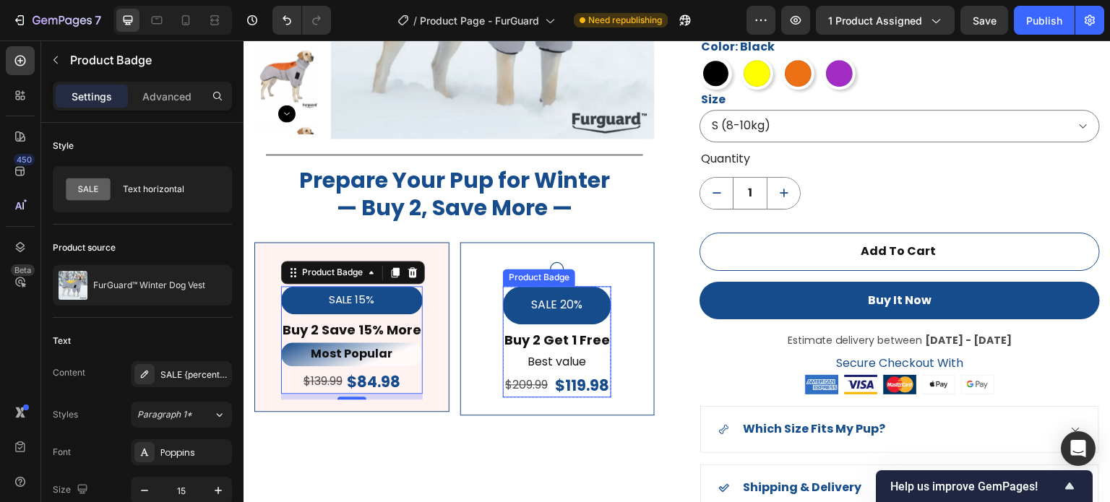
click at [528, 299] on pre "SALE 20%" at bounding box center [557, 305] width 69 height 38
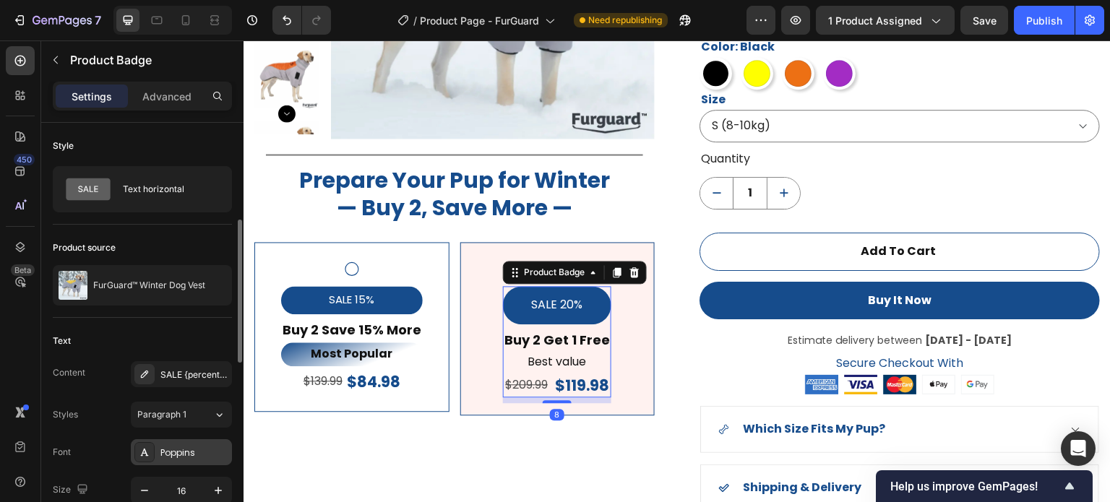
scroll to position [145, 0]
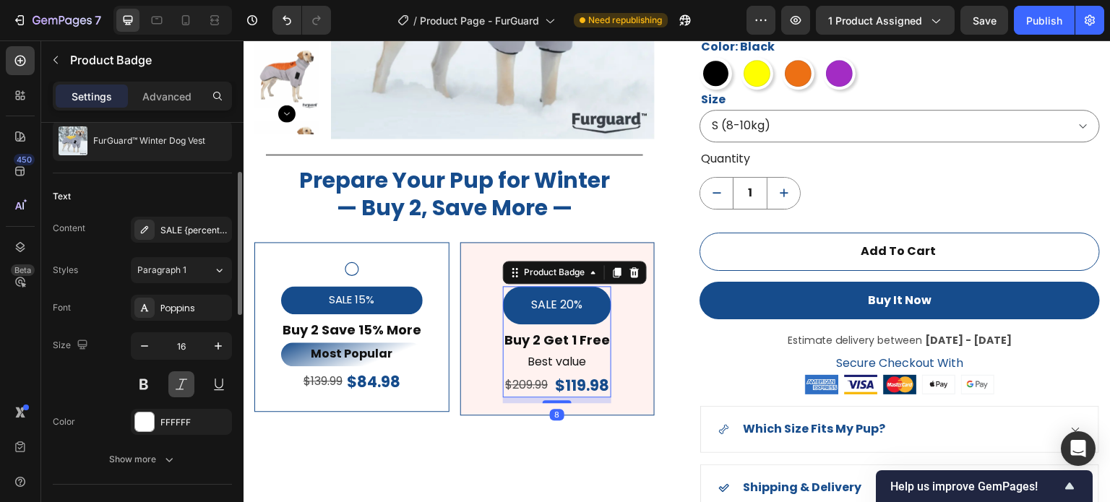
click at [182, 382] on button at bounding box center [181, 385] width 26 height 26
click at [145, 386] on button at bounding box center [144, 385] width 26 height 26
click at [181, 381] on button at bounding box center [181, 385] width 26 height 26
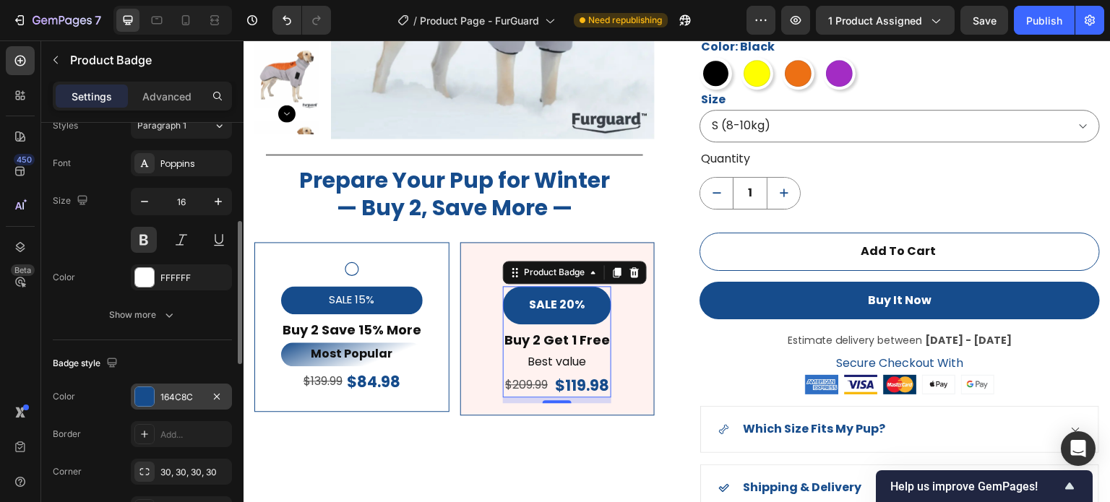
scroll to position [361, 0]
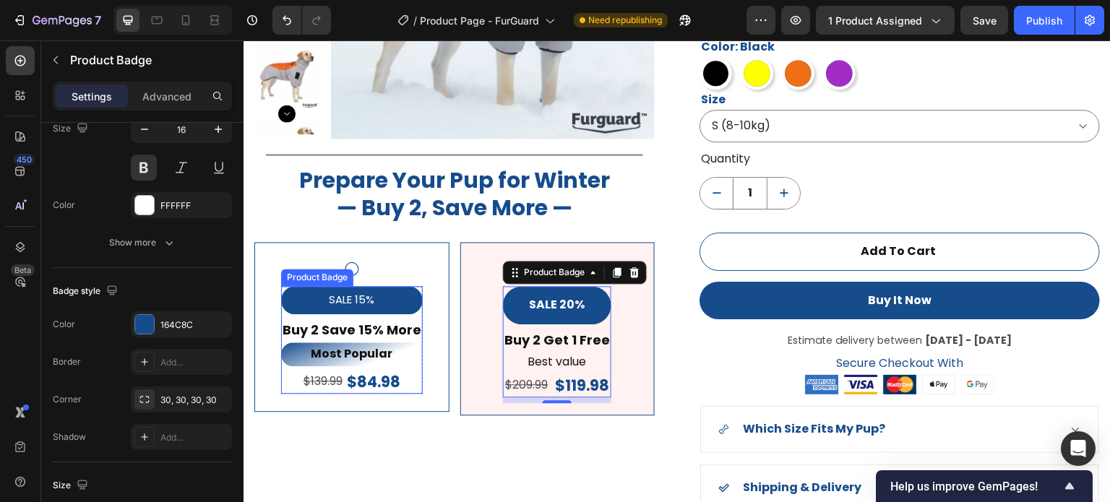
click at [310, 301] on div "SALE 15%" at bounding box center [352, 300] width 142 height 28
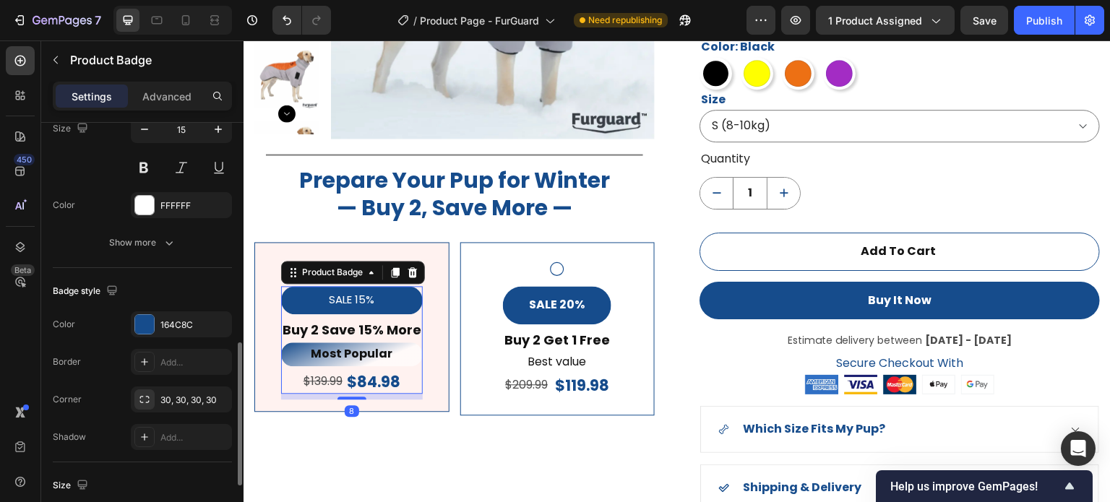
scroll to position [434, 0]
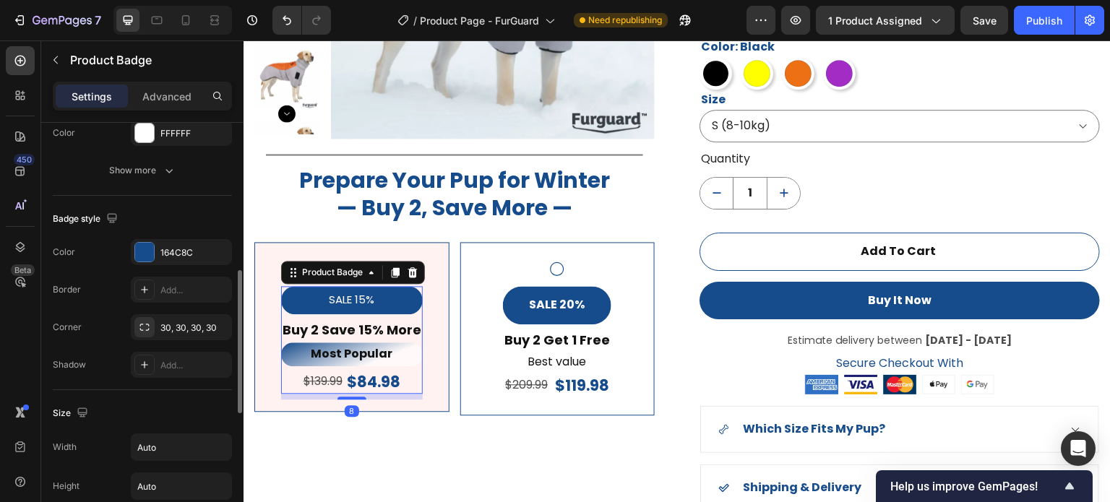
click at [403, 304] on div "SALE 15%" at bounding box center [352, 300] width 142 height 28
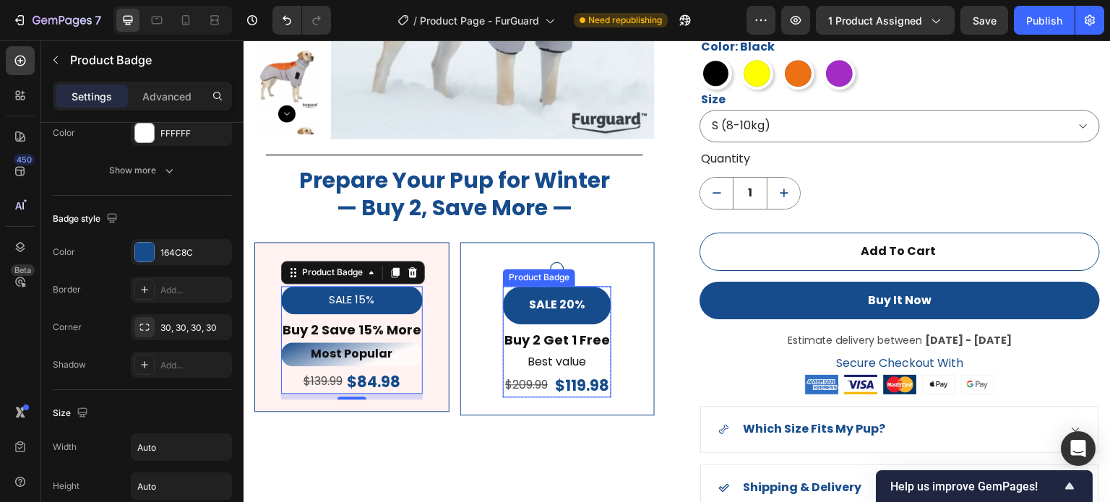
click at [511, 310] on div "SALE 20%" at bounding box center [557, 305] width 108 height 38
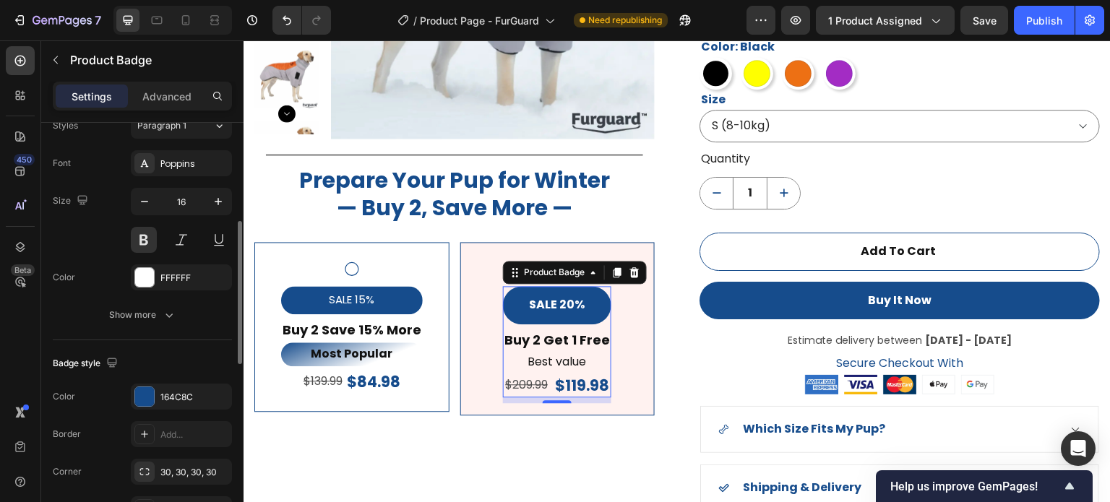
scroll to position [506, 0]
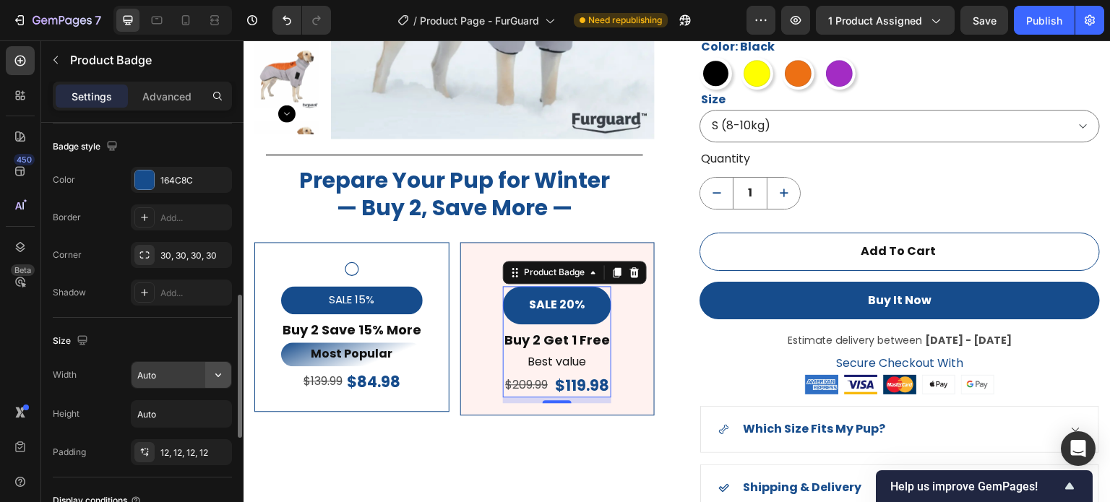
click at [211, 376] on icon "button" at bounding box center [218, 375] width 14 height 14
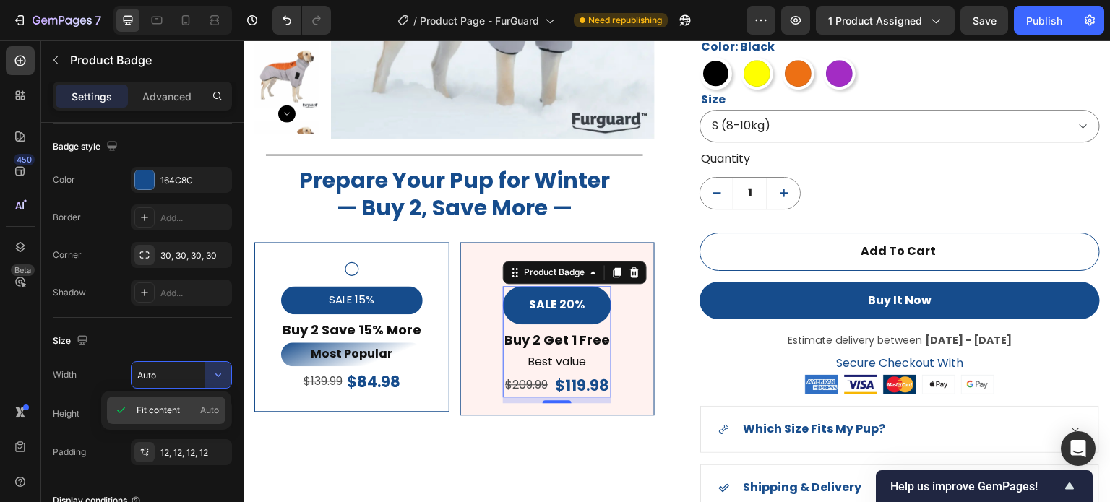
click at [196, 404] on p "Fit content Auto" at bounding box center [178, 410] width 82 height 13
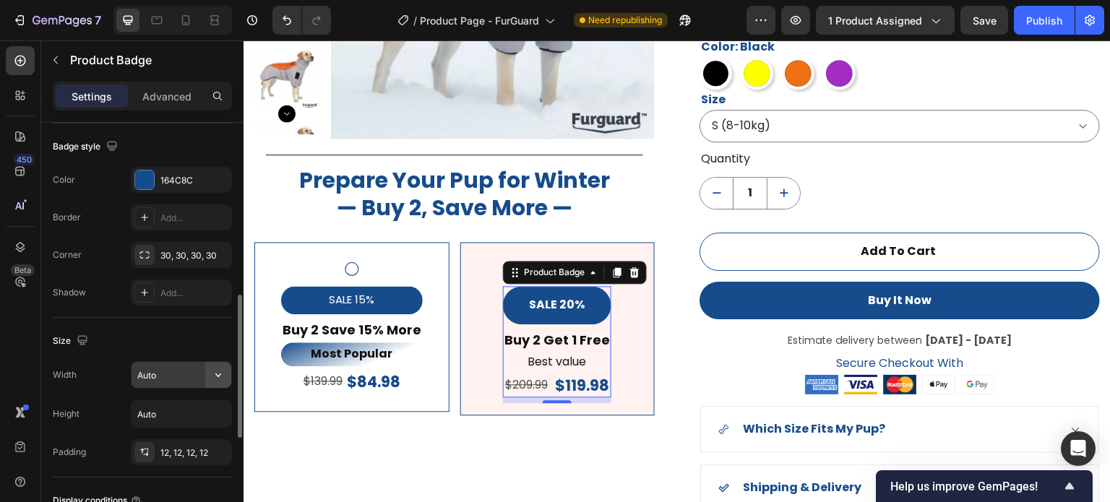
click at [205, 377] on button "button" at bounding box center [218, 375] width 26 height 26
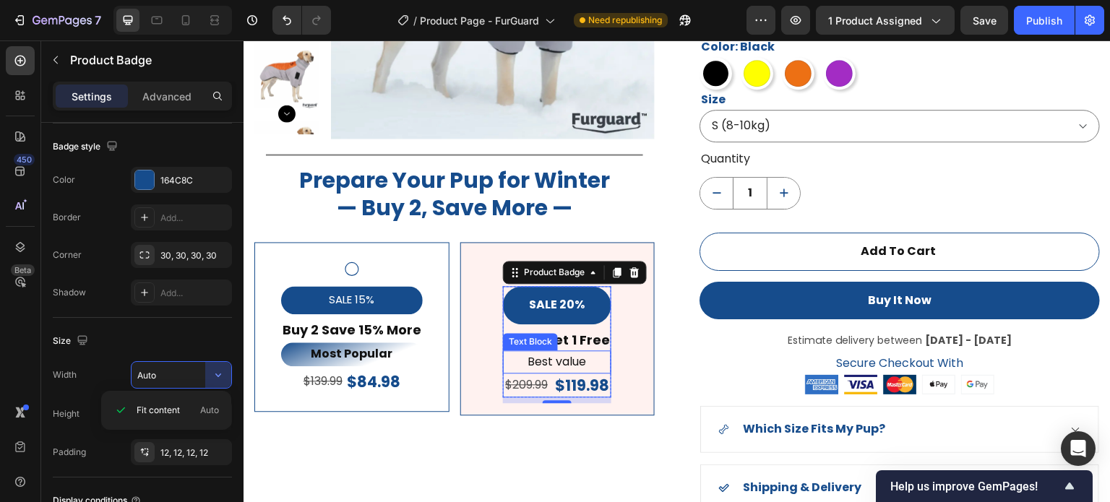
click at [565, 344] on p "Buy 2 Get 1 Free" at bounding box center [558, 340] width 106 height 17
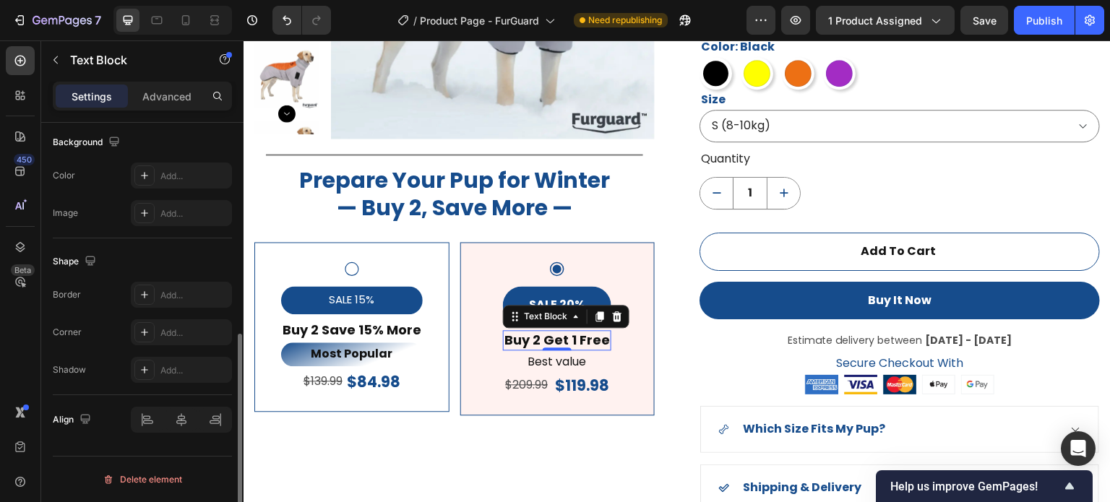
scroll to position [0, 0]
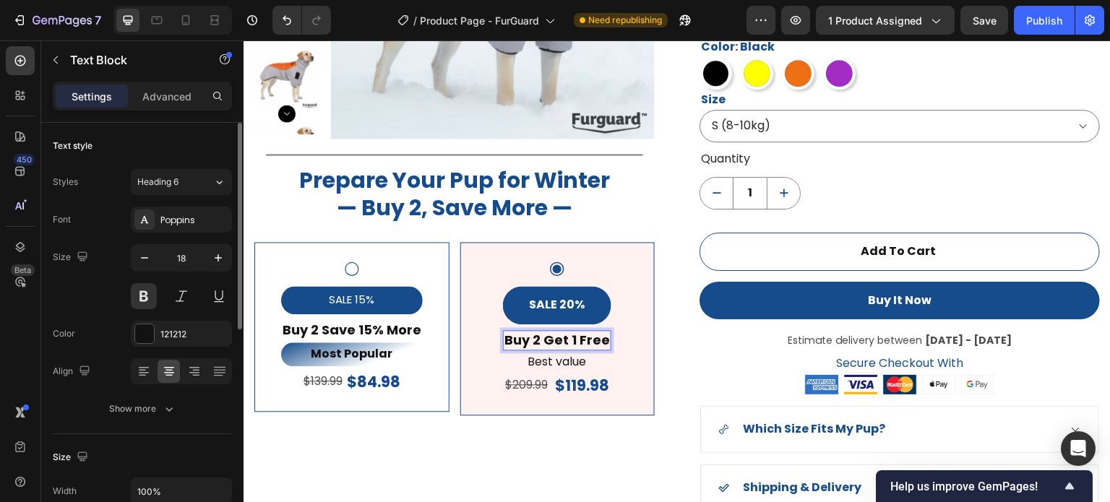
click at [602, 339] on p "Buy 2 Get 1 Free" at bounding box center [558, 340] width 106 height 17
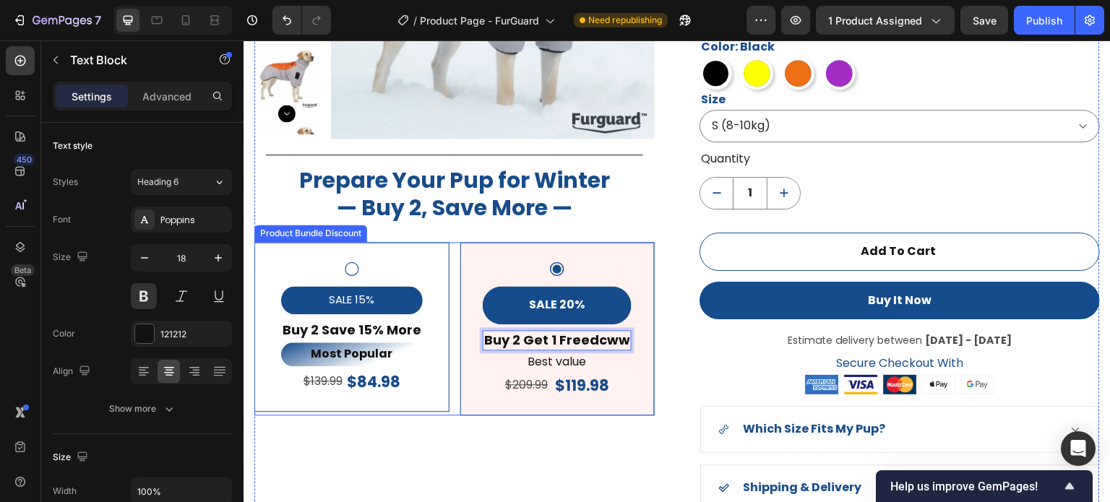
click at [588, 476] on div "Product Images Title Line Prepare Your Pup for Winter — Buy 2, Save More — Head…" at bounding box center [454, 191] width 401 height 755
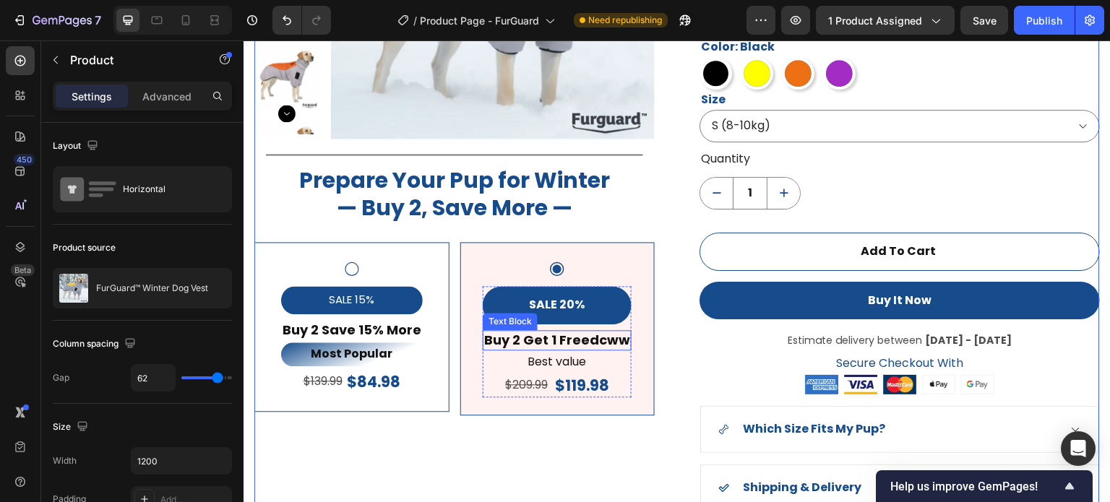
click at [595, 340] on p "Buy 2 Get 1 Freedcww" at bounding box center [557, 340] width 146 height 17
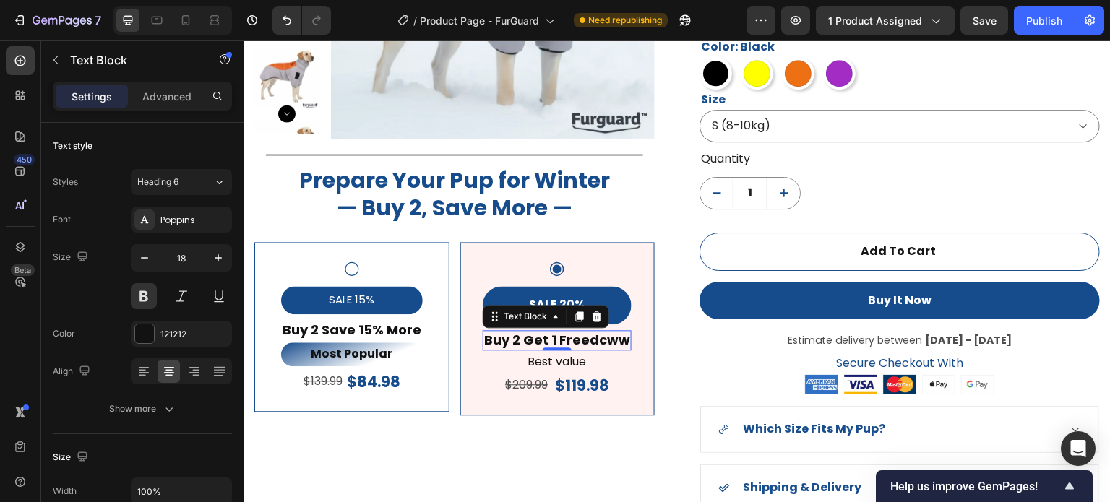
drag, startPoint x: 610, startPoint y: 346, endPoint x: 622, endPoint y: 343, distance: 11.9
click at [623, 341] on div "Buy 2 Get 1 Freedcww" at bounding box center [557, 340] width 149 height 20
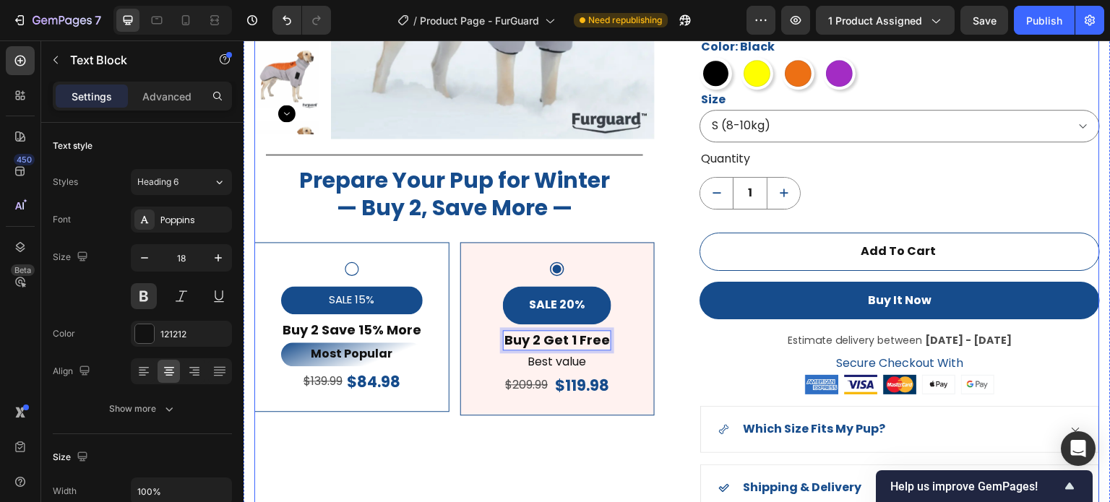
click at [591, 449] on div "Product Images Title Line Prepare Your Pup for Winter — Buy 2, Save More — Head…" at bounding box center [454, 191] width 401 height 755
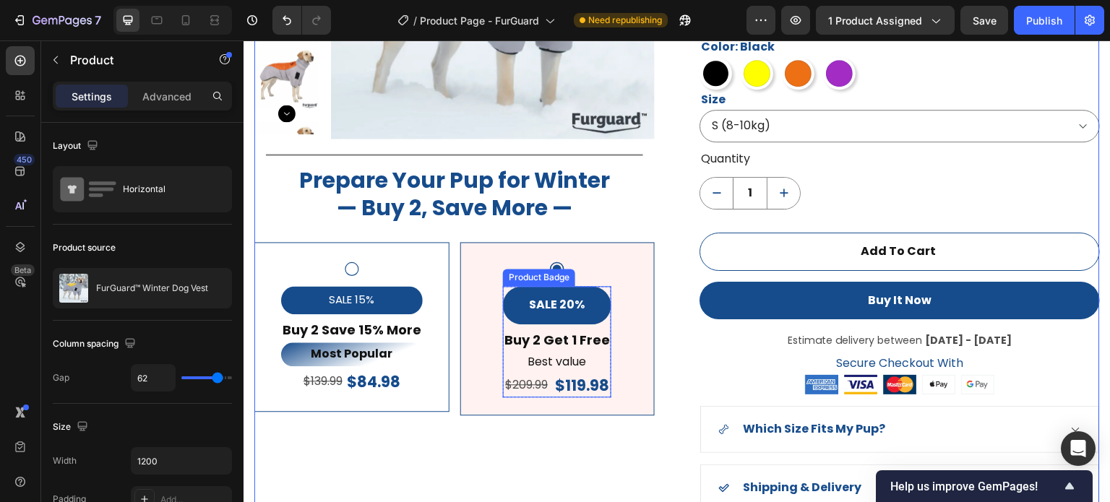
click at [600, 312] on div "SALE 20%" at bounding box center [557, 305] width 108 height 38
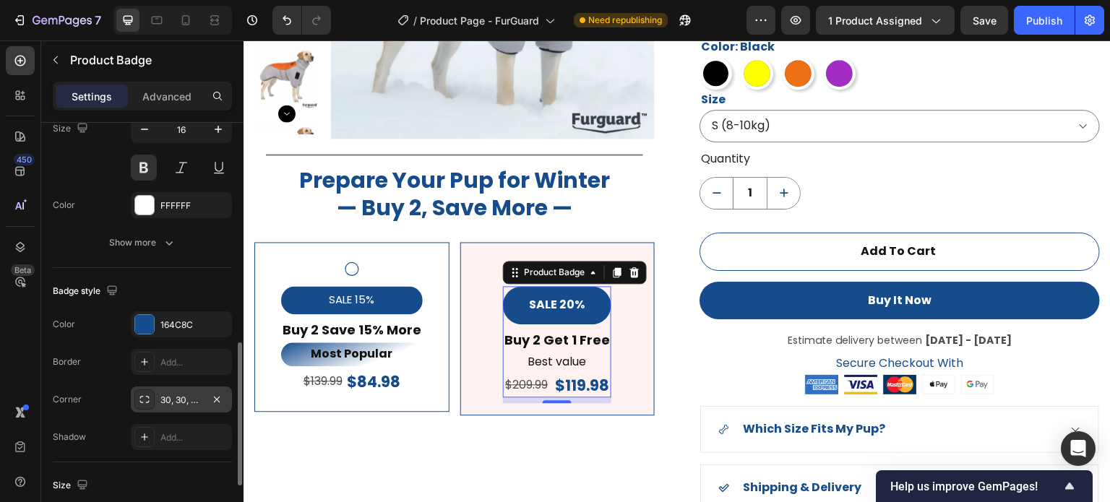
scroll to position [506, 0]
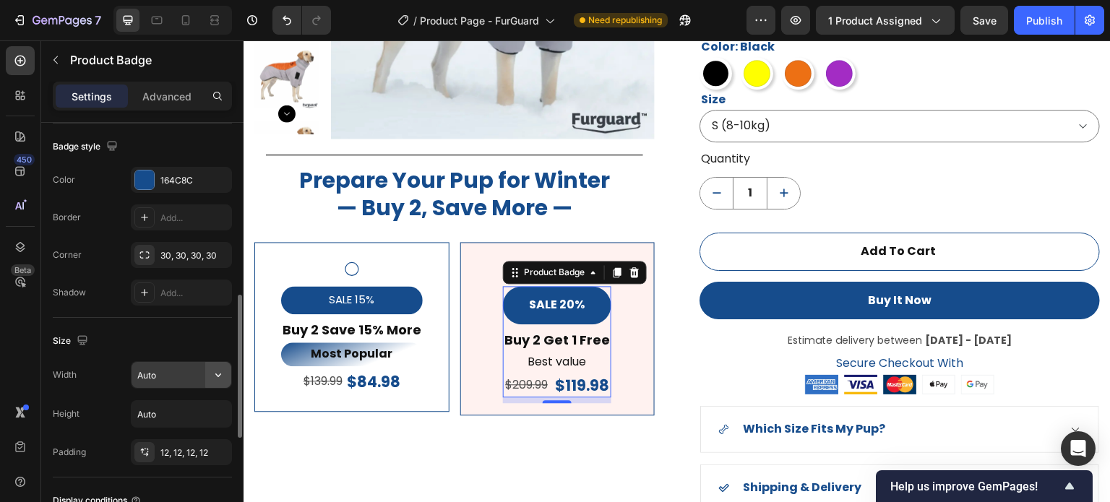
click at [214, 377] on icon "button" at bounding box center [218, 375] width 14 height 14
click at [208, 407] on button "button" at bounding box center [218, 414] width 26 height 26
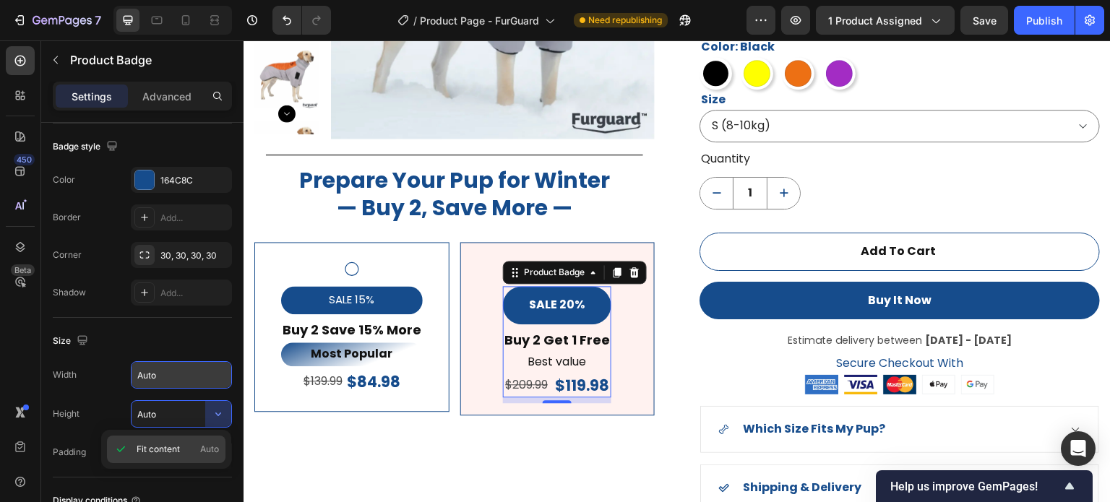
click at [198, 443] on p "Fit content Auto" at bounding box center [178, 449] width 82 height 13
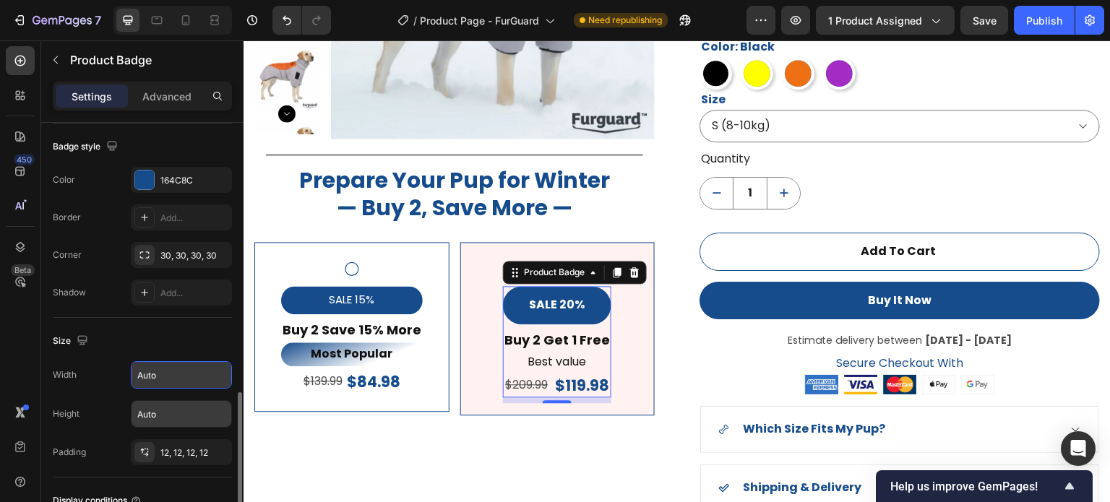
scroll to position [578, 0]
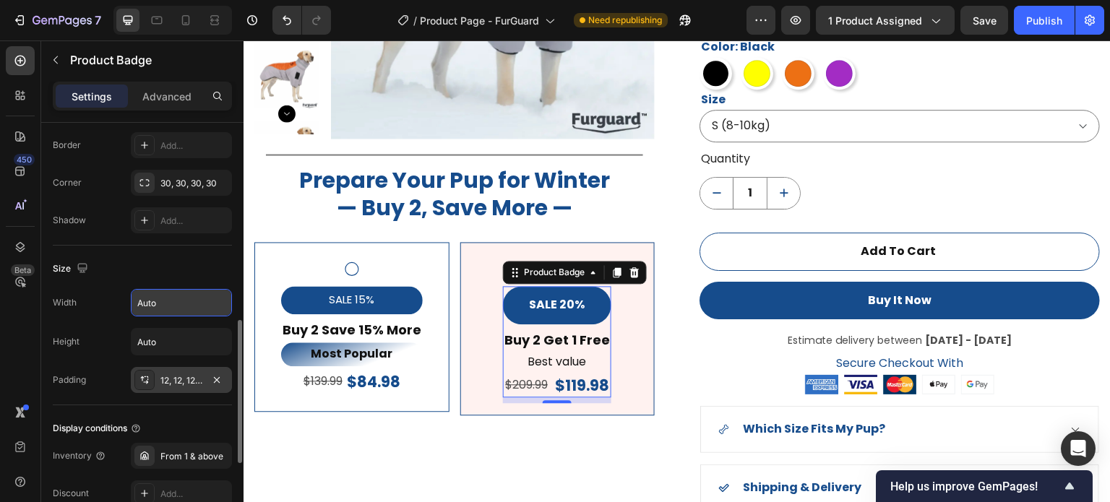
click at [185, 381] on div "12, 12, 12, 12" at bounding box center [181, 380] width 42 height 13
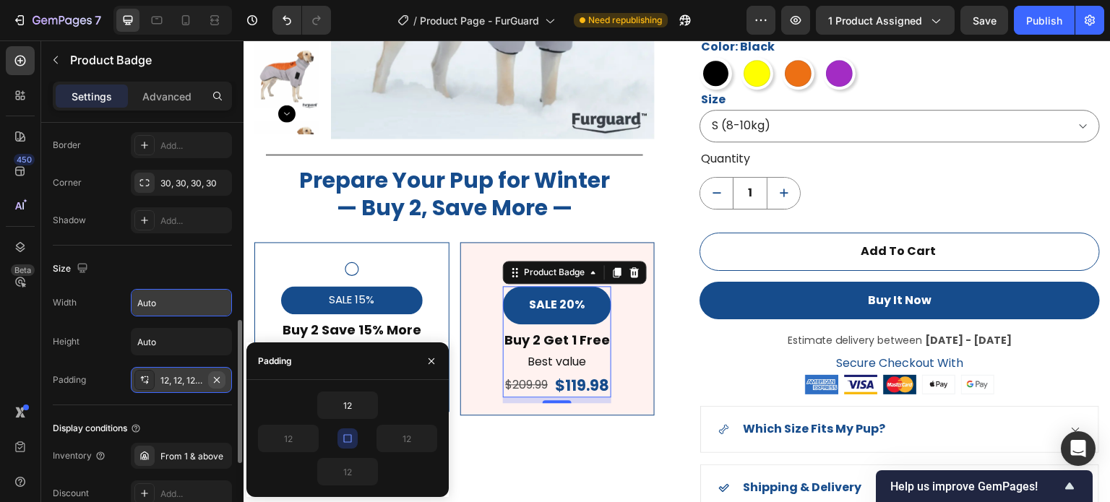
click at [220, 381] on icon "button" at bounding box center [217, 380] width 12 height 12
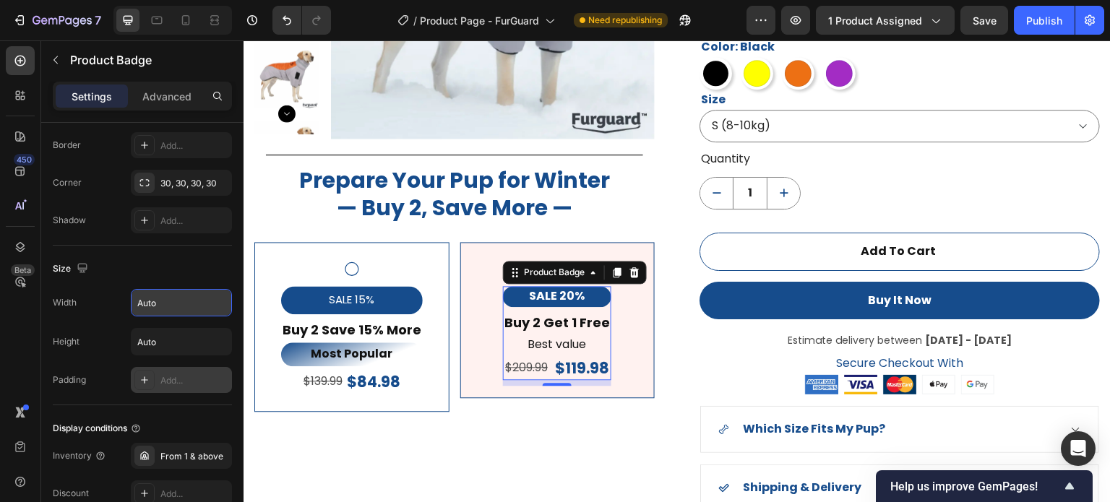
click at [142, 381] on icon at bounding box center [145, 380] width 12 height 12
type input "16"
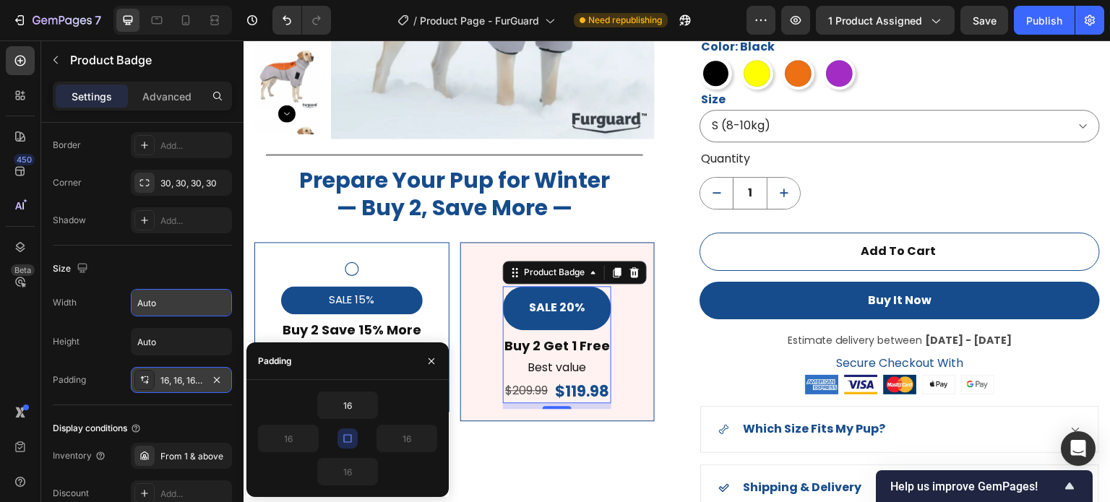
click at [348, 443] on icon "button" at bounding box center [348, 439] width 12 height 12
click at [350, 404] on input "16" at bounding box center [347, 406] width 59 height 26
type input "0"
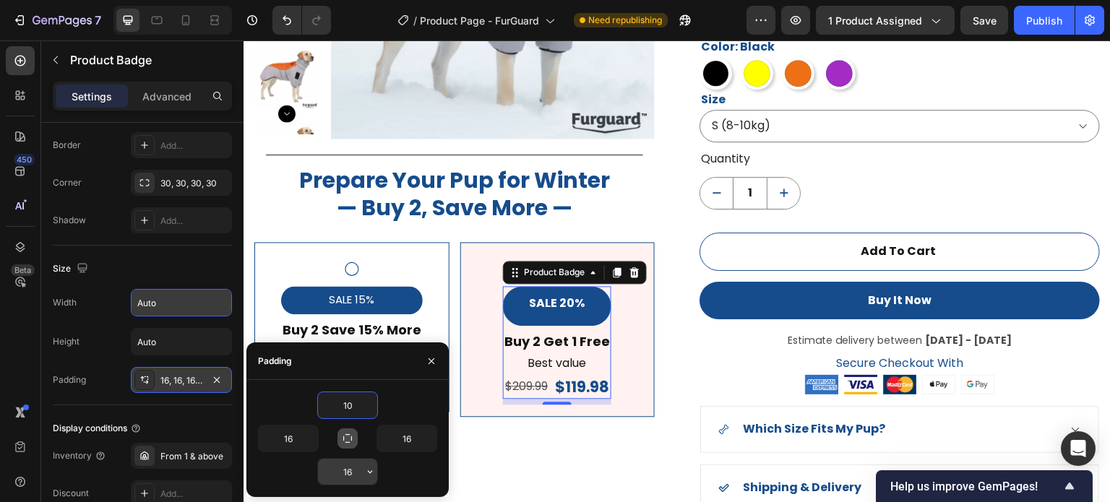
type input "10"
click at [358, 470] on input "16" at bounding box center [347, 472] width 59 height 26
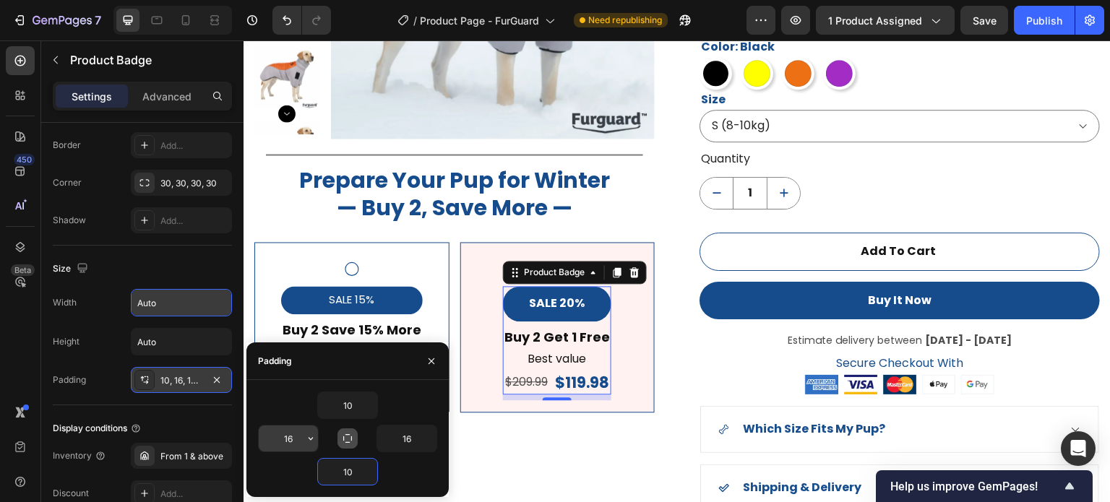
type input "10"
click at [296, 442] on input "16" at bounding box center [288, 439] width 59 height 26
type input "4"
type input "16"
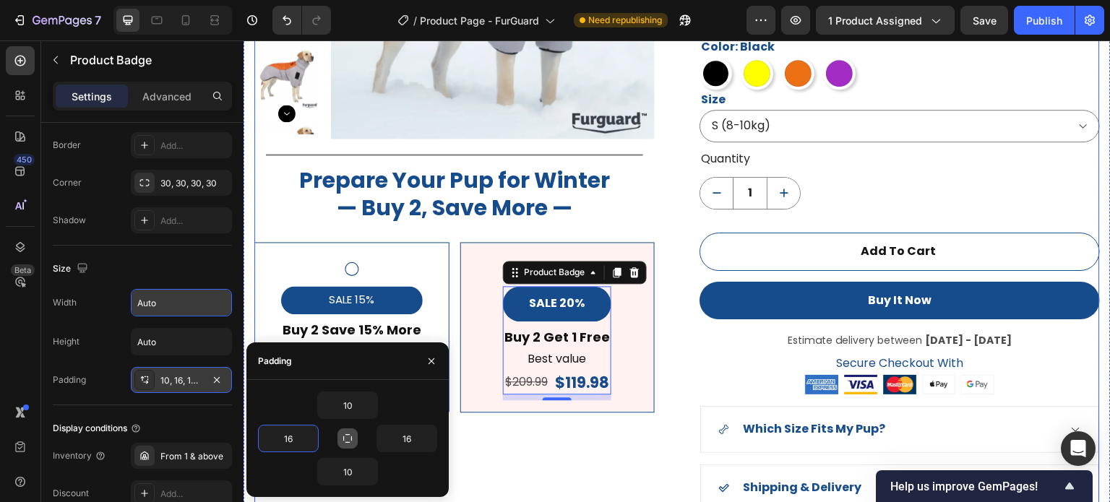
click at [510, 469] on div "Product Images Title Line Prepare Your Pup for Winter — Buy 2, Save More — Head…" at bounding box center [454, 191] width 401 height 755
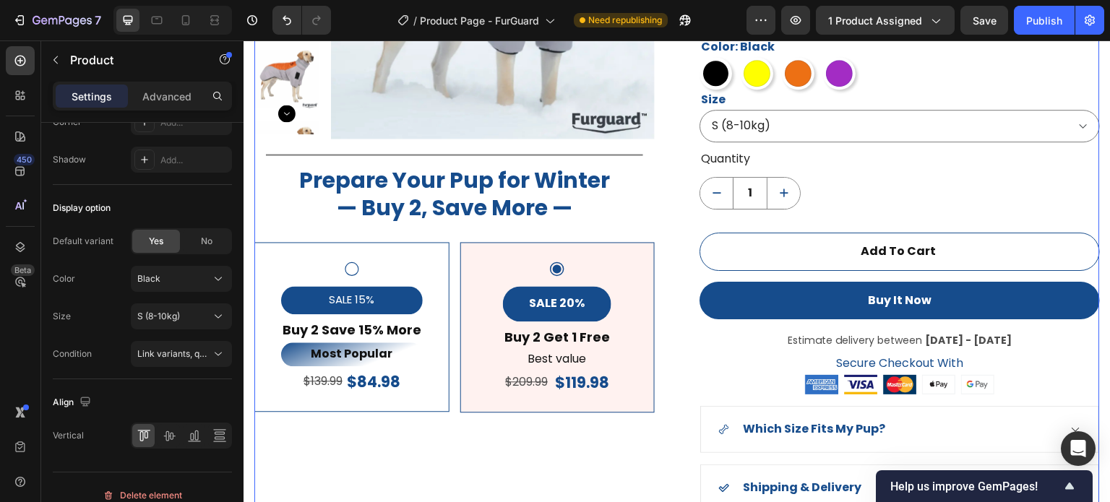
scroll to position [0, 0]
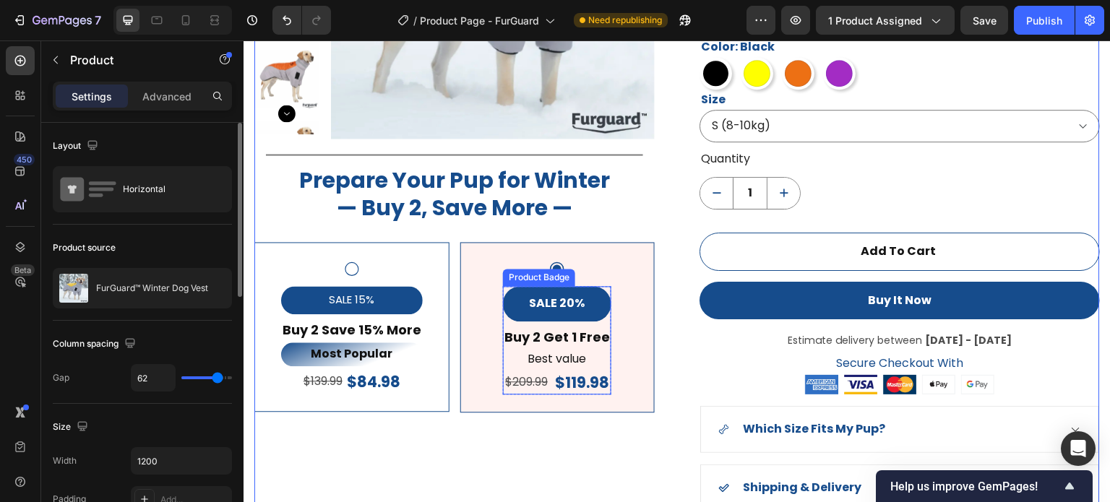
click at [512, 307] on div "SALE 20%" at bounding box center [557, 303] width 108 height 35
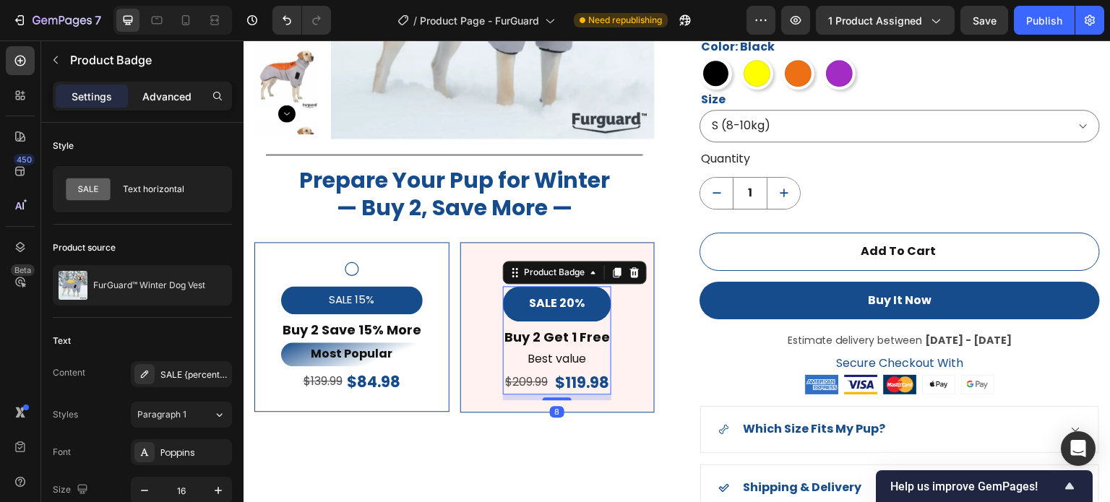
click at [176, 95] on p "Advanced" at bounding box center [166, 96] width 49 height 15
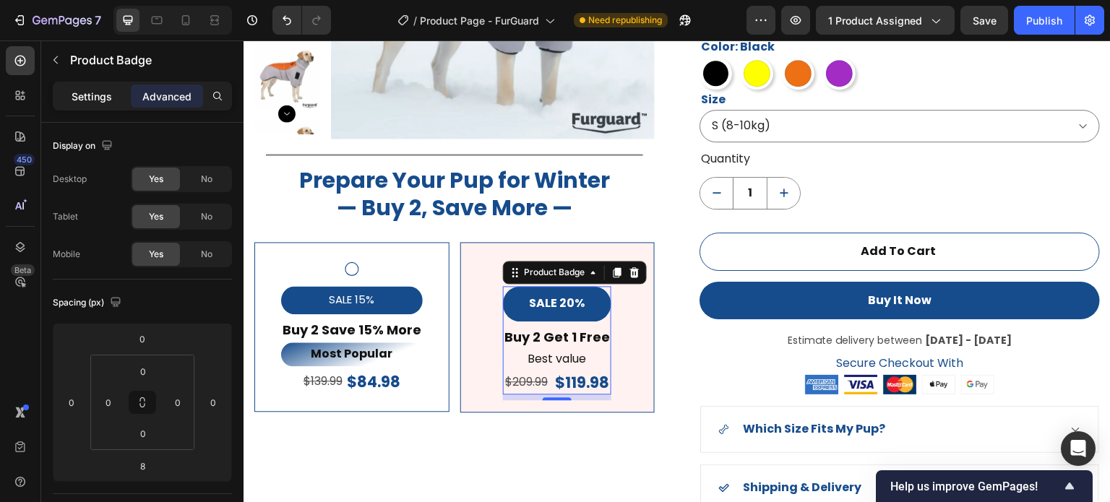
click at [87, 93] on p "Settings" at bounding box center [92, 96] width 40 height 15
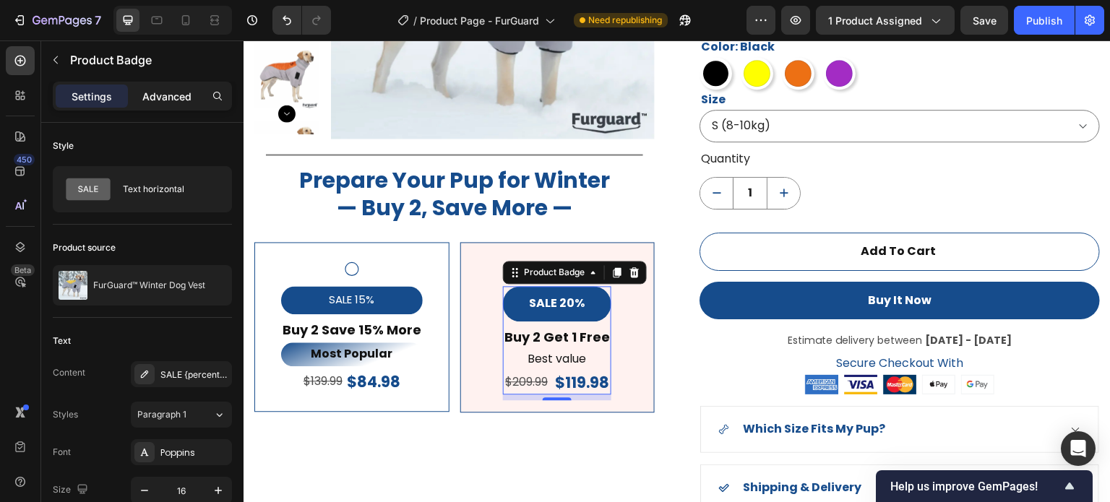
click at [167, 92] on p "Advanced" at bounding box center [166, 96] width 49 height 15
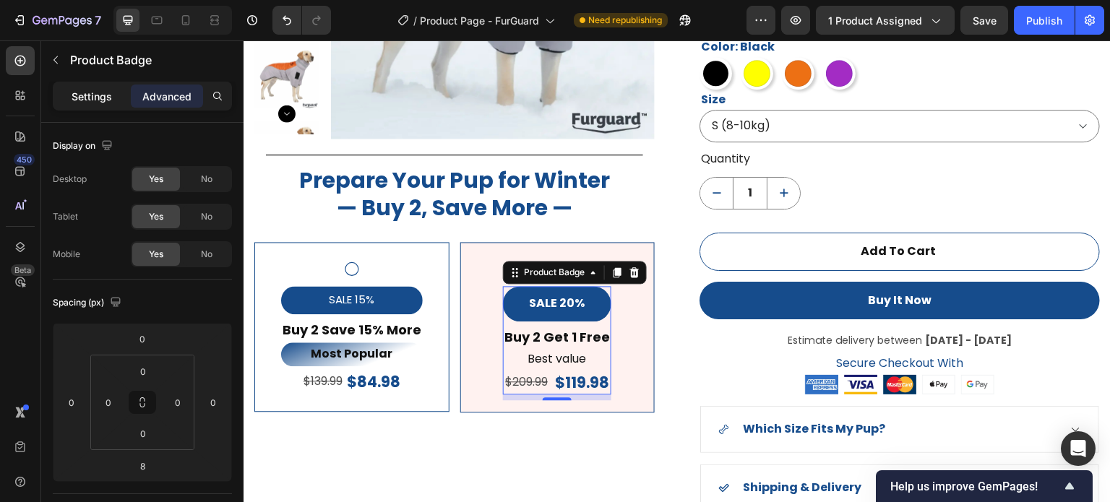
click at [77, 89] on p "Settings" at bounding box center [92, 96] width 40 height 15
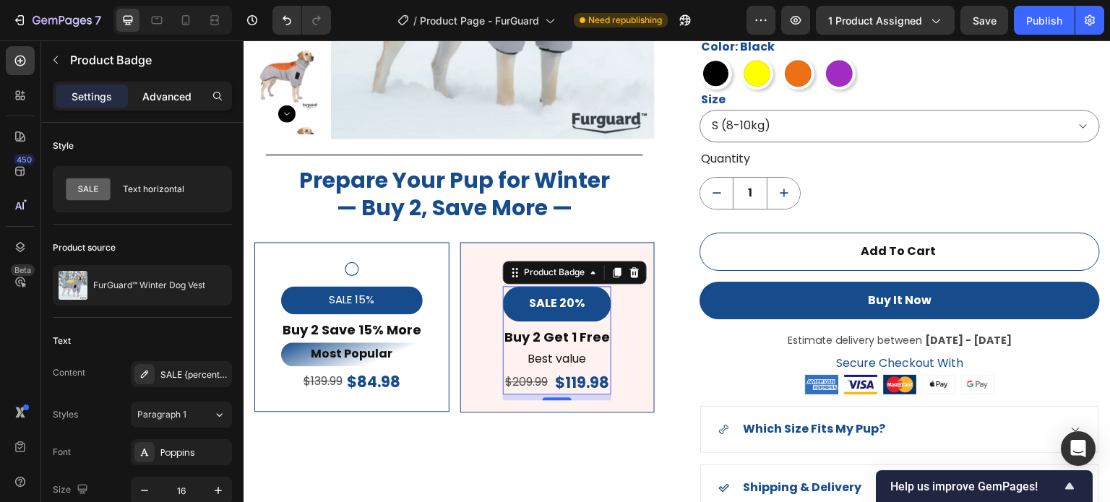
click at [169, 93] on p "Advanced" at bounding box center [166, 96] width 49 height 15
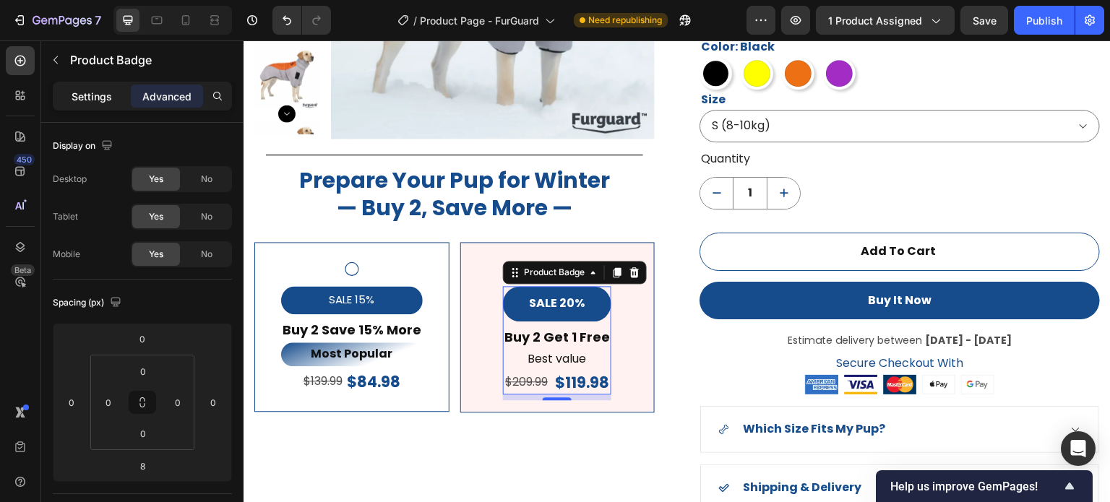
click at [98, 98] on p "Settings" at bounding box center [92, 96] width 40 height 15
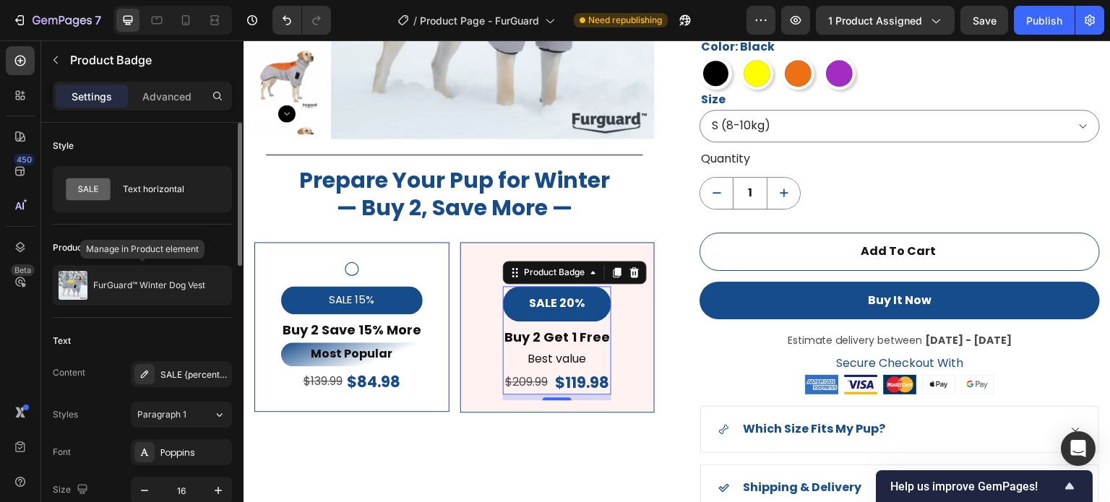
scroll to position [72, 0]
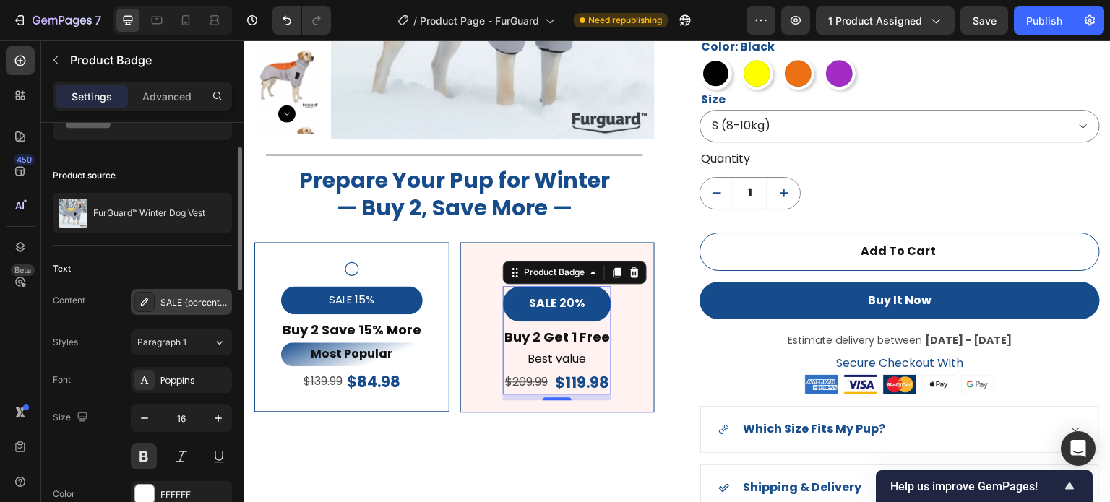
click at [200, 303] on div "SALE {percent_discount}" at bounding box center [194, 302] width 68 height 13
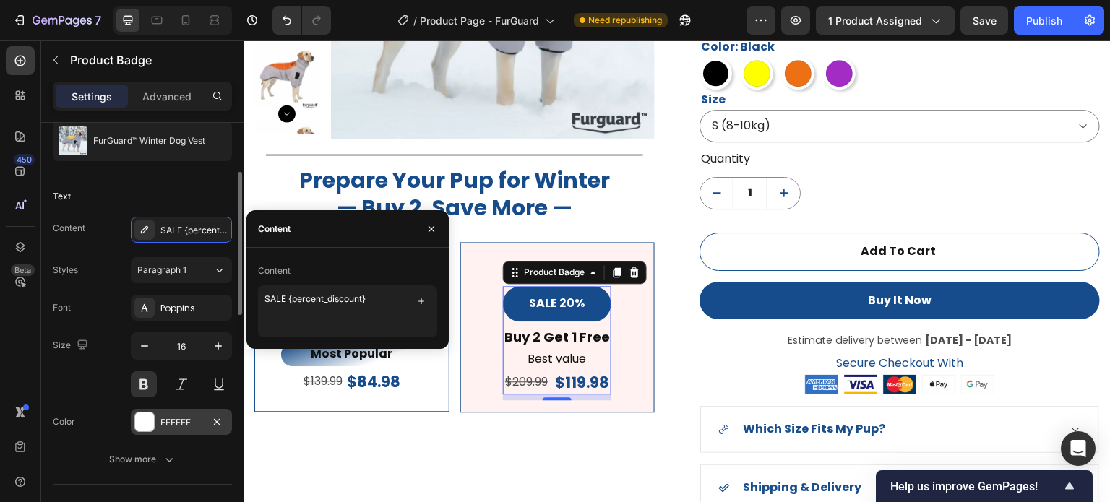
scroll to position [217, 0]
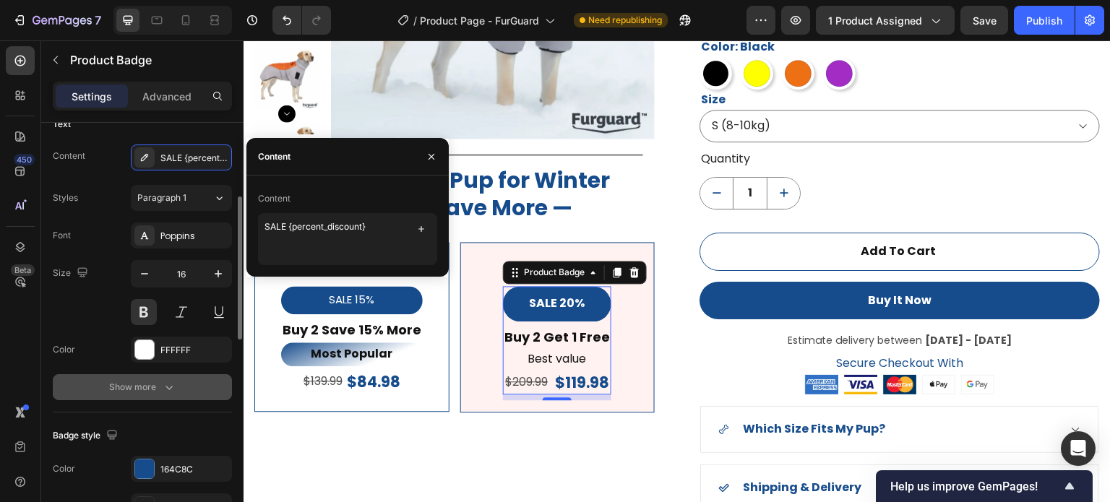
click at [155, 378] on button "Show more" at bounding box center [142, 387] width 179 height 26
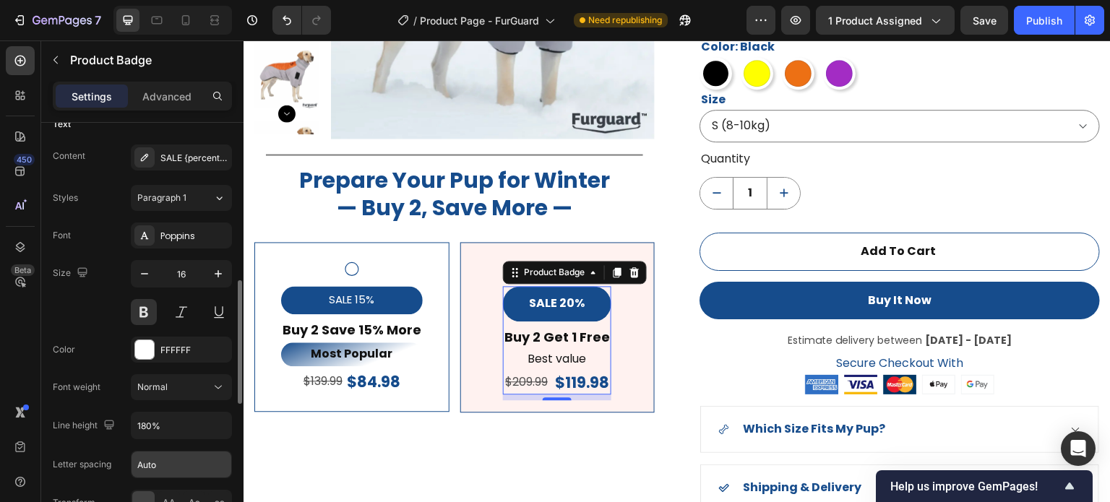
scroll to position [289, 0]
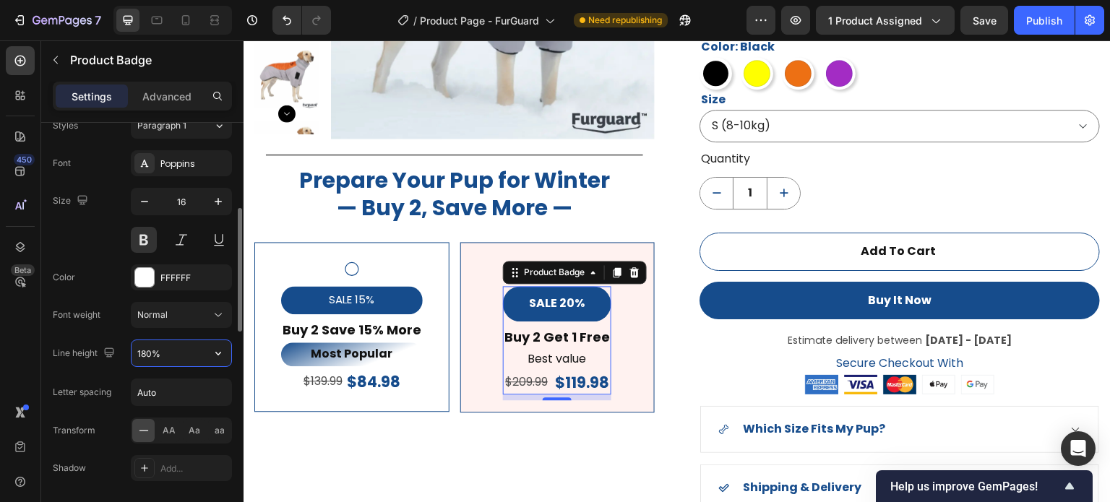
click at [166, 348] on input "180%" at bounding box center [182, 354] width 100 height 26
click at [226, 355] on icon "button" at bounding box center [218, 353] width 14 height 14
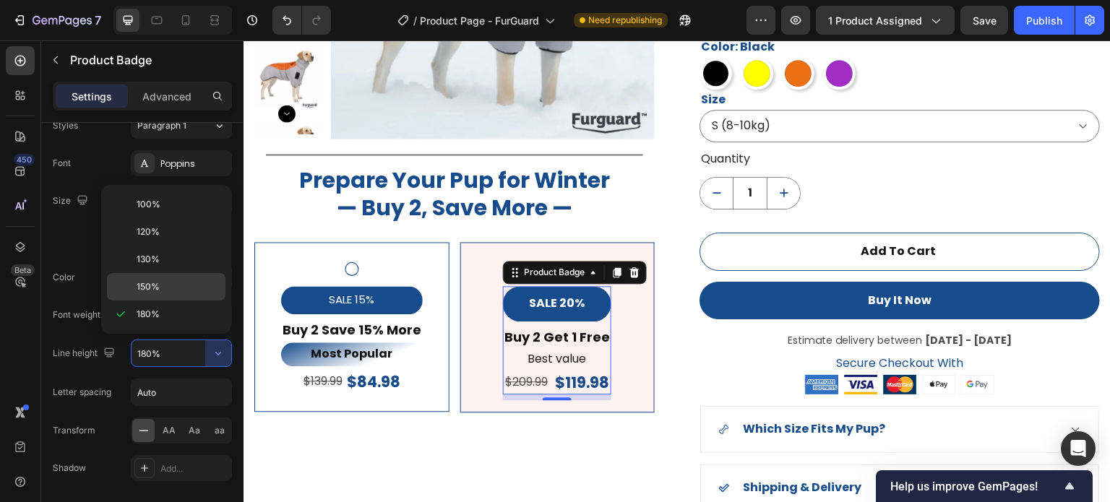
click at [182, 291] on p "150%" at bounding box center [178, 286] width 82 height 13
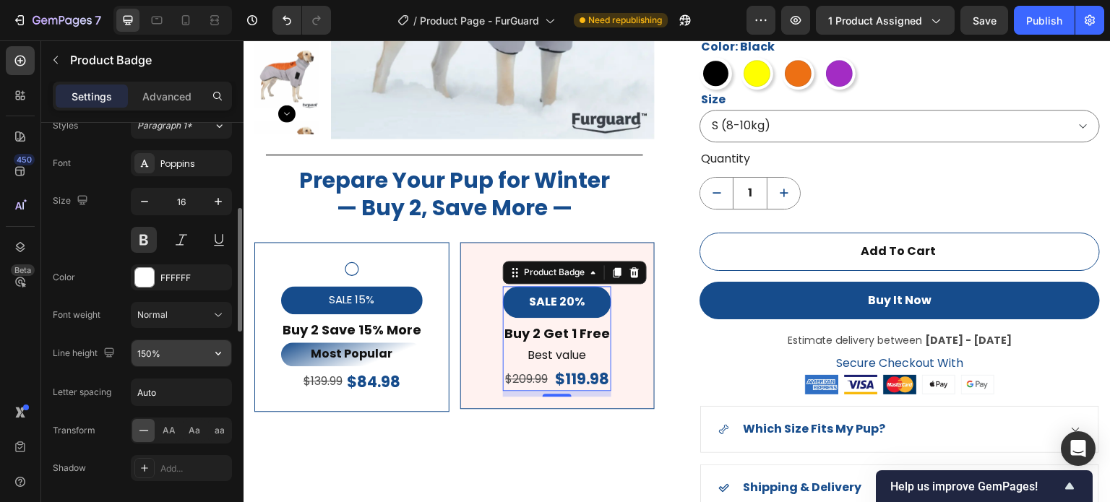
click at [214, 353] on icon "button" at bounding box center [218, 353] width 14 height 14
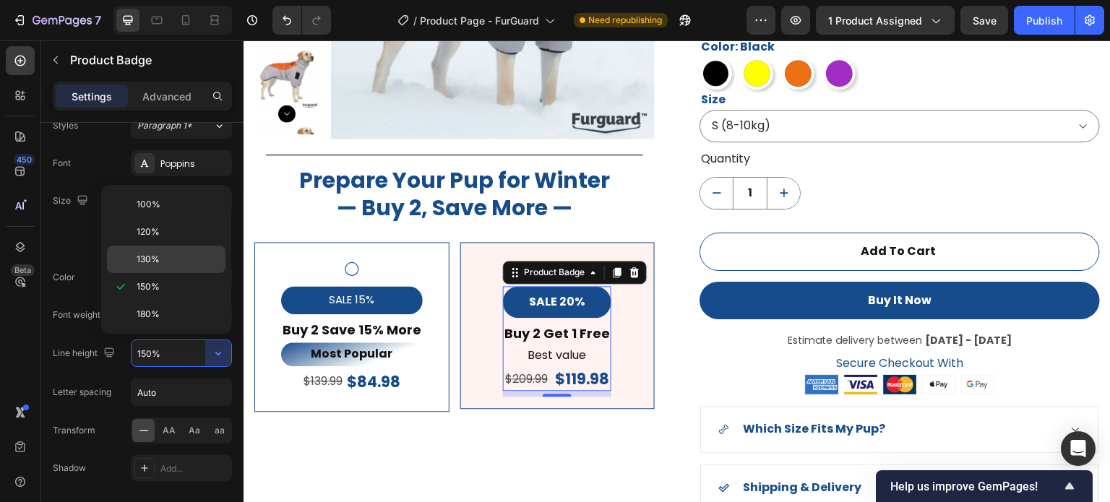
click at [183, 260] on p "130%" at bounding box center [178, 259] width 82 height 13
type input "130%"
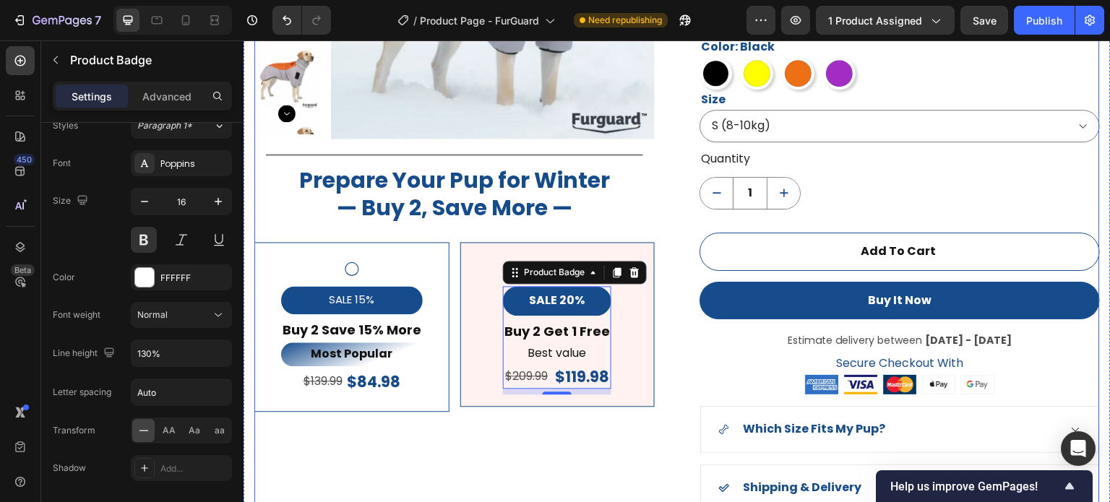
click at [531, 463] on div "Product Images Title Line Prepare Your Pup for Winter — Buy 2, Save More — Head…" at bounding box center [454, 191] width 401 height 755
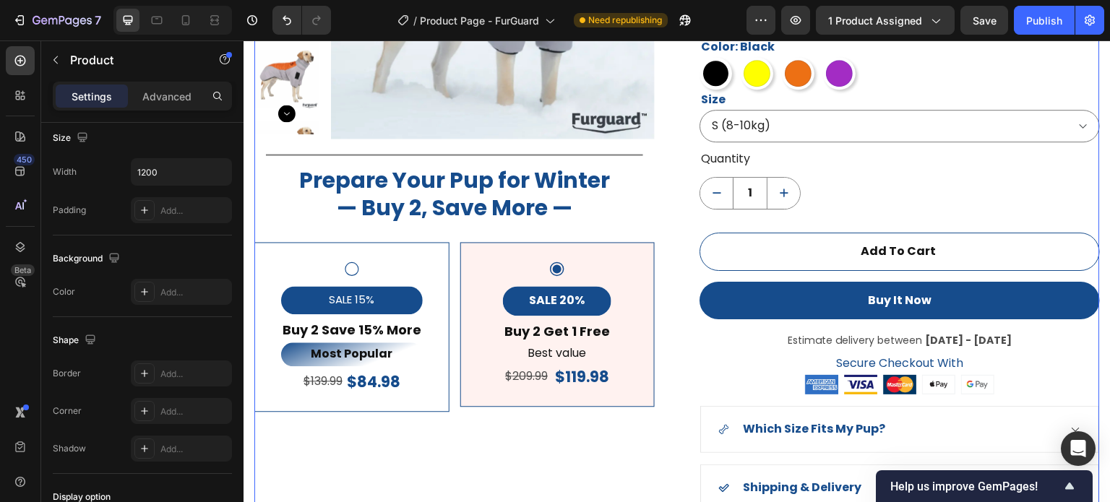
scroll to position [0, 0]
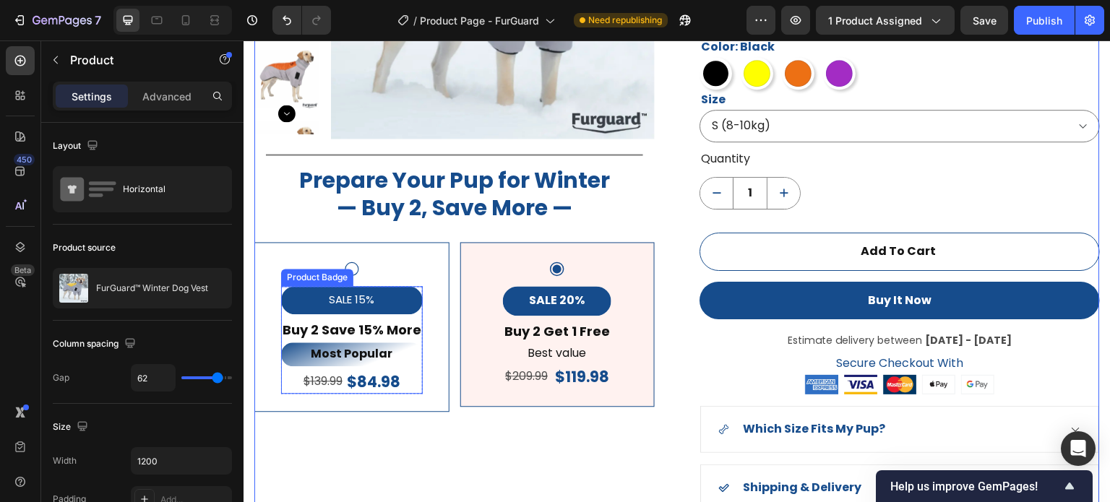
click at [353, 295] on pre "SALE 15%" at bounding box center [351, 300] width 63 height 28
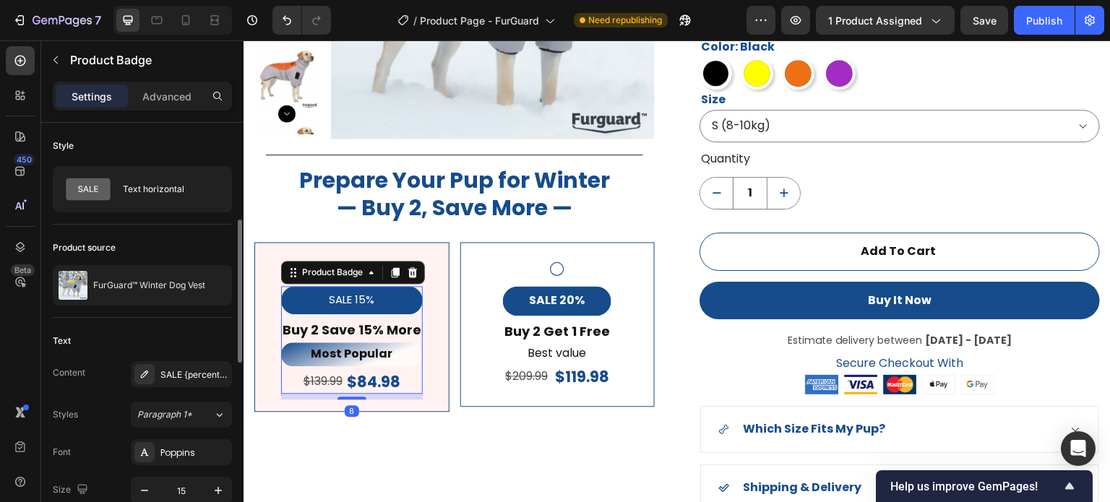
scroll to position [145, 0]
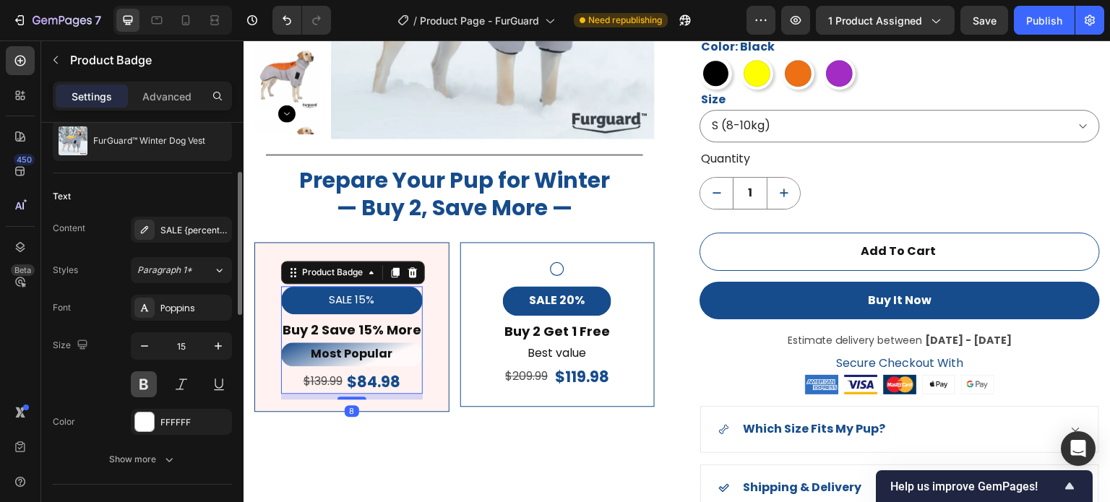
click at [143, 381] on button at bounding box center [144, 385] width 26 height 26
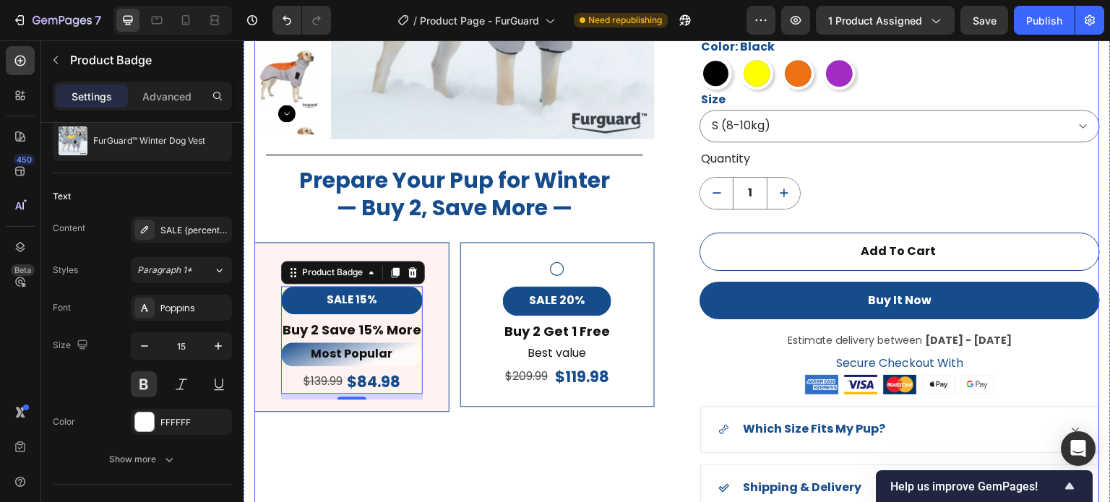
click at [429, 465] on div "Product Images Title Line Prepare Your Pup for Winter — Buy 2, Save More — Head…" at bounding box center [454, 191] width 401 height 755
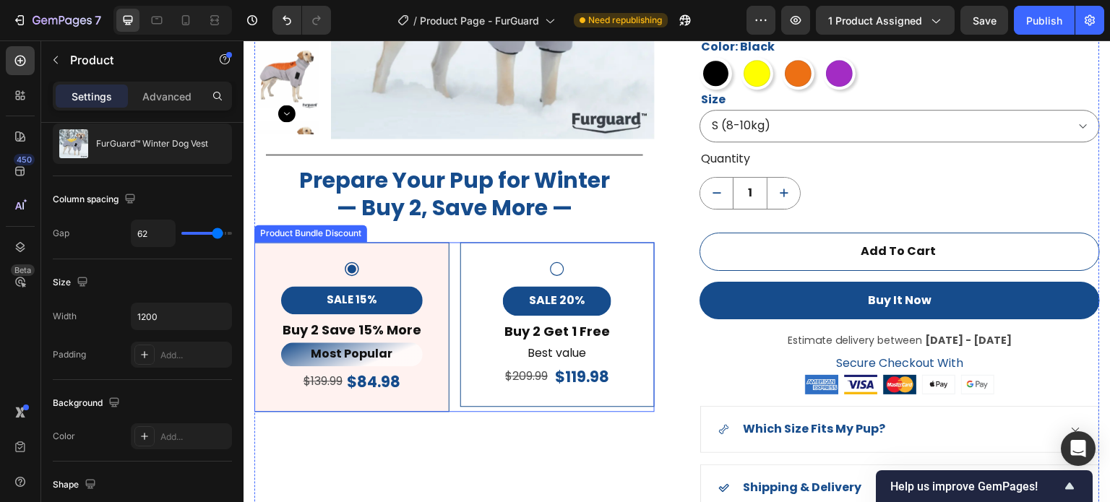
click at [474, 295] on div "SALE 20% Product Badge Buy 2 Get 1 Free Text Block Best value Text Block $209.9…" at bounding box center [558, 324] width 171 height 129
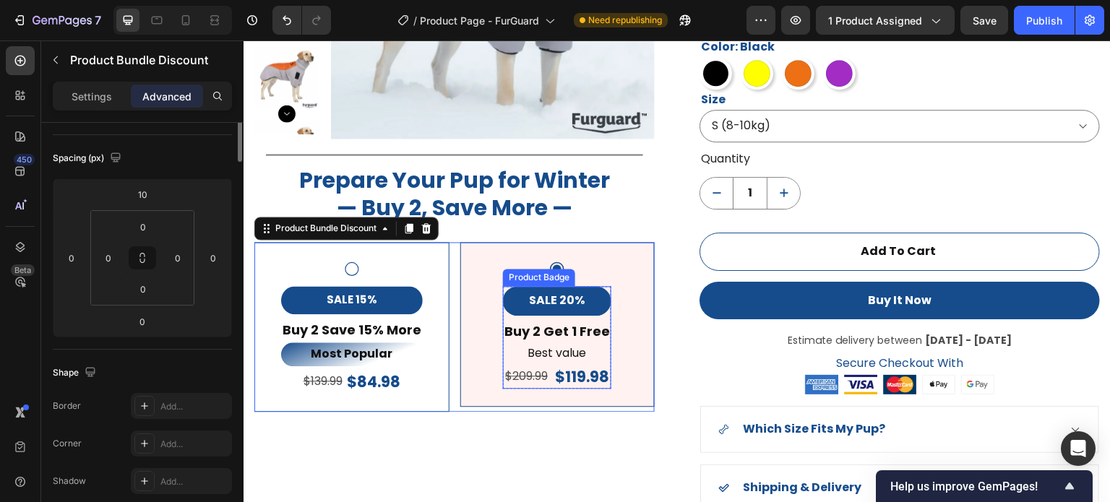
scroll to position [0, 0]
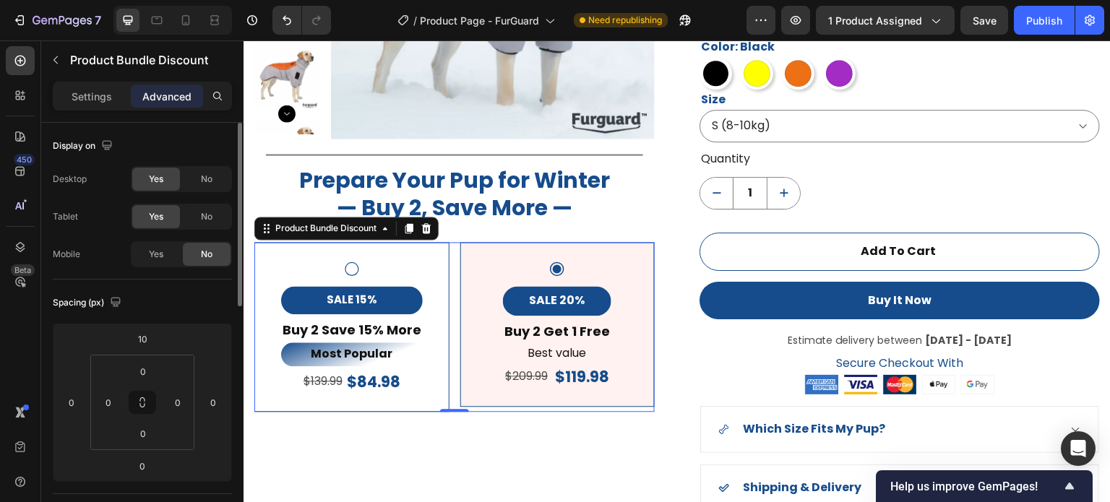
click at [427, 257] on div "SALE 15% Product Badge Buy 2 Save 15% More Text Block Most Popular Text Block $…" at bounding box center [351, 327] width 195 height 170
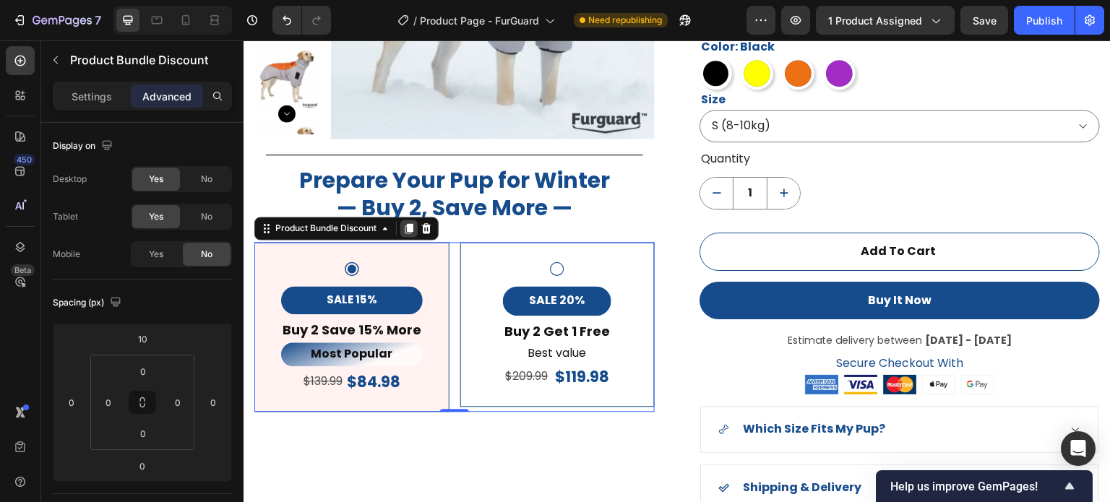
click at [411, 230] on icon at bounding box center [410, 229] width 8 height 10
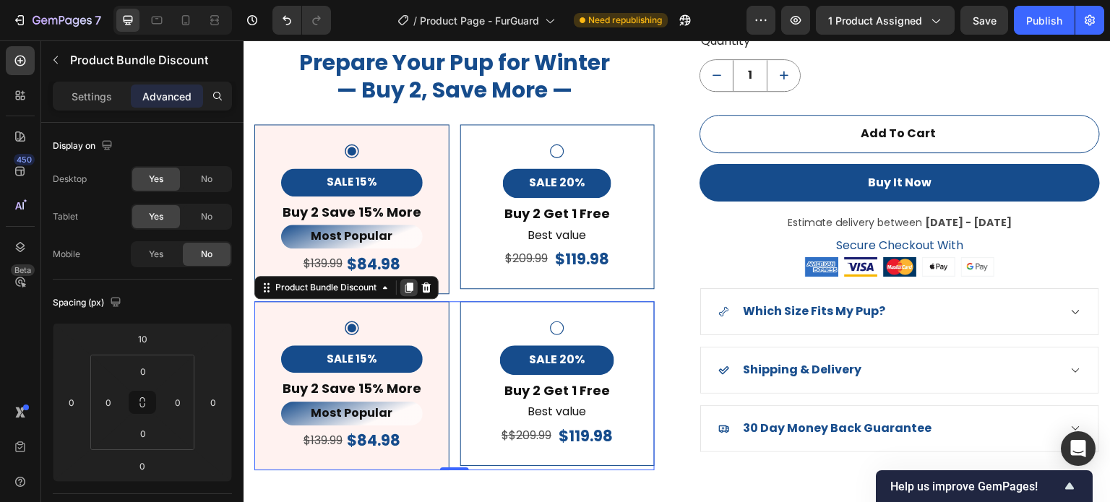
scroll to position [1261, 0]
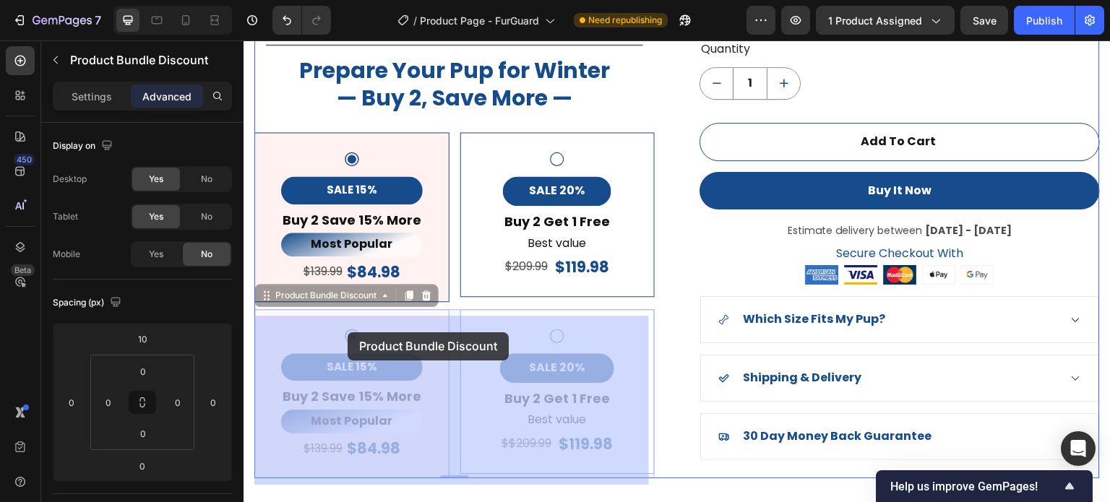
drag, startPoint x: 267, startPoint y: 301, endPoint x: 348, endPoint y: 333, distance: 87.0
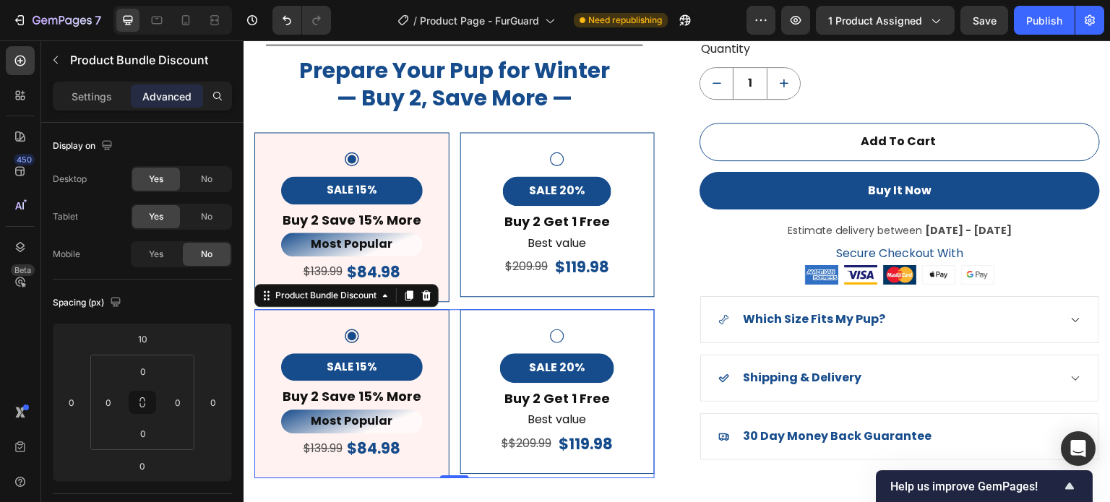
click at [484, 333] on div "SALE 20% Product Badge Buy 2 Get 1 Free Text Block Best value Text Block $$209.…" at bounding box center [558, 391] width 171 height 129
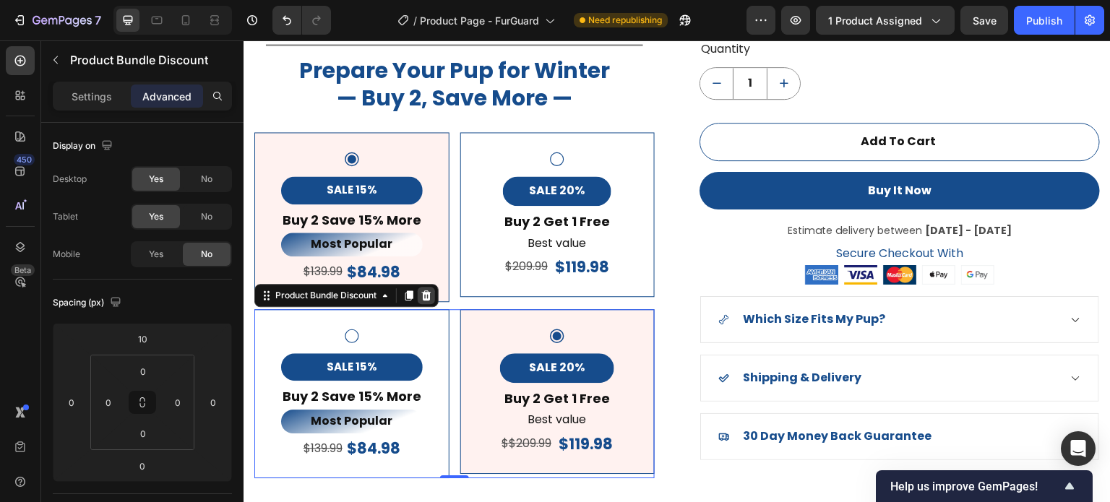
click at [425, 301] on div at bounding box center [426, 295] width 17 height 17
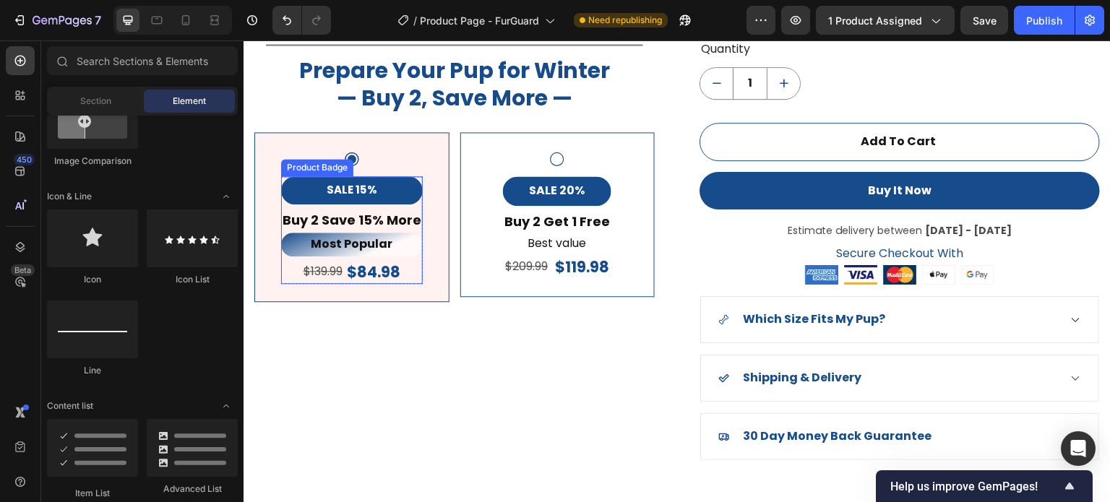
click at [411, 191] on div "SALE 15%" at bounding box center [352, 190] width 142 height 28
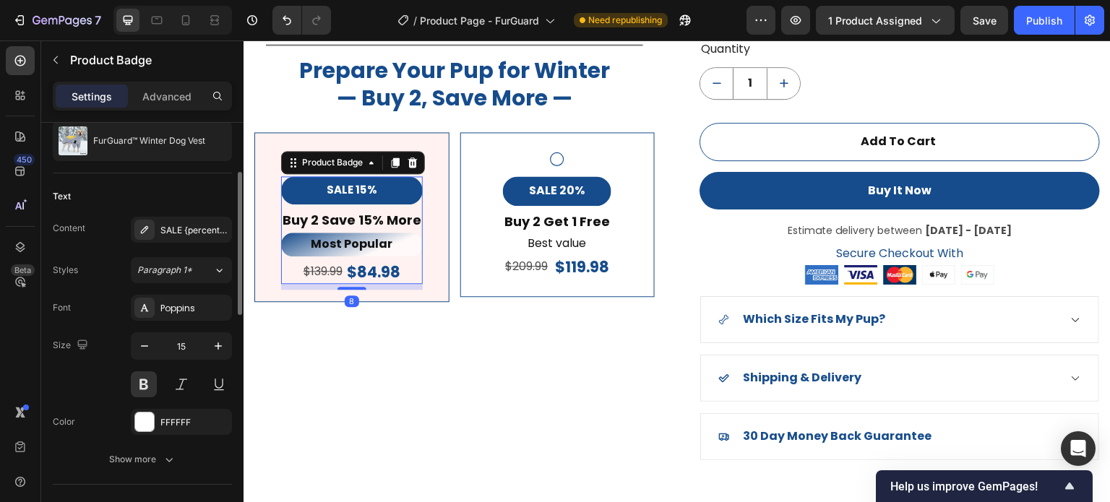
scroll to position [361, 0]
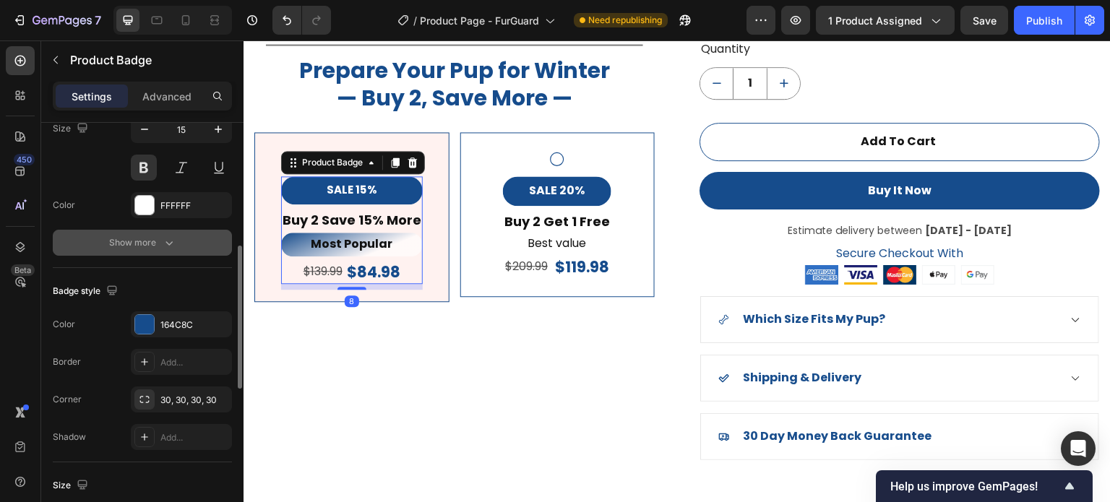
click at [172, 236] on icon "button" at bounding box center [169, 243] width 14 height 14
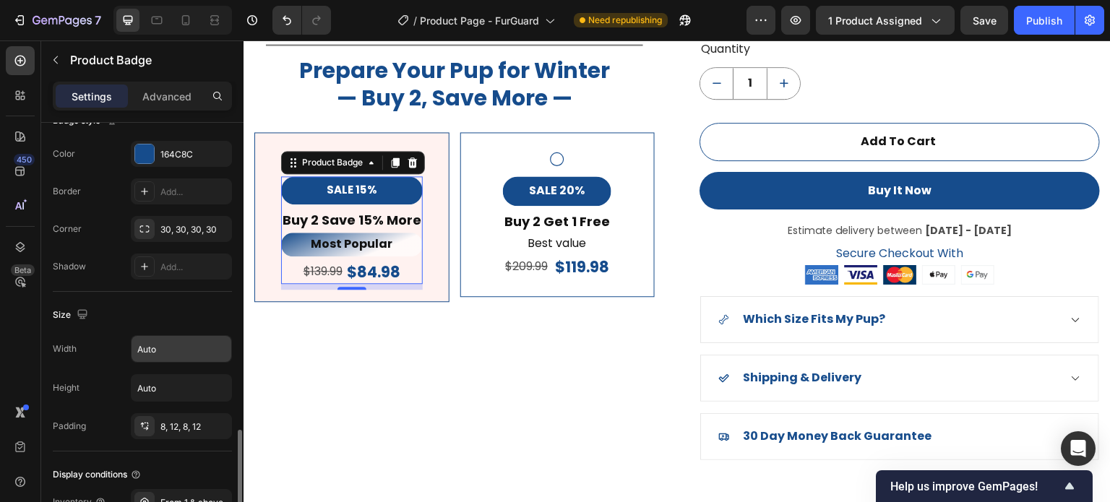
scroll to position [795, 0]
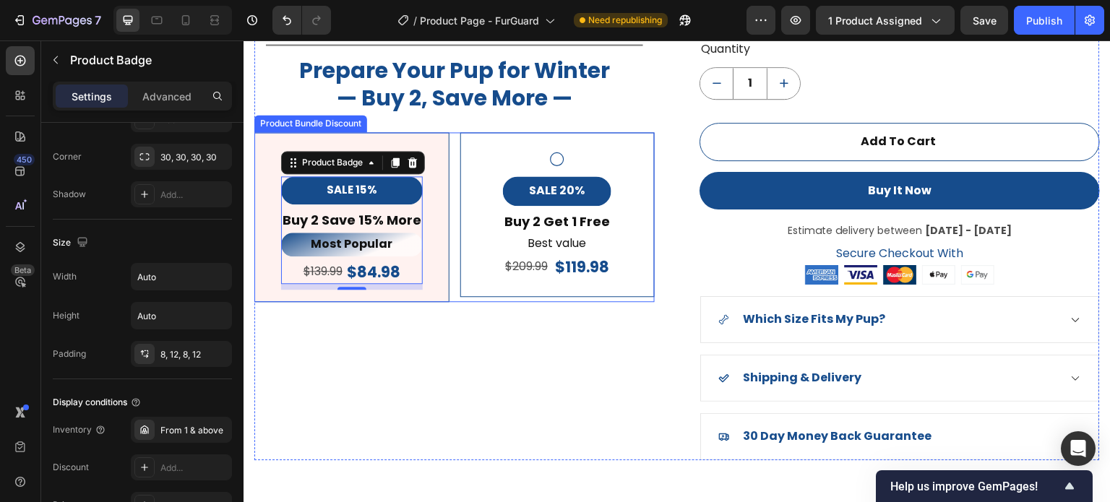
click at [609, 197] on div "SALE 20% Product Badge Buy 2 Get 1 Free Text Block Best value Text Block $209.9…" at bounding box center [558, 214] width 171 height 129
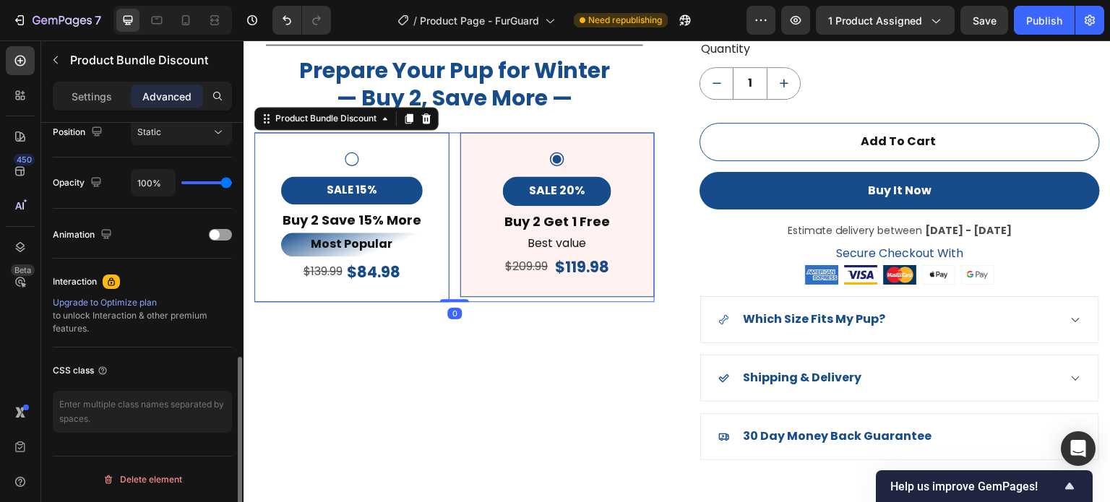
scroll to position [0, 0]
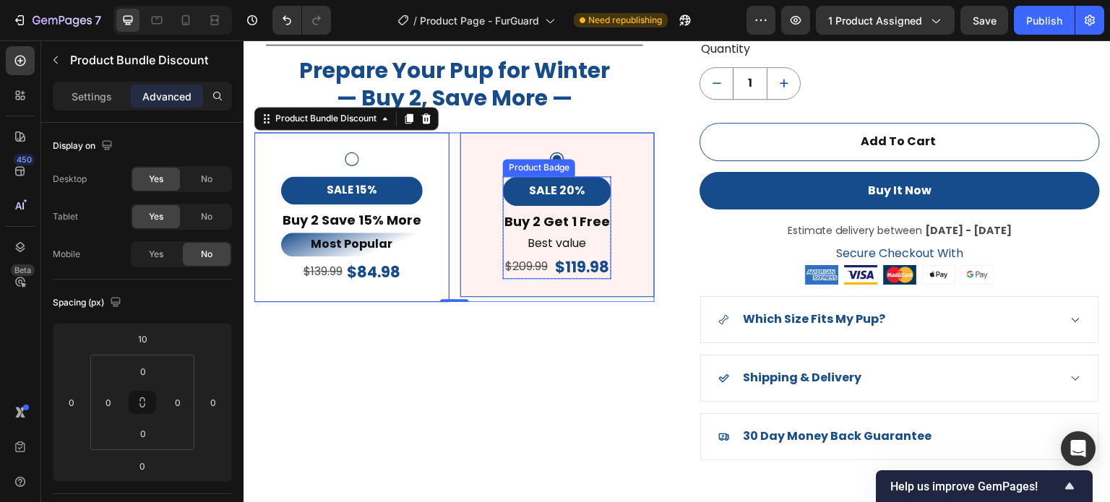
click at [503, 179] on div "SALE 20%" at bounding box center [557, 191] width 108 height 30
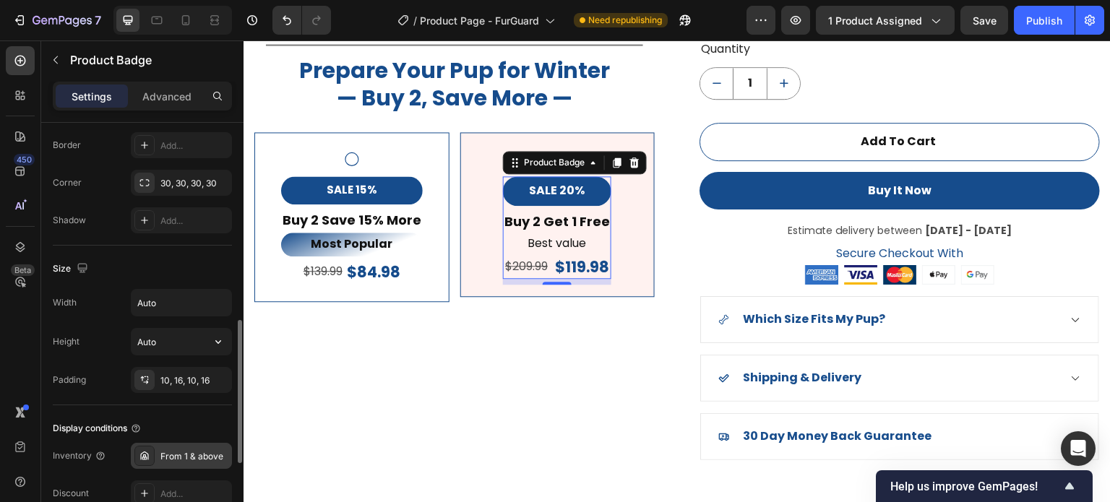
scroll to position [651, 0]
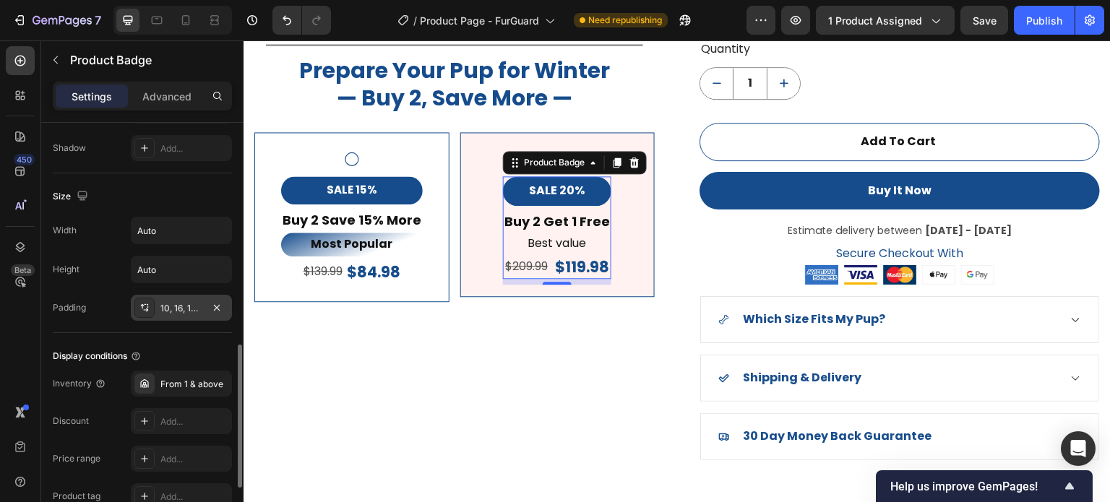
click at [181, 295] on div "10, 16, 10, 16" at bounding box center [181, 308] width 101 height 26
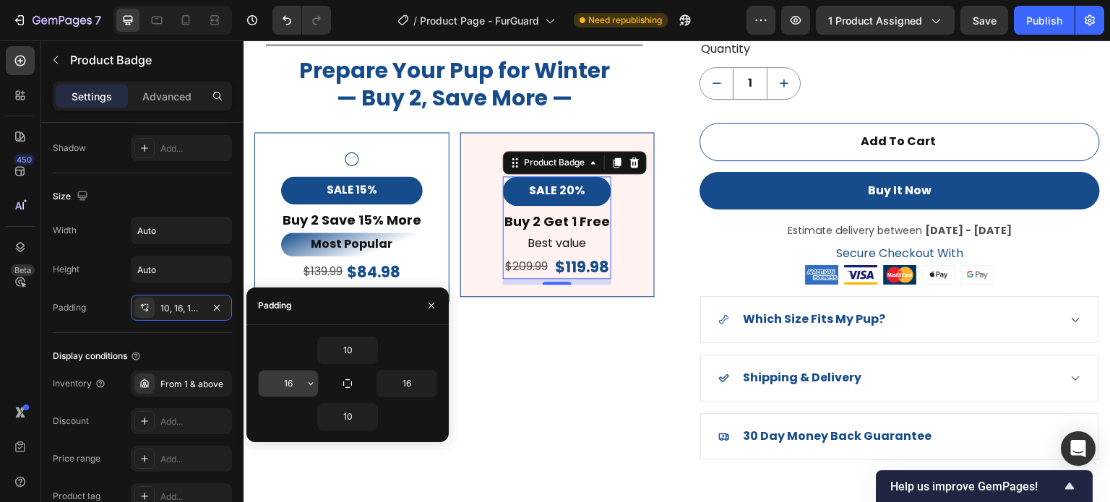
click at [303, 382] on input "16" at bounding box center [288, 384] width 59 height 26
type input "8"
click at [409, 385] on input "16" at bounding box center [406, 384] width 59 height 26
type input "8"
click at [359, 352] on input "10" at bounding box center [347, 351] width 59 height 26
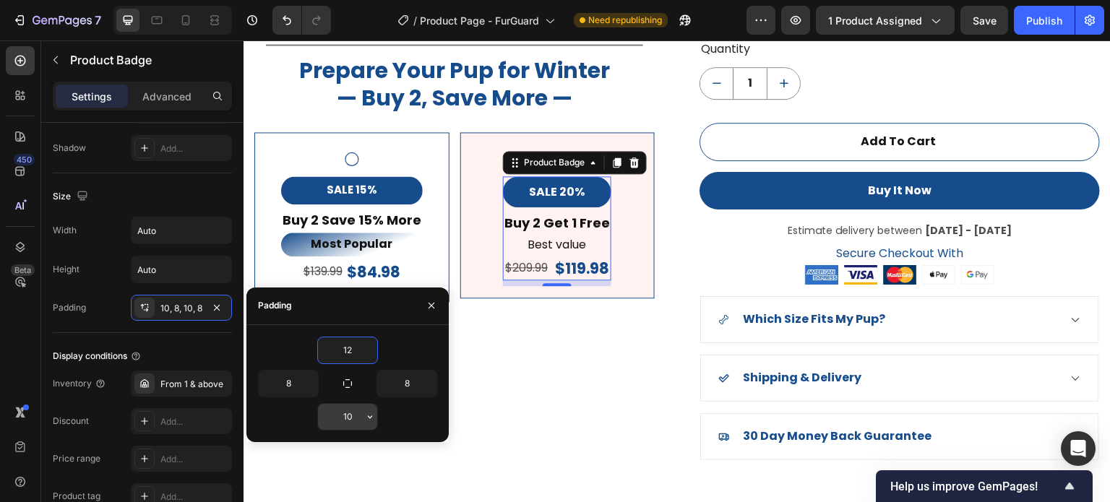
type input "12"
click at [360, 422] on input "10" at bounding box center [347, 417] width 59 height 26
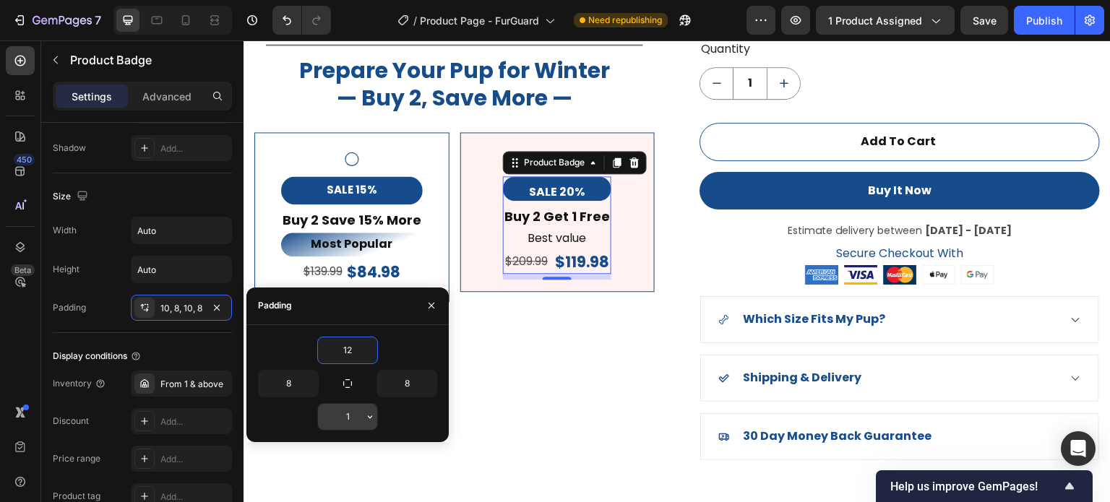
type input "12"
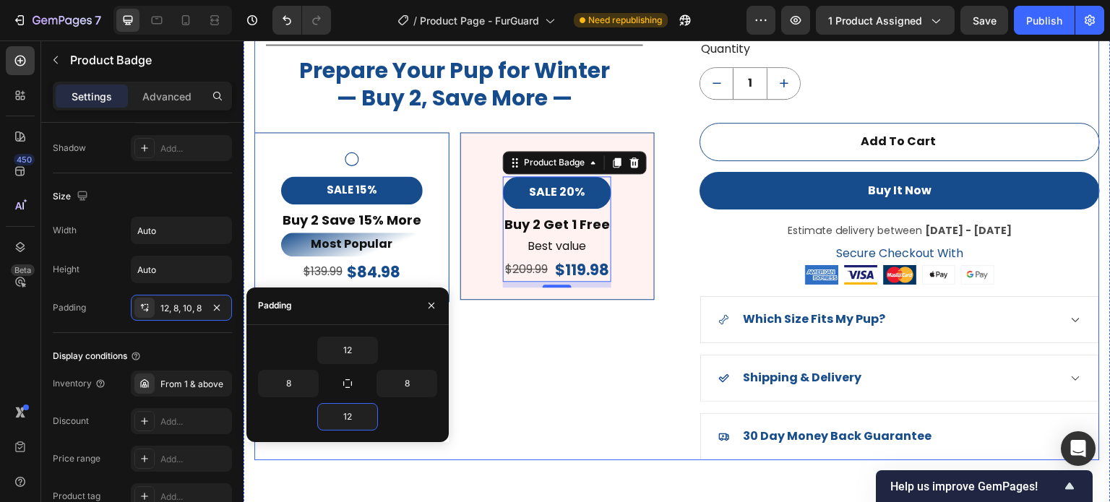
click at [527, 396] on div "Product Images Title Line Prepare Your Pup for Winter — Buy 2, Save More — Head…" at bounding box center [454, 81] width 401 height 755
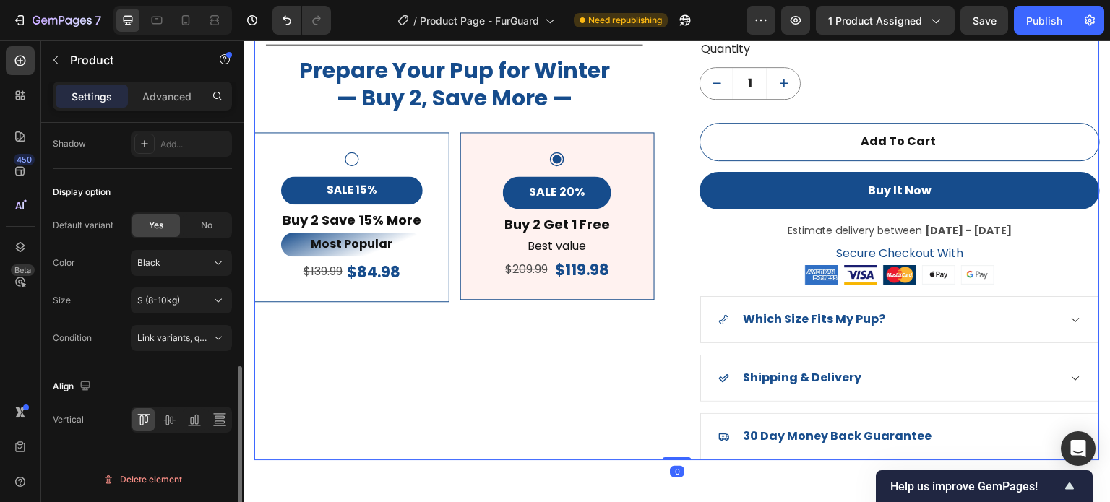
scroll to position [0, 0]
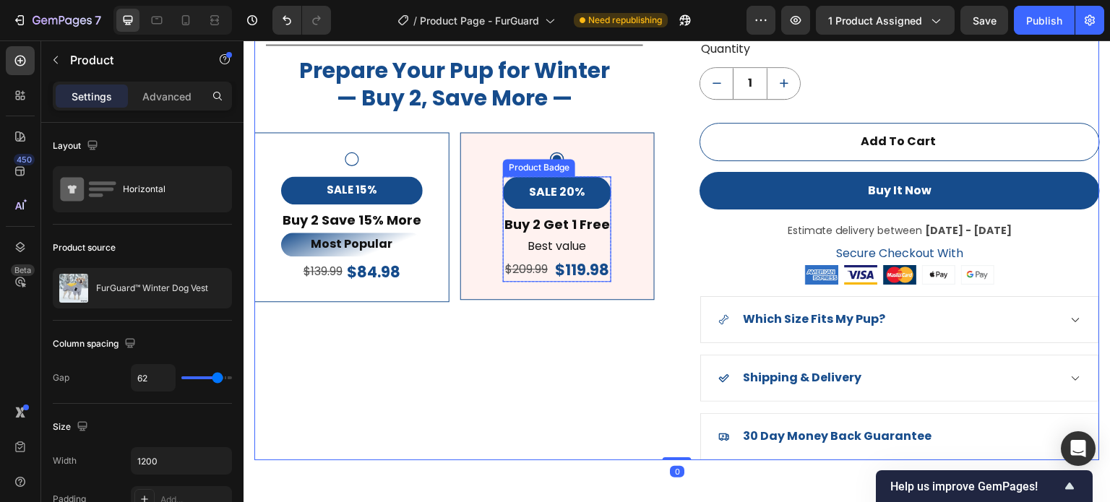
click at [514, 196] on div "SALE 20%" at bounding box center [557, 192] width 108 height 33
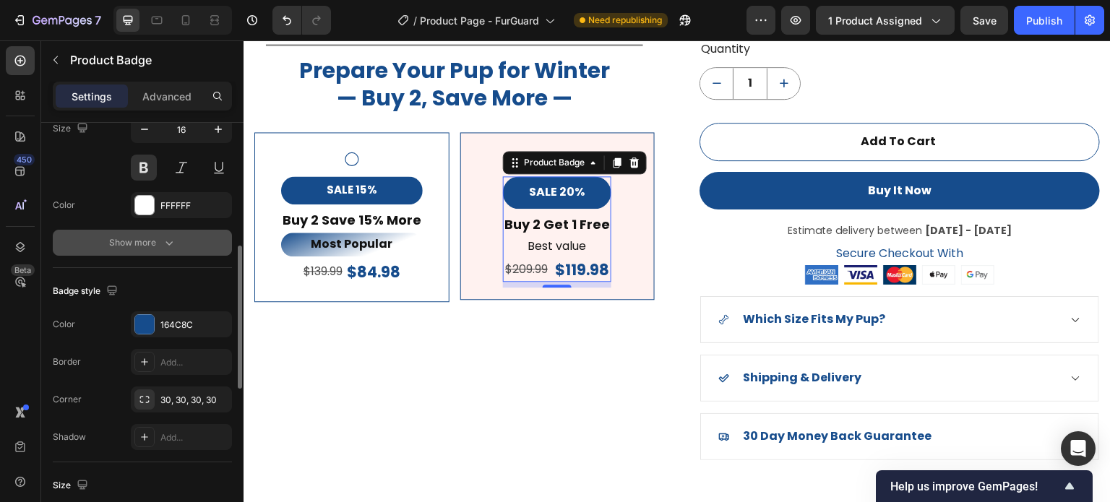
scroll to position [289, 0]
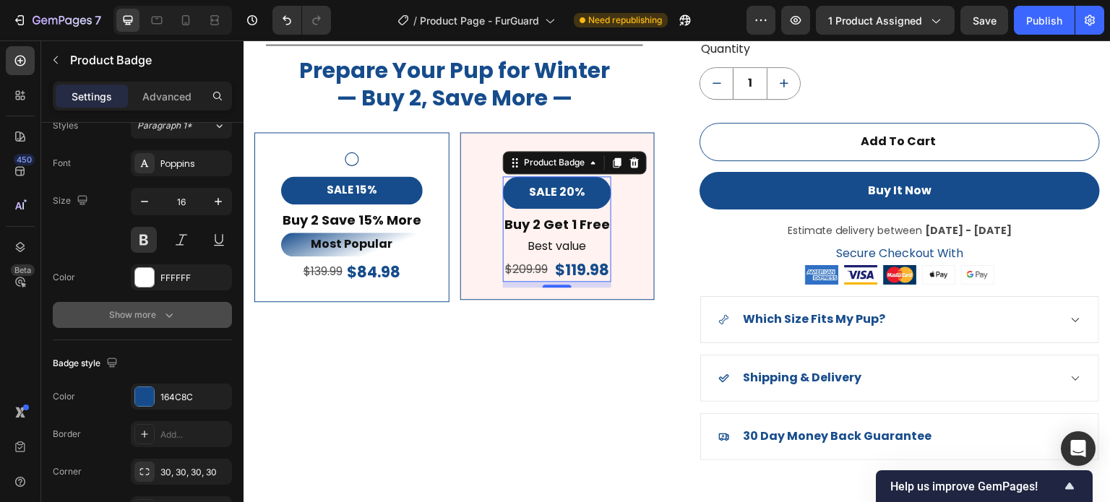
click at [162, 313] on icon "button" at bounding box center [169, 315] width 14 height 14
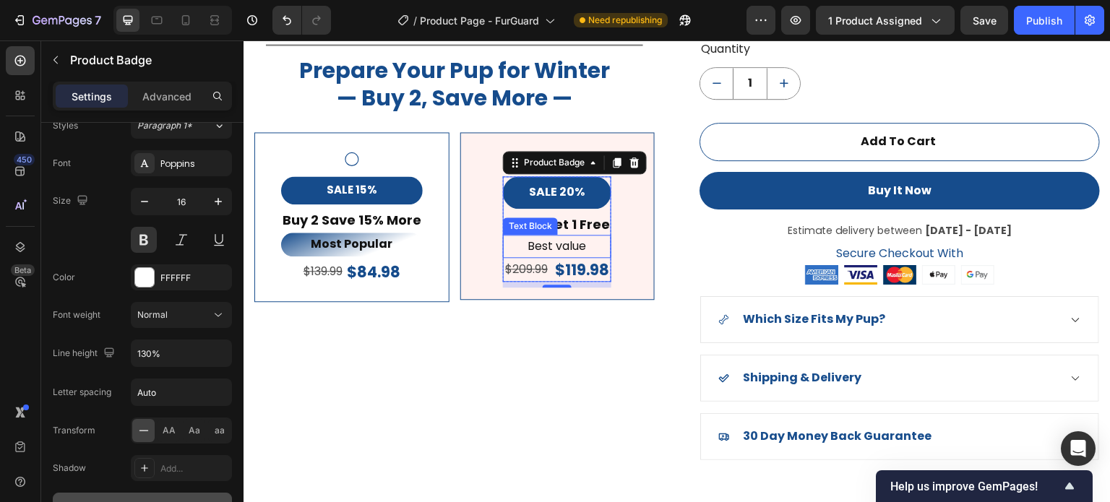
click at [588, 229] on p "Buy 2 Get 1 Free" at bounding box center [558, 224] width 106 height 17
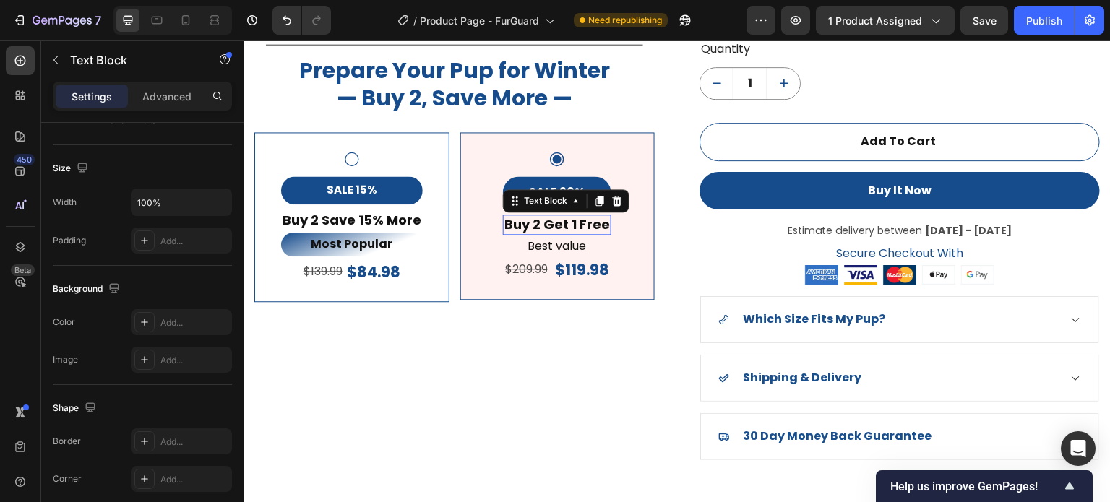
scroll to position [0, 0]
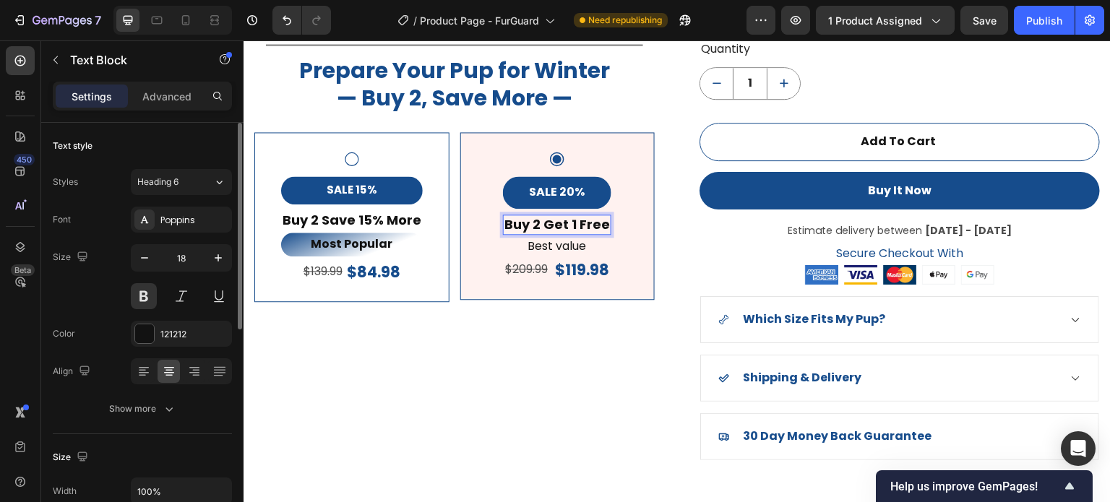
click at [599, 227] on p "Buy 2 Get 1 Free" at bounding box center [558, 224] width 106 height 17
click at [605, 228] on p "Buy 2 Get 1 Free" at bounding box center [558, 224] width 106 height 17
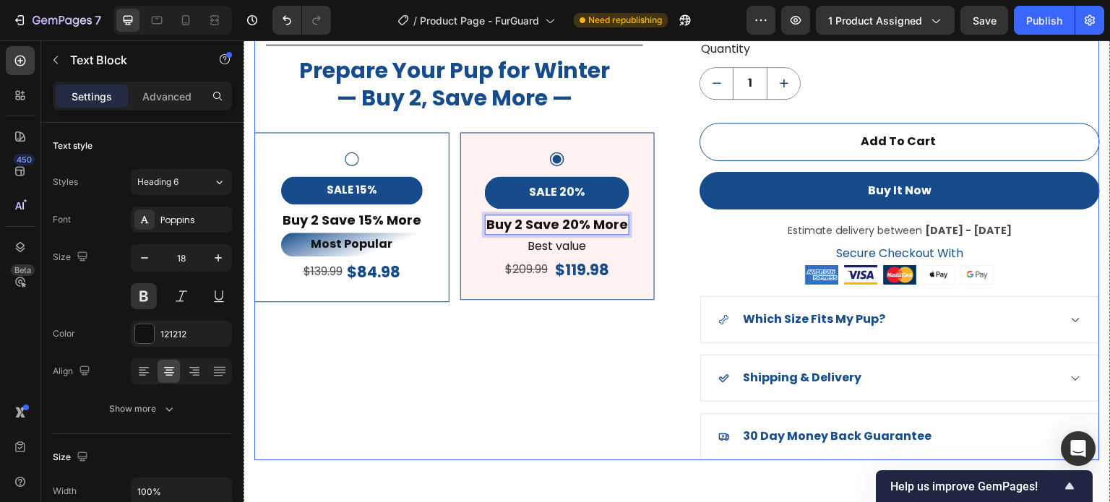
click at [526, 391] on div "Product Images Title Line Prepare Your Pup for Winter — Buy 2, Save More — Head…" at bounding box center [454, 81] width 401 height 755
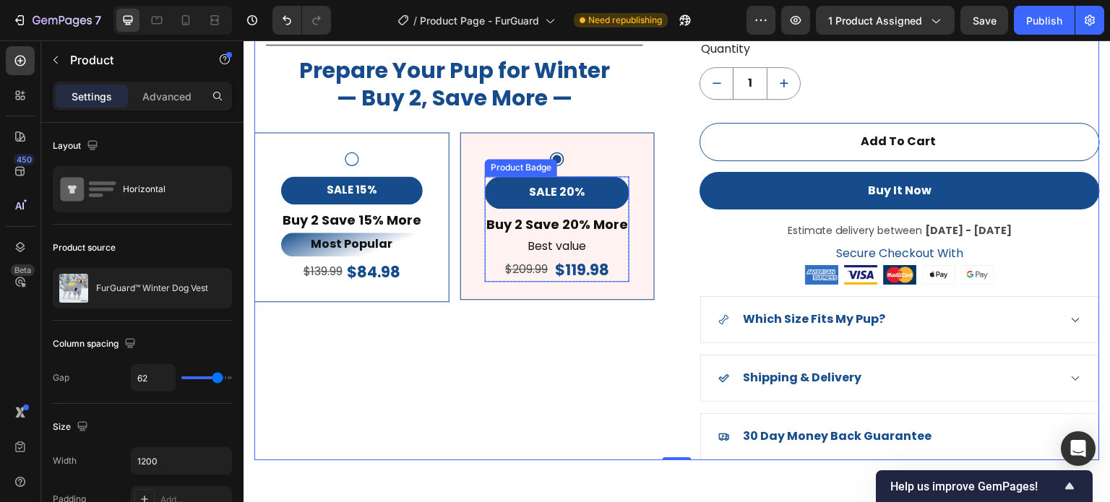
click at [599, 184] on div "SALE 20%" at bounding box center [557, 192] width 145 height 33
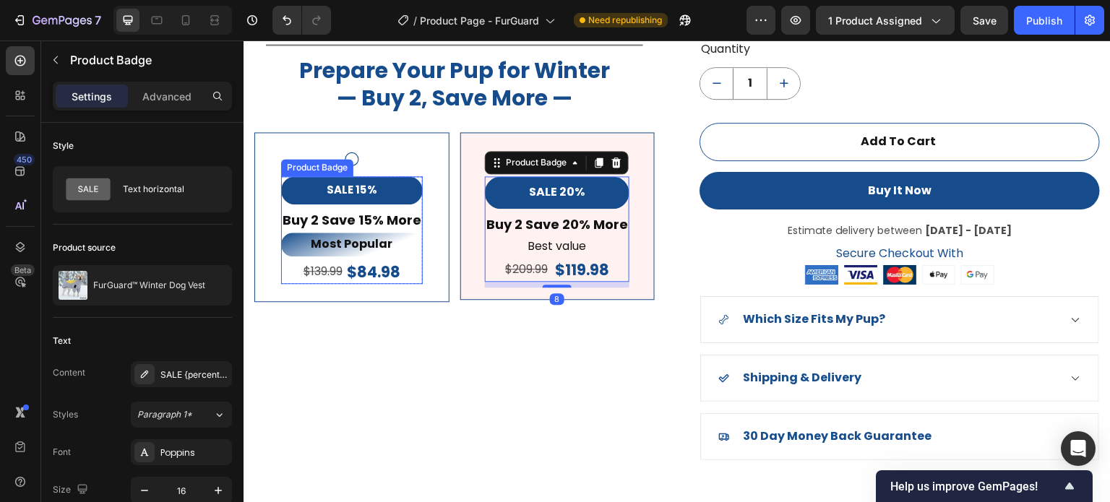
click at [405, 194] on div "SALE 15%" at bounding box center [352, 190] width 142 height 28
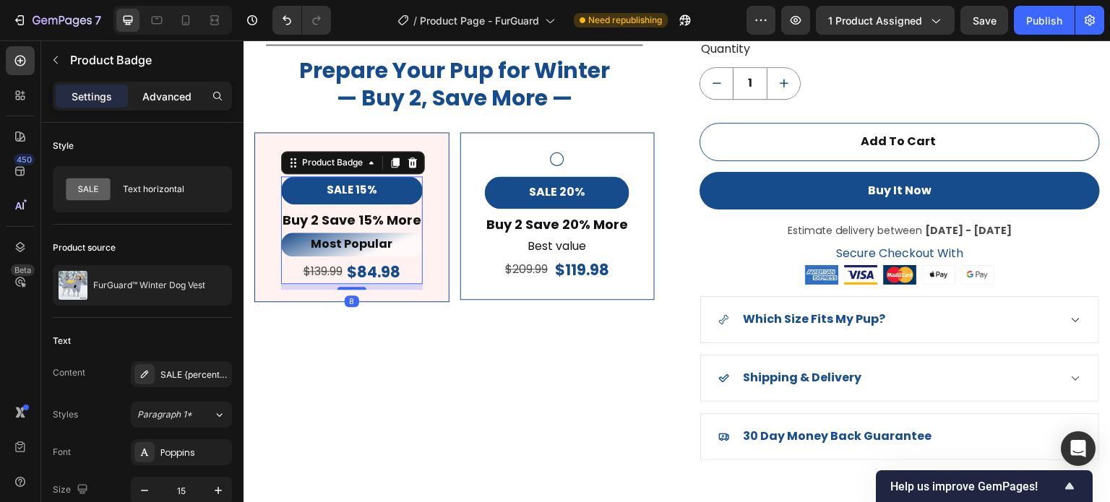
click at [168, 95] on p "Advanced" at bounding box center [166, 96] width 49 height 15
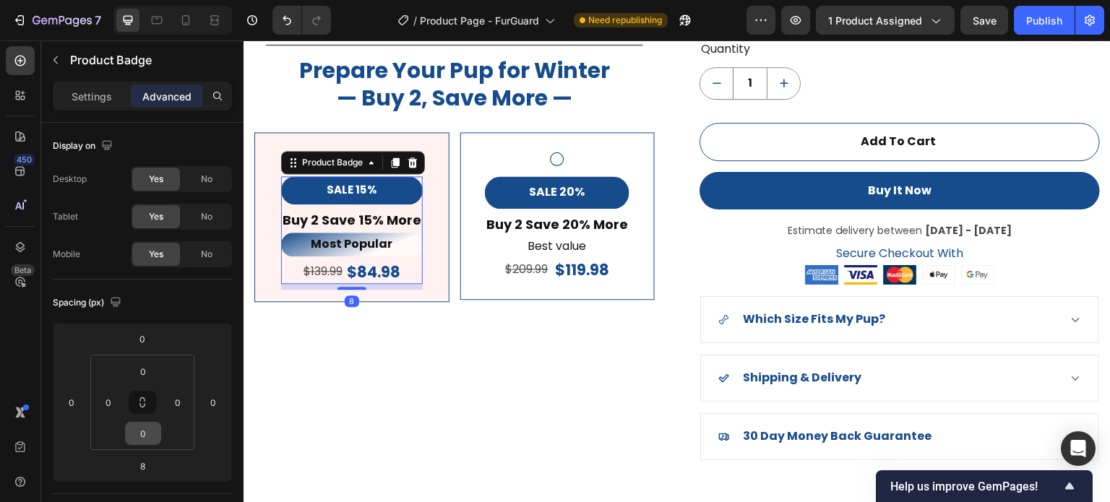
click at [141, 423] on input "0" at bounding box center [143, 434] width 29 height 22
type input "5"
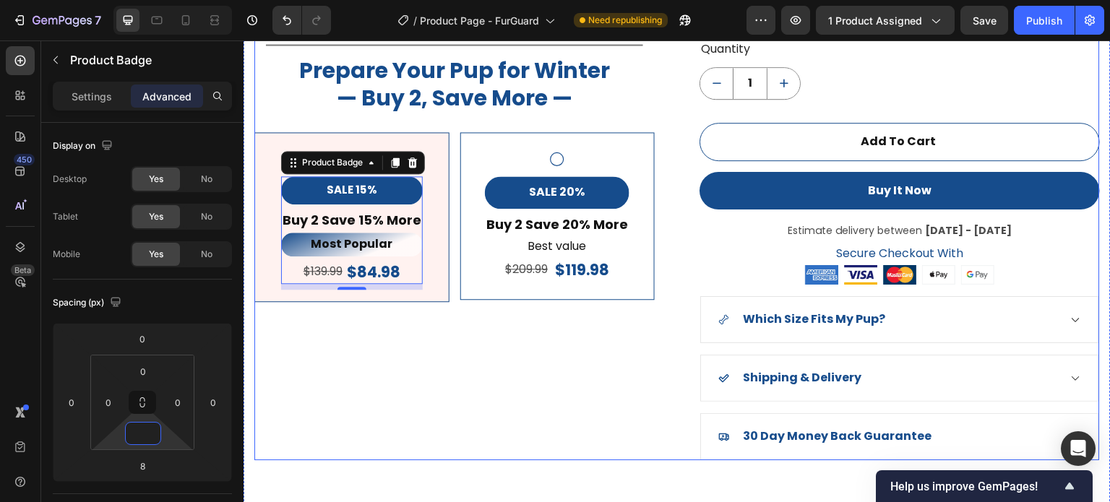
drag, startPoint x: 399, startPoint y: 359, endPoint x: 367, endPoint y: 176, distance: 184.9
click at [399, 356] on div "Product Images Title Line Prepare Your Pup for Winter — Buy 2, Save More — Head…" at bounding box center [454, 81] width 401 height 755
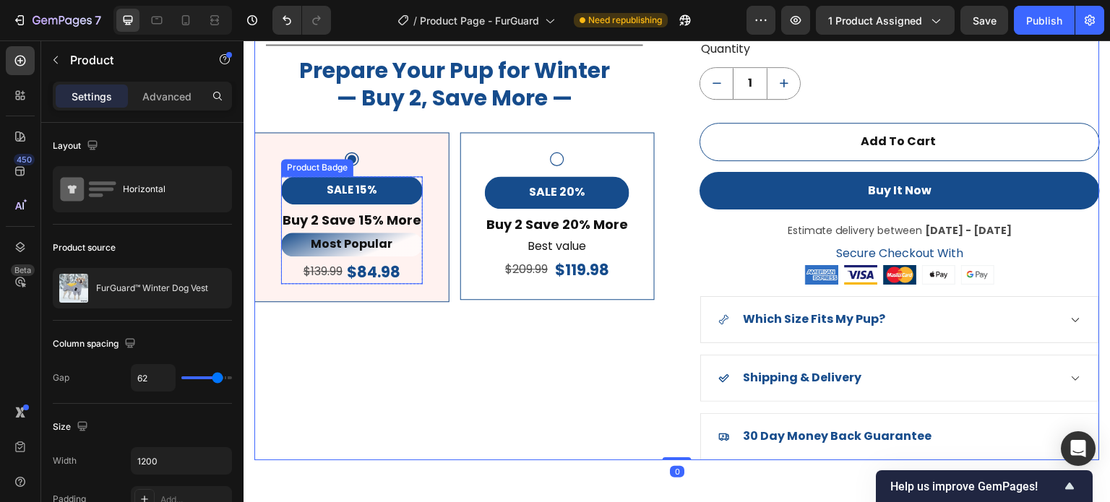
click at [383, 189] on div "SALE 15%" at bounding box center [352, 190] width 142 height 28
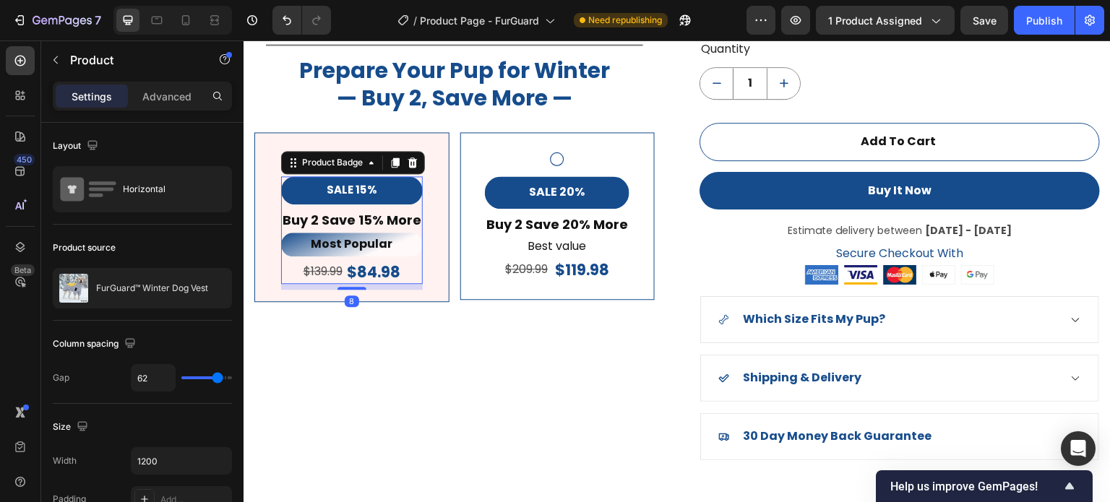
click at [383, 189] on div "SALE 15%" at bounding box center [352, 190] width 142 height 28
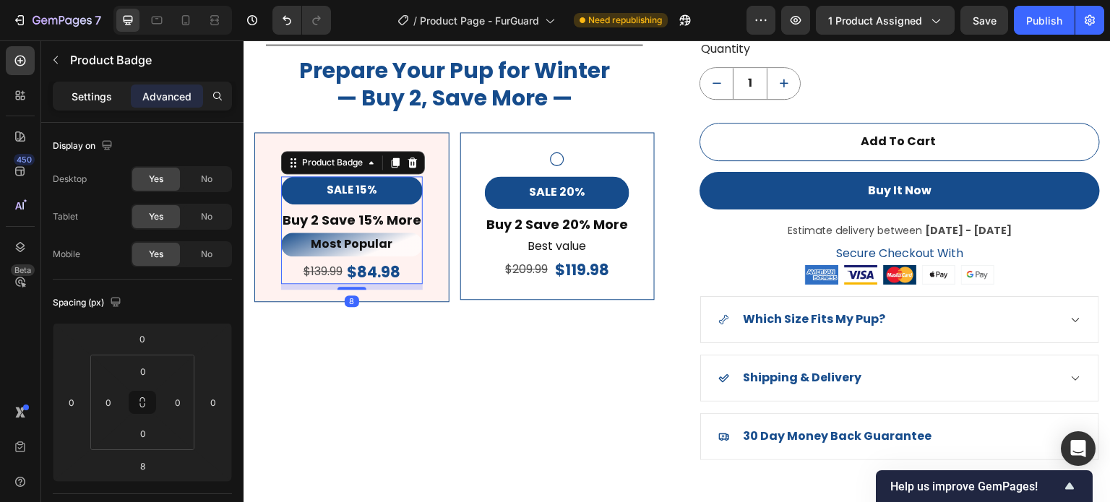
click at [93, 90] on p "Settings" at bounding box center [92, 96] width 40 height 15
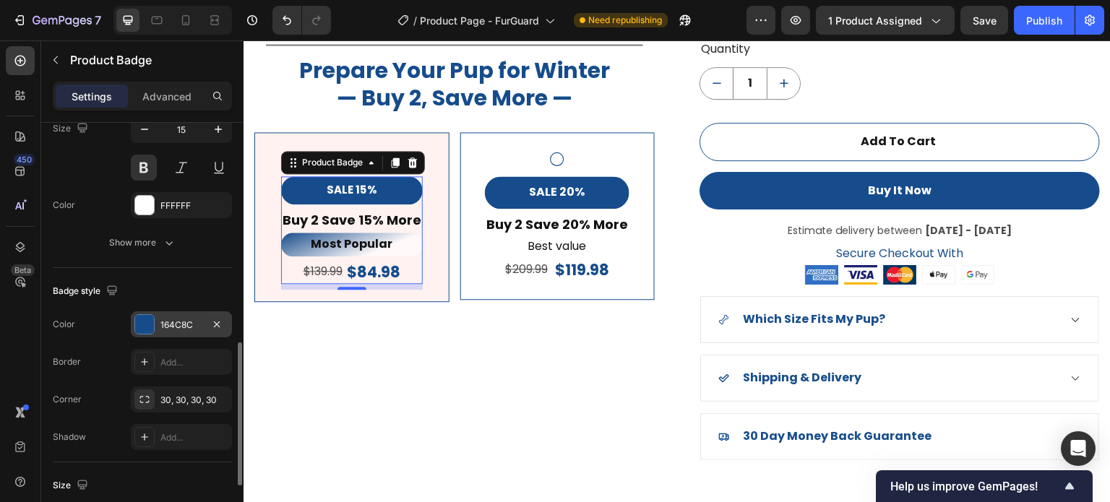
scroll to position [506, 0]
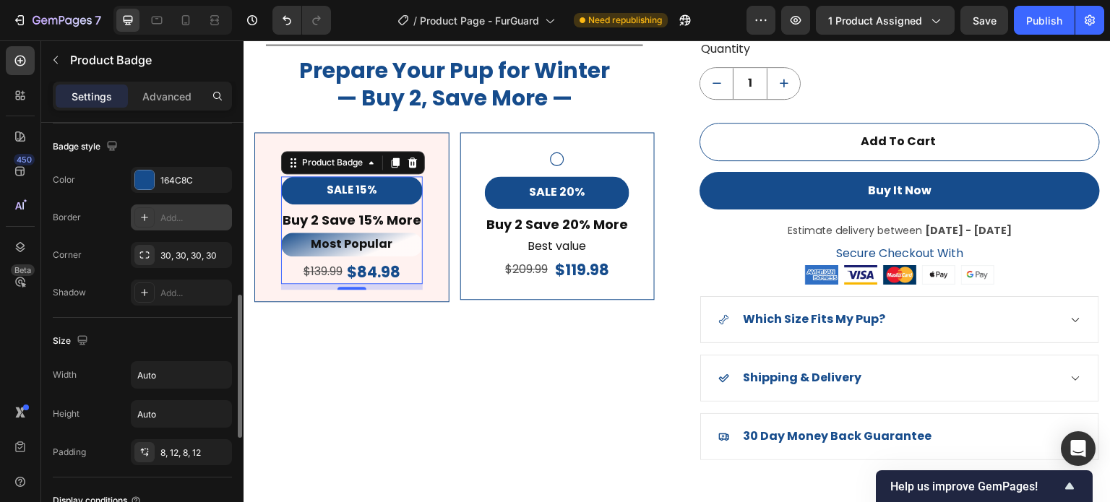
click at [147, 220] on icon at bounding box center [145, 218] width 12 height 12
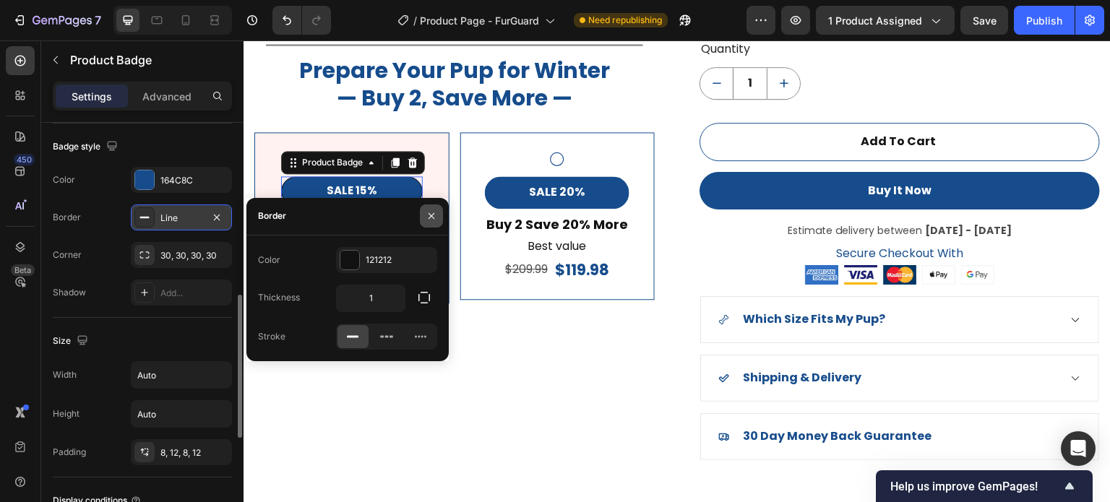
click at [429, 210] on button "button" at bounding box center [431, 216] width 23 height 23
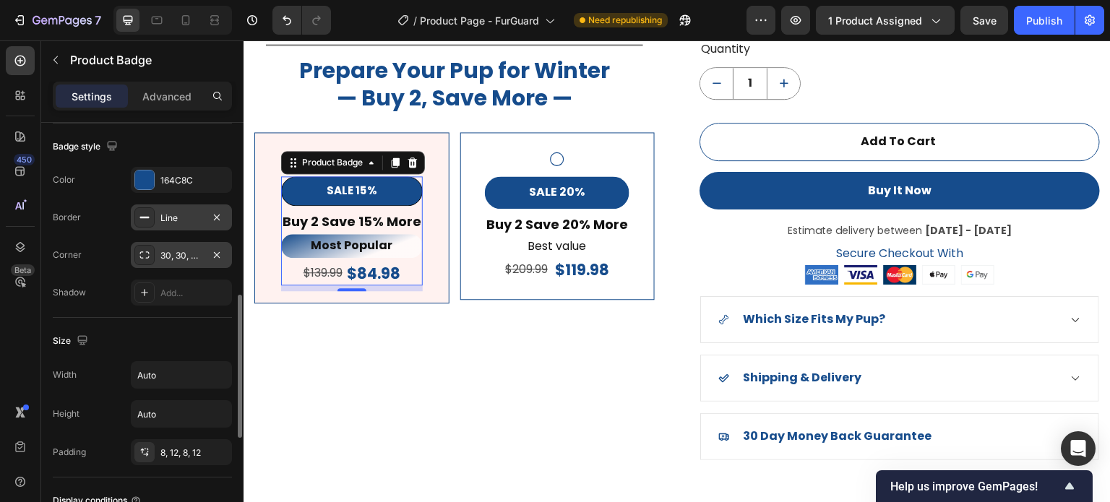
click at [161, 259] on div "30, 30, 30, 30" at bounding box center [181, 255] width 42 height 13
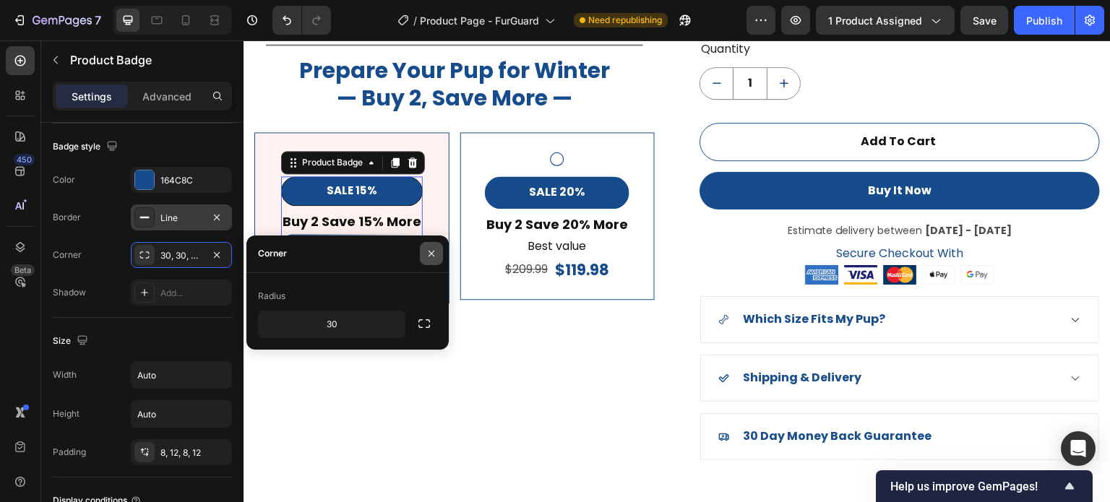
click at [438, 255] on button "button" at bounding box center [431, 253] width 23 height 23
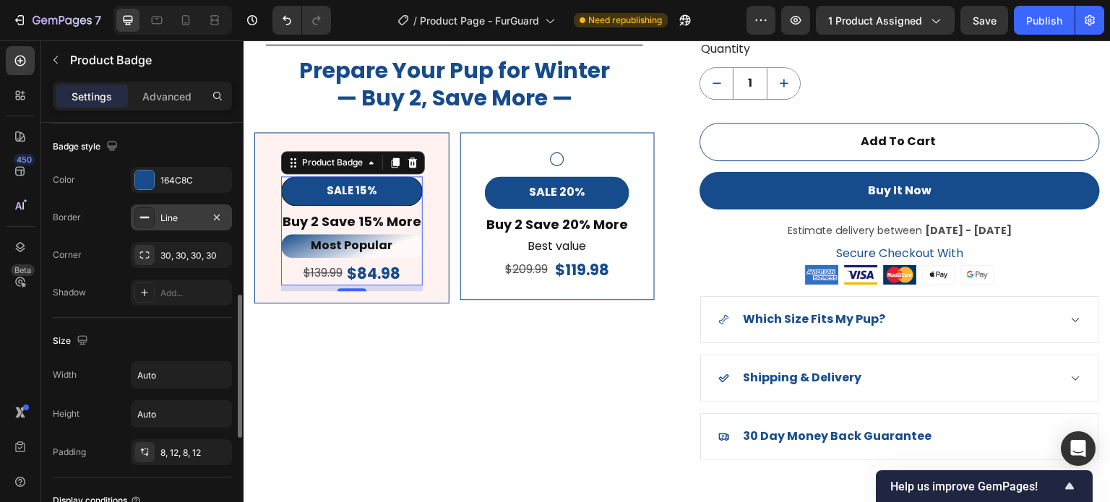
scroll to position [578, 0]
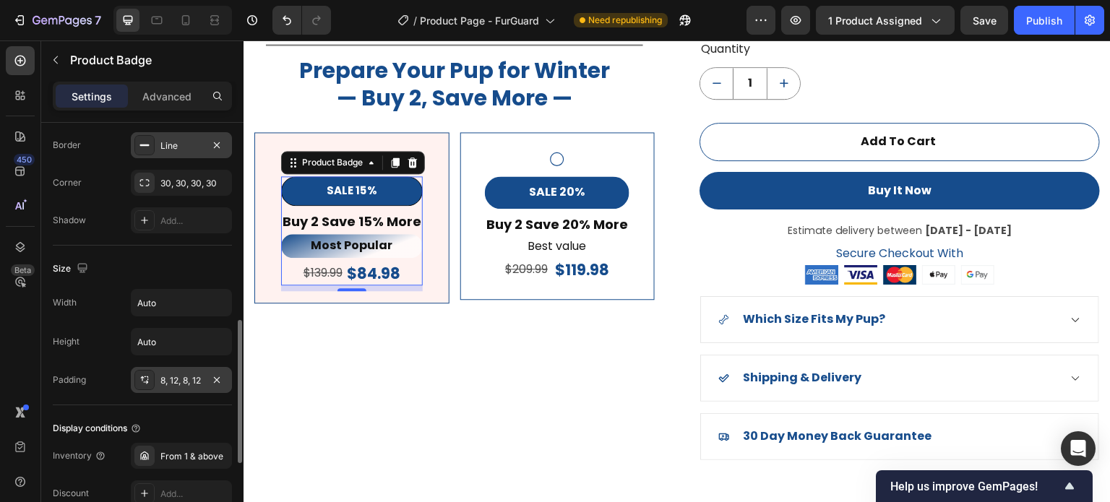
click at [177, 379] on div "8, 12, 8, 12" at bounding box center [181, 380] width 42 height 13
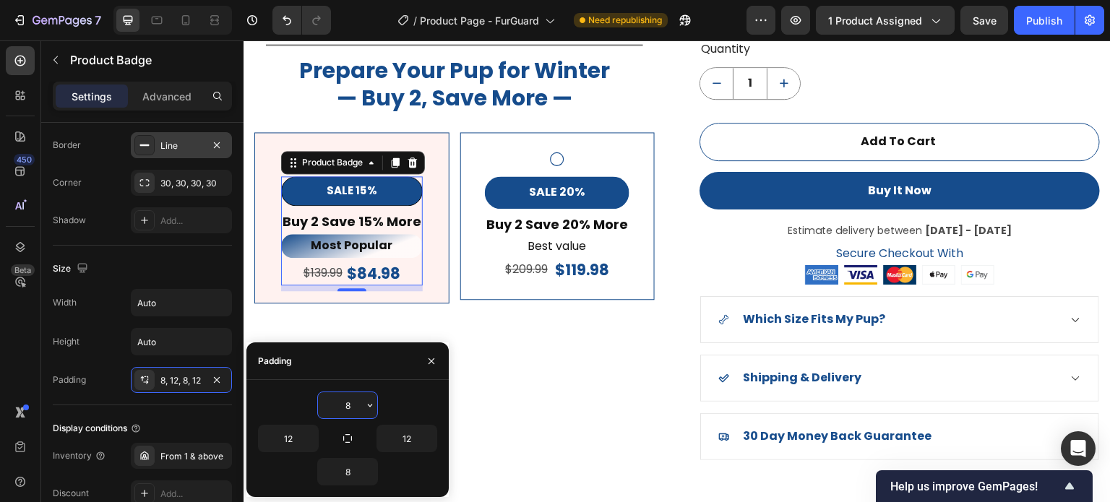
click at [356, 400] on input "8" at bounding box center [347, 406] width 59 height 26
type input "10"
click at [350, 471] on input "8" at bounding box center [347, 472] width 59 height 26
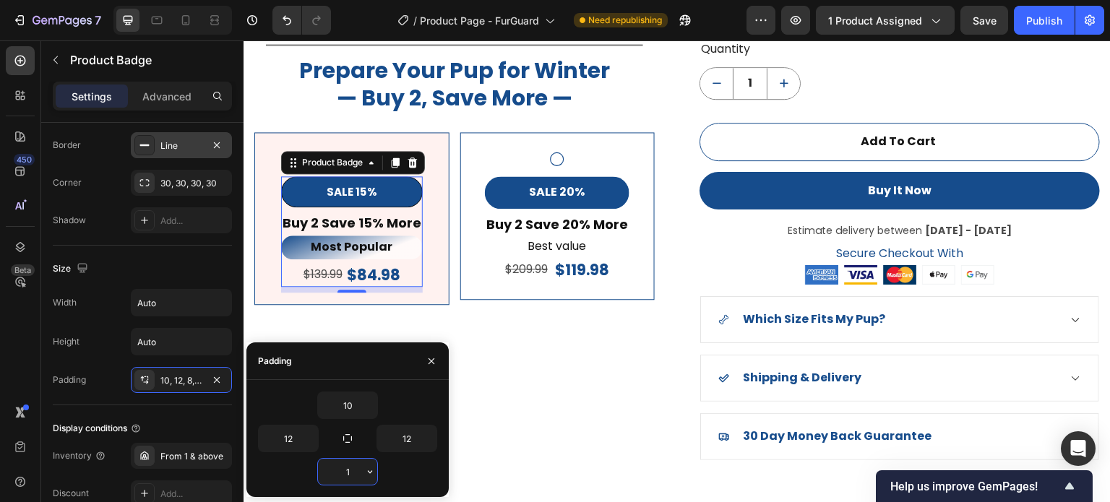
type input "10"
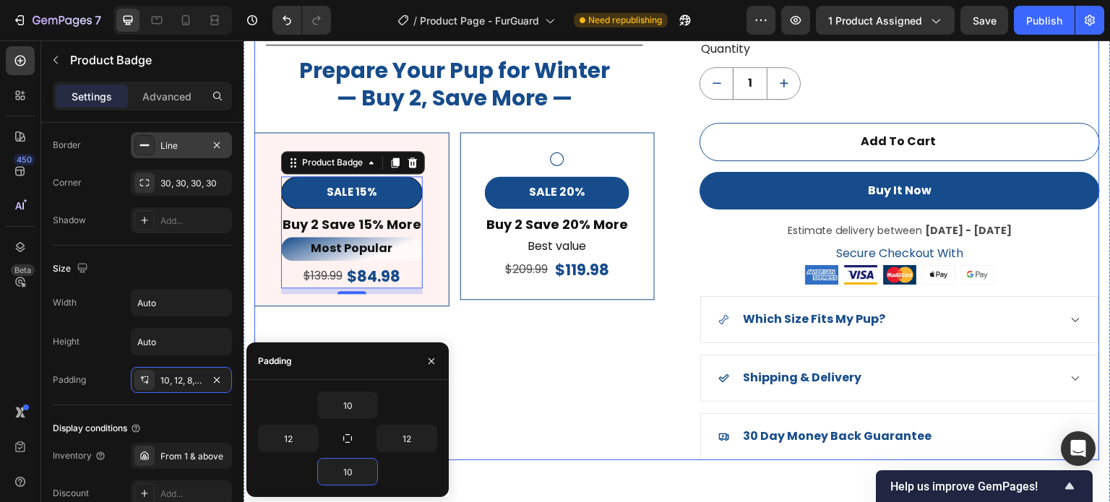
click at [502, 392] on div "Product Images Title Line Prepare Your Pup for Winter — Buy 2, Save More — Head…" at bounding box center [454, 81] width 401 height 755
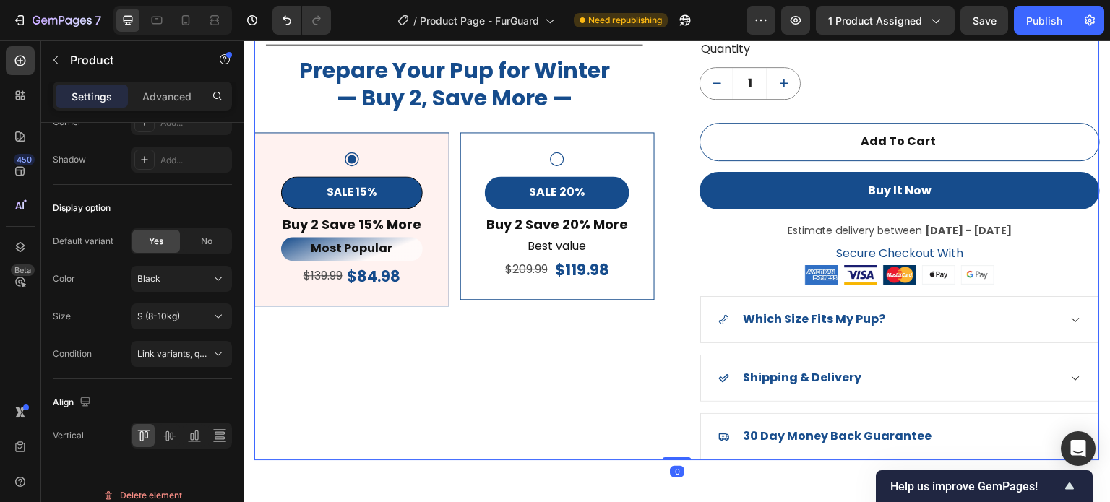
scroll to position [0, 0]
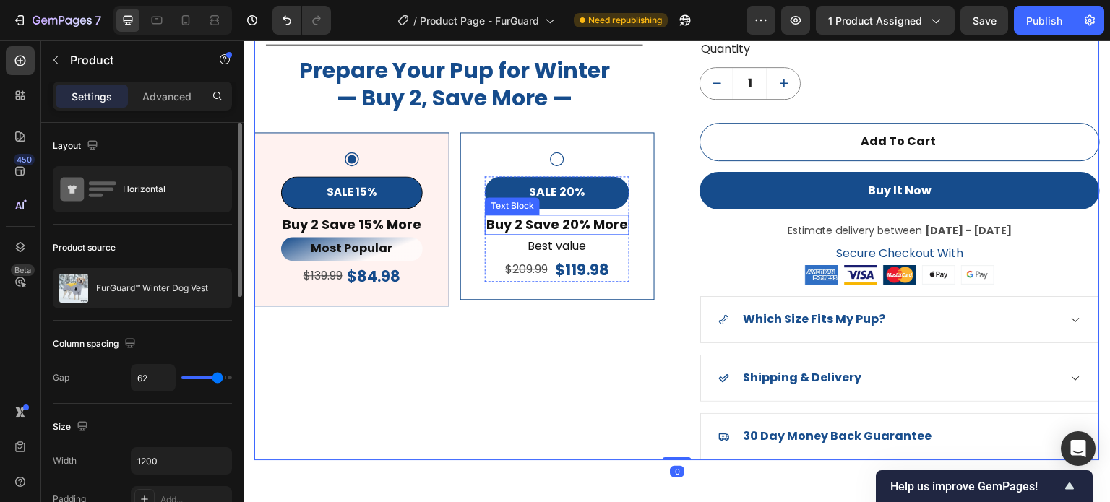
click at [490, 197] on div "Text Block" at bounding box center [512, 205] width 55 height 17
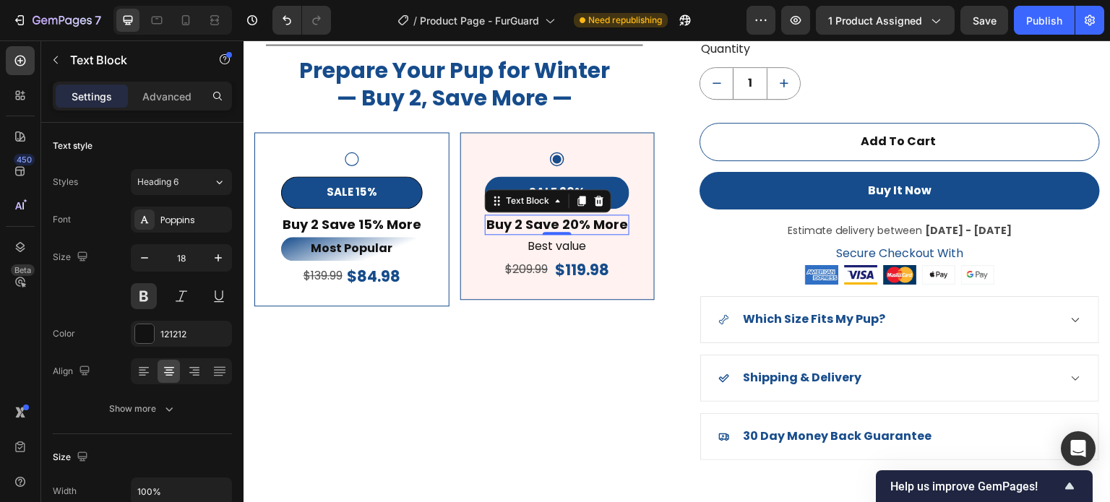
click at [499, 184] on div "SALE 20%" at bounding box center [557, 192] width 145 height 33
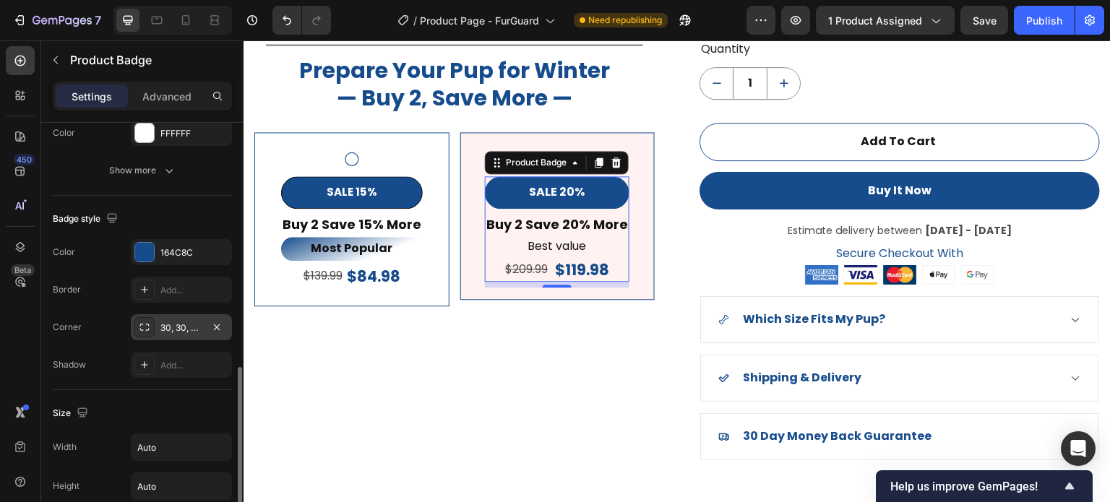
scroll to position [578, 0]
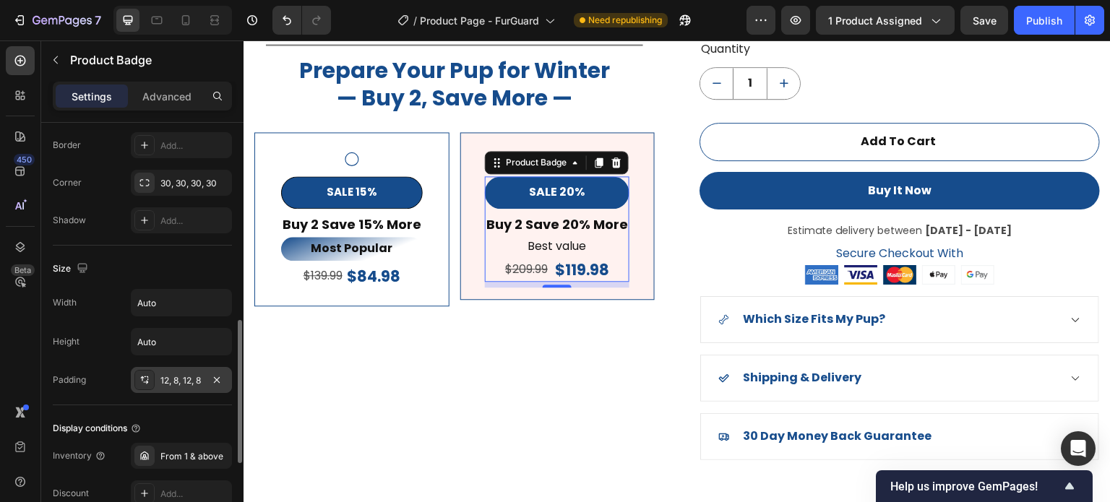
click at [173, 378] on div "12, 8, 12, 8" at bounding box center [181, 380] width 42 height 13
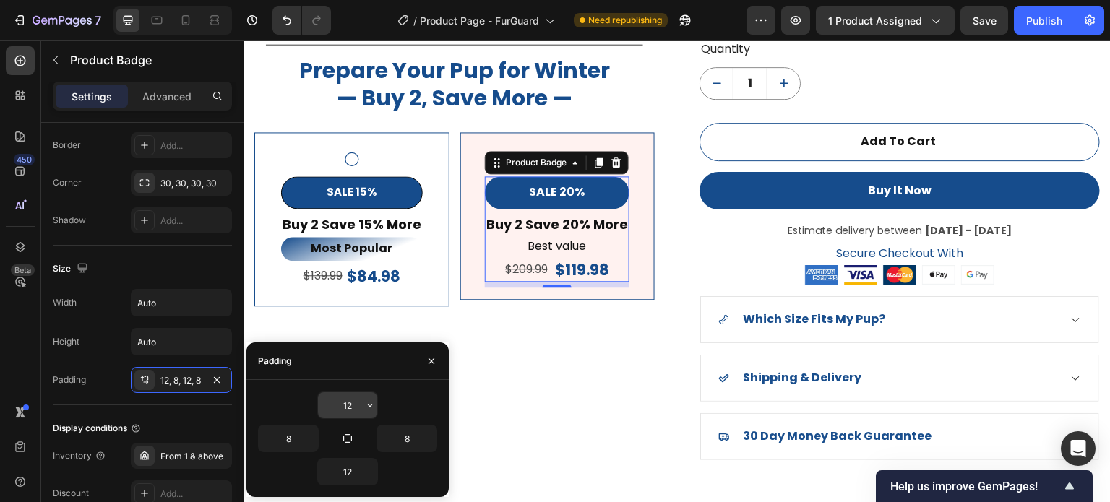
click at [346, 408] on input "12" at bounding box center [347, 406] width 59 height 26
click at [289, 441] on input "8" at bounding box center [288, 439] width 59 height 26
type input "10"
click at [401, 445] on input "8" at bounding box center [406, 439] width 59 height 26
type input "10"
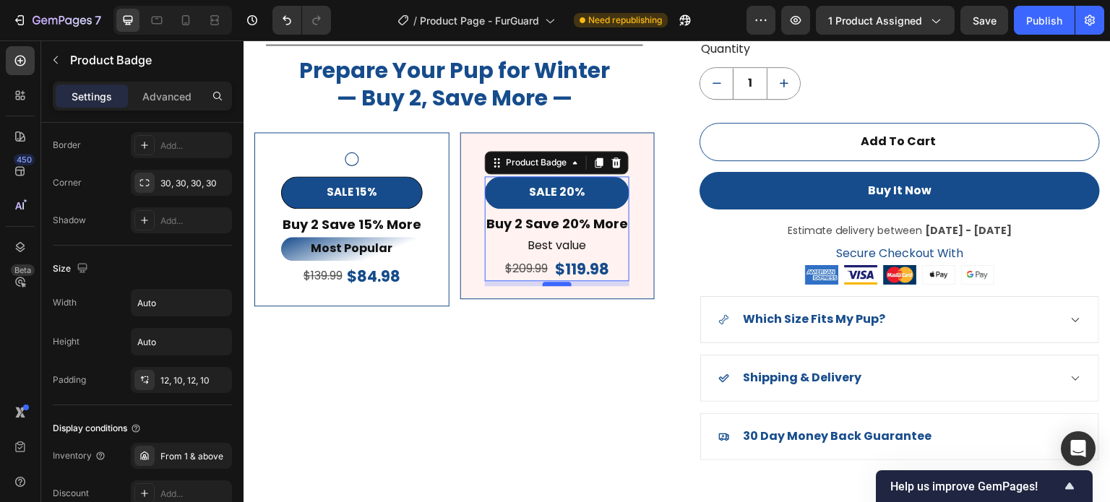
click at [561, 283] on div at bounding box center [557, 284] width 29 height 4
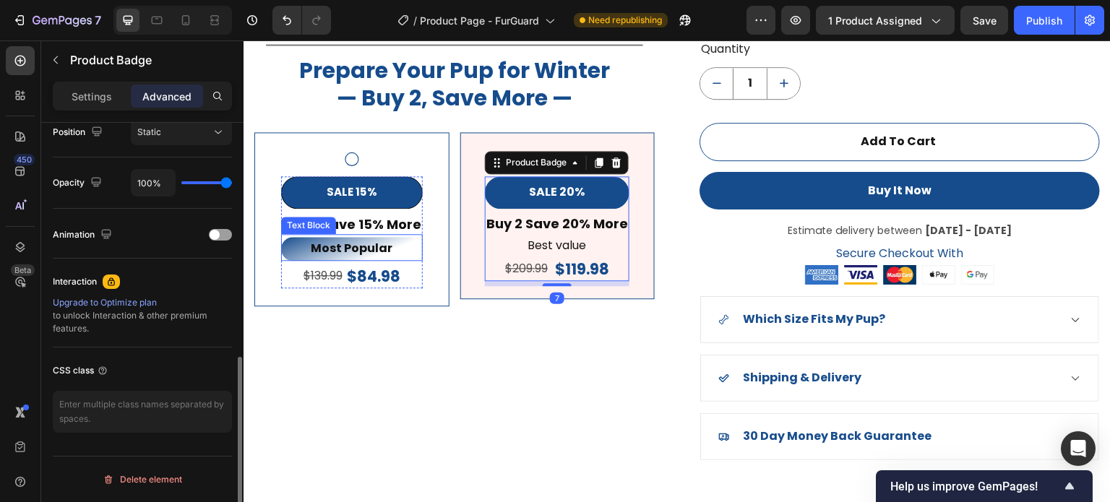
scroll to position [541, 0]
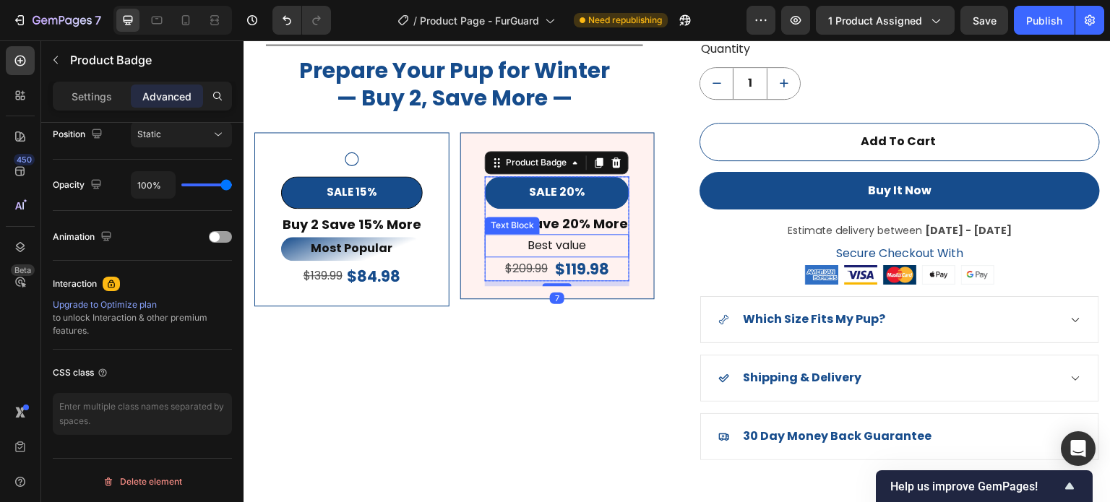
click at [602, 244] on p "Best value" at bounding box center [558, 246] width 142 height 21
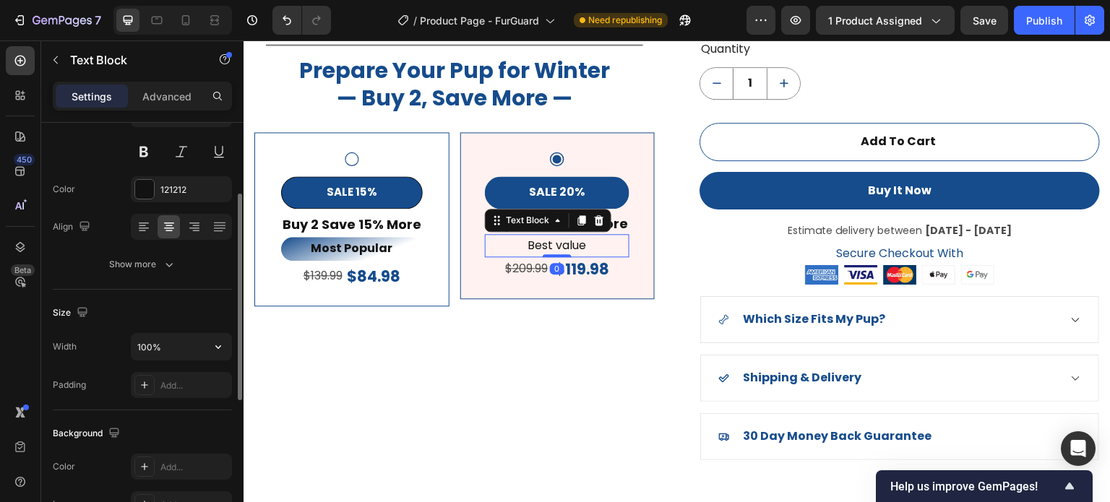
scroll to position [289, 0]
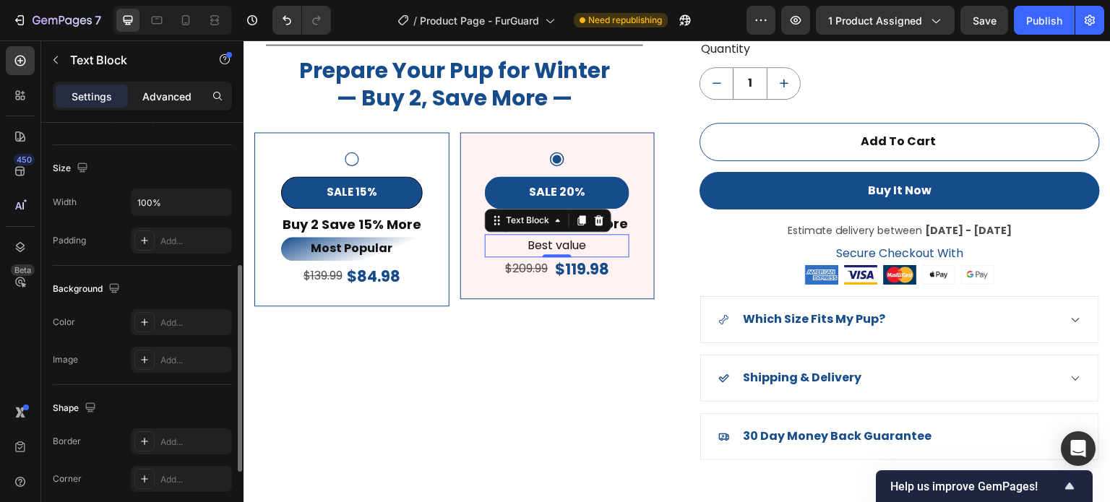
click at [176, 95] on p "Advanced" at bounding box center [166, 96] width 49 height 15
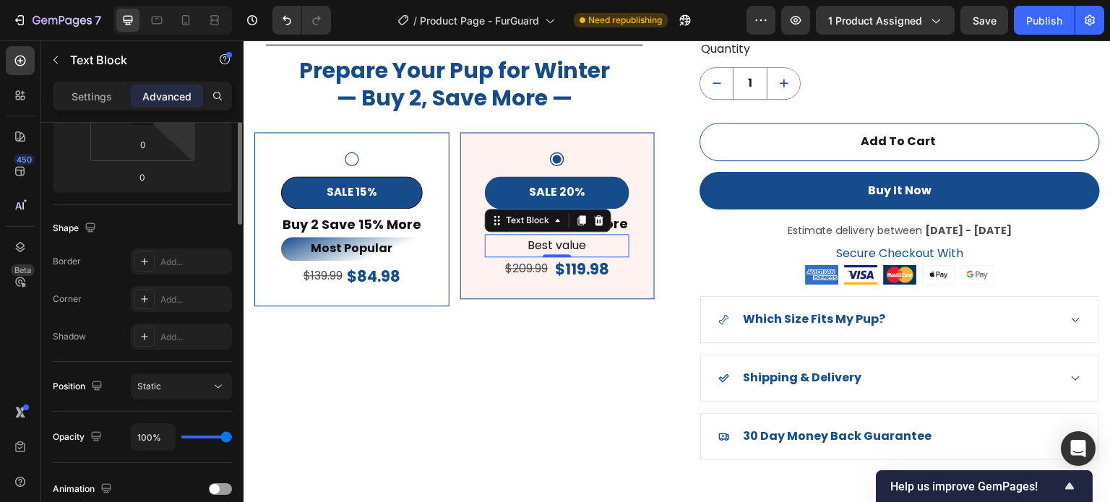
scroll to position [72, 0]
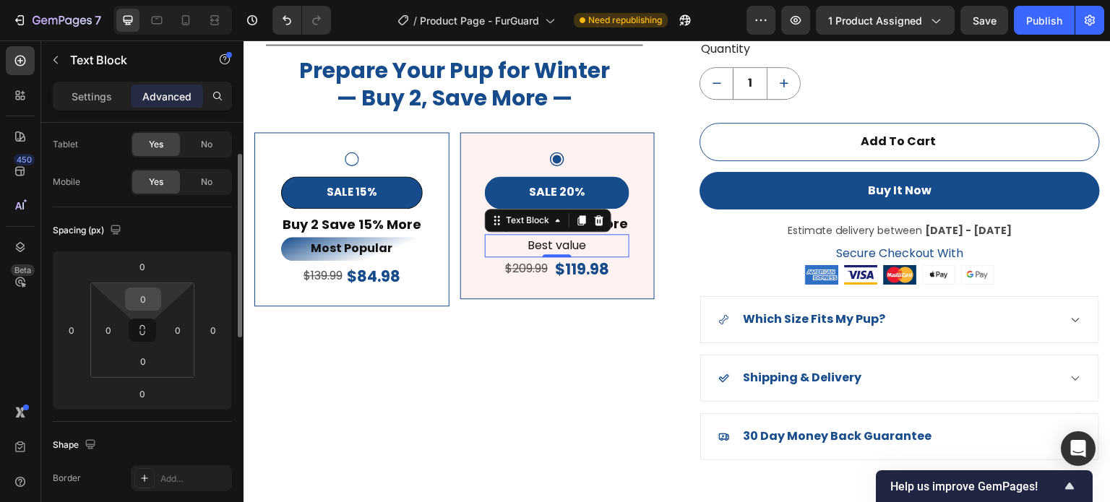
click at [146, 300] on input "0" at bounding box center [143, 299] width 29 height 22
type input "5"
click at [144, 360] on input "0" at bounding box center [143, 362] width 29 height 22
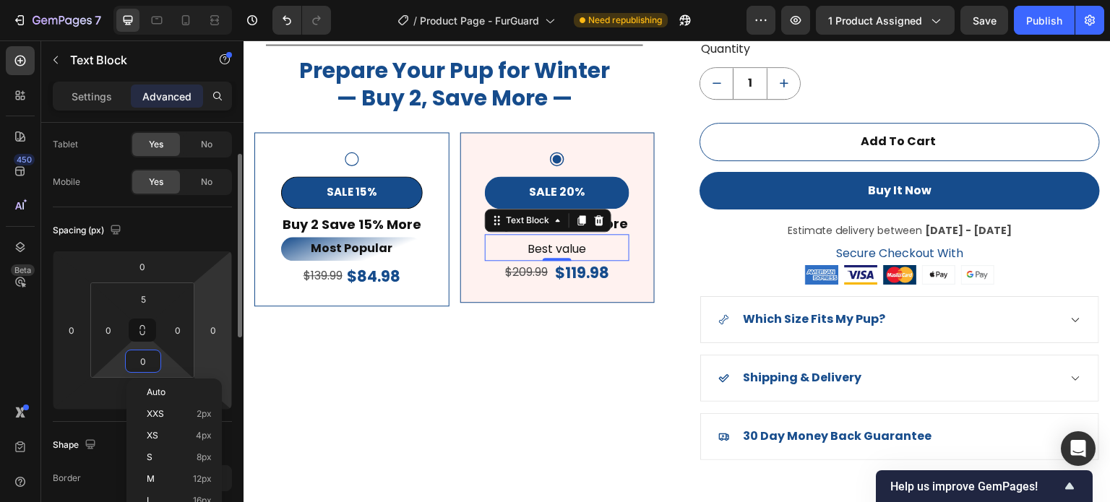
type input "5"
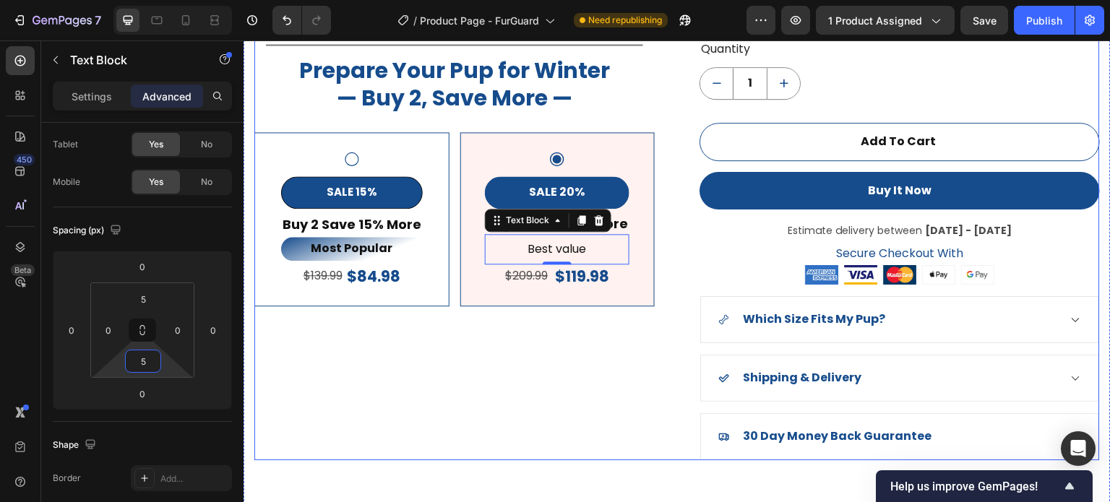
click at [417, 382] on div "Product Images Title Line Prepare Your Pup for Winter — Buy 2, Save More — Head…" at bounding box center [454, 81] width 401 height 755
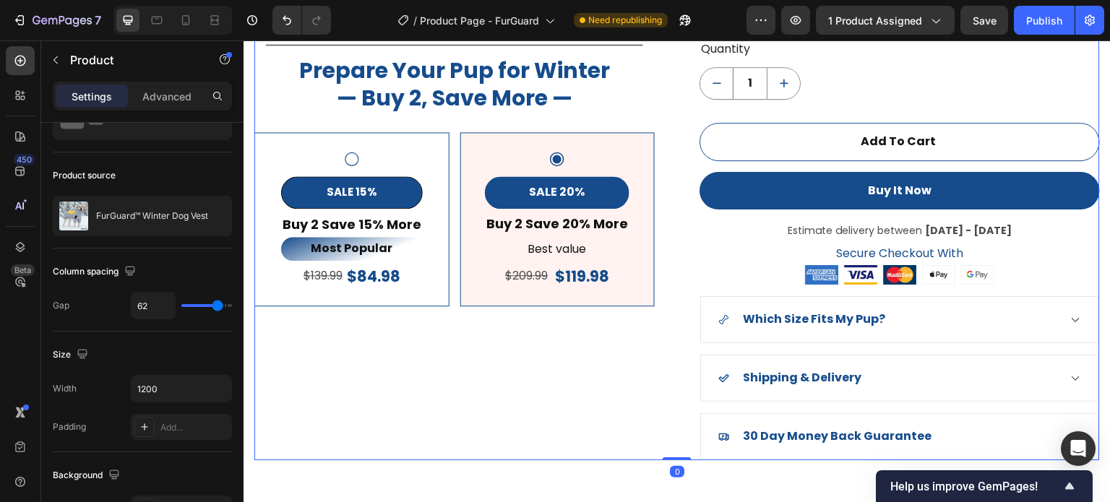
scroll to position [0, 0]
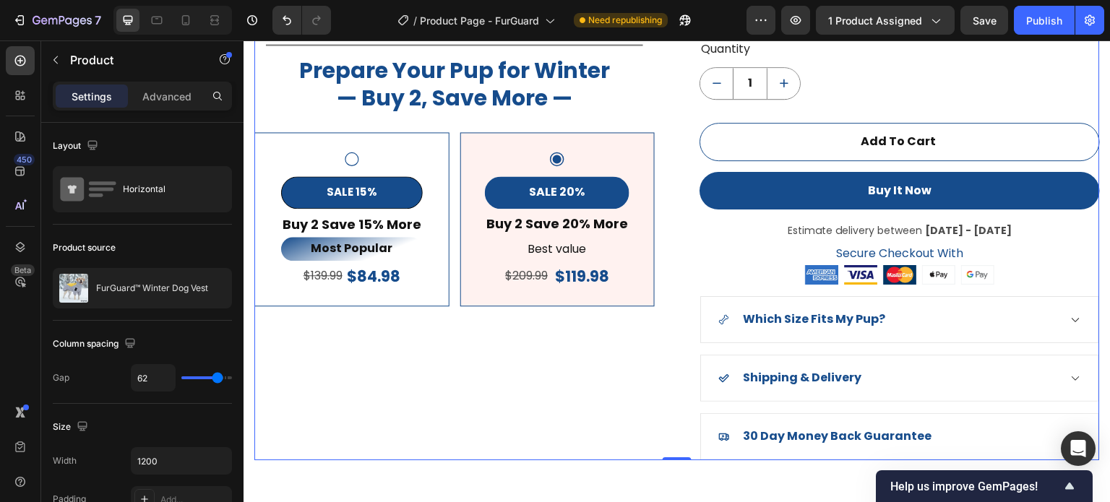
click at [572, 385] on div "Product Images Title Line Prepare Your Pup for Winter — Buy 2, Save More — Head…" at bounding box center [454, 81] width 401 height 755
click at [592, 249] on p "Best value" at bounding box center [558, 249] width 142 height 21
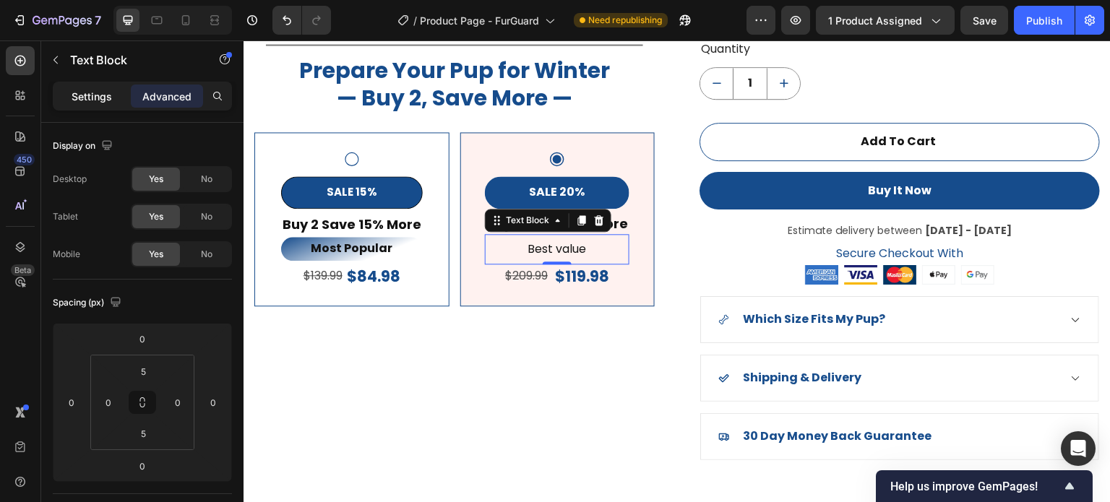
click at [90, 98] on p "Settings" at bounding box center [92, 96] width 40 height 15
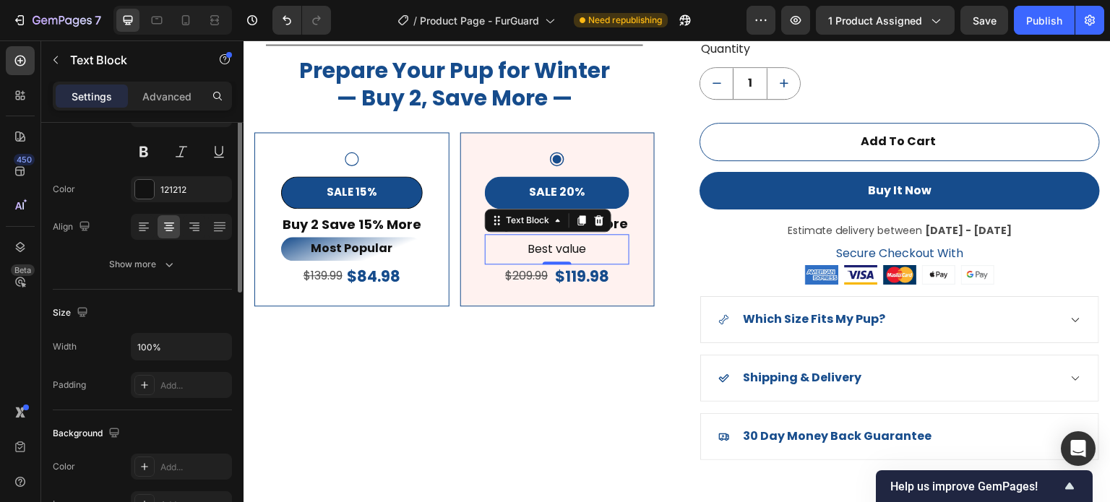
scroll to position [72, 0]
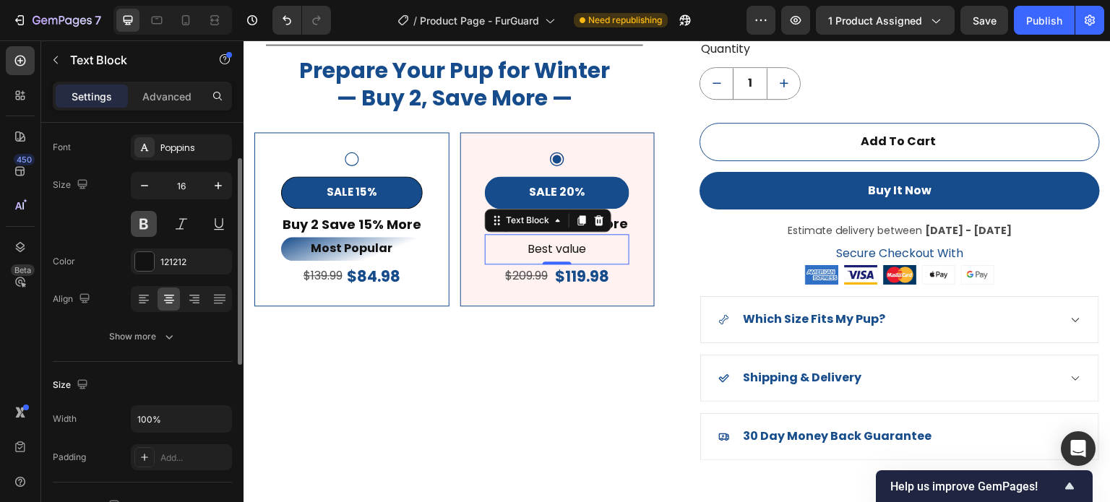
click at [143, 216] on button at bounding box center [144, 224] width 26 height 26
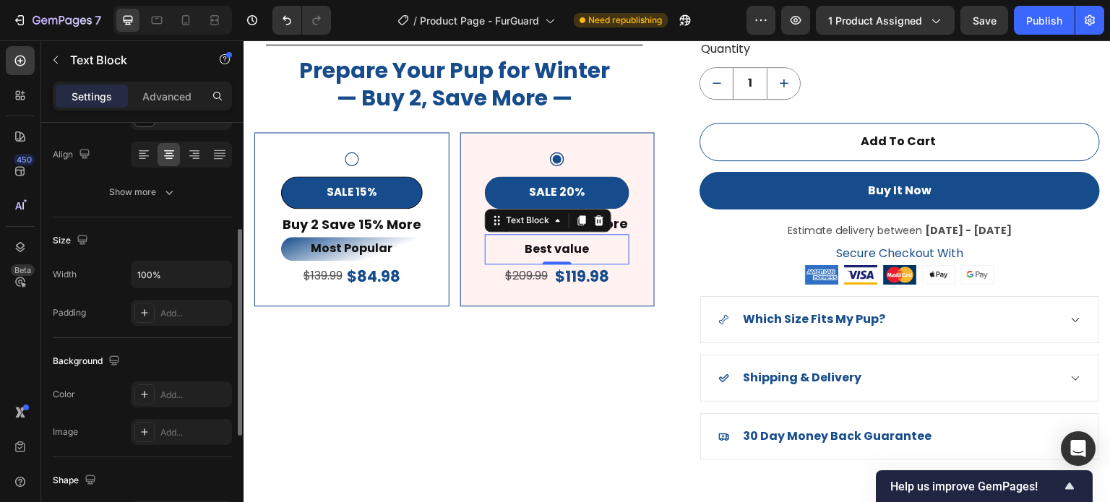
scroll to position [289, 0]
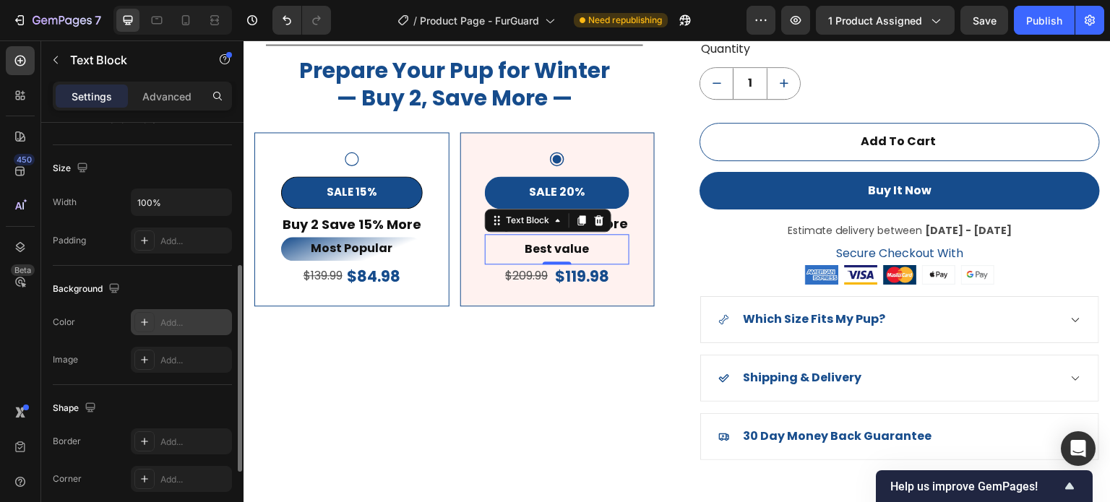
click at [172, 323] on div "Add..." at bounding box center [194, 323] width 68 height 13
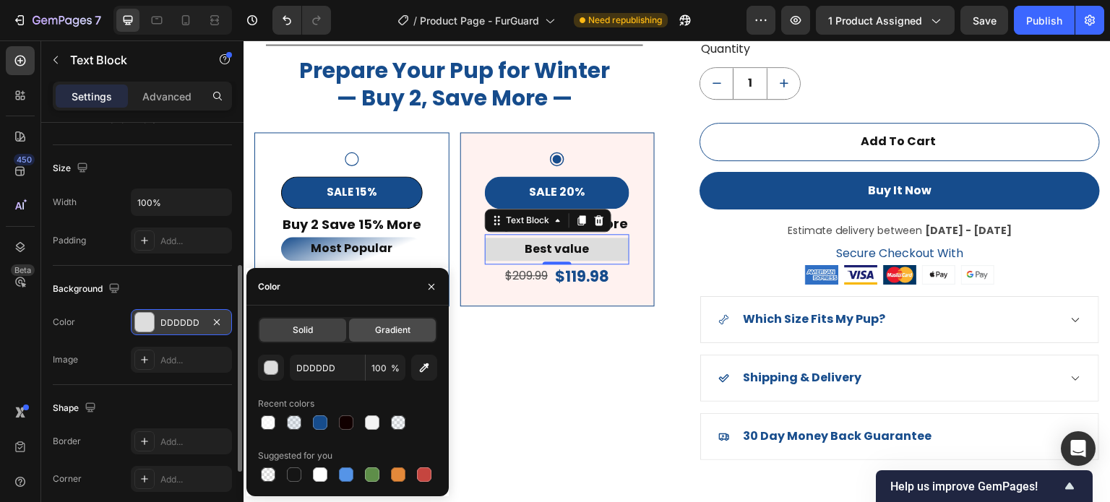
click at [406, 335] on span "Gradient" at bounding box center [392, 330] width 35 height 13
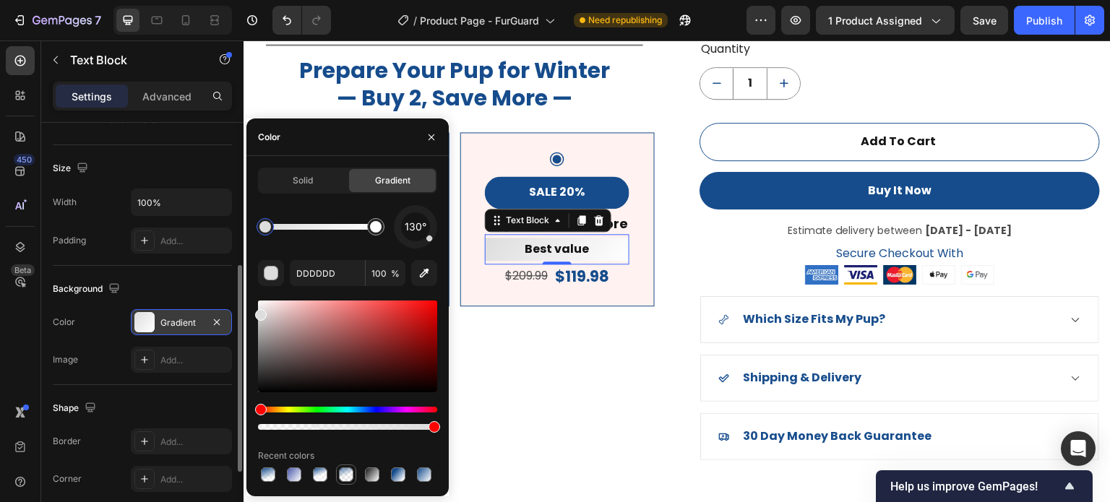
click at [344, 474] on div at bounding box center [346, 475] width 14 height 14
type input "164C8C"
type input "70"
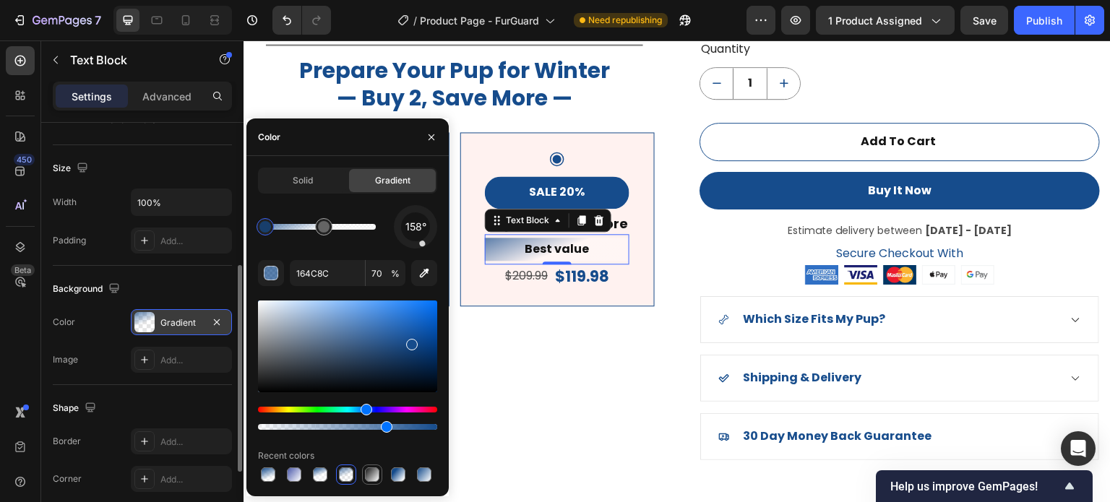
click at [370, 479] on div at bounding box center [372, 475] width 14 height 14
type input "151515"
type input "100"
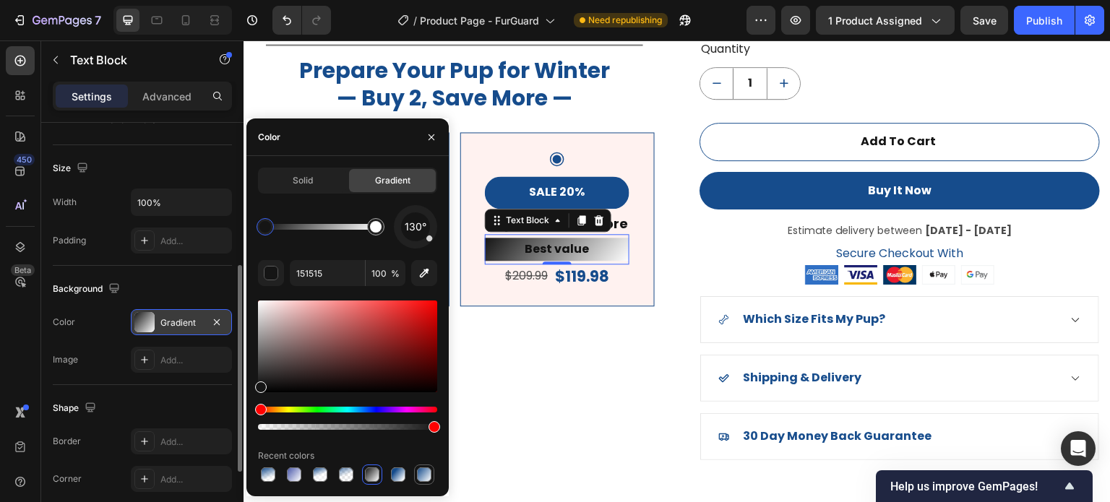
click at [402, 483] on div at bounding box center [398, 474] width 17 height 17
type input "164C8C"
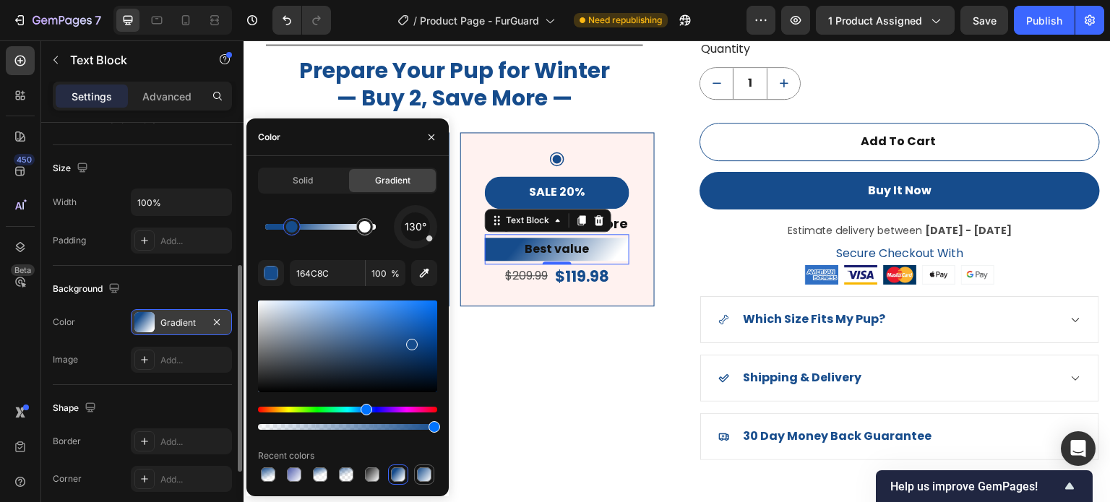
click at [428, 481] on div at bounding box center [424, 475] width 14 height 14
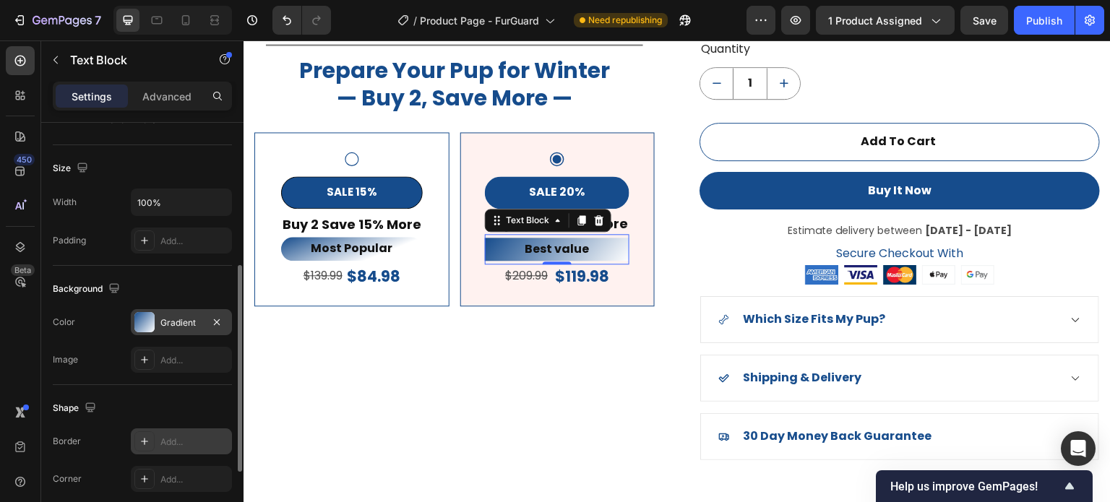
click at [145, 438] on icon at bounding box center [145, 442] width 12 height 12
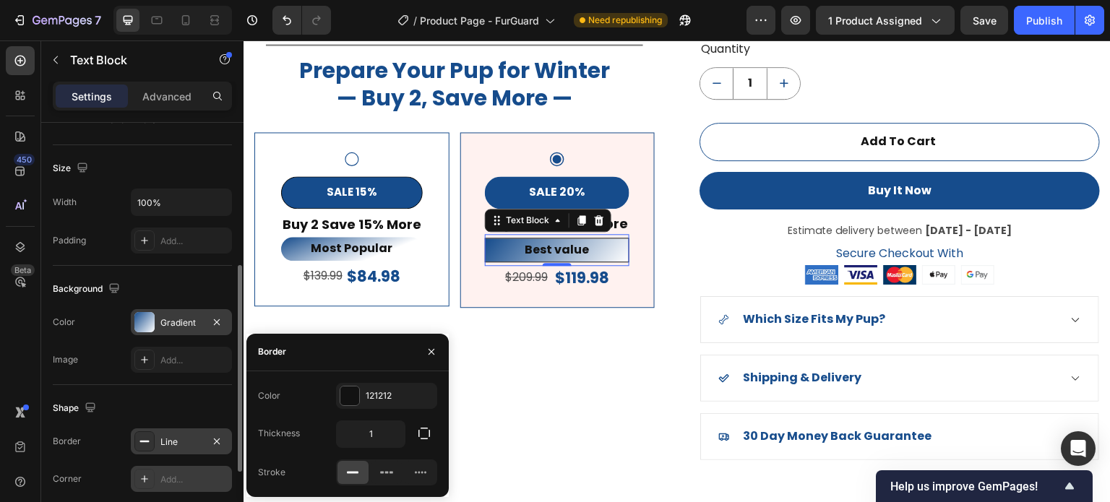
click at [160, 475] on div "Add..." at bounding box center [194, 480] width 68 height 13
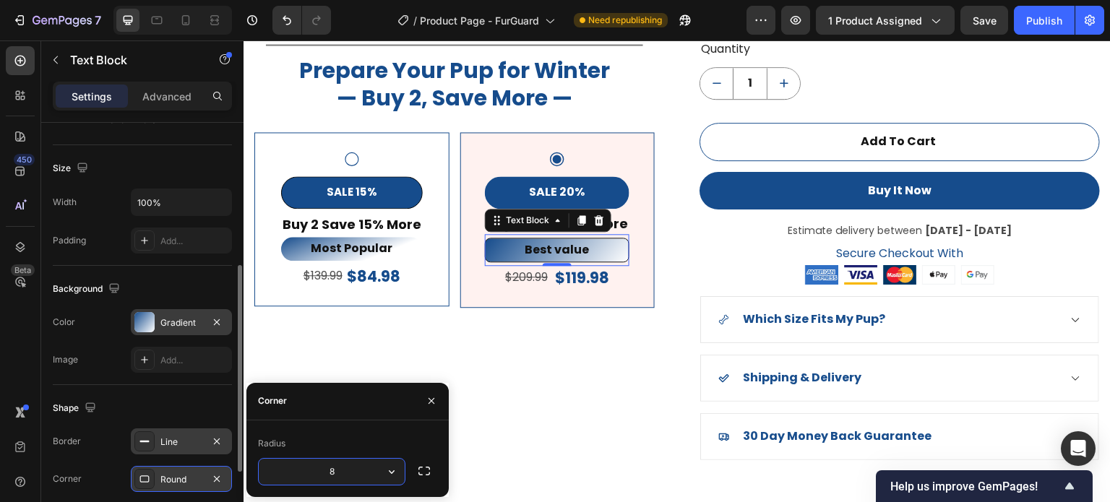
click at [178, 403] on div "Shape" at bounding box center [142, 408] width 179 height 23
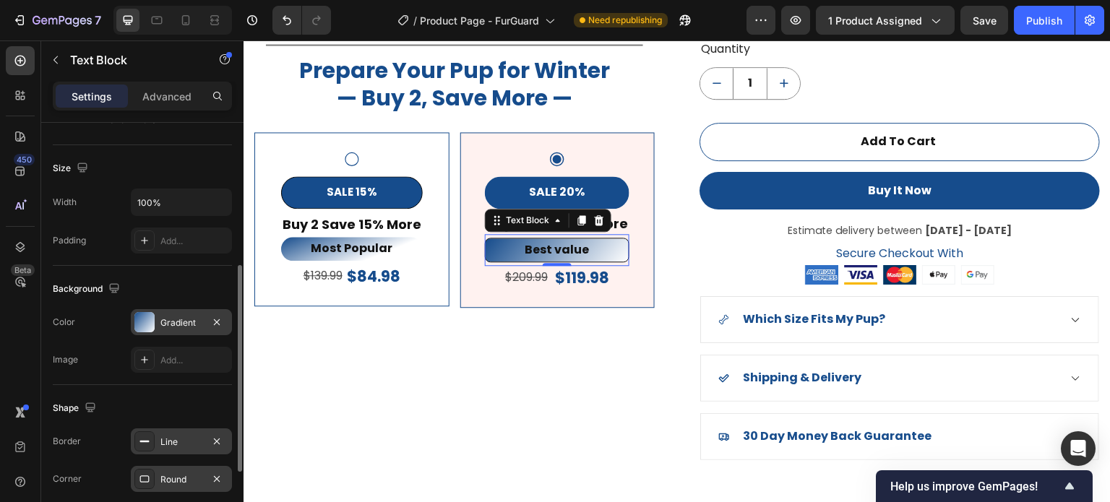
scroll to position [434, 0]
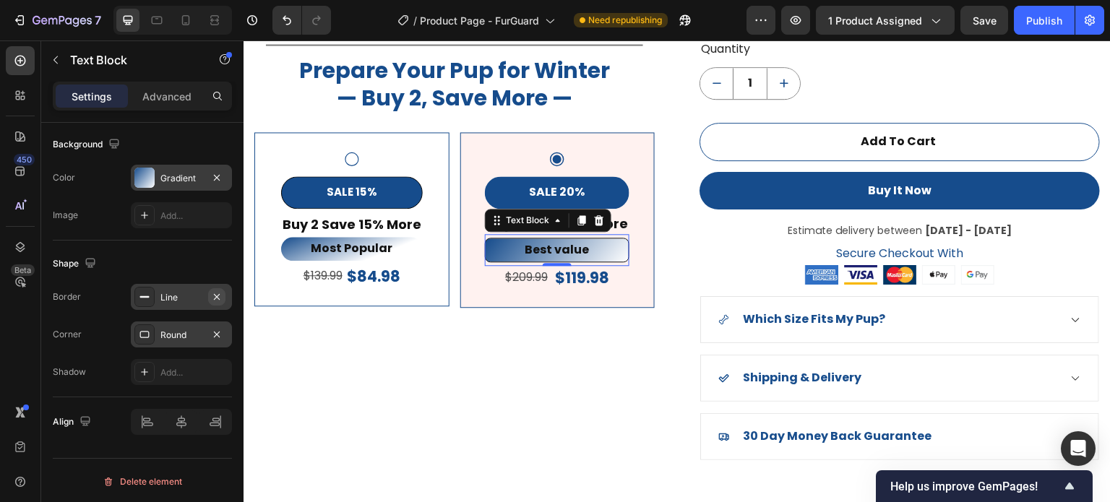
click at [219, 295] on icon "button" at bounding box center [217, 297] width 12 height 12
click at [219, 332] on icon "button" at bounding box center [217, 335] width 12 height 12
click at [186, 341] on div "Add..." at bounding box center [181, 335] width 101 height 26
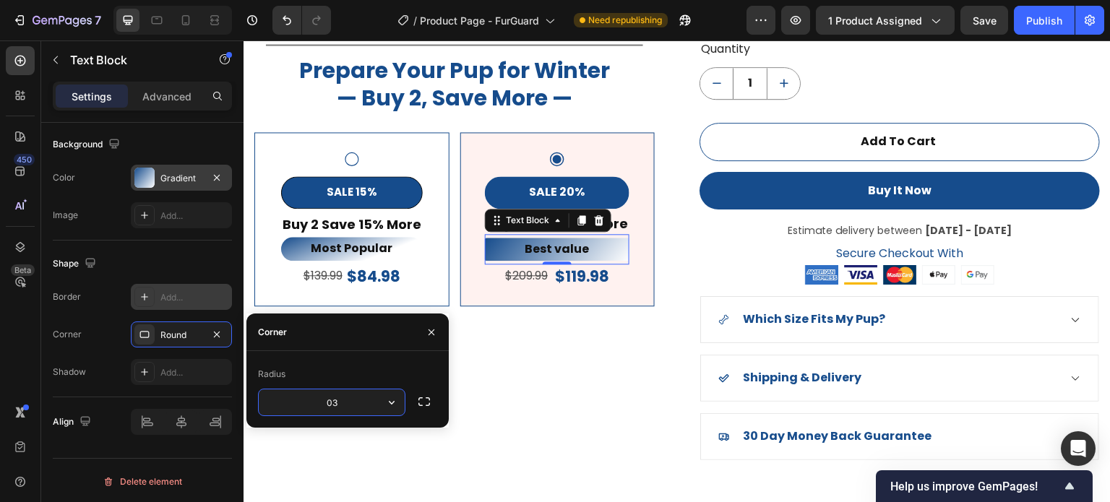
type input "0"
type input "30"
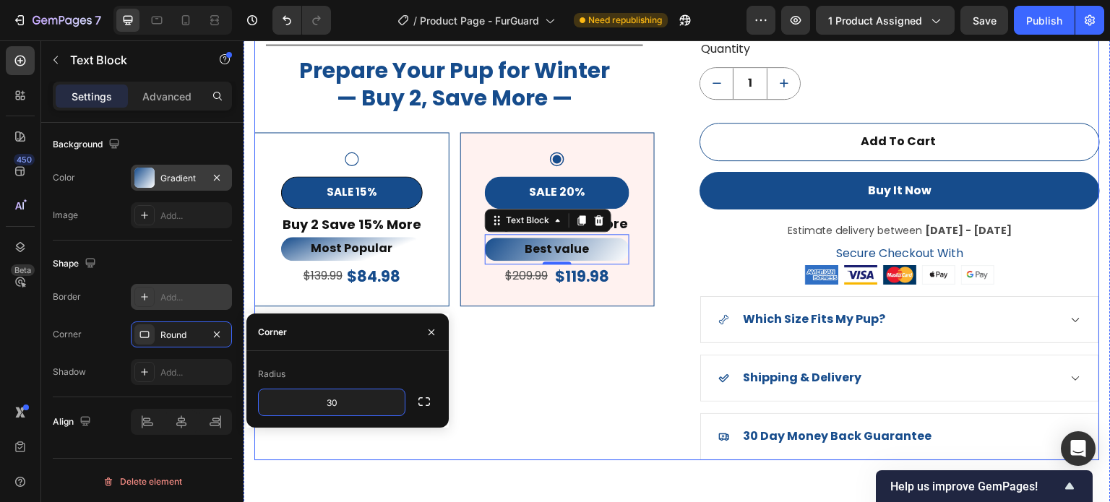
click at [523, 403] on div "Product Images Title Line Prepare Your Pup for Winter — Buy 2, Save More — Head…" at bounding box center [454, 81] width 401 height 755
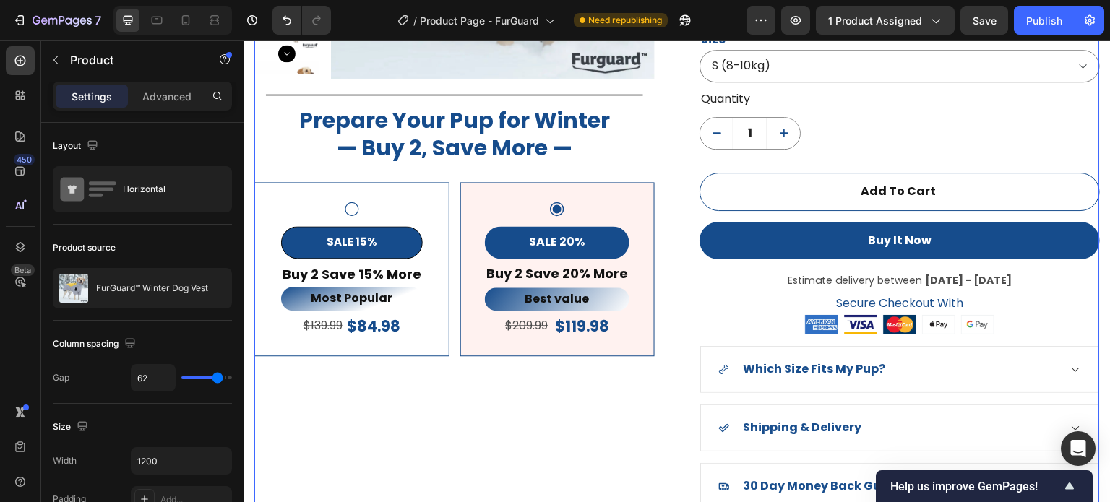
scroll to position [1188, 0]
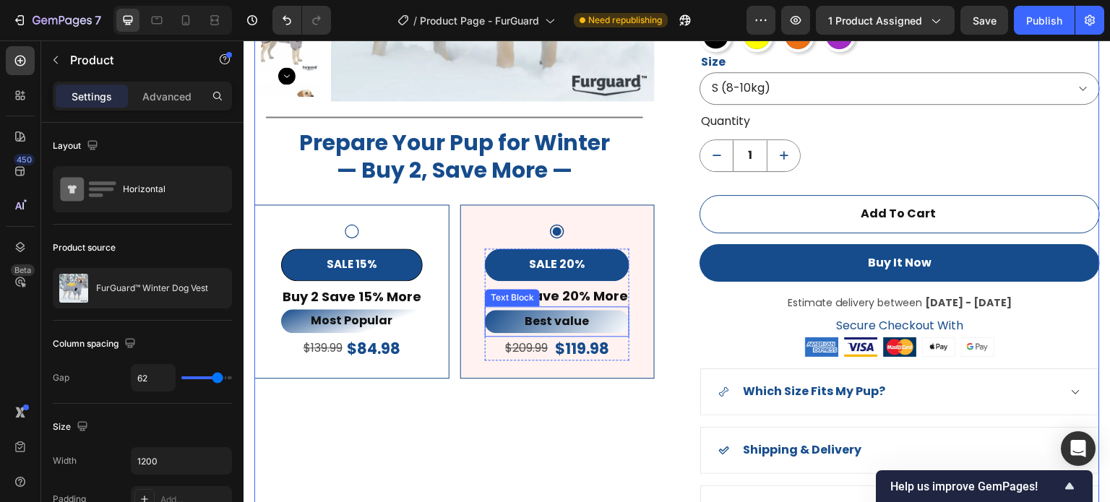
click at [608, 315] on p "Best value" at bounding box center [558, 322] width 142 height 21
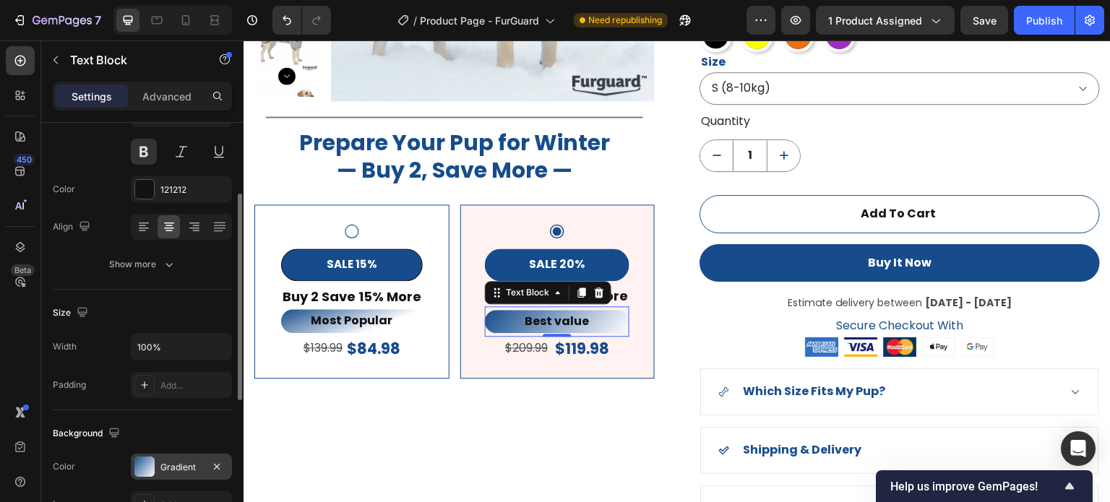
scroll to position [217, 0]
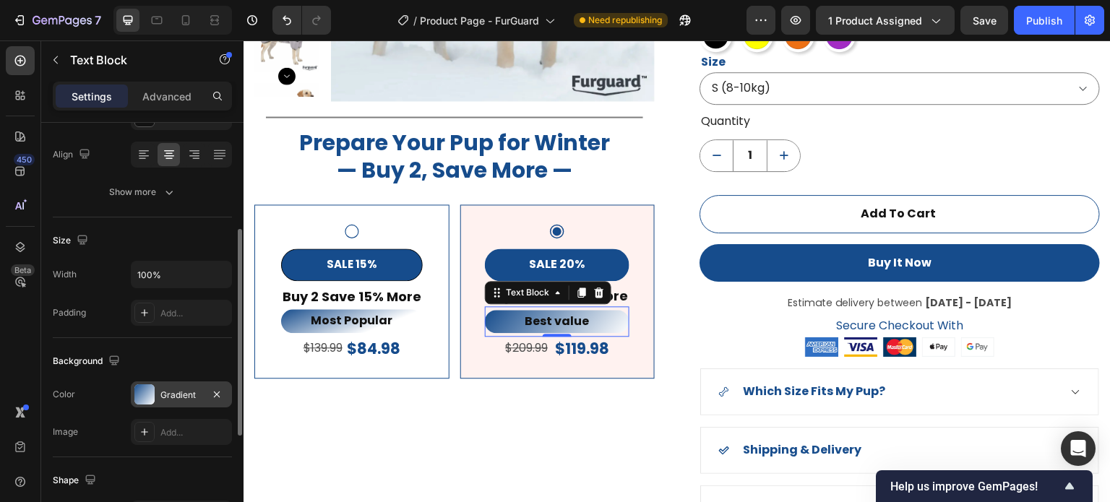
click at [187, 389] on div "Gradient" at bounding box center [181, 395] width 42 height 13
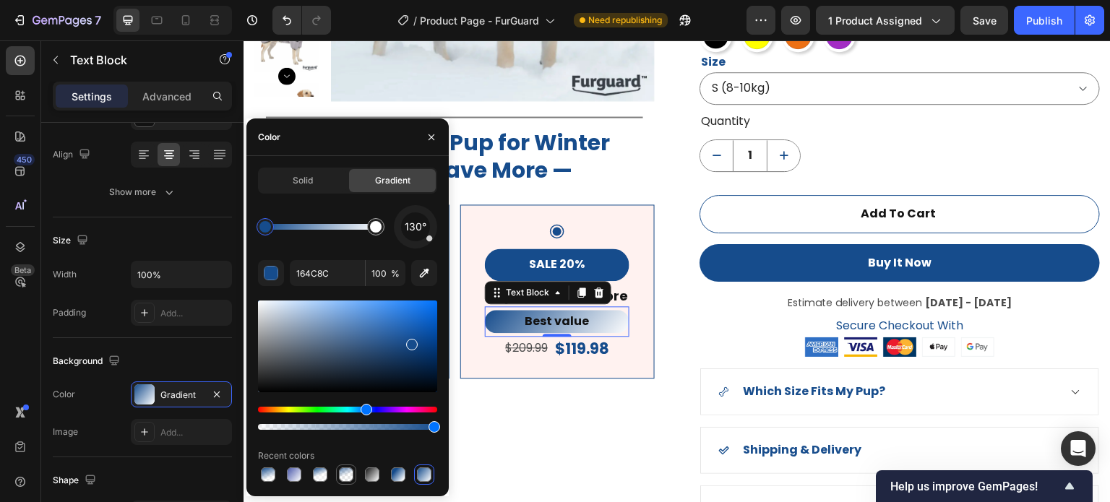
click at [348, 476] on div at bounding box center [346, 475] width 14 height 14
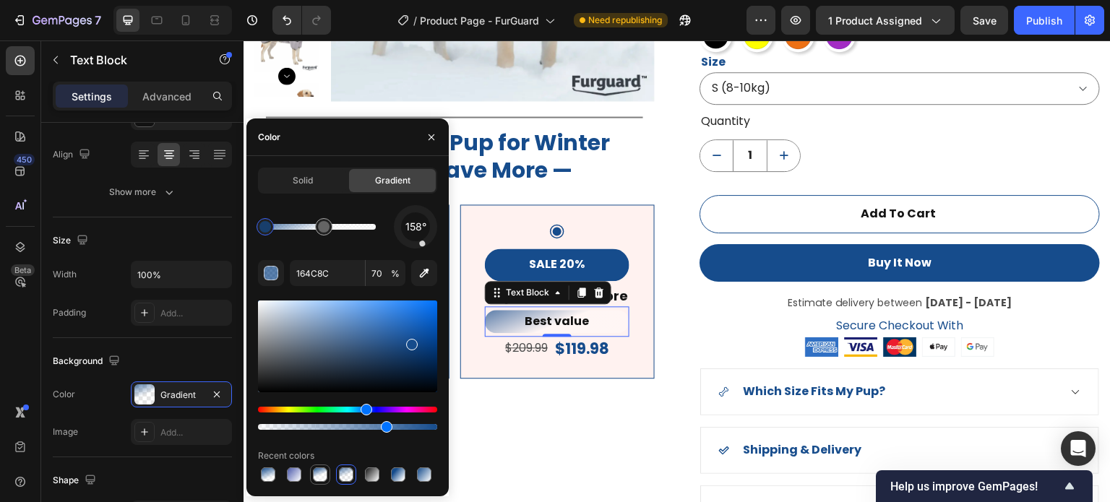
click at [325, 473] on div at bounding box center [320, 475] width 14 height 14
type input "100"
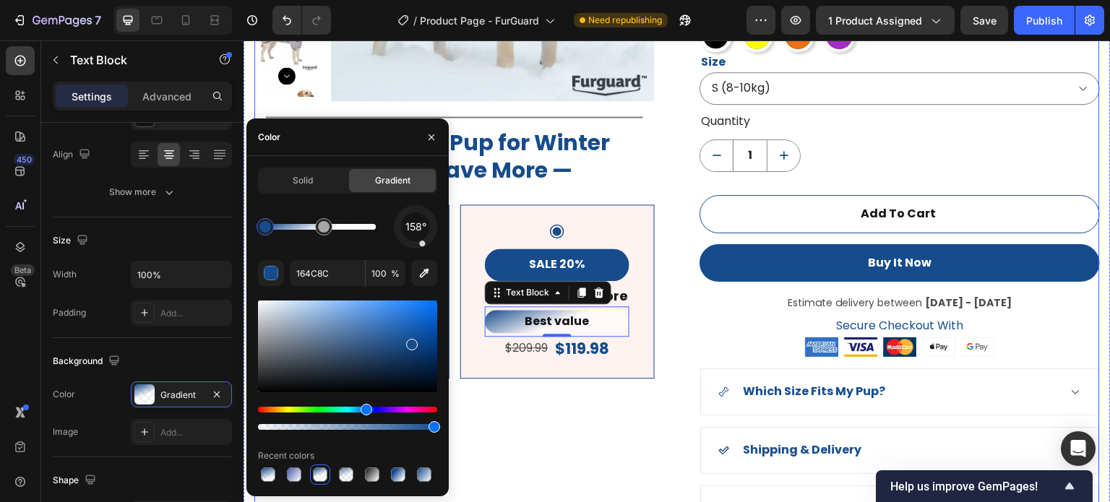
click at [513, 444] on div "Product Images Title Line Prepare Your Pup for Winter — Buy 2, Save More — Head…" at bounding box center [454, 154] width 401 height 755
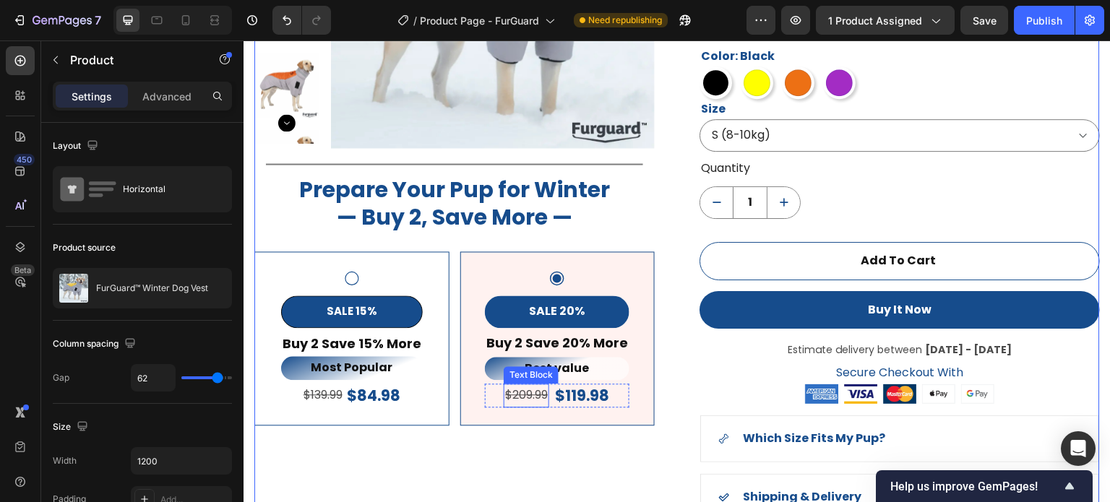
scroll to position [1116, 0]
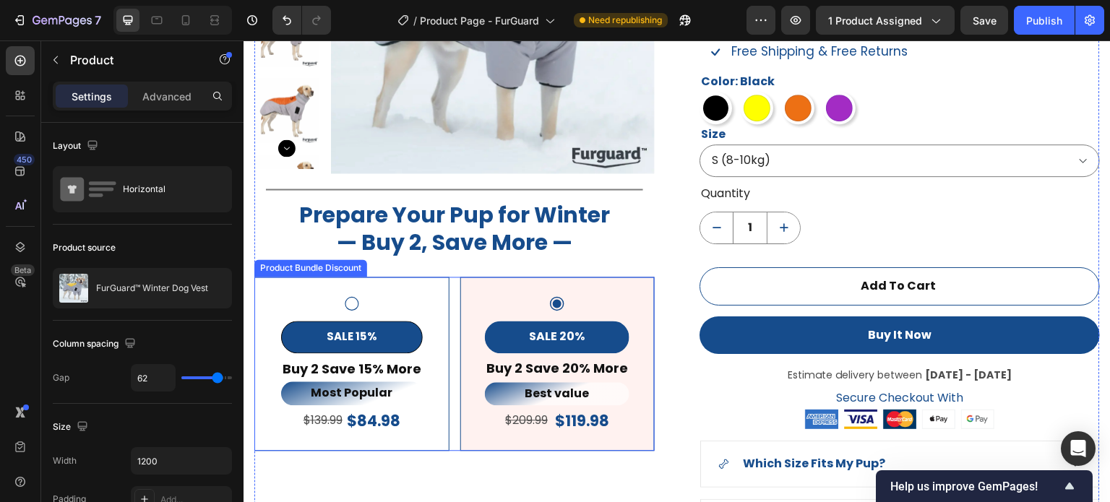
click at [349, 309] on icon at bounding box center [352, 304] width 14 height 14
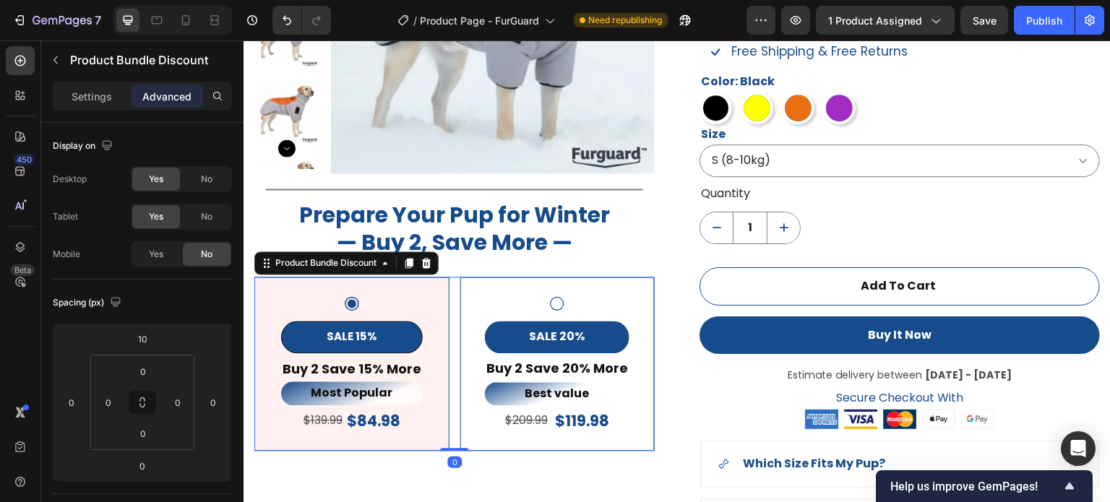
click at [557, 307] on icon at bounding box center [558, 304] width 14 height 14
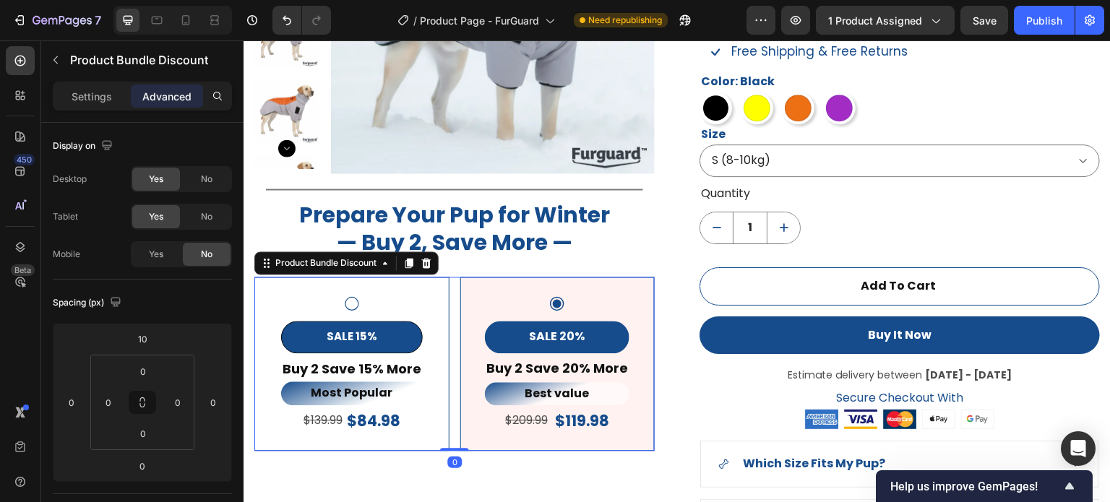
click at [347, 302] on icon at bounding box center [351, 303] width 17 height 17
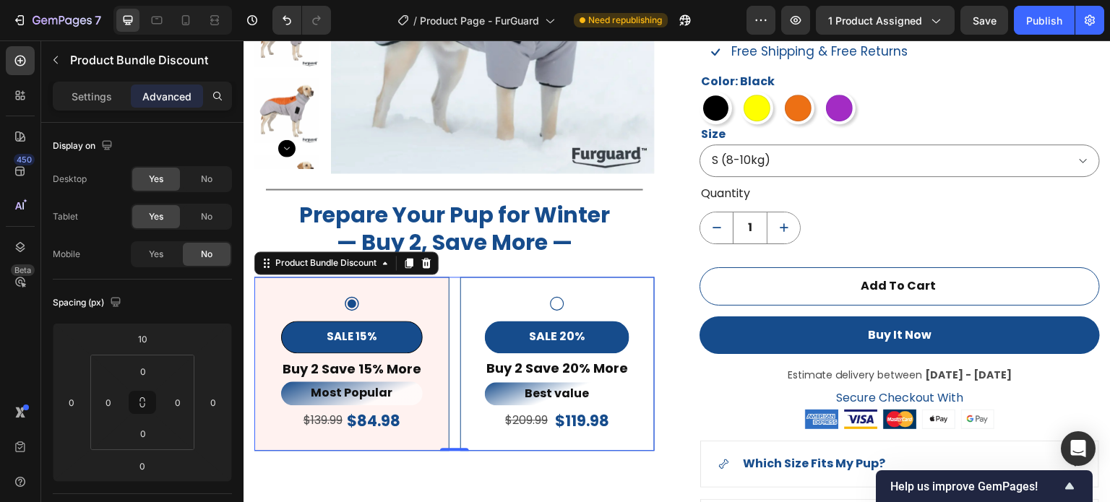
click at [551, 307] on icon at bounding box center [557, 303] width 17 height 17
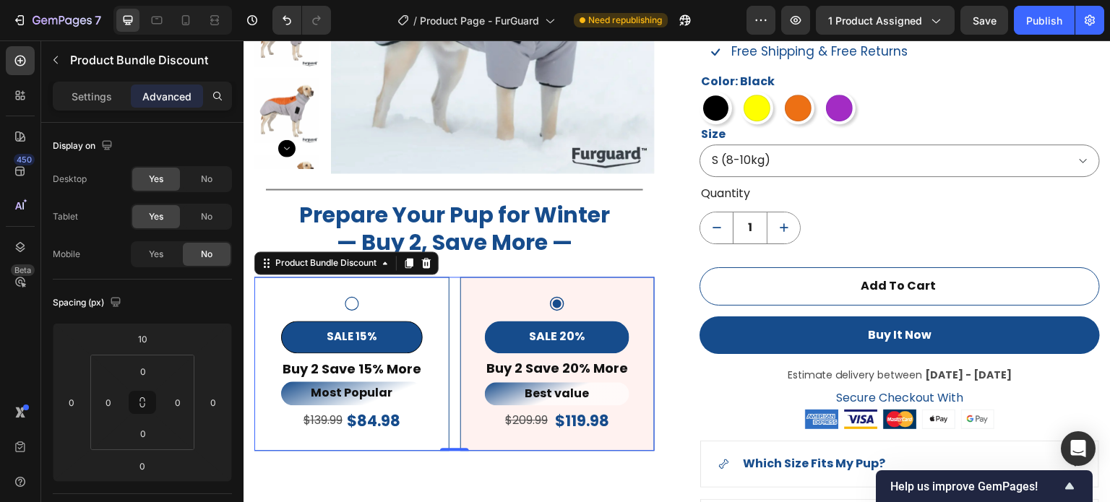
click at [348, 303] on icon at bounding box center [351, 303] width 17 height 17
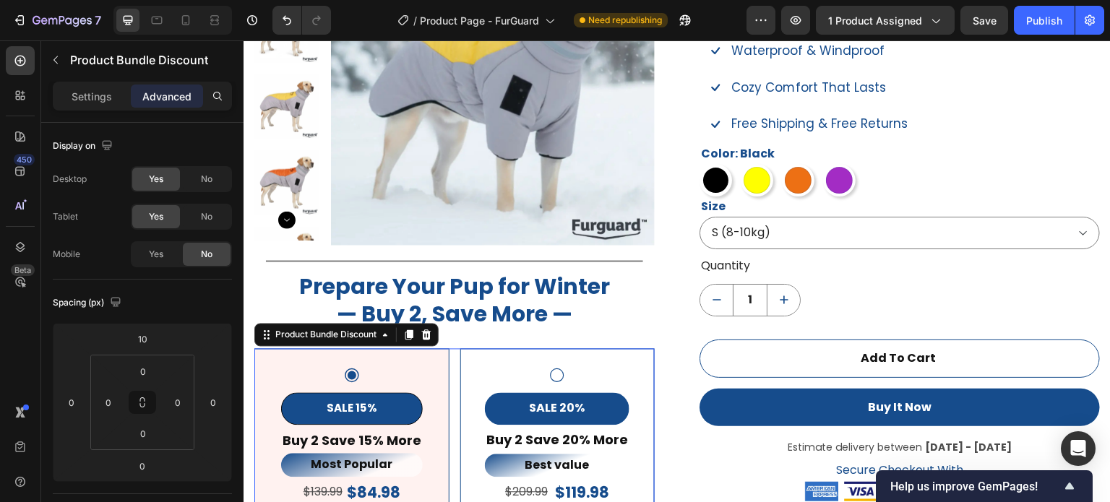
scroll to position [1188, 0]
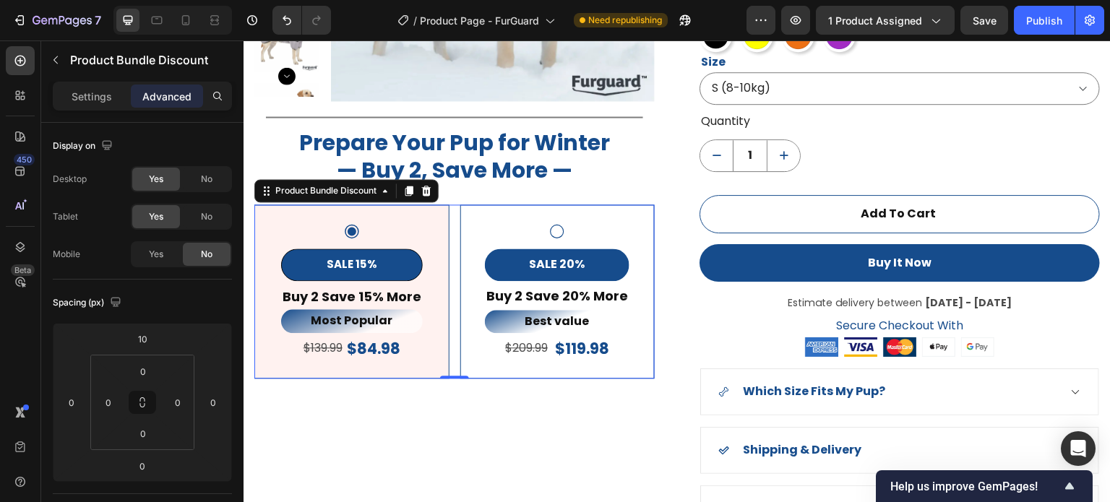
click at [515, 442] on div "Product Images Title Line Prepare Your Pup for Winter — Buy 2, Save More — Head…" at bounding box center [454, 154] width 401 height 755
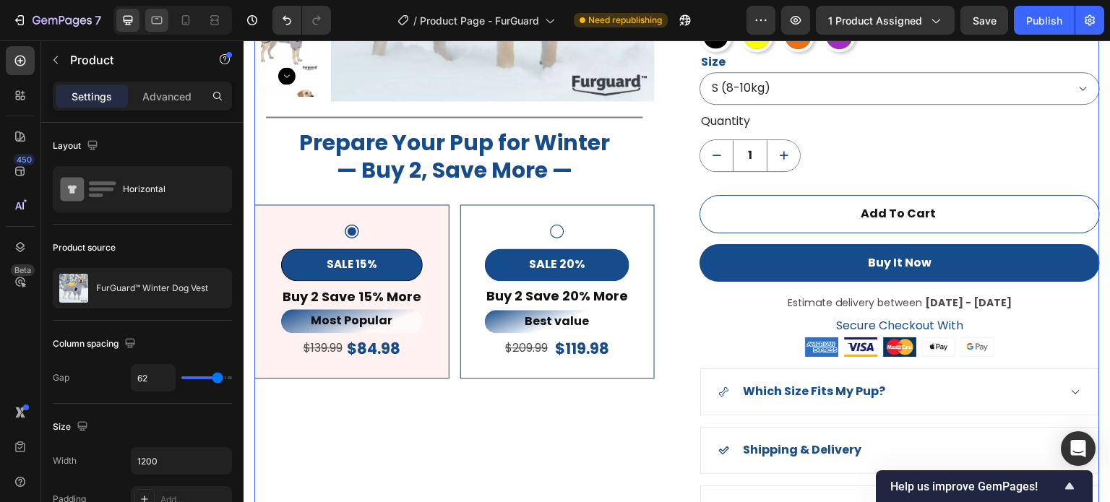
click at [163, 17] on icon at bounding box center [157, 20] width 14 height 14
type input "100%"
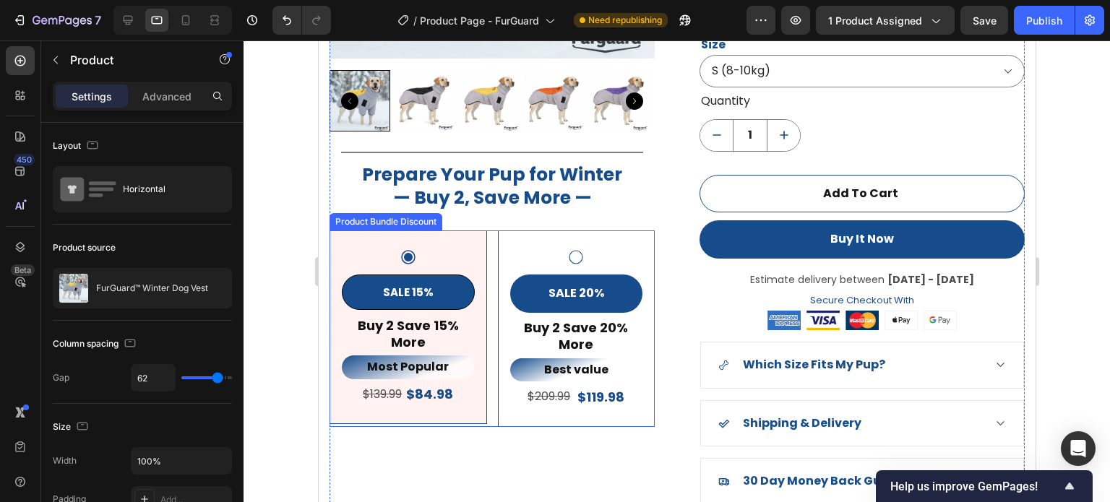
scroll to position [1235, 0]
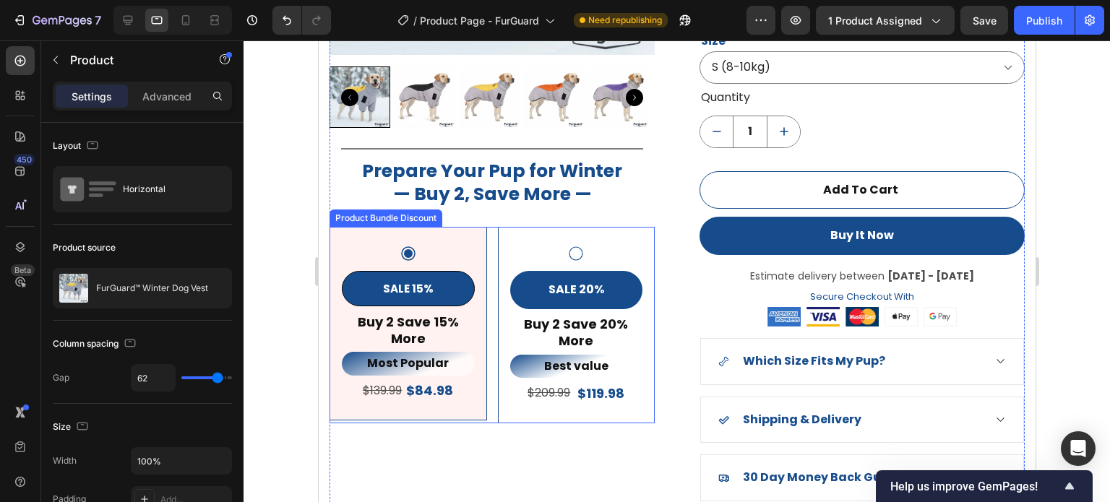
click at [573, 404] on div "SALE 20% Product Badge Buy 2 Save 20% More Text Block Best value Text Block $20…" at bounding box center [576, 325] width 158 height 197
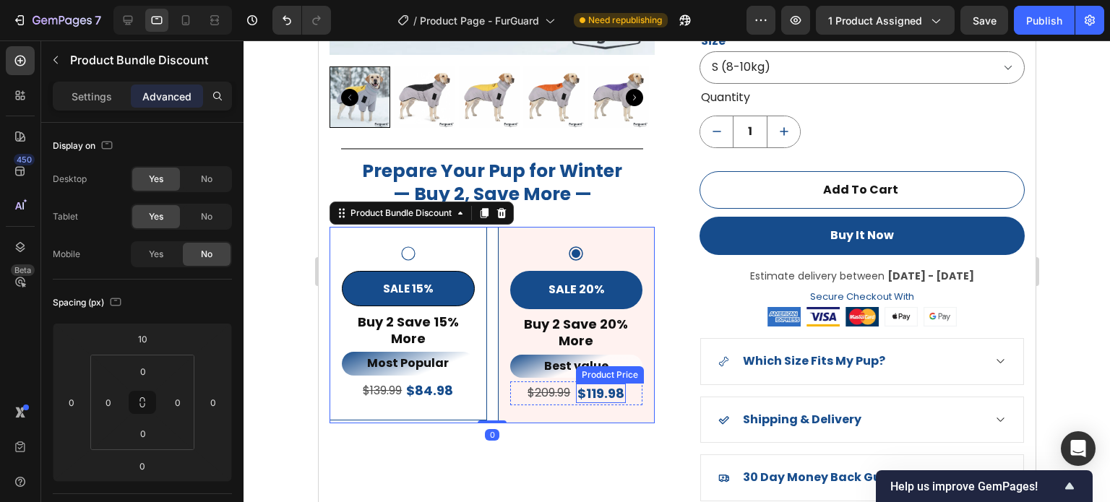
click at [575, 389] on div "$119.98" at bounding box center [600, 394] width 50 height 20
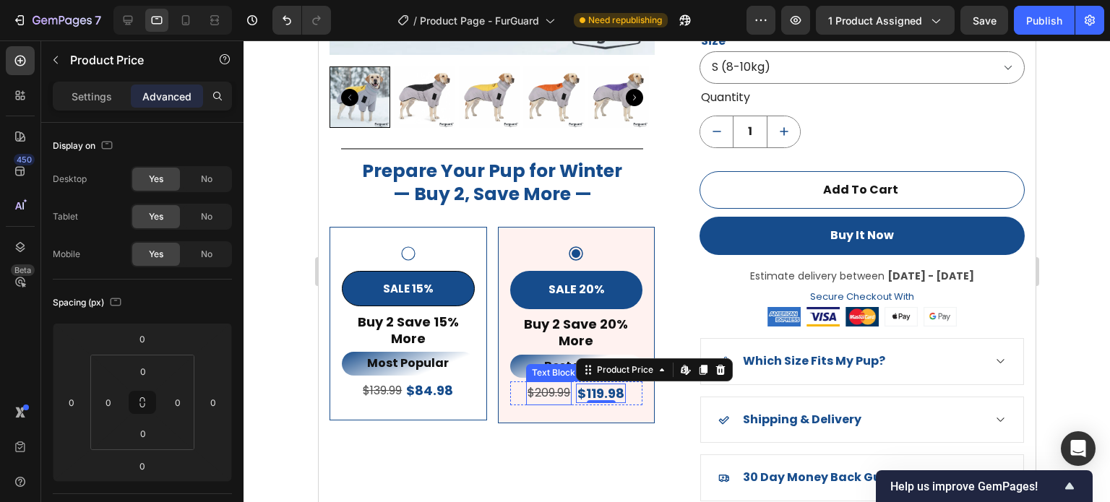
click at [568, 393] on div "$209.99" at bounding box center [549, 394] width 46 height 24
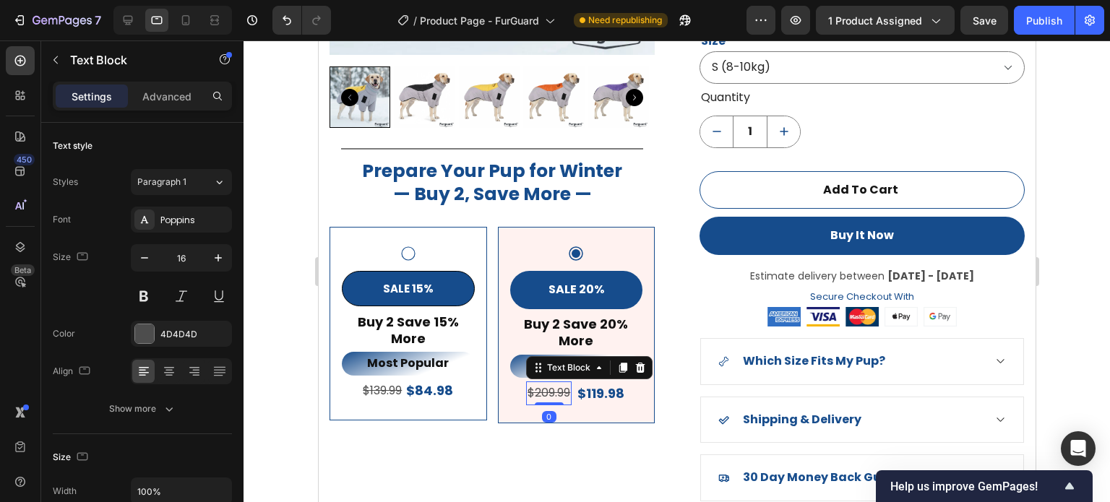
click at [575, 397] on div "$119.98" at bounding box center [600, 394] width 50 height 20
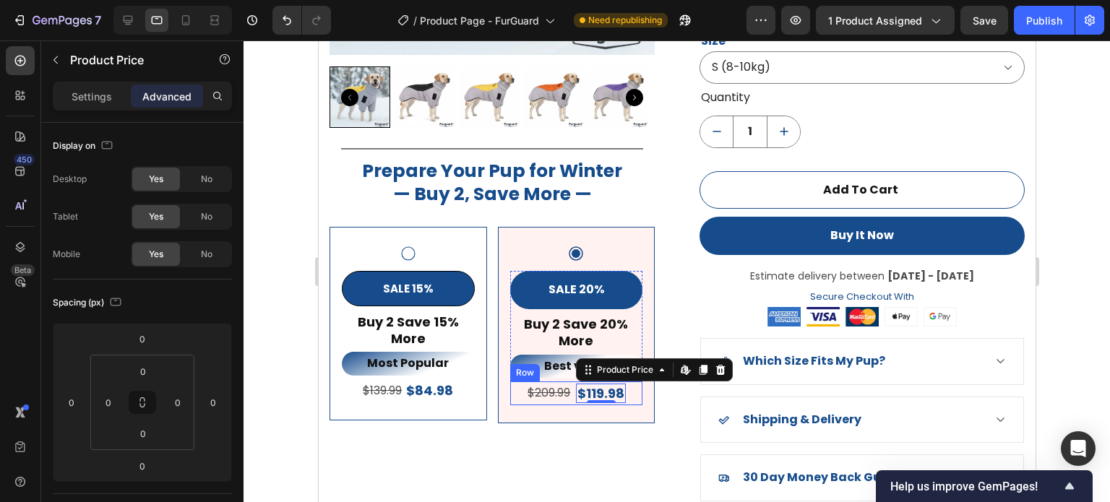
click at [627, 395] on div "$209.99 Text Block $119.98 Product Price Edit content in Shopify 0 Product Pric…" at bounding box center [576, 394] width 133 height 24
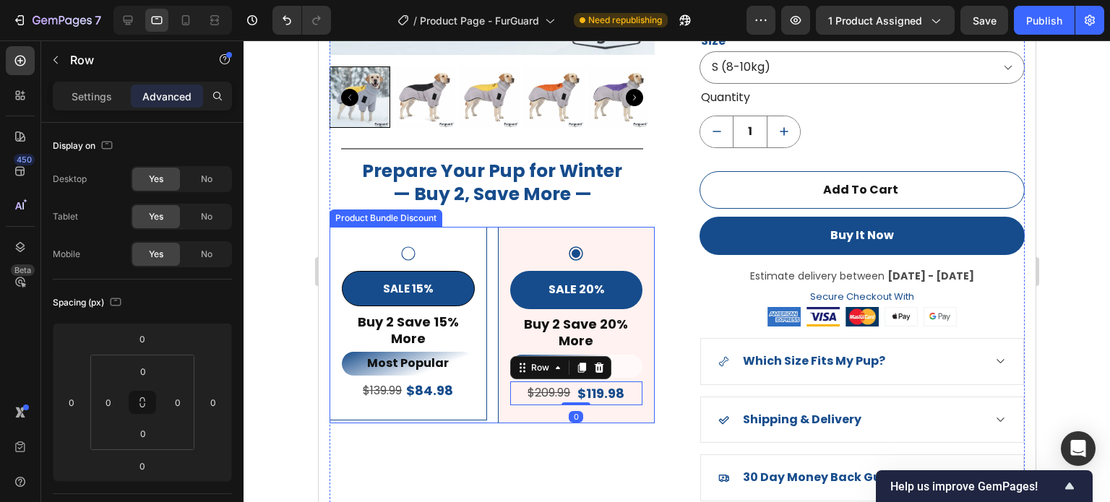
click at [479, 407] on div "SALE 15% Product Badge Buy 2 Save 15% More Text Block Most Popular Text Block $…" at bounding box center [408, 324] width 158 height 194
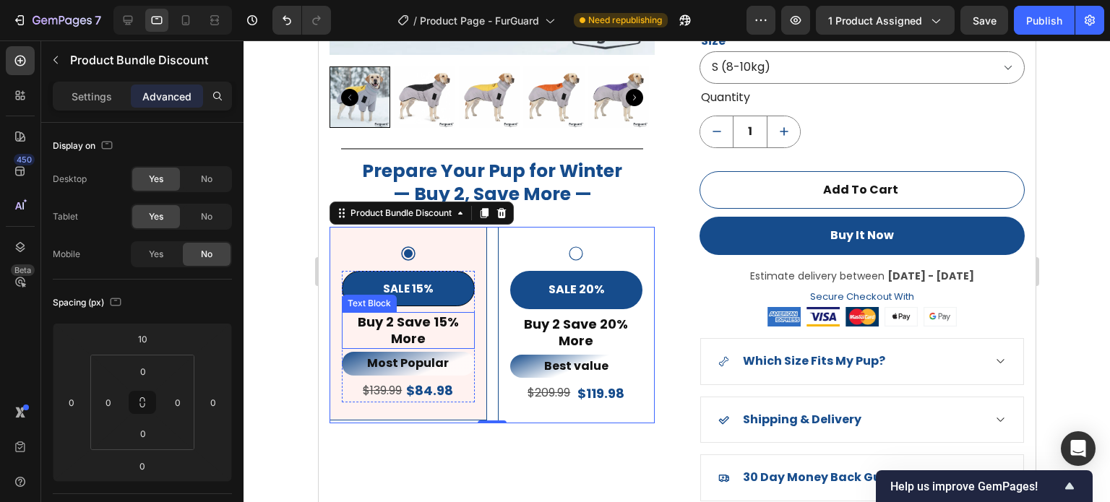
click at [411, 335] on p "Buy 2 Save 15% More" at bounding box center [408, 331] width 130 height 34
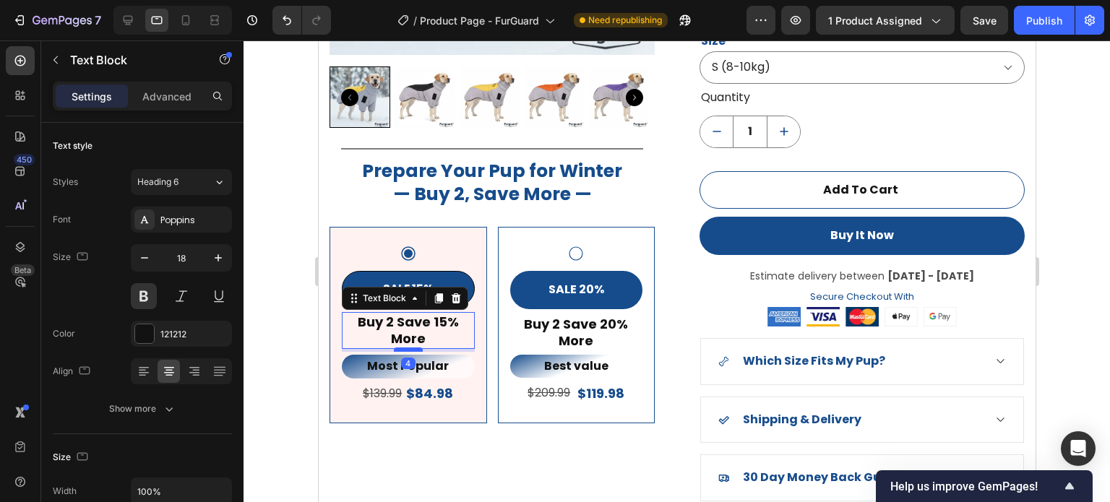
click at [413, 348] on div at bounding box center [407, 350] width 29 height 4
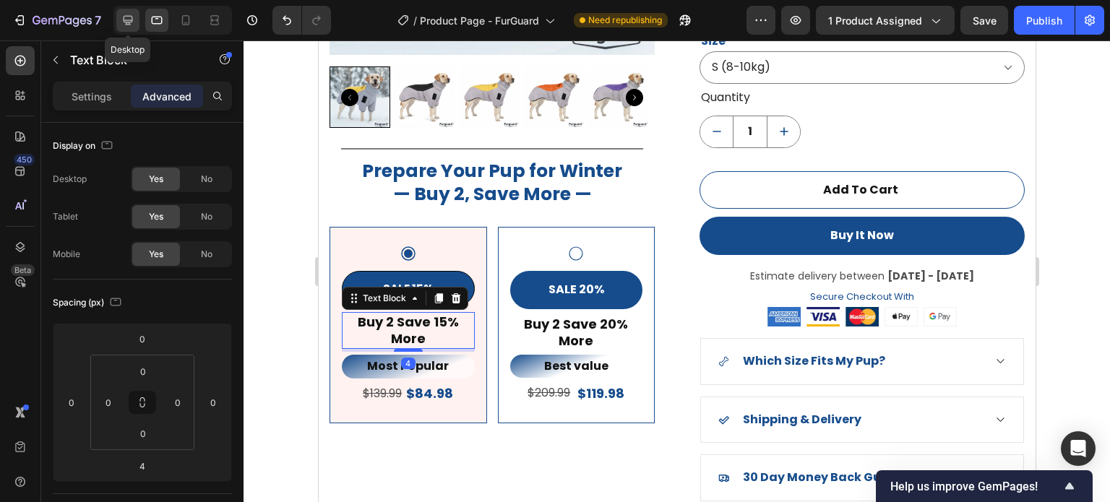
click at [129, 27] on div at bounding box center [127, 20] width 23 height 23
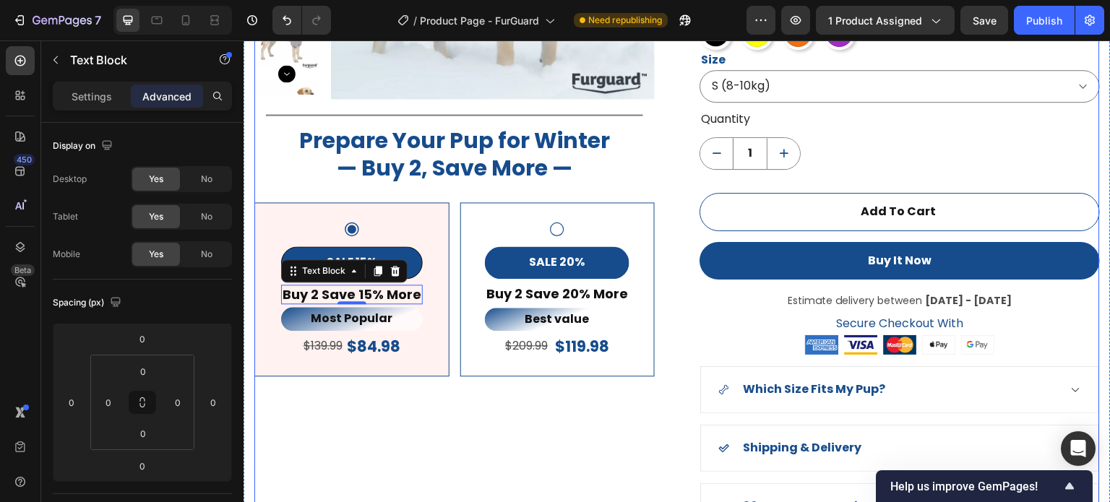
scroll to position [1166, 0]
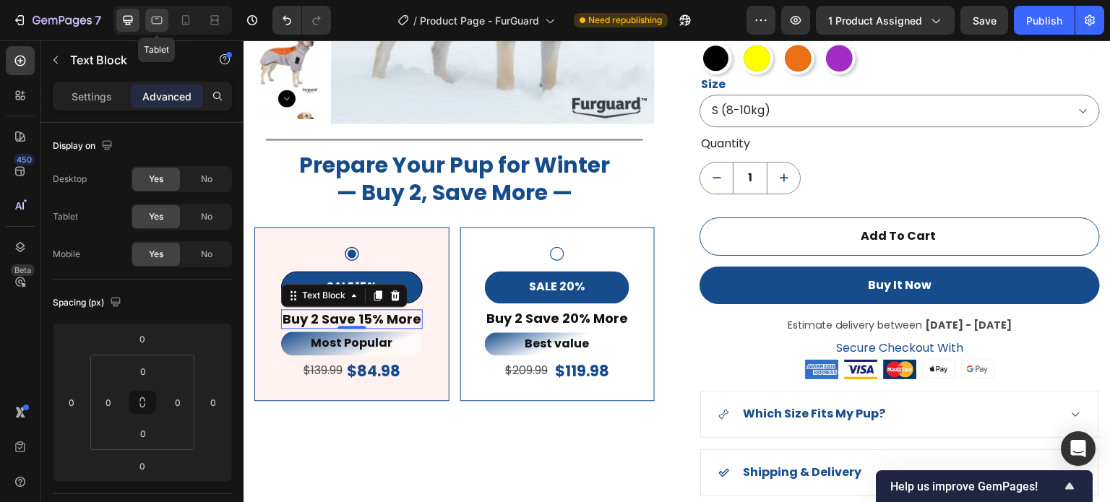
click at [150, 14] on icon at bounding box center [157, 20] width 14 height 14
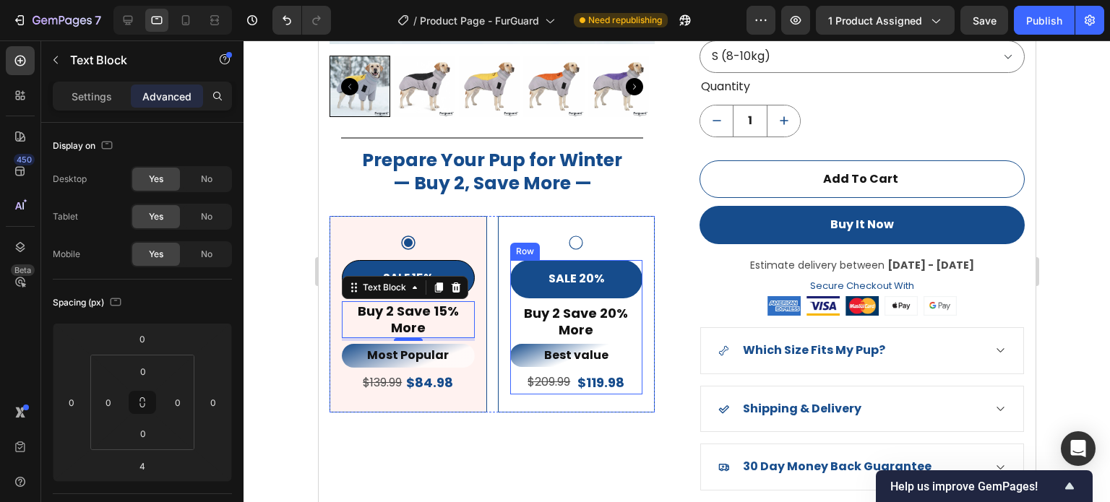
scroll to position [1233, 0]
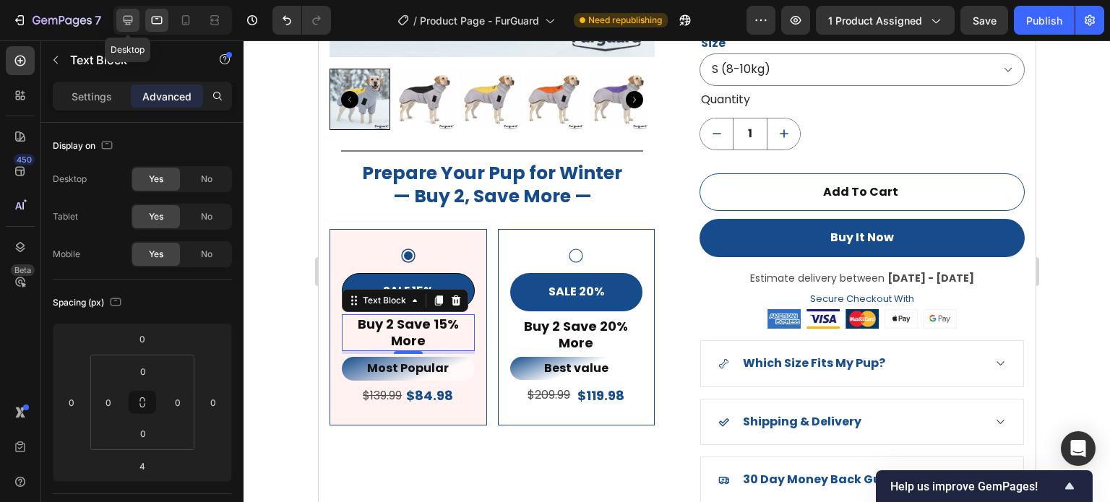
click at [134, 14] on icon at bounding box center [128, 20] width 14 height 14
type input "0"
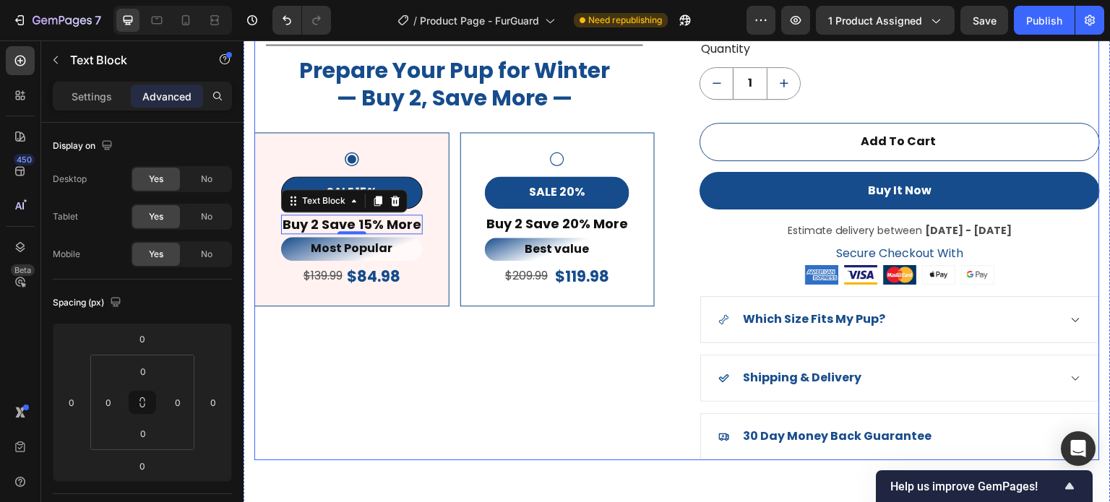
scroll to position [1209, 0]
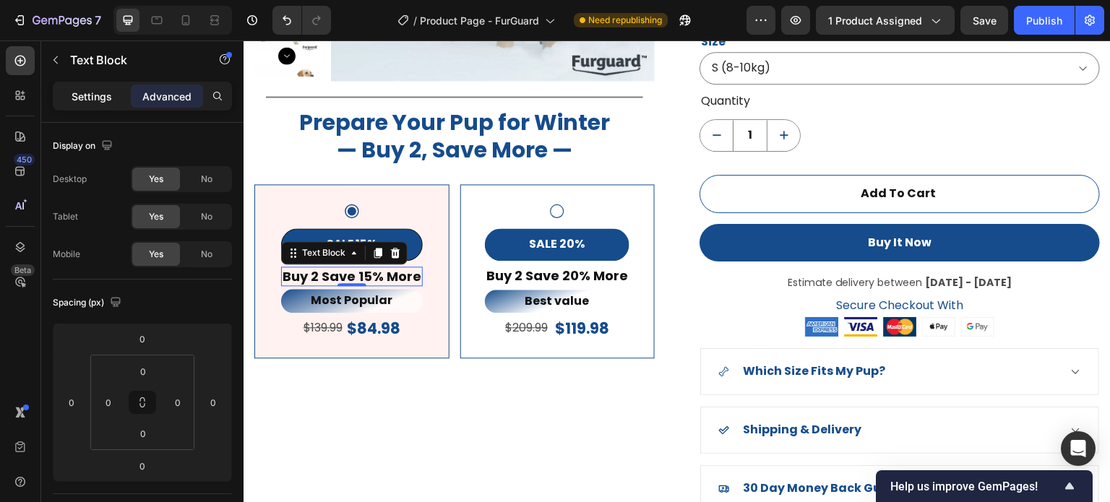
click at [92, 99] on p "Settings" at bounding box center [92, 96] width 40 height 15
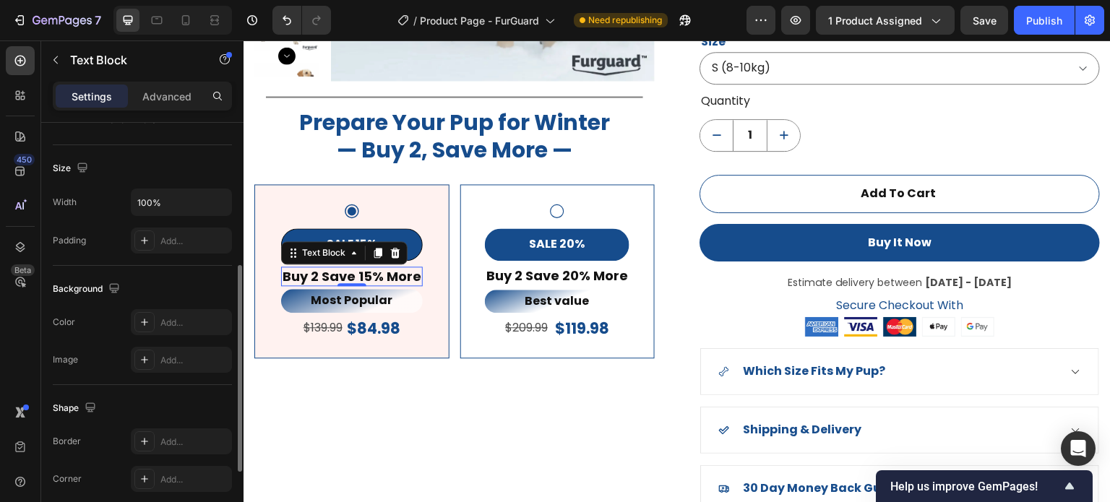
scroll to position [145, 0]
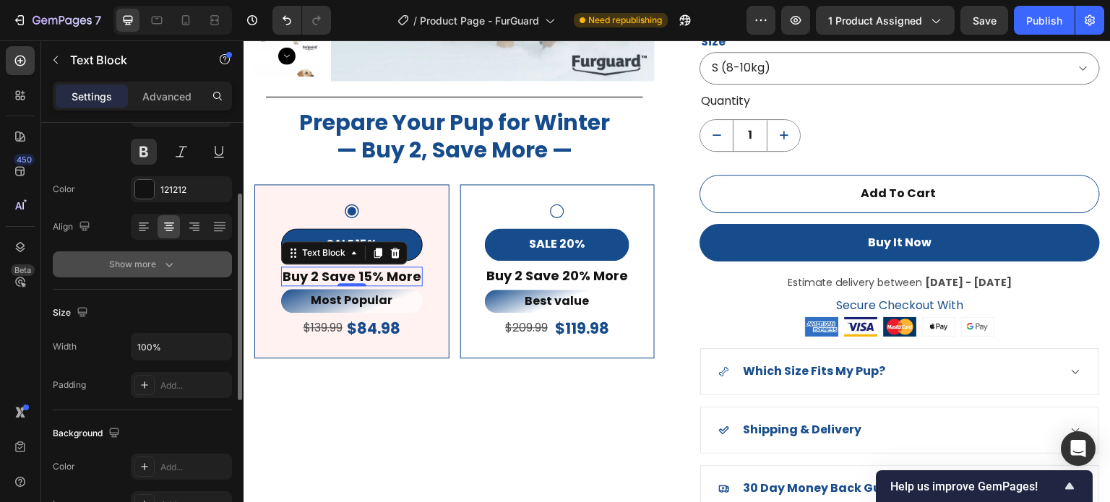
click at [162, 262] on icon "button" at bounding box center [169, 264] width 14 height 14
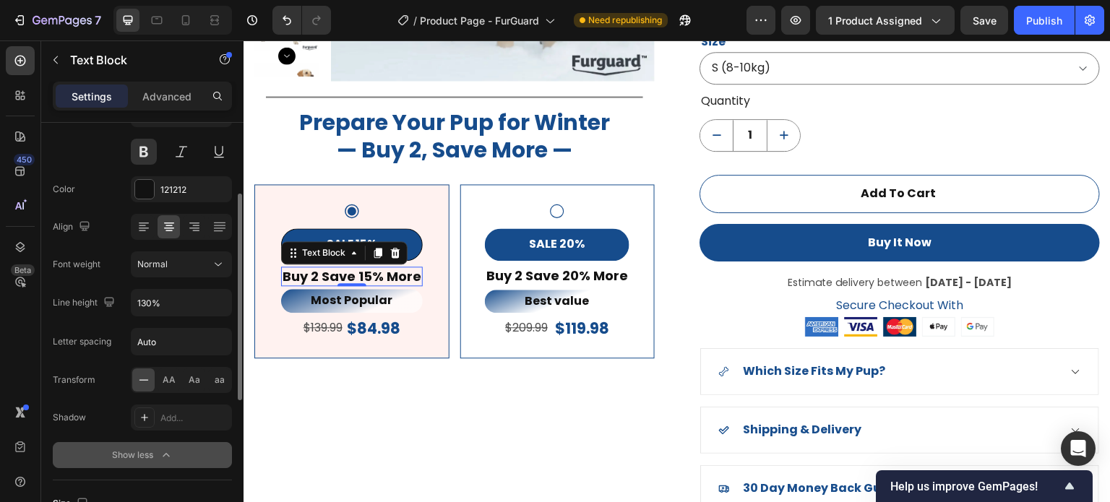
scroll to position [0, 0]
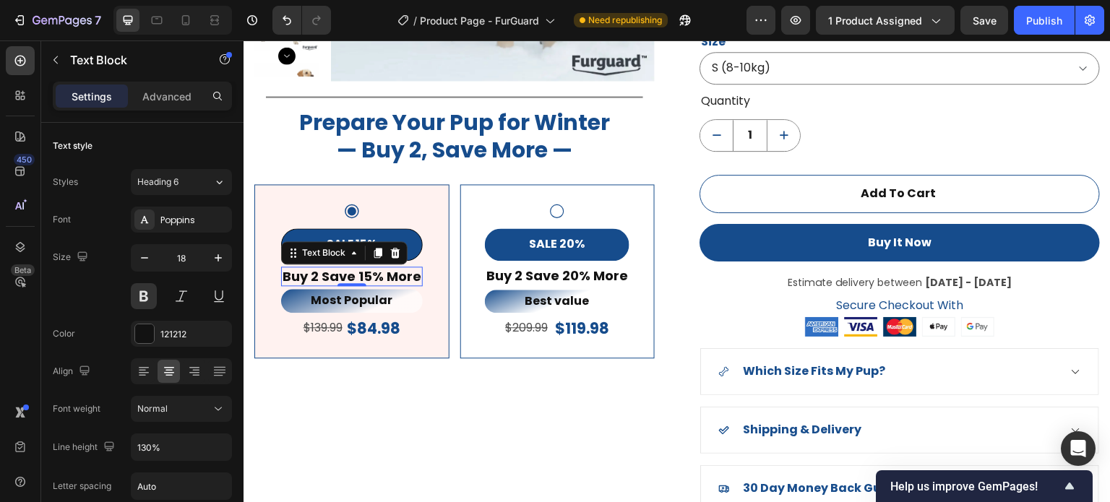
click at [38, 63] on div "450 Beta" at bounding box center [20, 271] width 41 height 462
click at [54, 60] on icon "button" at bounding box center [56, 60] width 12 height 12
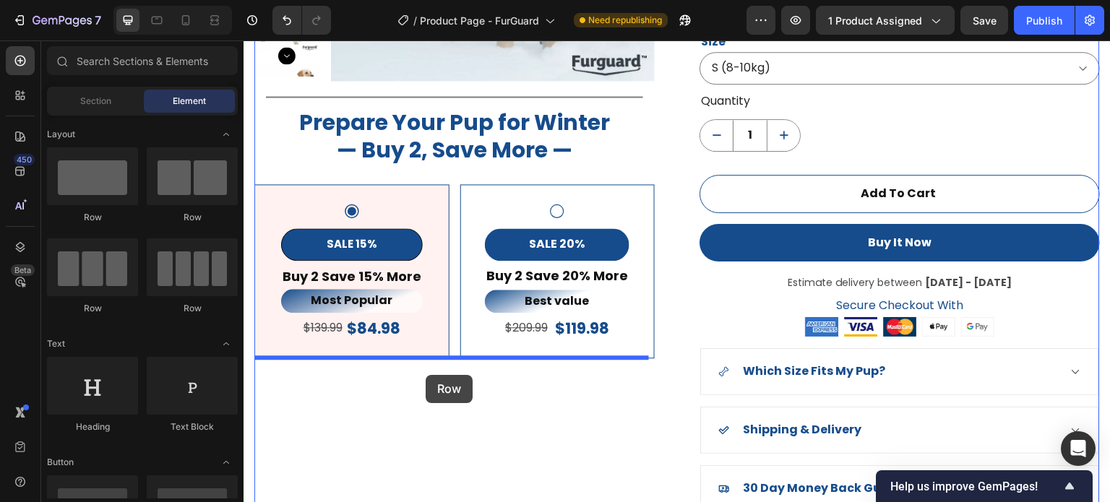
drag, startPoint x: 377, startPoint y: 244, endPoint x: 426, endPoint y: 367, distance: 133.0
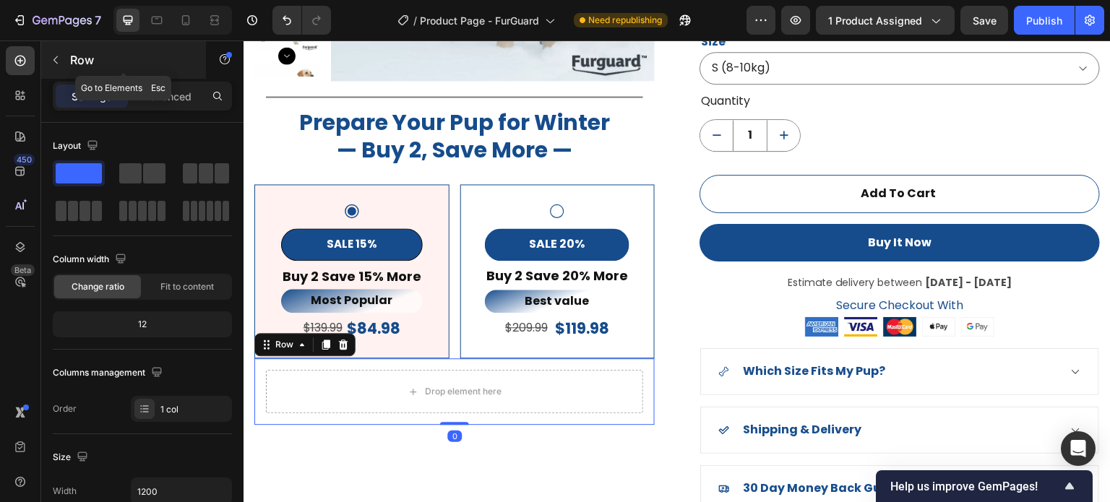
click at [53, 61] on icon "button" at bounding box center [56, 60] width 12 height 12
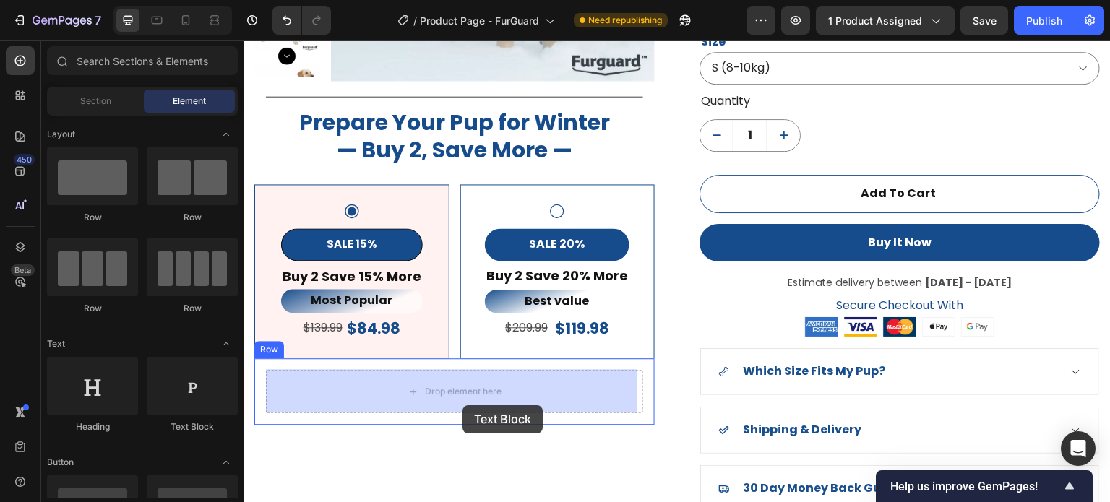
drag, startPoint x: 472, startPoint y: 443, endPoint x: 463, endPoint y: 406, distance: 38.7
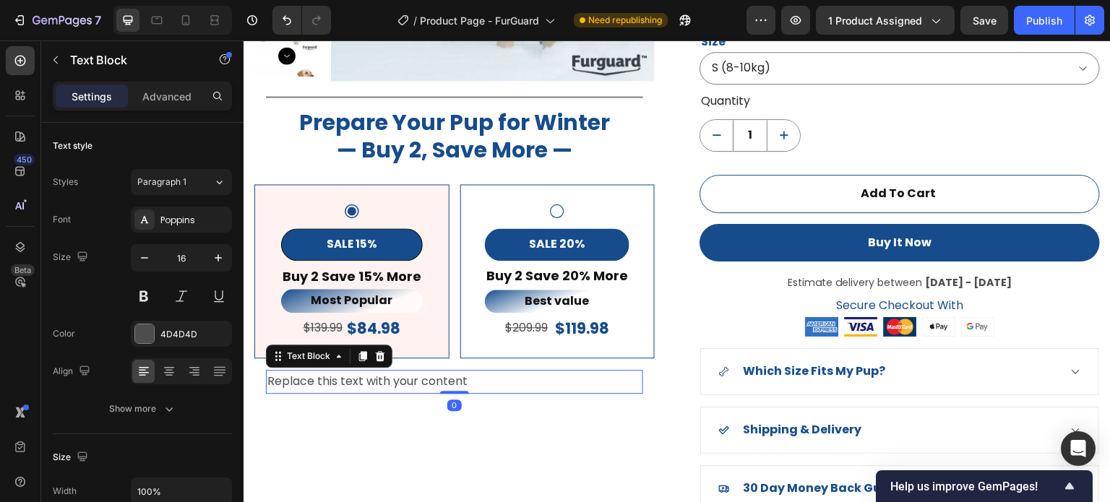
click at [480, 376] on div "Replace this text with your content" at bounding box center [454, 382] width 377 height 24
click at [479, 376] on p "Replace this text with your content" at bounding box center [454, 382] width 374 height 21
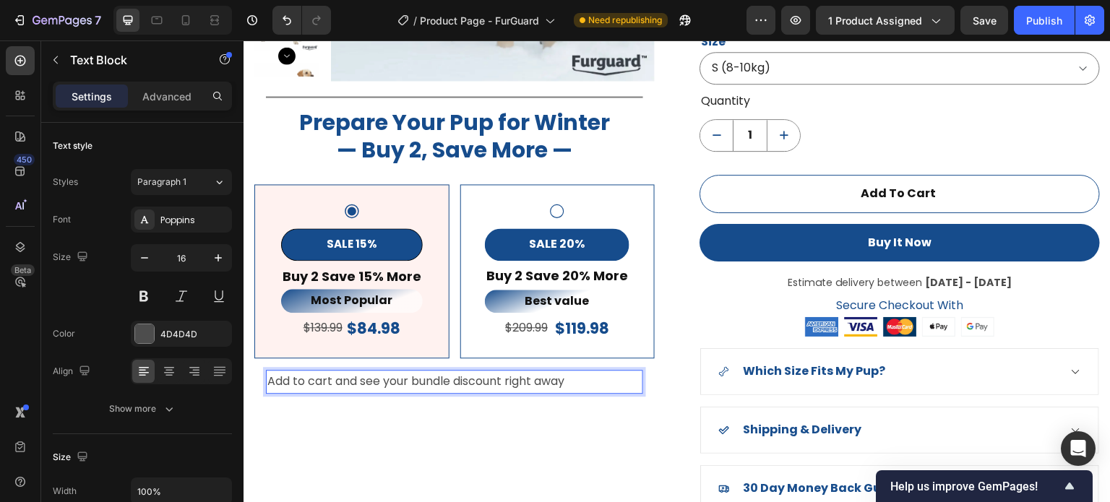
click at [270, 385] on p "Add to cart and see your bundle discount right away" at bounding box center [454, 382] width 374 height 21
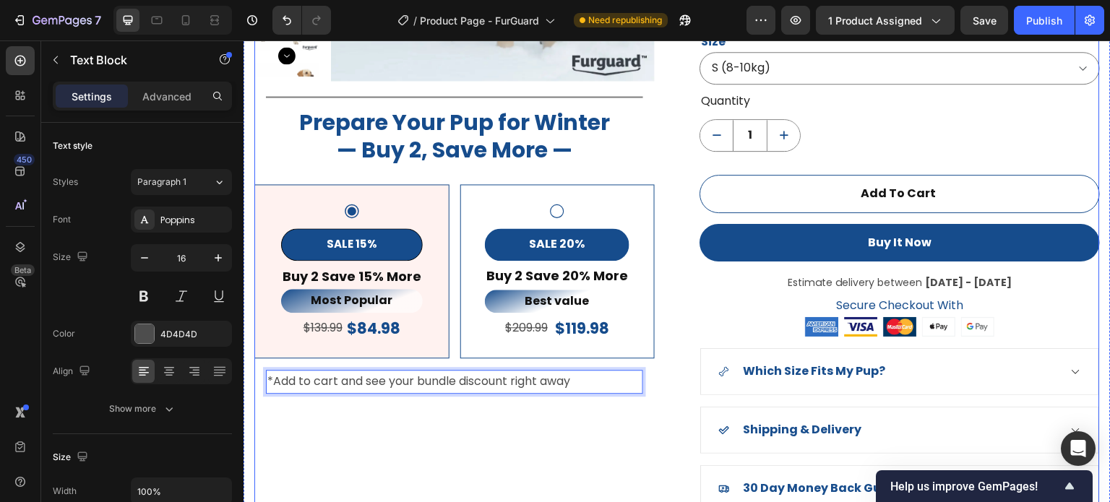
click at [403, 420] on div "Product Images Title Line Prepare Your Pup for Winter — Buy 2, Save More — Head…" at bounding box center [454, 133] width 401 height 755
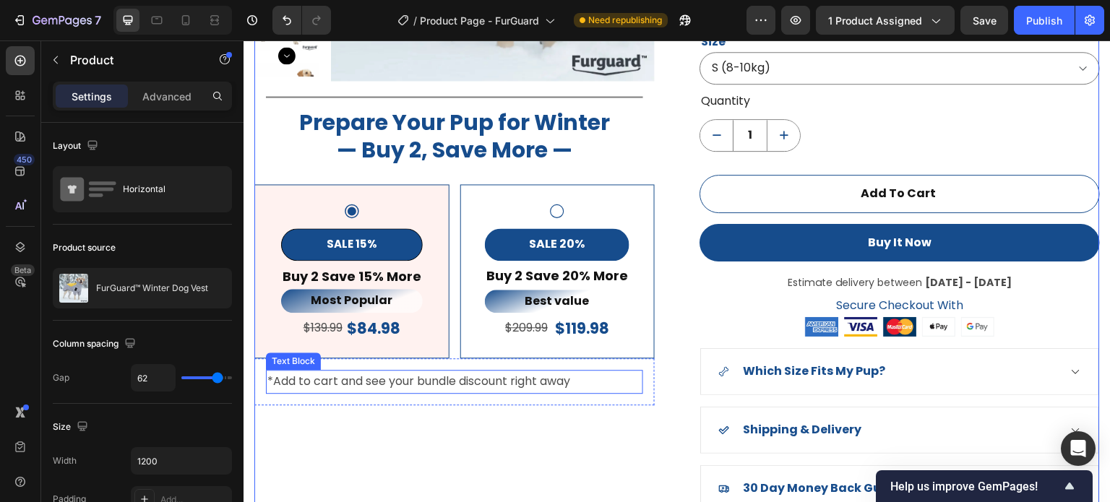
click at [553, 377] on p "*Add to cart and see your bundle discount right away" at bounding box center [454, 382] width 374 height 21
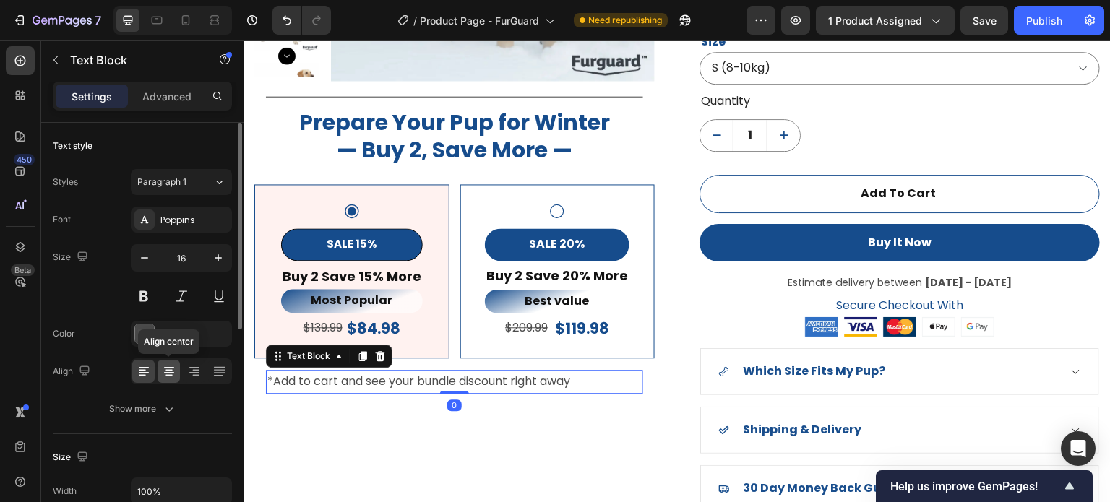
click at [169, 375] on icon at bounding box center [169, 375] width 7 height 1
click at [142, 252] on icon "button" at bounding box center [144, 258] width 14 height 14
drag, startPoint x: 142, startPoint y: 252, endPoint x: 142, endPoint y: 314, distance: 62.2
click at [142, 254] on icon "button" at bounding box center [144, 258] width 14 height 14
type input "14"
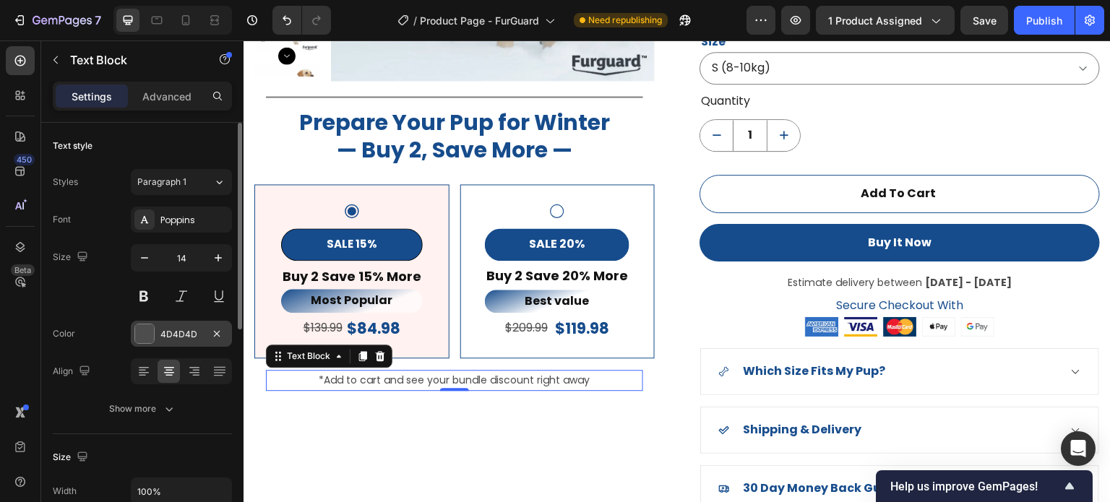
click at [140, 332] on div at bounding box center [144, 334] width 19 height 19
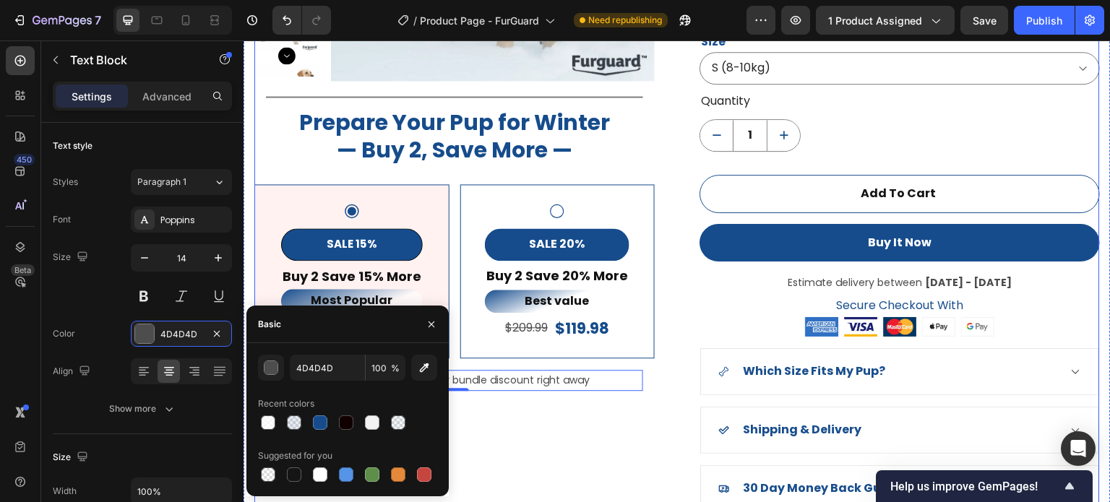
click at [507, 448] on div "Product Images Title Line Prepare Your Pup for Winter — Buy 2, Save More — Head…" at bounding box center [454, 133] width 401 height 755
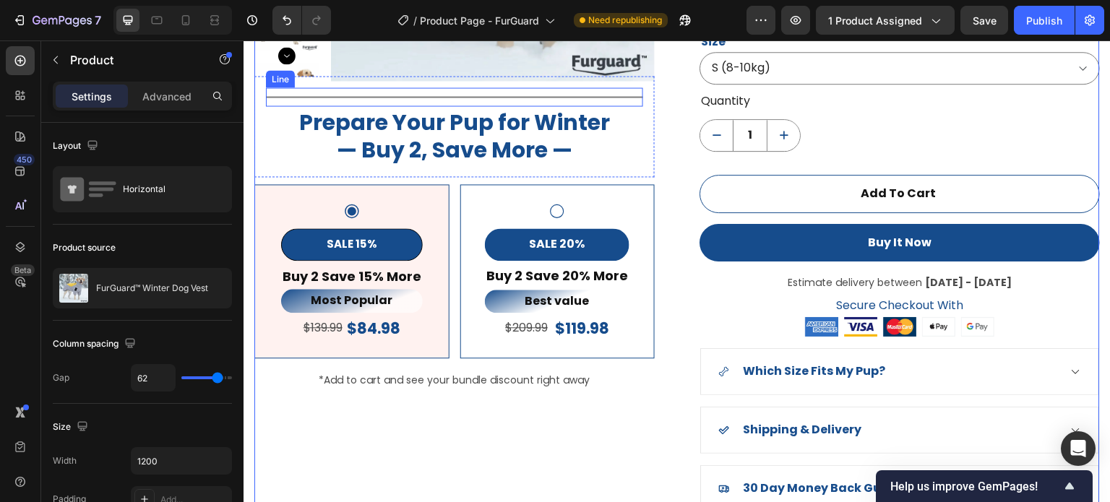
click at [586, 102] on div "Title Line" at bounding box center [454, 96] width 377 height 19
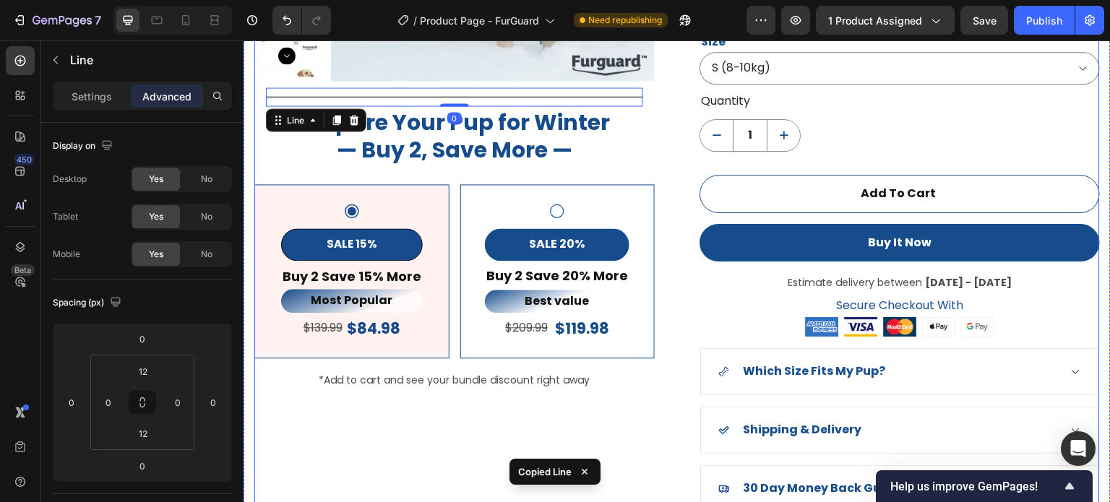
click at [437, 385] on p "*Add to cart and see your bundle discount right away" at bounding box center [454, 381] width 374 height 18
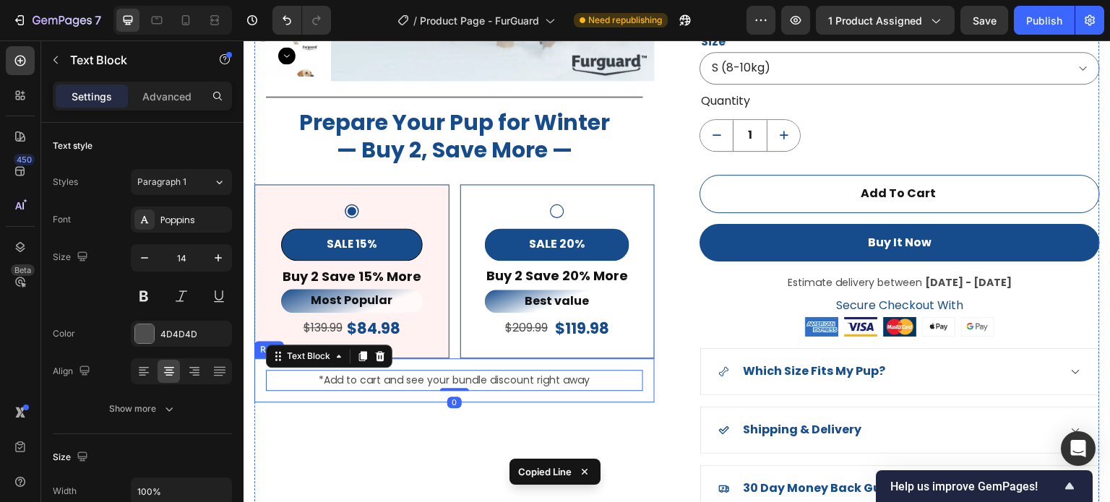
click at [437, 400] on div "*Add to cart and see your bundle discount right away Text Block 0 Row" at bounding box center [454, 381] width 401 height 44
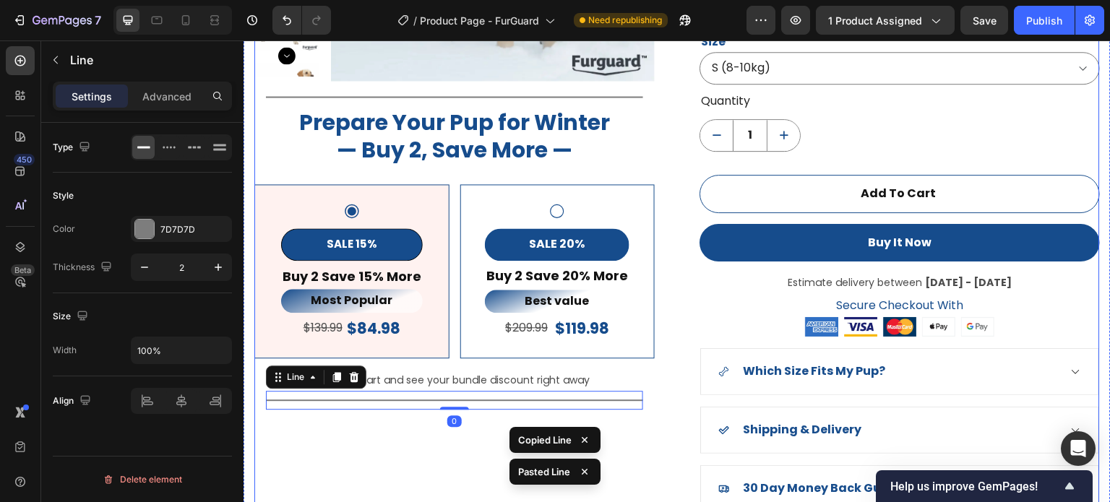
click at [652, 424] on div "Product Images Title Line Prepare Your Pup for Winter — Buy 2, Save More — Head…" at bounding box center [677, 133] width 846 height 755
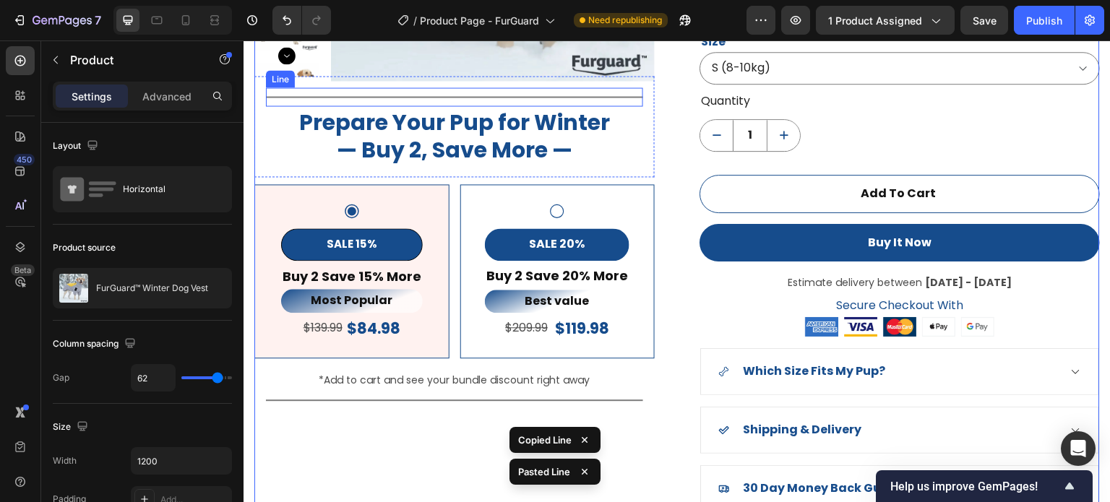
click at [626, 97] on div "Title Line" at bounding box center [454, 96] width 377 height 19
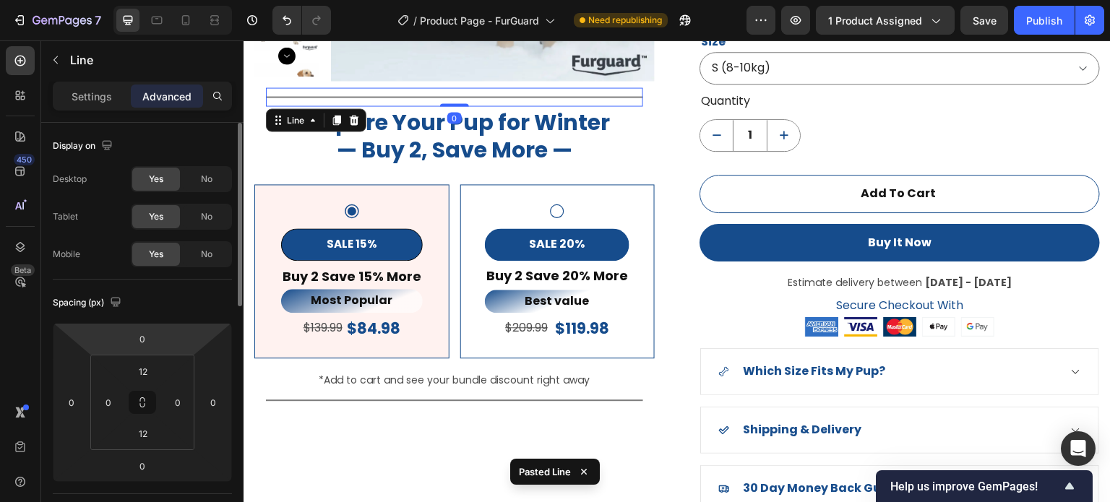
click at [97, 90] on p "Settings" at bounding box center [92, 96] width 40 height 15
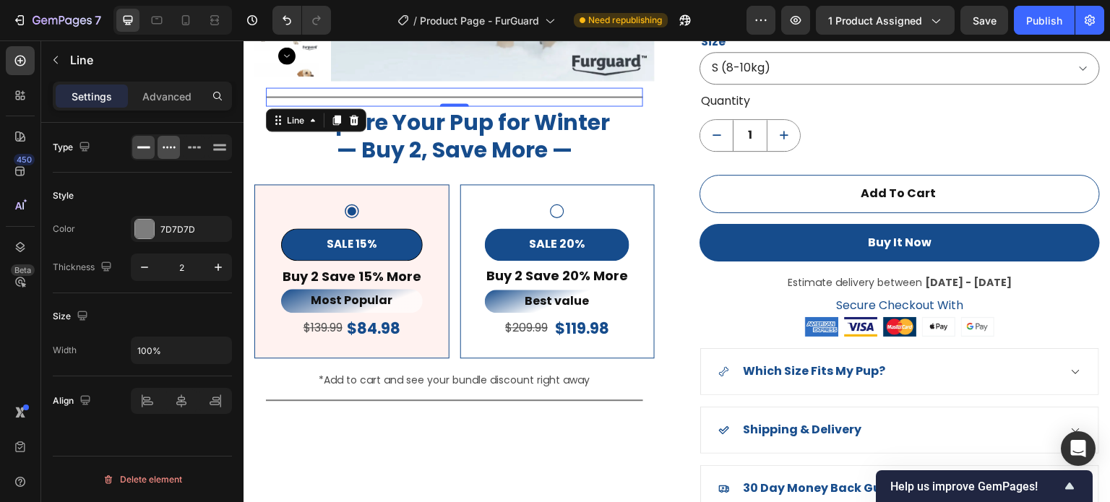
click at [163, 151] on icon at bounding box center [169, 147] width 14 height 14
click at [149, 145] on icon at bounding box center [144, 147] width 14 height 14
click at [147, 231] on div at bounding box center [144, 229] width 19 height 19
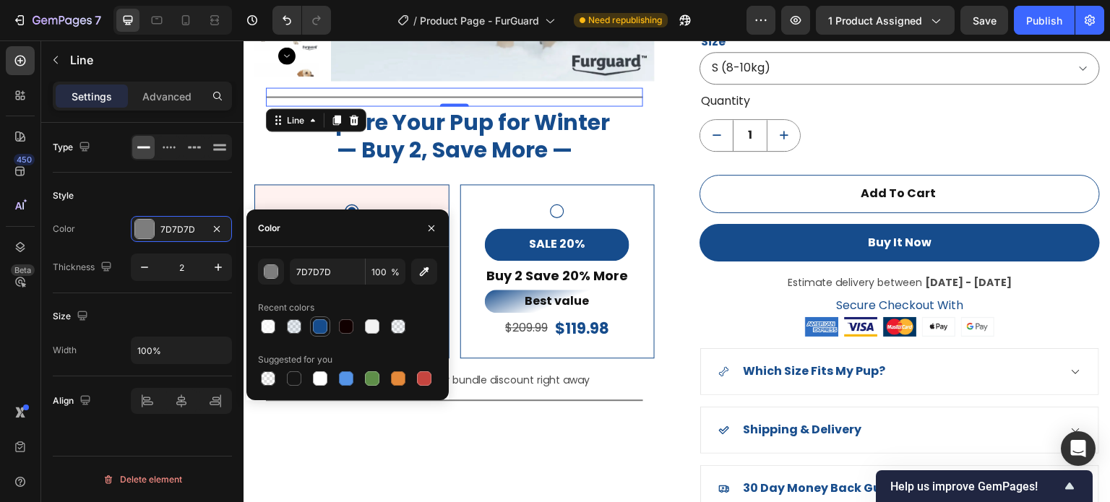
click at [325, 322] on div at bounding box center [320, 327] width 14 height 14
type input "164C8C"
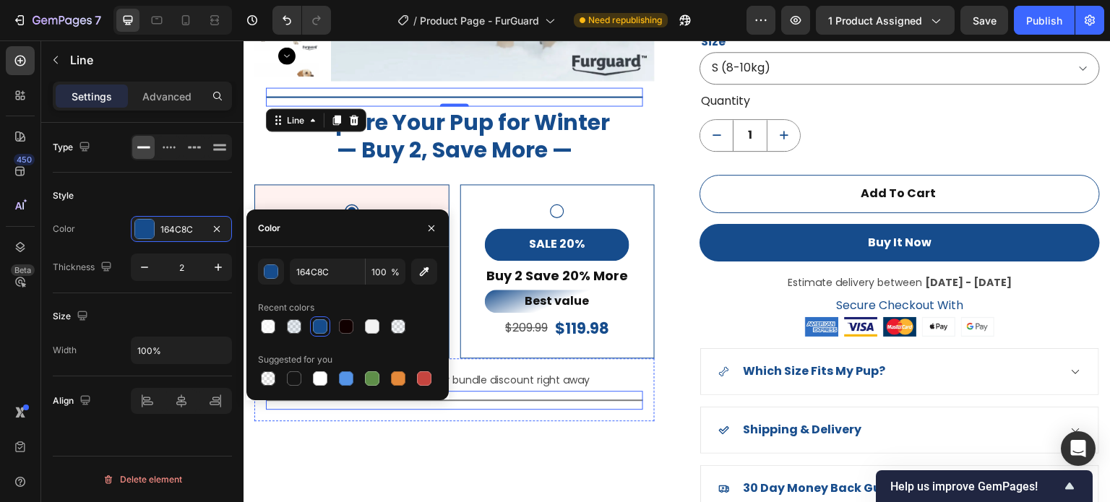
click at [549, 396] on div "Title Line" at bounding box center [454, 400] width 377 height 19
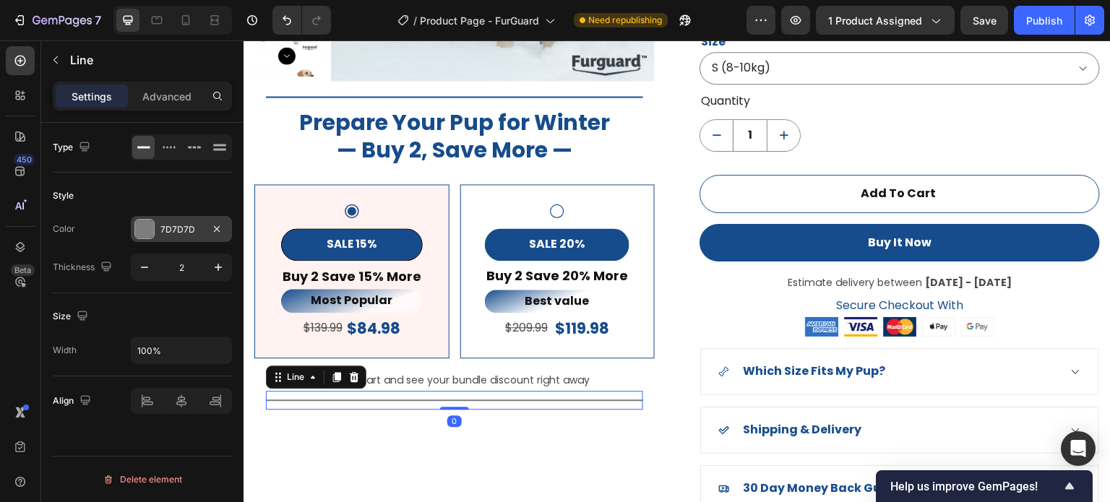
click at [142, 231] on div at bounding box center [144, 229] width 19 height 19
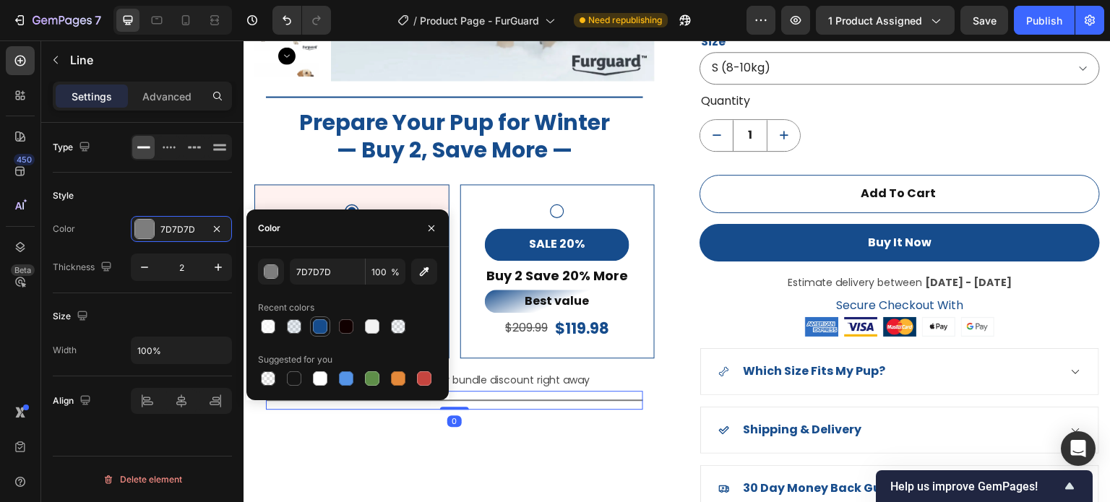
click at [321, 328] on div at bounding box center [320, 327] width 14 height 14
type input "164C8C"
click at [213, 267] on icon "button" at bounding box center [218, 267] width 14 height 14
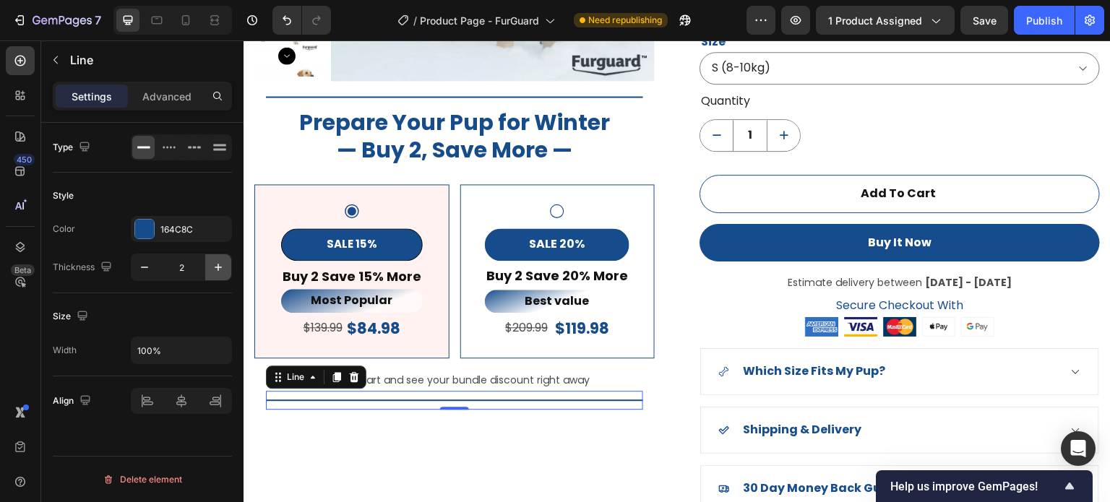
type input "3"
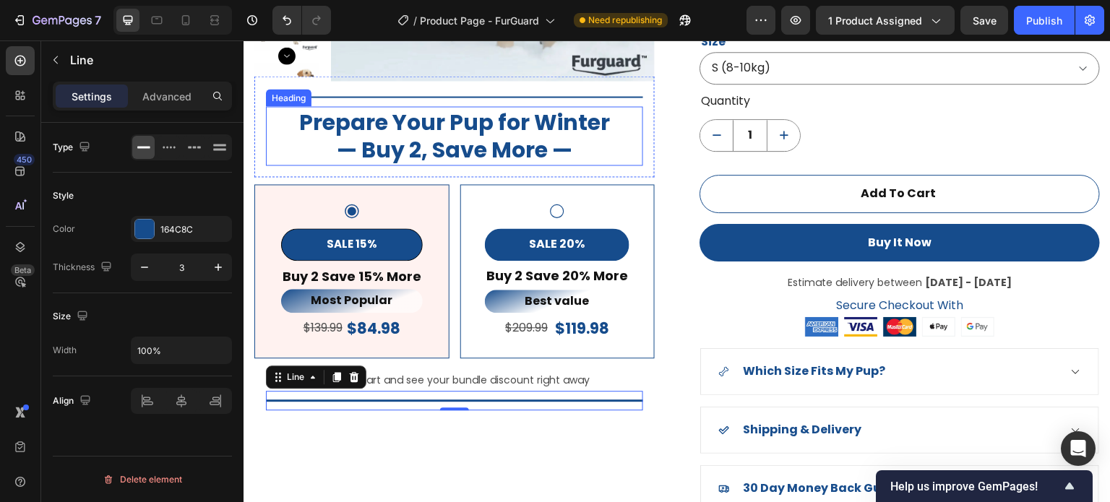
click at [497, 96] on div at bounding box center [454, 96] width 377 height 1
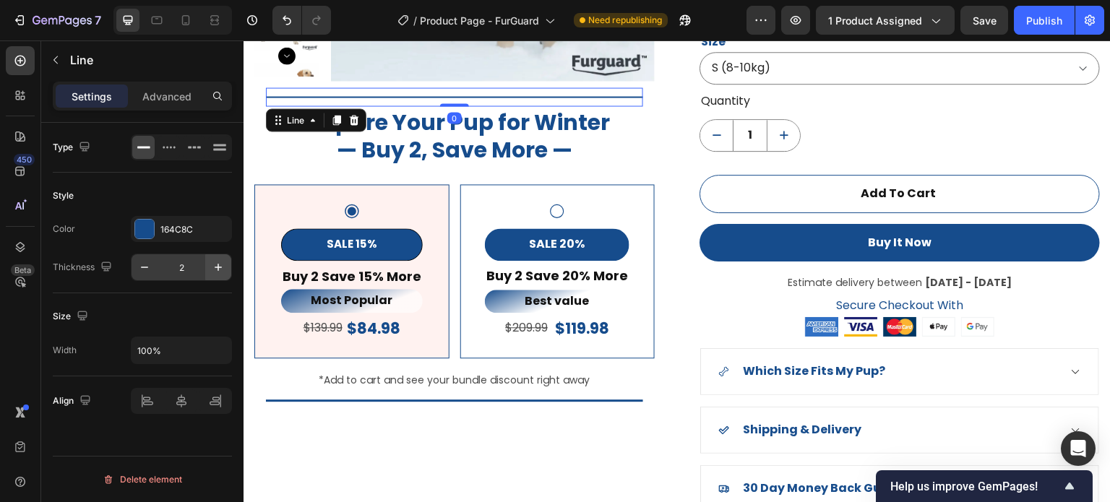
click at [214, 267] on icon "button" at bounding box center [218, 267] width 14 height 14
type input "3"
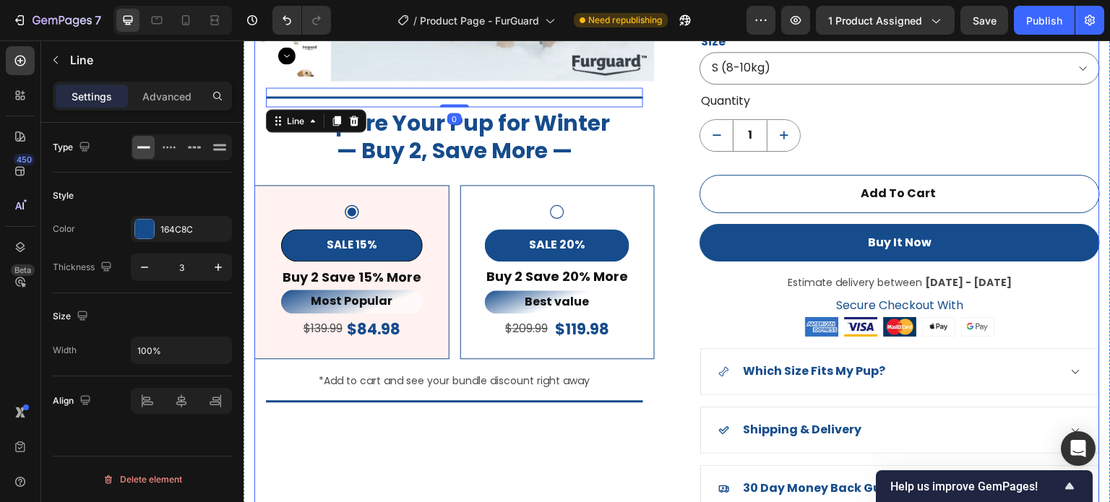
click at [523, 462] on div "Product Images Title Line 0 Prepare Your Pup for Winter — Buy 2, Save More — He…" at bounding box center [454, 133] width 401 height 755
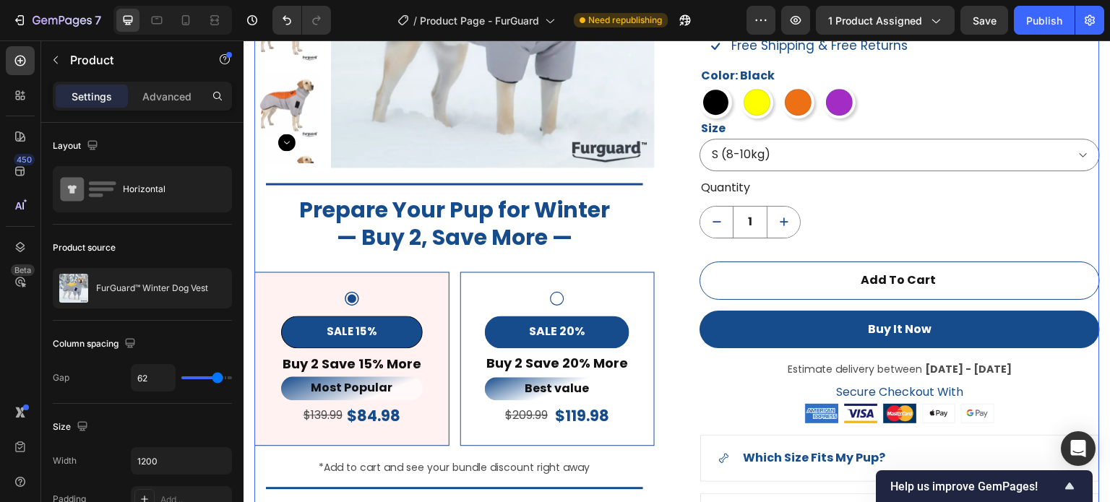
scroll to position [1064, 0]
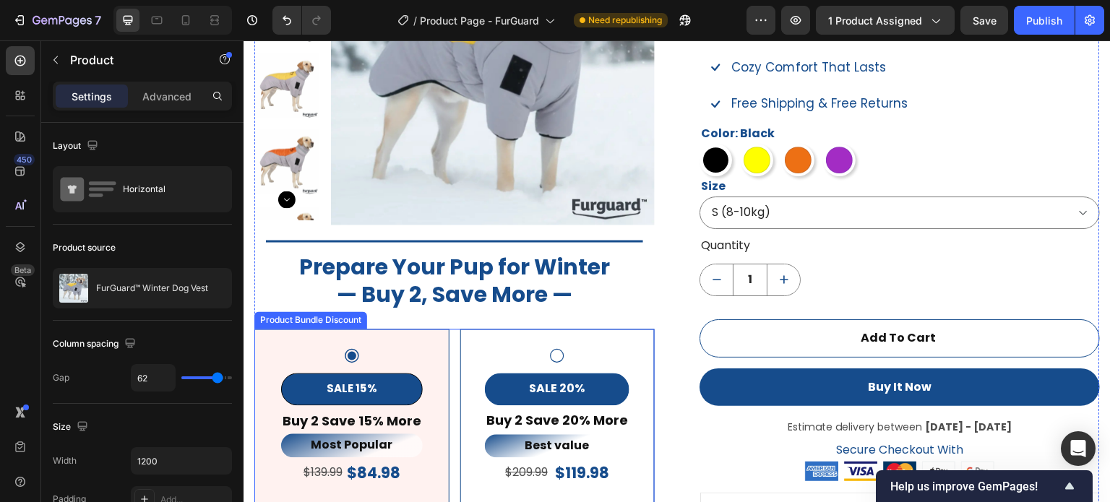
click at [634, 351] on div "SALE 20% Product Badge Buy 2 Save 20% More Text Block Best value Text Block $20…" at bounding box center [558, 417] width 171 height 138
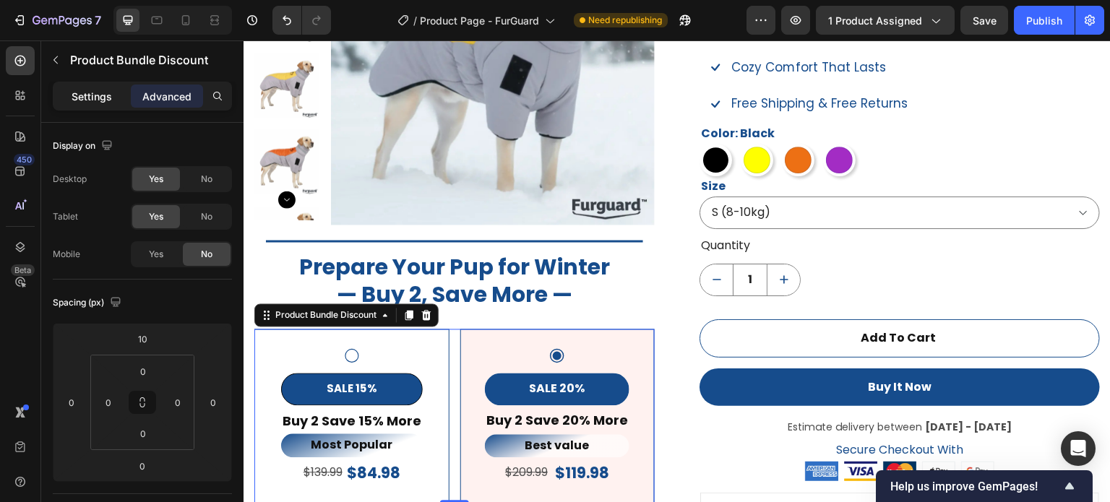
click at [88, 103] on div "Settings" at bounding box center [92, 96] width 72 height 23
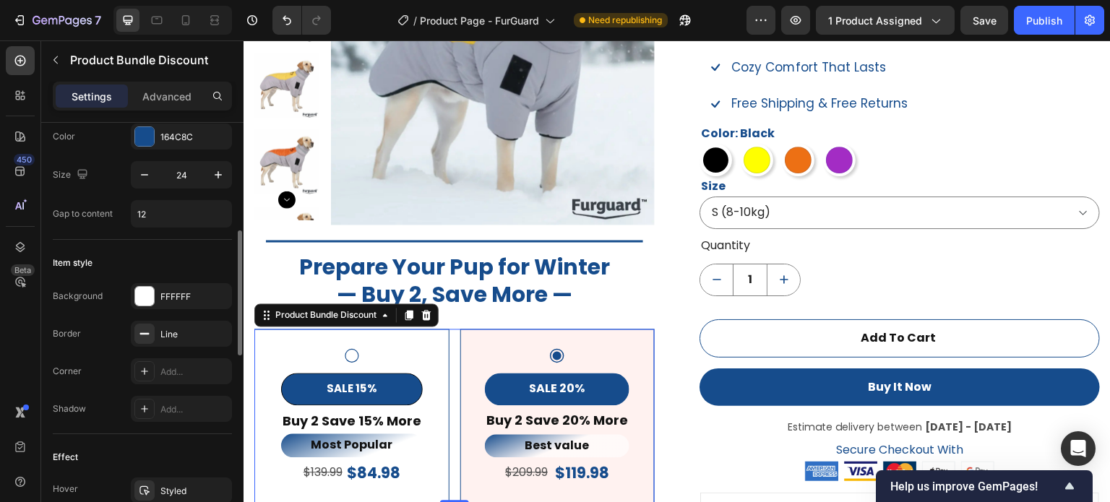
scroll to position [434, 0]
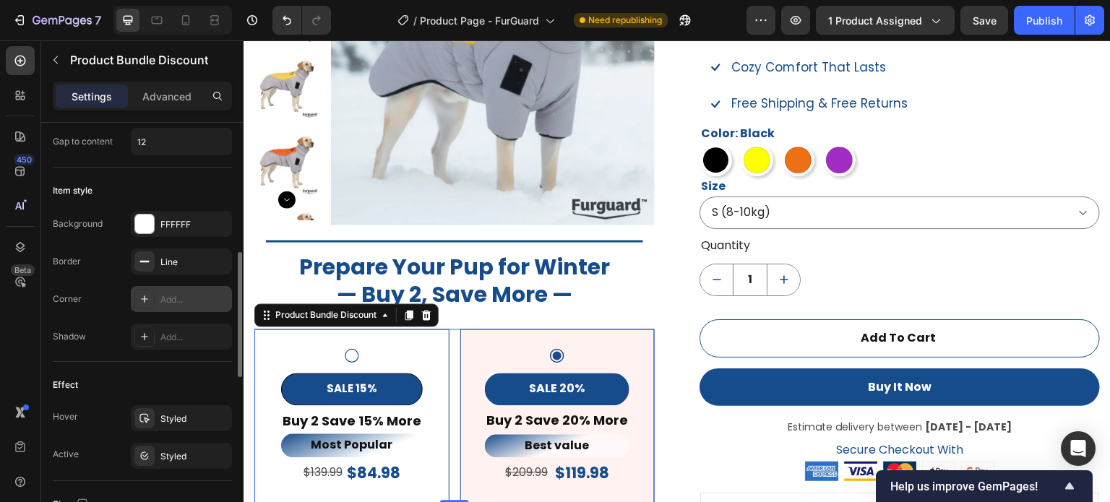
click at [142, 299] on icon at bounding box center [145, 300] width 12 height 12
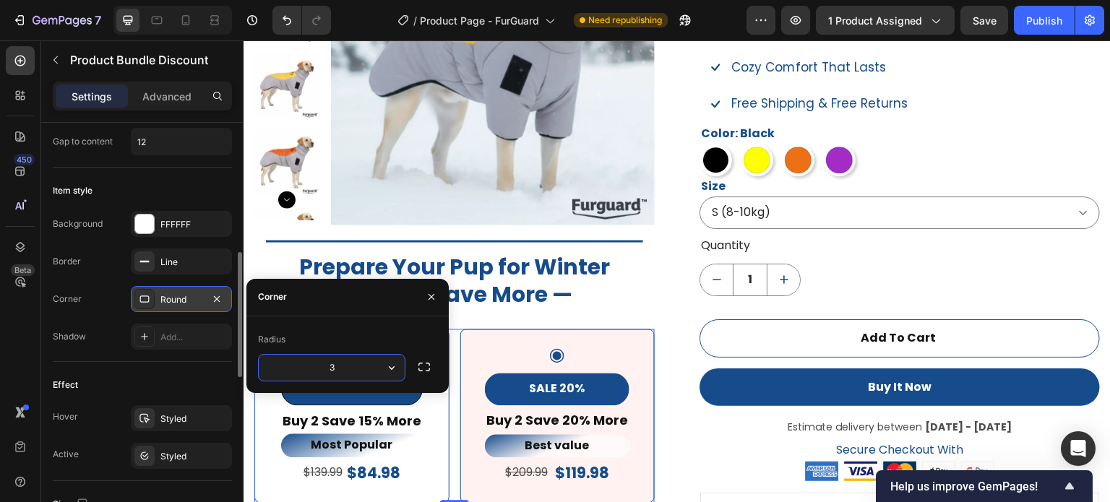
type input "30"
click at [432, 293] on icon "button" at bounding box center [432, 297] width 12 height 12
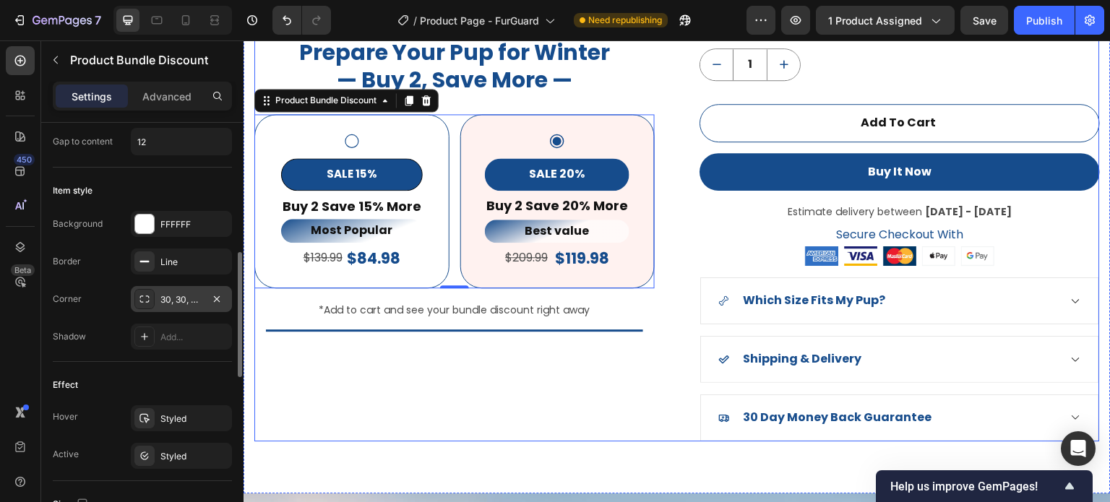
scroll to position [1281, 0]
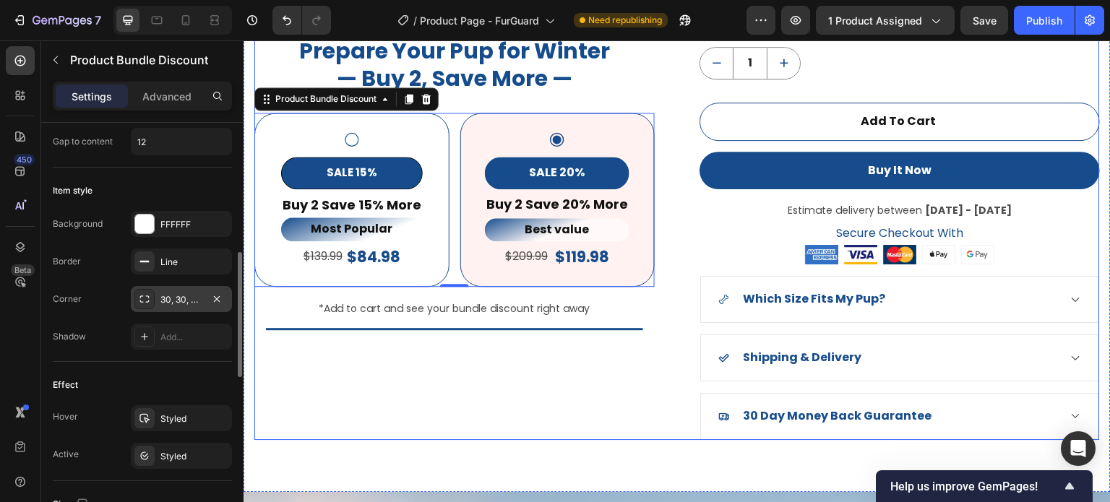
click at [562, 408] on div "Product Images Title Line Prepare Your Pup for Winter — Buy 2, Save More — Head…" at bounding box center [454, 61] width 401 height 755
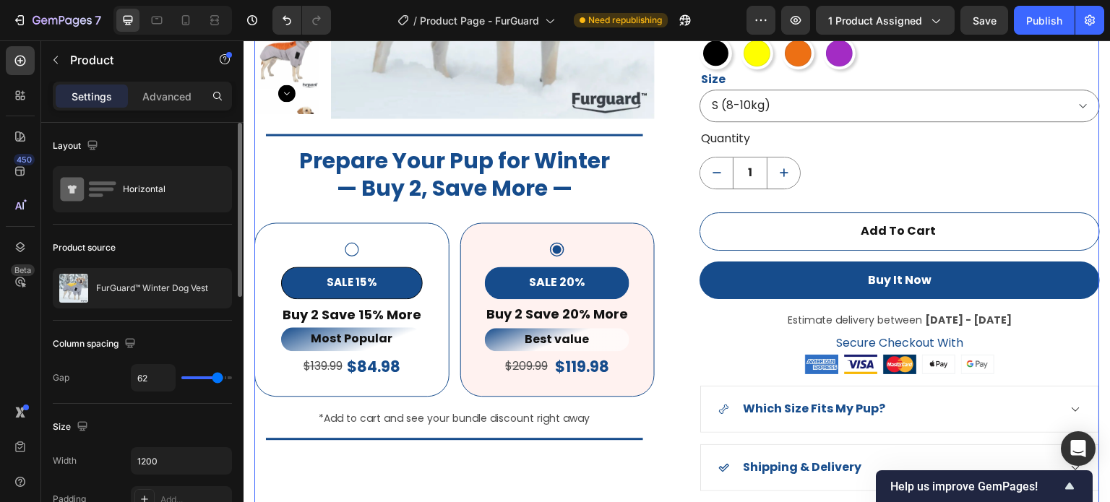
scroll to position [1136, 0]
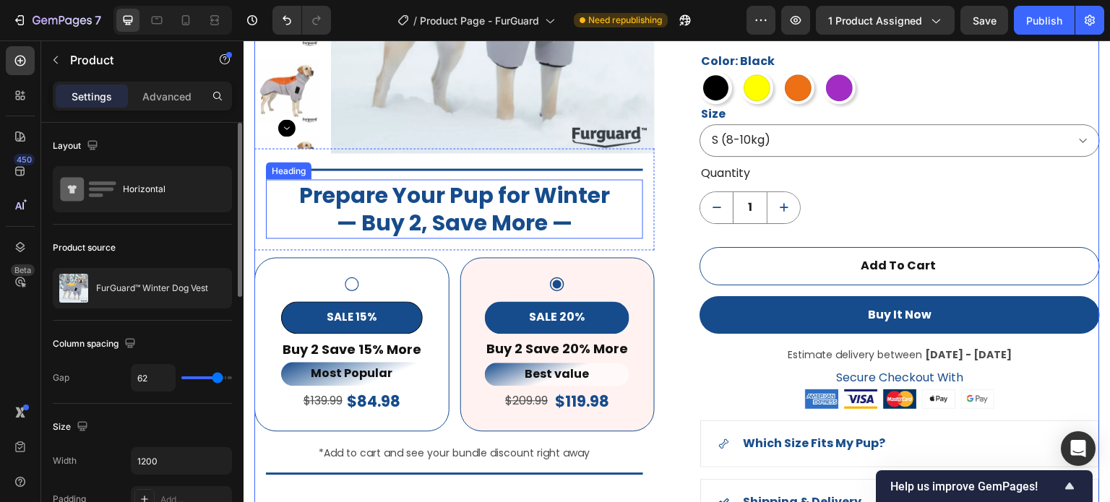
click at [458, 204] on p "Prepare Your Pup for Winter — Buy 2, Save More —" at bounding box center [454, 209] width 374 height 56
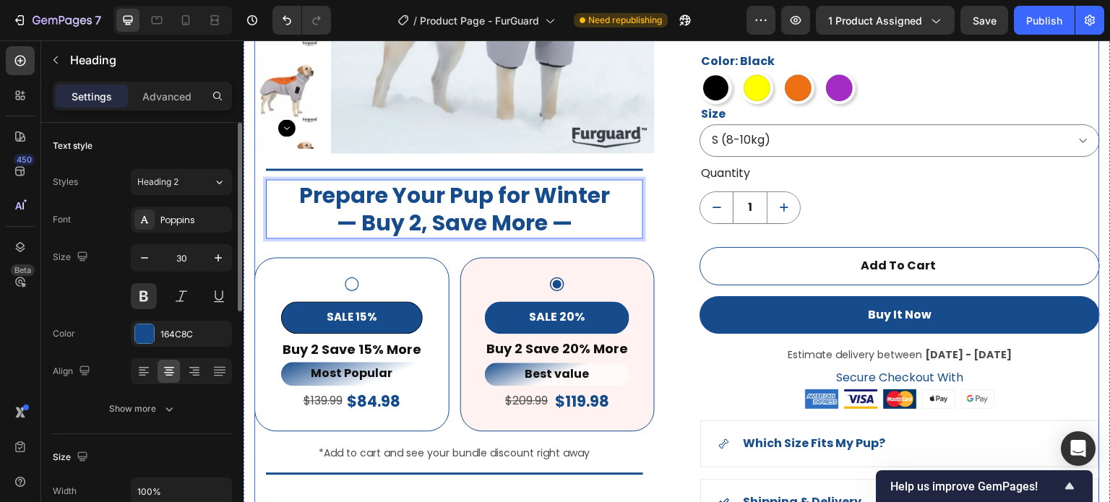
click at [654, 234] on div "Product Images Title Line Prepare Your Pup for Winter — Buy 2, Save More — Head…" at bounding box center [677, 206] width 846 height 755
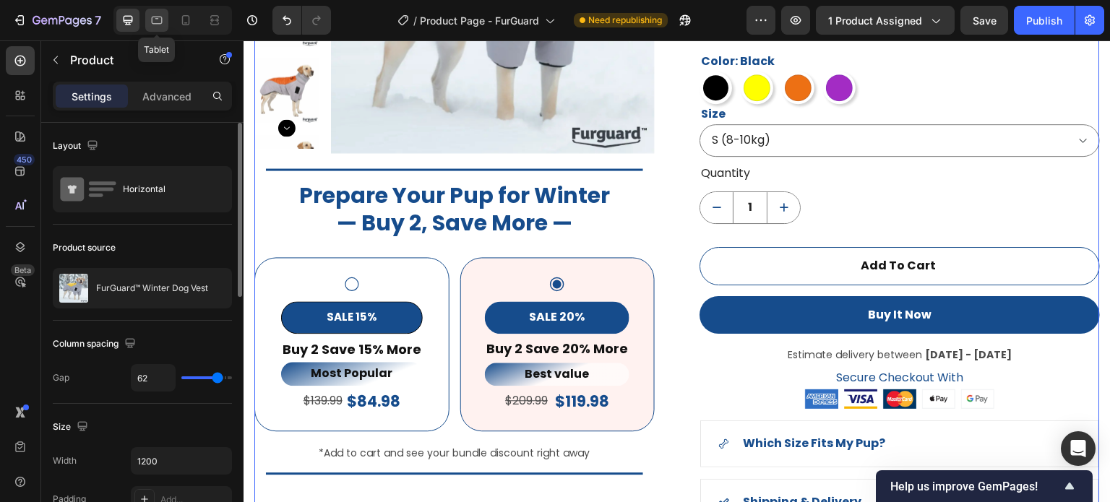
click at [162, 15] on icon at bounding box center [157, 20] width 14 height 14
type input "100%"
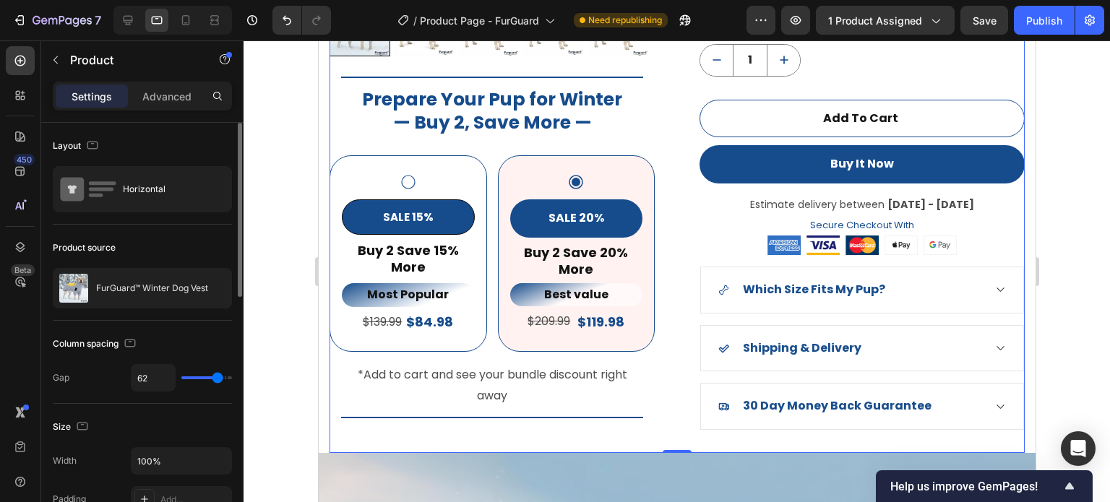
scroll to position [1308, 0]
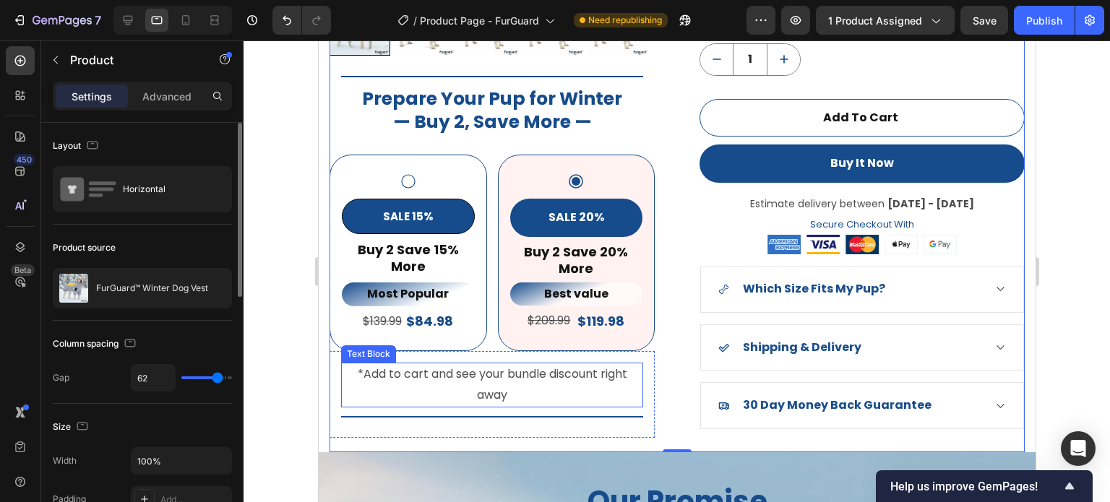
click at [495, 379] on p "*Add to cart and see your bundle discount right away" at bounding box center [491, 385] width 299 height 42
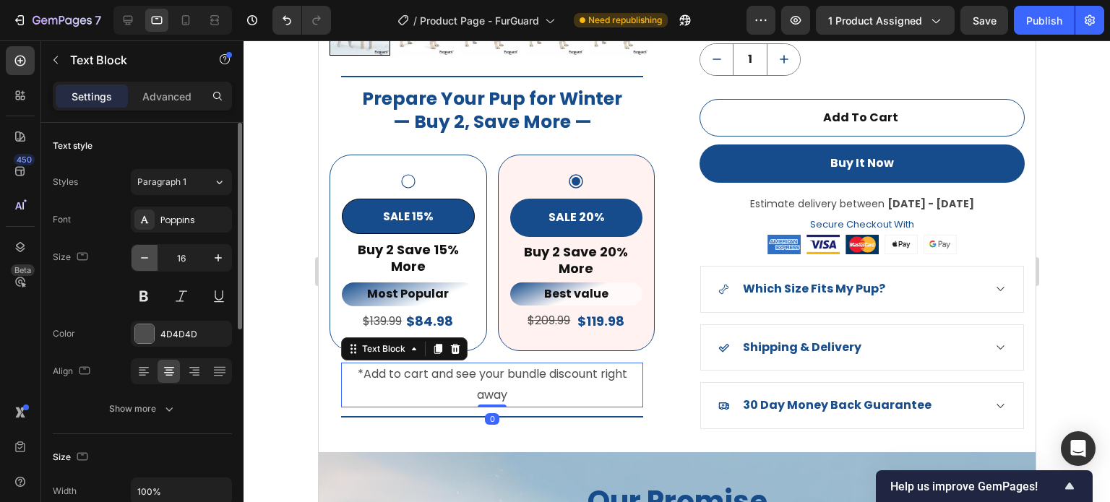
click at [145, 252] on icon "button" at bounding box center [144, 258] width 14 height 14
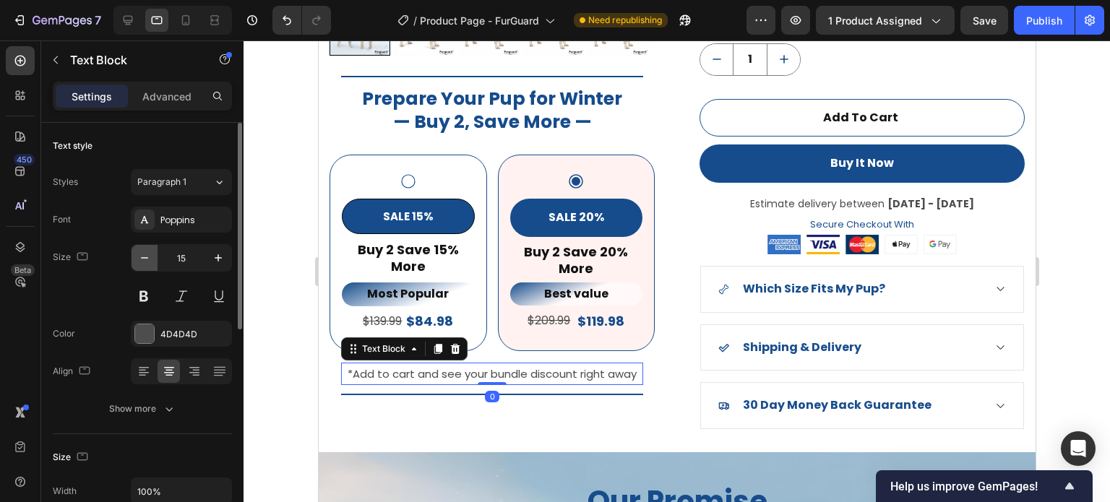
click at [145, 252] on icon "button" at bounding box center [144, 258] width 14 height 14
type input "14"
click at [148, 330] on div at bounding box center [144, 334] width 19 height 19
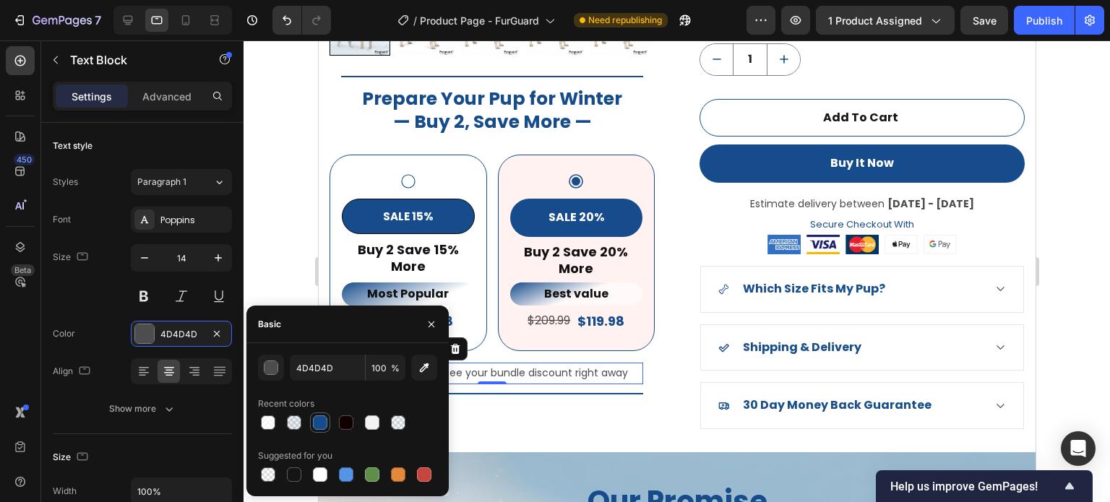
click at [324, 424] on div at bounding box center [320, 423] width 14 height 14
type input "164C8C"
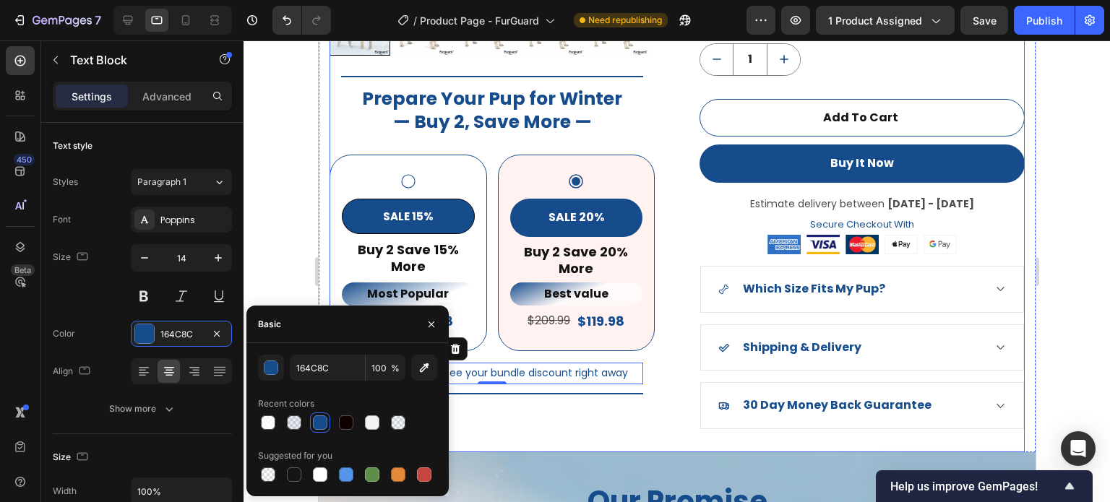
click at [569, 409] on div "Product Images Title Line Prepare Your Pup for Winter — Buy 2, Save More — Head…" at bounding box center [491, 54] width 325 height 795
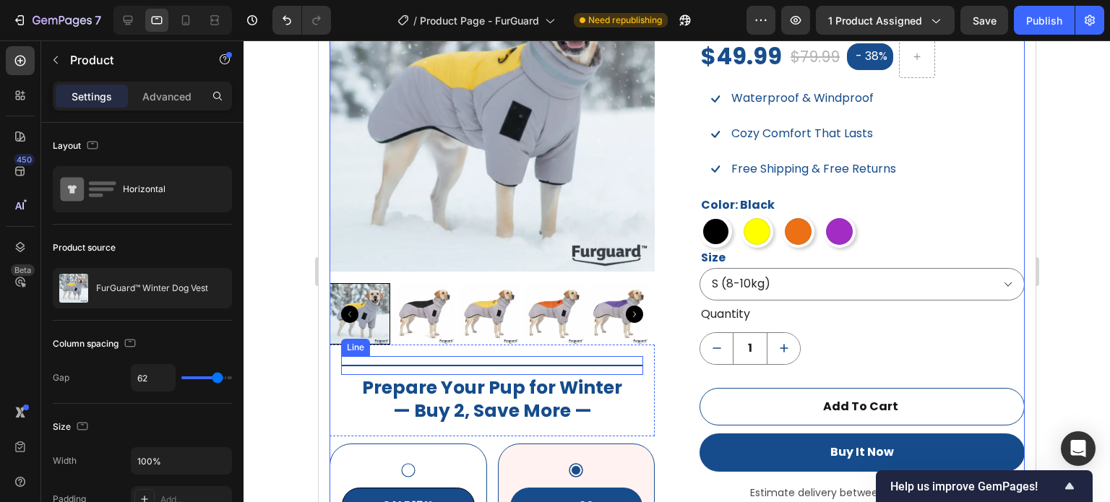
scroll to position [1163, 0]
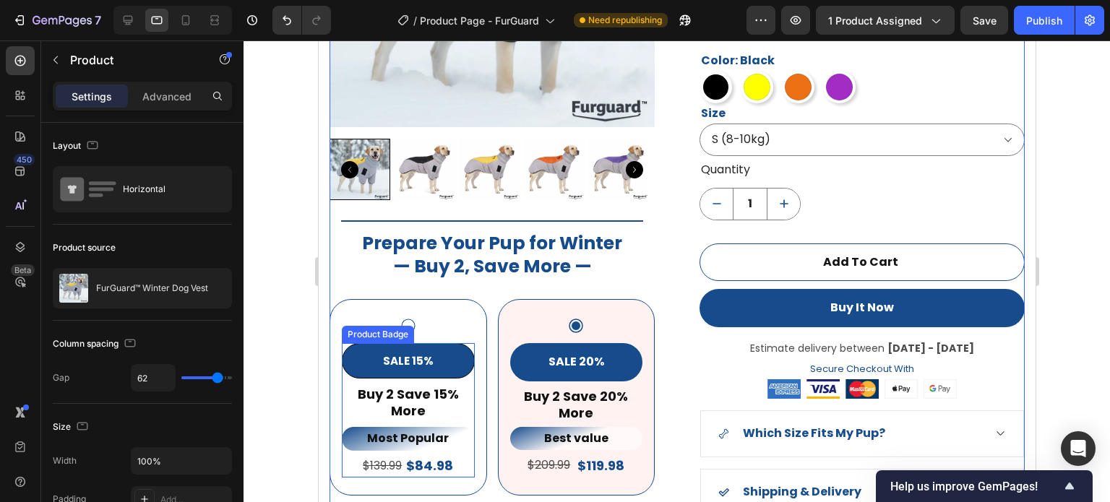
click at [438, 348] on pre "SALE 15%" at bounding box center [408, 361] width 68 height 34
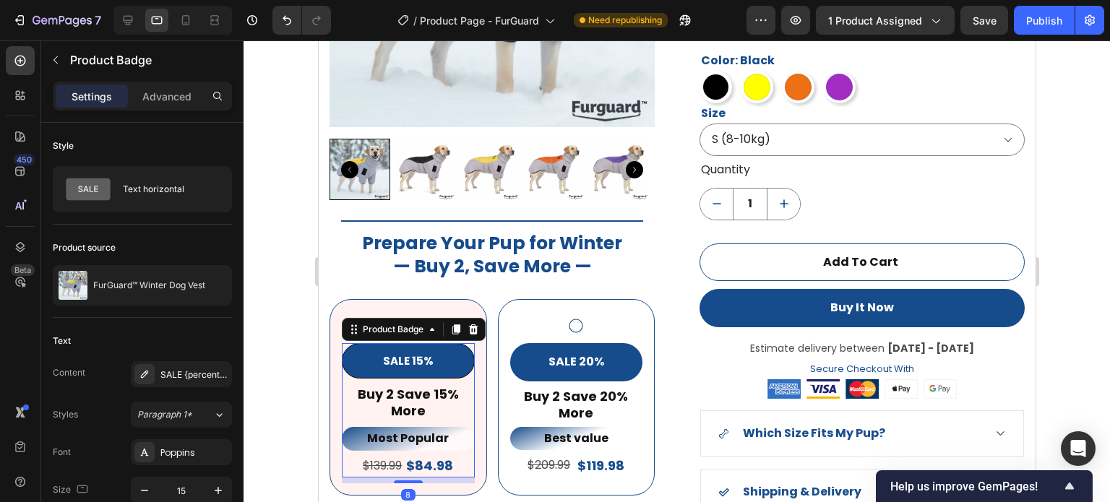
click at [421, 351] on pre "SALE 15%" at bounding box center [408, 361] width 68 height 34
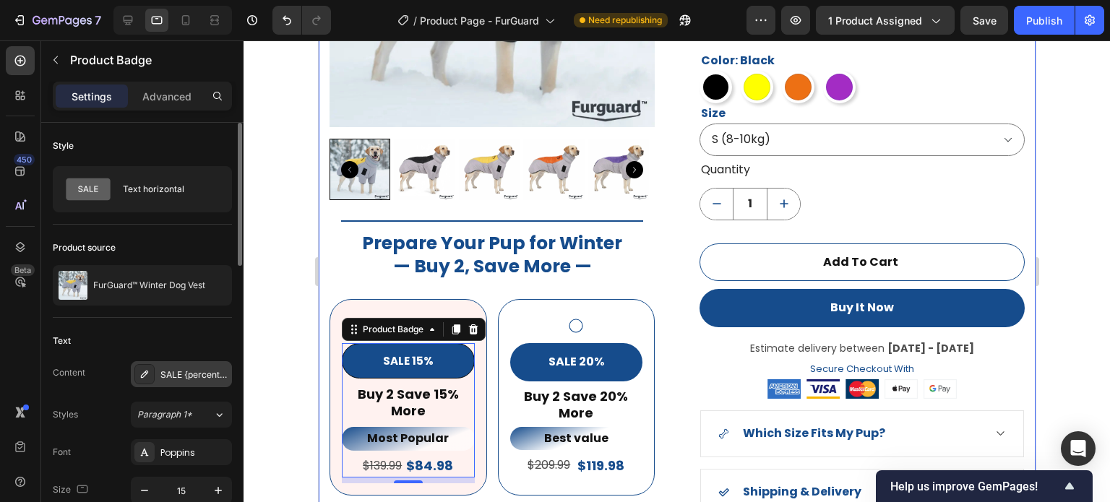
click at [180, 373] on div "SALE {percent_discount}" at bounding box center [194, 375] width 68 height 13
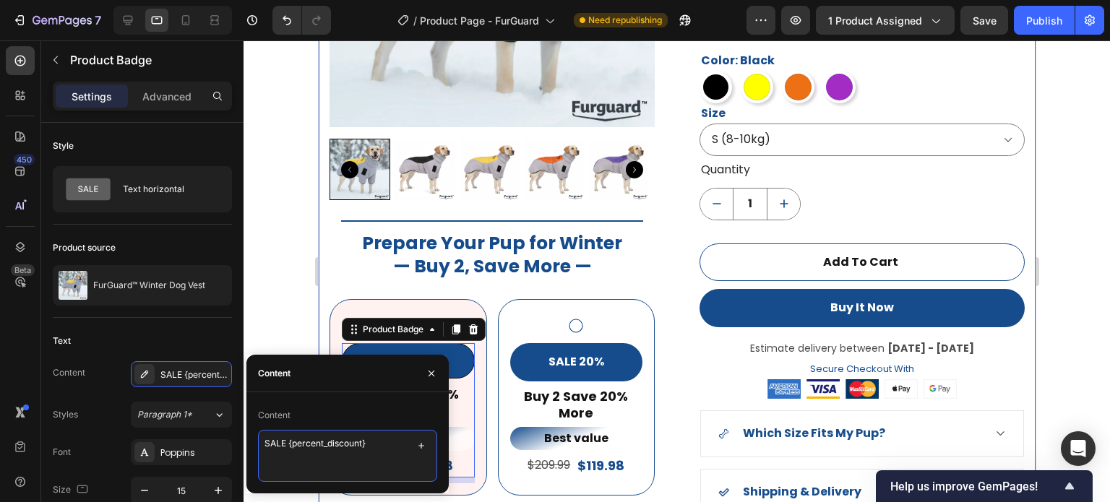
drag, startPoint x: 377, startPoint y: 445, endPoint x: 251, endPoint y: 450, distance: 125.9
click at [254, 448] on div "Content SALE {percent_discount}" at bounding box center [348, 443] width 202 height 78
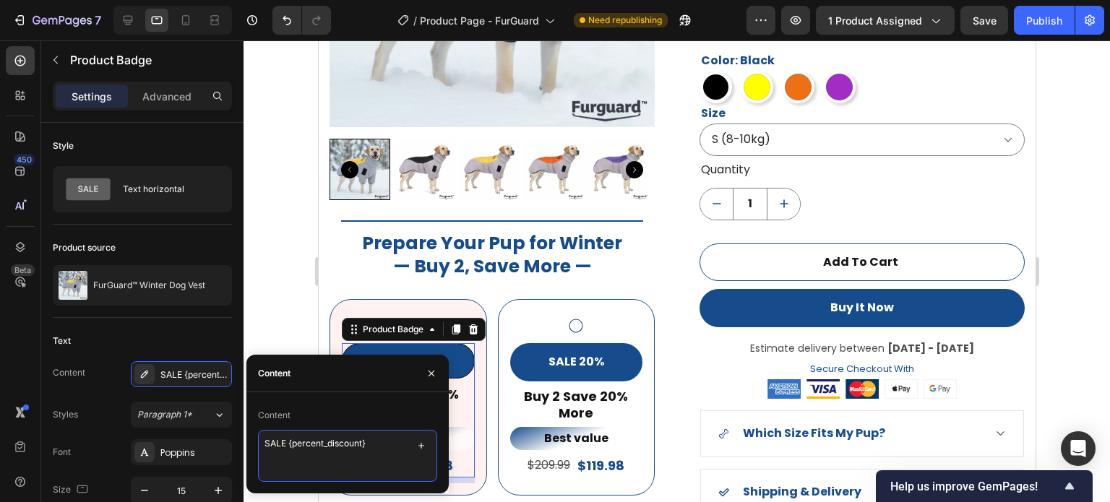
paste textarea "Winter Duo (Save 15%)"
drag, startPoint x: 361, startPoint y: 447, endPoint x: 312, endPoint y: 450, distance: 50.0
click at [312, 450] on textarea "Winter Duo (Save 15%)" at bounding box center [347, 456] width 179 height 52
type textarea "Winter Duo"
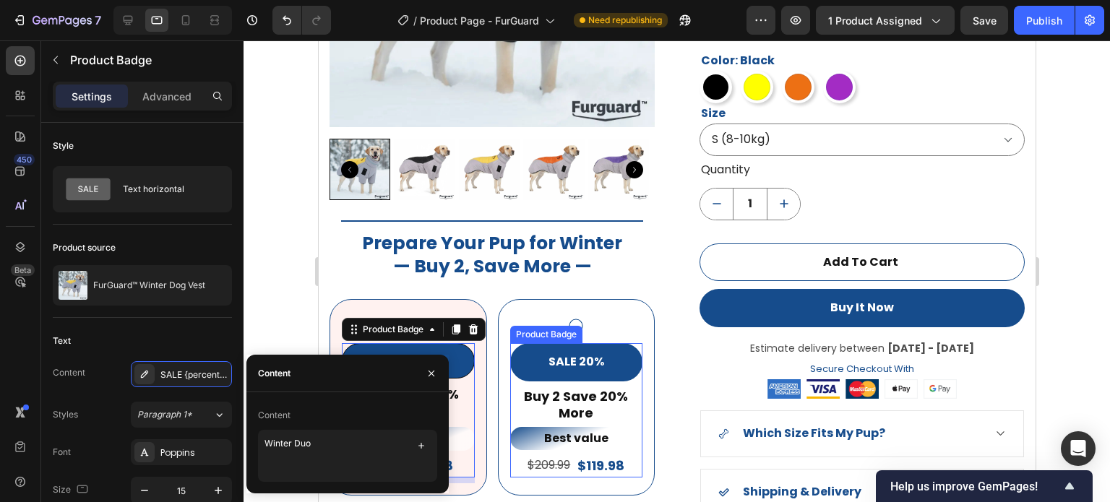
click at [585, 360] on pre "SALE 20%" at bounding box center [576, 362] width 70 height 38
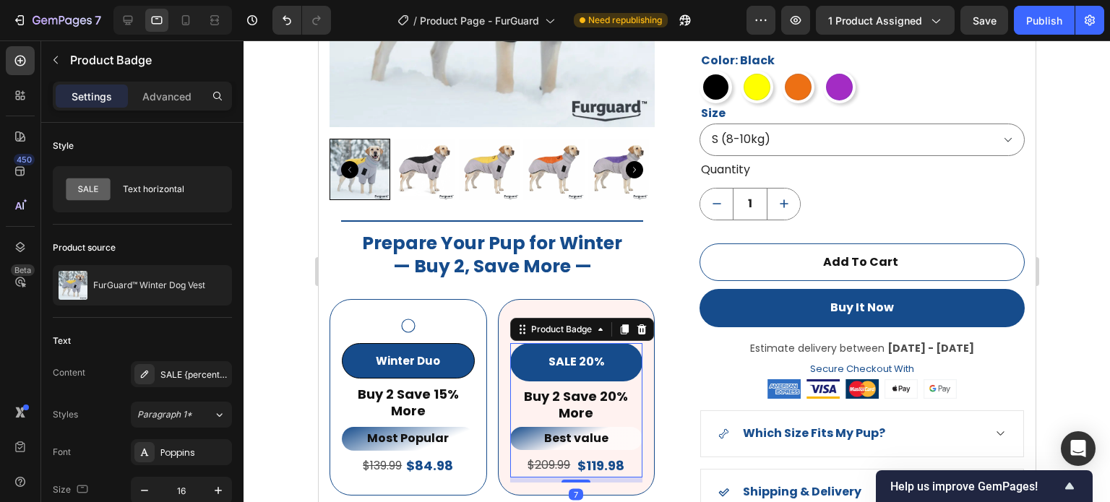
click at [585, 353] on pre "SALE 20%" at bounding box center [576, 362] width 70 height 38
click at [192, 377] on div "SALE {percent_discount}" at bounding box center [194, 375] width 68 height 13
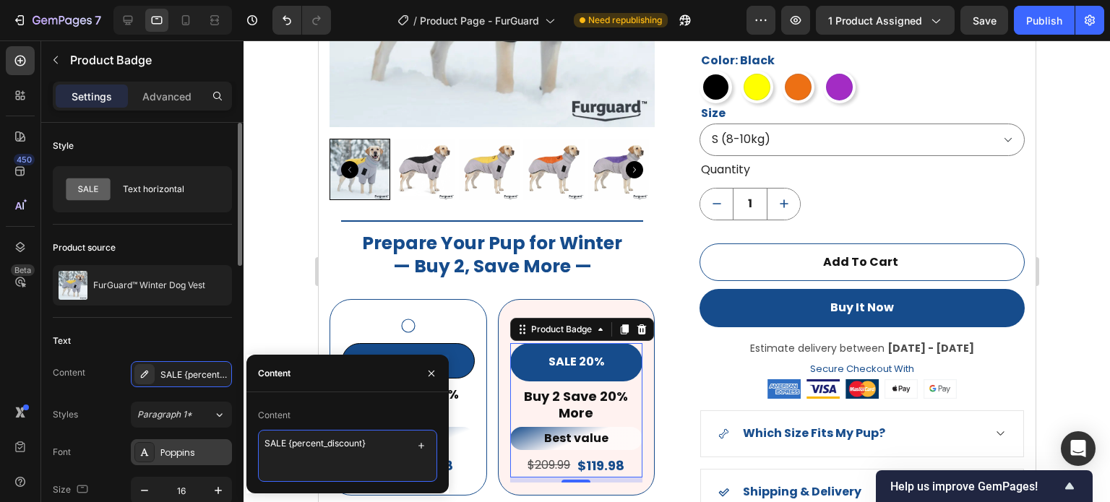
drag, startPoint x: 367, startPoint y: 447, endPoint x: 160, endPoint y: 442, distance: 207.6
click at [158, 442] on div "450 Beta Sections(18) Elements(84) Section Element Hero Section Product Detail …" at bounding box center [122, 271] width 244 height 462
paste textarea "Winter Duo (Save 15%)"
type textarea "Winter Trio"
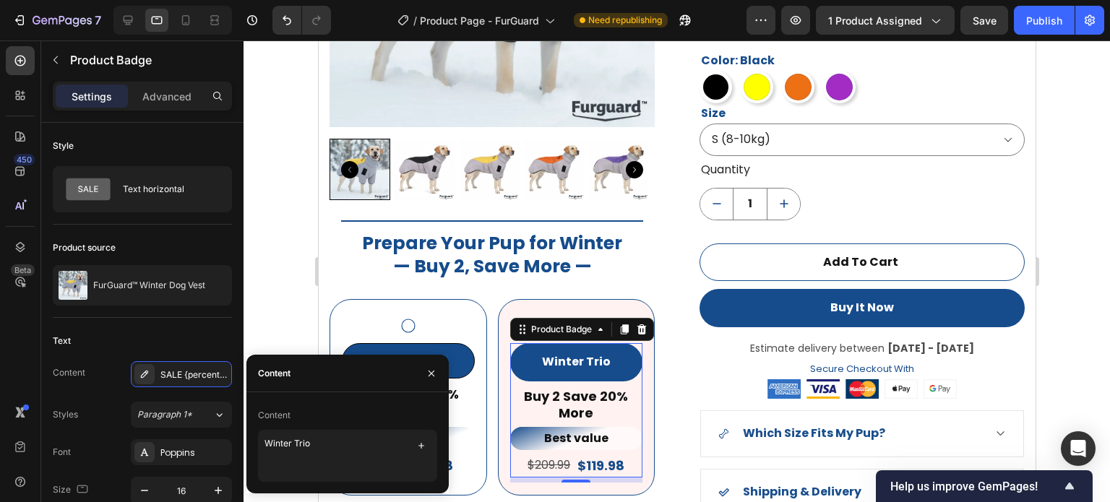
click at [295, 311] on div at bounding box center [677, 271] width 867 height 462
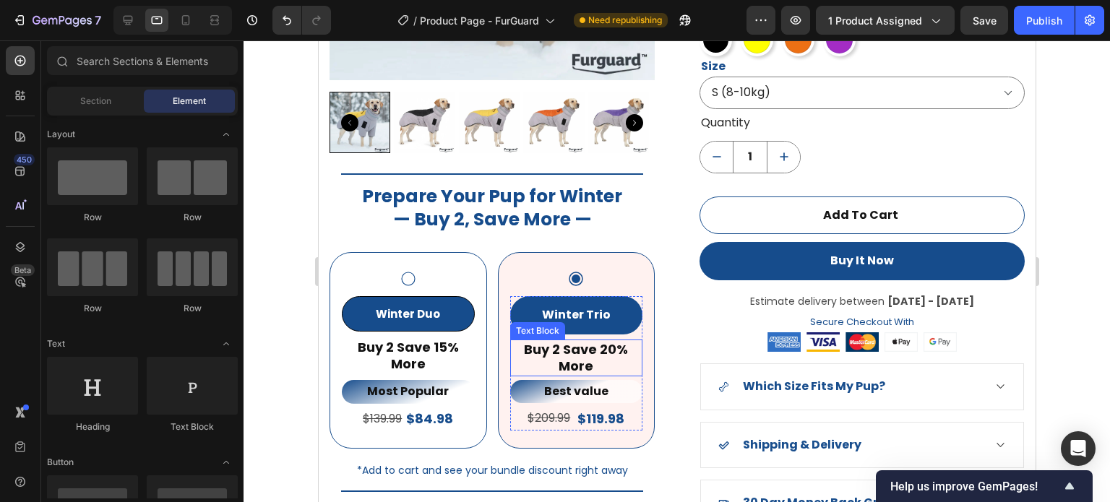
scroll to position [1235, 0]
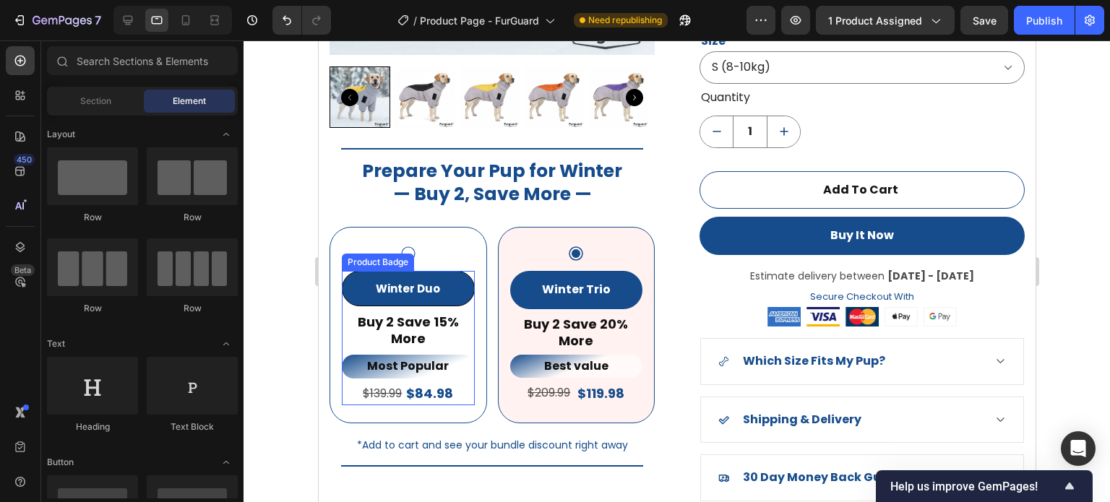
click at [431, 282] on pre "Winter Duo" at bounding box center [408, 289] width 82 height 34
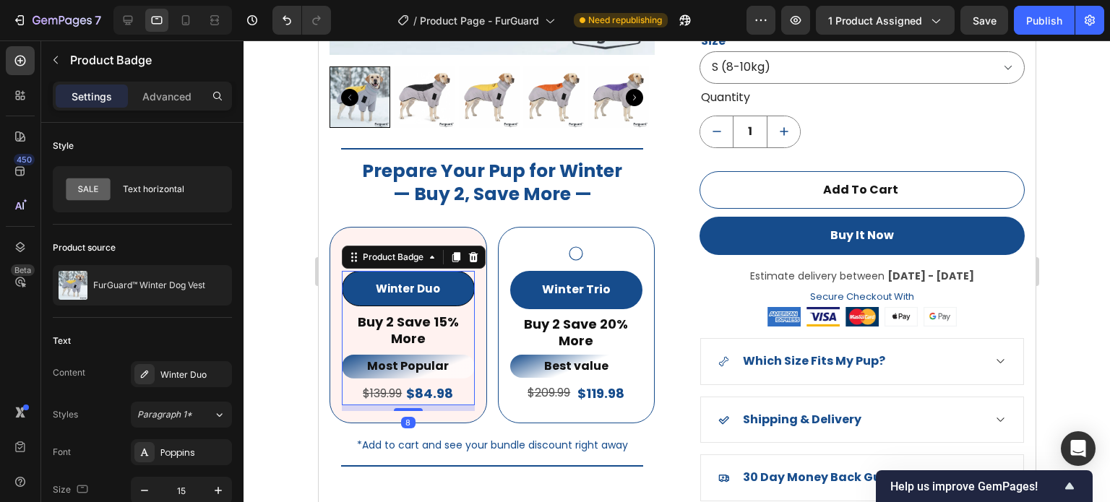
click at [431, 282] on pre "Winter Duo" at bounding box center [408, 289] width 82 height 34
click at [186, 369] on div "Winter Duo" at bounding box center [194, 375] width 68 height 13
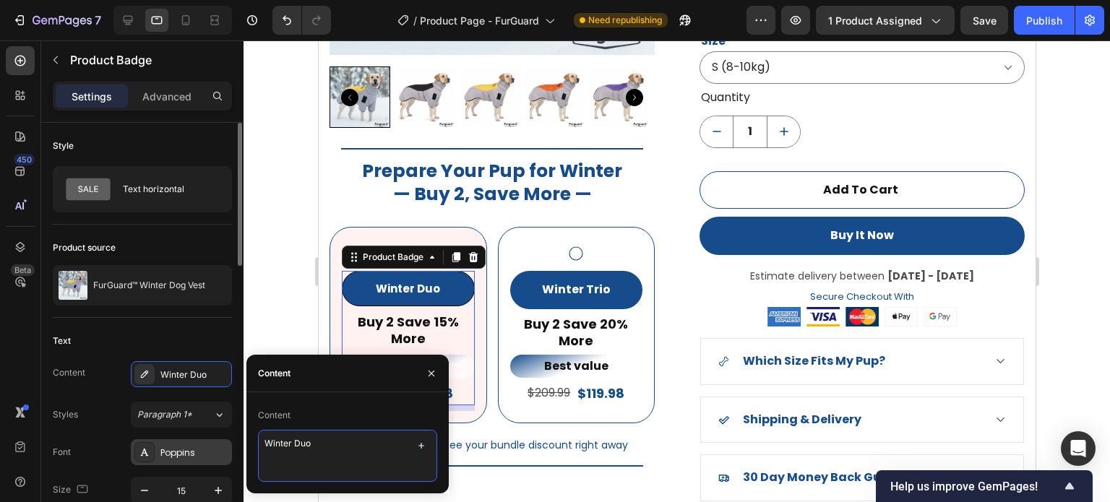
drag, startPoint x: 342, startPoint y: 454, endPoint x: 205, endPoint y: 454, distance: 137.4
click at [205, 454] on div "450 Beta Sections(18) Elements(84) Section Element Hero Section Product Detail …" at bounding box center [122, 271] width 244 height 462
paste textarea "2‑Pack Bundle"
type textarea "2‑Pack Bundle"
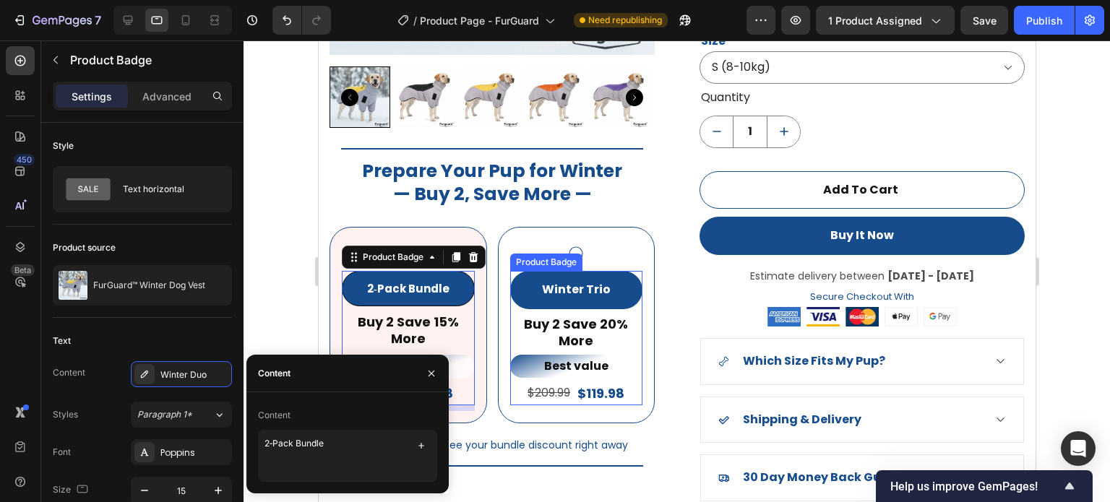
click at [596, 280] on pre "Winter Trio" at bounding box center [575, 290] width 83 height 38
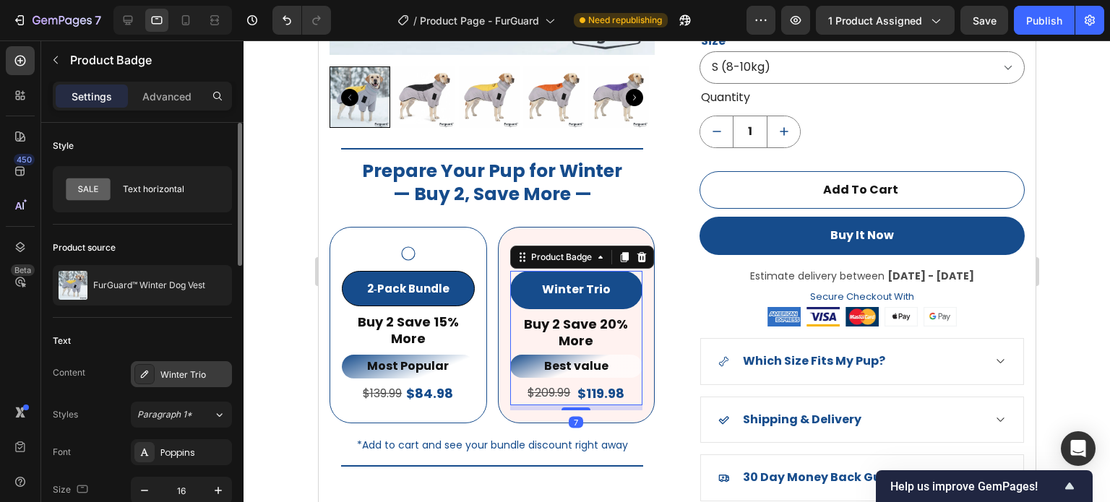
click at [191, 375] on div "Winter Trio" at bounding box center [194, 375] width 68 height 13
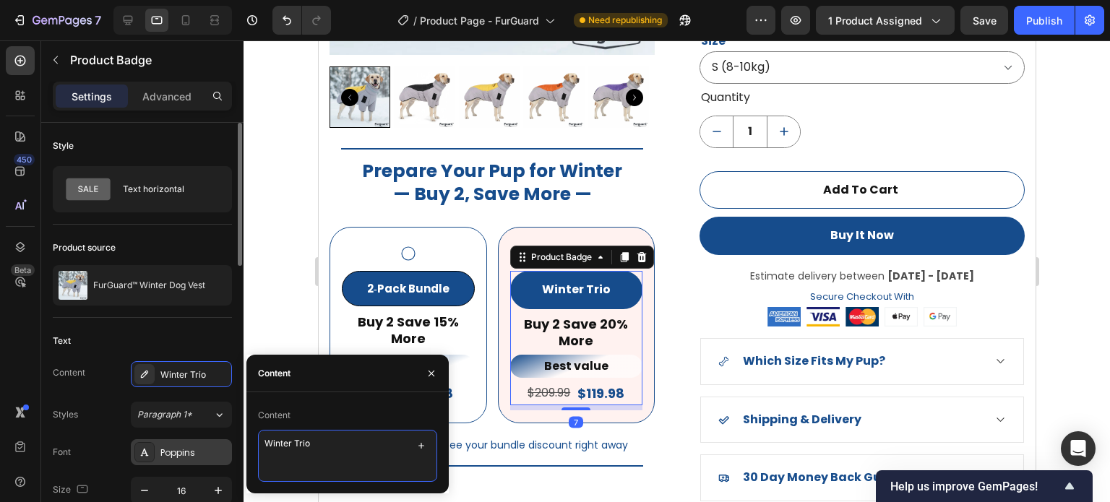
drag, startPoint x: 302, startPoint y: 447, endPoint x: 200, endPoint y: 445, distance: 102.7
click at [205, 447] on div "450 Beta Sections(18) Elements(84) Section Element Hero Section Product Detail …" at bounding box center [122, 271] width 244 height 462
paste textarea "2‑Pack Bundle"
click at [269, 445] on textarea "2‑Pack Bundle" at bounding box center [347, 456] width 179 height 52
type textarea "3‑Pack Bundle"
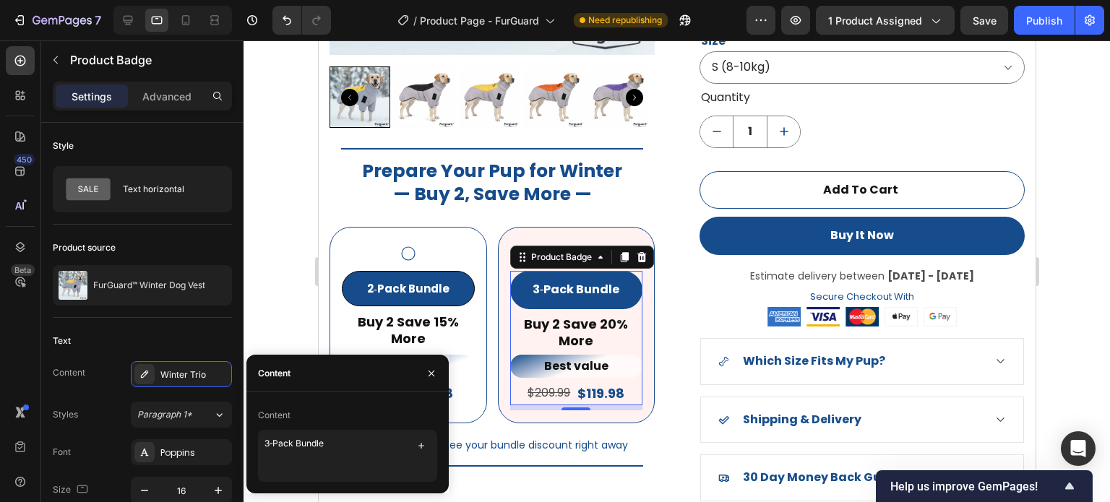
click at [291, 198] on div at bounding box center [677, 271] width 867 height 462
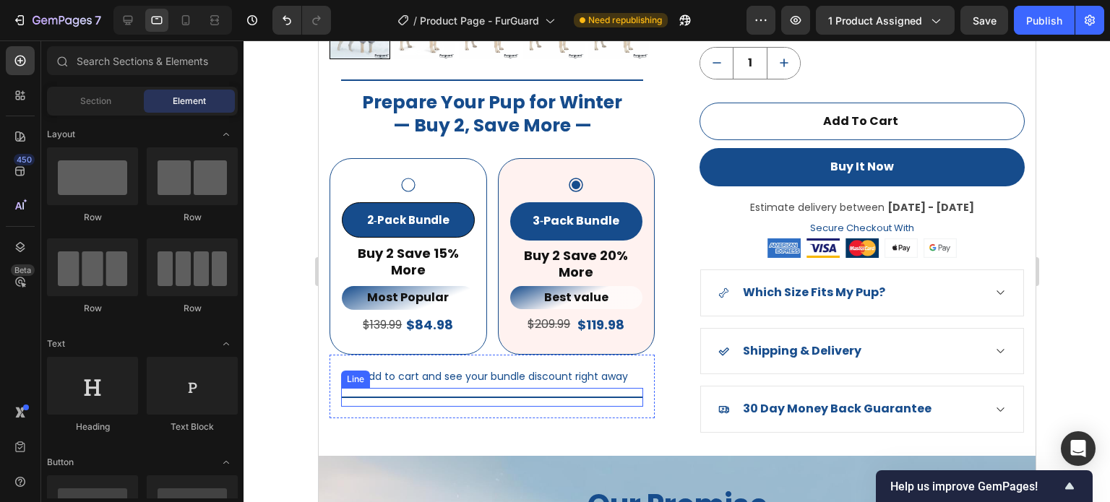
scroll to position [1308, 0]
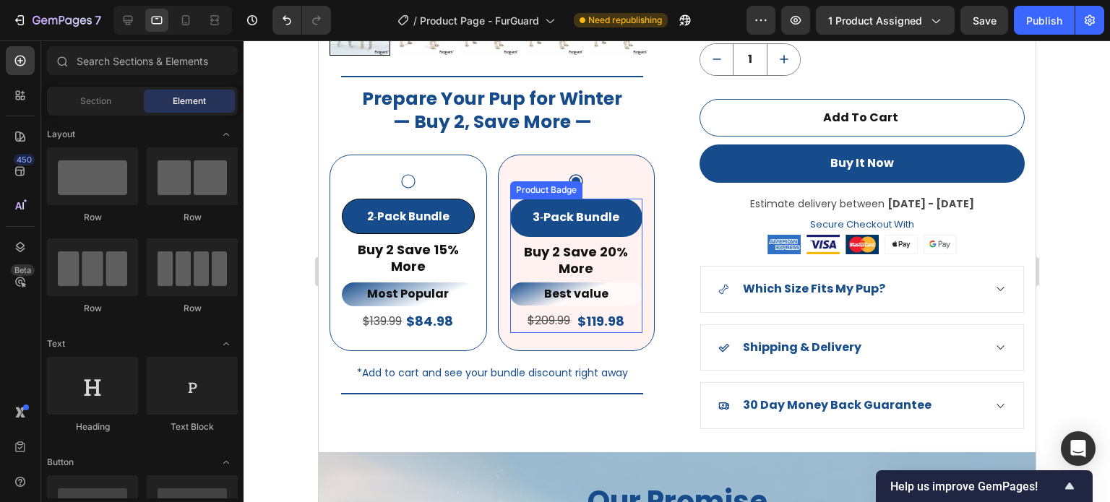
click at [620, 222] on pre "3‑Pack Bundle" at bounding box center [575, 218] width 101 height 38
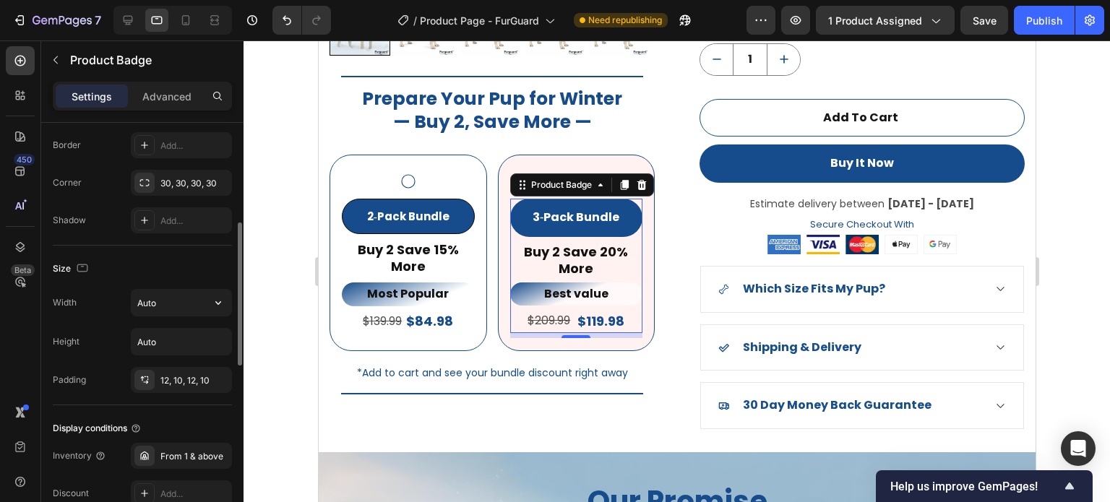
scroll to position [651, 0]
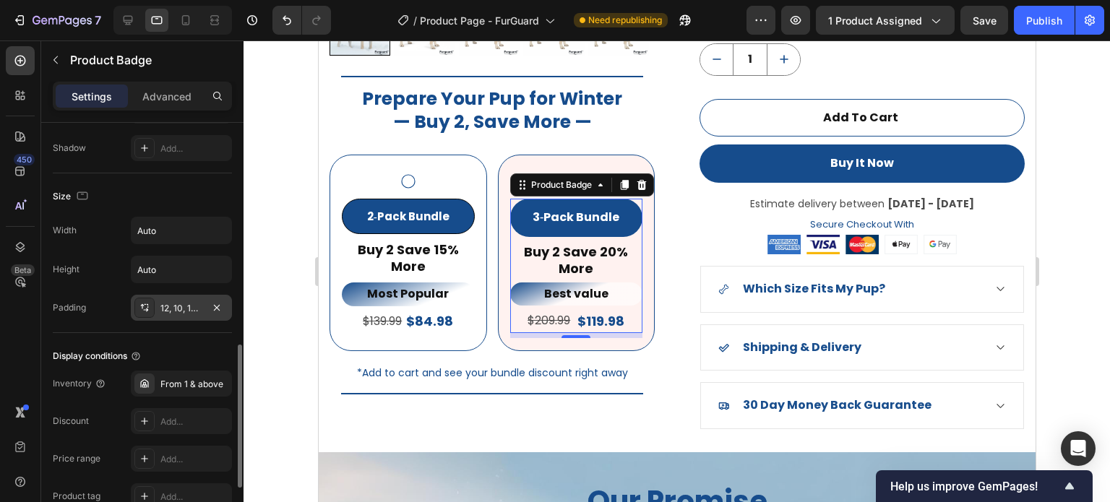
click at [175, 315] on div "12, 10, 12, 10" at bounding box center [181, 308] width 101 height 26
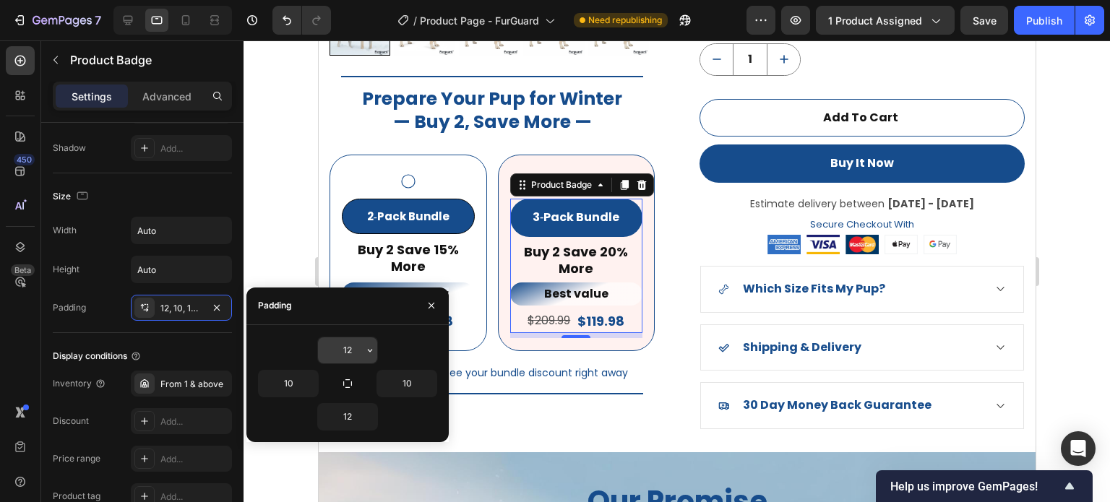
click at [353, 348] on input "12" at bounding box center [347, 351] width 59 height 26
type input "11"
click at [356, 410] on input "12" at bounding box center [347, 417] width 59 height 26
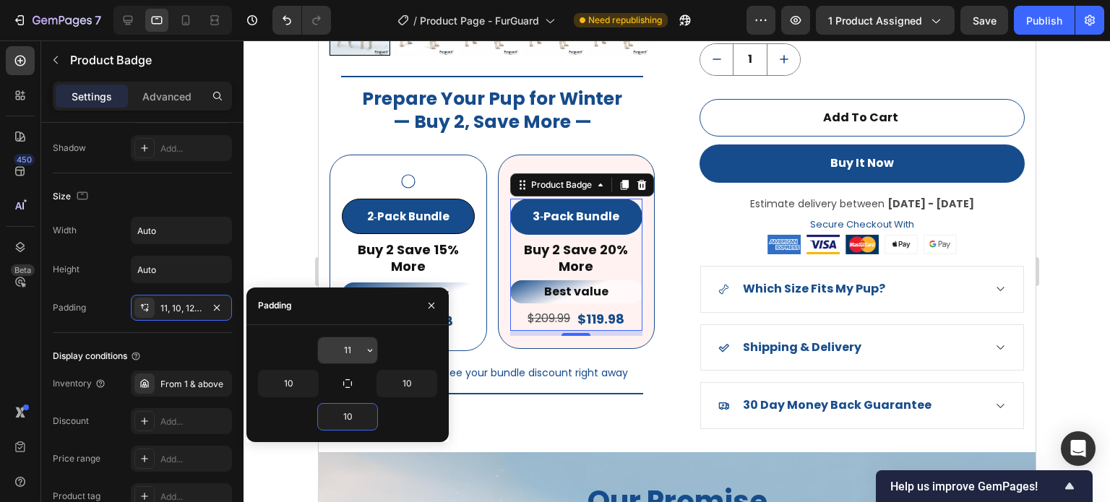
type input "10"
click at [358, 353] on input "11" at bounding box center [347, 351] width 59 height 26
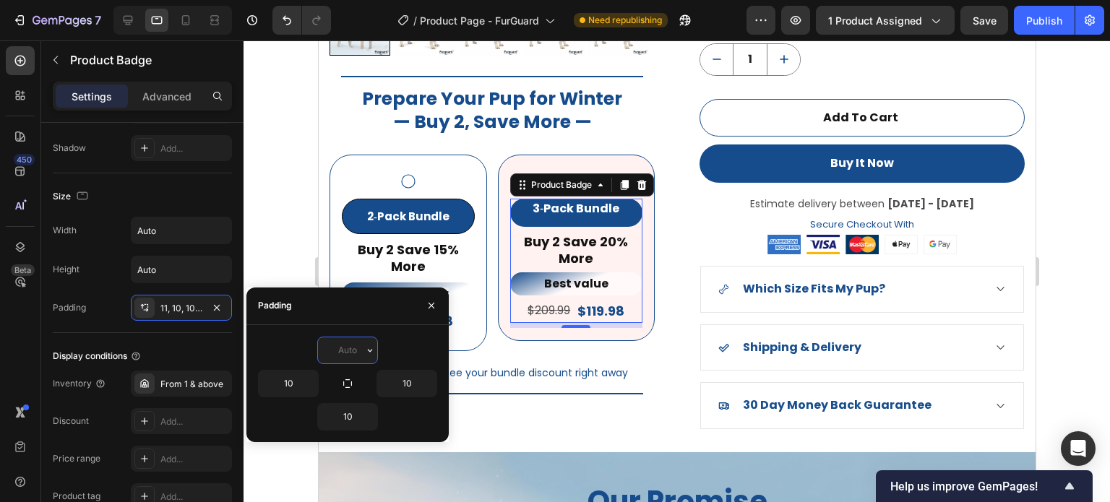
type input "0"
type input "10"
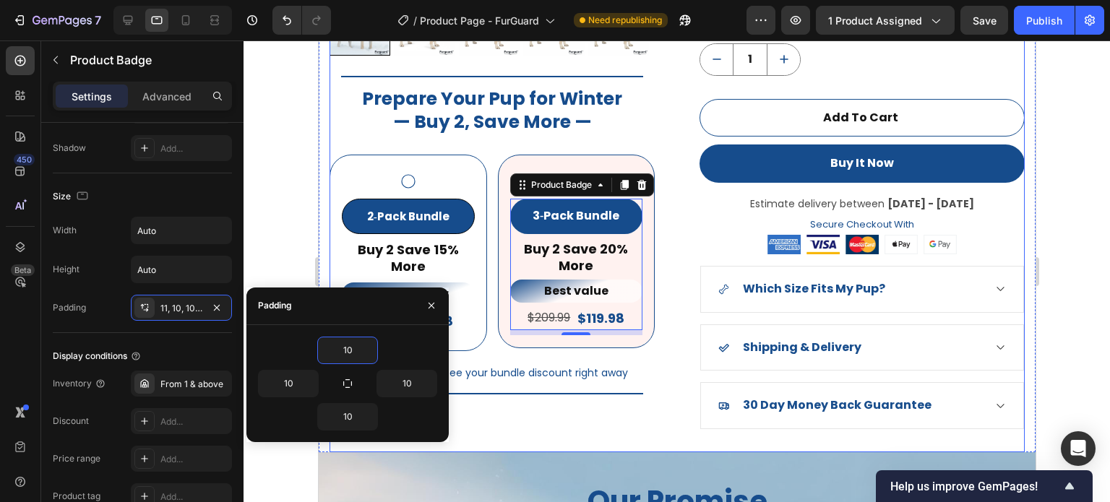
click at [510, 411] on div "Product Images Title Line Prepare Your Pup for Winter — Buy 2, Save More — Head…" at bounding box center [491, 54] width 325 height 795
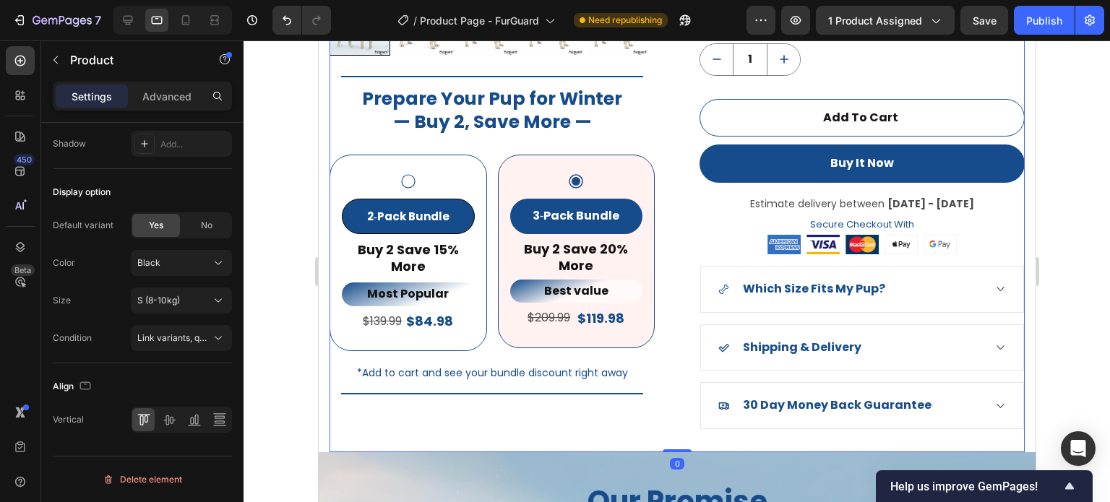
scroll to position [0, 0]
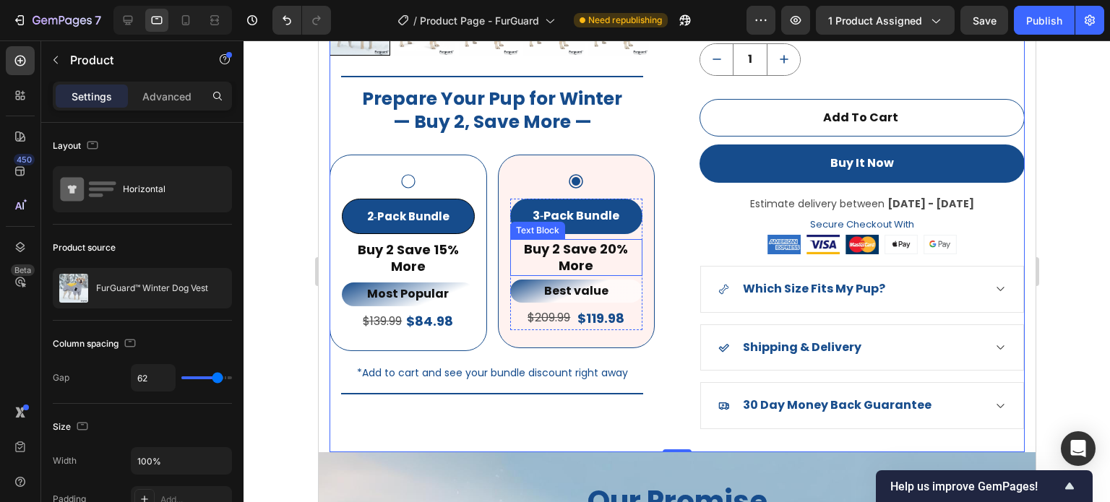
click at [573, 262] on p "Buy 2 Save 20% More" at bounding box center [576, 258] width 130 height 34
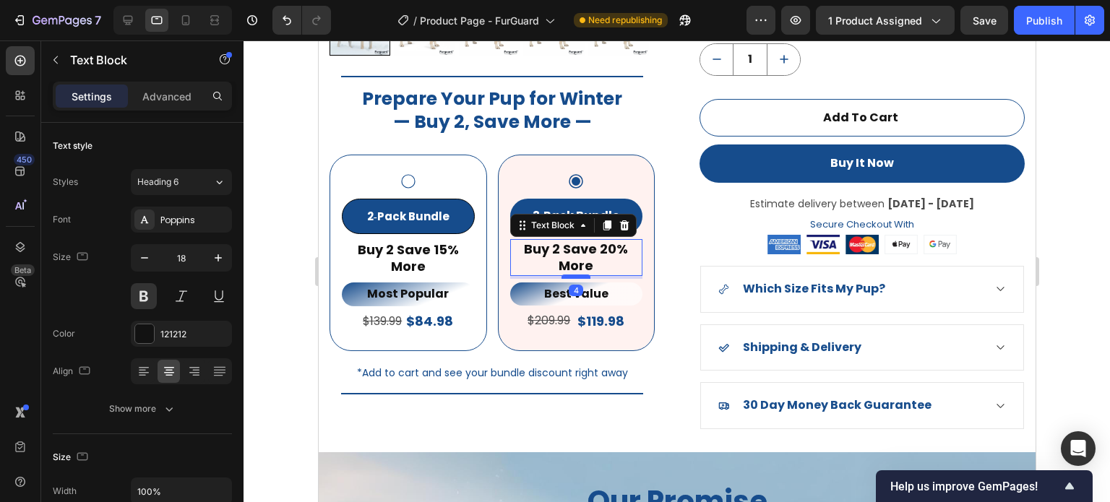
drag, startPoint x: 573, startPoint y: 268, endPoint x: 610, endPoint y: 267, distance: 37.6
click at [573, 275] on div at bounding box center [575, 277] width 29 height 4
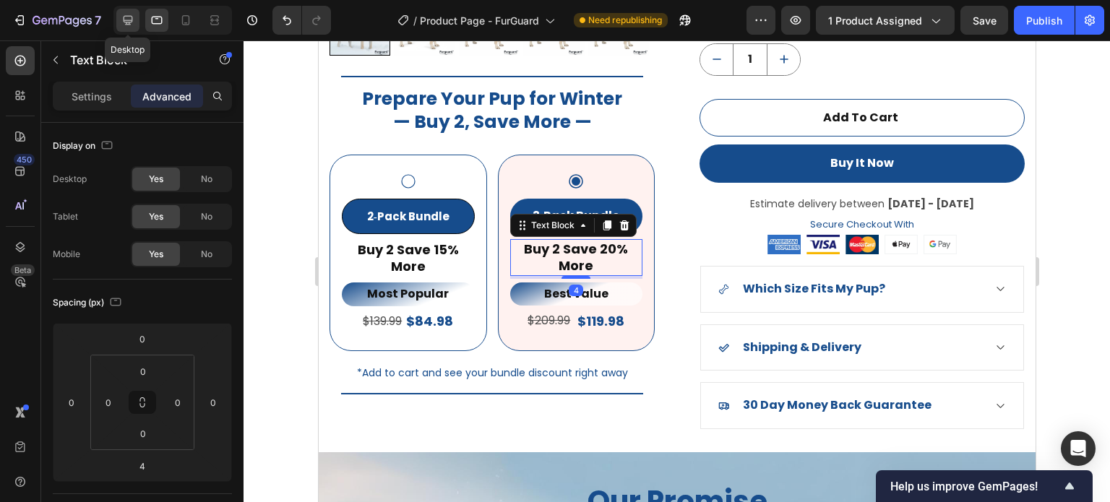
click at [130, 22] on icon at bounding box center [128, 20] width 9 height 9
type input "0"
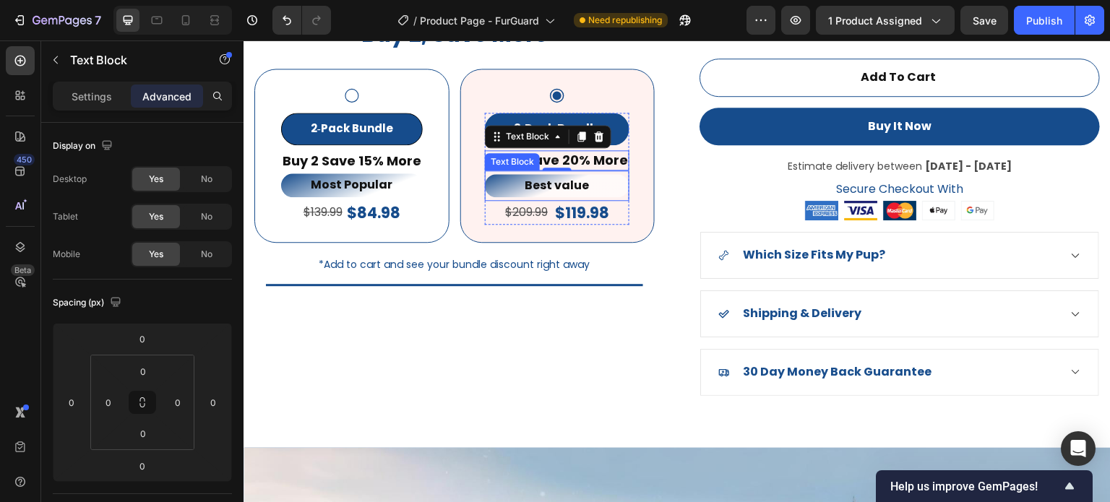
scroll to position [1239, 0]
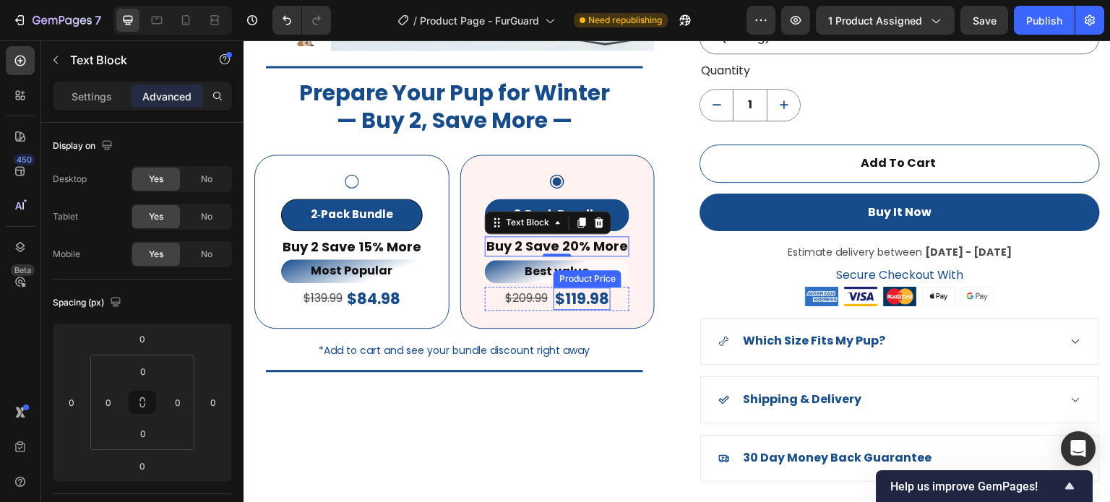
click at [592, 377] on div "Title Line" at bounding box center [454, 371] width 377 height 20
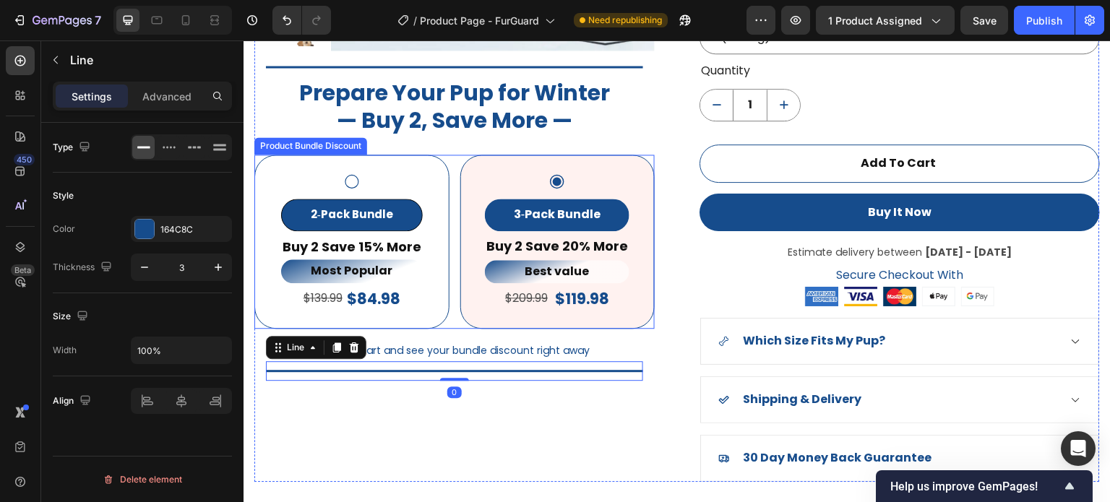
click at [356, 181] on icon at bounding box center [352, 182] width 14 height 14
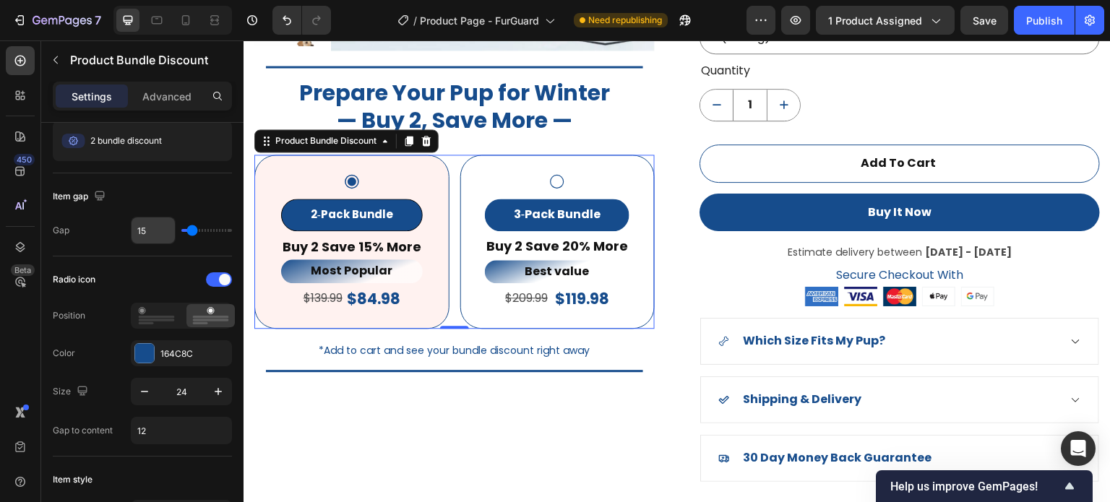
scroll to position [0, 0]
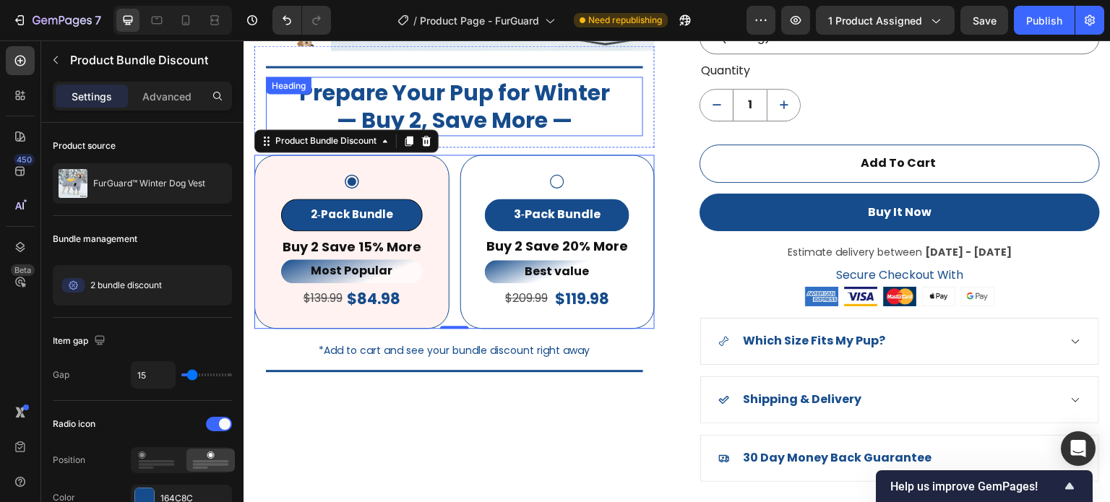
click at [625, 132] on p "Prepare Your Pup for Winter — Buy 2, Save More —" at bounding box center [454, 106] width 374 height 56
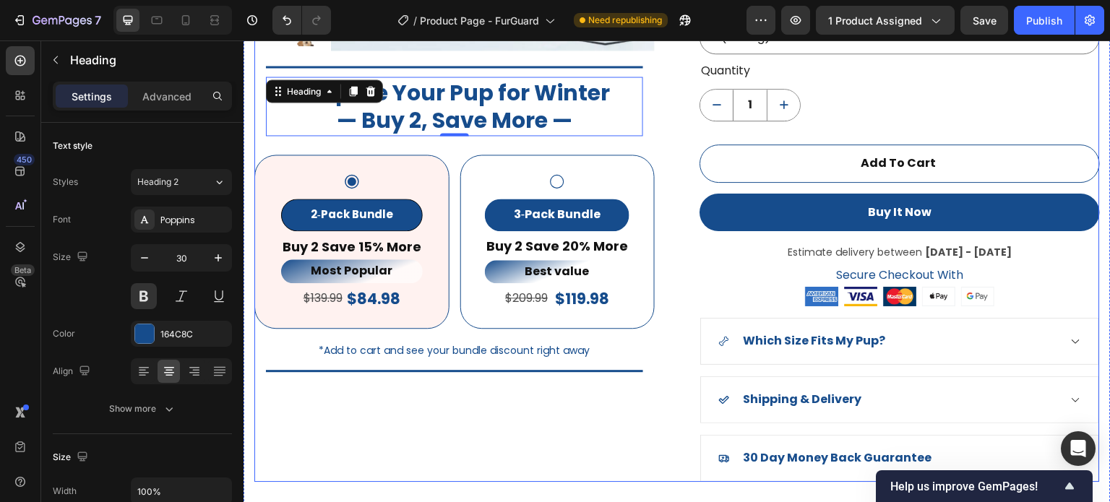
click at [675, 135] on div "Product Images Title Line Prepare Your Pup for Winter — Buy 2, Save More — Head…" at bounding box center [677, 103] width 846 height 755
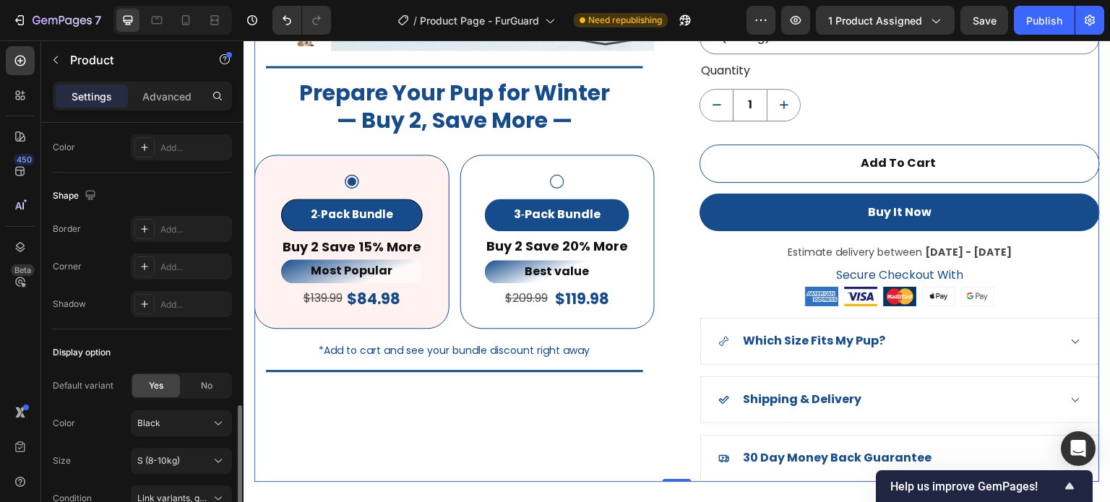
scroll to position [506, 0]
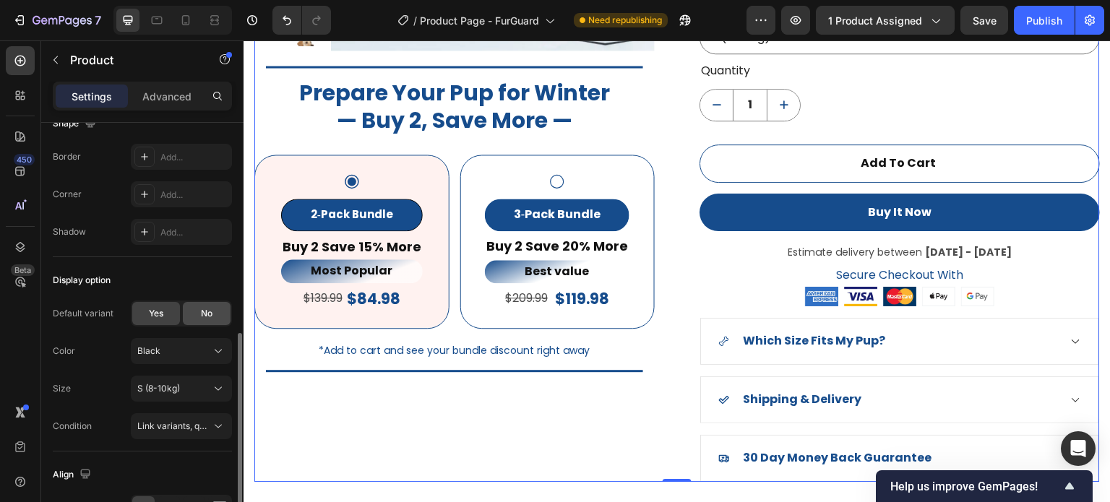
click at [198, 314] on div "No" at bounding box center [207, 313] width 48 height 23
radio input "false"
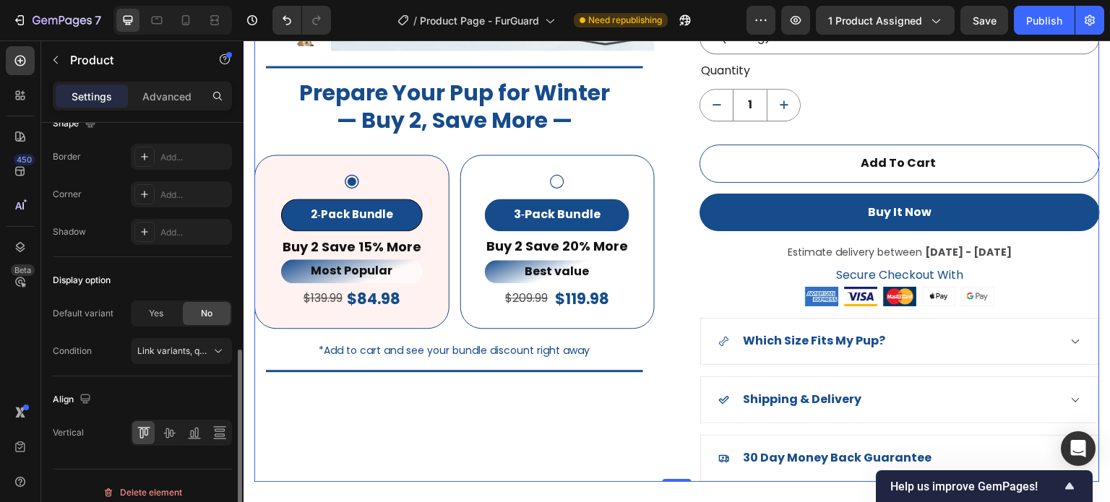
select select "blank"
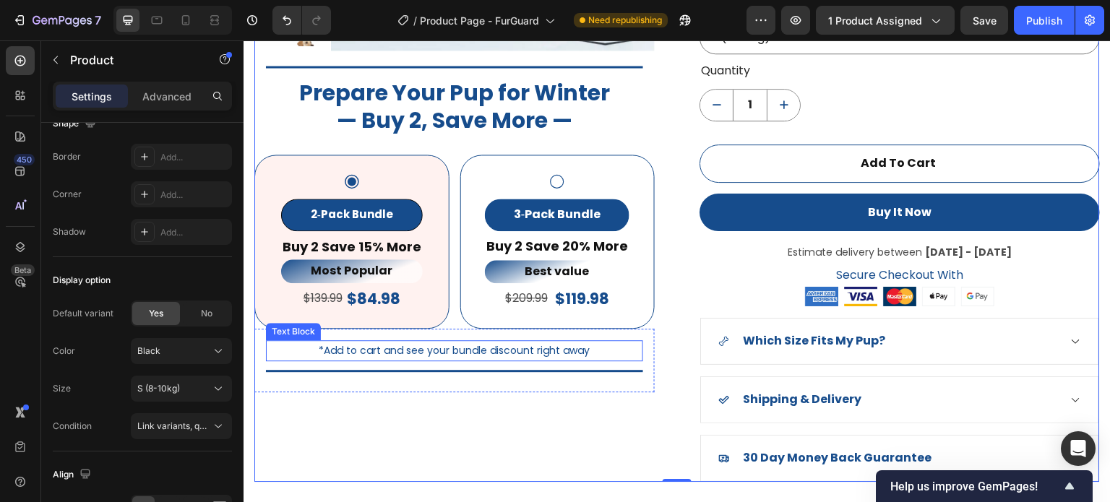
scroll to position [1095, 0]
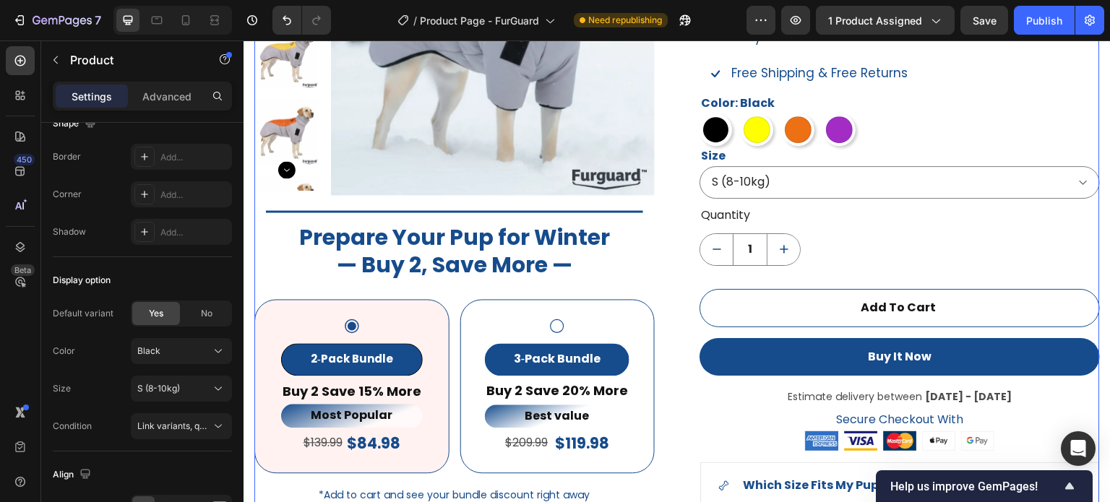
click at [677, 249] on div "Product Images Title Line Prepare Your Pup for Winter — Buy 2, Save More — Head…" at bounding box center [677, 248] width 846 height 755
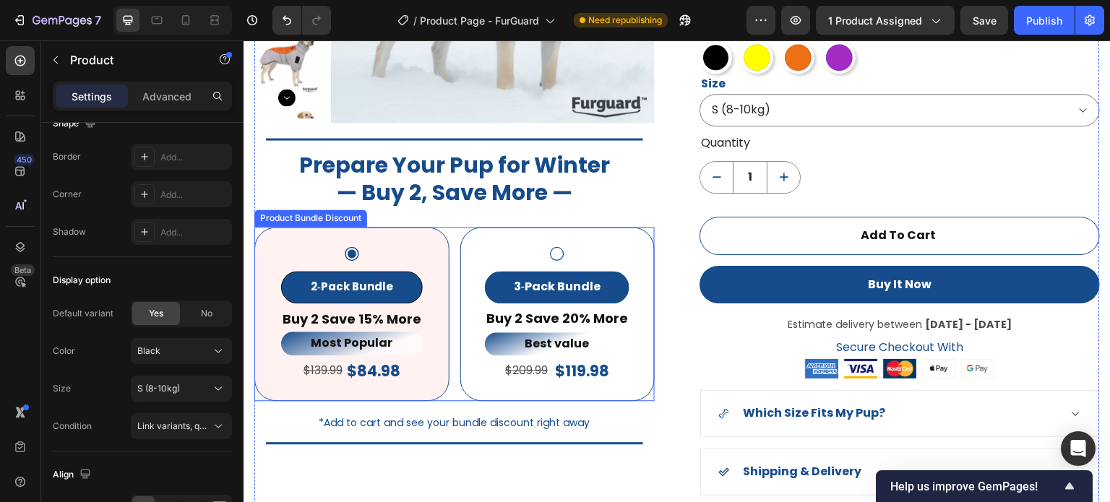
scroll to position [1239, 0]
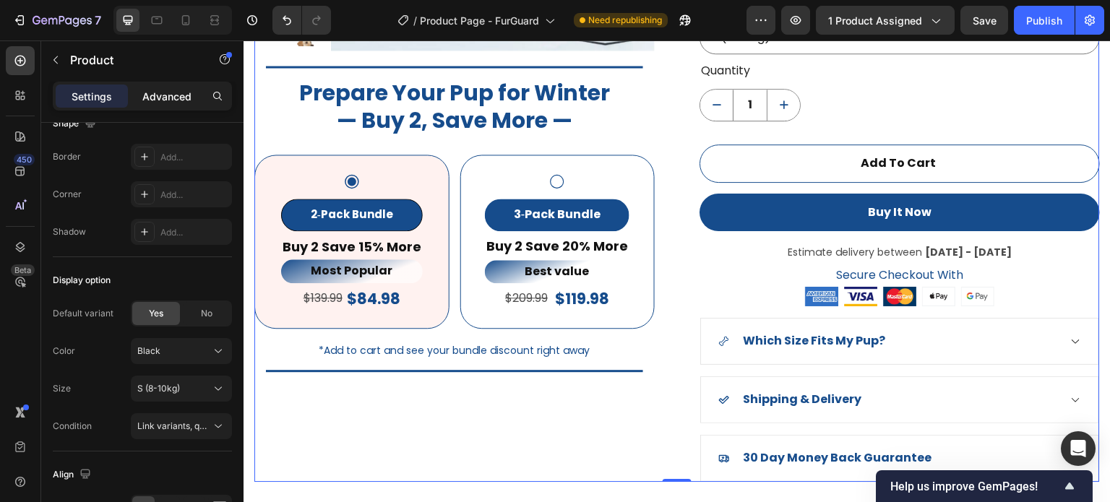
click at [144, 93] on p "Advanced" at bounding box center [166, 96] width 49 height 15
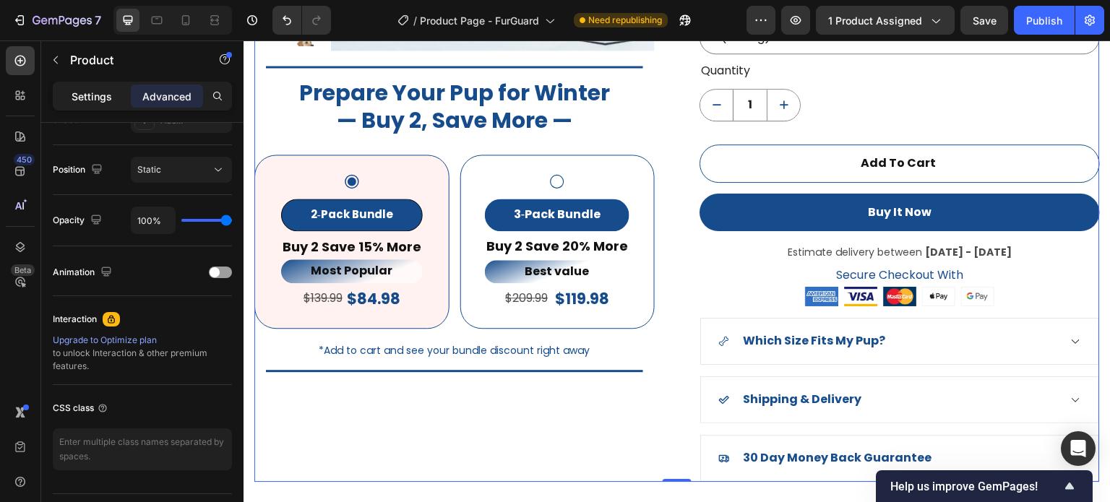
click at [93, 93] on p "Settings" at bounding box center [92, 96] width 40 height 15
click at [64, 57] on button "button" at bounding box center [55, 59] width 23 height 23
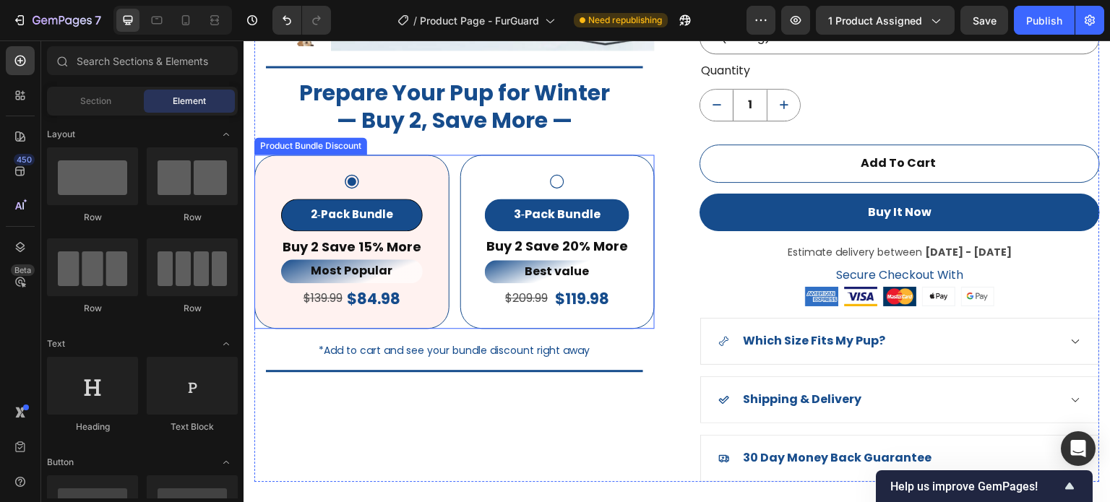
click at [286, 158] on div "2‑Pack Bundle Product Badge Buy 2 Save 15% More Text Block Most Popular Text Bl…" at bounding box center [351, 242] width 195 height 174
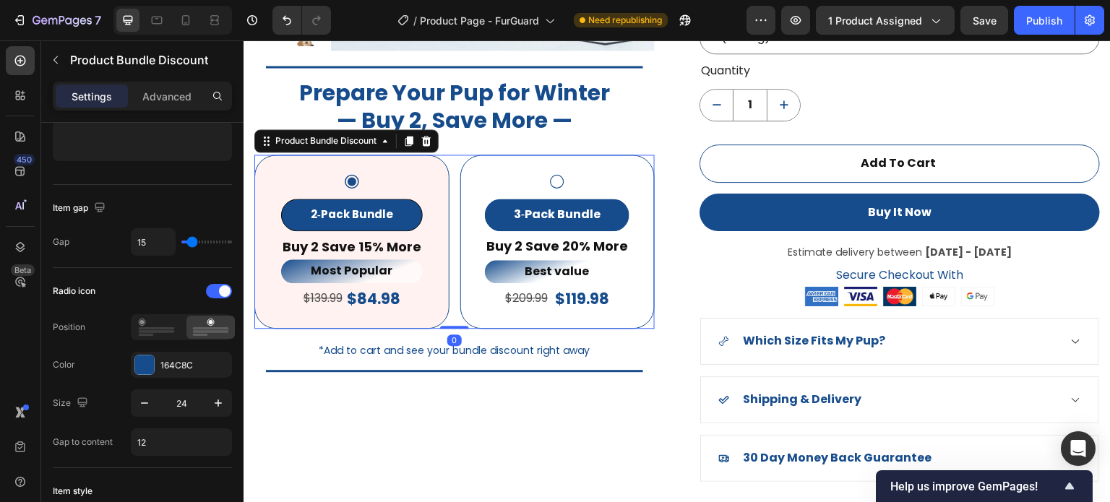
scroll to position [217, 0]
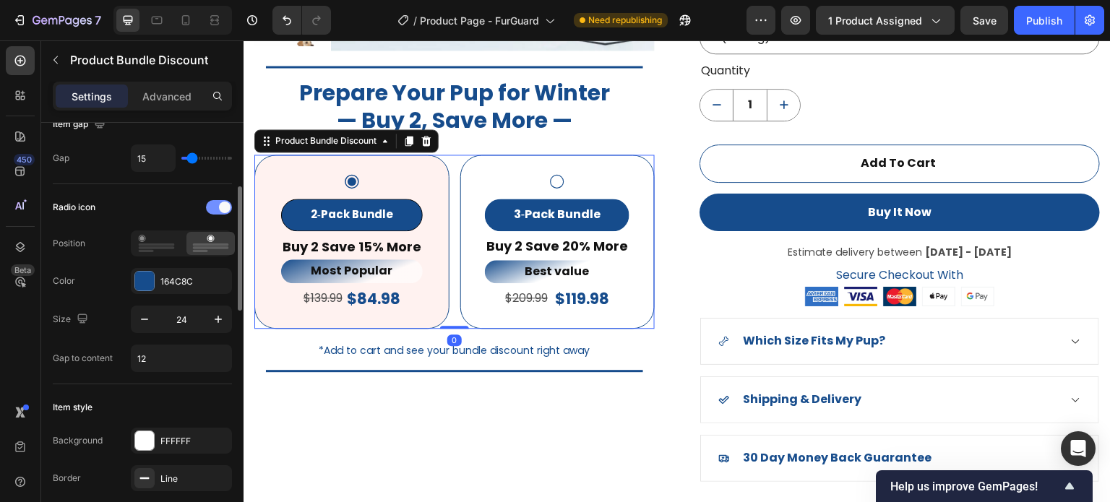
click at [211, 213] on div at bounding box center [219, 207] width 26 height 14
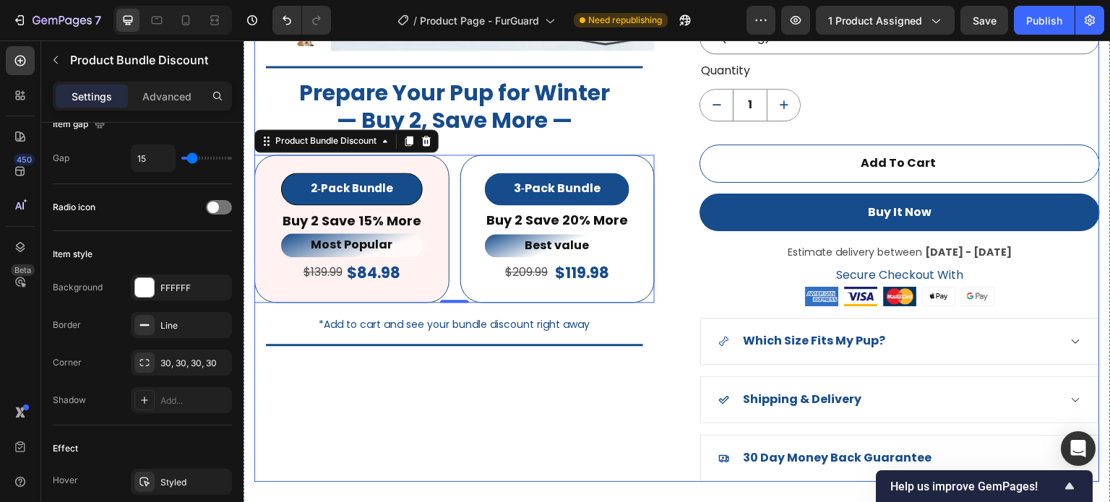
click at [506, 412] on div "Product Images Title Line Prepare Your Pup for Winter — Buy 2, Save More — Head…" at bounding box center [454, 103] width 401 height 755
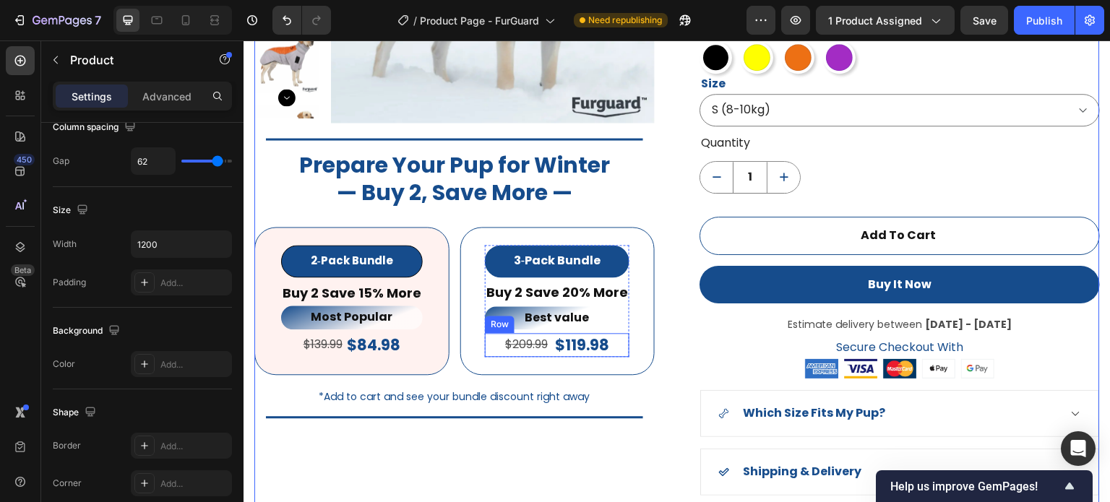
scroll to position [0, 0]
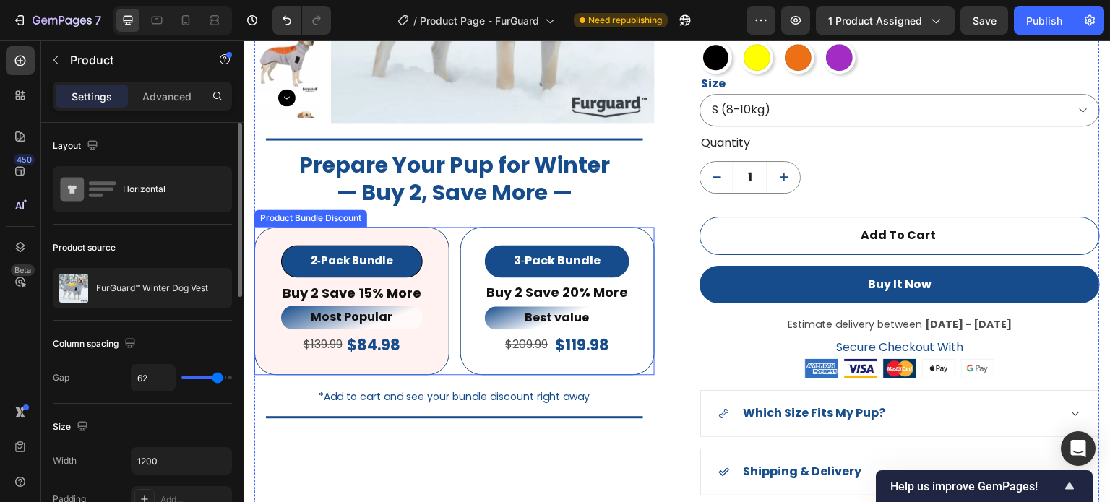
click at [635, 258] on div "3‑Pack Bundle Product Badge Buy 2 Save 20% More Text Block Best value Text Bloc…" at bounding box center [558, 301] width 171 height 112
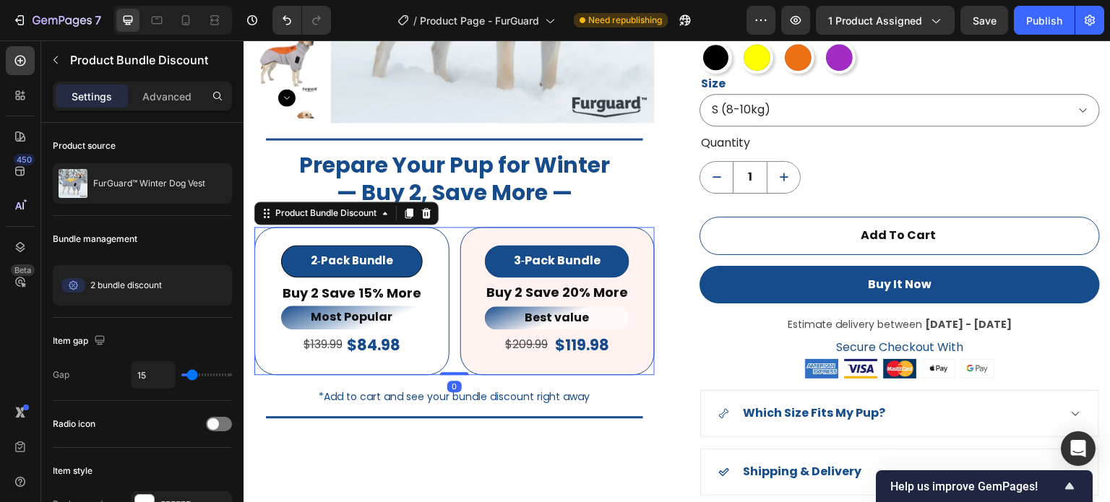
click at [436, 245] on div "2‑Pack Bundle Product Badge Buy 2 Save 15% More Text Block Most Popular Text Bl…" at bounding box center [351, 301] width 195 height 148
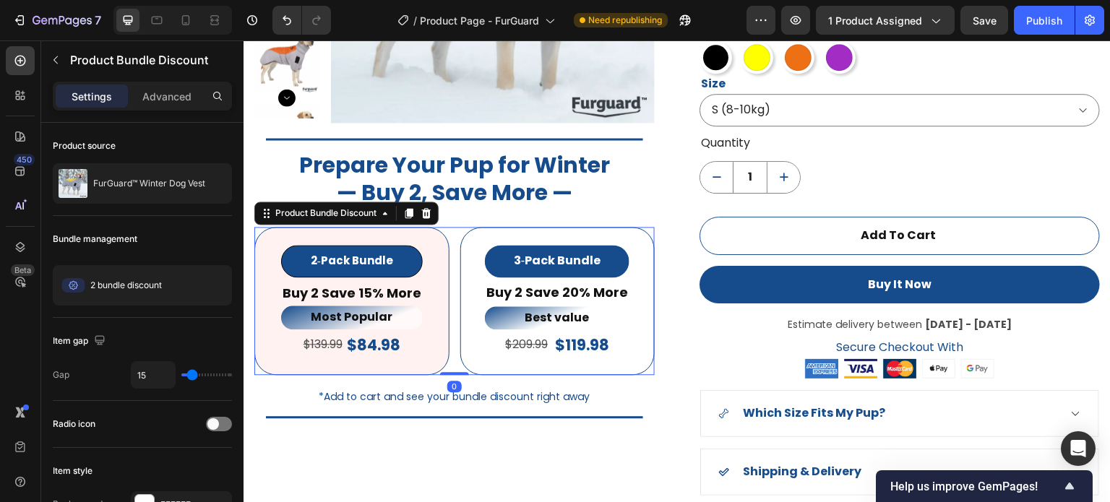
click at [619, 219] on div "Title Line Prepare Your Pup for Winter — Buy 2, Save More — Heading Row" at bounding box center [454, 169] width 401 height 102
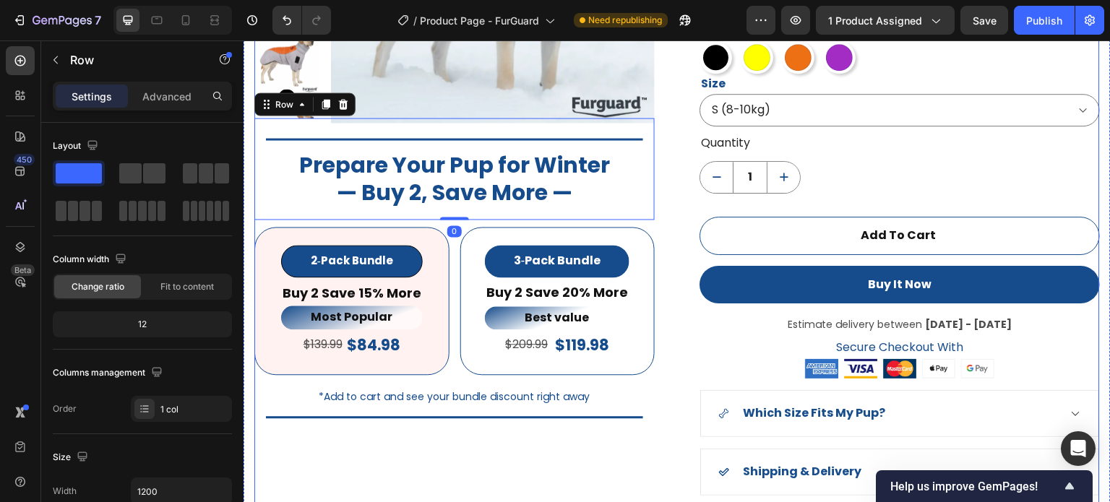
click at [682, 179] on div "Product Images Title Line Prepare Your Pup for Winter — Buy 2, Save More — Head…" at bounding box center [677, 175] width 846 height 755
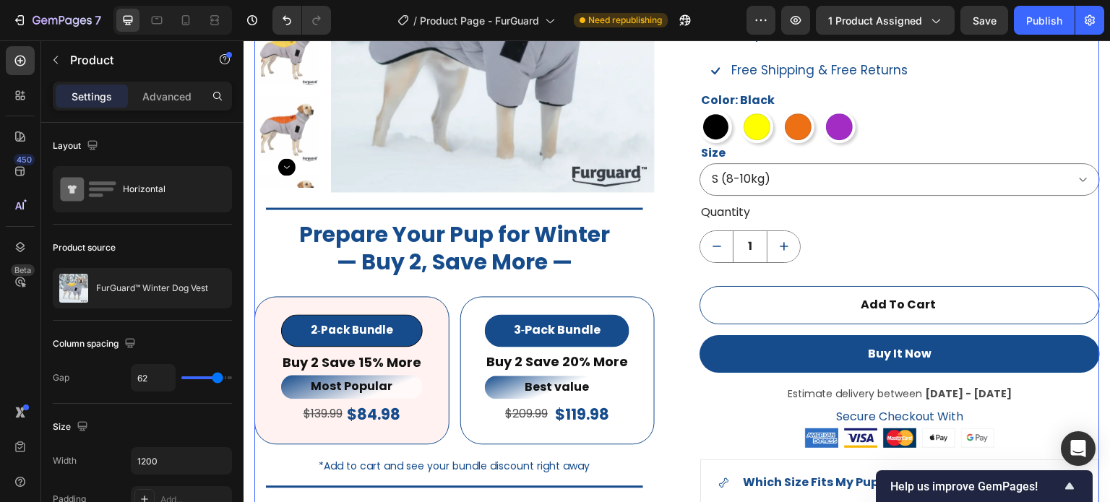
scroll to position [1095, 0]
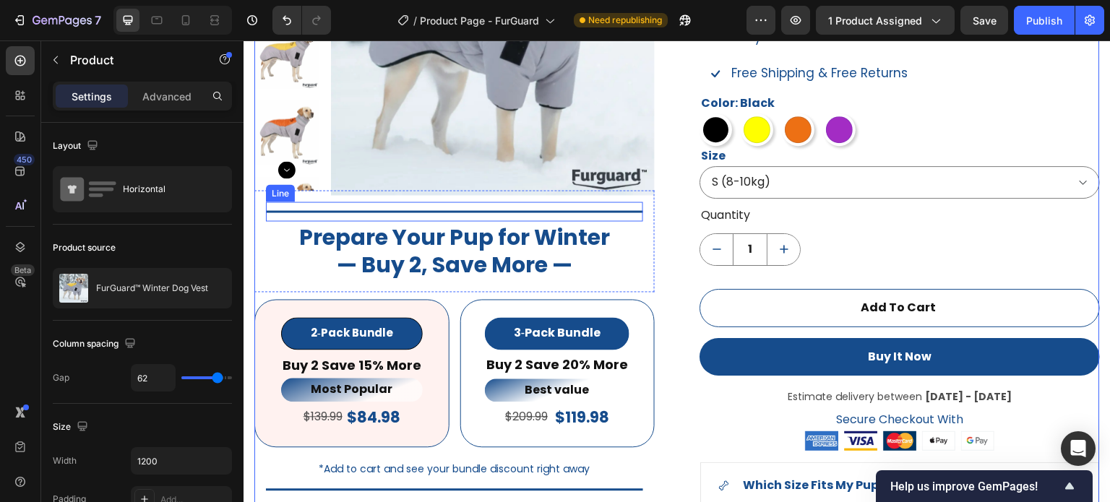
click at [628, 208] on div "Title Line" at bounding box center [454, 212] width 377 height 20
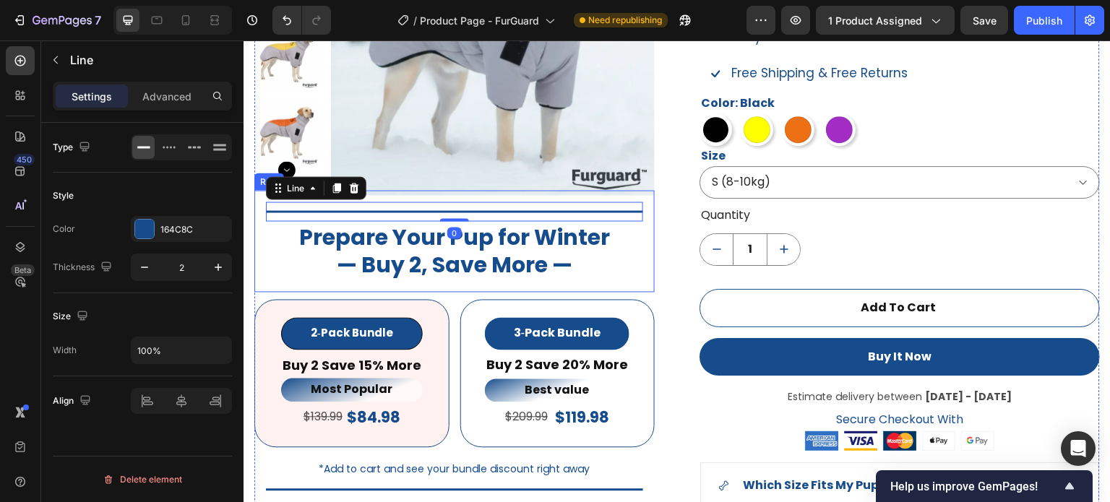
click at [631, 197] on div "Title Line 0 Prepare Your Pup for Winter — Buy 2, Save More — Heading Row" at bounding box center [454, 241] width 401 height 102
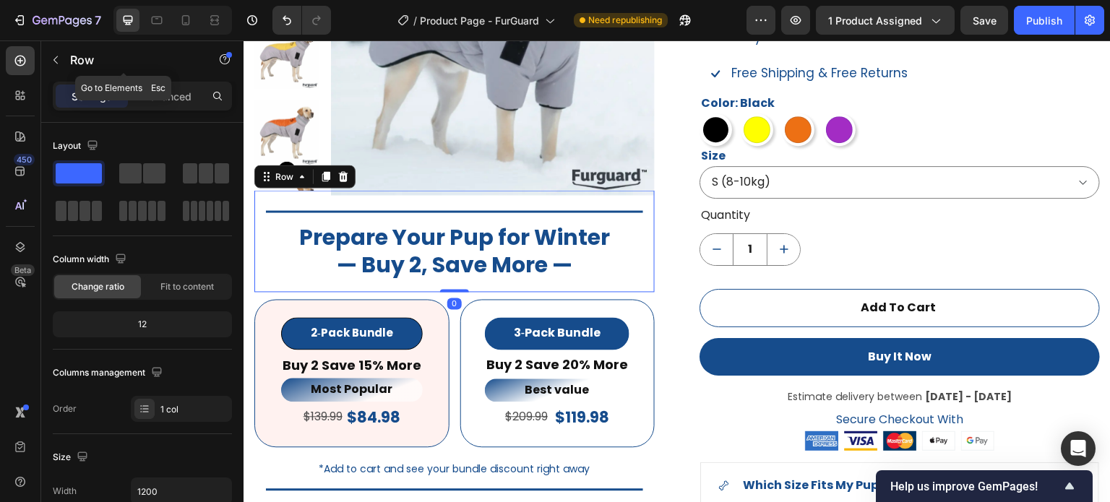
click at [147, 80] on div "Row" at bounding box center [123, 60] width 165 height 41
click at [168, 95] on p "Advanced" at bounding box center [166, 96] width 49 height 15
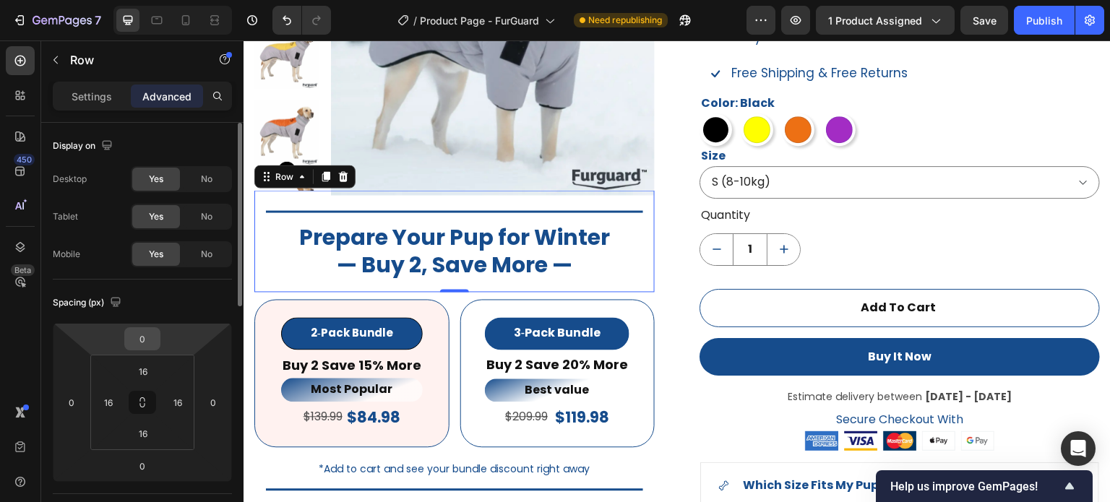
click at [146, 342] on input "0" at bounding box center [142, 339] width 29 height 22
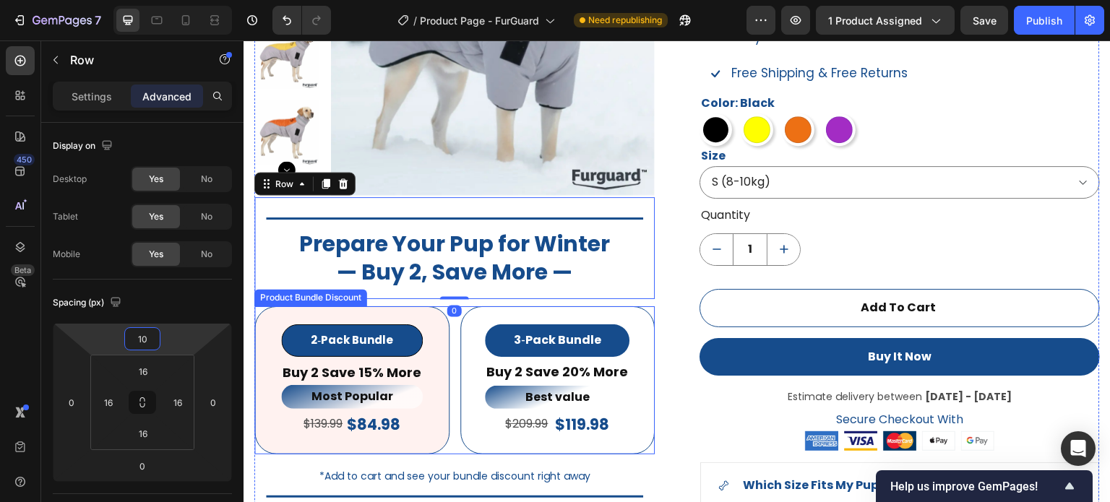
type input "1"
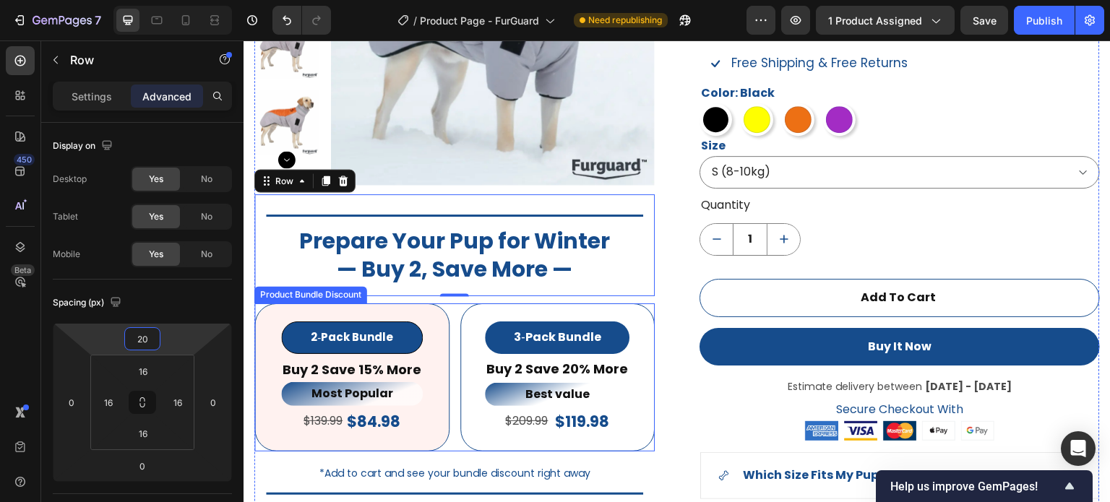
scroll to position [1167, 0]
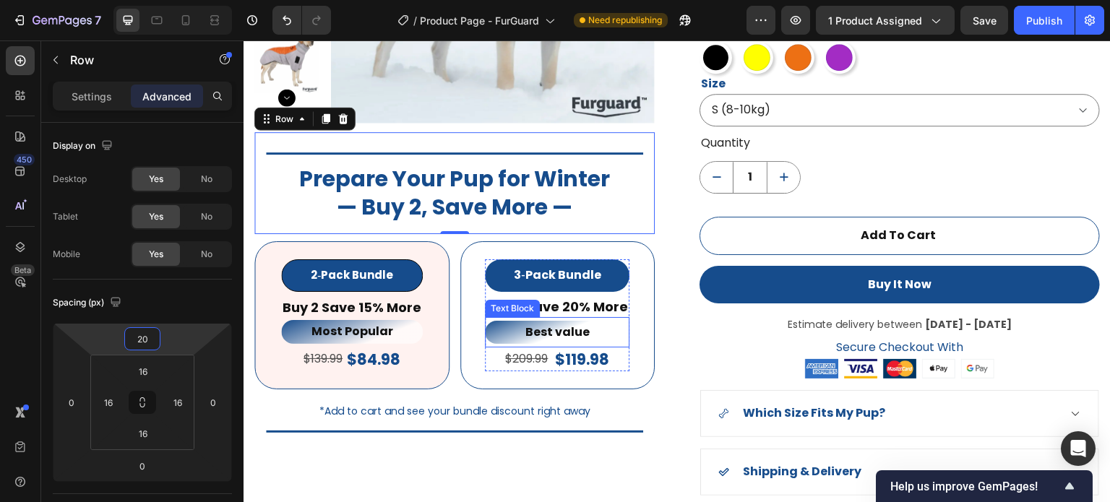
type input "2"
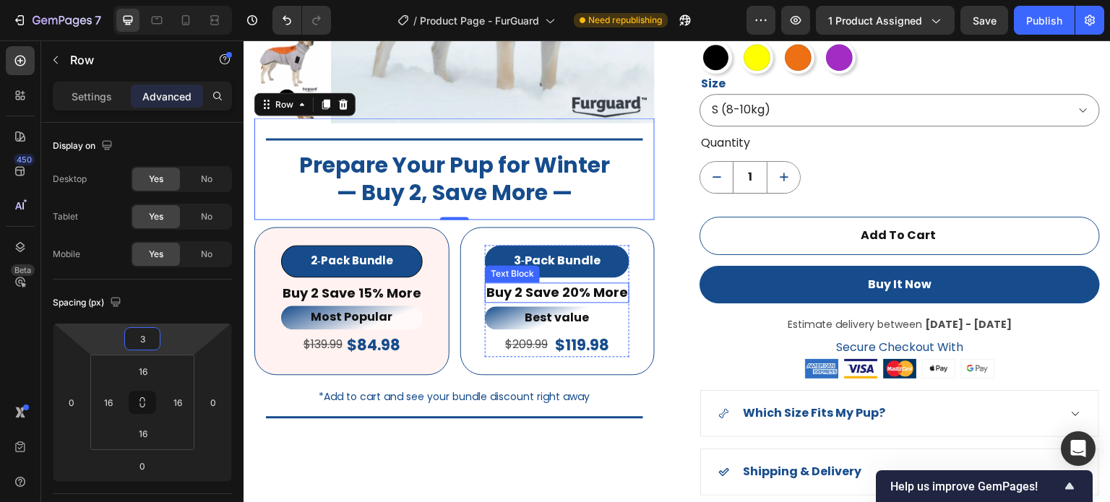
type input "30"
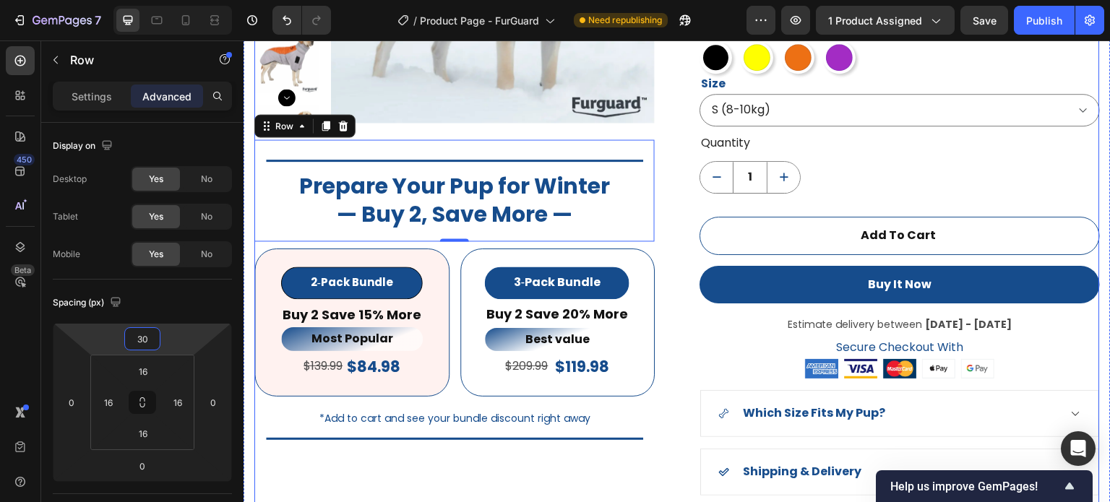
click at [673, 188] on div "Product Images Title Line Prepare Your Pup for Winter — Buy 2, Save More — Head…" at bounding box center [677, 175] width 846 height 755
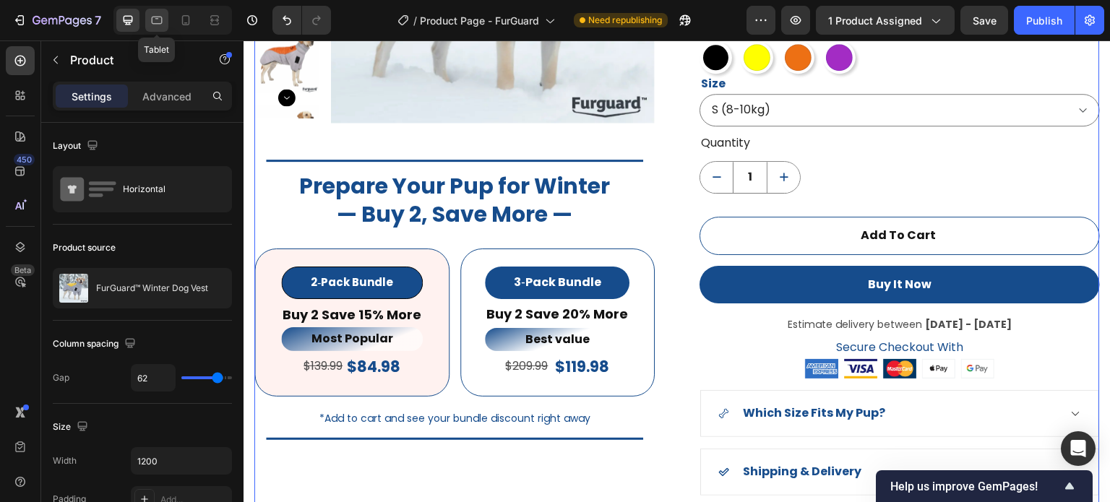
click at [151, 24] on icon at bounding box center [157, 20] width 14 height 14
type input "100%"
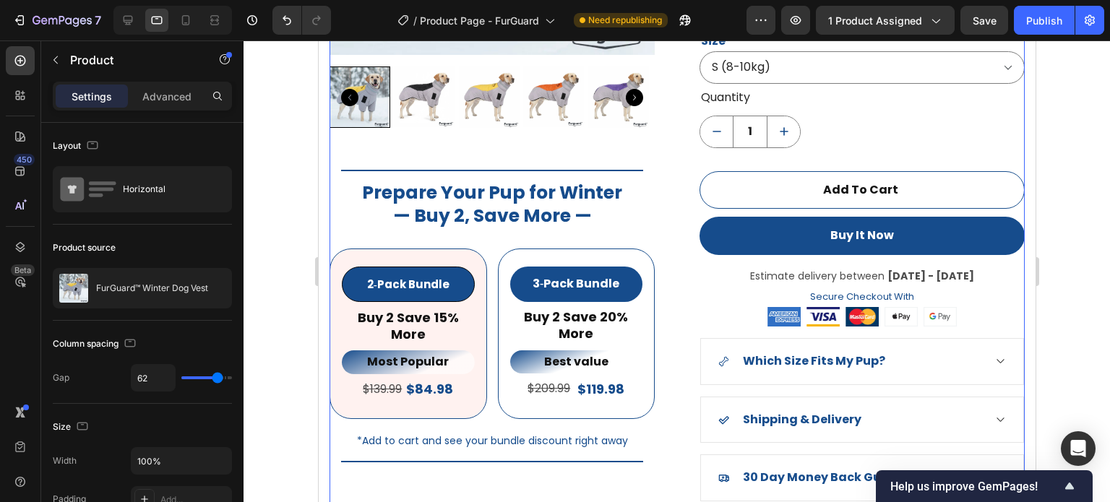
scroll to position [1163, 0]
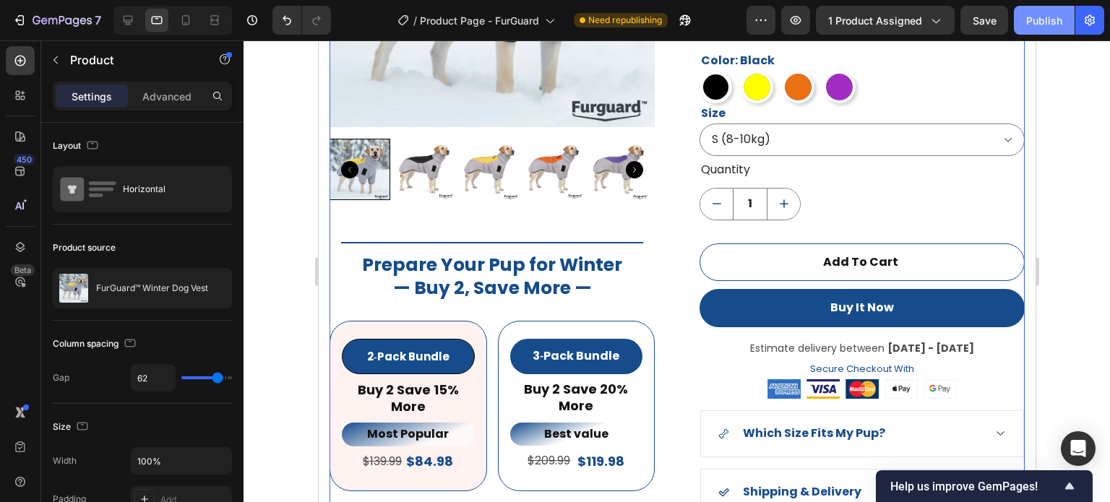
click at [1035, 20] on div "Publish" at bounding box center [1045, 20] width 36 height 15
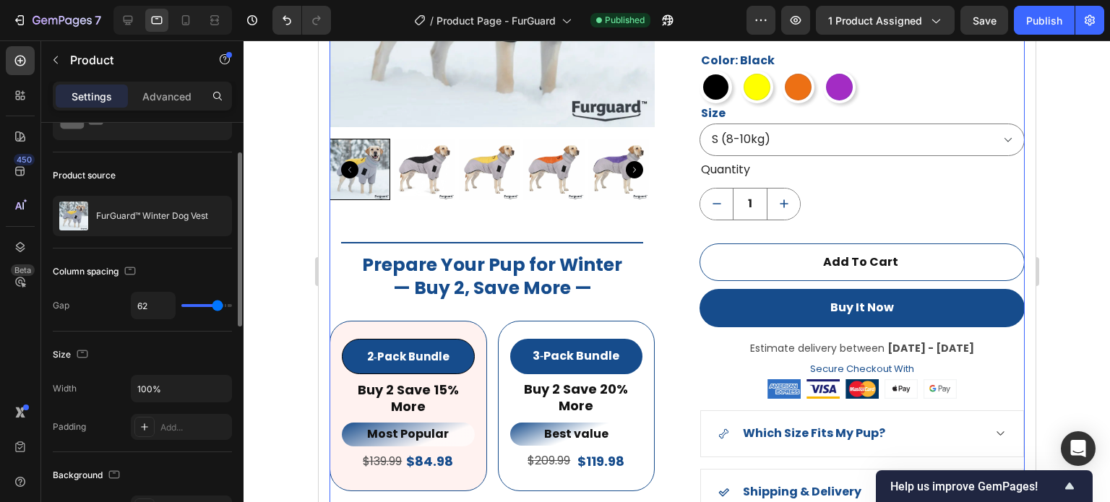
scroll to position [0, 0]
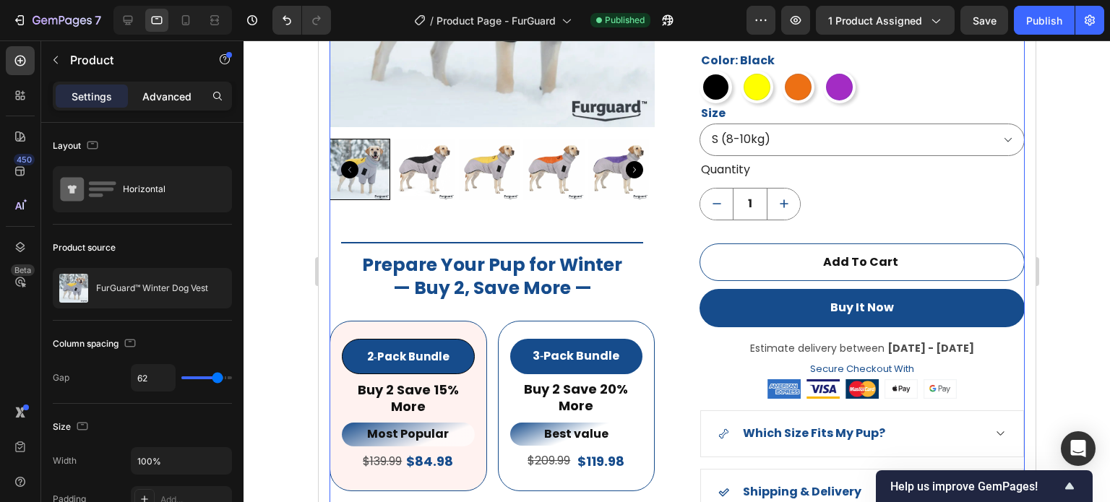
click at [150, 87] on div "Advanced" at bounding box center [167, 96] width 72 height 23
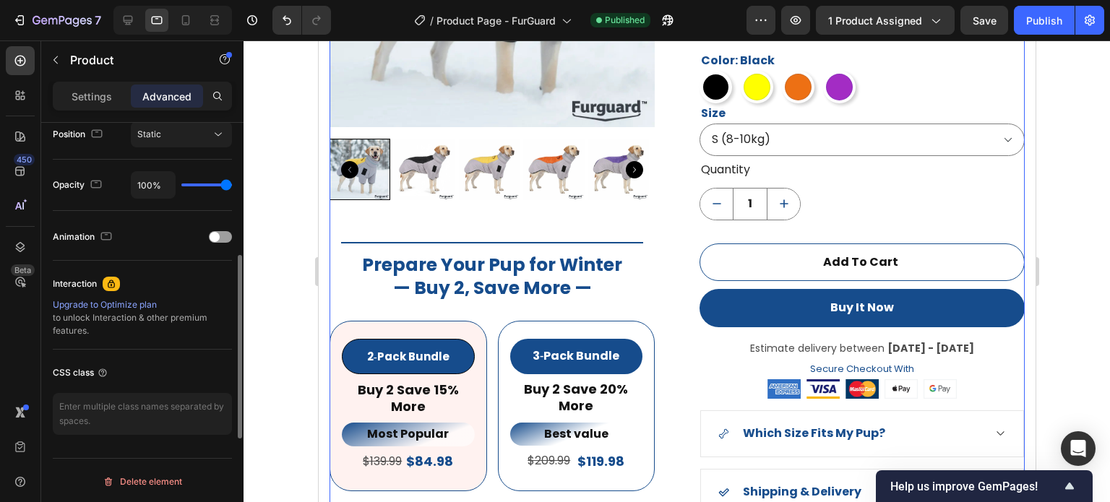
scroll to position [397, 0]
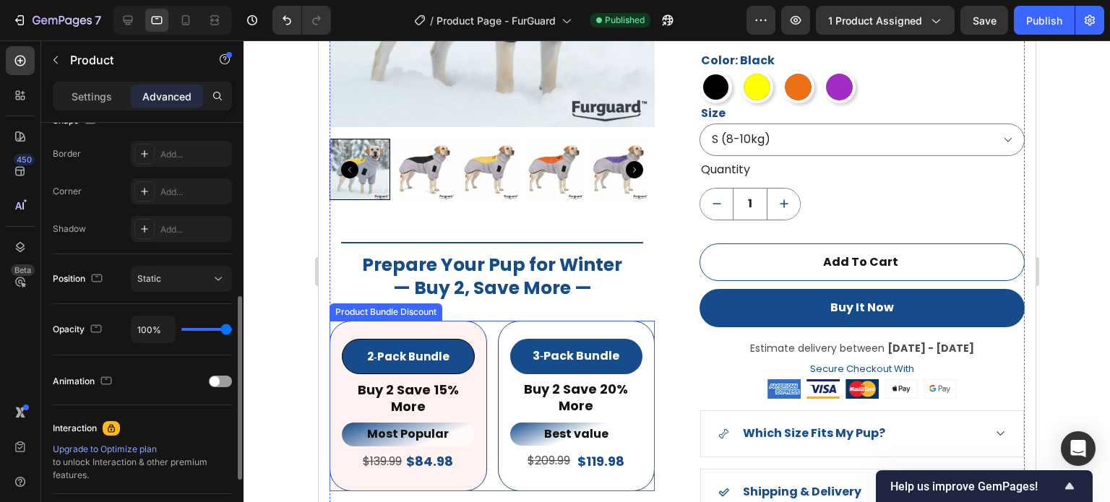
click at [541, 327] on div "3‑Pack Bundle Product Badge Buy 2 Save 20% More Text Block Best value Text Bloc…" at bounding box center [576, 406] width 158 height 171
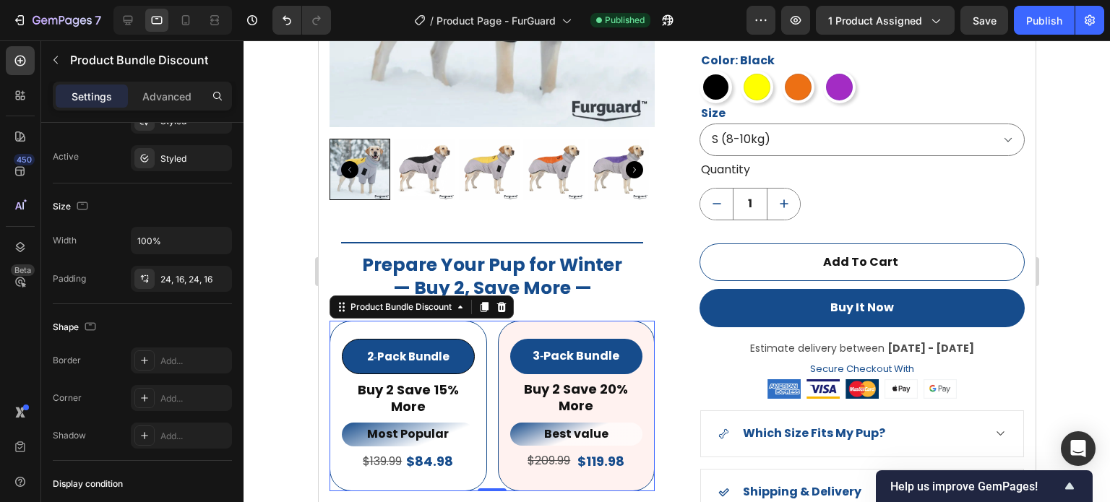
scroll to position [836, 0]
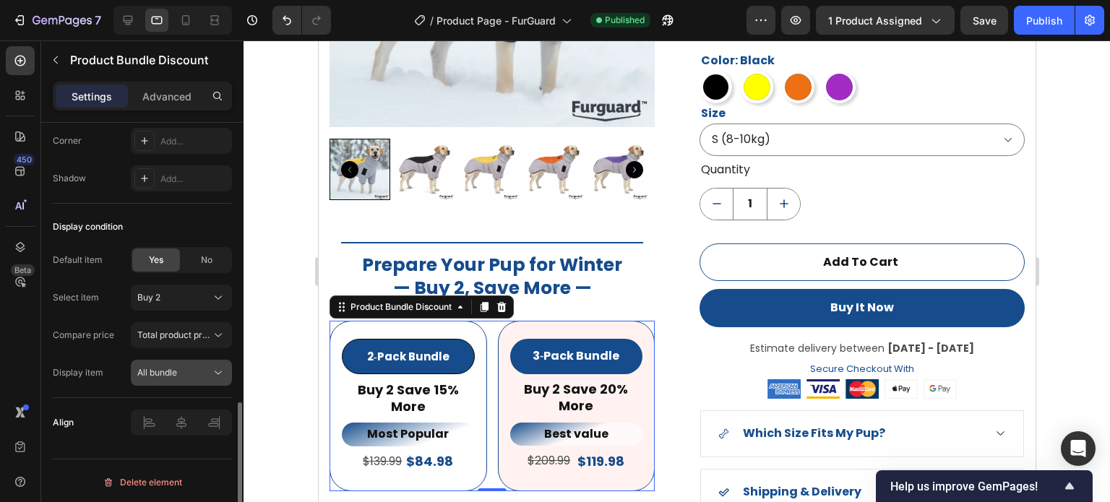
click at [180, 369] on div "All bundle" at bounding box center [174, 373] width 74 height 13
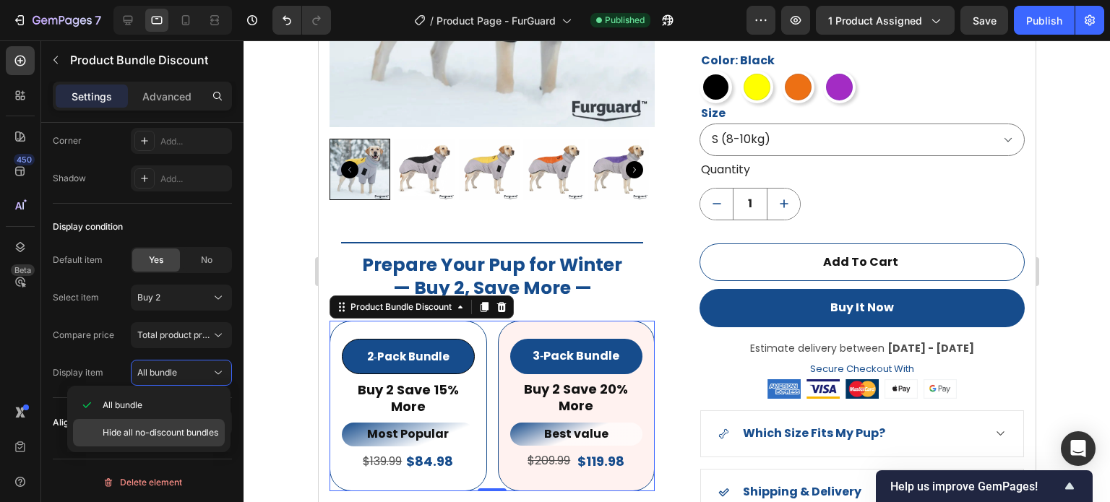
click at [176, 424] on div "Hide all no-discount bundles" at bounding box center [149, 432] width 152 height 27
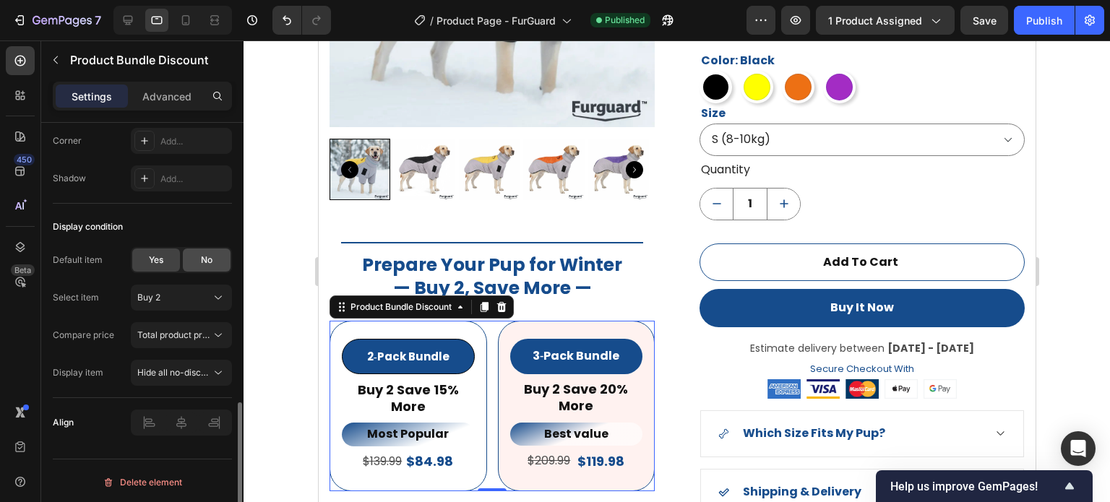
click at [197, 264] on div "No" at bounding box center [207, 260] width 48 height 23
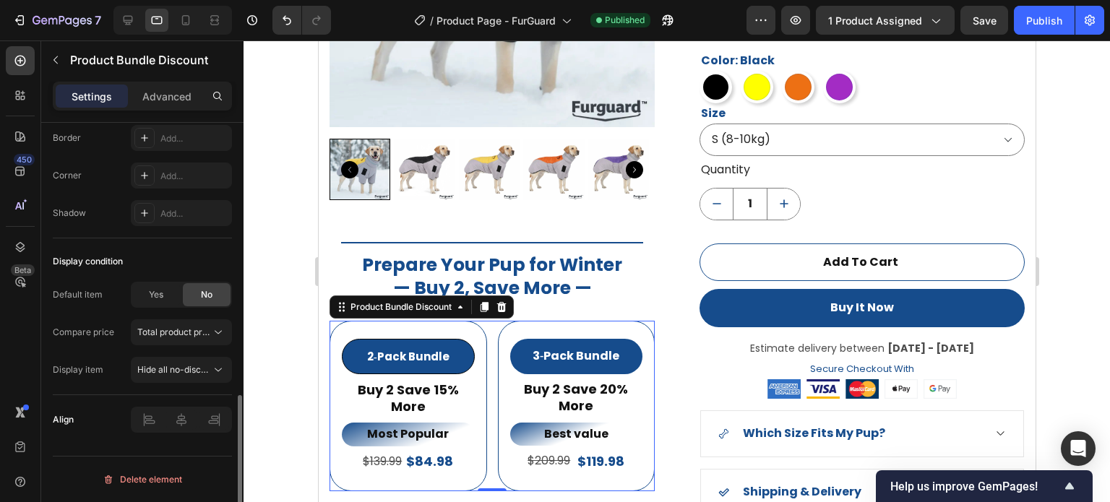
scroll to position [798, 0]
click at [1032, 16] on div "Publish" at bounding box center [1045, 20] width 36 height 15
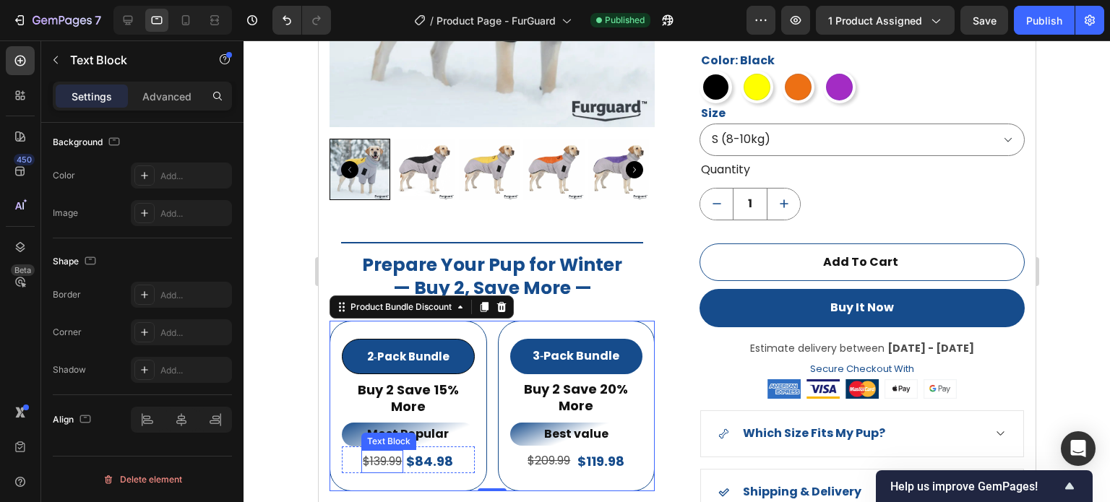
click at [403, 456] on div "$139.99" at bounding box center [382, 462] width 42 height 24
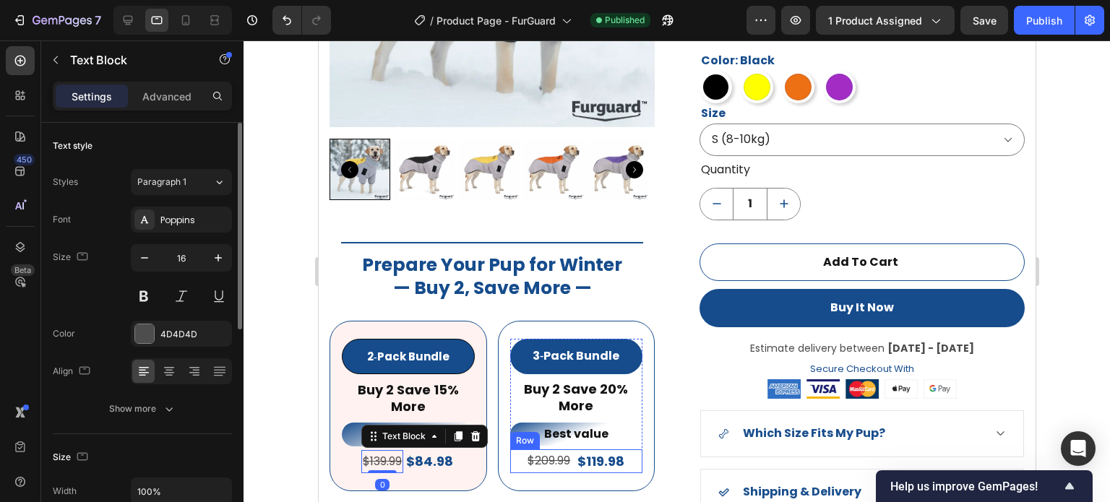
click at [570, 458] on div "$209.99 Text Block $119.98 Product Price Product Price Row" at bounding box center [576, 462] width 133 height 24
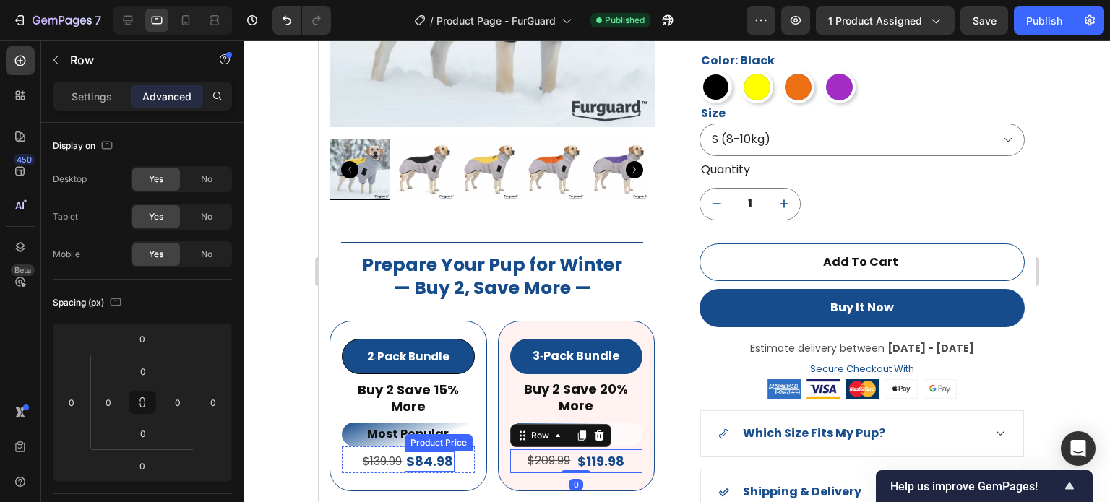
click at [406, 462] on div "$84.98" at bounding box center [429, 462] width 50 height 20
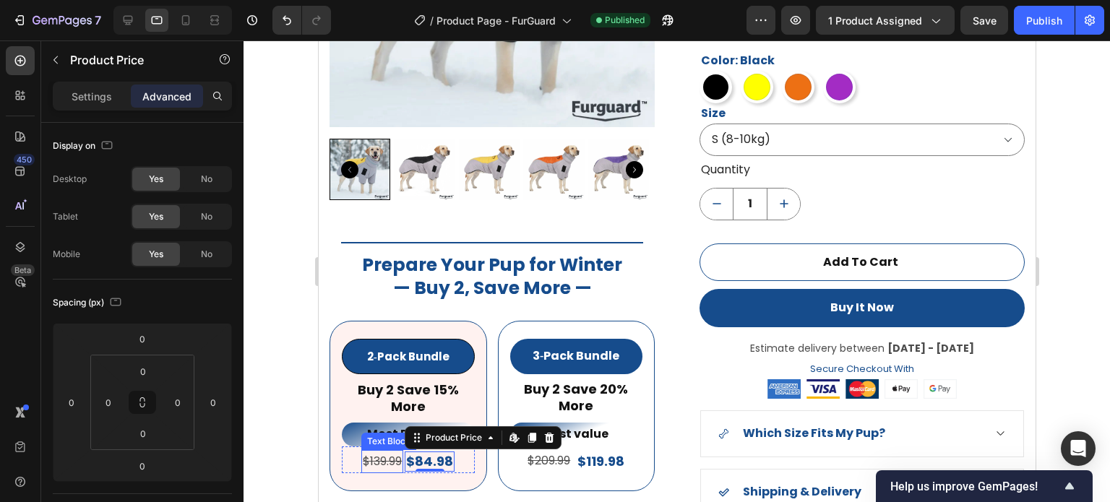
click at [400, 465] on p "$139.99" at bounding box center [381, 462] width 39 height 21
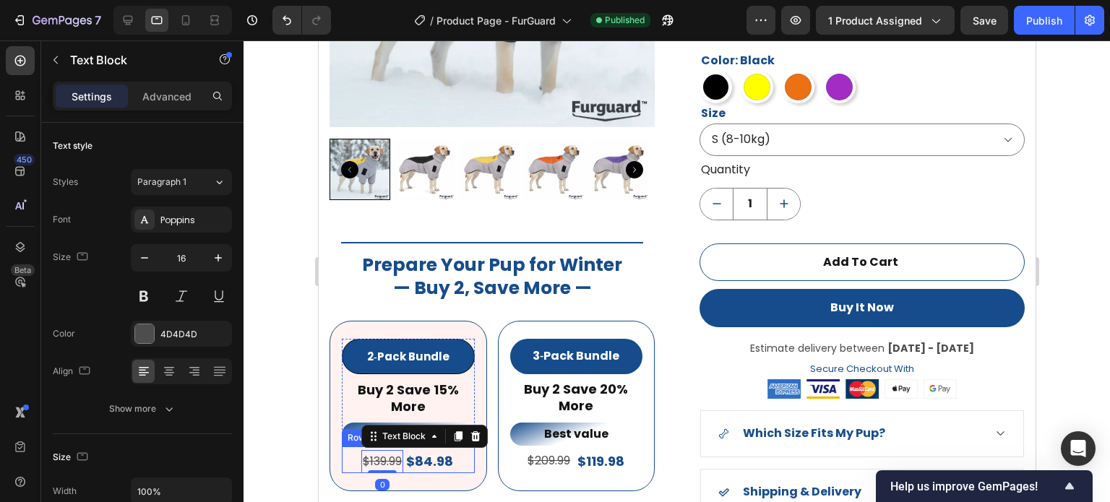
click at [462, 464] on div "$139.99 Text Block 0 $84.98 Product Price Product Price Row" at bounding box center [407, 460] width 133 height 27
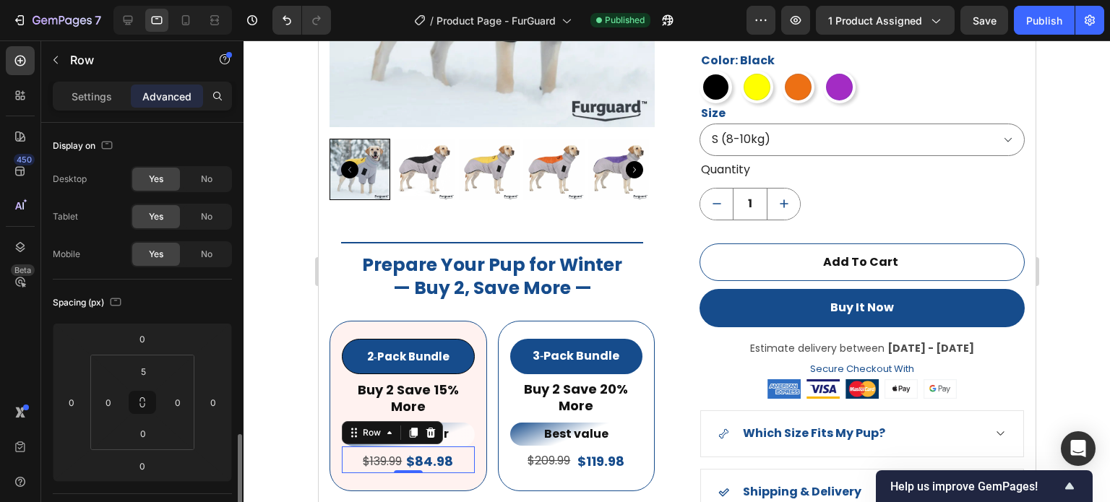
scroll to position [289, 0]
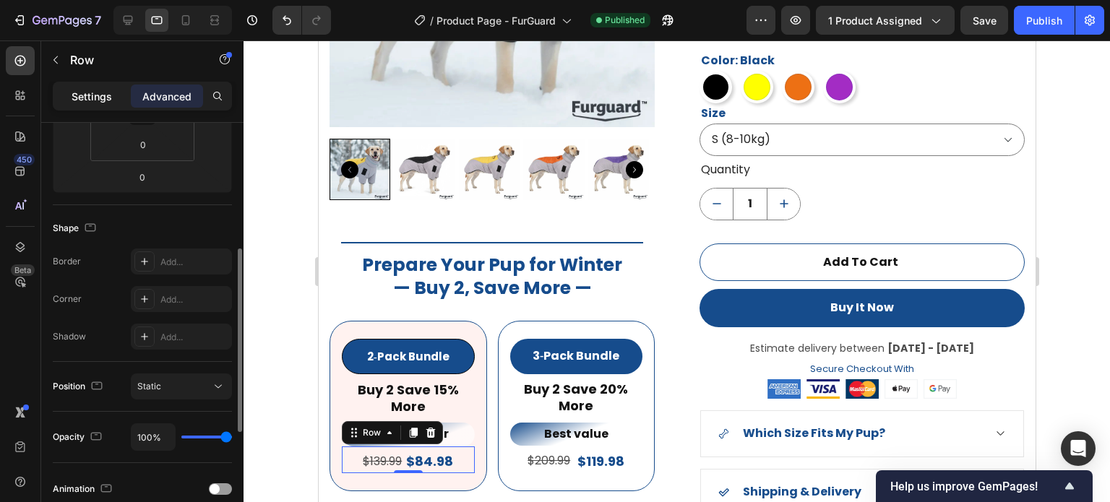
click at [107, 100] on p "Settings" at bounding box center [92, 96] width 40 height 15
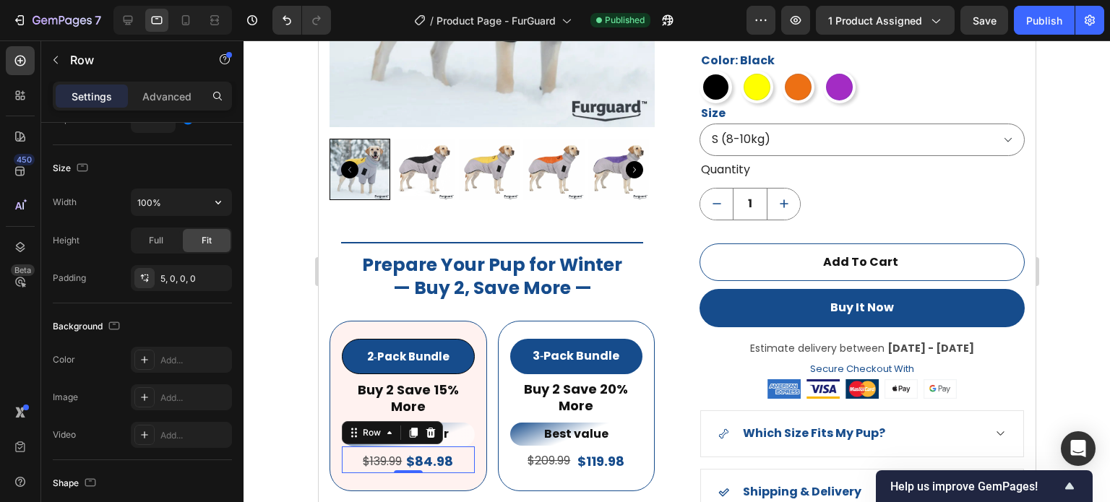
scroll to position [8, 0]
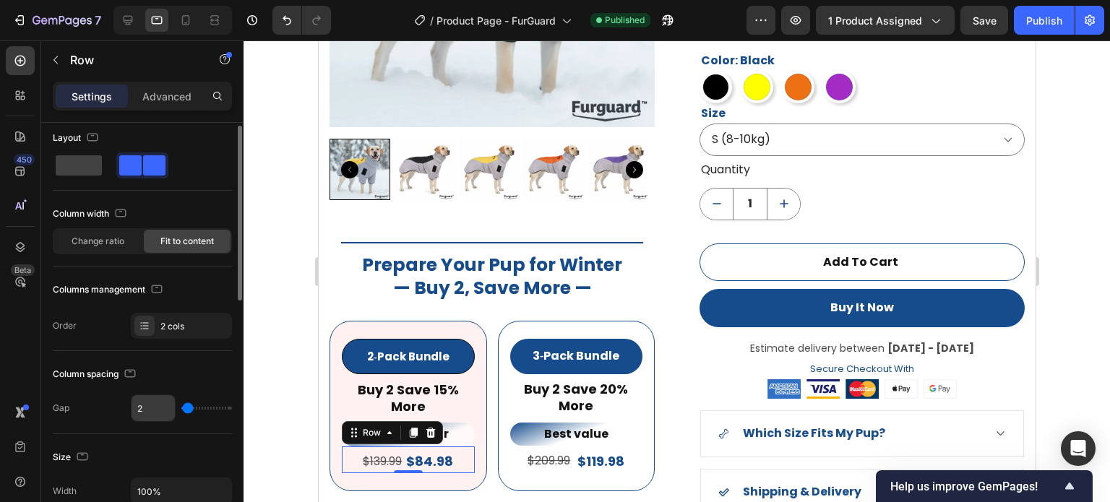
click at [153, 411] on input "2" at bounding box center [153, 408] width 43 height 26
type input "6"
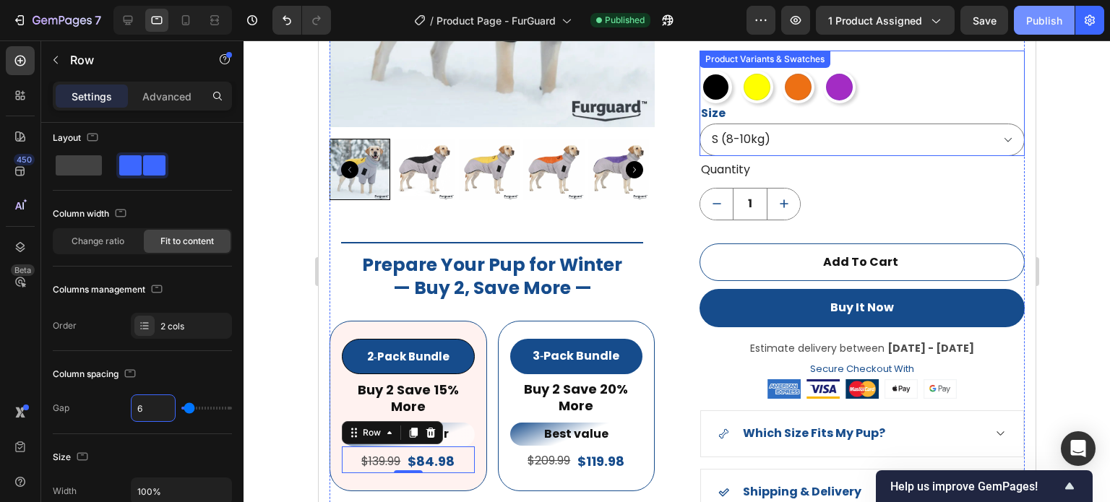
type input "6"
click at [1028, 22] on div "Publish" at bounding box center [1045, 20] width 36 height 15
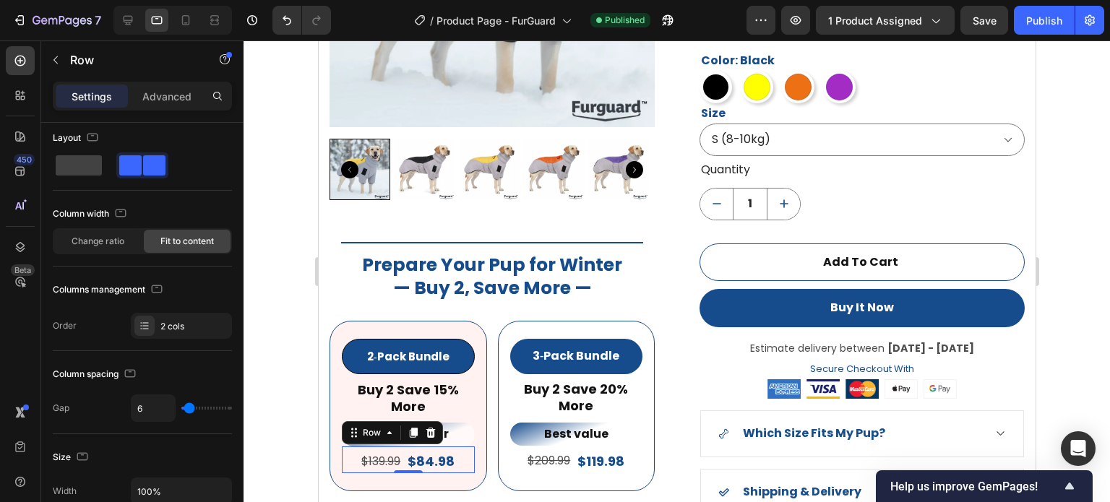
drag, startPoint x: 903, startPoint y: 15, endPoint x: 917, endPoint y: -20, distance: 37.3
drag, startPoint x: 1235, startPoint y: 21, endPoint x: 345, endPoint y: 231, distance: 914.3
click at [365, 207] on div "Product Images Title Line Prepare Your Pup for Winter — Buy 2, Save More — Head…" at bounding box center [491, 199] width 325 height 795
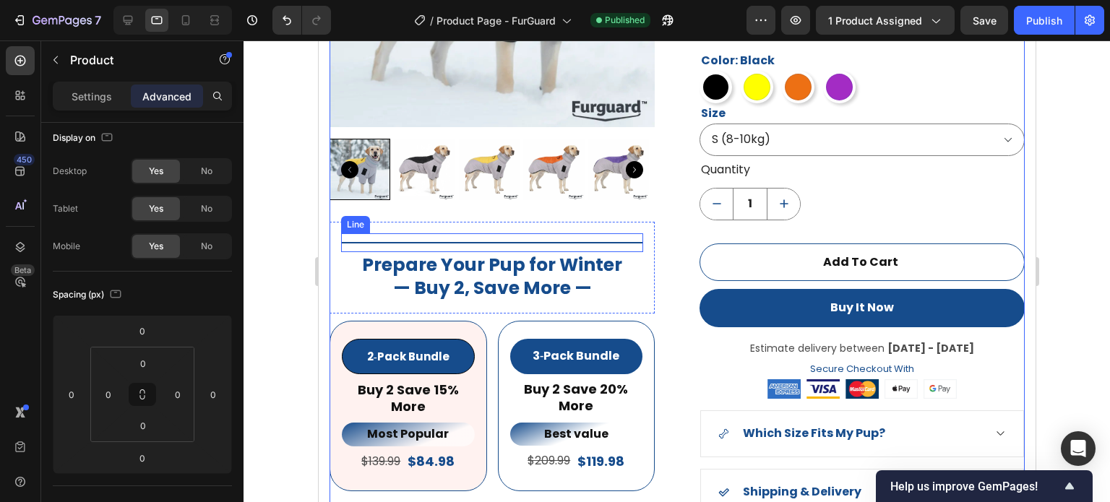
scroll to position [0, 0]
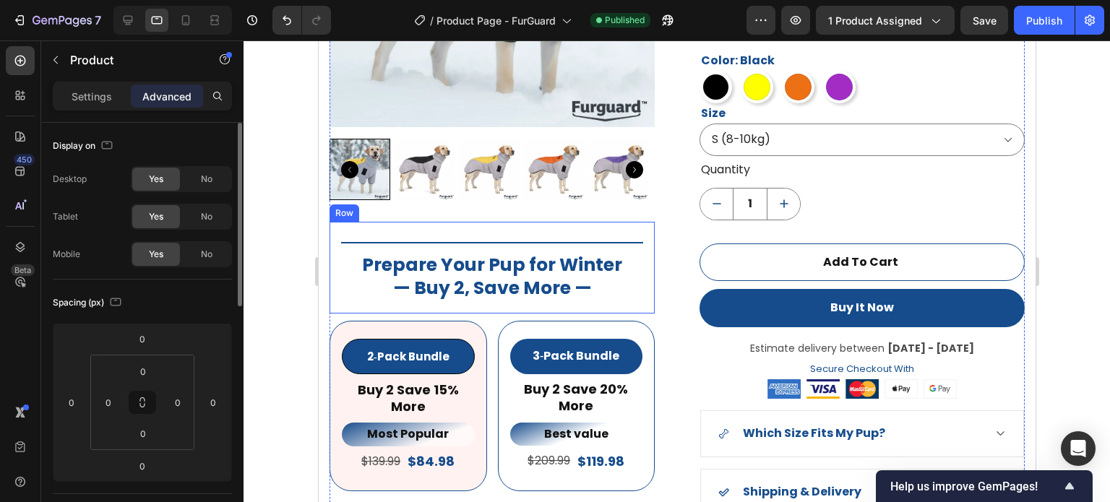
click at [348, 223] on div "Title Line Prepare Your Pup for Winter — Buy 2, Save More — Heading Row" at bounding box center [491, 268] width 325 height 92
click at [189, 252] on div "No" at bounding box center [207, 254] width 48 height 23
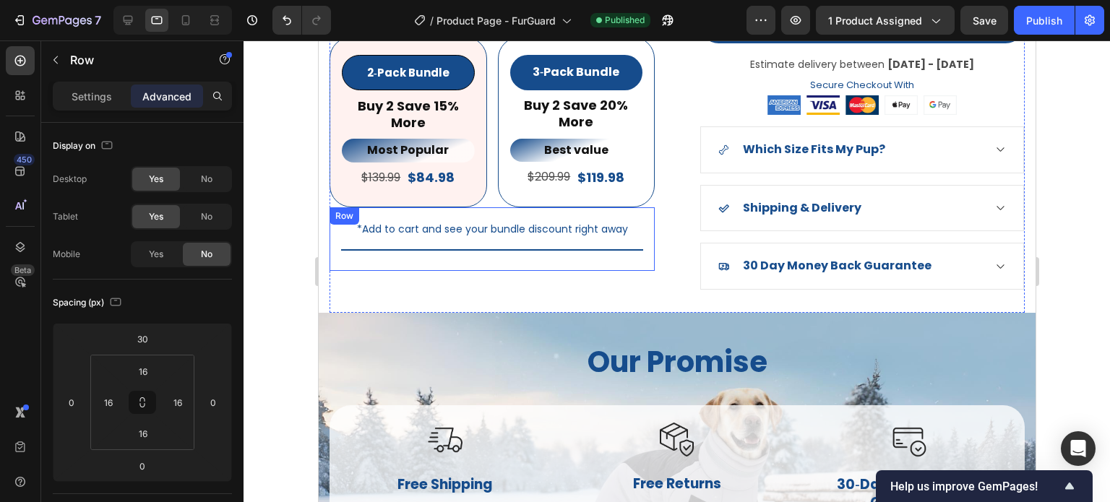
scroll to position [1597, 0]
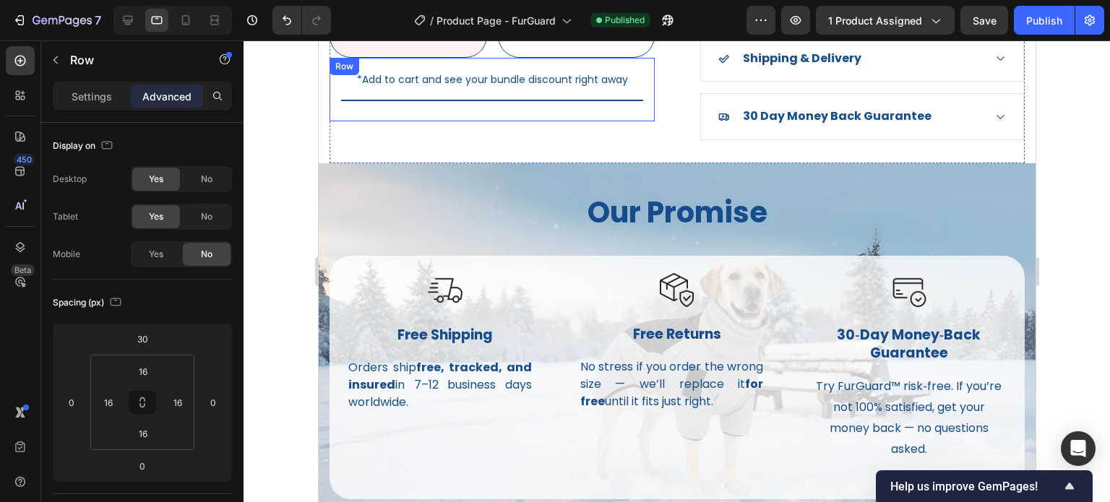
click at [335, 97] on div "*Add to cart and see your bundle discount right away Text Block Title Line Row" at bounding box center [491, 89] width 325 height 63
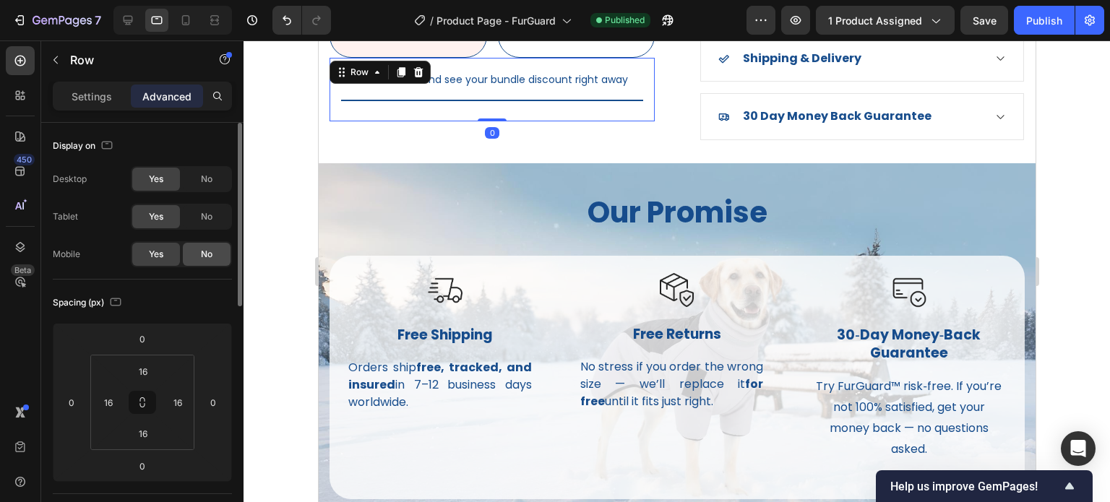
click at [208, 254] on span "No" at bounding box center [207, 254] width 12 height 13
drag, startPoint x: 1037, startPoint y: 17, endPoint x: 998, endPoint y: 1, distance: 41.9
click at [1037, 17] on div "Publish" at bounding box center [1045, 20] width 36 height 15
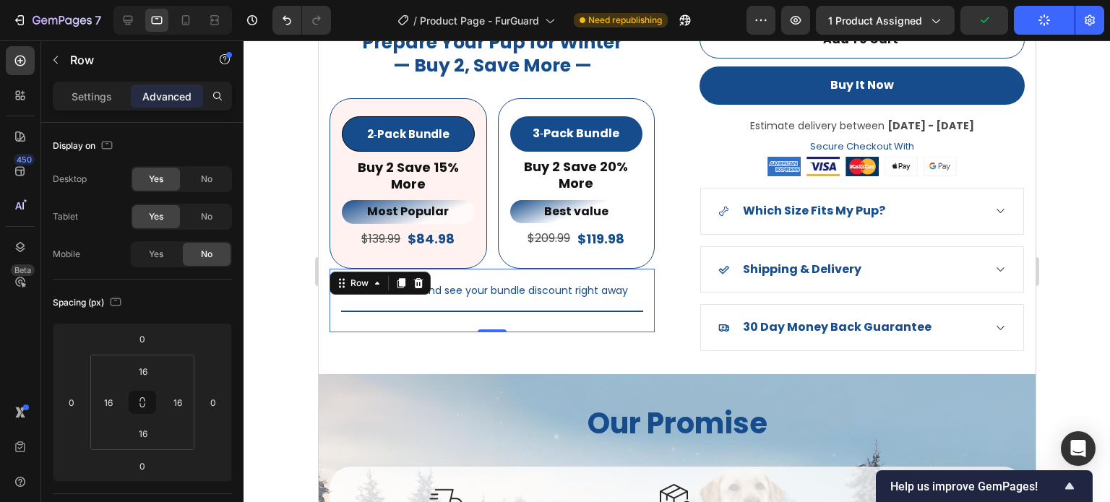
scroll to position [1380, 0]
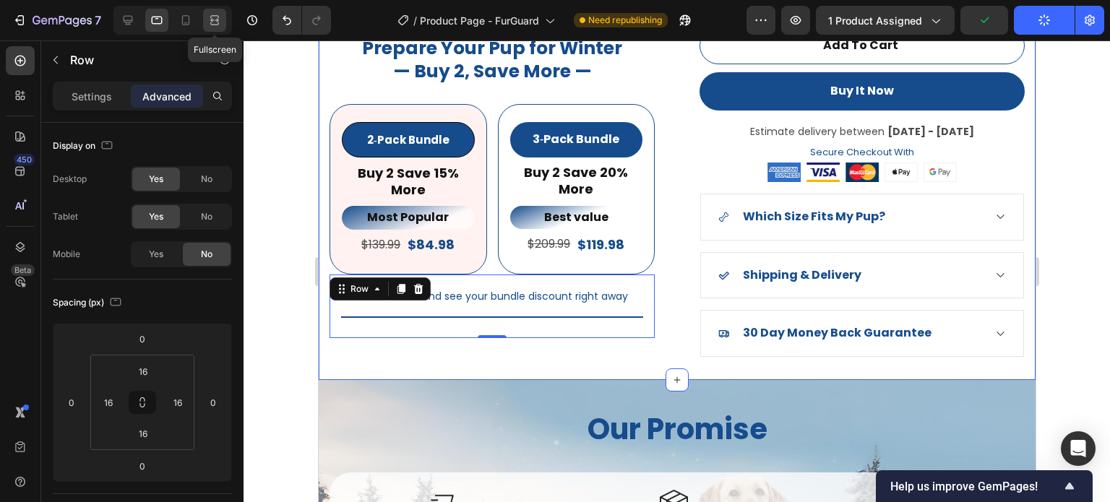
click at [211, 25] on icon at bounding box center [214, 20] width 14 height 14
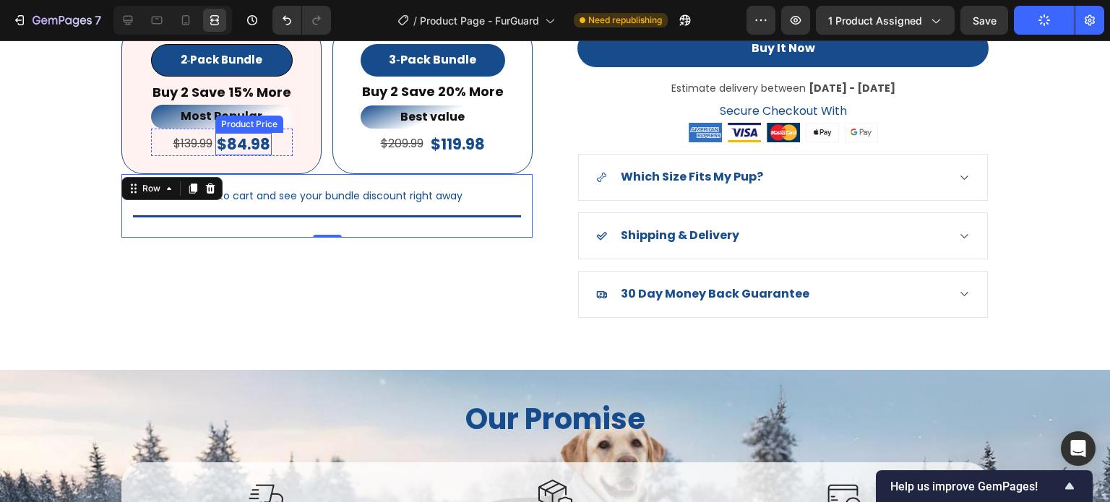
scroll to position [1306, 0]
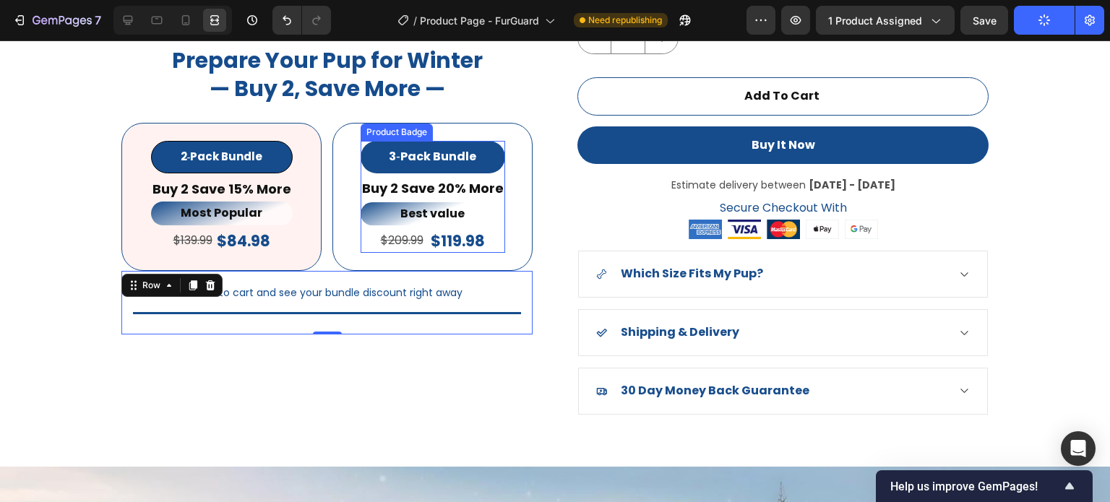
click at [494, 147] on div "3‑Pack Bundle" at bounding box center [433, 157] width 145 height 33
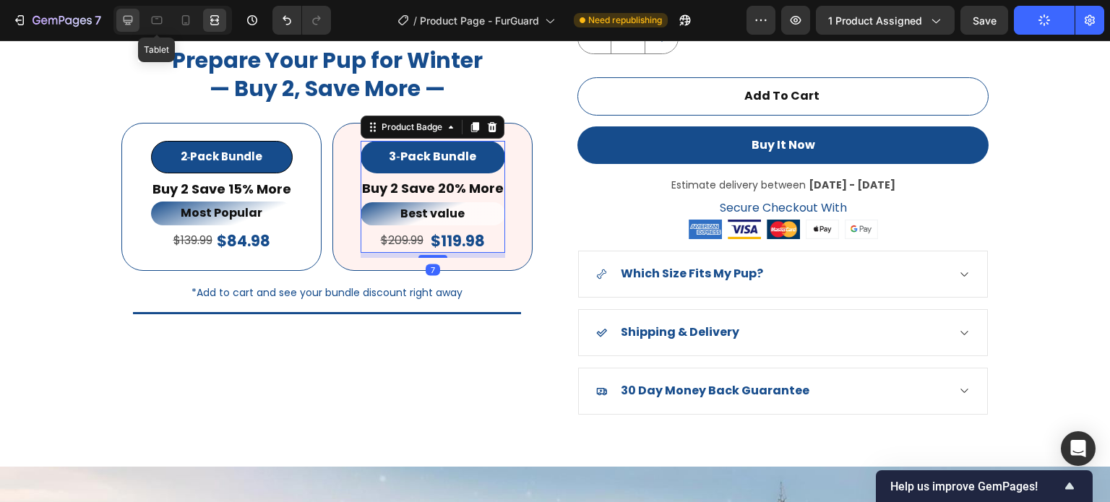
click at [131, 25] on icon at bounding box center [128, 20] width 14 height 14
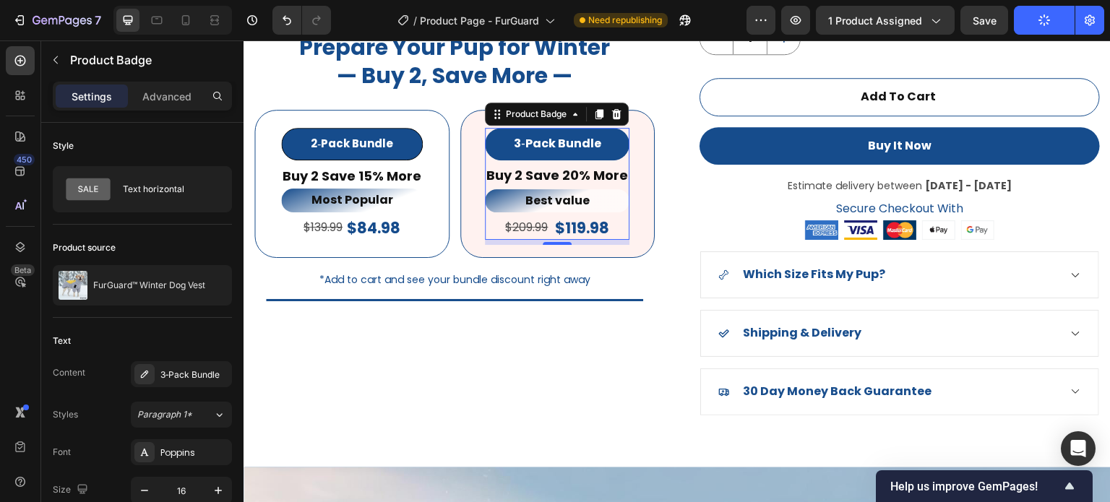
scroll to position [1293, 0]
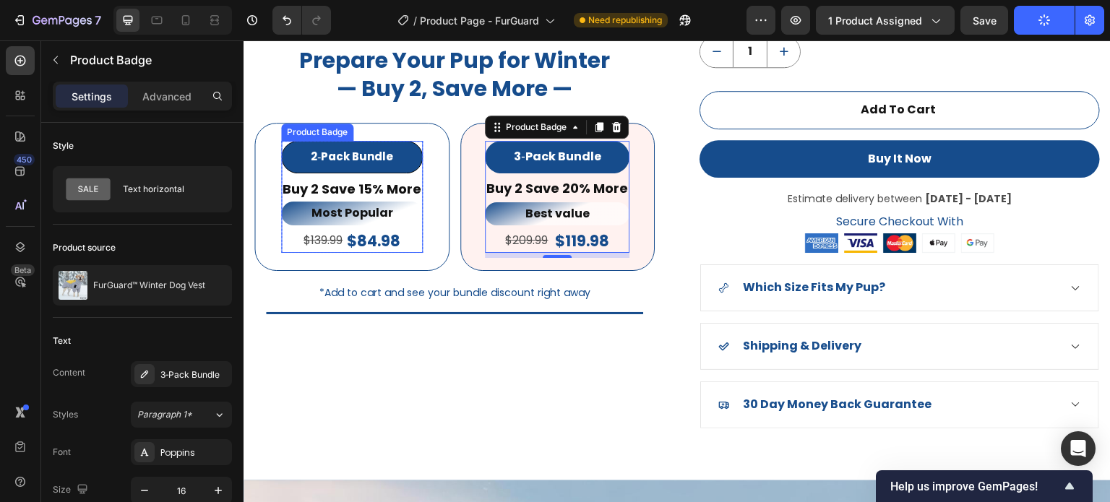
drag, startPoint x: 442, startPoint y: 276, endPoint x: 419, endPoint y: 153, distance: 125.2
click at [419, 153] on div "2‑Pack Bundle" at bounding box center [352, 157] width 142 height 33
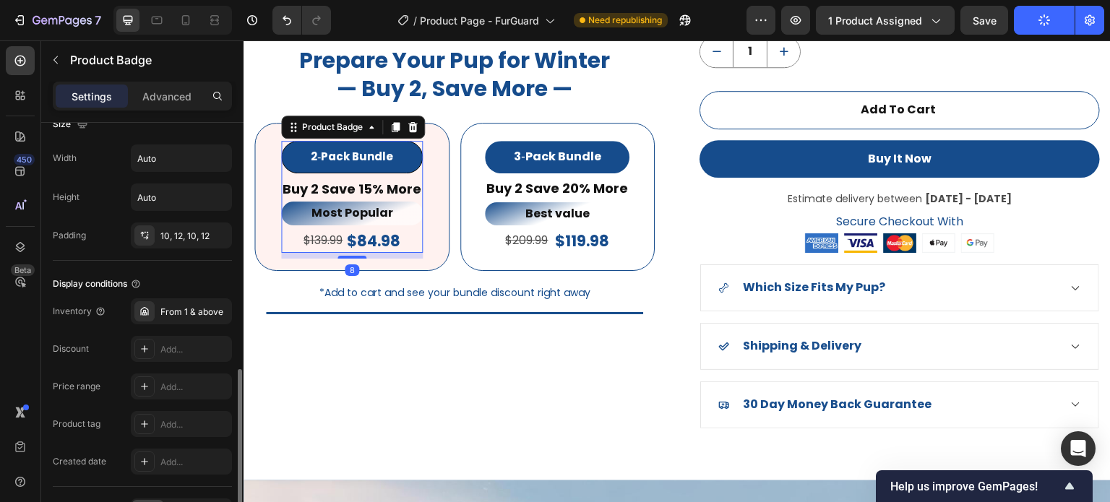
scroll to position [813, 0]
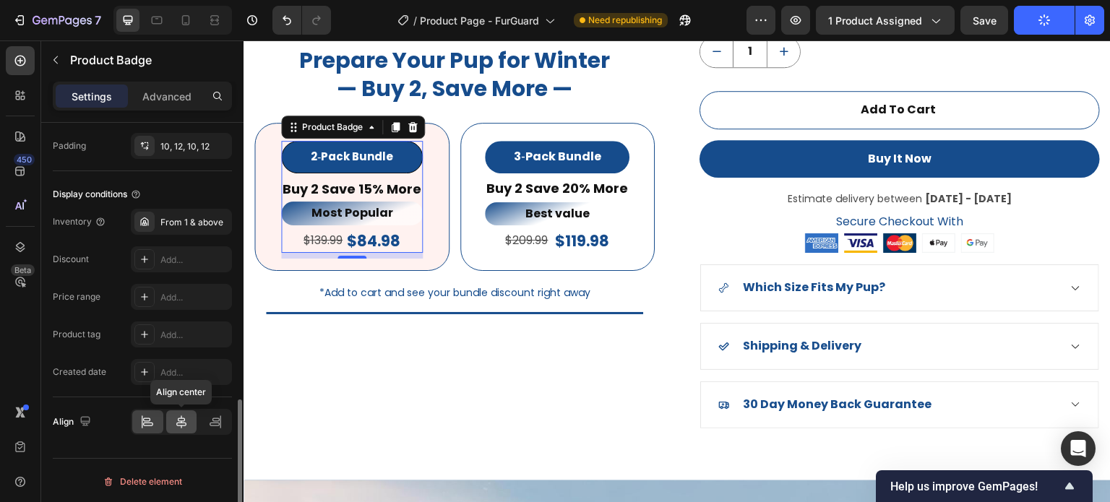
click at [182, 425] on icon at bounding box center [181, 422] width 14 height 14
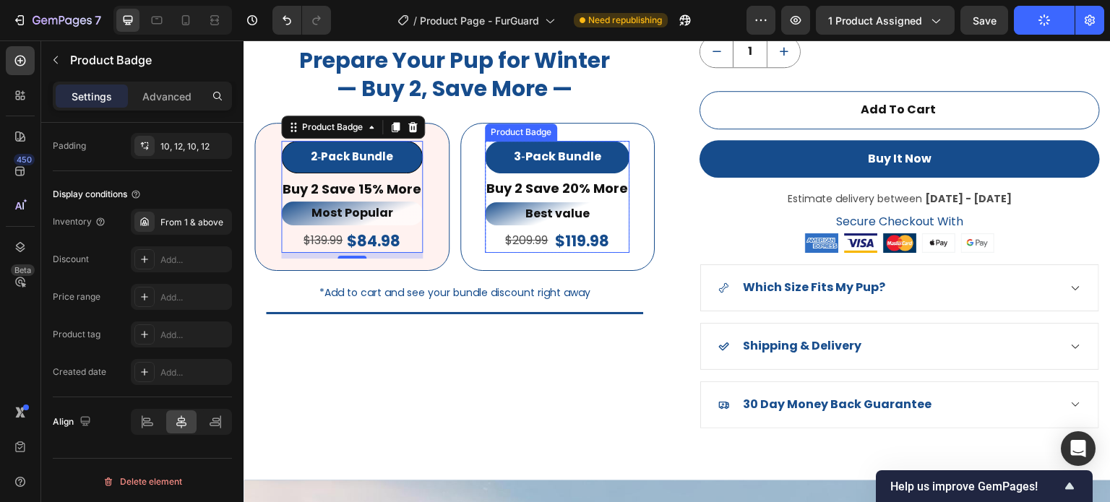
click at [485, 142] on div "3‑Pack Bundle" at bounding box center [557, 157] width 145 height 33
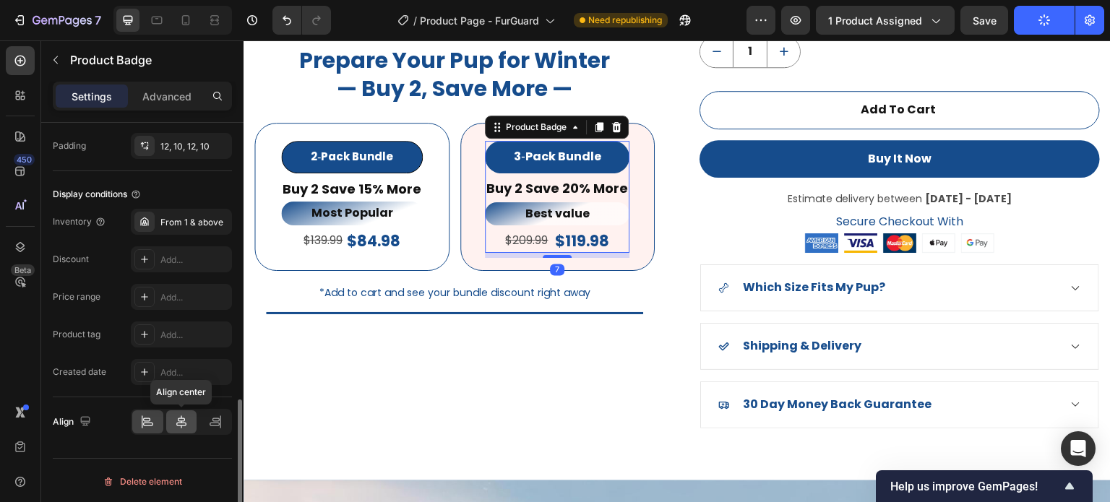
click at [180, 423] on icon at bounding box center [181, 422] width 14 height 14
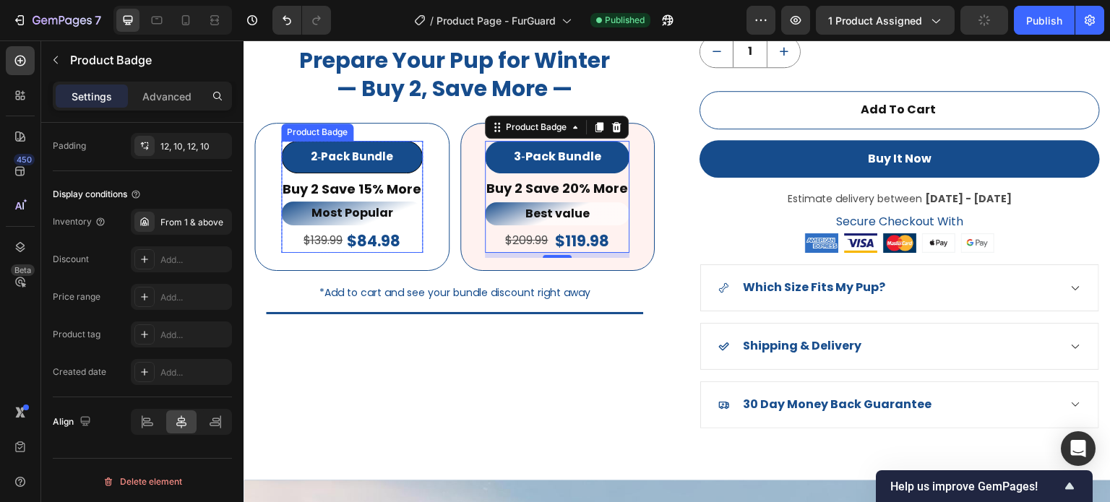
click at [407, 158] on div "2‑Pack Bundle" at bounding box center [352, 157] width 142 height 33
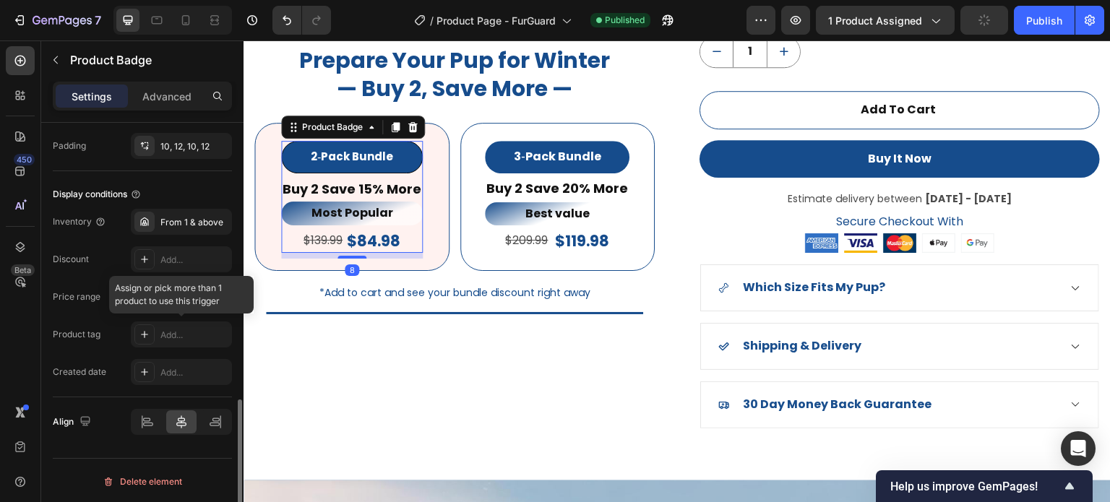
scroll to position [740, 0]
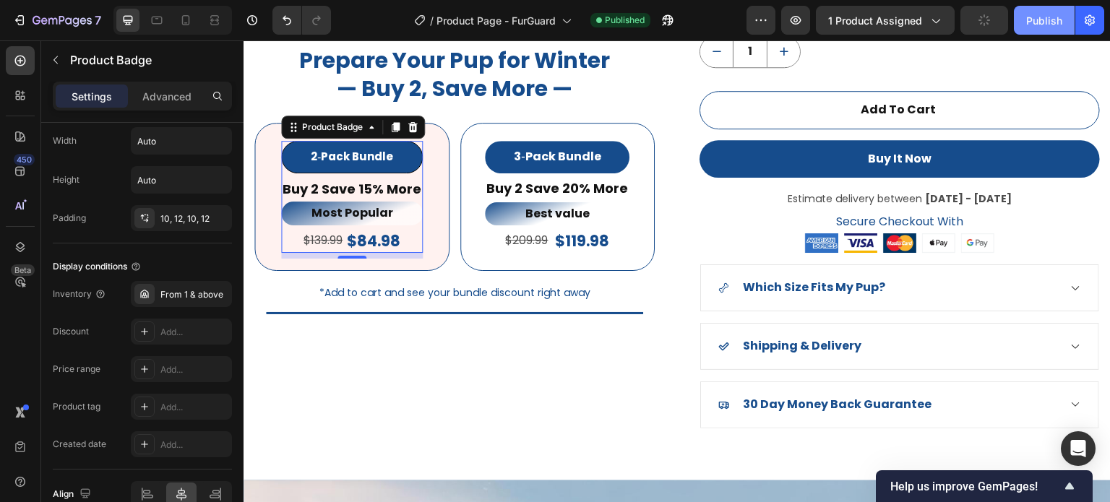
click at [1032, 17] on div "Publish" at bounding box center [1045, 20] width 36 height 15
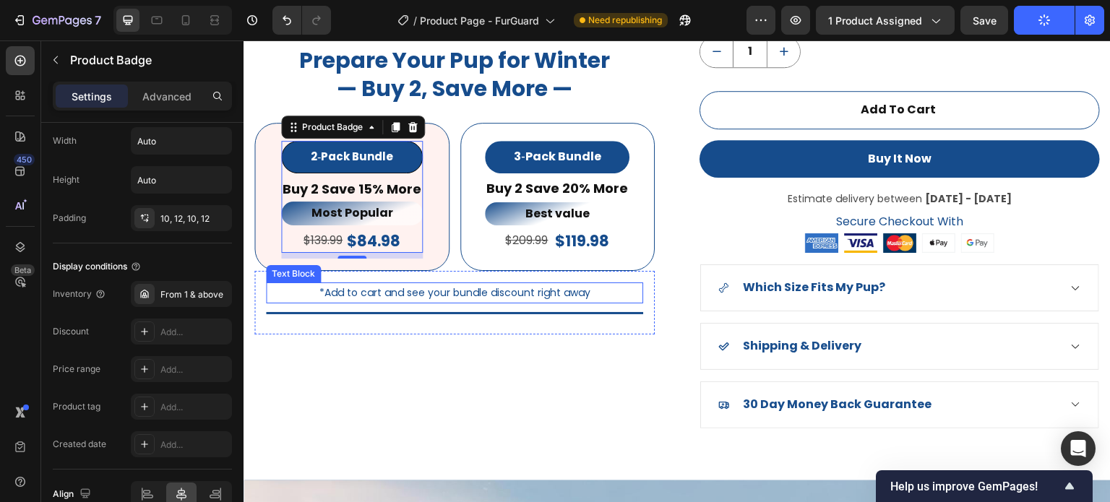
click at [571, 367] on div "Product Images Title Line Prepare Your Pup for Winter — Buy 2, Save More — Head…" at bounding box center [454, 50] width 401 height 755
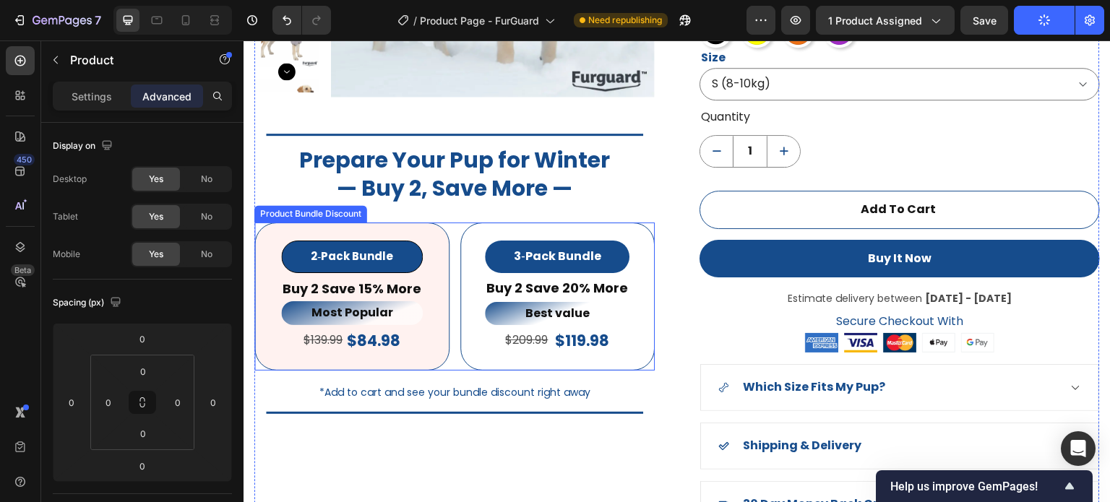
scroll to position [1148, 0]
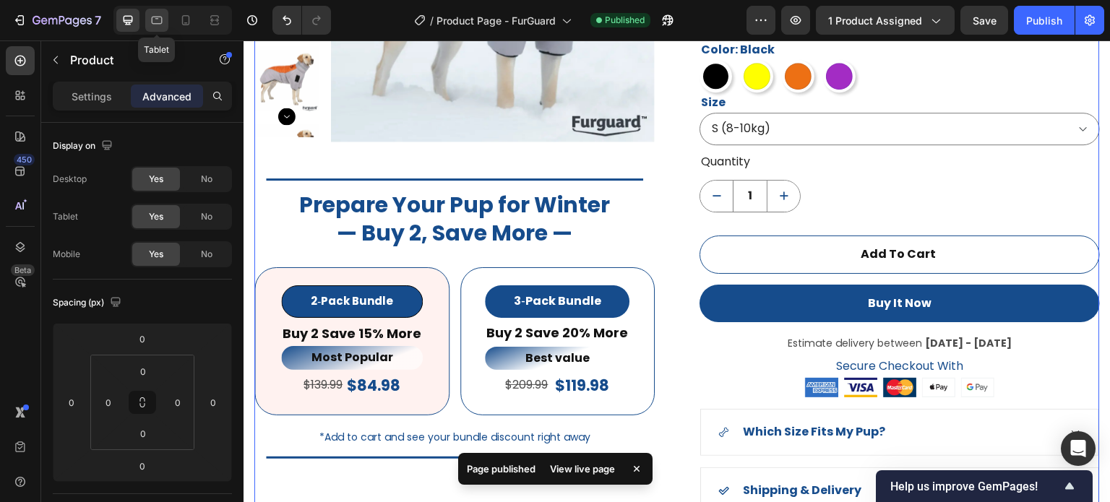
click at [159, 21] on icon at bounding box center [157, 20] width 14 height 14
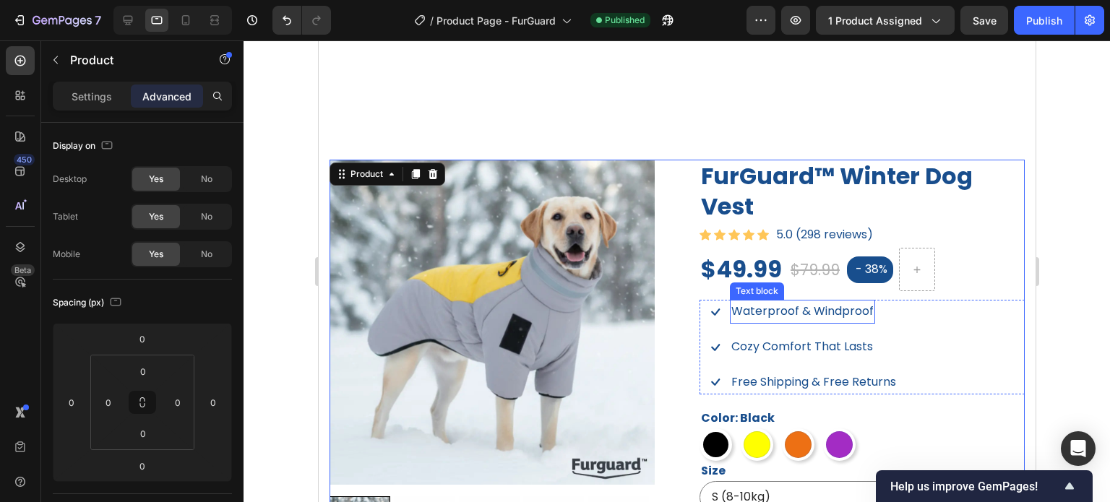
scroll to position [802, 0]
